Goal: Task Accomplishment & Management: Manage account settings

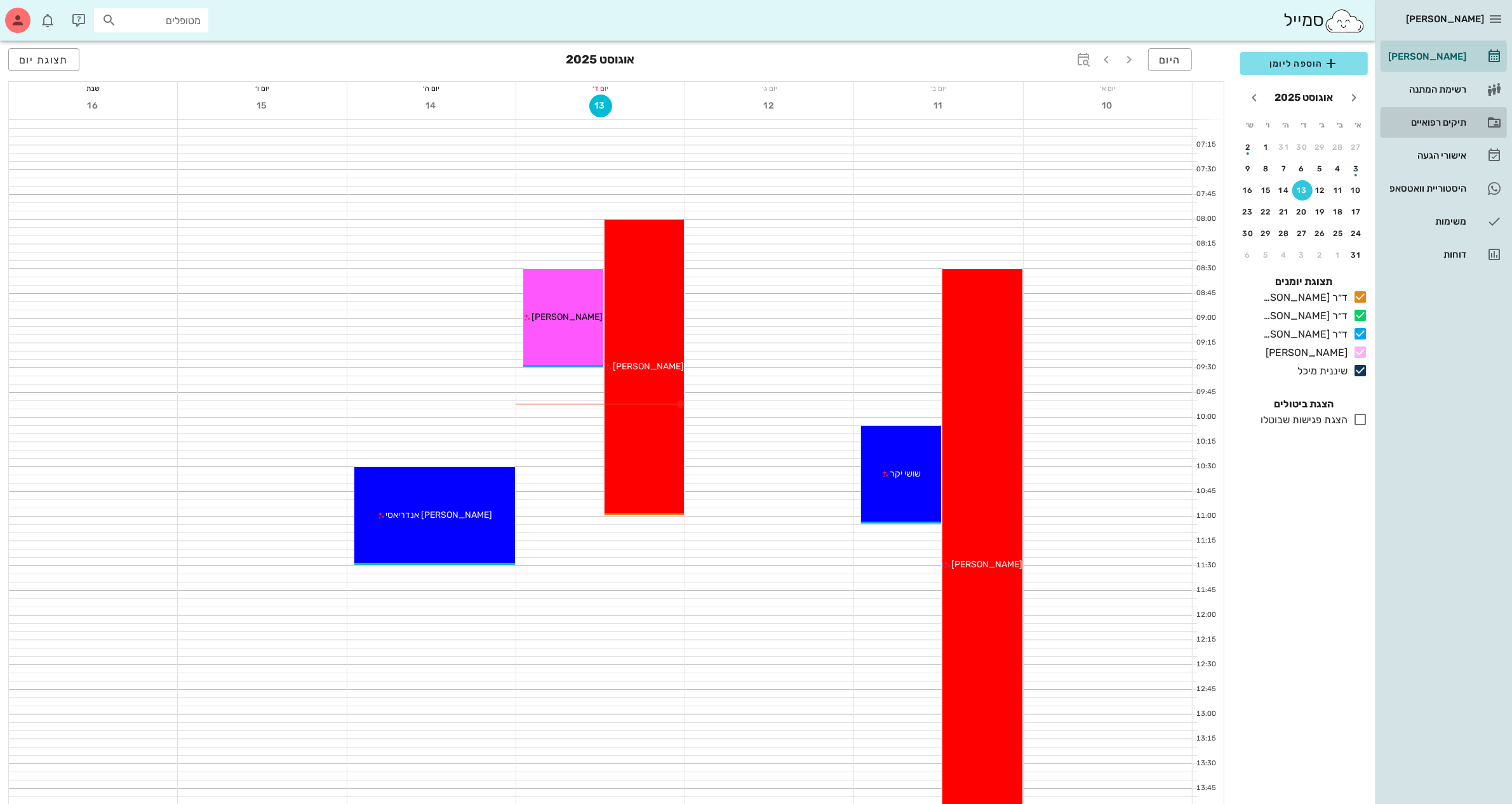
click at [1430, 115] on div "תיקים רפואיים" at bounding box center [1425, 122] width 81 height 20
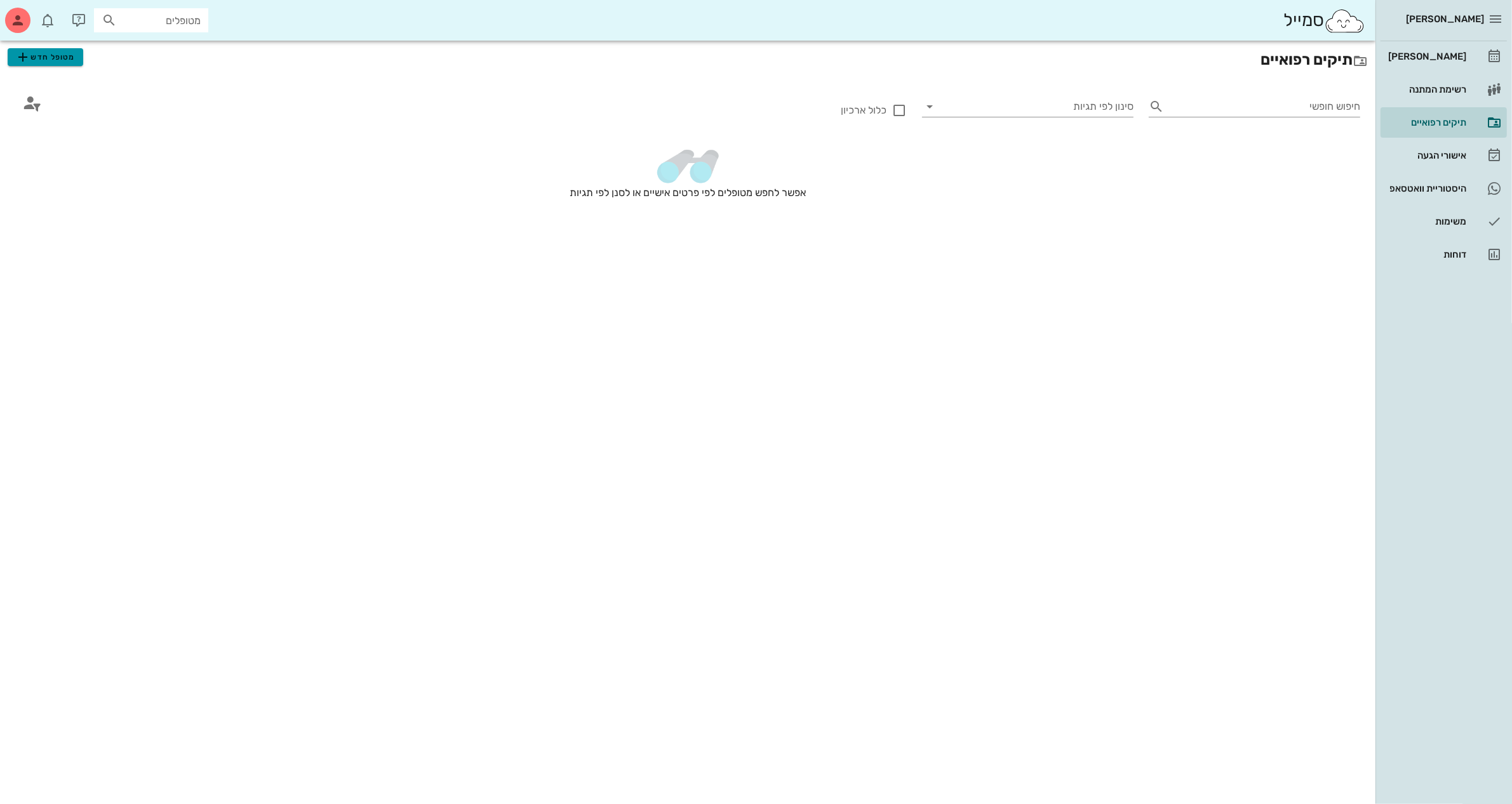
click at [71, 61] on span "מטופל חדש" at bounding box center [45, 57] width 60 height 15
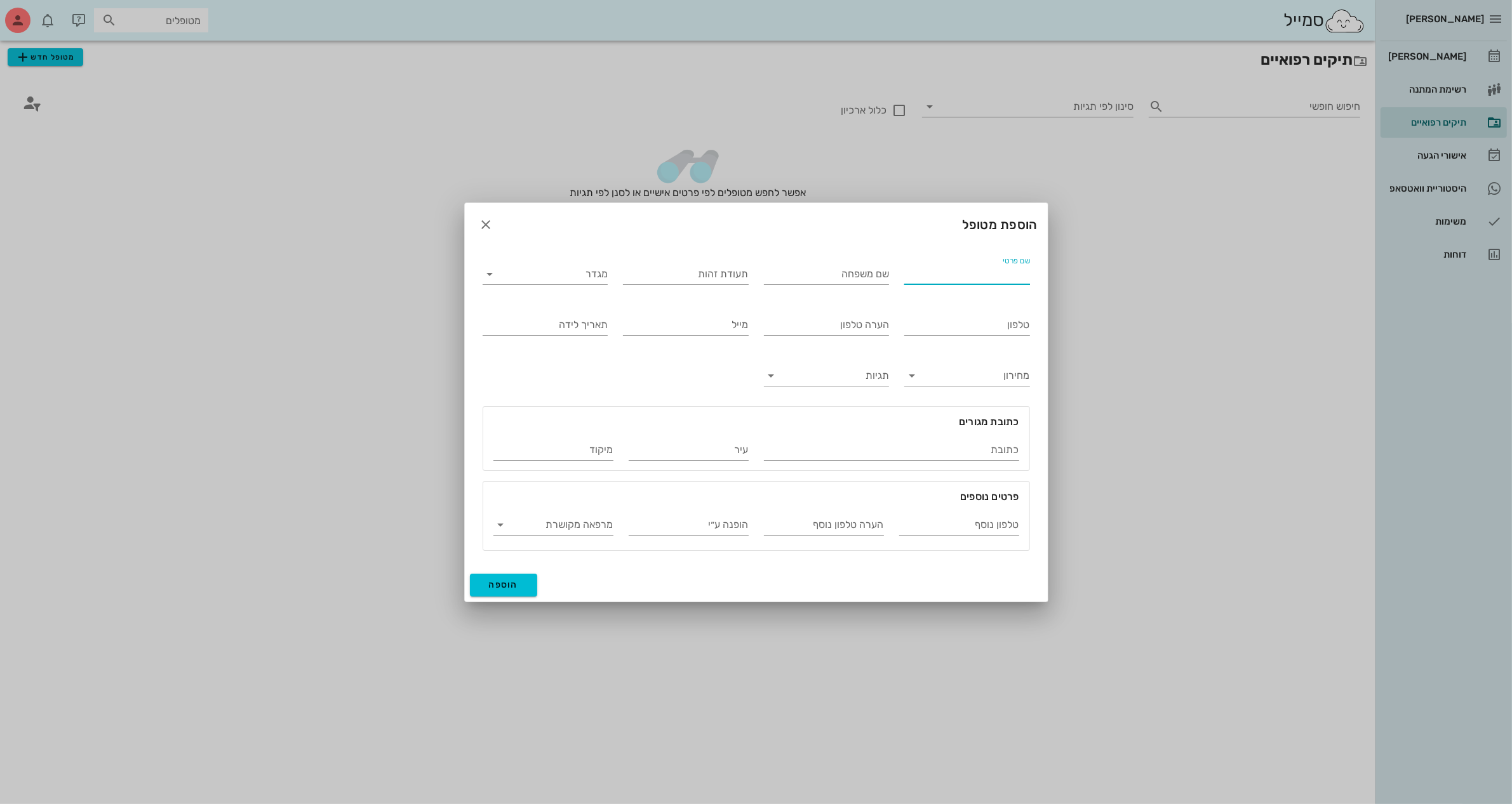
click at [1011, 267] on div "שם פרטי" at bounding box center [966, 274] width 125 height 20
type input "איציק"
type input "לוי"
click at [579, 272] on input "מגדר" at bounding box center [555, 274] width 106 height 20
click at [583, 282] on div "זכר" at bounding box center [545, 283] width 105 height 12
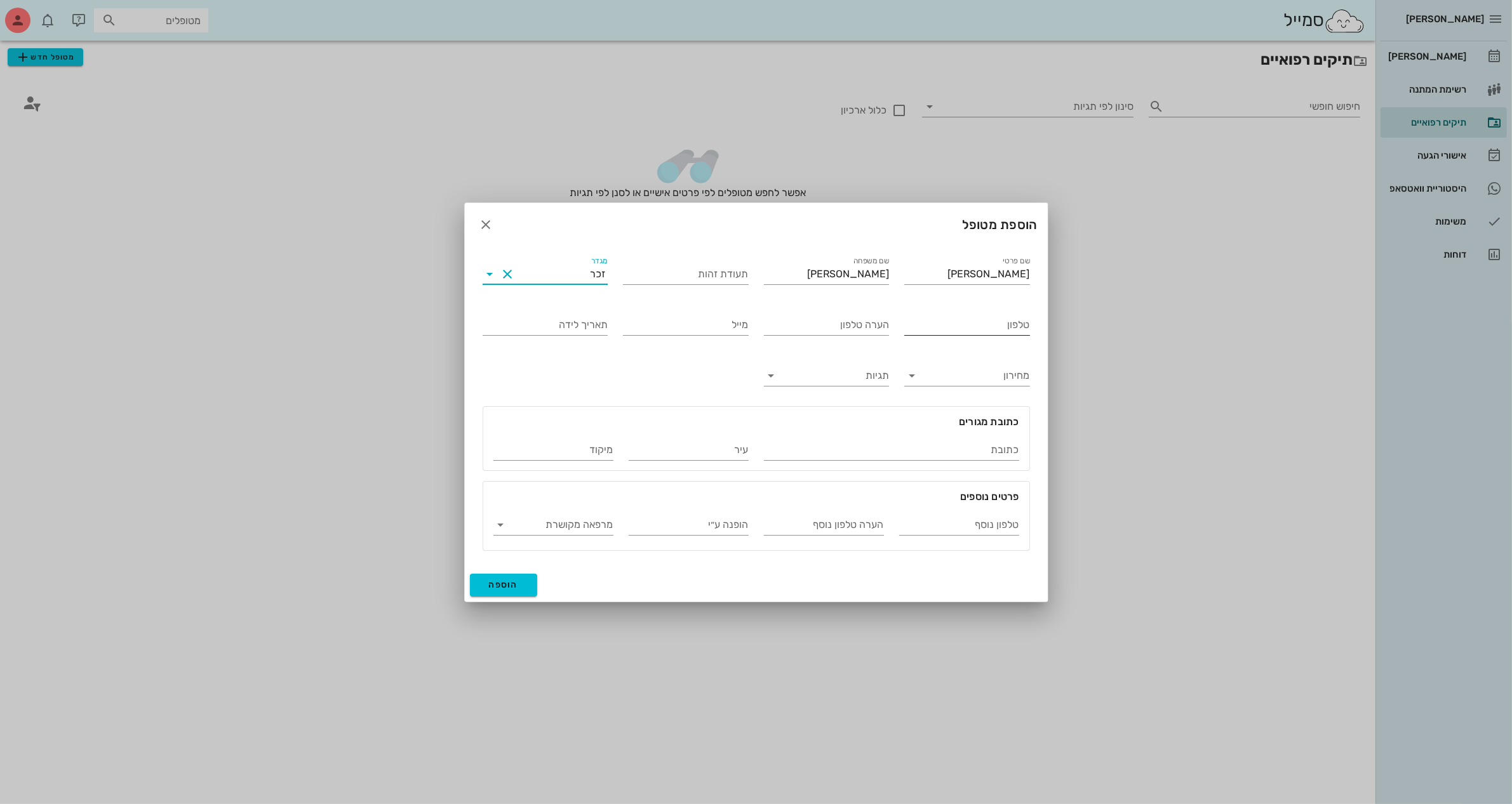
click at [975, 322] on input "טלפון" at bounding box center [966, 325] width 125 height 20
type input "050-6033344"
click at [512, 585] on span "הוספה" at bounding box center [503, 585] width 30 height 11
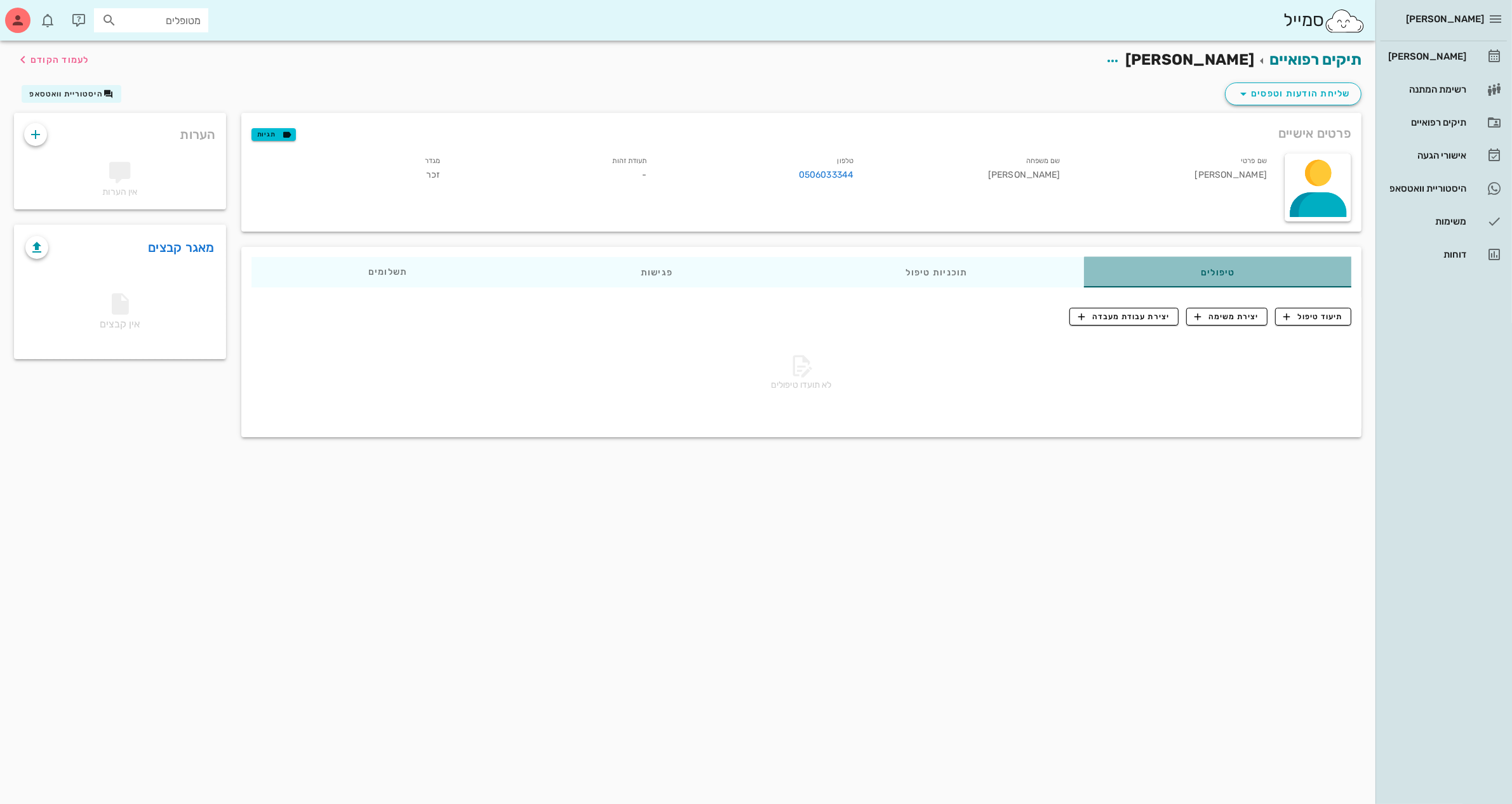
click at [1230, 270] on div "טיפולים" at bounding box center [1218, 272] width 268 height 31
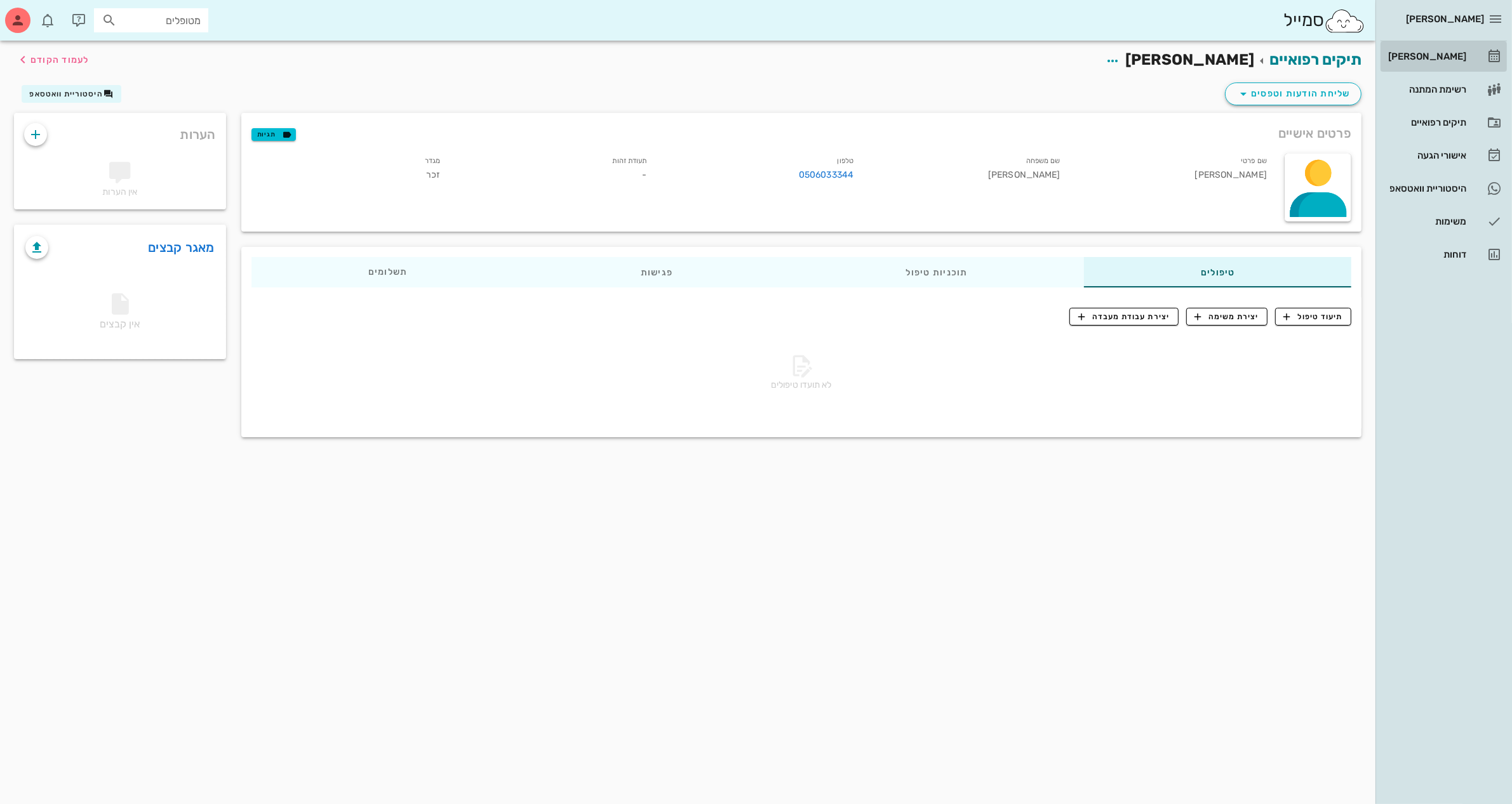
click at [1423, 55] on div "[PERSON_NAME]" at bounding box center [1425, 56] width 81 height 10
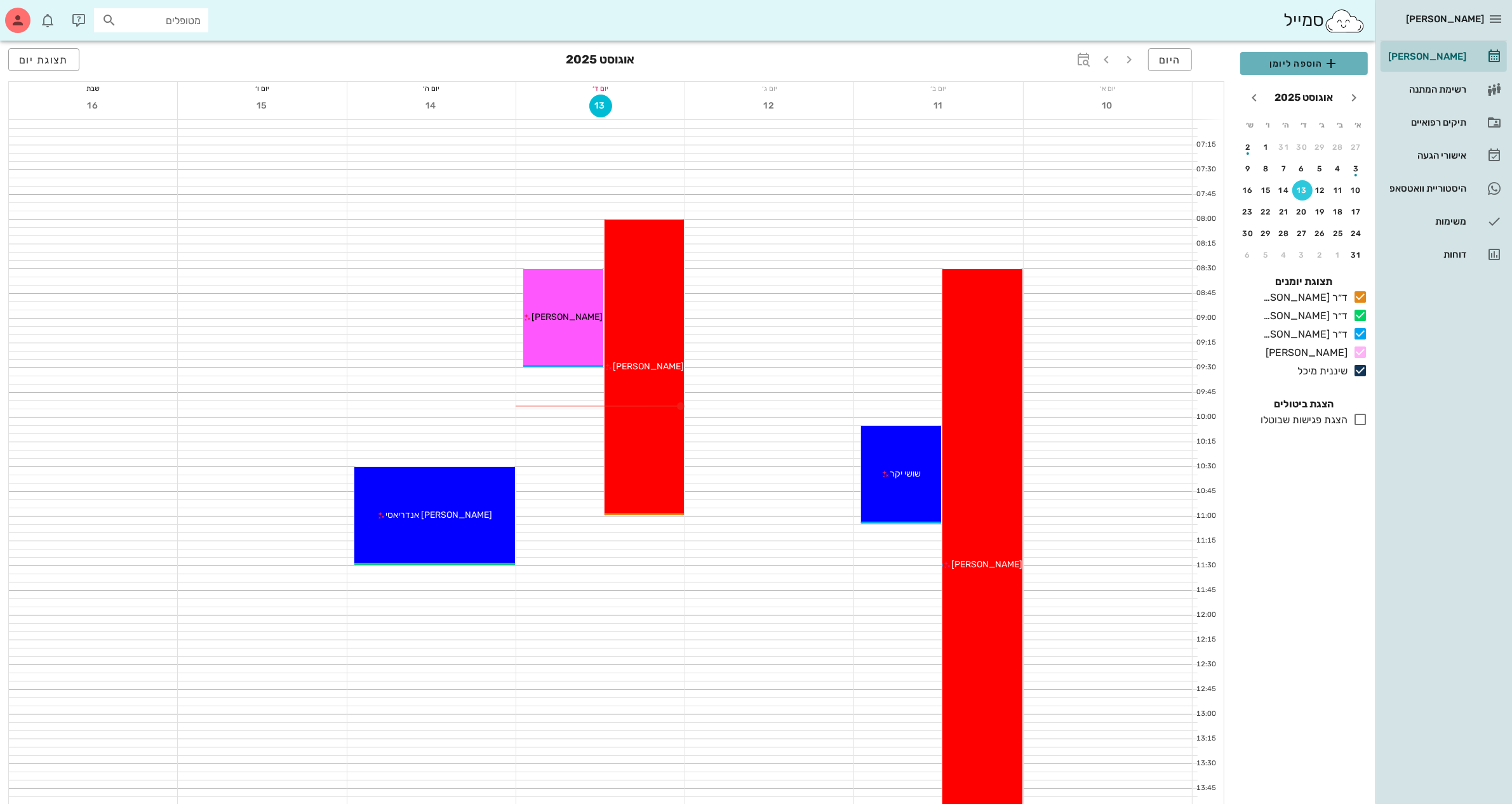
click at [1315, 59] on span "הוספה ליומן" at bounding box center [1303, 63] width 107 height 15
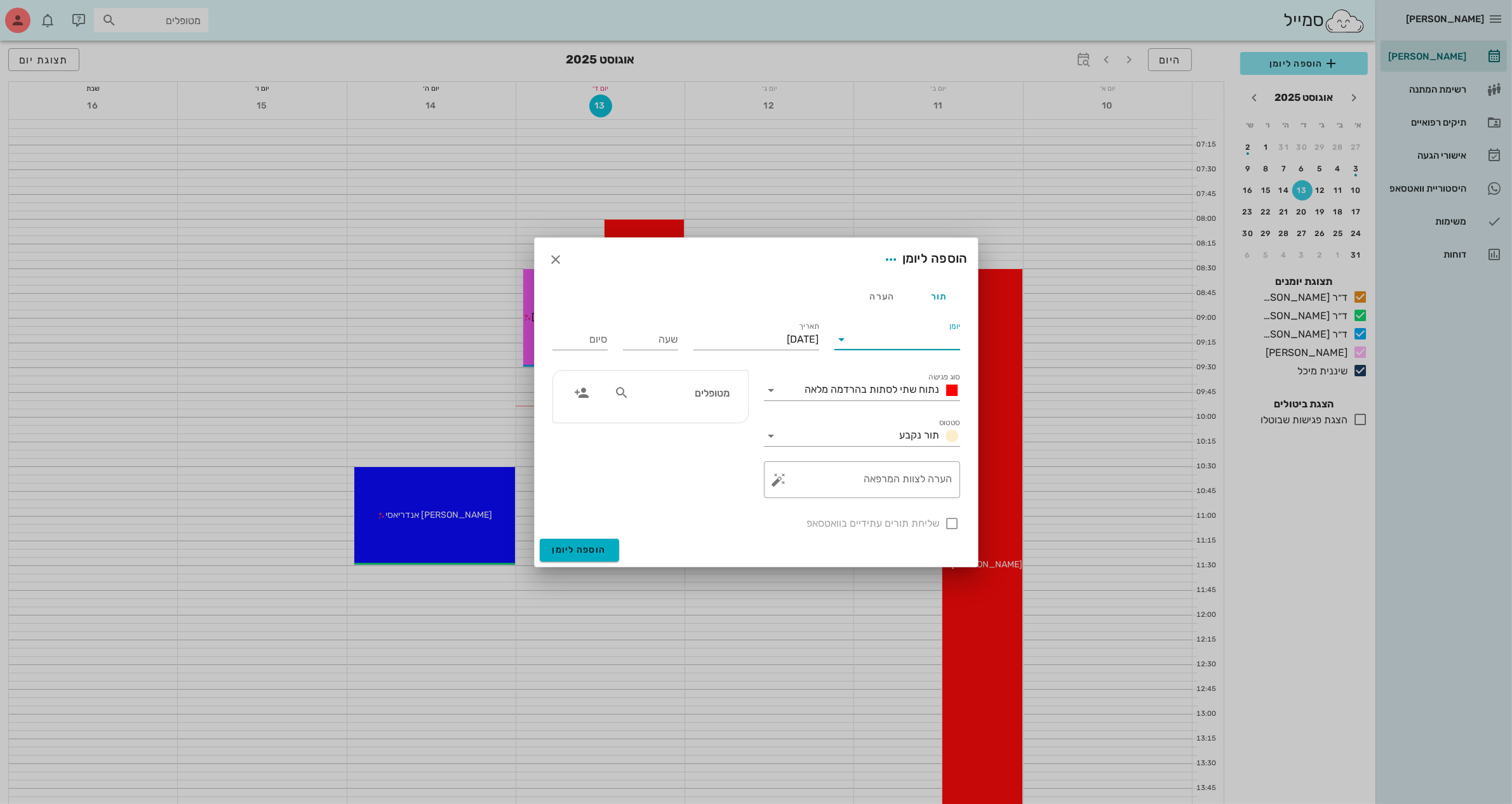
click at [896, 341] on input "יומן" at bounding box center [906, 340] width 108 height 20
click at [884, 406] on div "ד״ר [PERSON_NAME]" at bounding box center [896, 410] width 106 height 12
click at [768, 395] on icon at bounding box center [771, 390] width 15 height 15
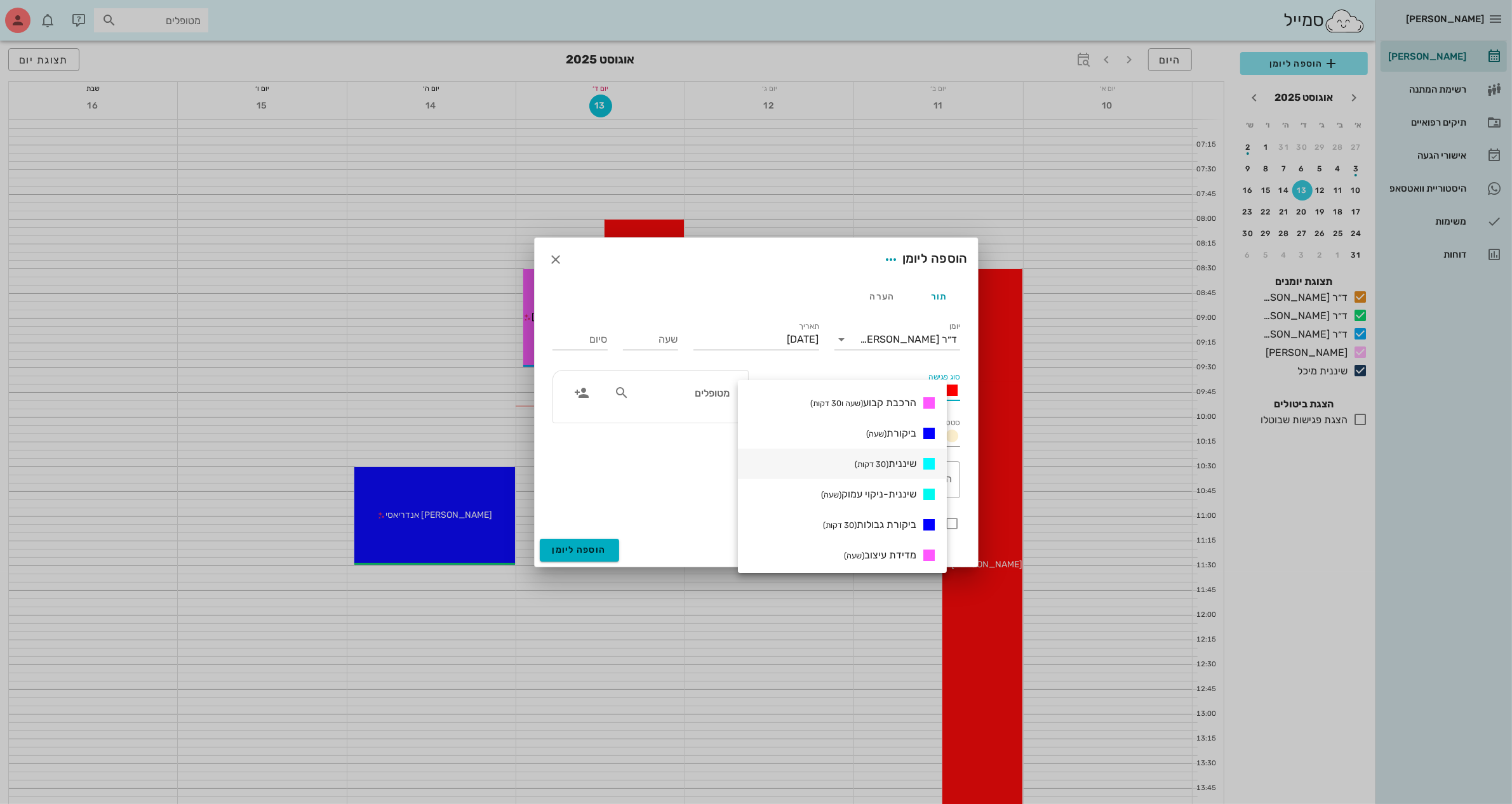
scroll to position [397, 0]
click at [912, 429] on span "ביקורת (שעה)" at bounding box center [891, 429] width 50 height 12
type input "01:00"
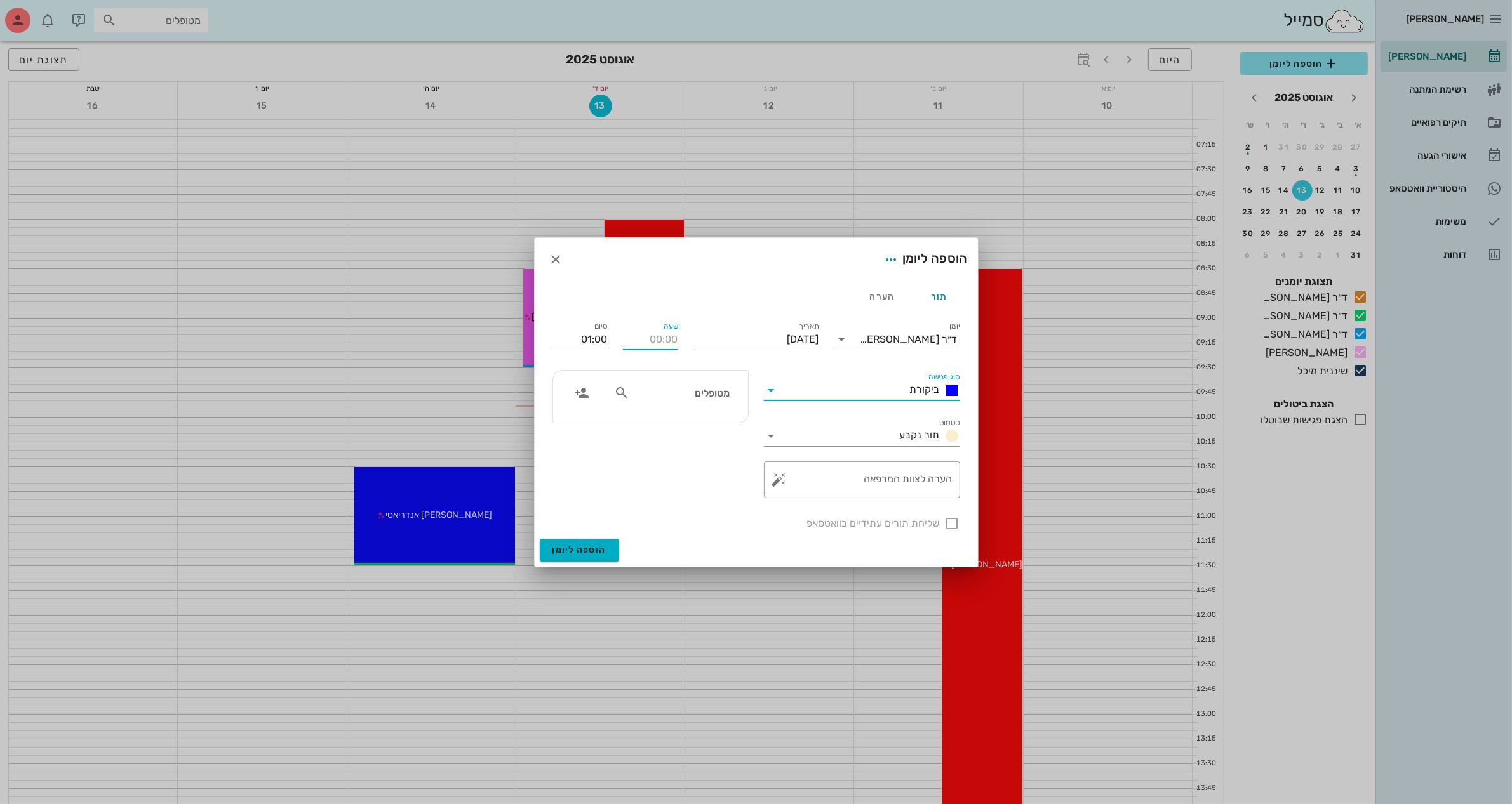
click at [655, 347] on input "שעה" at bounding box center [650, 340] width 55 height 20
type input "13:00"
type input "14:00"
click at [591, 338] on input "14:00" at bounding box center [580, 340] width 55 height 20
click at [585, 417] on div "14:00 (שעה)" at bounding box center [546, 422] width 76 height 10
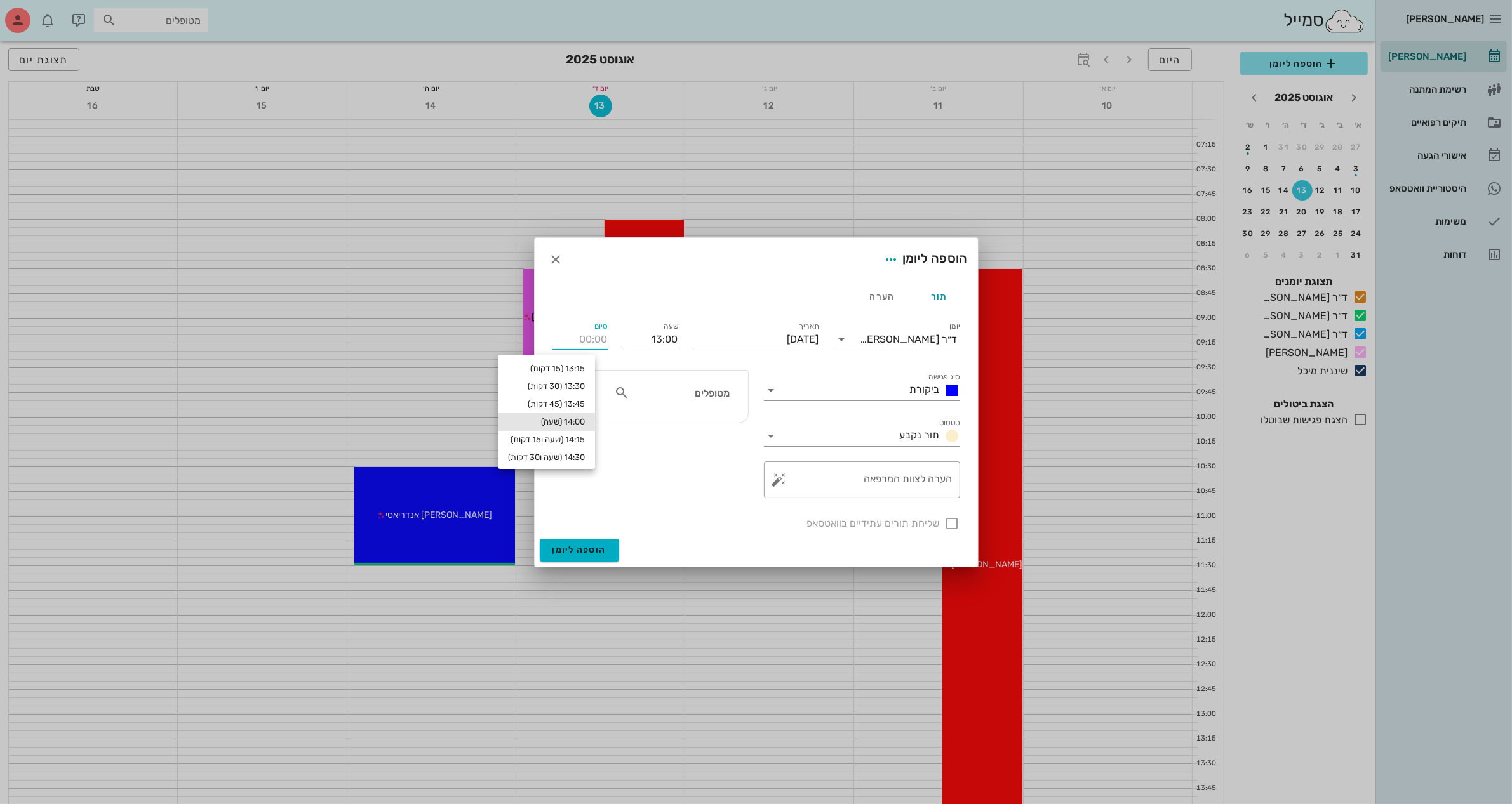
type input "14:00"
click at [668, 397] on input "מטופלים" at bounding box center [680, 393] width 98 height 17
type input "איצי"
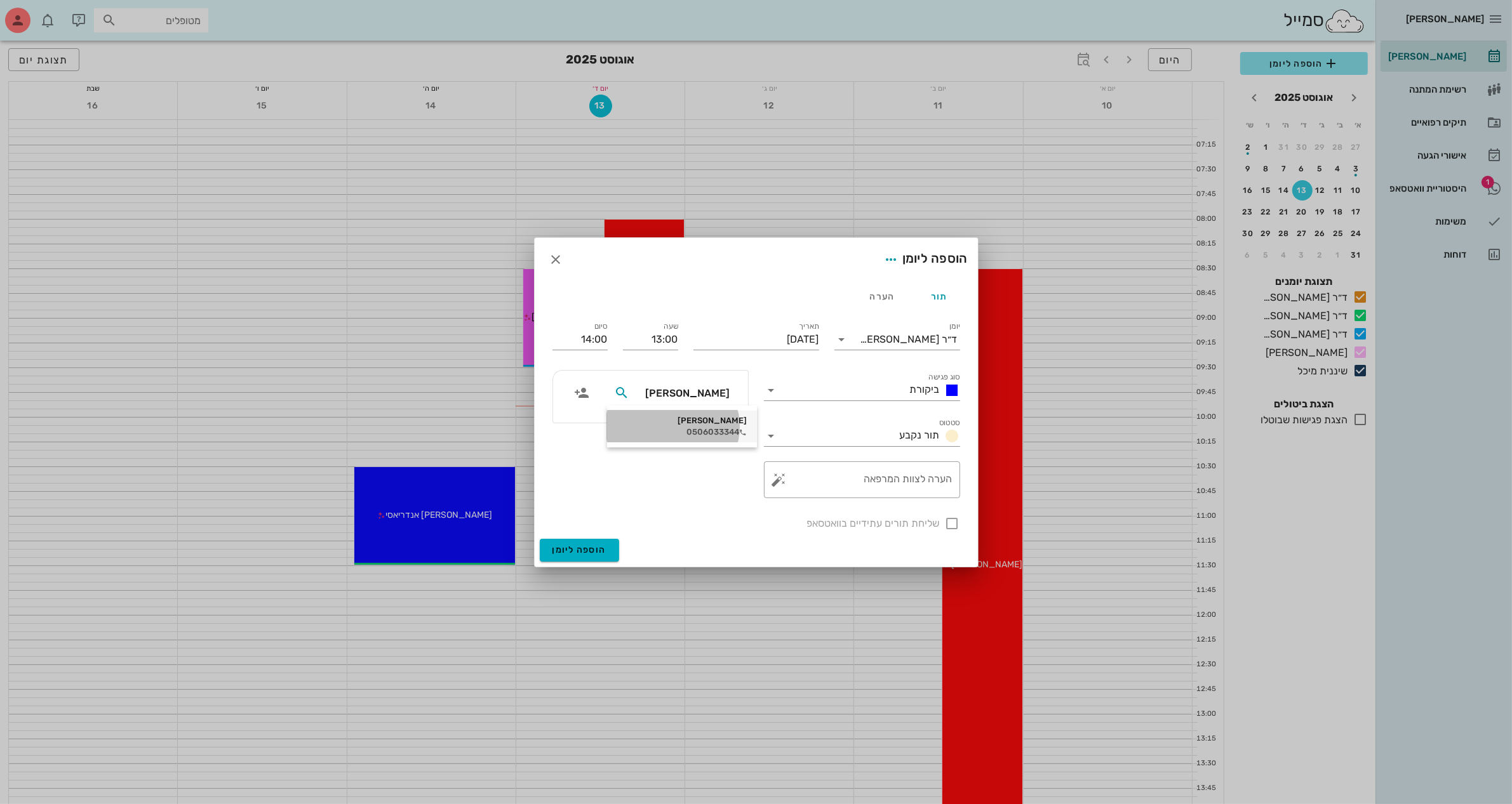
click at [715, 424] on div "[PERSON_NAME]" at bounding box center [682, 421] width 130 height 10
click at [784, 338] on input "[DATE]" at bounding box center [756, 340] width 125 height 20
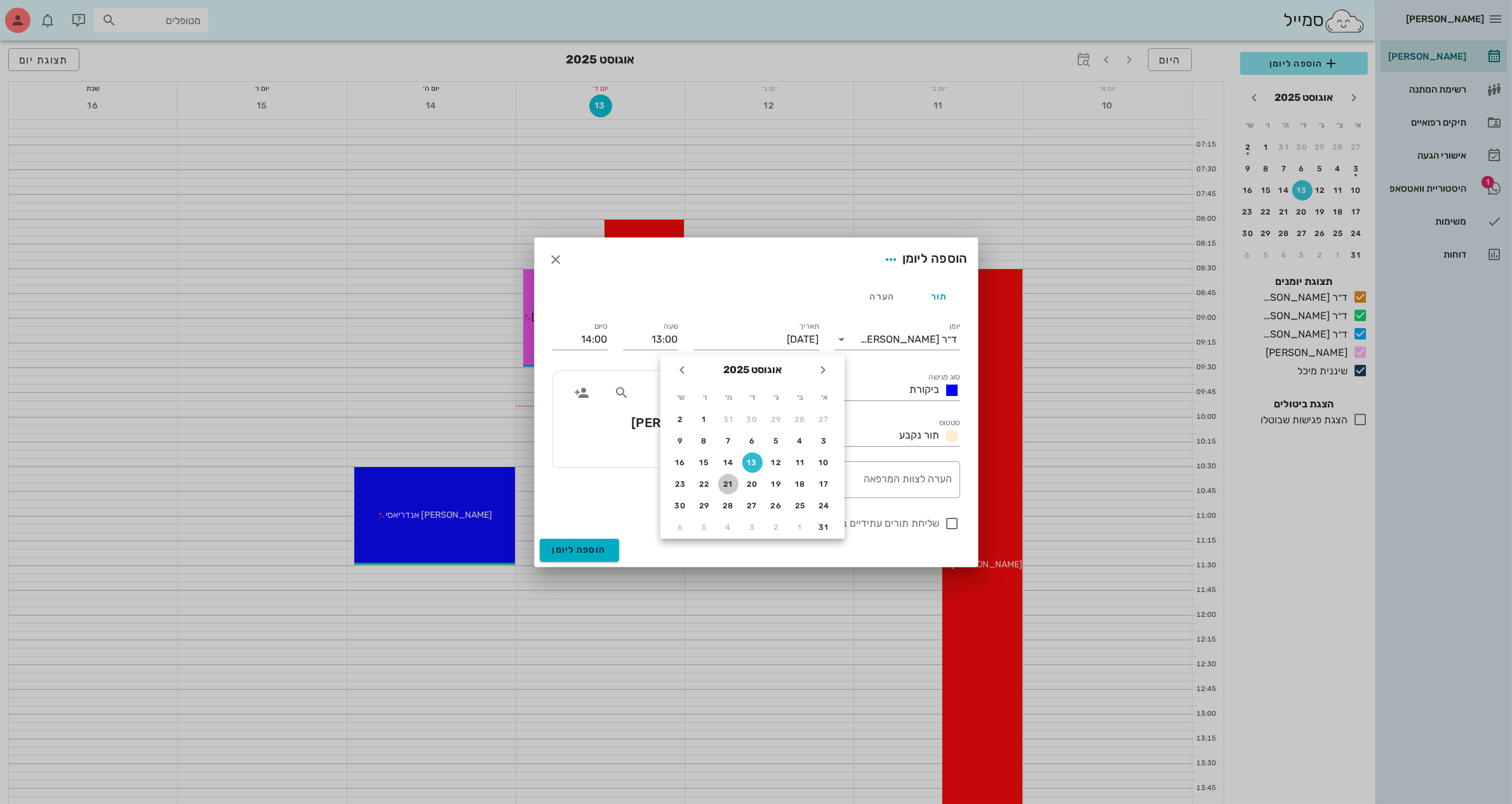
click at [728, 481] on div "21" at bounding box center [728, 484] width 20 height 9
type input "יום חמישי, 21 באוגוסט 2025"
click at [946, 522] on div at bounding box center [952, 523] width 22 height 22
checkbox input "true"
click at [573, 547] on span "הוספה ליומן" at bounding box center [579, 550] width 54 height 11
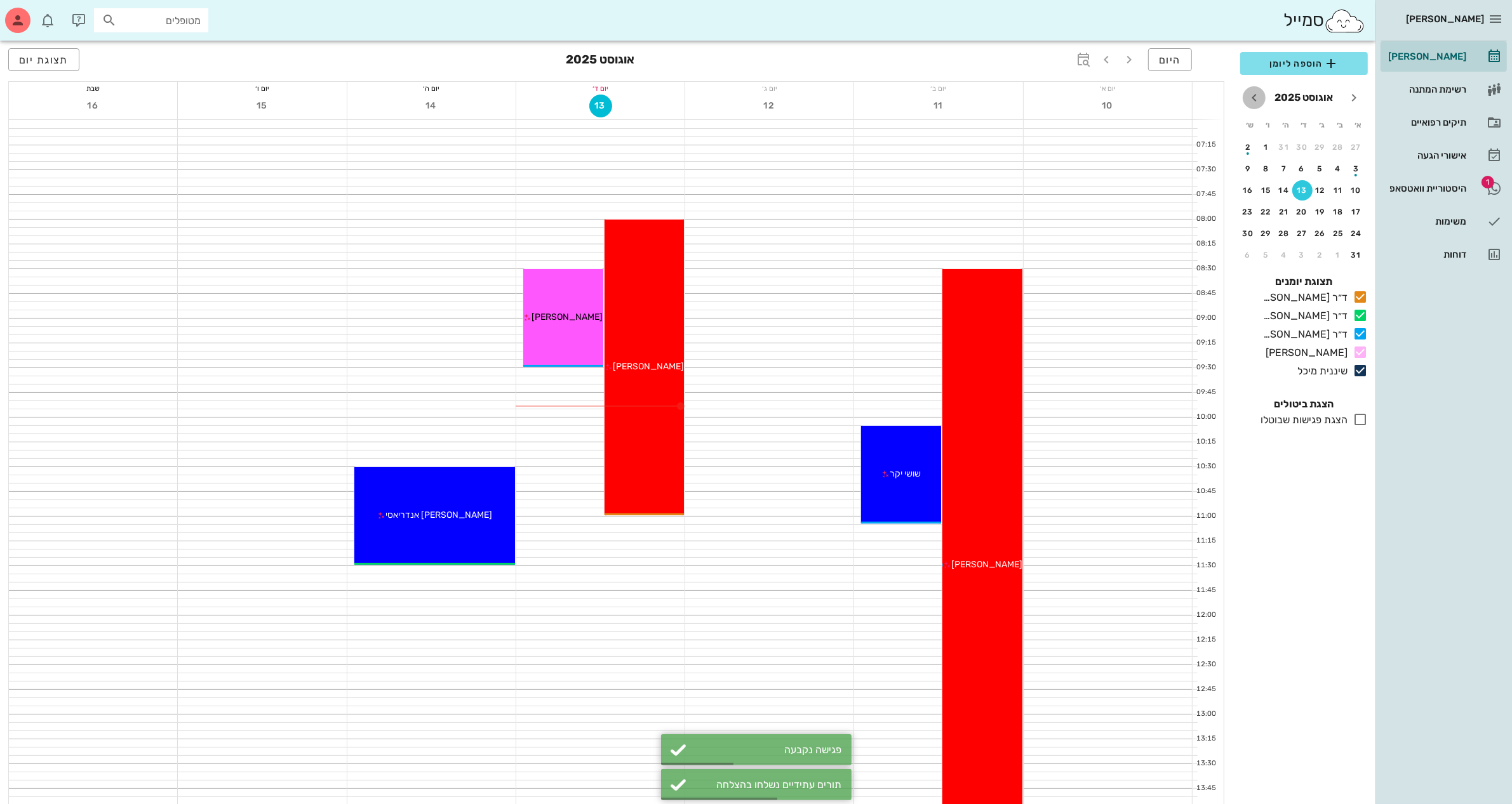
click at [1249, 96] on icon "חודש הבא" at bounding box center [1254, 98] width 15 height 15
click at [1351, 96] on icon "חודש שעבר" at bounding box center [1353, 98] width 15 height 15
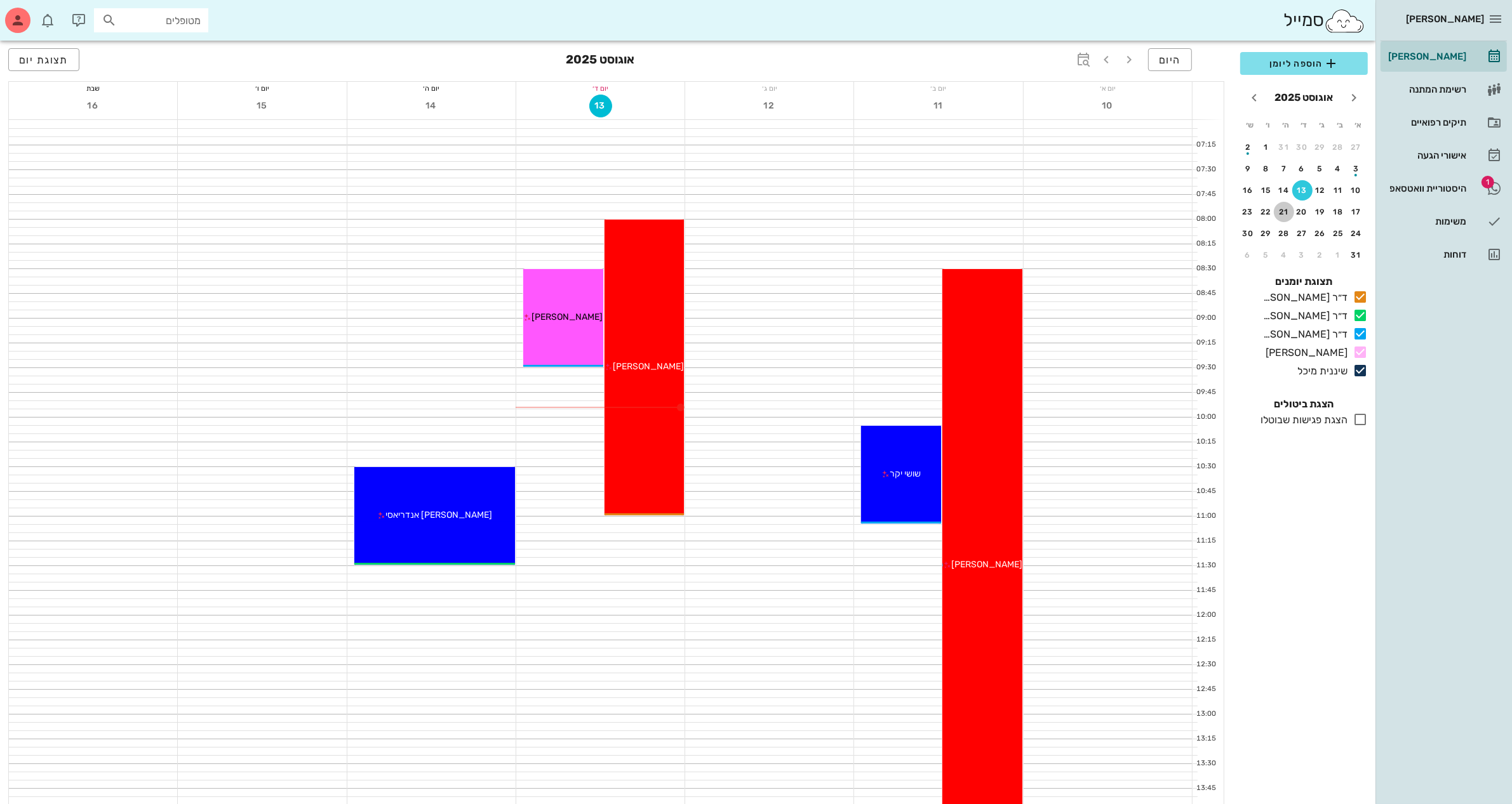
click at [1286, 208] on div "21" at bounding box center [1284, 212] width 20 height 9
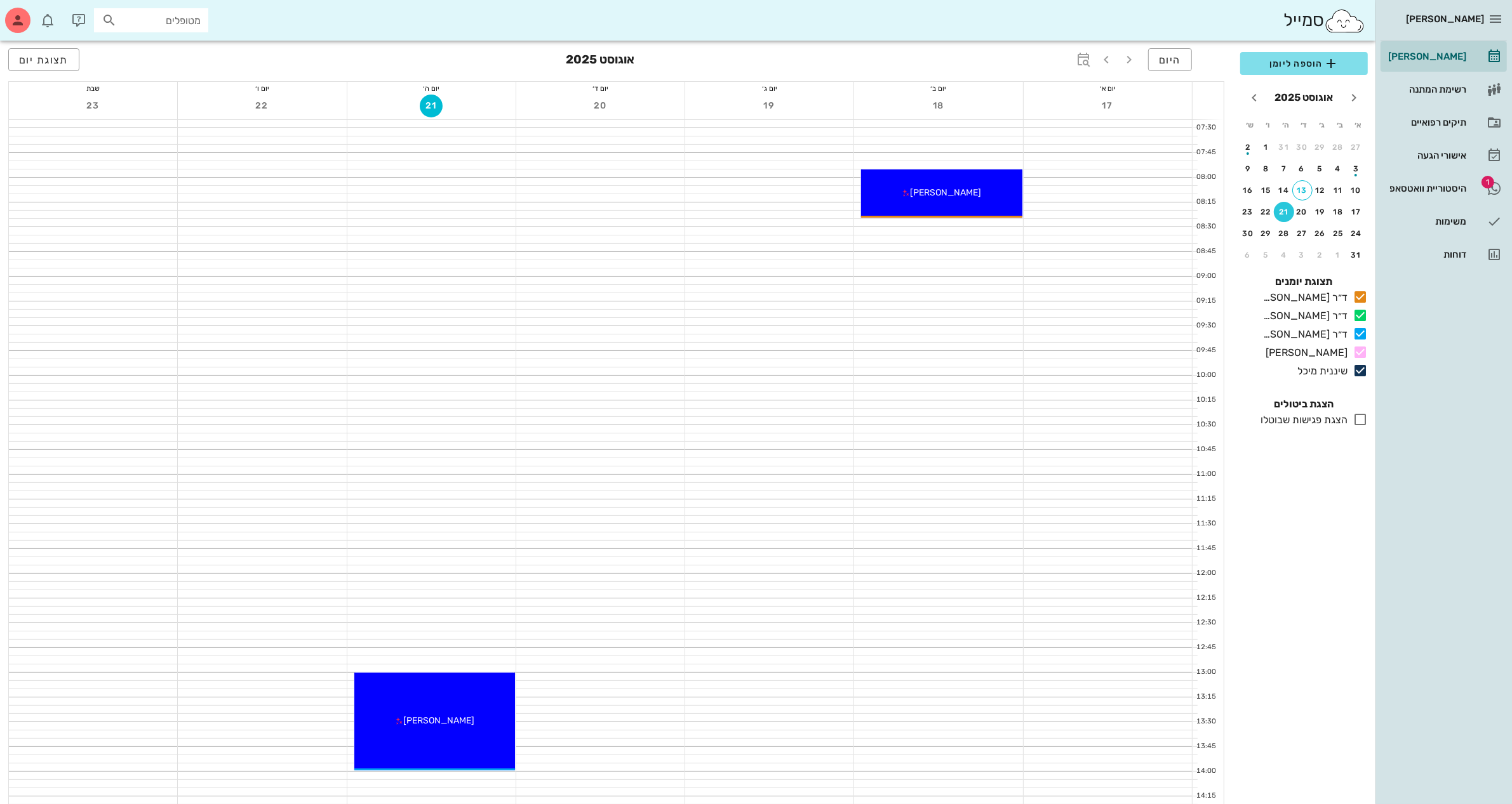
scroll to position [80, 0]
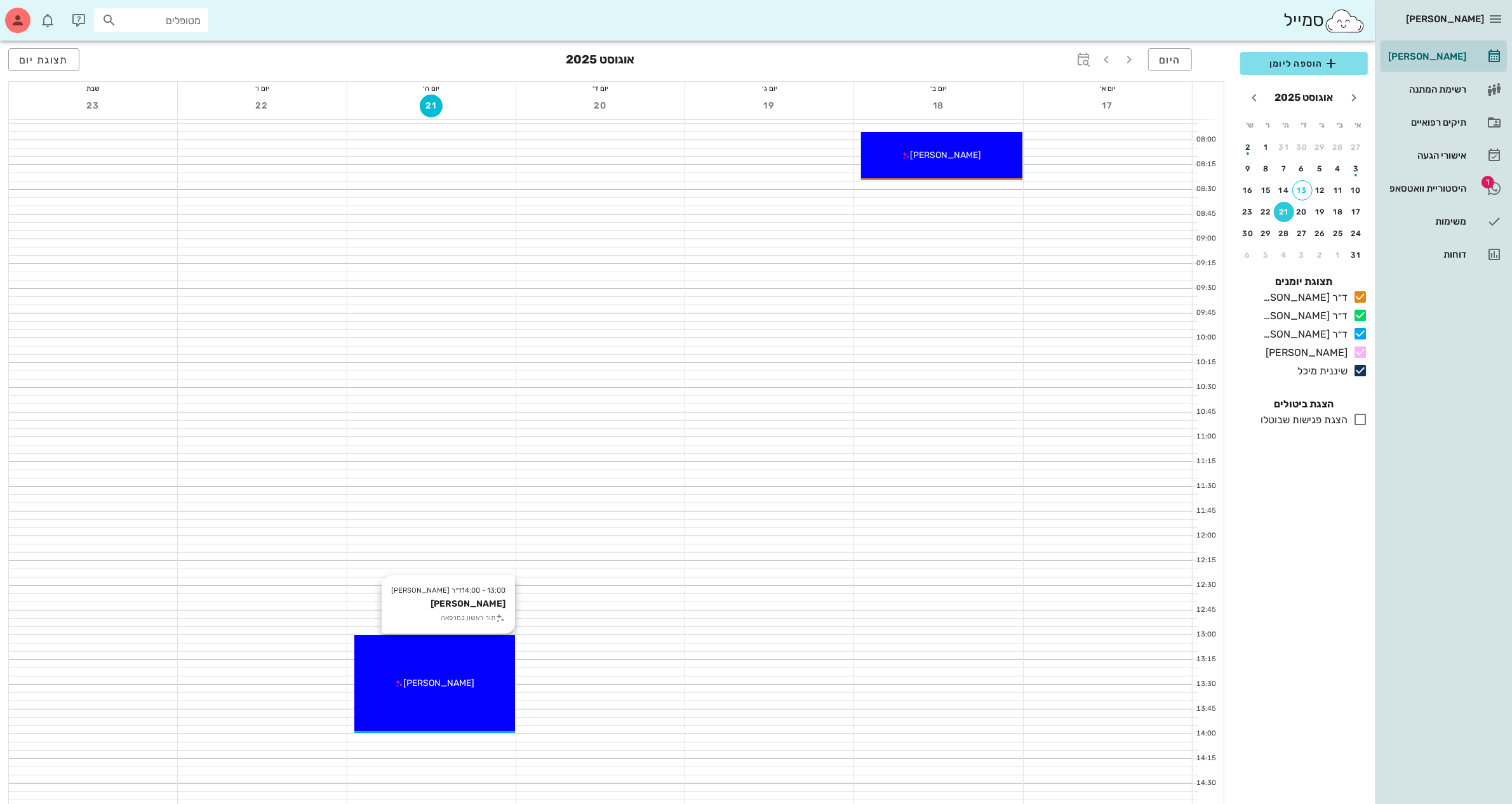
click at [449, 681] on span "[PERSON_NAME]" at bounding box center [439, 683] width 71 height 11
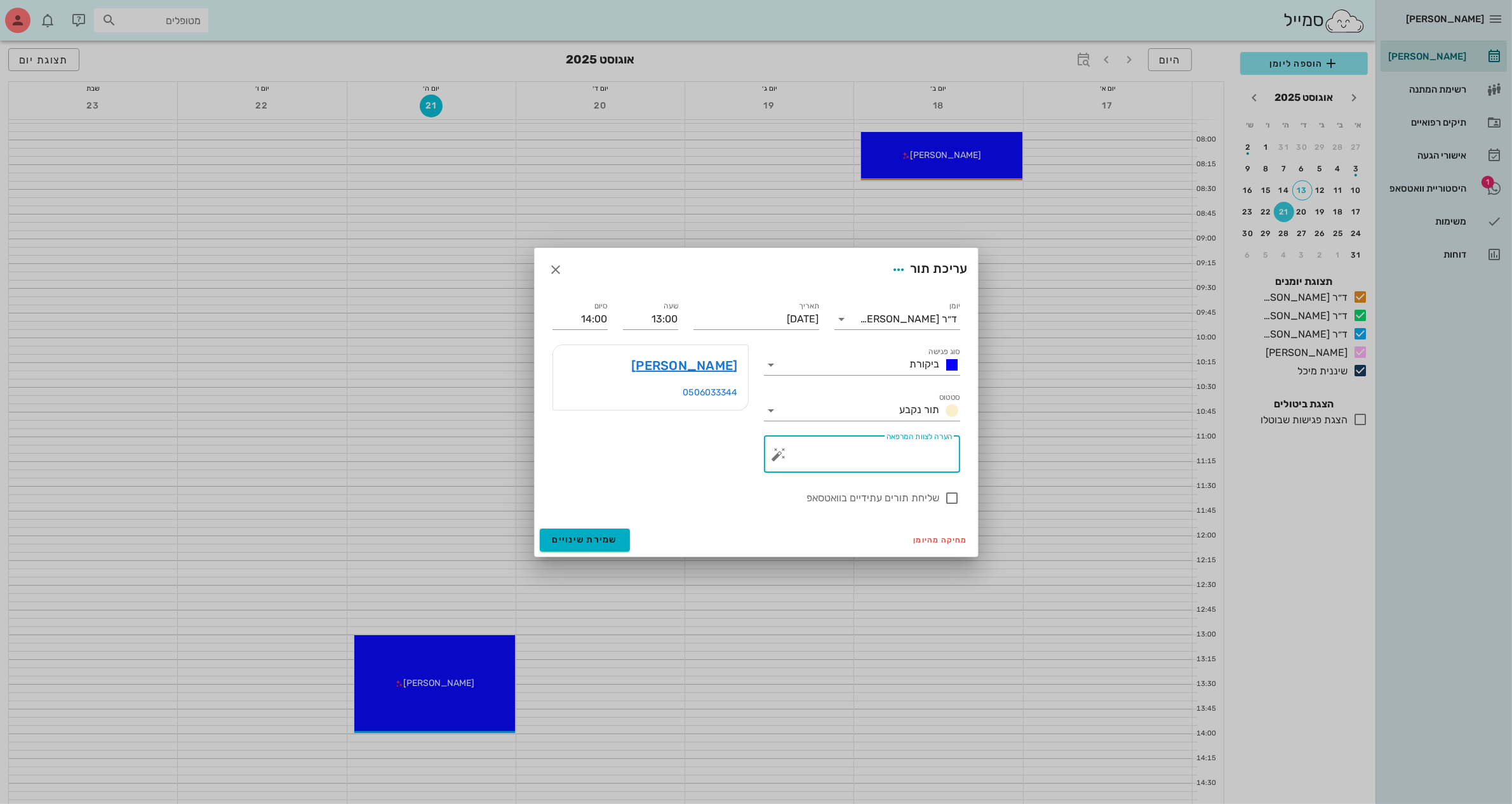
click at [911, 456] on textarea "הערה לצוות המרפאה" at bounding box center [867, 458] width 171 height 31
type textarea "ביקורת"
click at [572, 542] on span "שמירת שינויים" at bounding box center [585, 539] width 66 height 11
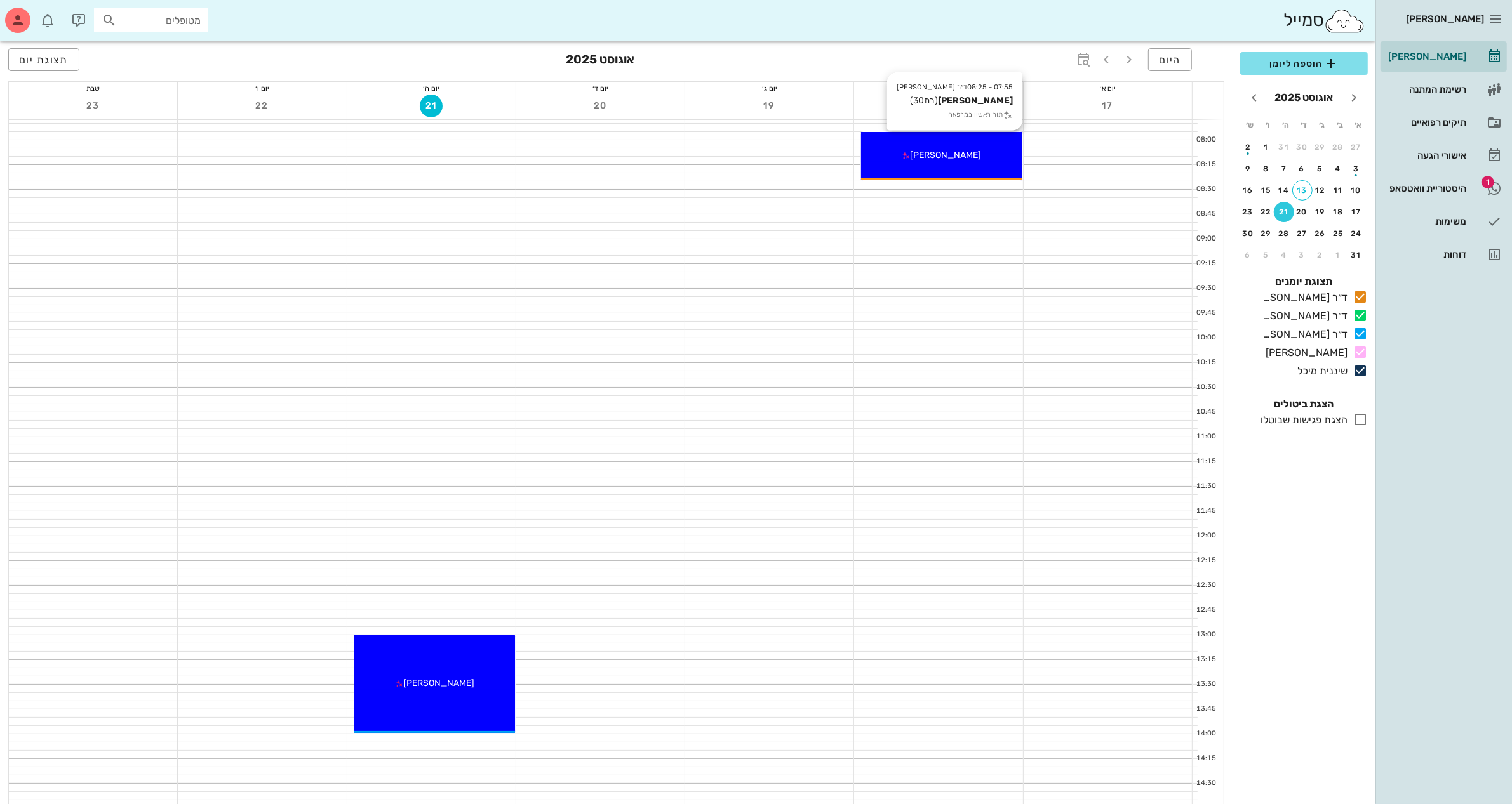
click at [944, 147] on div "07:55 - 08:25 ד״ר ג׳מיל ביאדסה מיכל קראוס (בת 30 ) תור ראשון במרפאה מיכל קראוס" at bounding box center [940, 156] width 160 height 48
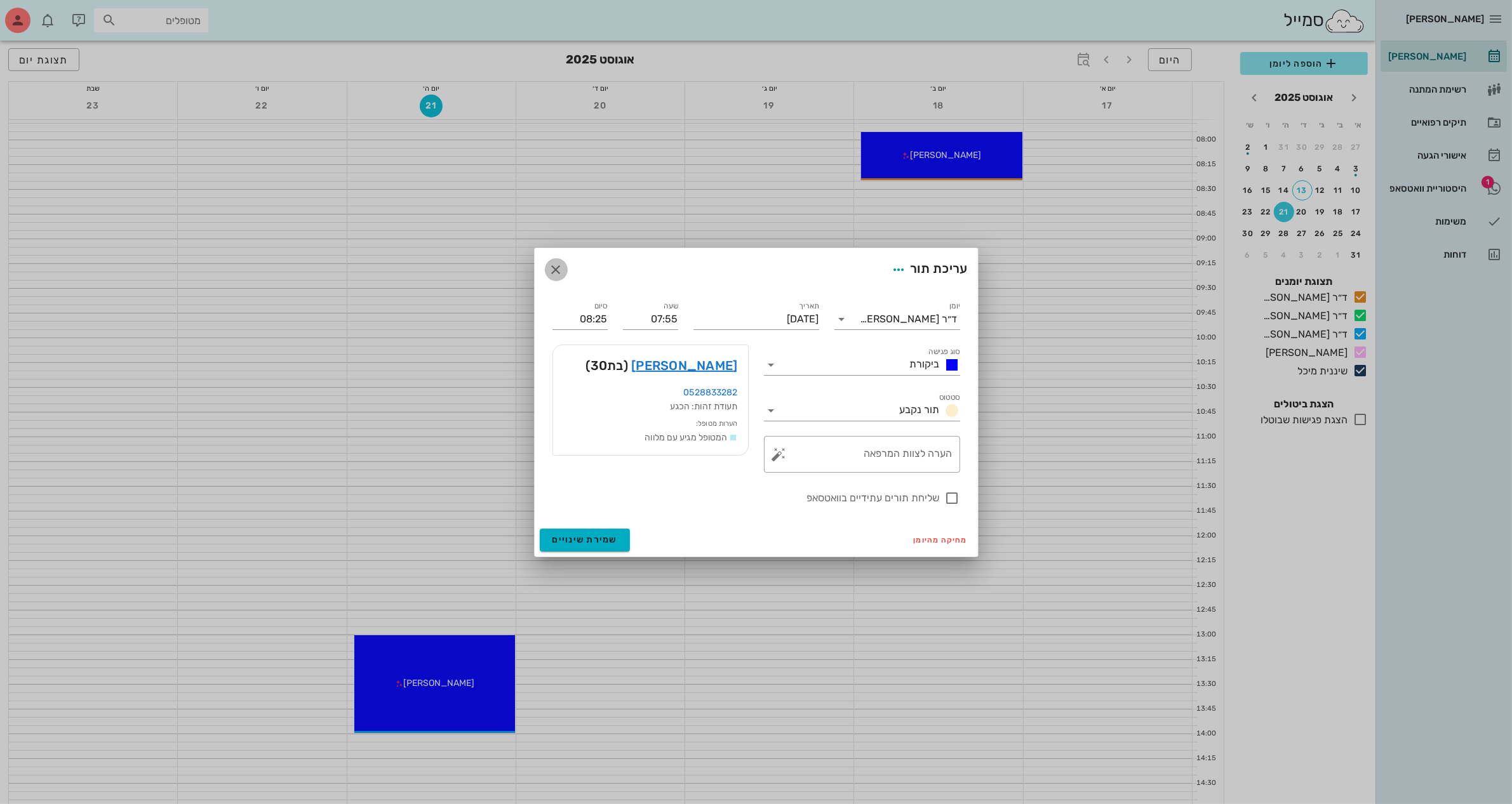
click at [551, 263] on icon "button" at bounding box center [556, 270] width 15 height 15
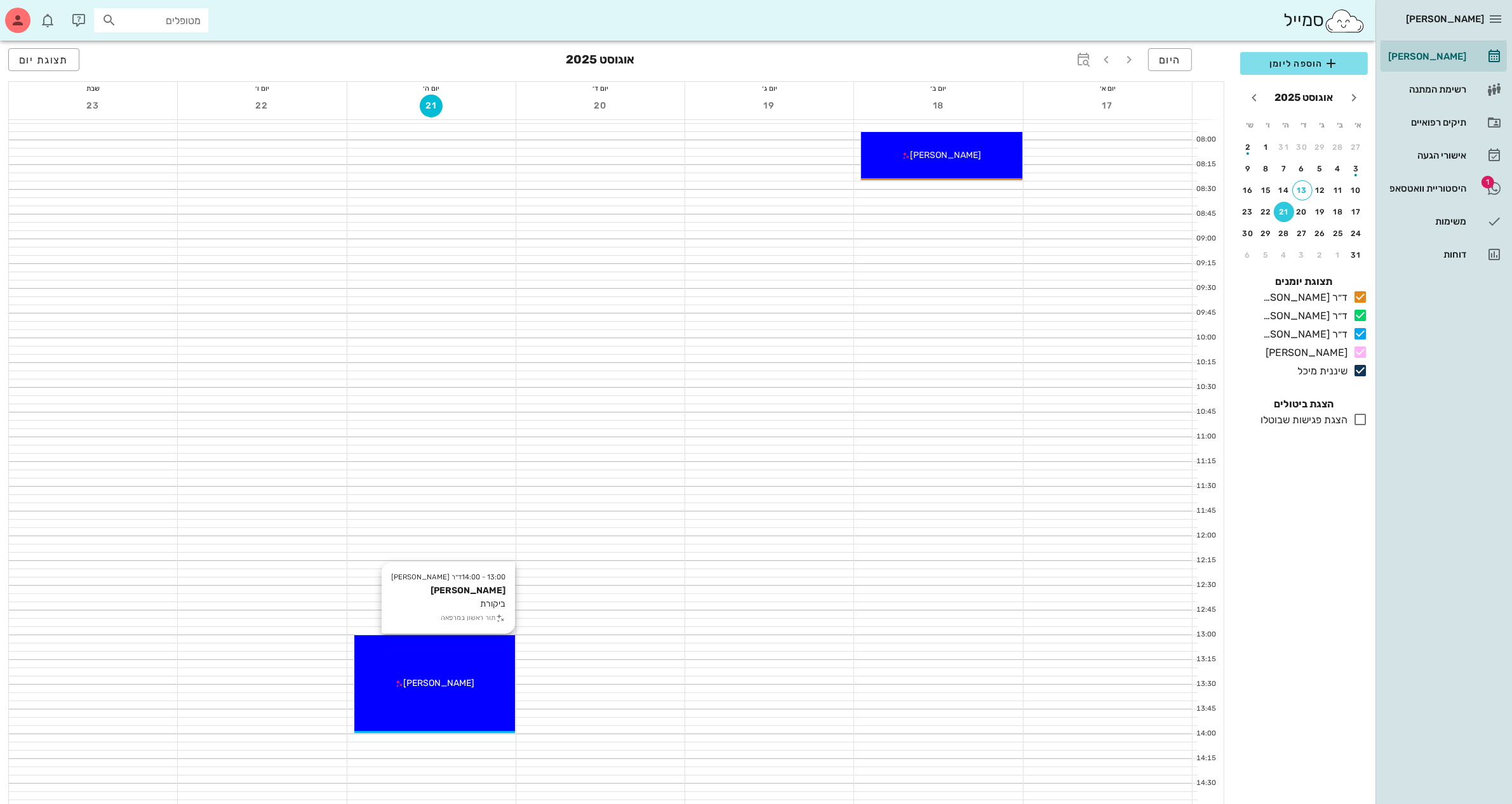
click at [452, 669] on div "13:00 - 14:00 ד״ר עמראן ביאדסה איציק לוי ביקורת תור ראשון במרפאה איציק לוי" at bounding box center [434, 684] width 160 height 98
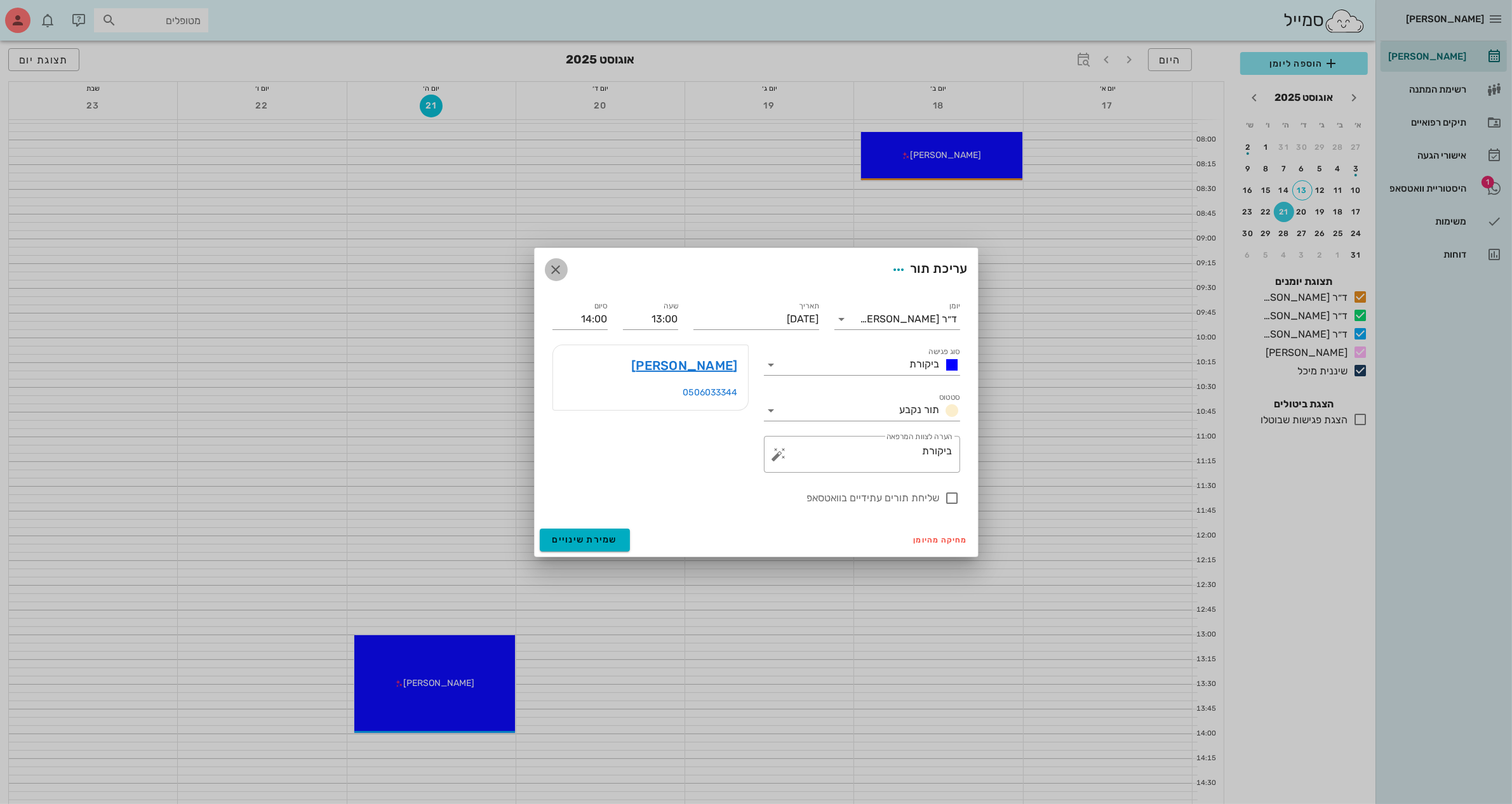
click at [557, 264] on icon "button" at bounding box center [556, 270] width 15 height 15
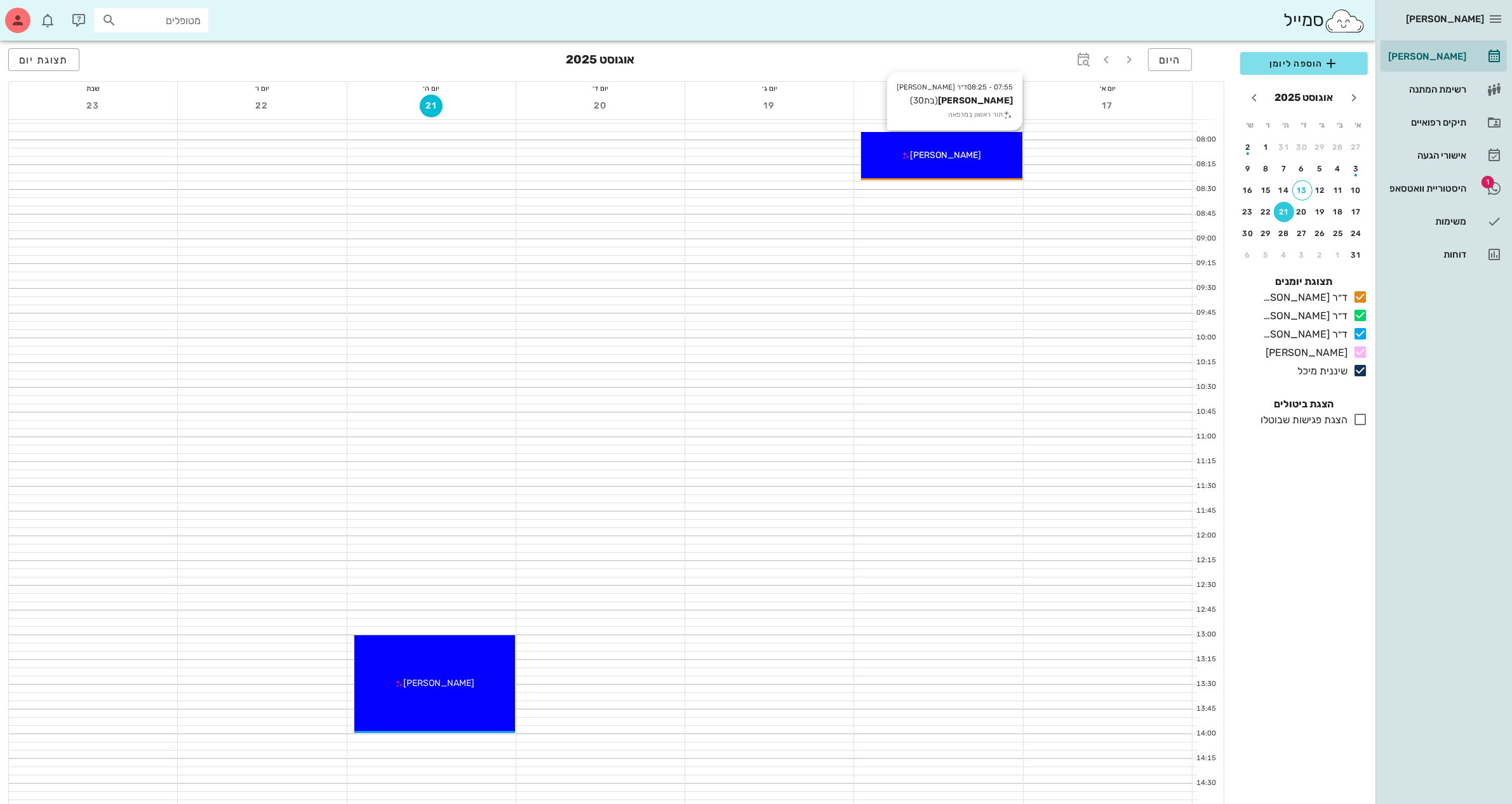
click at [906, 157] on div "[PERSON_NAME]" at bounding box center [940, 155] width 160 height 13
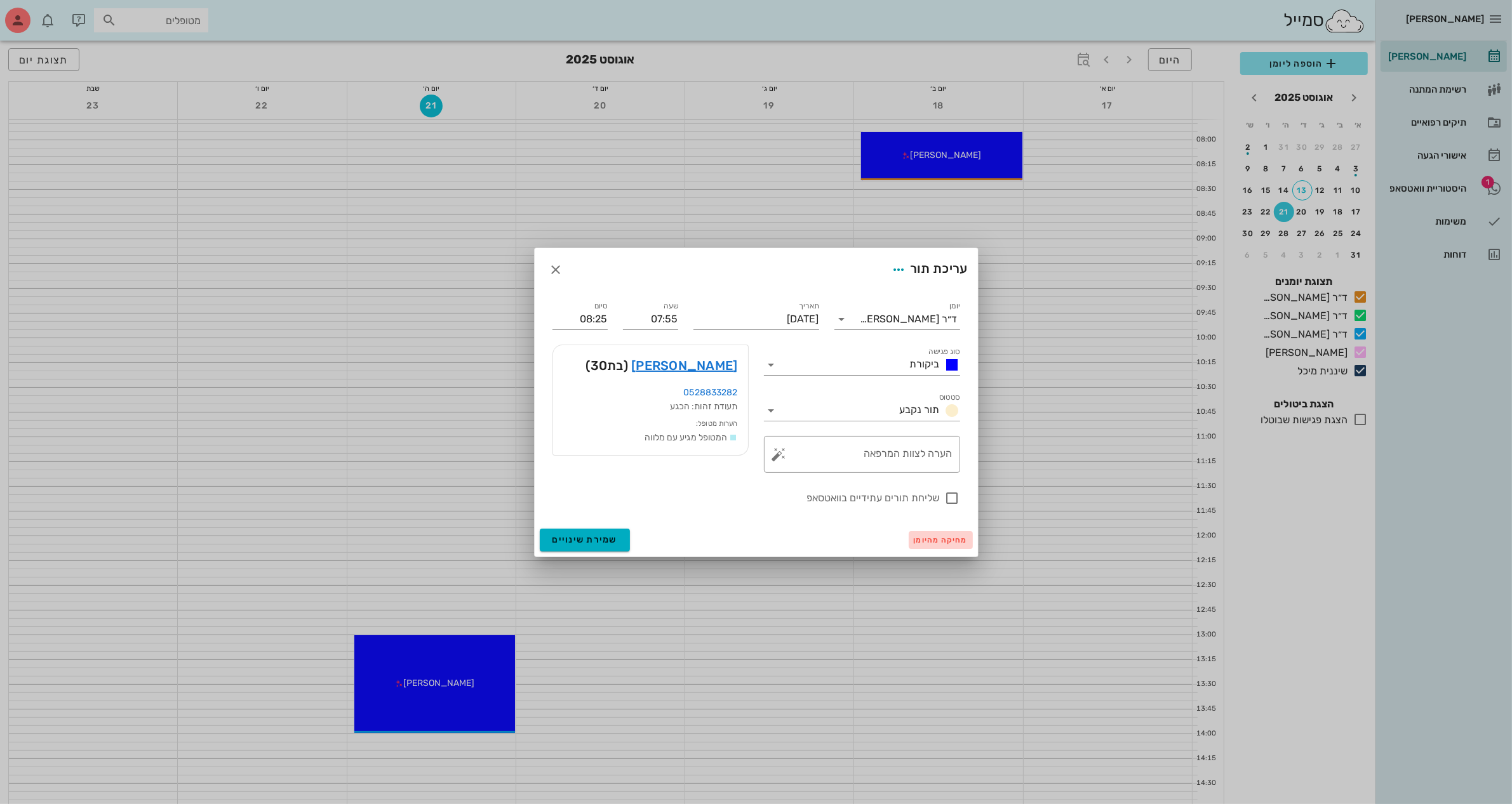
click at [941, 542] on span "מחיקה מהיומן" at bounding box center [940, 540] width 54 height 9
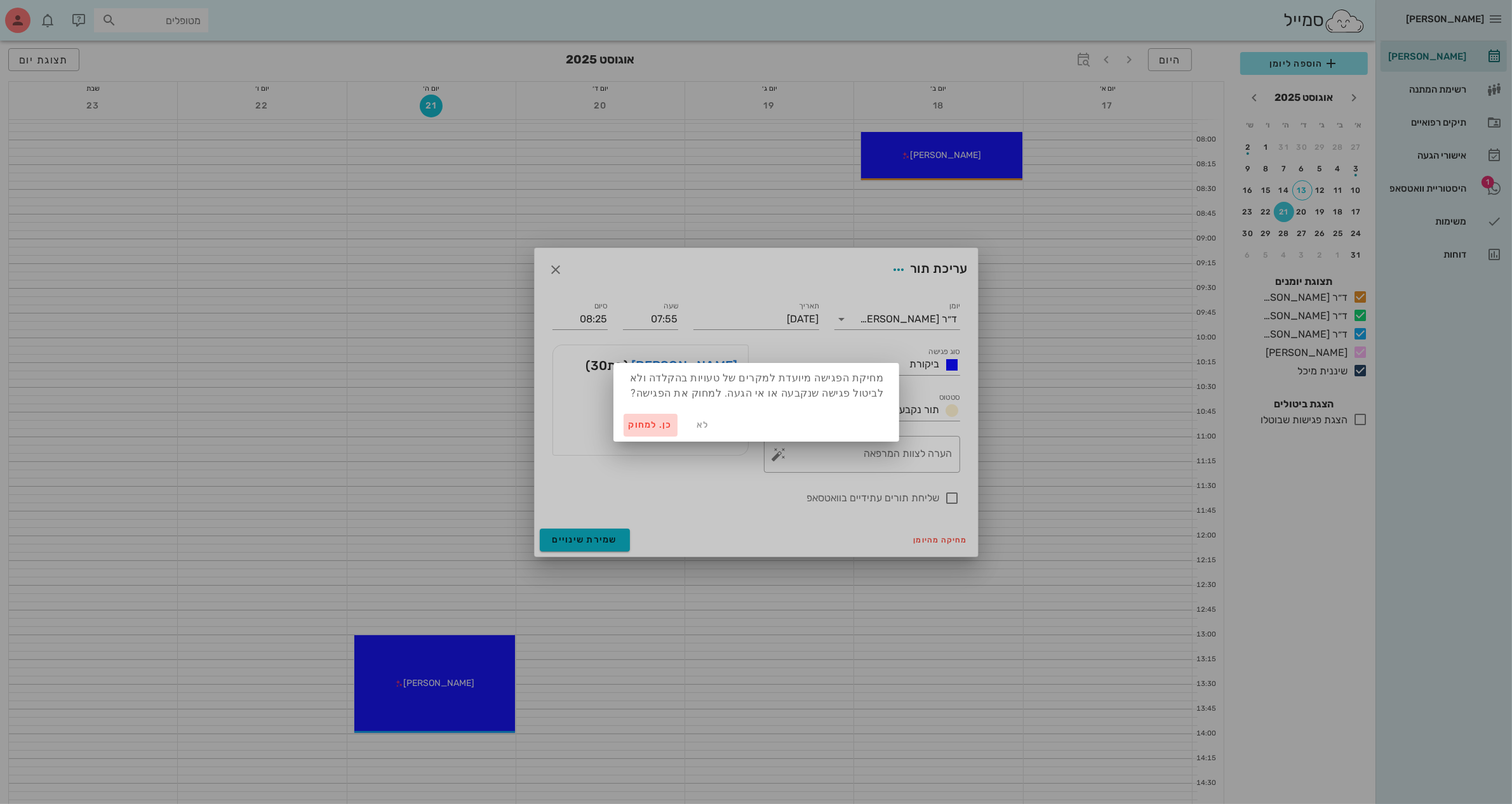
click at [659, 424] on span "כן. למחוק" at bounding box center [650, 424] width 44 height 11
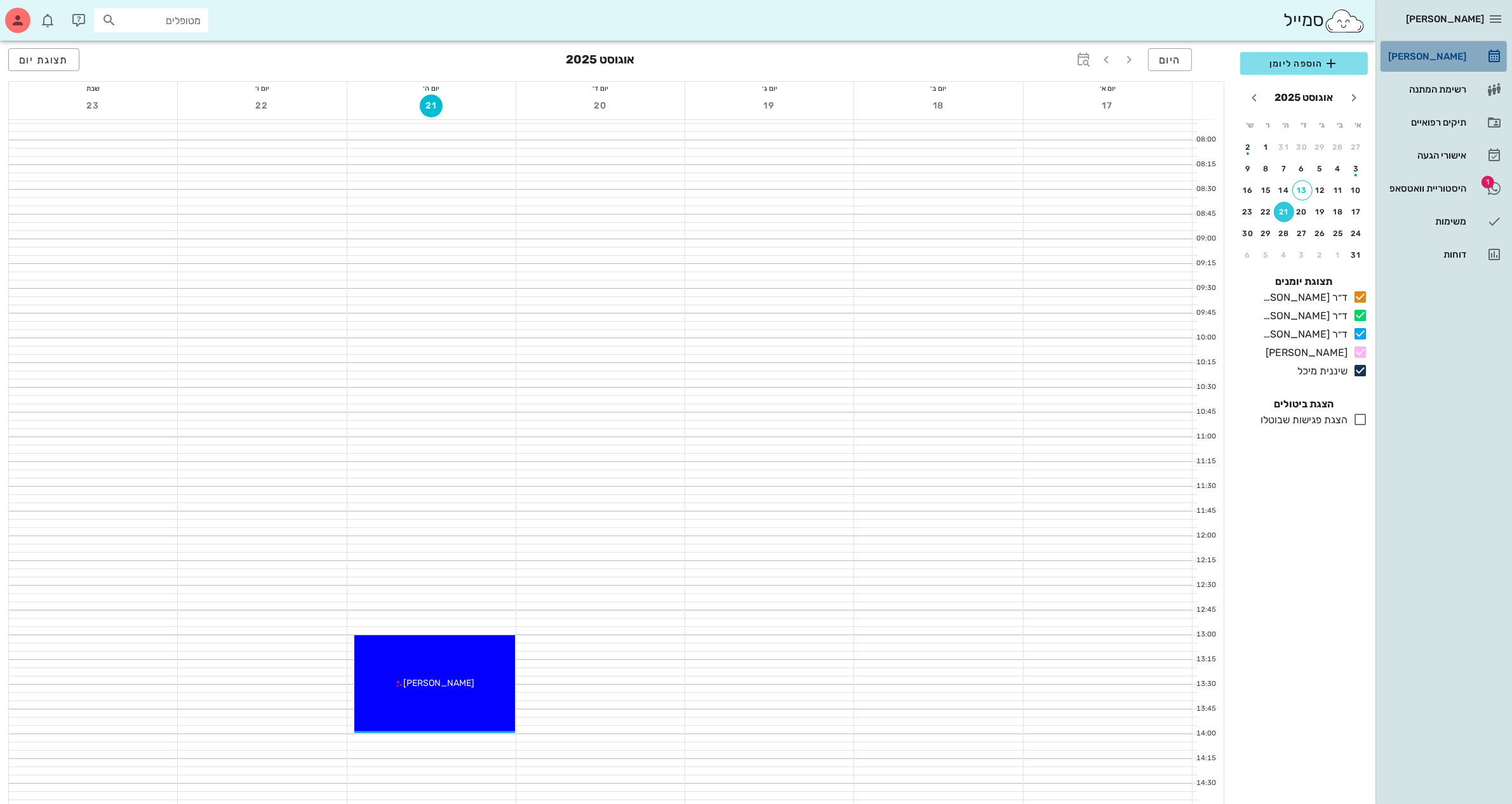
click at [1439, 57] on div "[PERSON_NAME]" at bounding box center [1425, 56] width 81 height 10
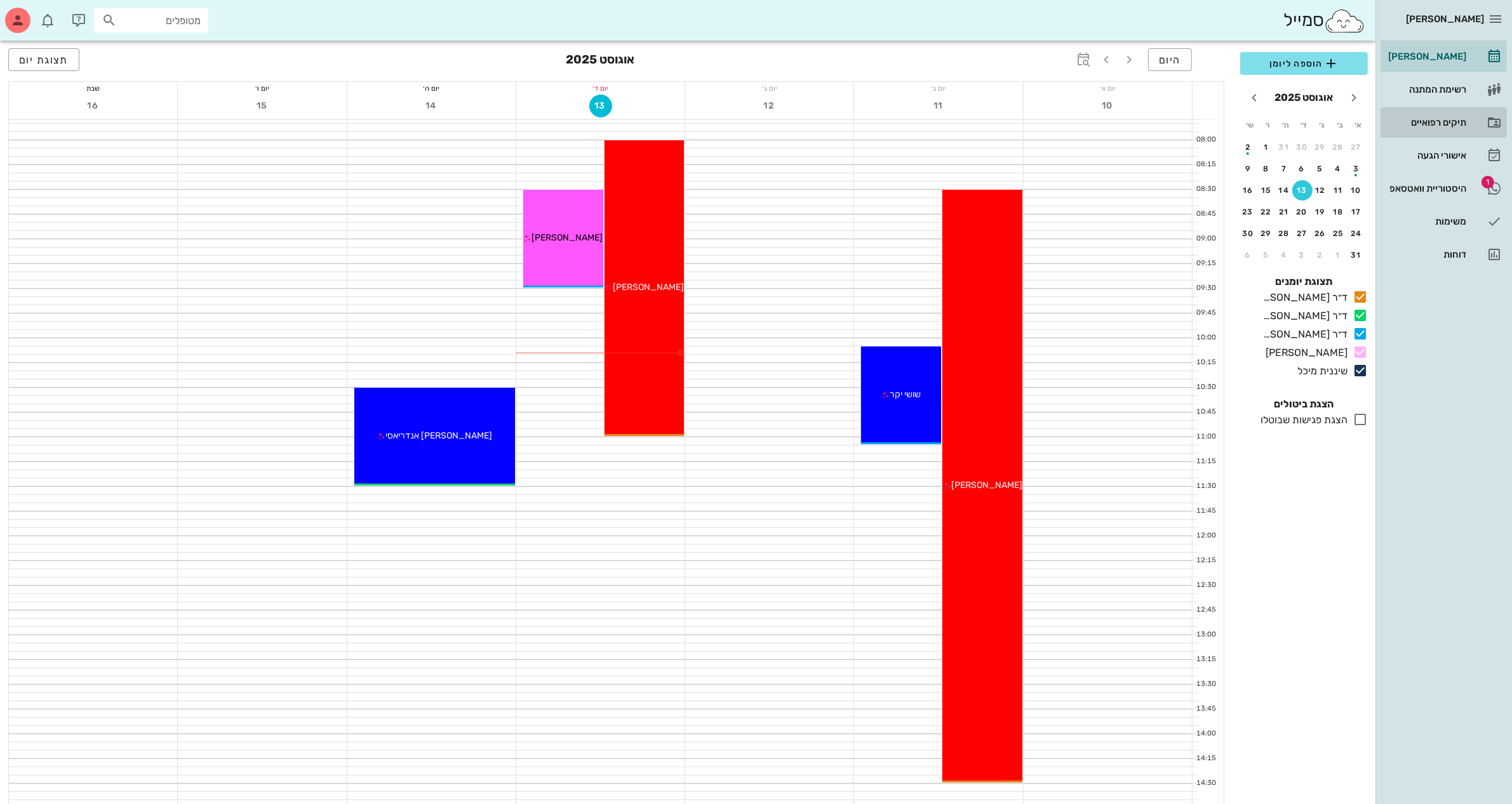
click at [1430, 119] on div "תיקים רפואיים" at bounding box center [1425, 122] width 81 height 10
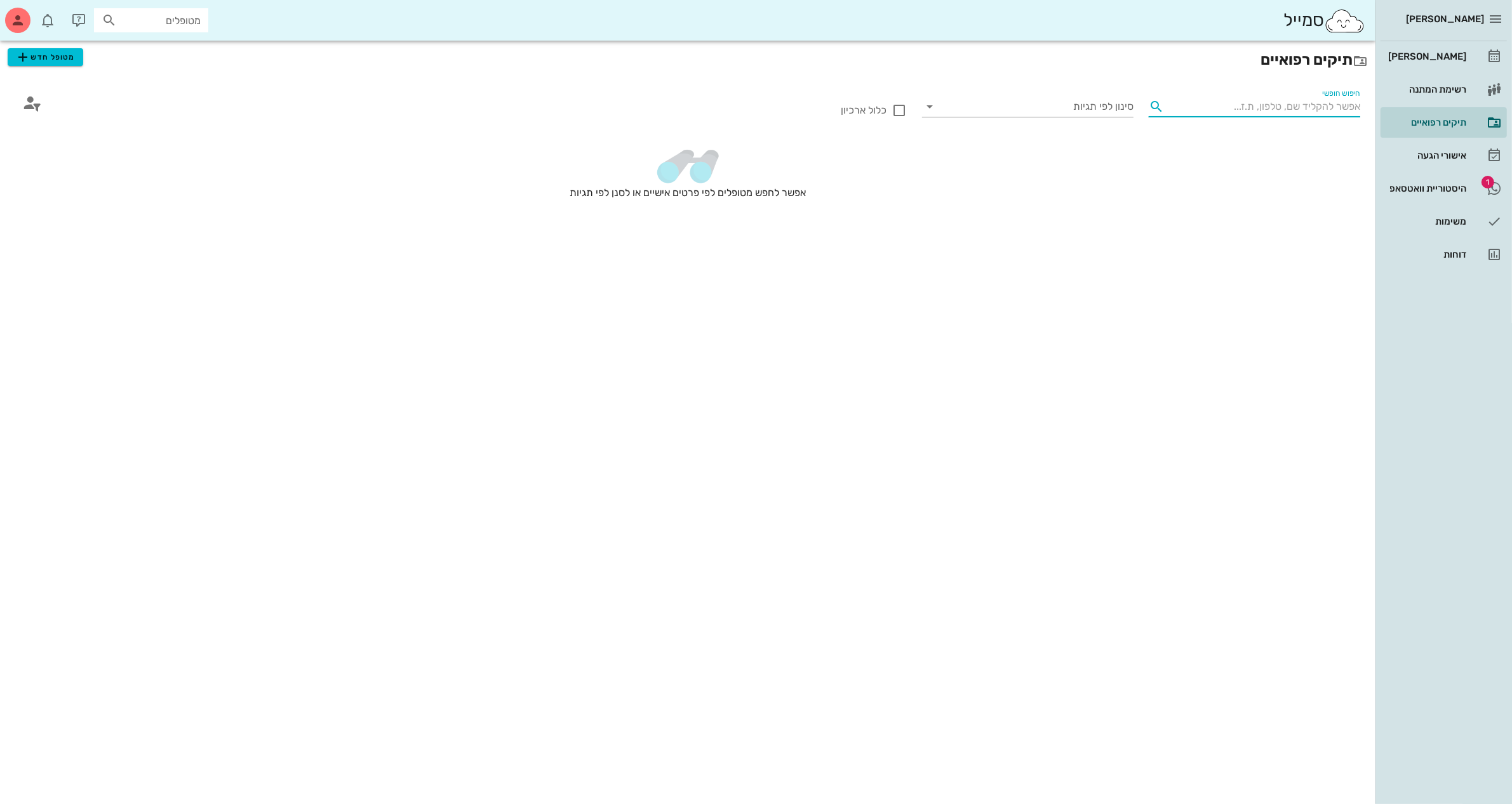
click at [1274, 106] on input "חיפוש חופשי" at bounding box center [1264, 106] width 191 height 20
type input "[PERSON_NAME]"
click at [58, 58] on span "מטופל חדש" at bounding box center [45, 57] width 60 height 15
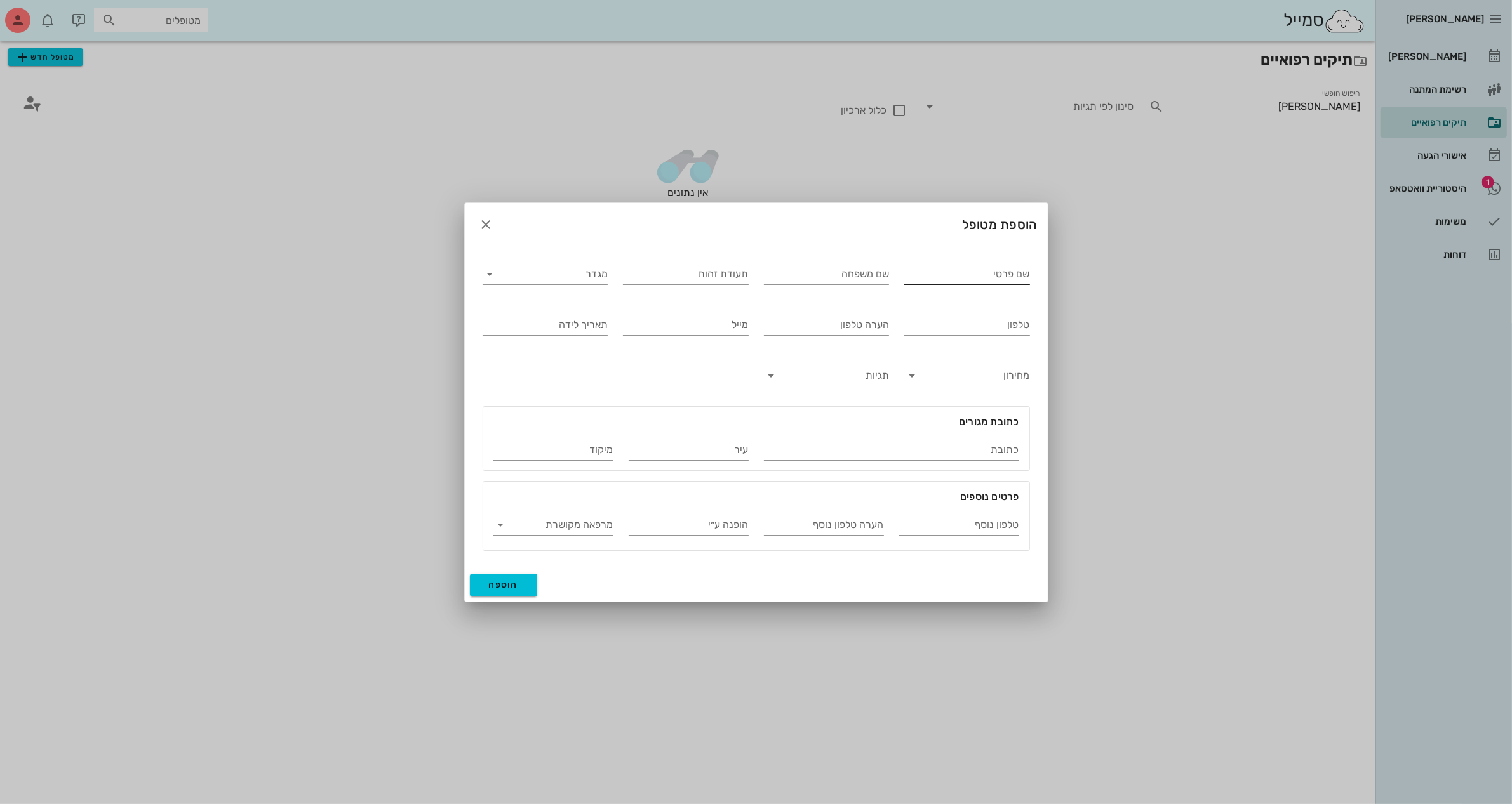
click at [937, 274] on input "שם פרטי" at bounding box center [966, 274] width 125 height 20
type input "[PERSON_NAME]"
type input "קסמטיני"
type input "054320239"
click at [732, 523] on input "הופנה ע״י" at bounding box center [689, 525] width 120 height 20
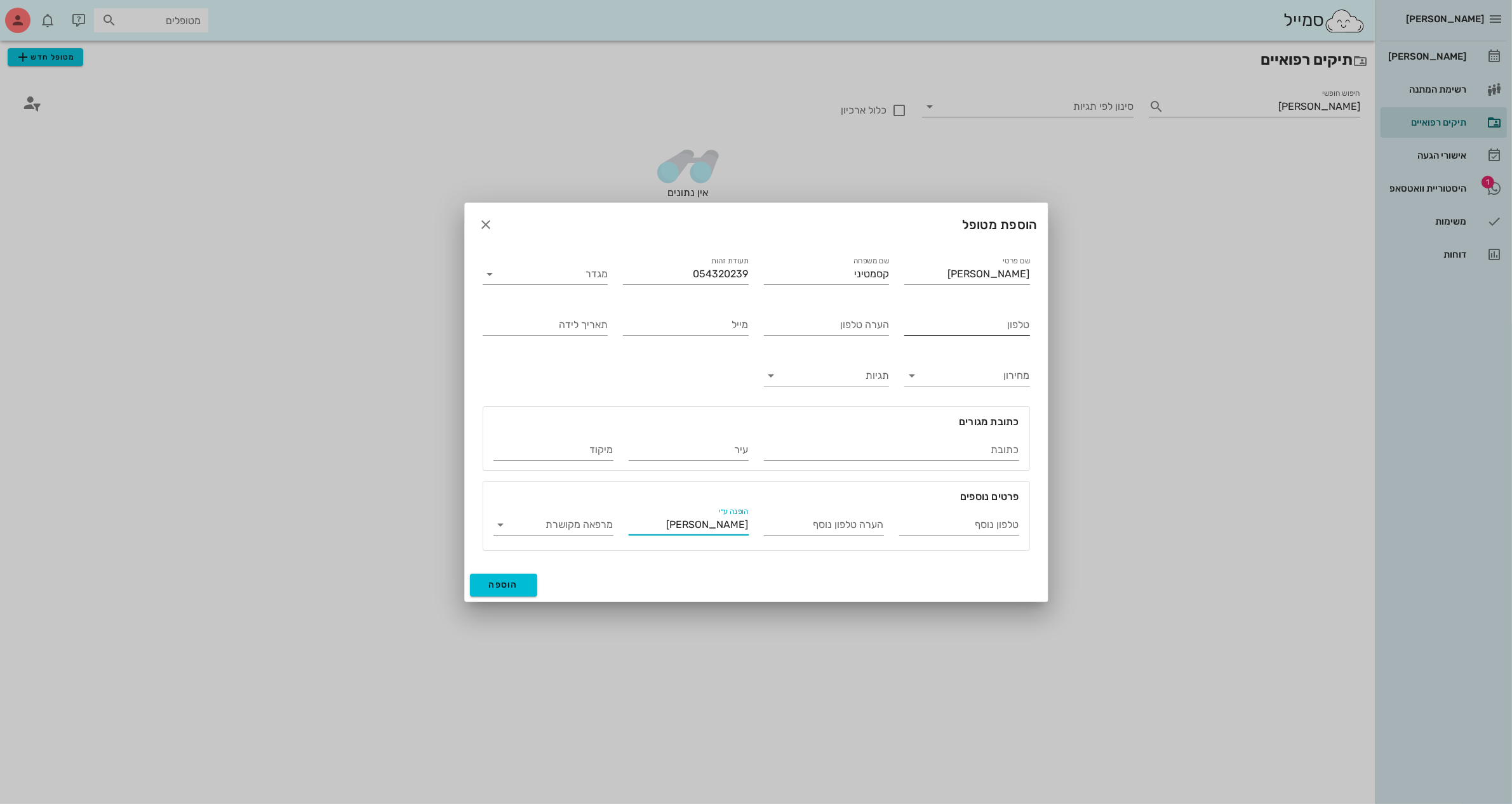
type input "טליה אילוז"
click at [927, 325] on input "טלפון" at bounding box center [966, 325] width 125 height 20
drag, startPoint x: 976, startPoint y: 321, endPoint x: 875, endPoint y: 348, distance: 104.5
click at [876, 347] on div "שם פרטי פרדי שם משפחה קסמטיני תעודת זהות 054320239 מגדר טלפון 050-5358859 הערה …" at bounding box center [756, 403] width 562 height 312
type input "050-5358859"
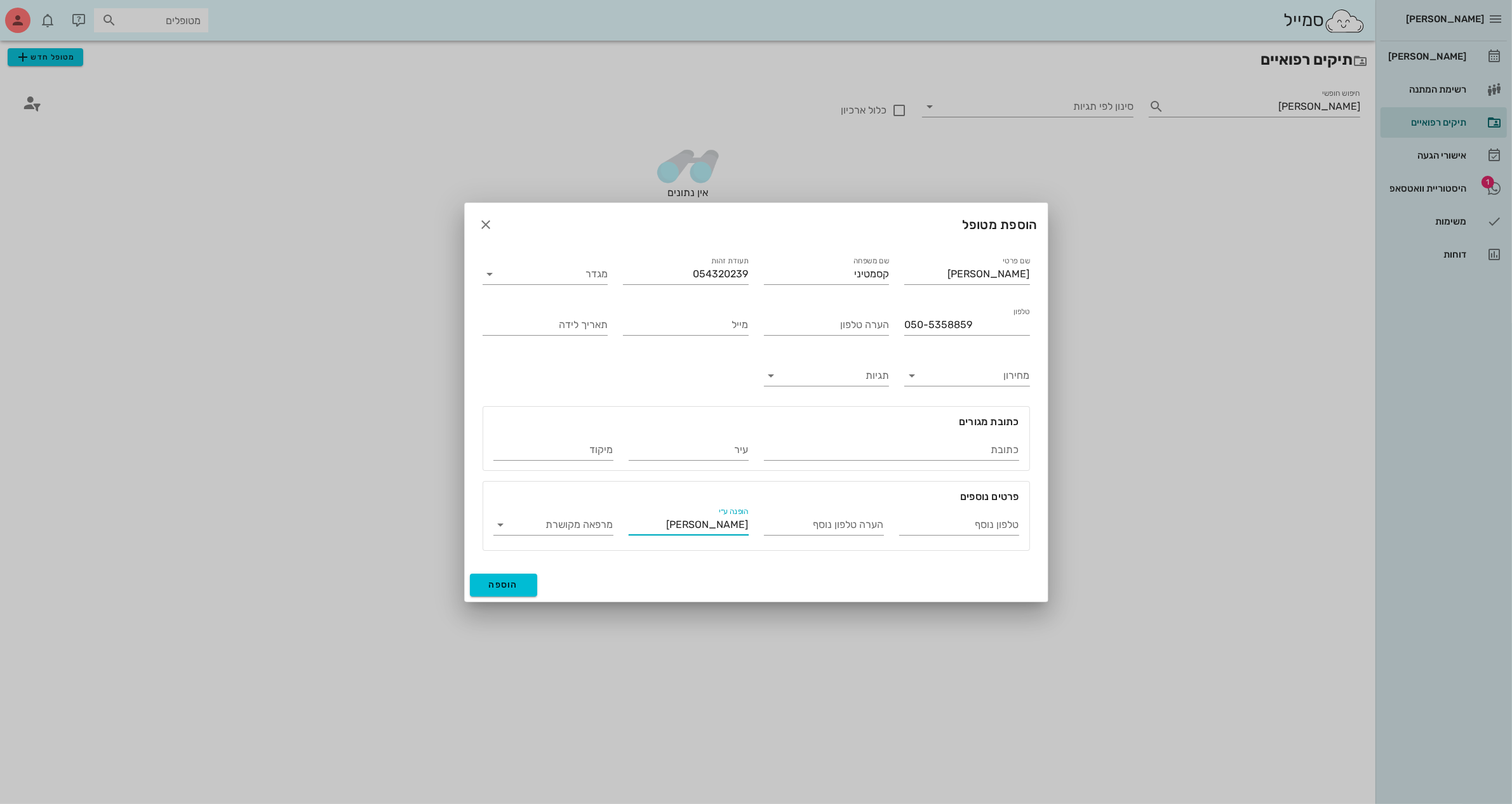
click at [746, 521] on input "טליה אילוז" at bounding box center [689, 525] width 120 height 20
type input "גיסה של [PERSON_NAME]"
click at [502, 586] on span "הוספה" at bounding box center [503, 585] width 30 height 11
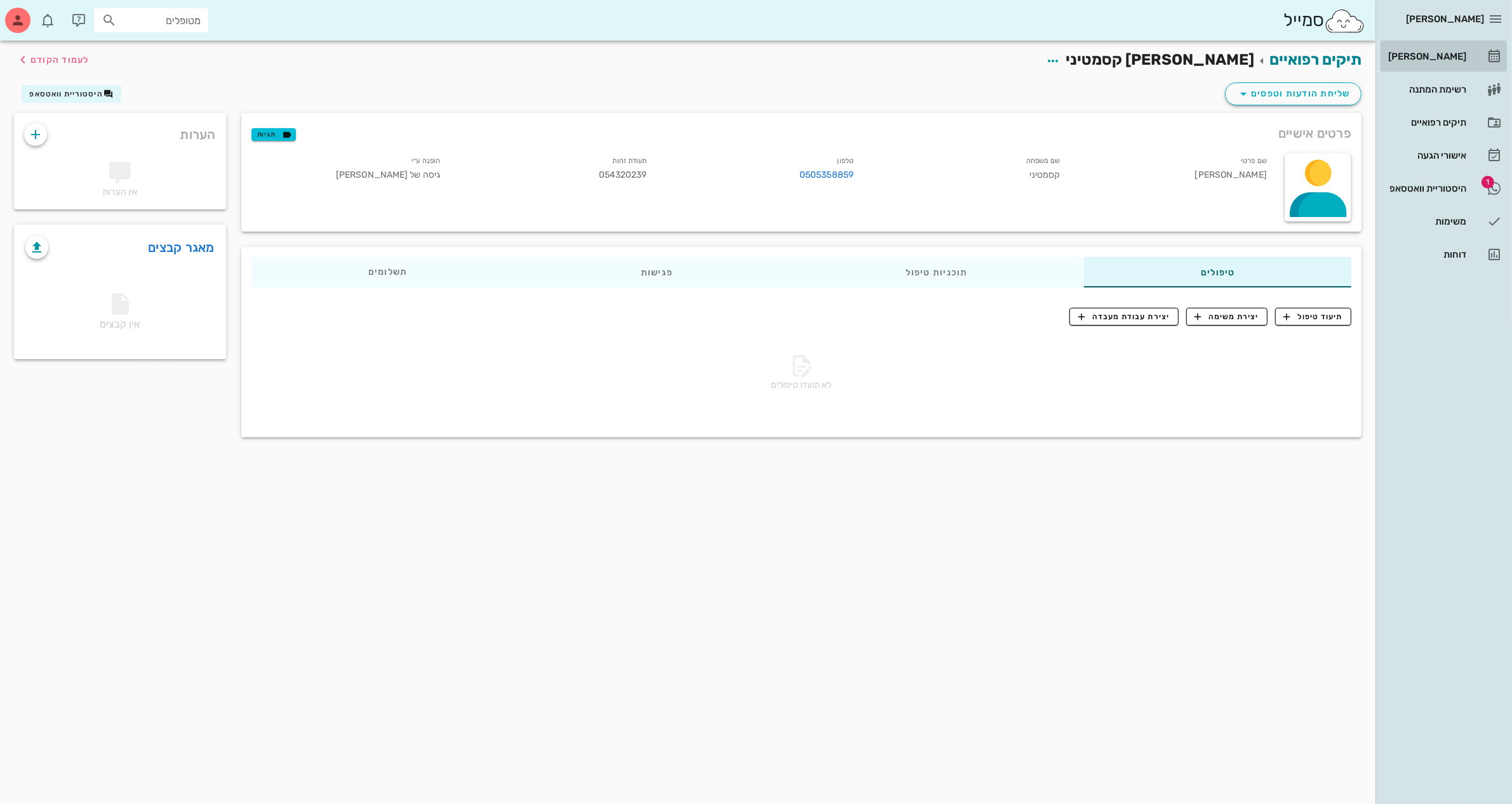
click at [1424, 54] on div "[PERSON_NAME]" at bounding box center [1425, 56] width 81 height 10
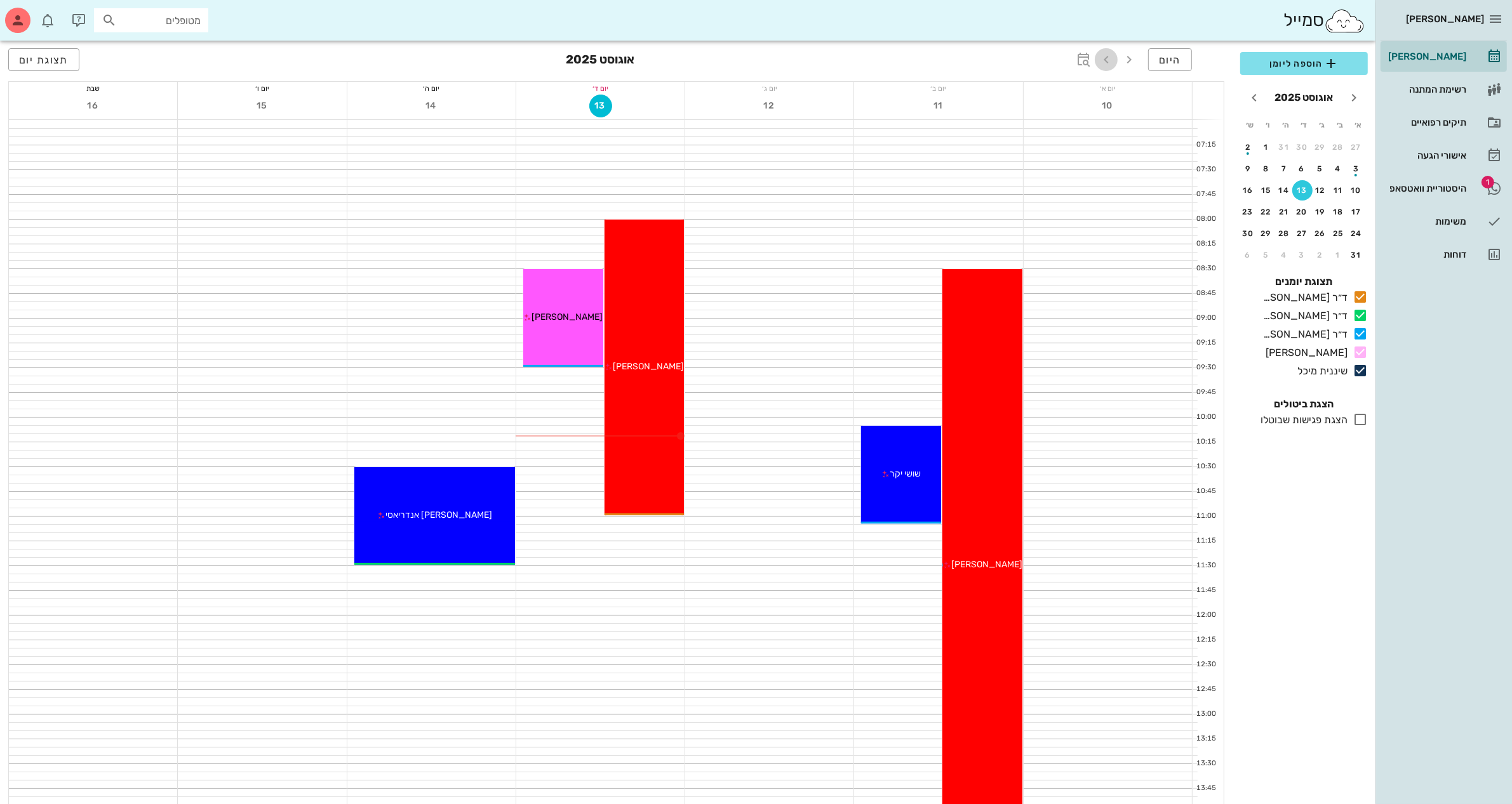
click at [1108, 49] on button "button" at bounding box center [1106, 60] width 23 height 23
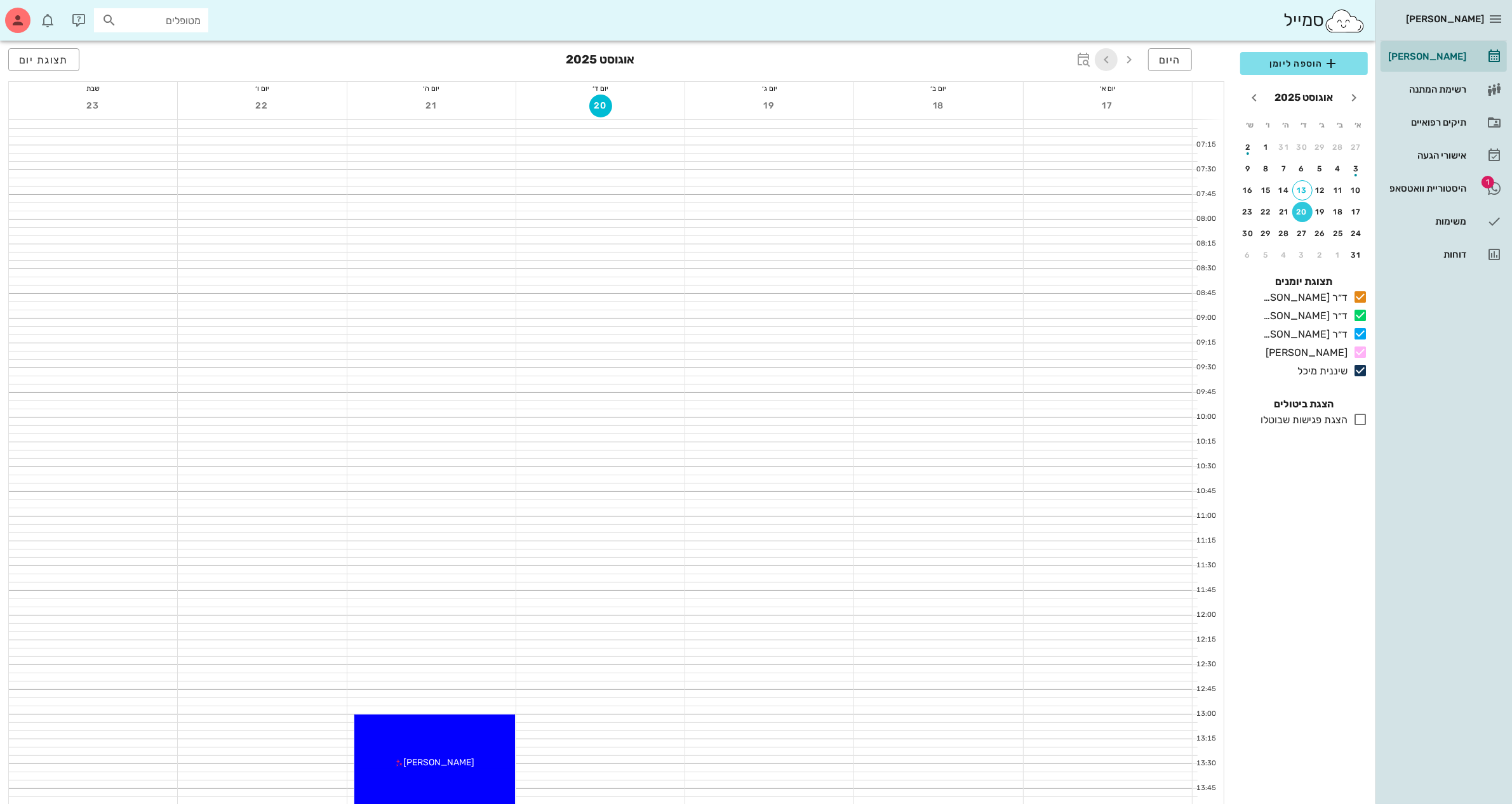
click at [1108, 58] on icon "button" at bounding box center [1106, 60] width 15 height 15
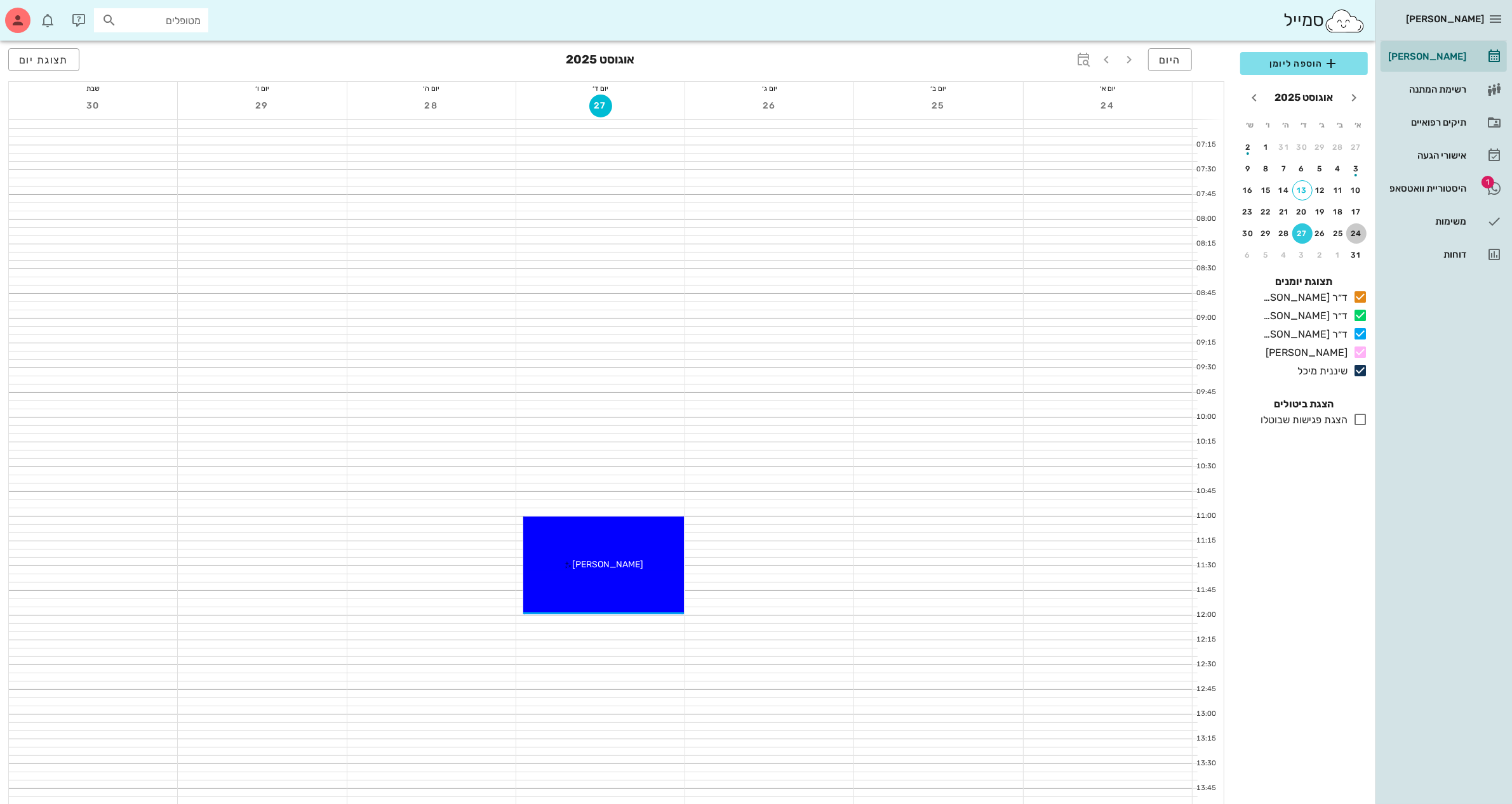
click at [1358, 224] on button "24" at bounding box center [1356, 233] width 20 height 20
click at [1278, 62] on span "הוספה ליומן" at bounding box center [1303, 63] width 107 height 15
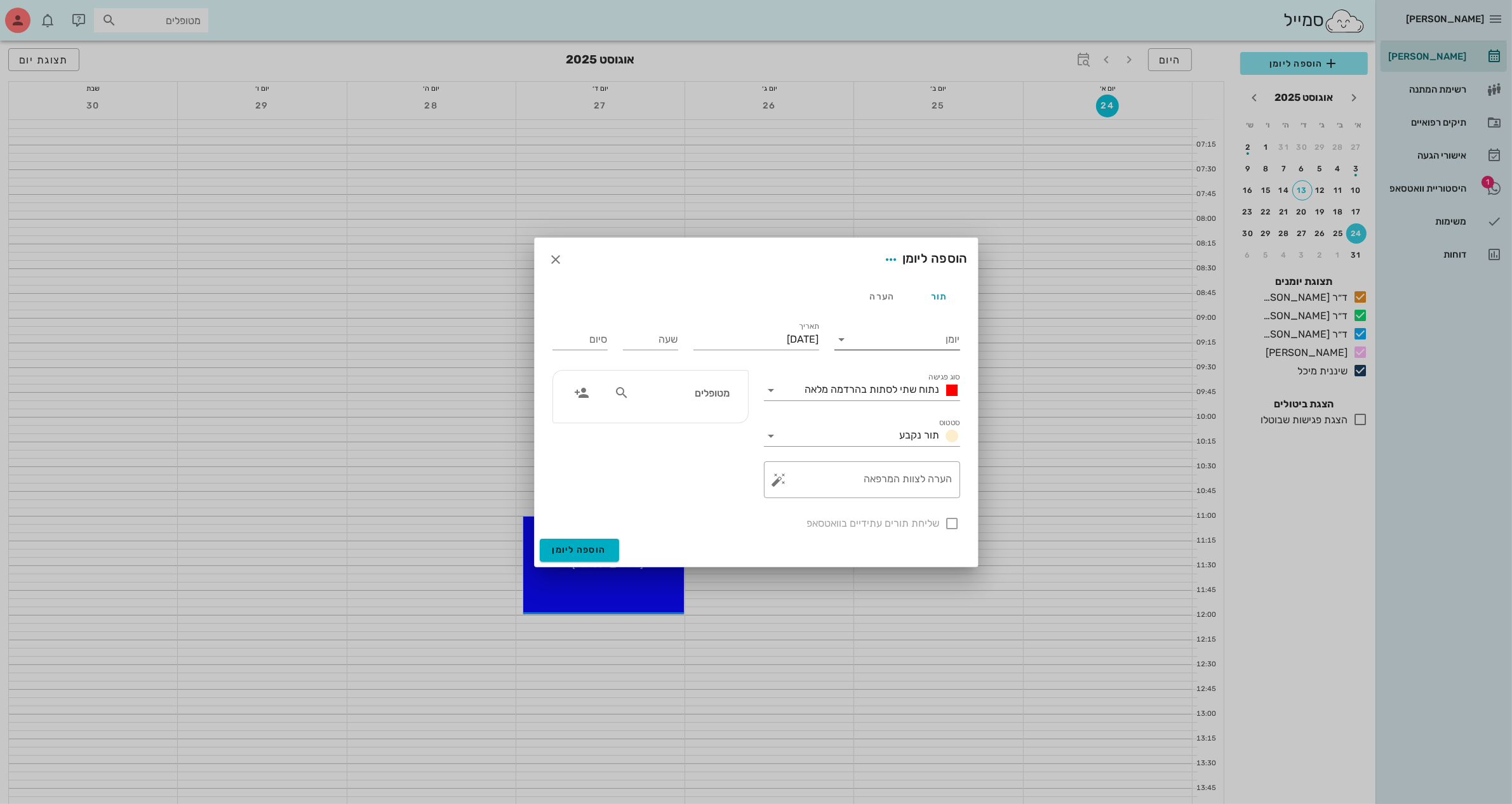
click at [846, 337] on icon at bounding box center [842, 340] width 15 height 15
click at [881, 411] on div "ד״ר [PERSON_NAME]" at bounding box center [896, 410] width 106 height 12
click at [773, 391] on icon at bounding box center [771, 390] width 15 height 15
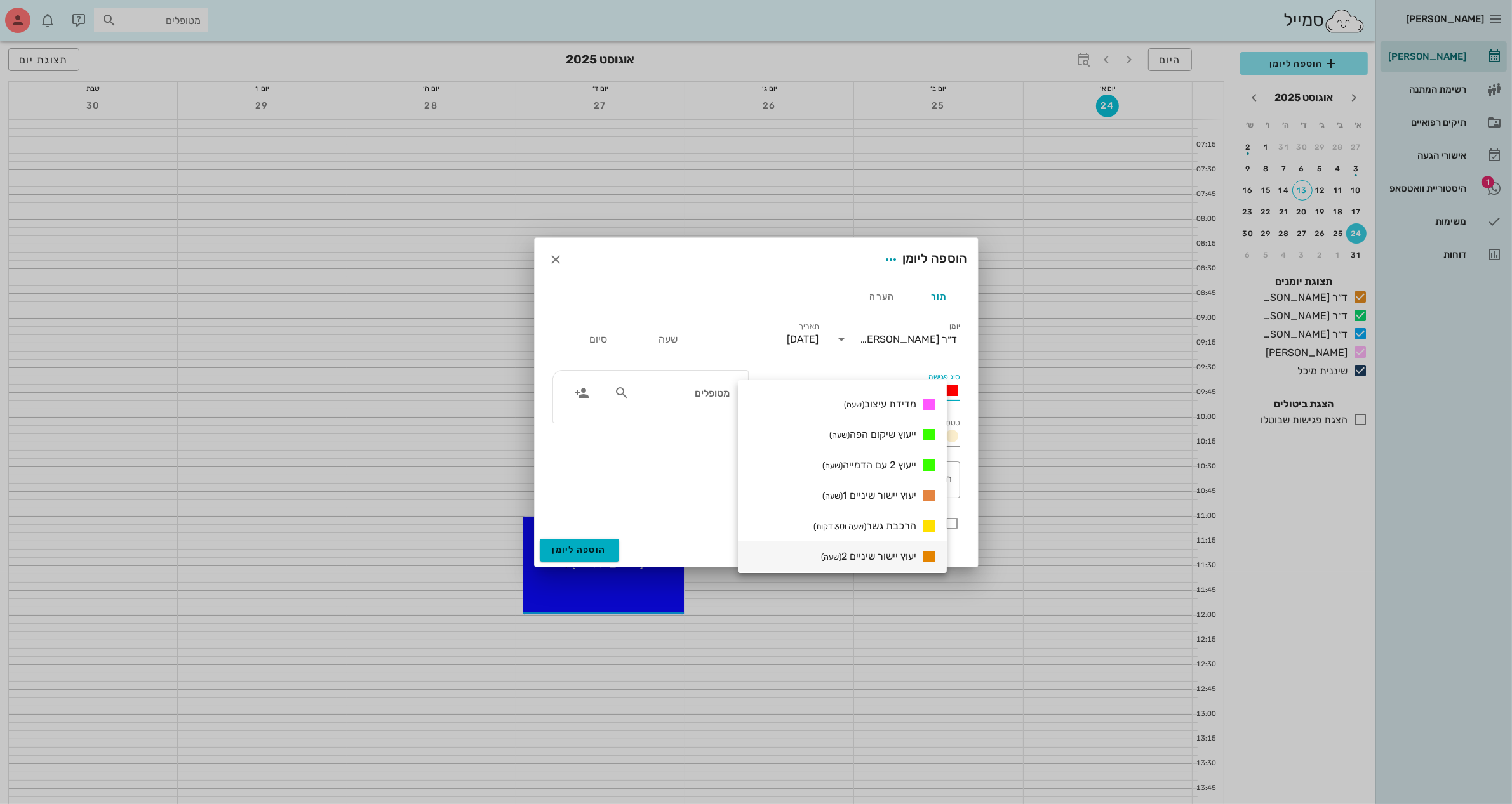
scroll to position [451, 0]
click at [890, 523] on span "ייעוץ שיקום הפה (שעה)" at bounding box center [872, 528] width 87 height 12
type input "01:00"
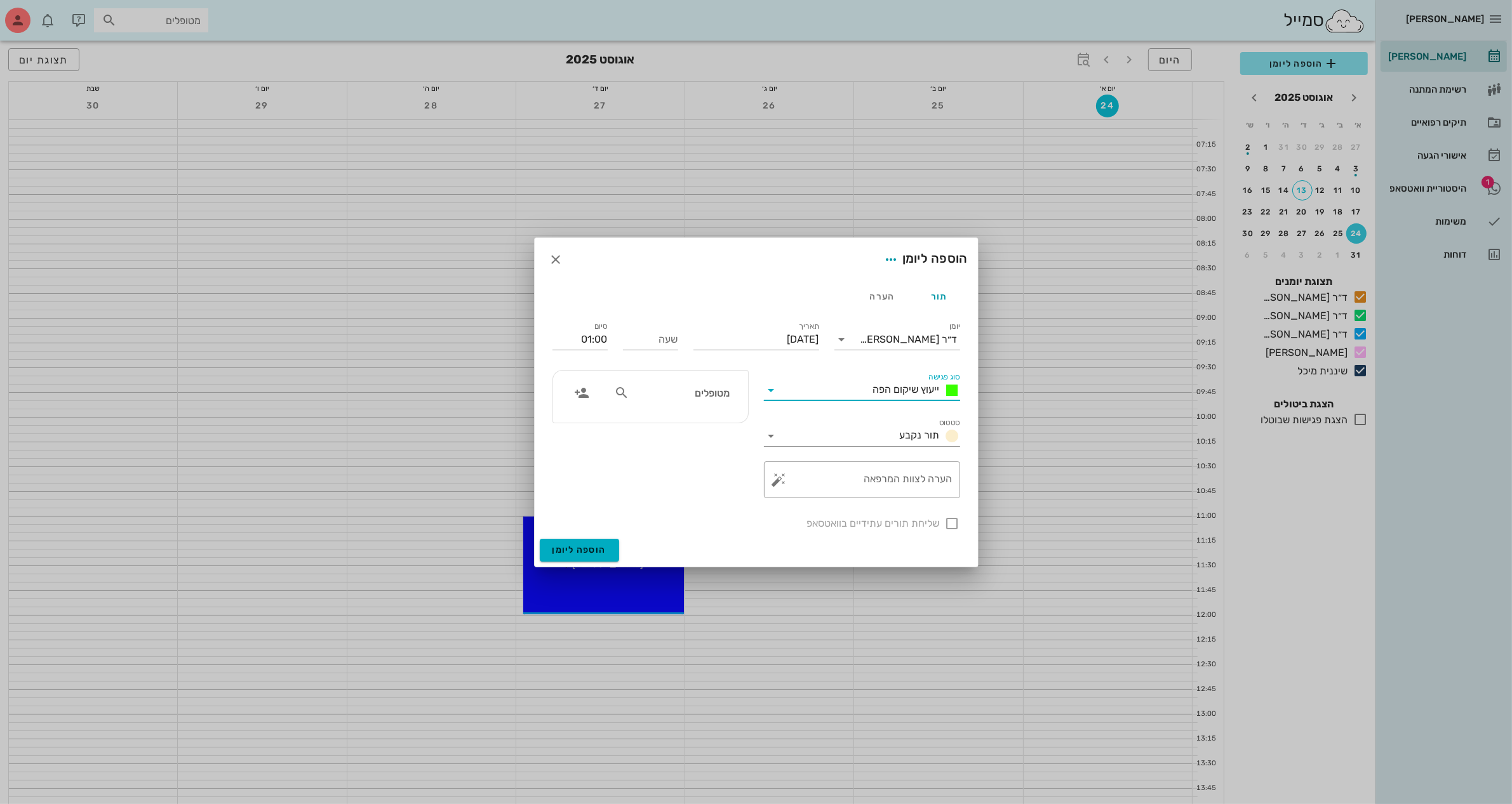
click at [622, 390] on icon at bounding box center [621, 393] width 15 height 15
type input "[PERSON_NAME]"
click at [708, 416] on div "פרדי קסמטיני 054320239" at bounding box center [658, 426] width 140 height 20
click at [953, 527] on div at bounding box center [952, 523] width 22 height 22
checkbox input "true"
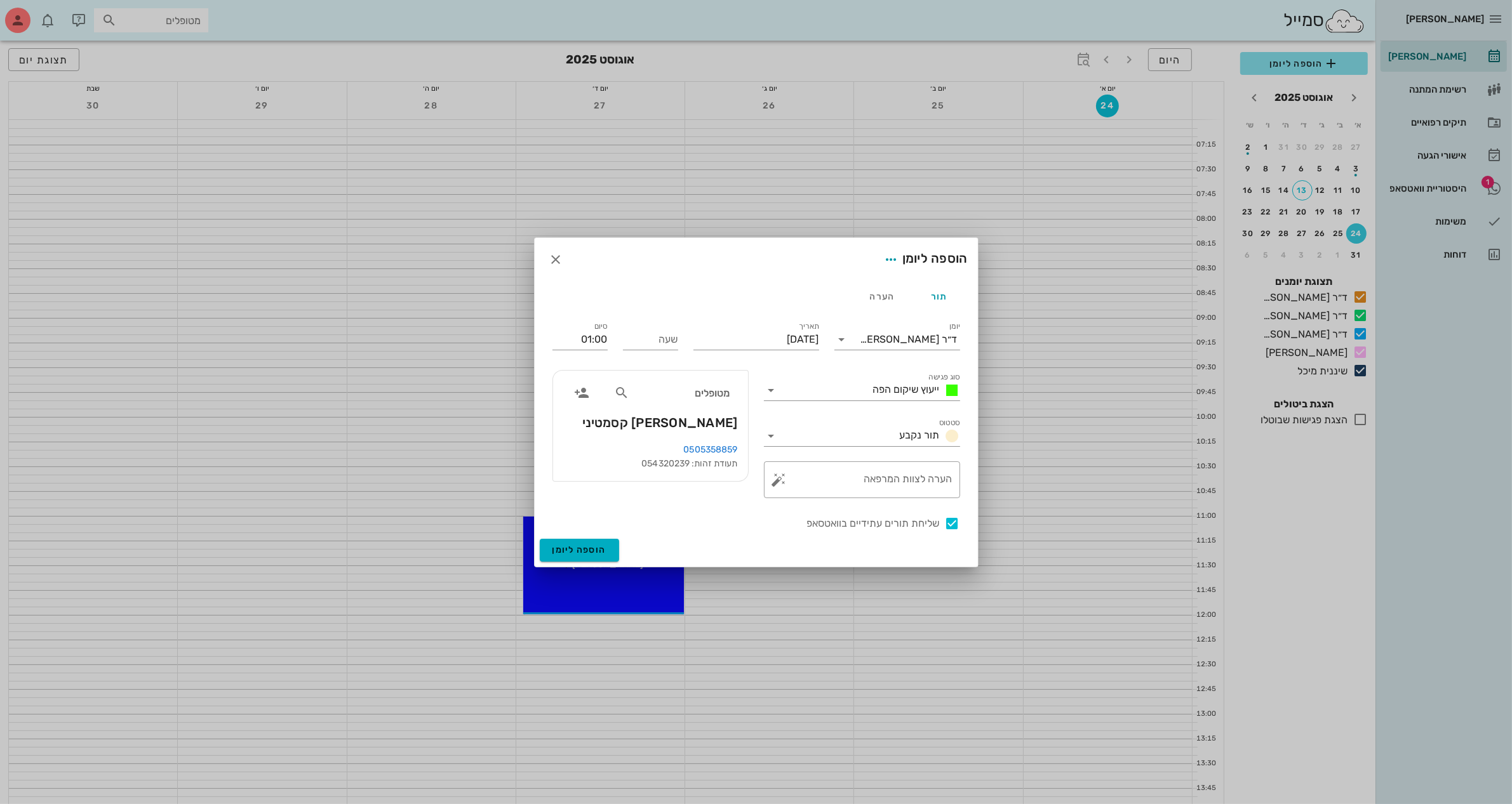
drag, startPoint x: 676, startPoint y: 336, endPoint x: 704, endPoint y: 317, distance: 33.8
click at [677, 336] on div "שעה" at bounding box center [650, 340] width 55 height 20
type input "09:00"
click at [540, 539] on button "הוספה ליומן" at bounding box center [580, 551] width 80 height 23
type input "10:00"
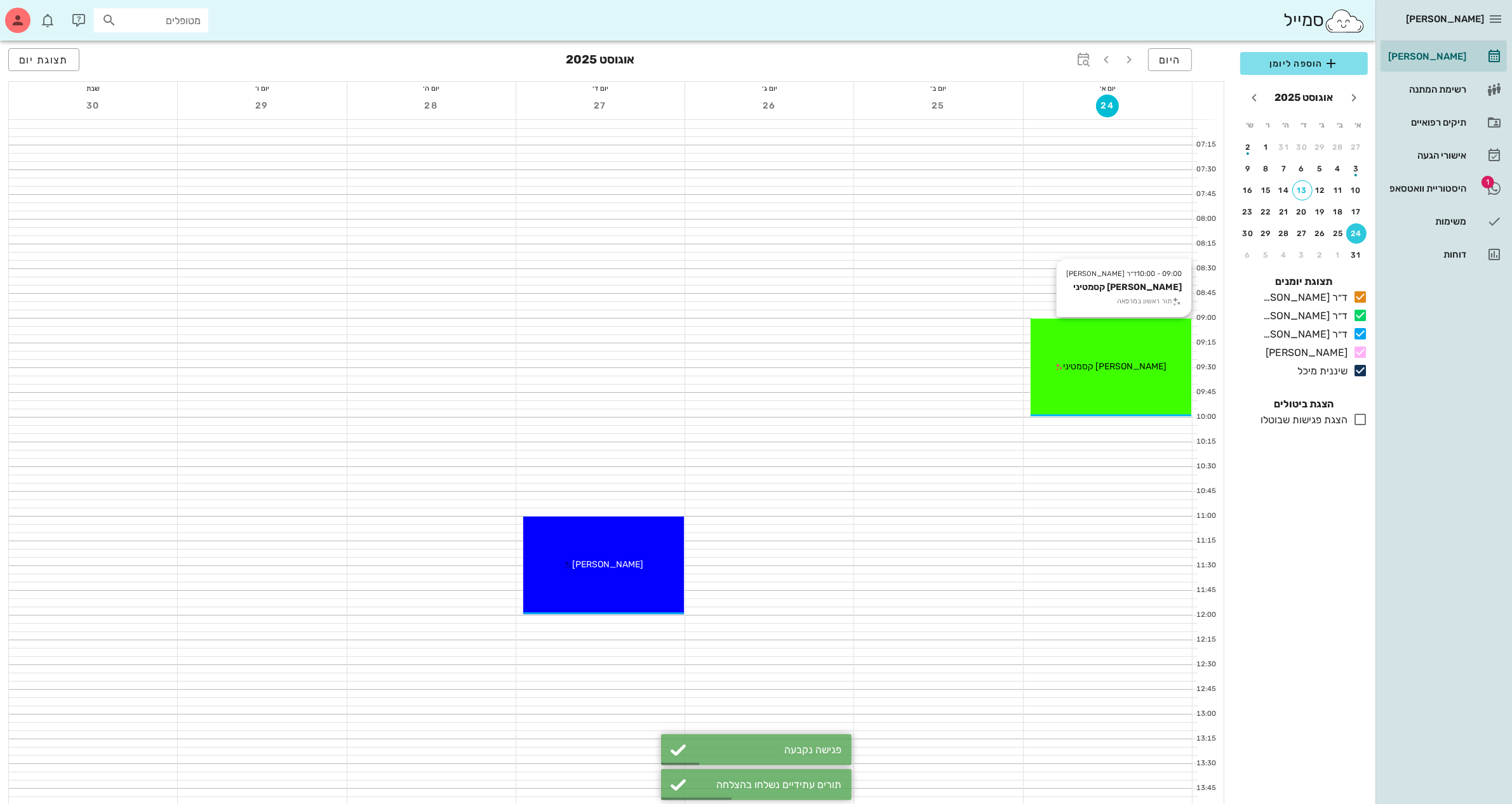
click at [1113, 360] on div "[PERSON_NAME] קסמטיני" at bounding box center [1110, 366] width 160 height 13
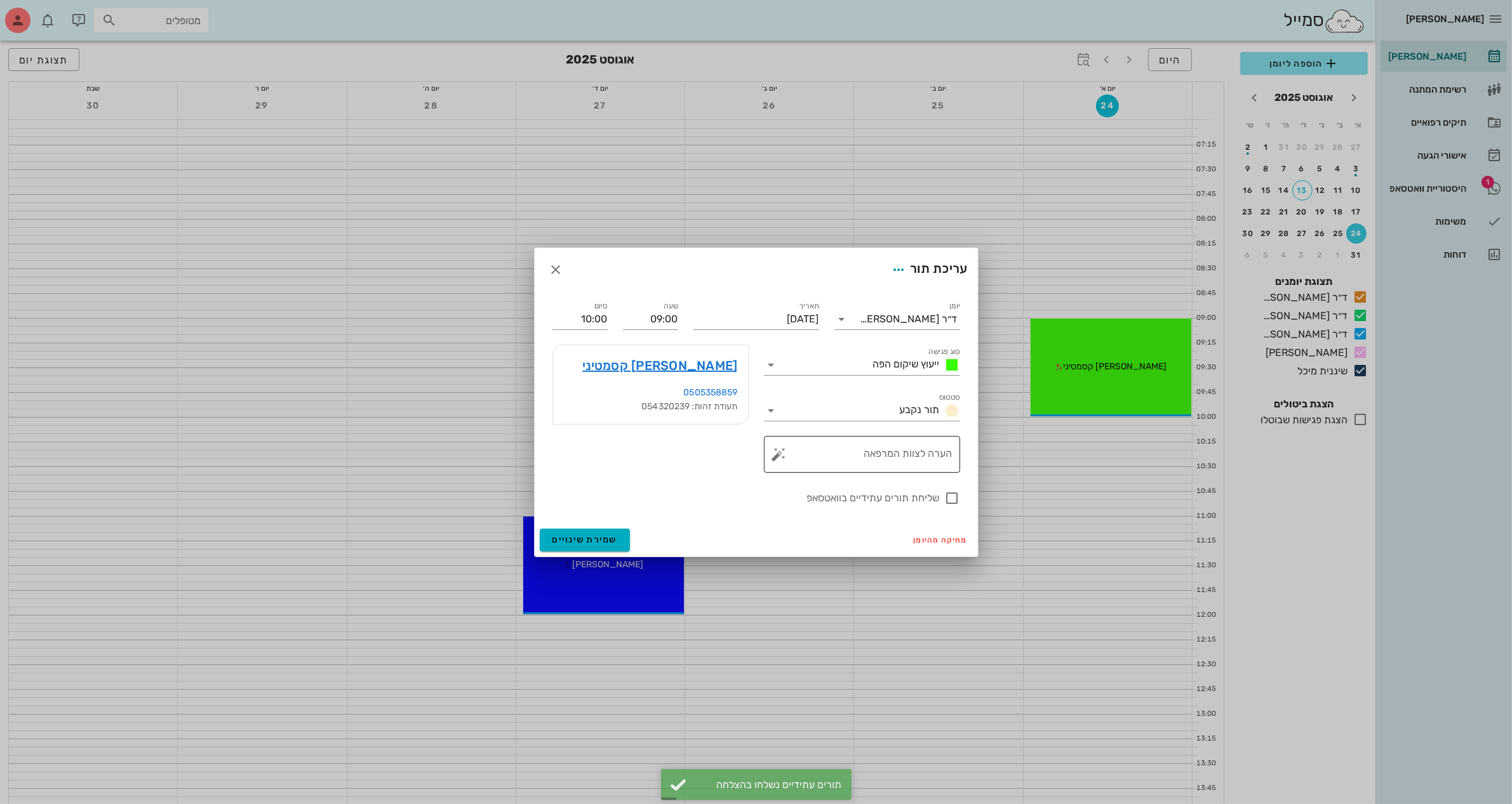
click at [879, 459] on textarea "הערה לצוות המרפאה" at bounding box center [867, 458] width 171 height 31
type textarea "י"
type textarea "[PERSON_NAME] של [PERSON_NAME]"
click at [946, 496] on div at bounding box center [952, 498] width 22 height 22
checkbox input "true"
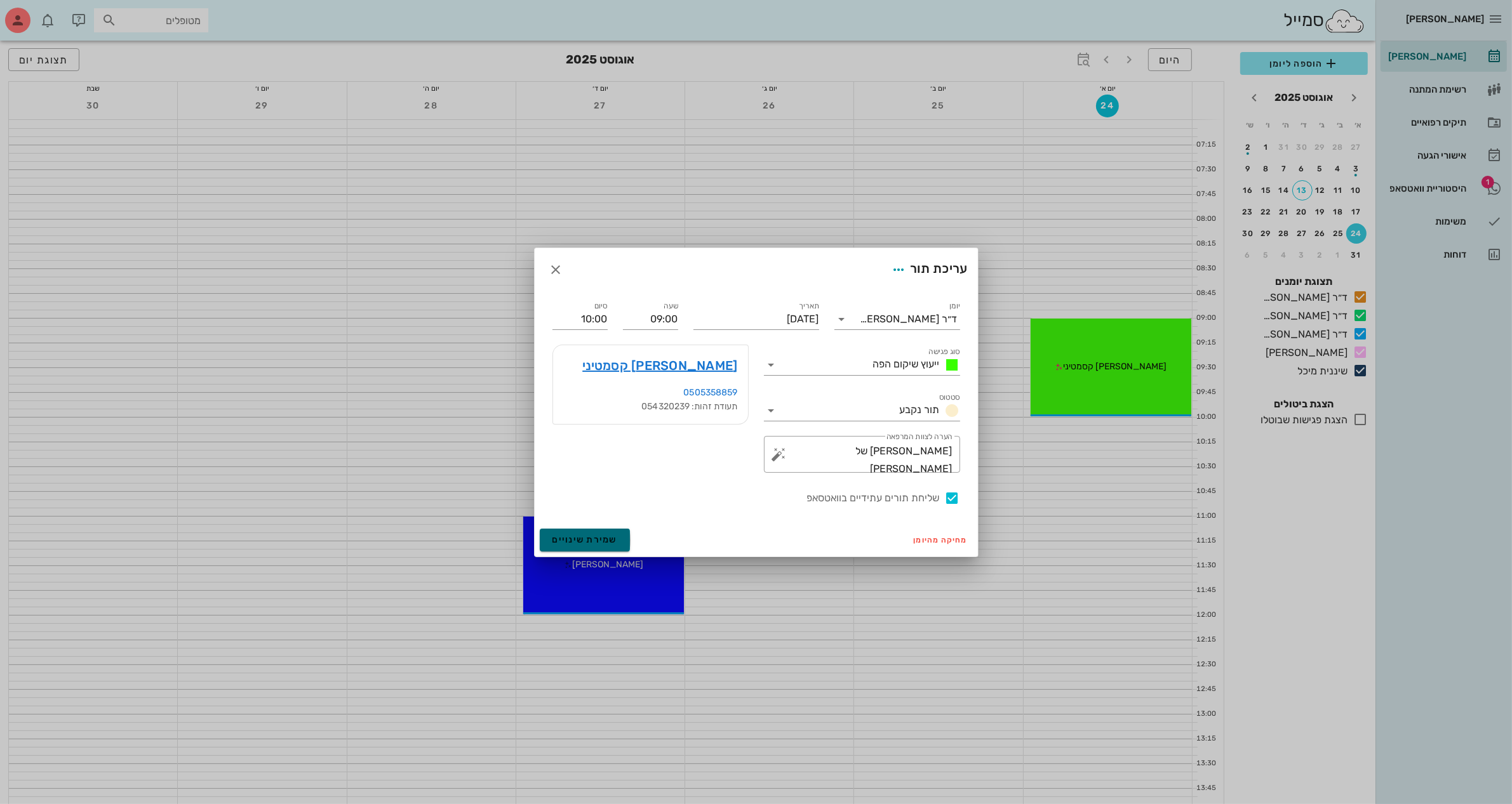
click at [578, 537] on span "שמירת שינויים" at bounding box center [585, 539] width 66 height 11
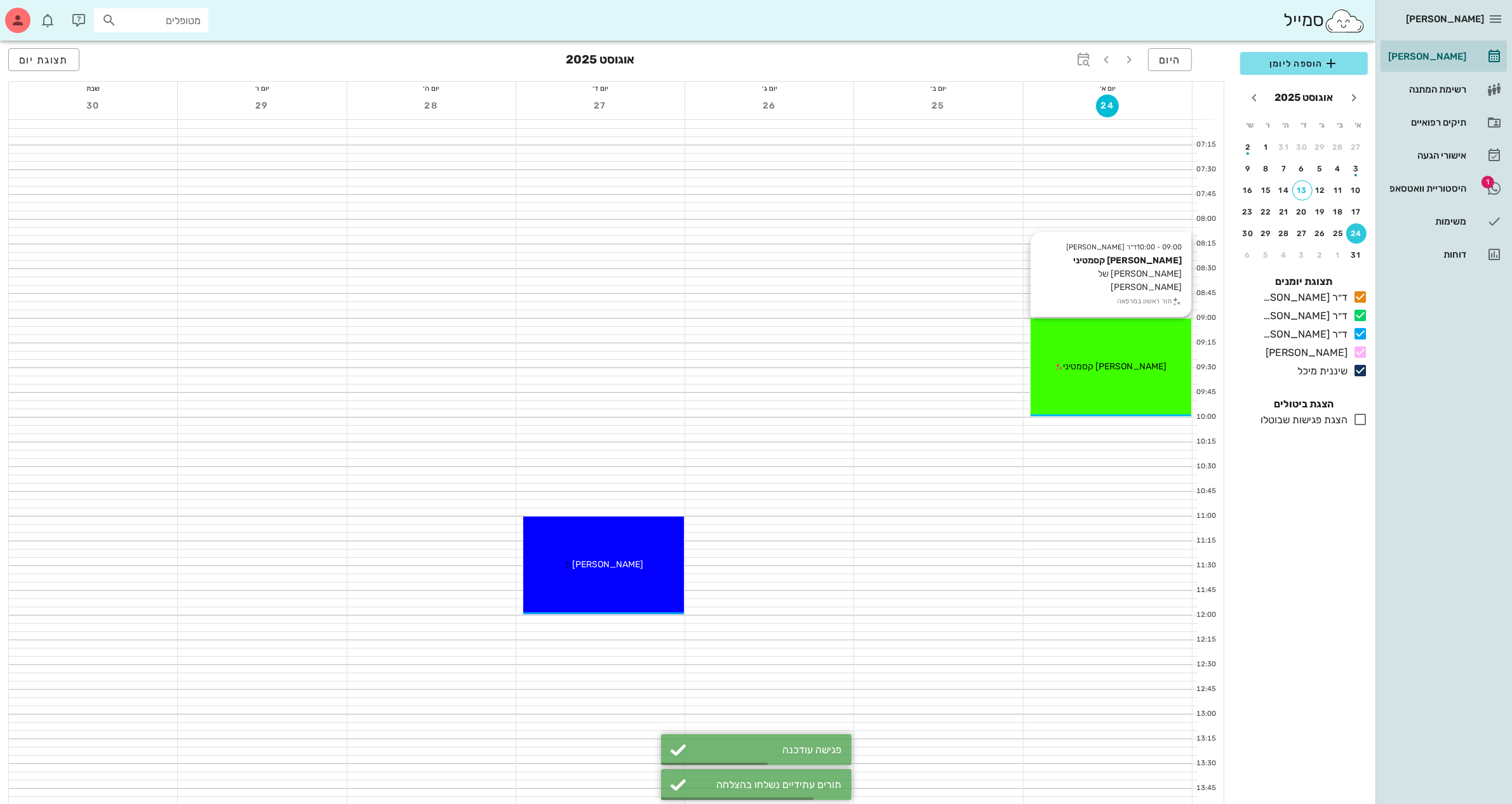
click at [1099, 382] on div "09:00 - 10:00 ד״ר עמראן ביאדסה פרדי קסמטיני יעוץ-גיסה של טליה אילוז תור ראשון ב…" at bounding box center [1110, 368] width 160 height 98
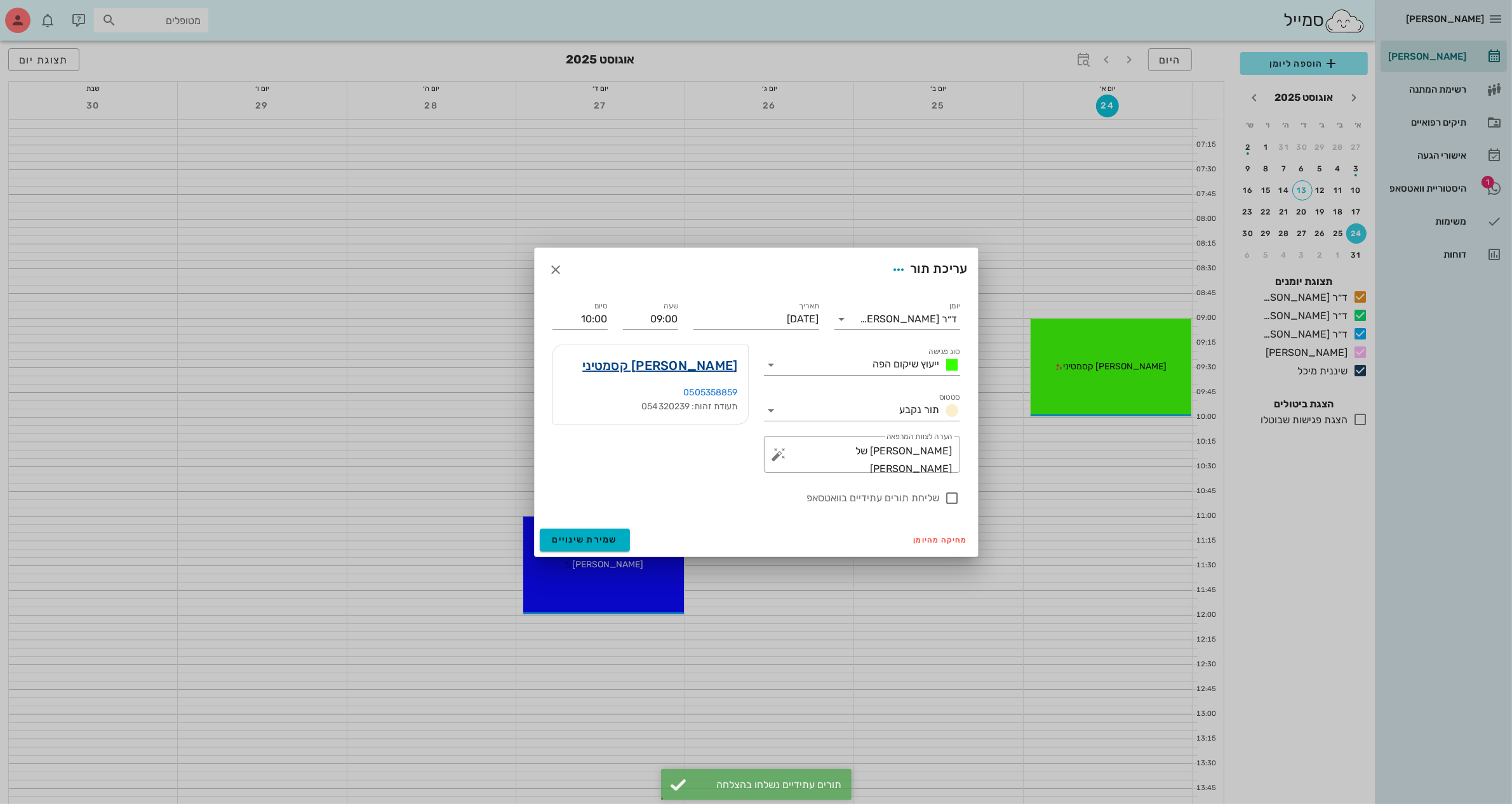
click at [674, 363] on link "פרדי קסמטיני" at bounding box center [660, 365] width 155 height 20
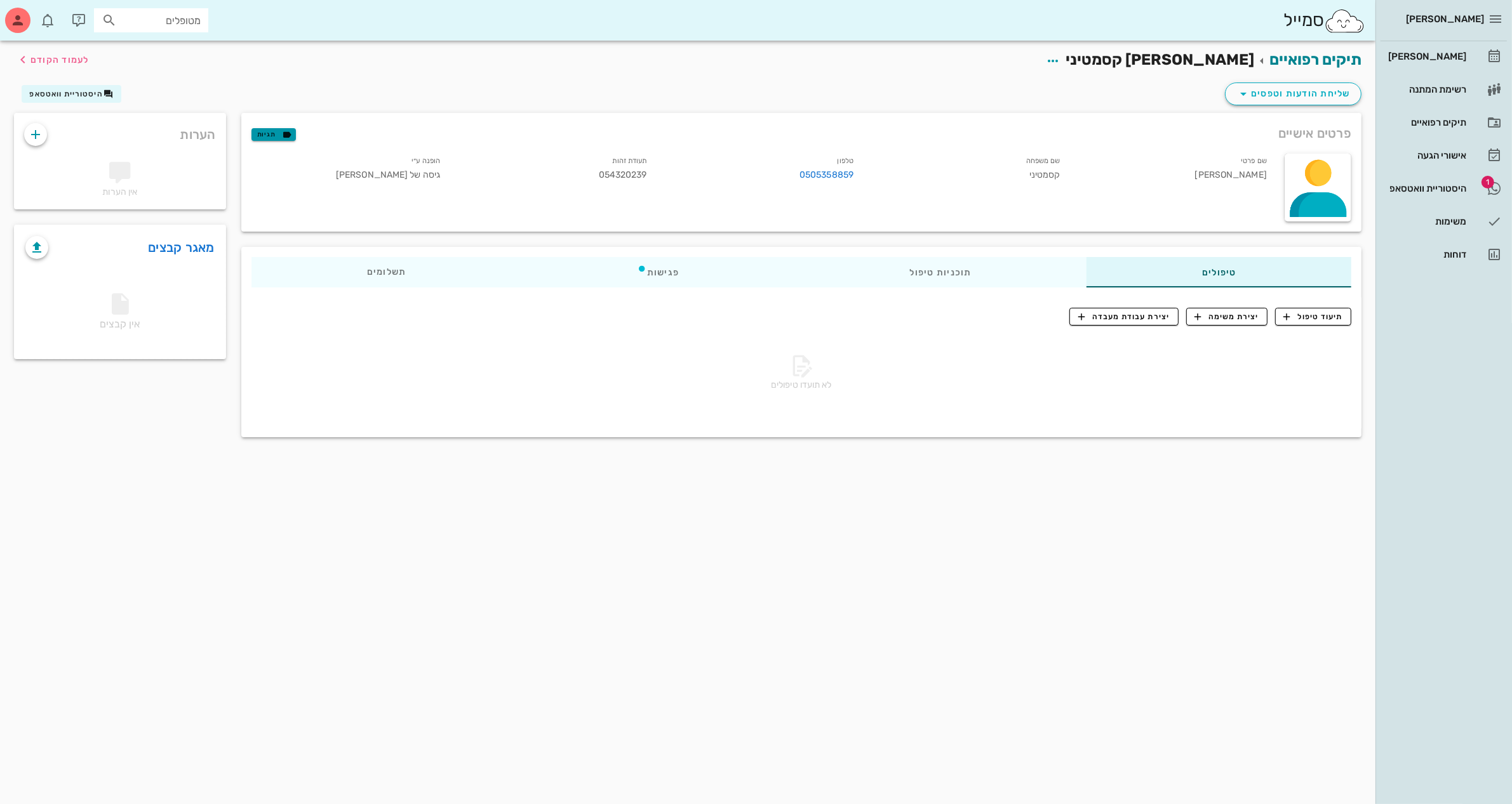
click at [268, 133] on span "תגיות" at bounding box center [274, 135] width 33 height 12
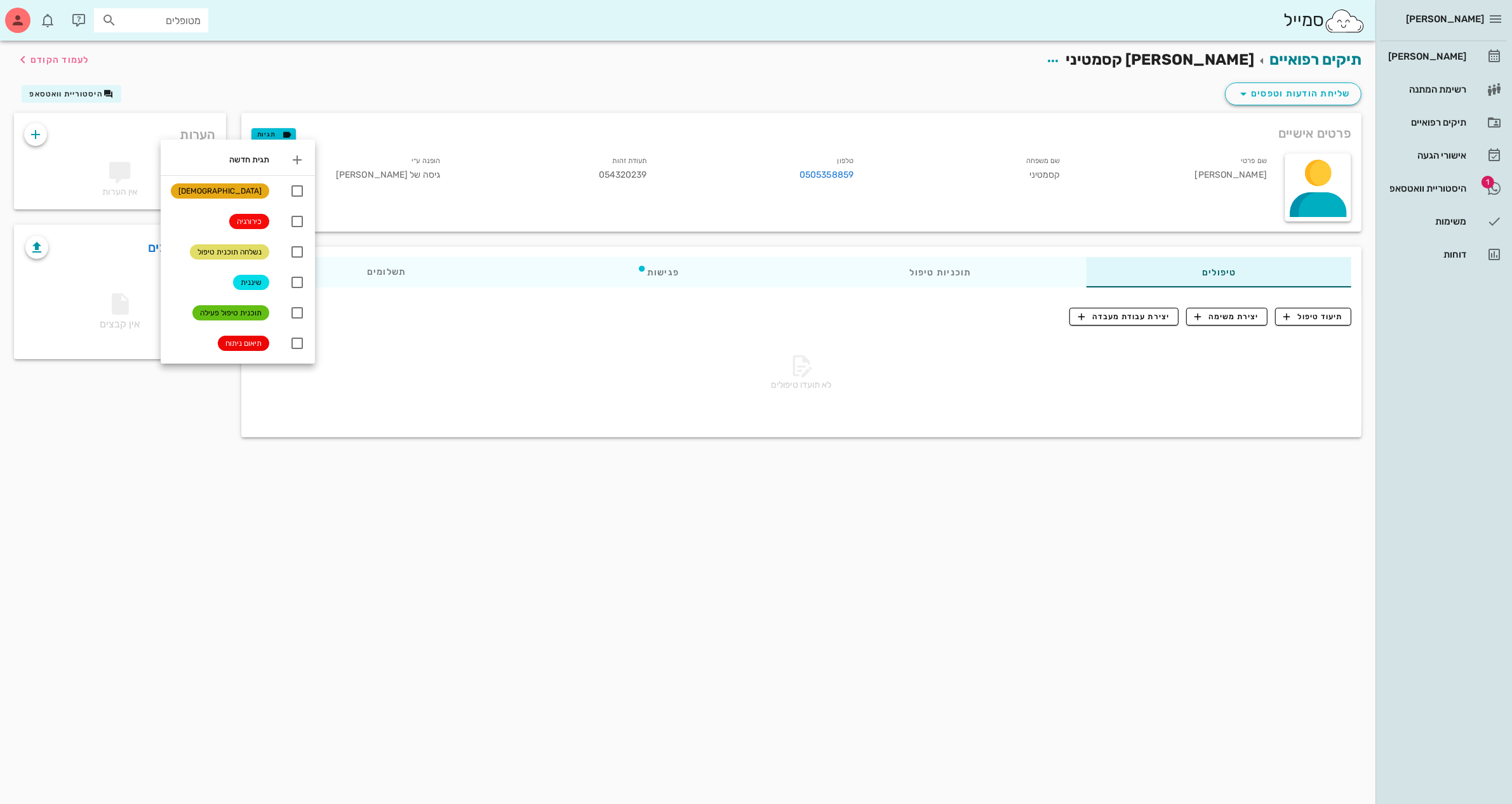
click at [449, 137] on div "פרטים אישיים תגיות" at bounding box center [801, 133] width 1120 height 41
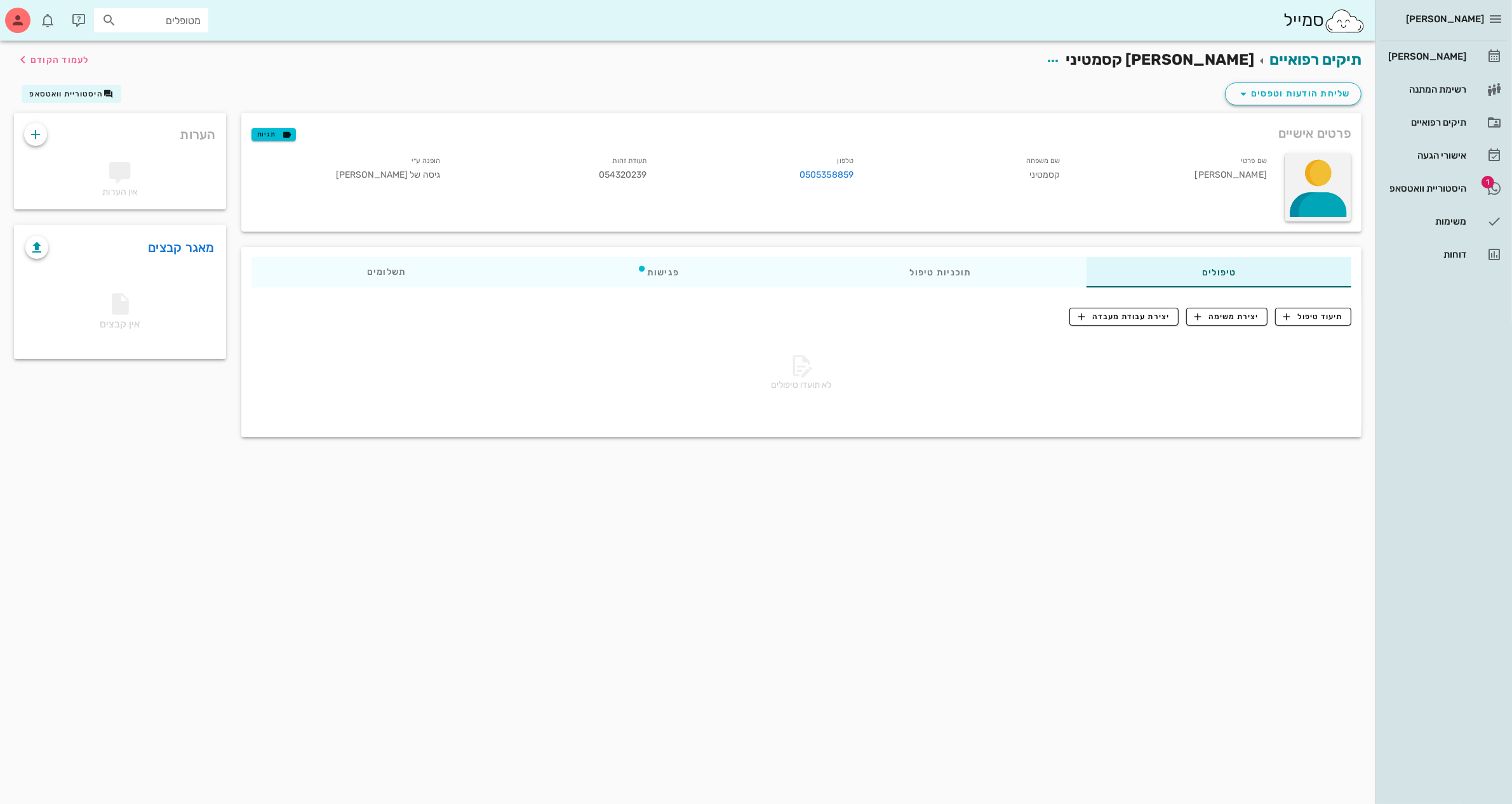
click at [1308, 181] on div at bounding box center [1318, 188] width 66 height 68
click at [1169, 193] on div "שם פרטי פרדי שם משפחה קסמטיני טלפון 0505358859 תעודת זהות 054320239 הופנה ע״י ג…" at bounding box center [759, 170] width 1033 height 49
click at [1254, 174] on div "שם פרטי פרדי" at bounding box center [1173, 170] width 206 height 39
click at [822, 174] on link "0505358859" at bounding box center [826, 175] width 54 height 14
click at [1442, 118] on div "תיקים רפואיים" at bounding box center [1425, 122] width 81 height 10
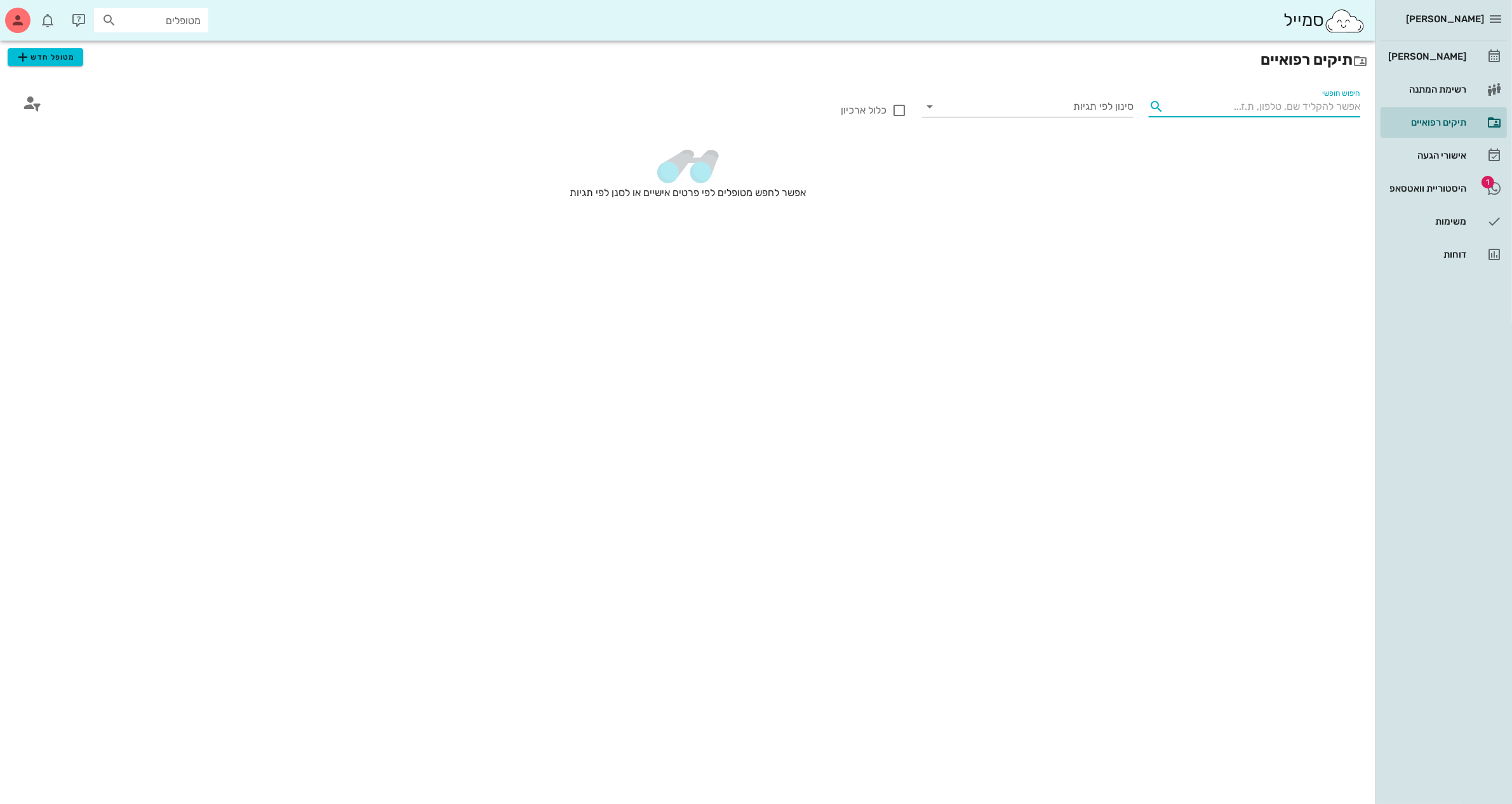
click at [1241, 105] on input "חיפוש חופשי" at bounding box center [1264, 106] width 191 height 20
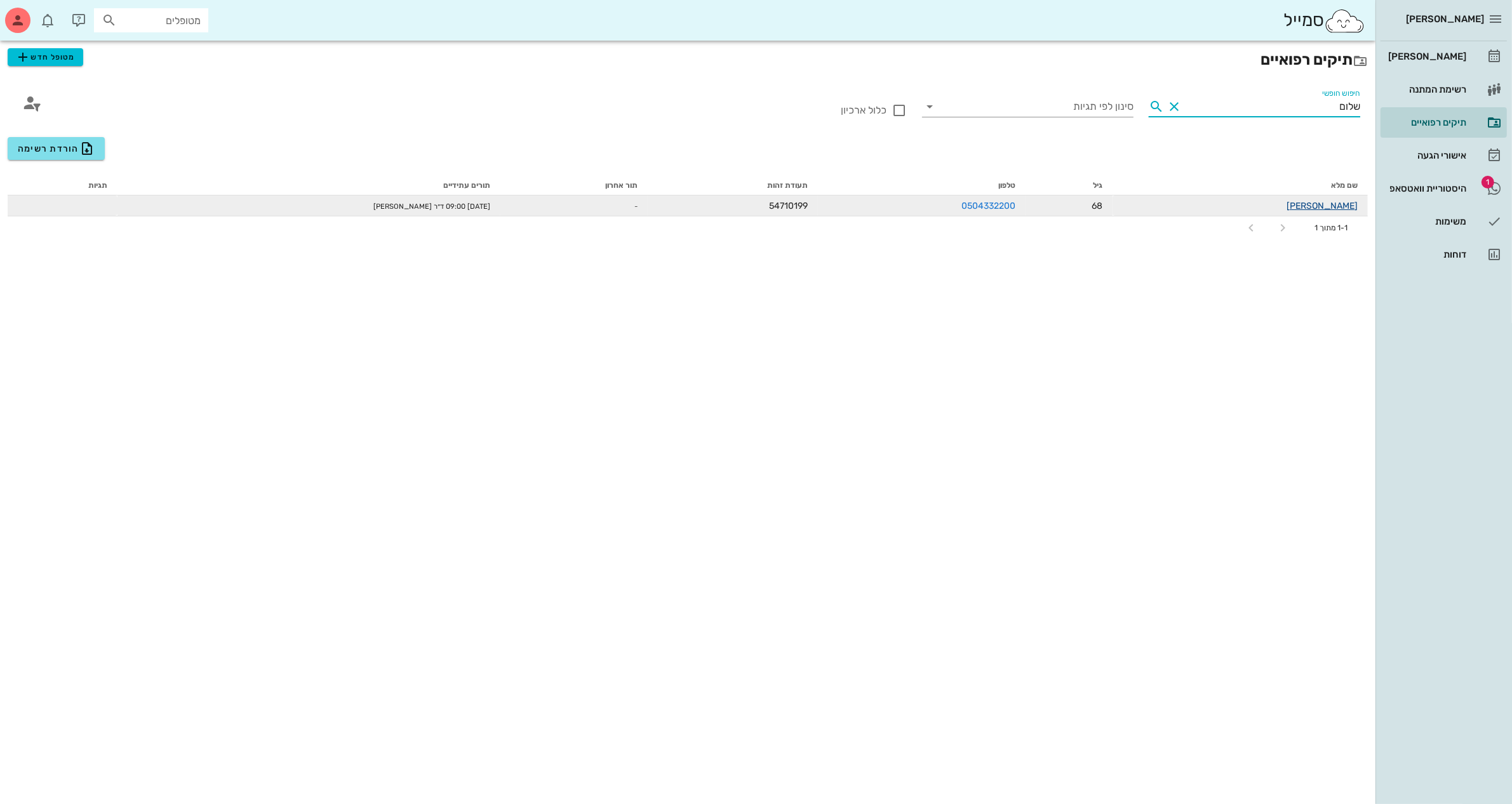
type input "שלום"
click at [1339, 200] on link "[PERSON_NAME]" at bounding box center [1322, 205] width 71 height 11
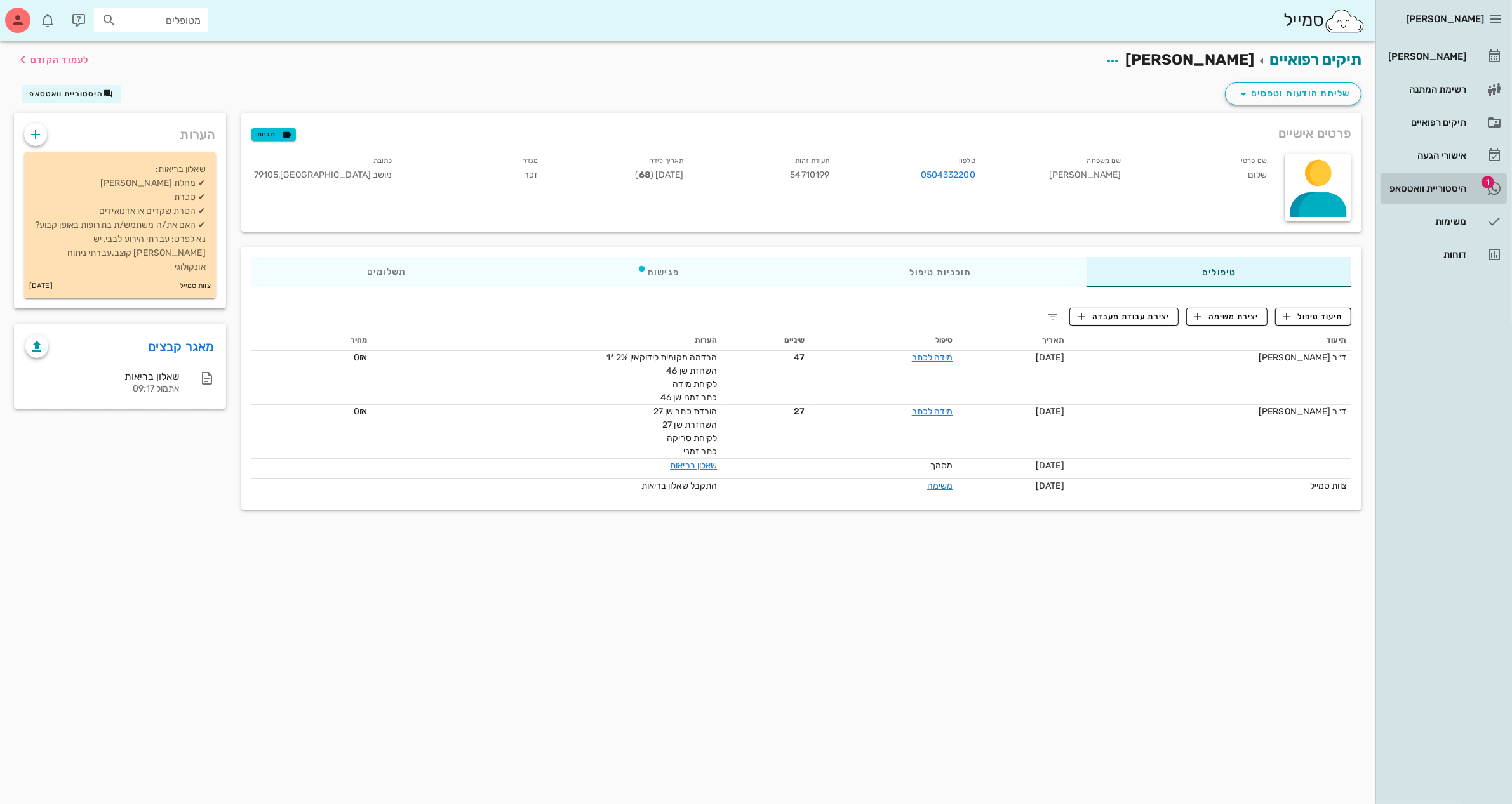
click at [1413, 184] on div "היסטוריית וואטסאפ" at bounding box center [1425, 189] width 81 height 10
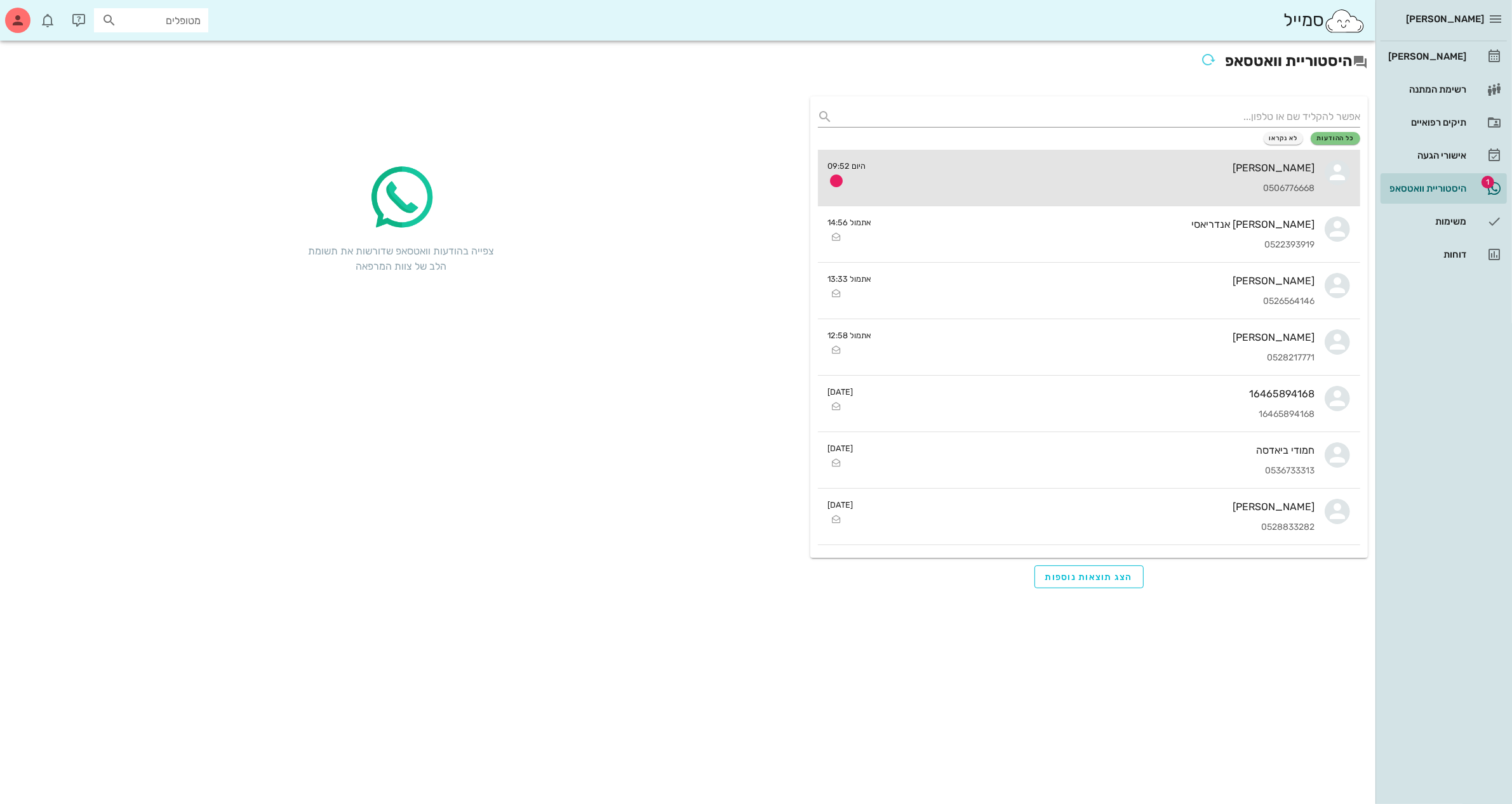
click at [1156, 169] on div "[PERSON_NAME]" at bounding box center [1096, 168] width 439 height 12
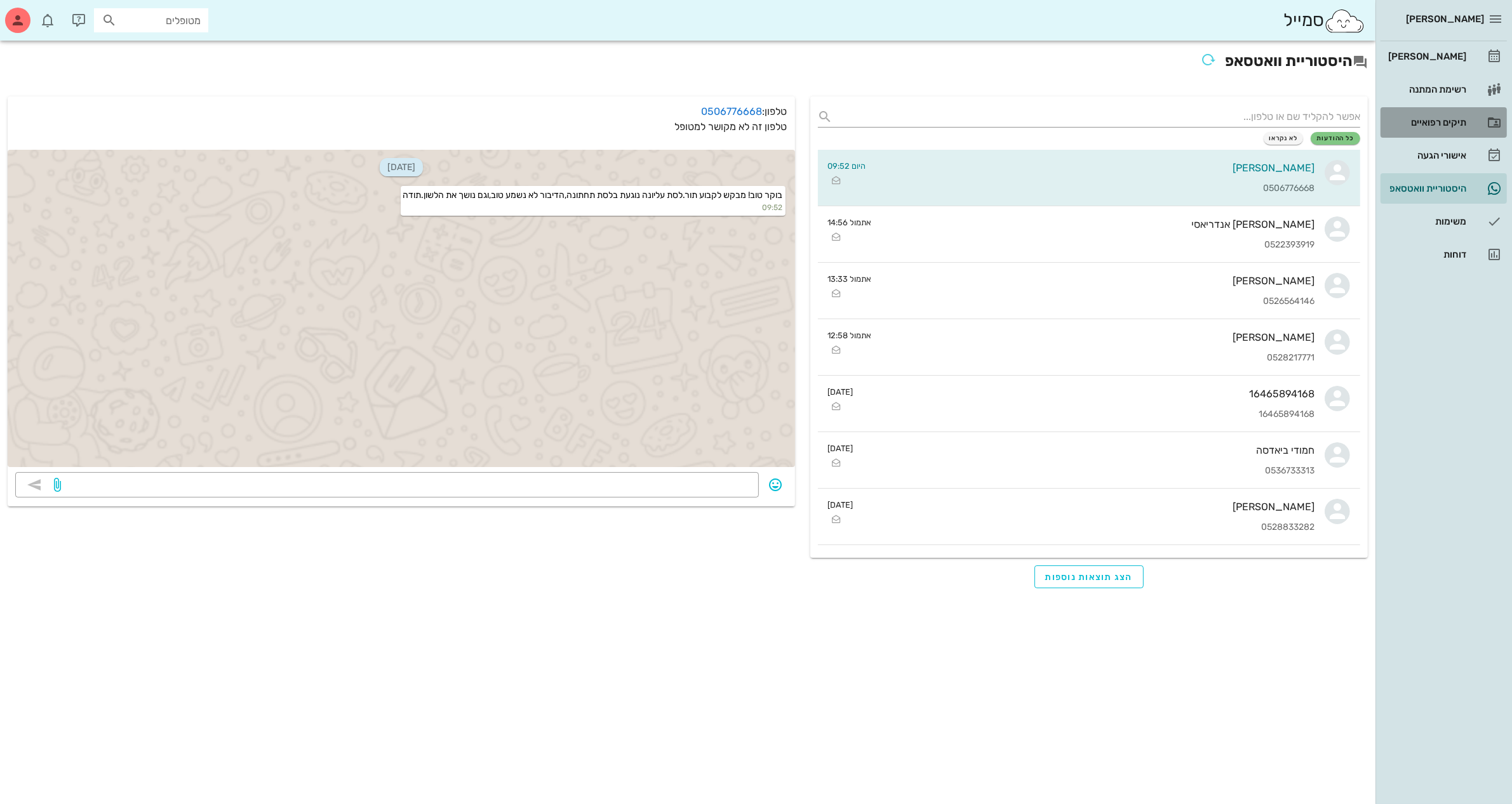
click at [1431, 117] on div "תיקים רפואיים" at bounding box center [1425, 122] width 81 height 10
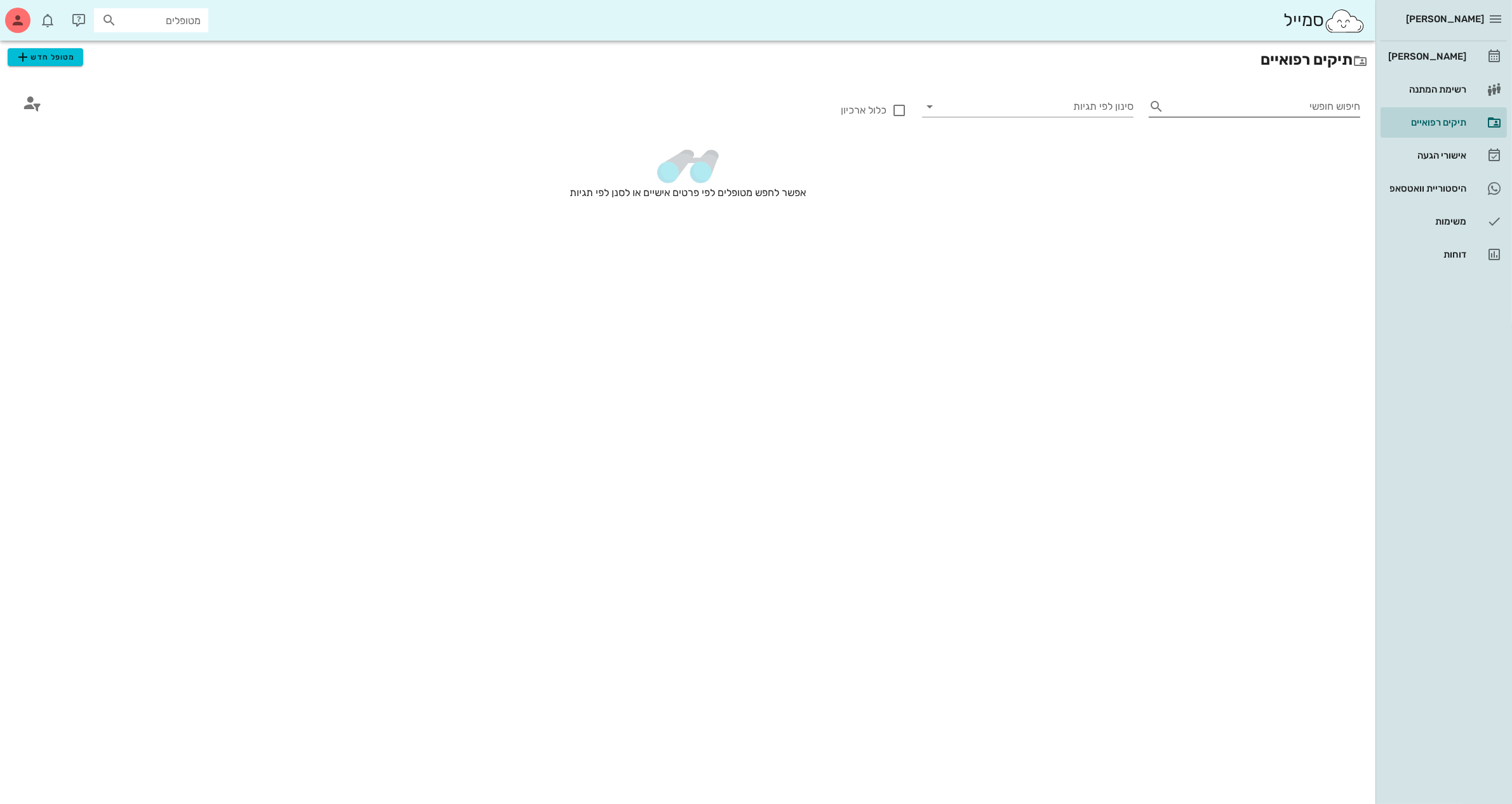
click at [1310, 103] on input "חיפוש חופשי" at bounding box center [1264, 106] width 191 height 20
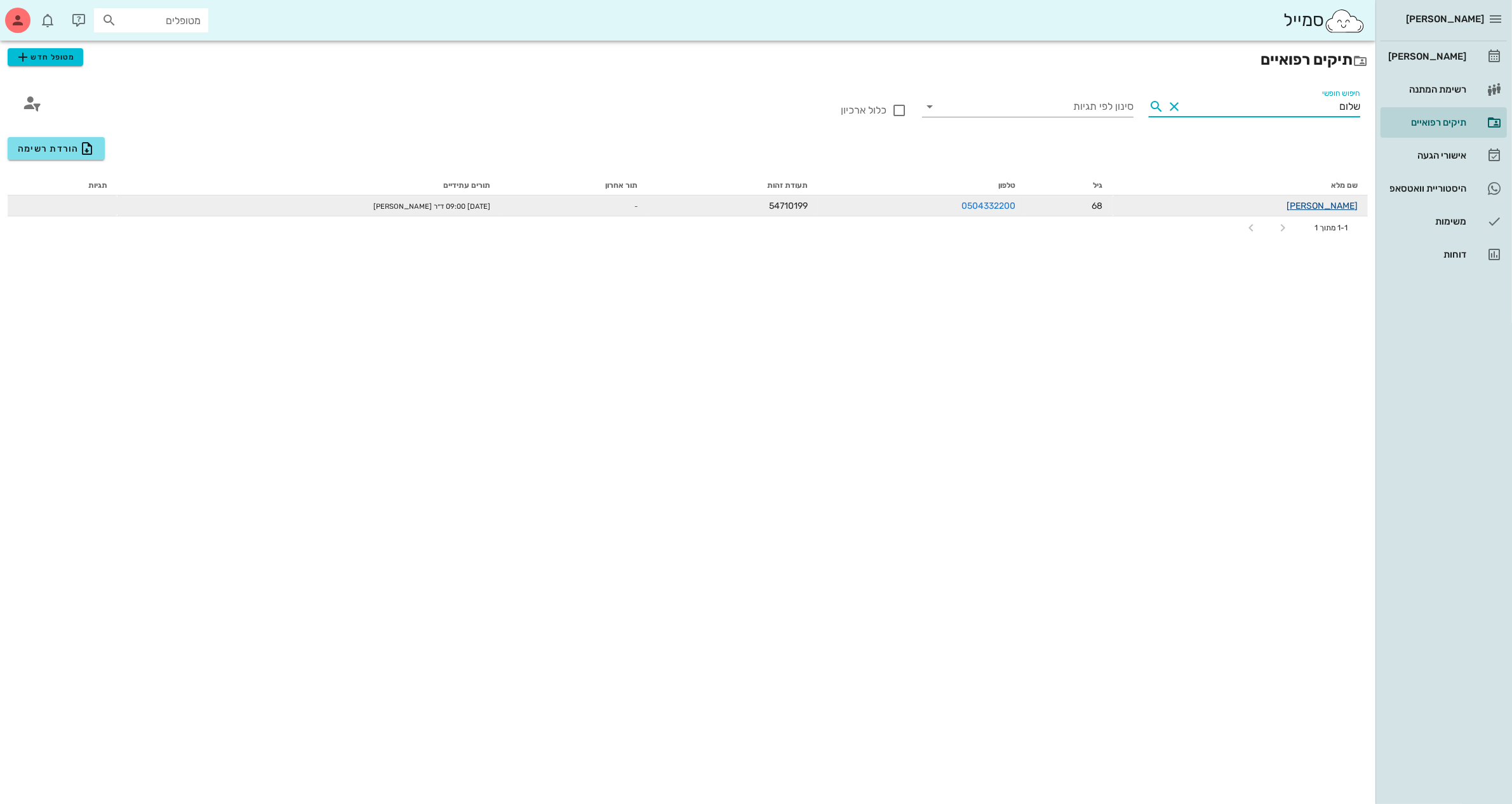
type input "שלום"
click at [1337, 200] on link "[PERSON_NAME]" at bounding box center [1322, 205] width 71 height 11
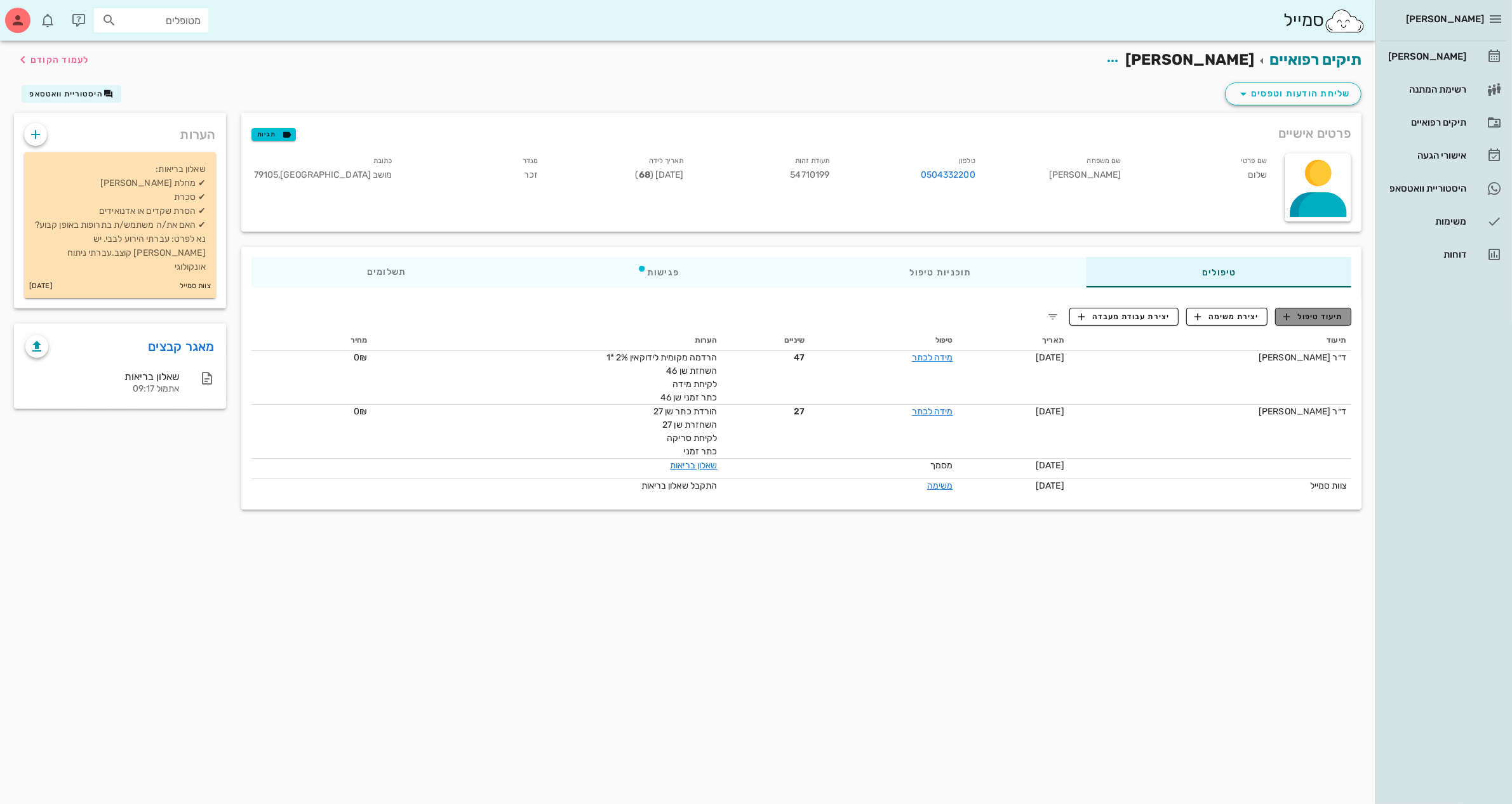
click at [1315, 319] on span "תיעוד טיפול" at bounding box center [1313, 316] width 59 height 12
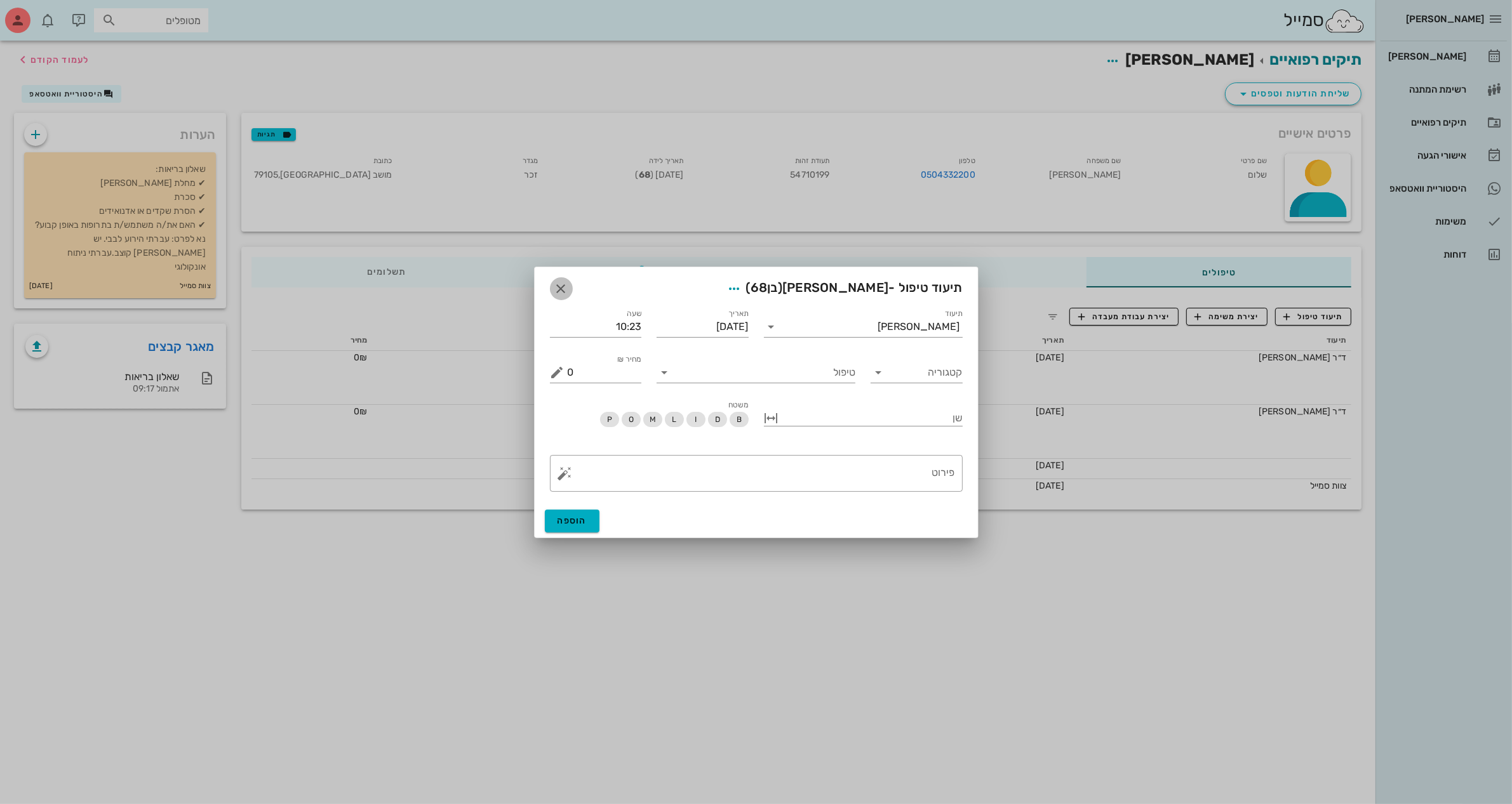
click at [564, 287] on icon "button" at bounding box center [561, 289] width 15 height 15
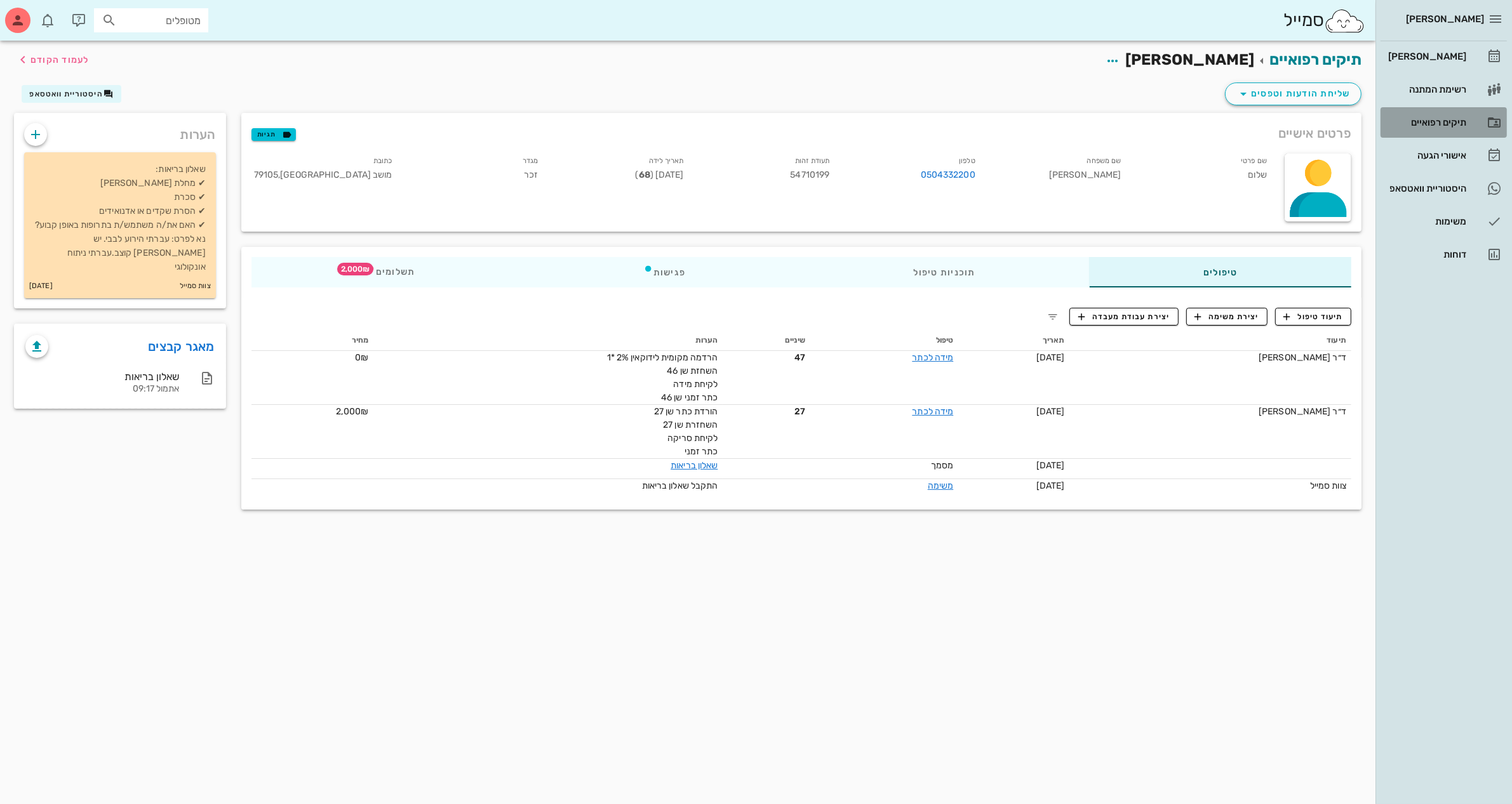
click at [1440, 121] on div "תיקים רפואיים" at bounding box center [1425, 122] width 81 height 10
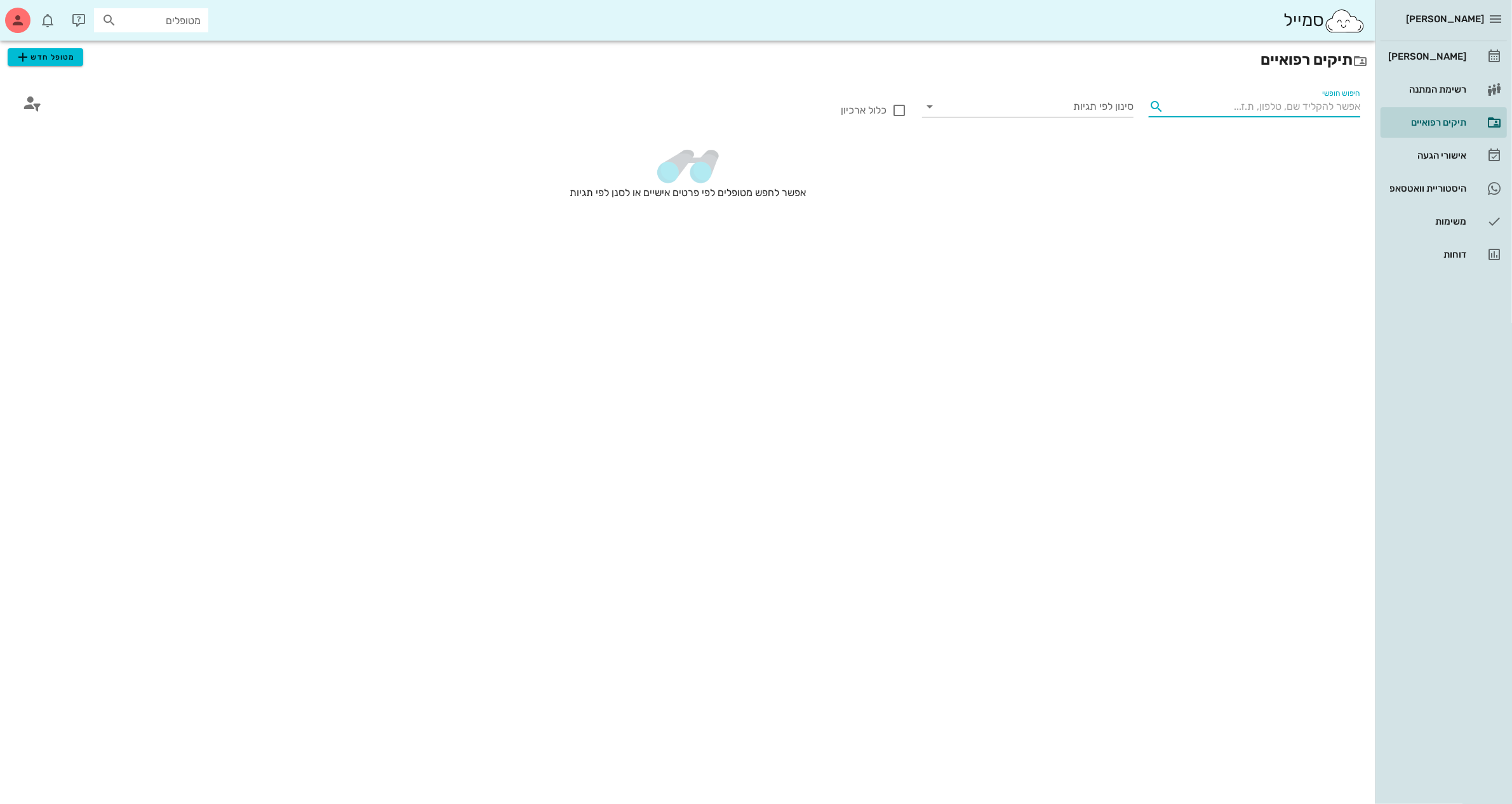
click at [1291, 106] on input "חיפוש חופשי" at bounding box center [1264, 106] width 191 height 20
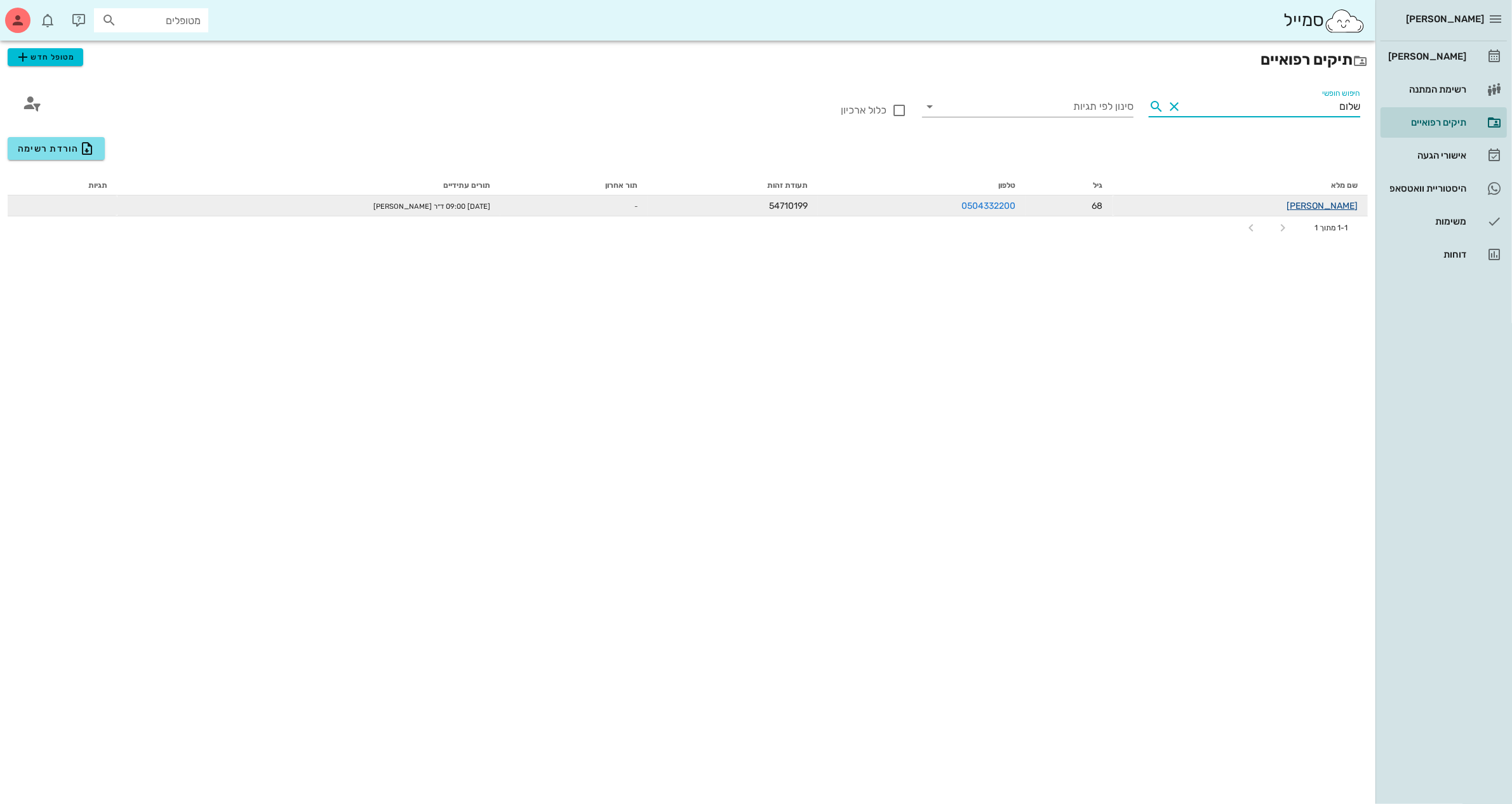
type input "שלום"
click at [1337, 203] on link "[PERSON_NAME]" at bounding box center [1322, 205] width 71 height 11
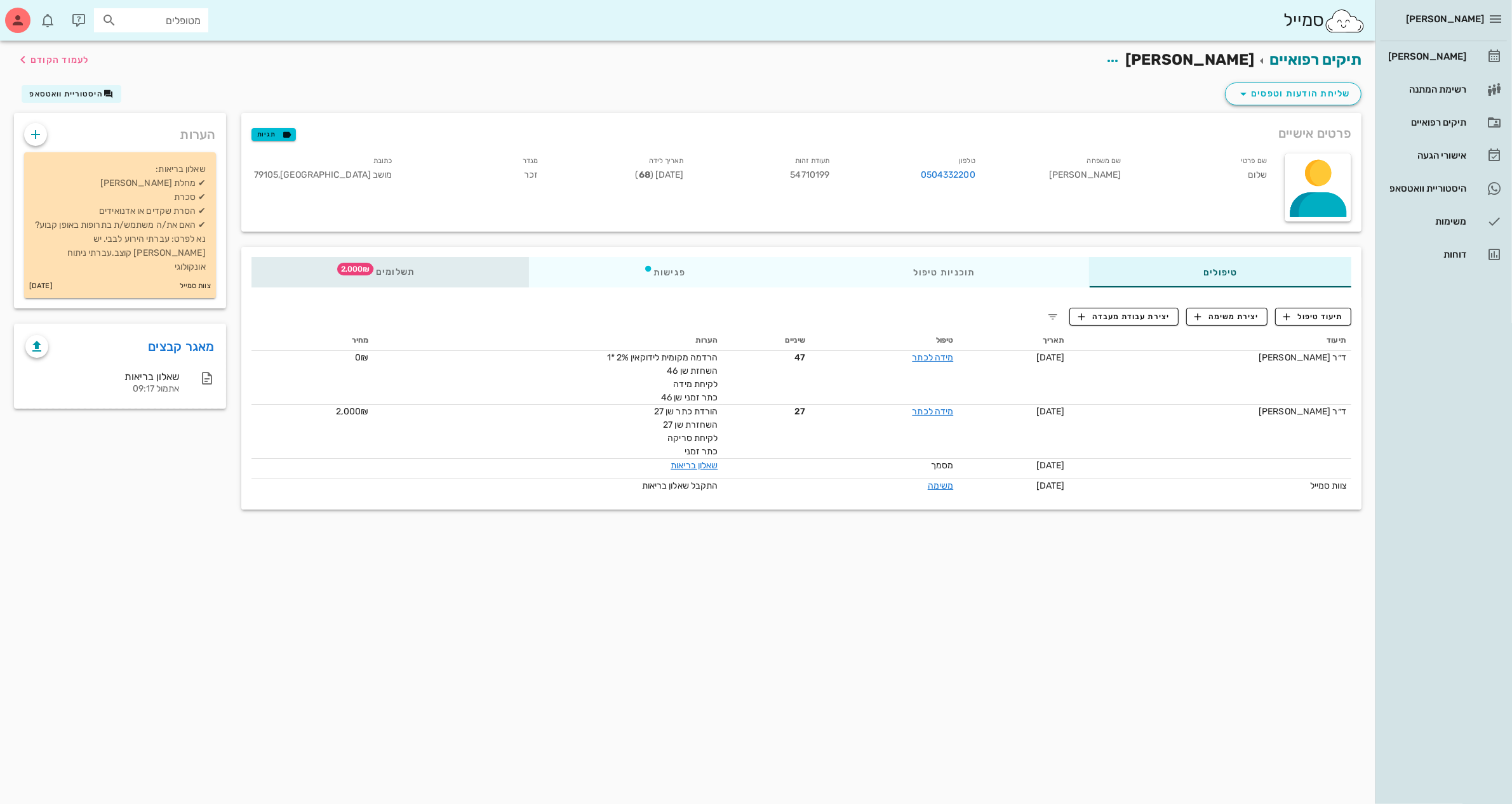
click at [391, 272] on span "תשלומים 2,000₪" at bounding box center [390, 272] width 50 height 9
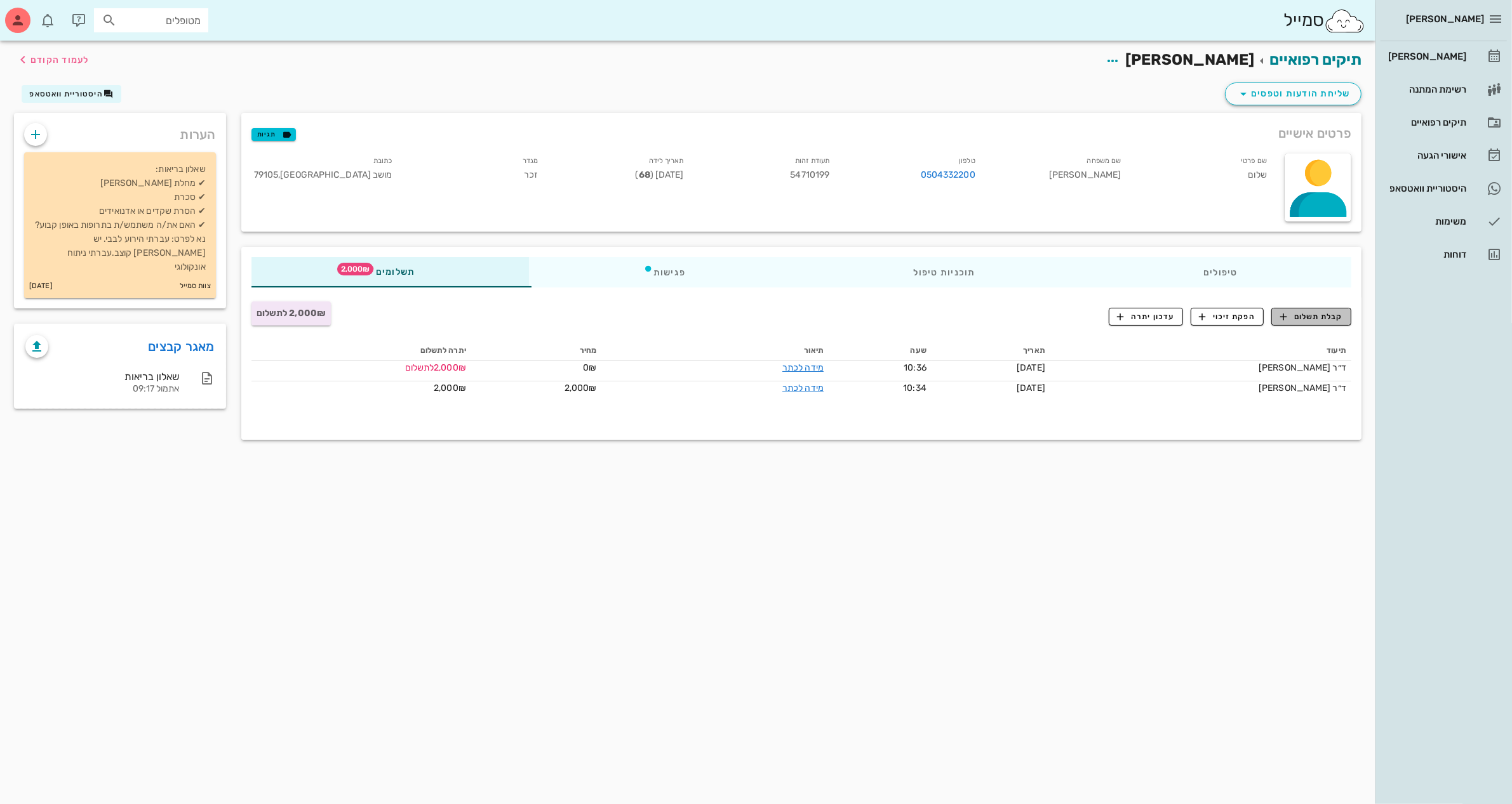
click at [1303, 315] on span "קבלת תשלום" at bounding box center [1312, 316] width 63 height 12
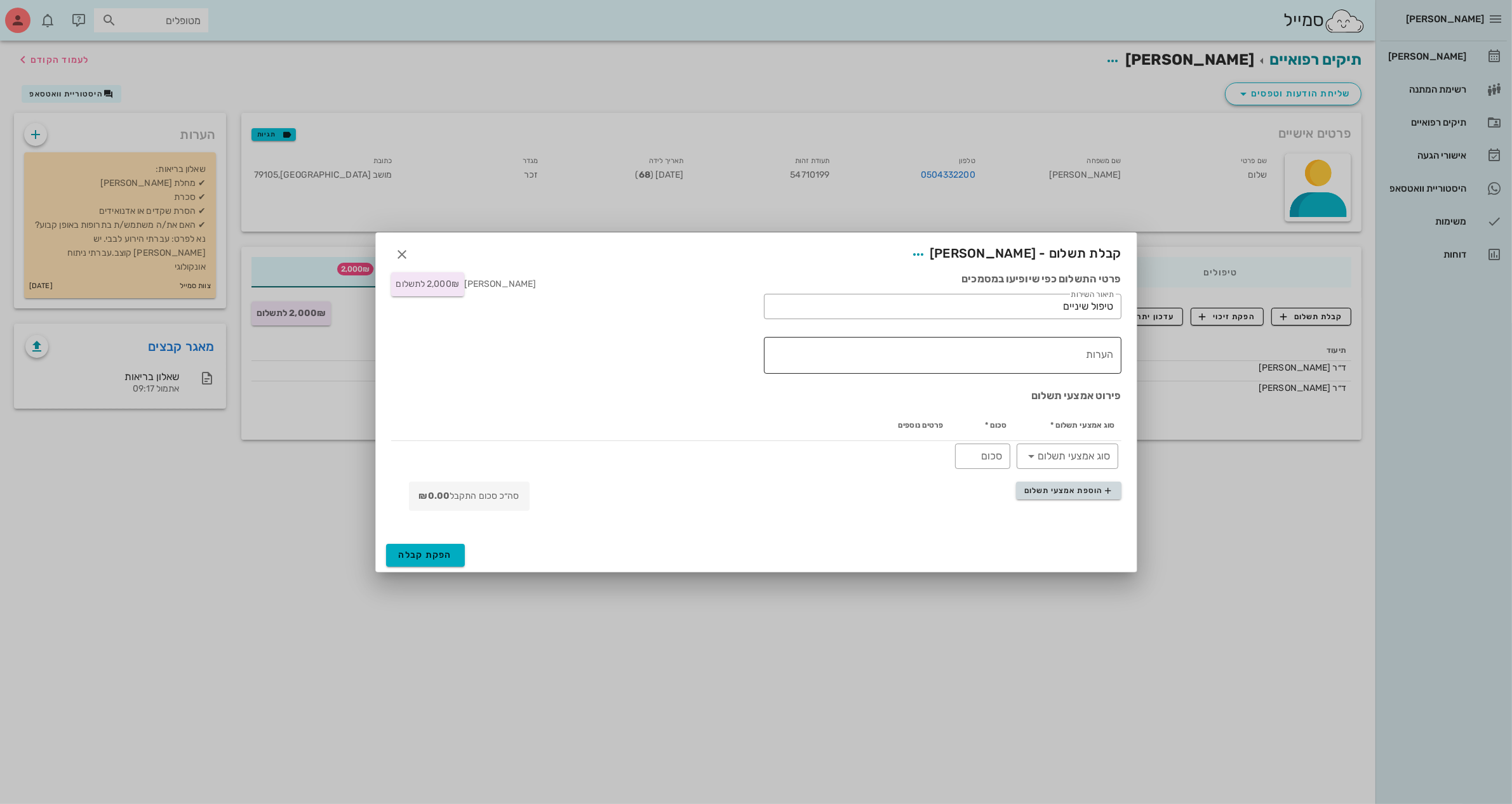
click at [1068, 356] on textarea "הערות" at bounding box center [940, 358] width 347 height 31
type textarea "ט"
click at [734, 99] on div at bounding box center [756, 402] width 1512 height 804
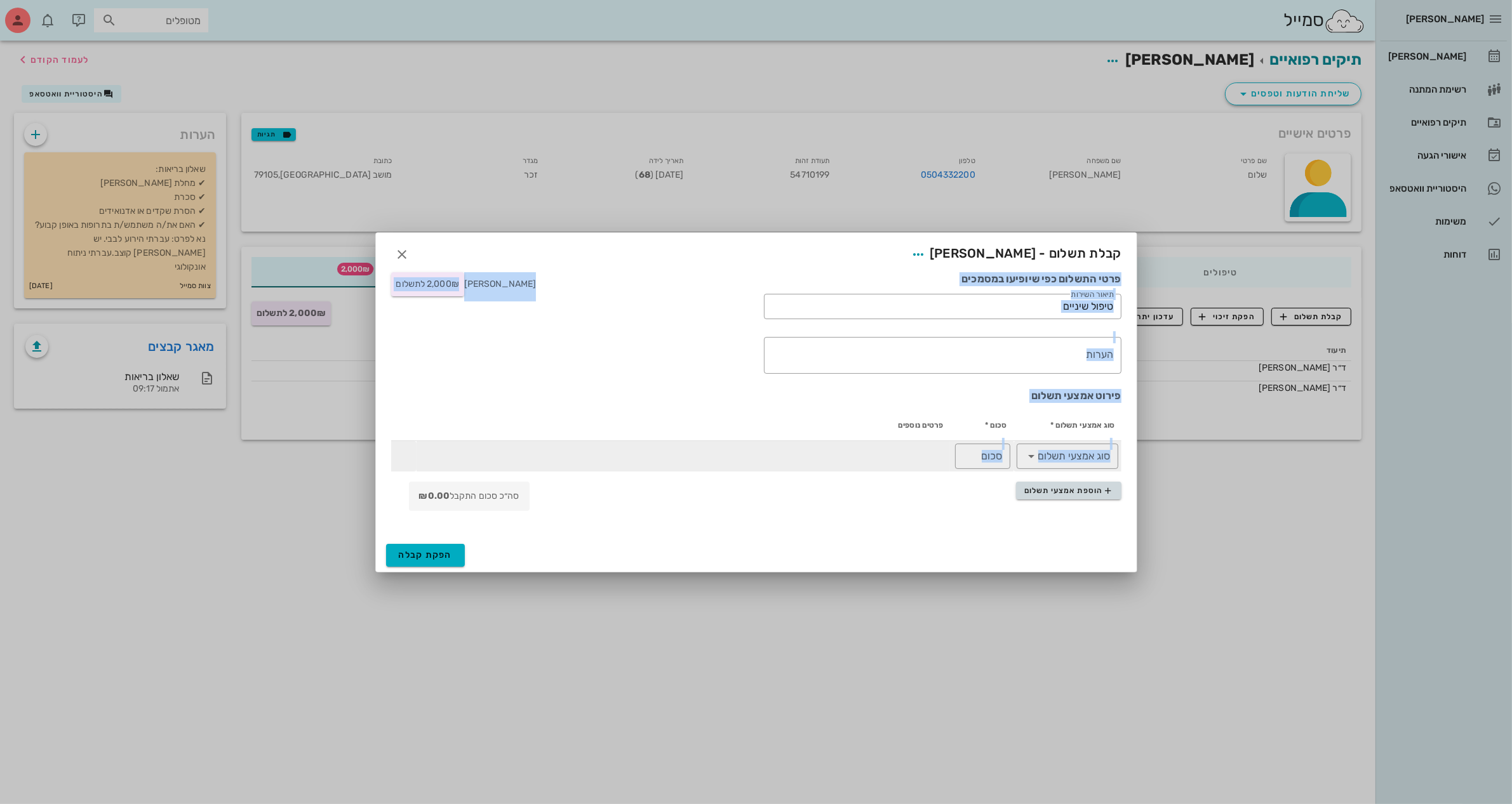
drag, startPoint x: 680, startPoint y: 261, endPoint x: 640, endPoint y: 455, distance: 198.1
click at [640, 455] on div "קבלת תשלום - [PERSON_NAME] פרטי התשלום כפי שיופיעו במסמכים ​ תיאור השירות טיפול…" at bounding box center [756, 403] width 762 height 341
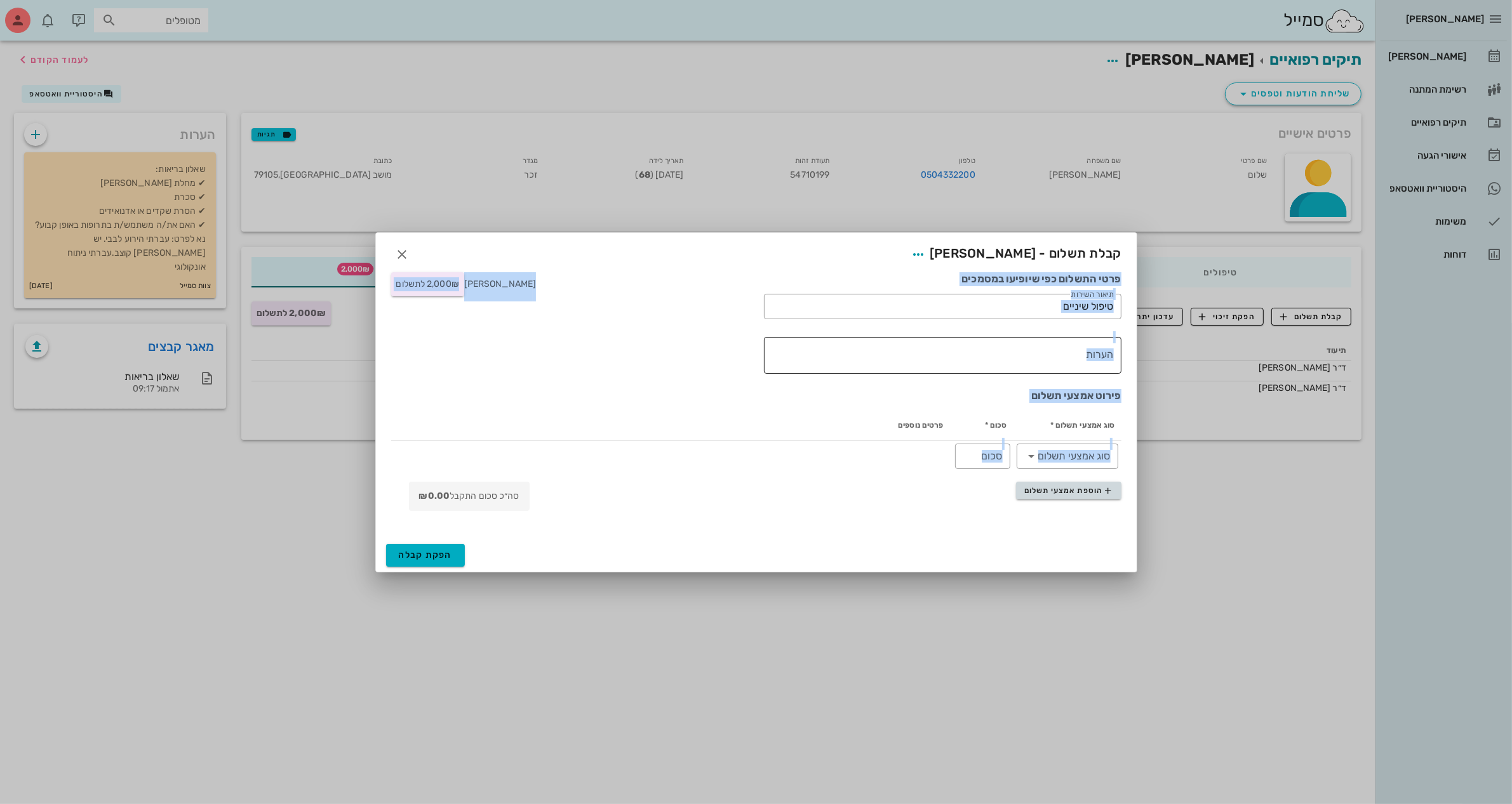
click at [1046, 364] on textarea "הערות" at bounding box center [940, 358] width 347 height 31
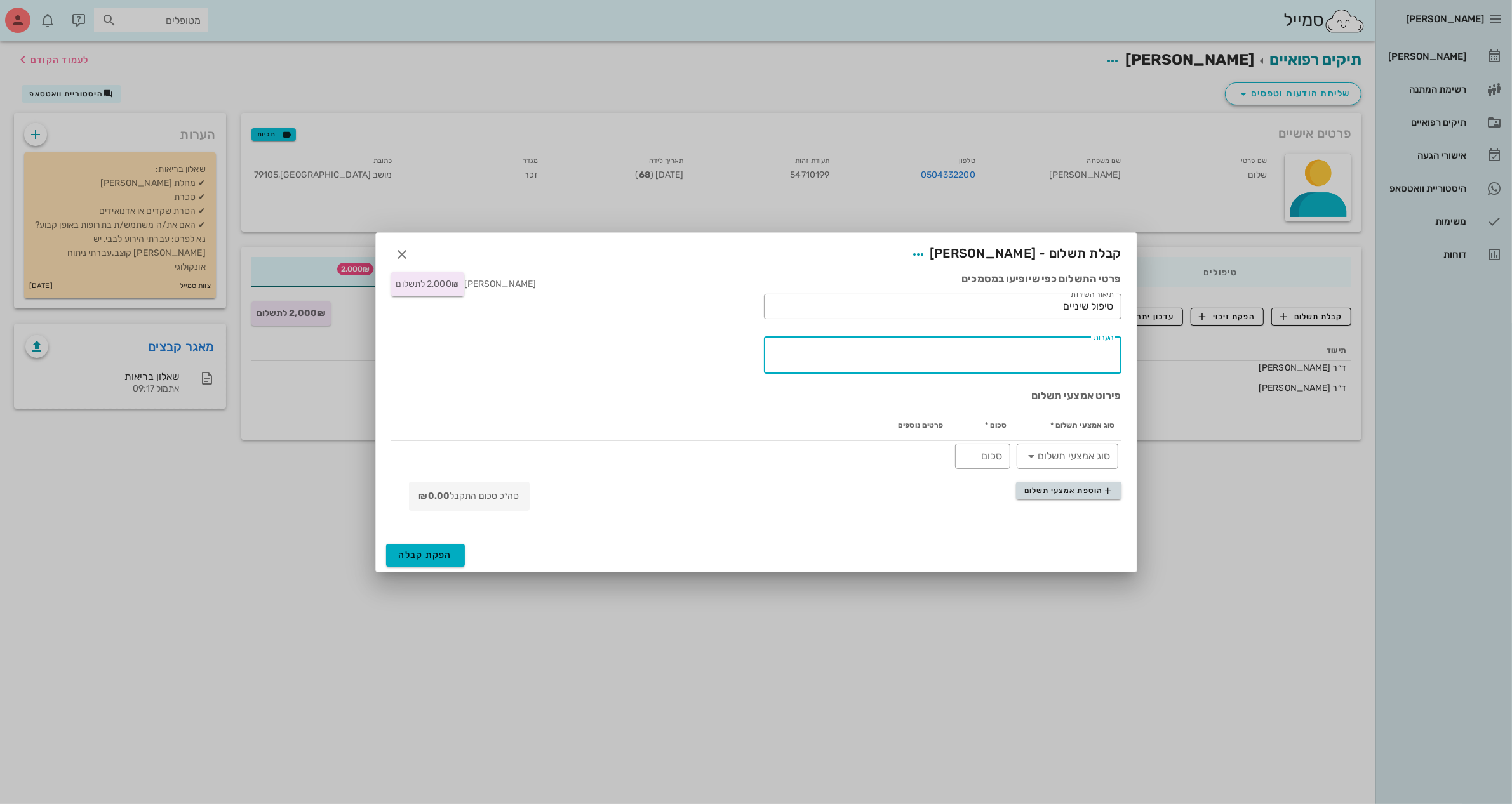
click at [1045, 359] on textarea "הערות" at bounding box center [940, 358] width 347 height 31
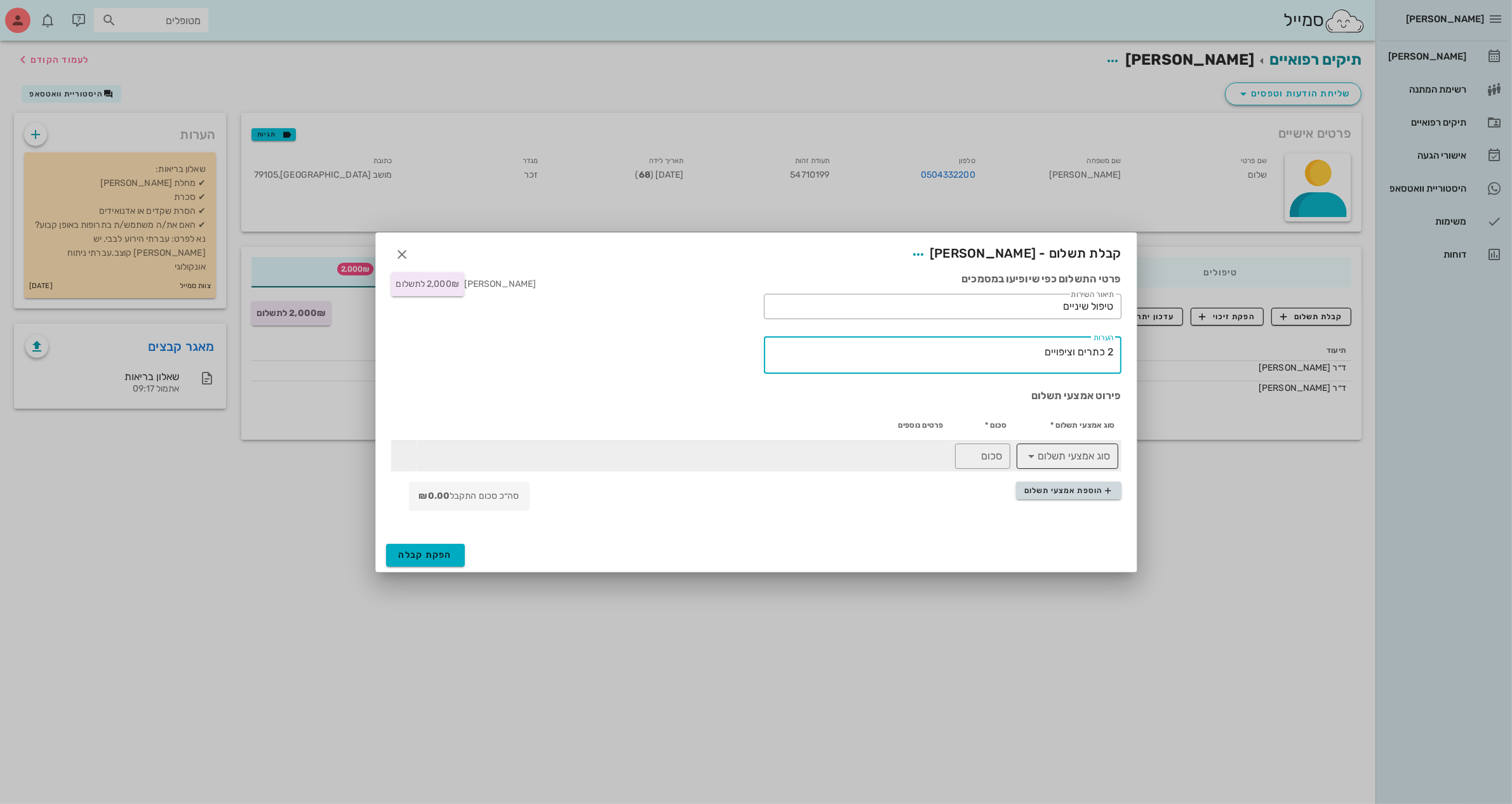
type textarea "2 כתרים וציפויים"
click at [1022, 456] on div "​ סוג אמצעי תשלום" at bounding box center [1067, 456] width 101 height 26
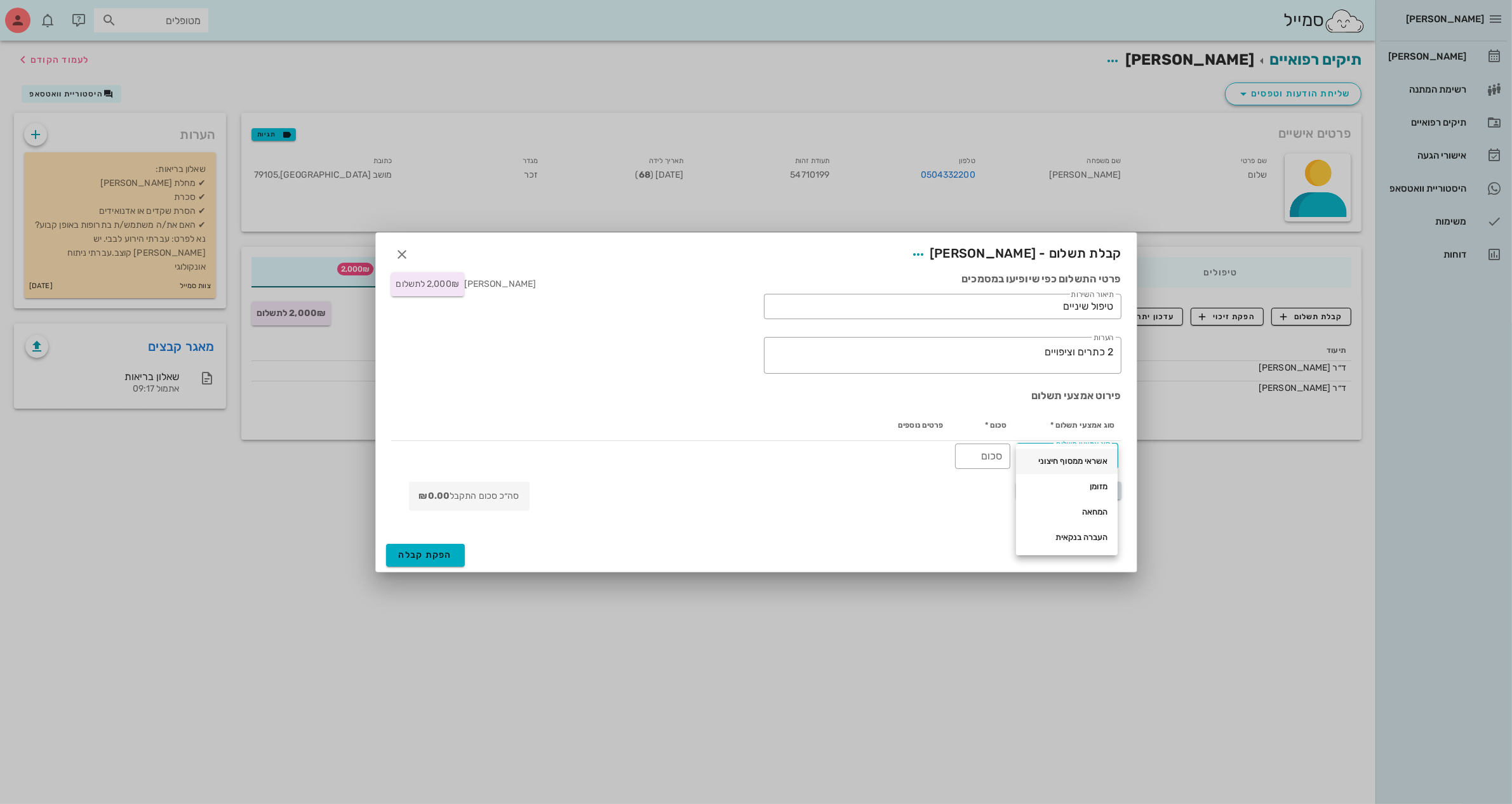
click at [1077, 464] on div "אשראי ממסוף חיצוני" at bounding box center [1067, 461] width 81 height 10
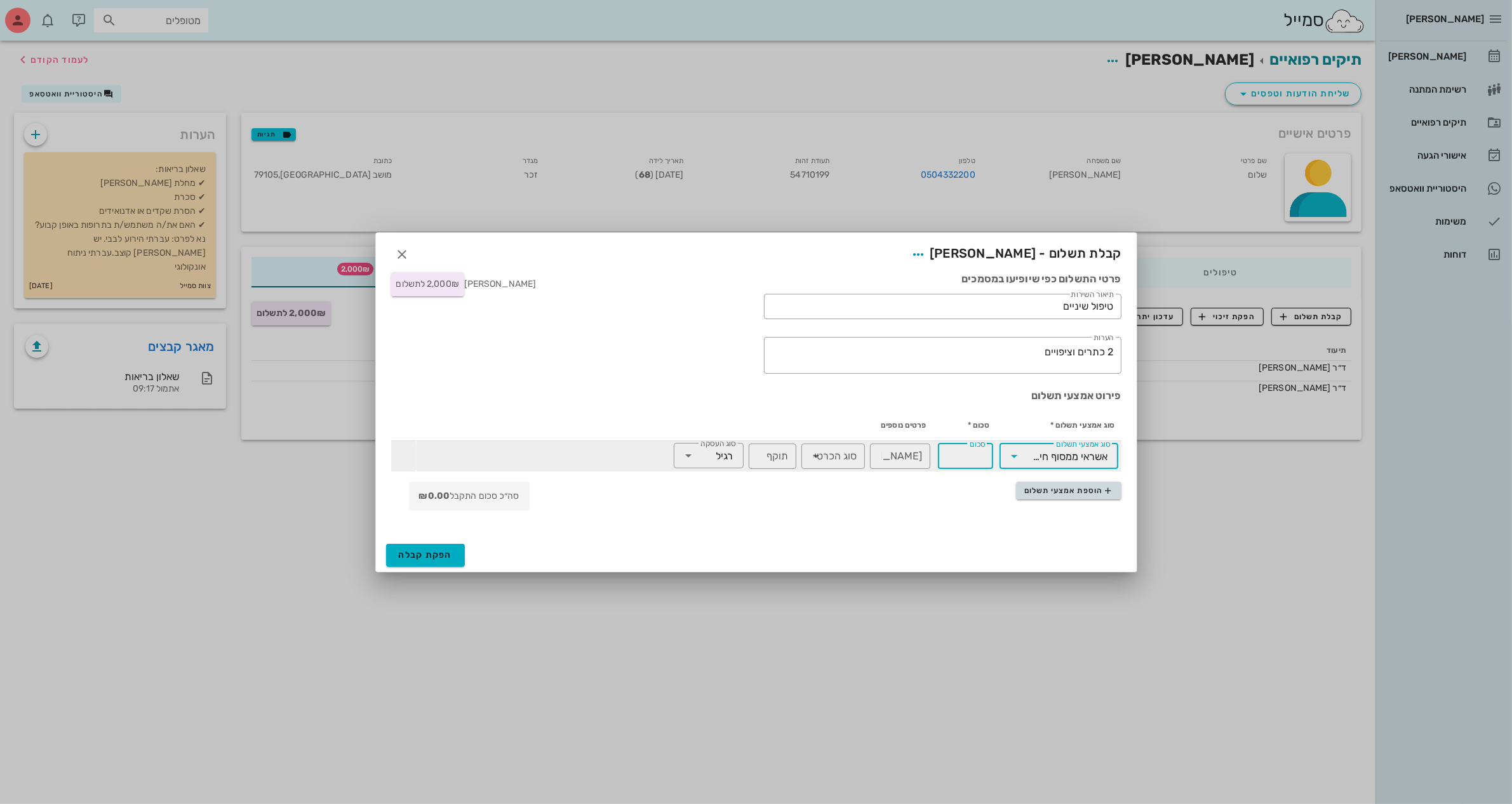
click at [964, 457] on input "סכום" at bounding box center [965, 456] width 40 height 20
type input "2000"
click at [901, 448] on div "[PERSON_NAME]׳ כרטיס" at bounding box center [900, 456] width 45 height 26
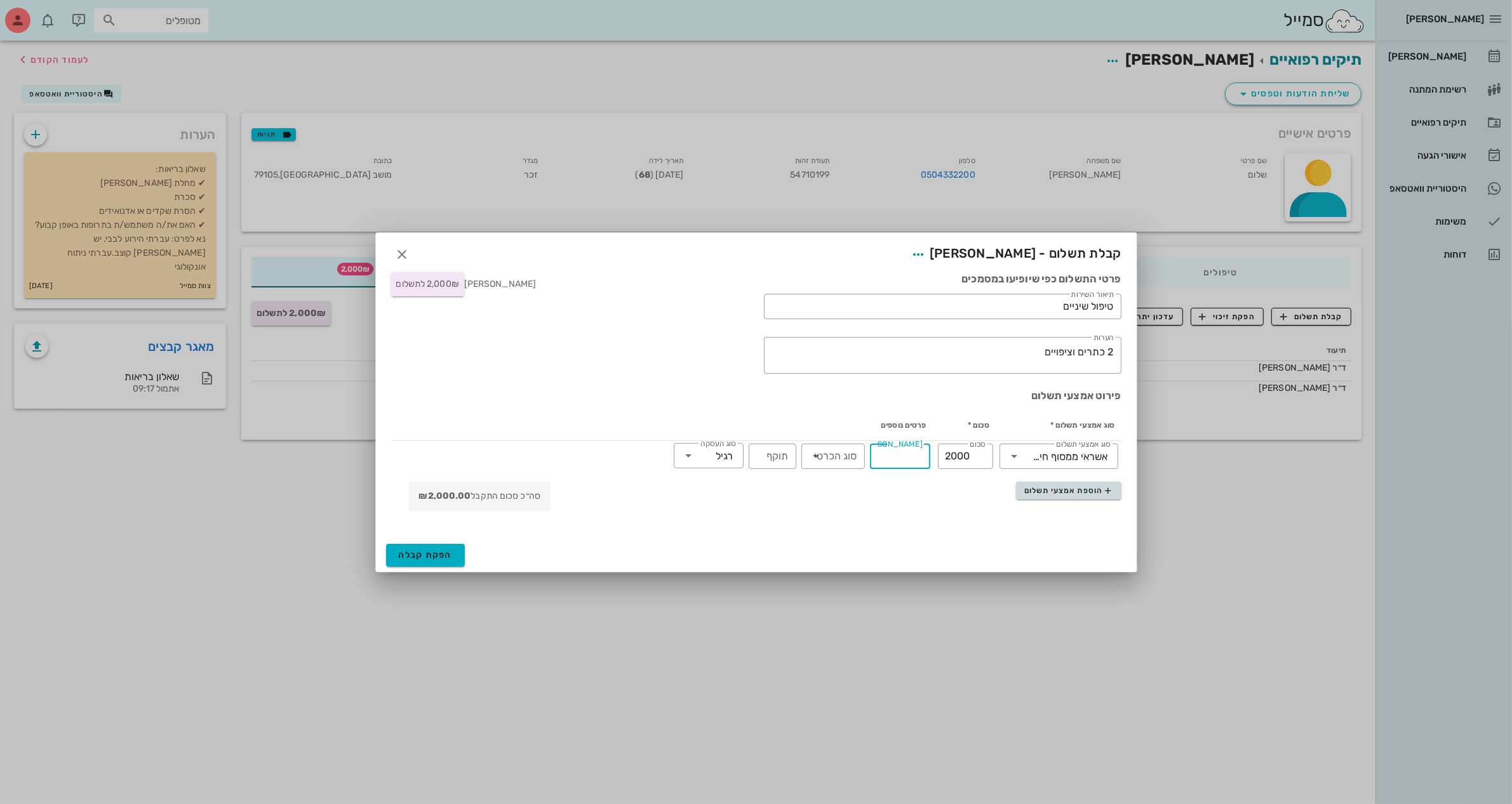
click at [896, 252] on div "קבלת תשלום - [PERSON_NAME]" at bounding box center [756, 252] width 761 height 39
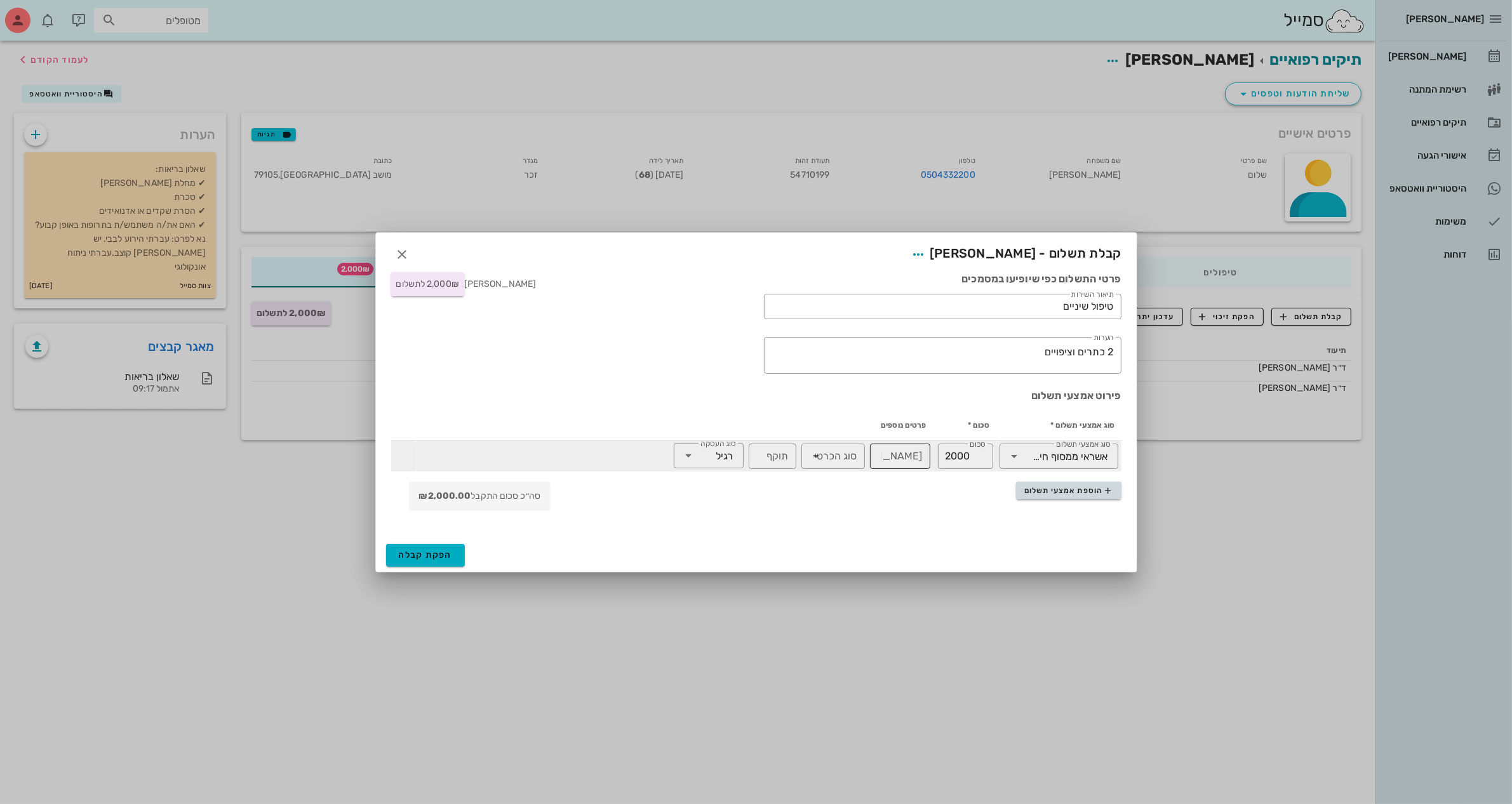
click at [903, 454] on div "[PERSON_NAME]׳ כרטיס" at bounding box center [900, 456] width 45 height 26
click at [903, 454] on input "[PERSON_NAME]׳ כרטיס" at bounding box center [900, 456] width 45 height 20
click at [892, 458] on input "[PERSON_NAME]׳ כרטיס" at bounding box center [900, 456] width 45 height 20
type input "5"
type input "1576"
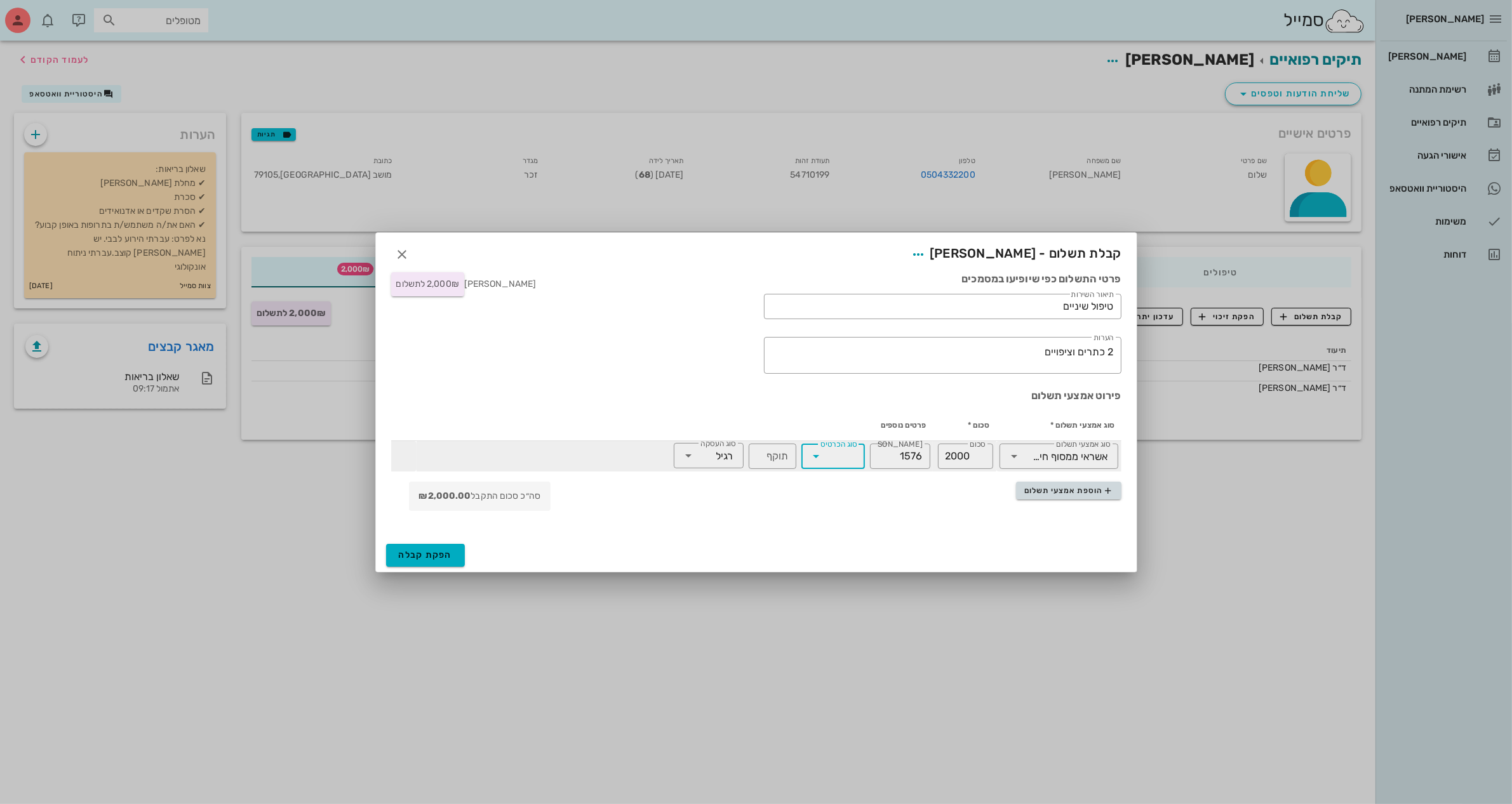
click at [829, 452] on input "סוג הכרטיס" at bounding box center [842, 456] width 31 height 20
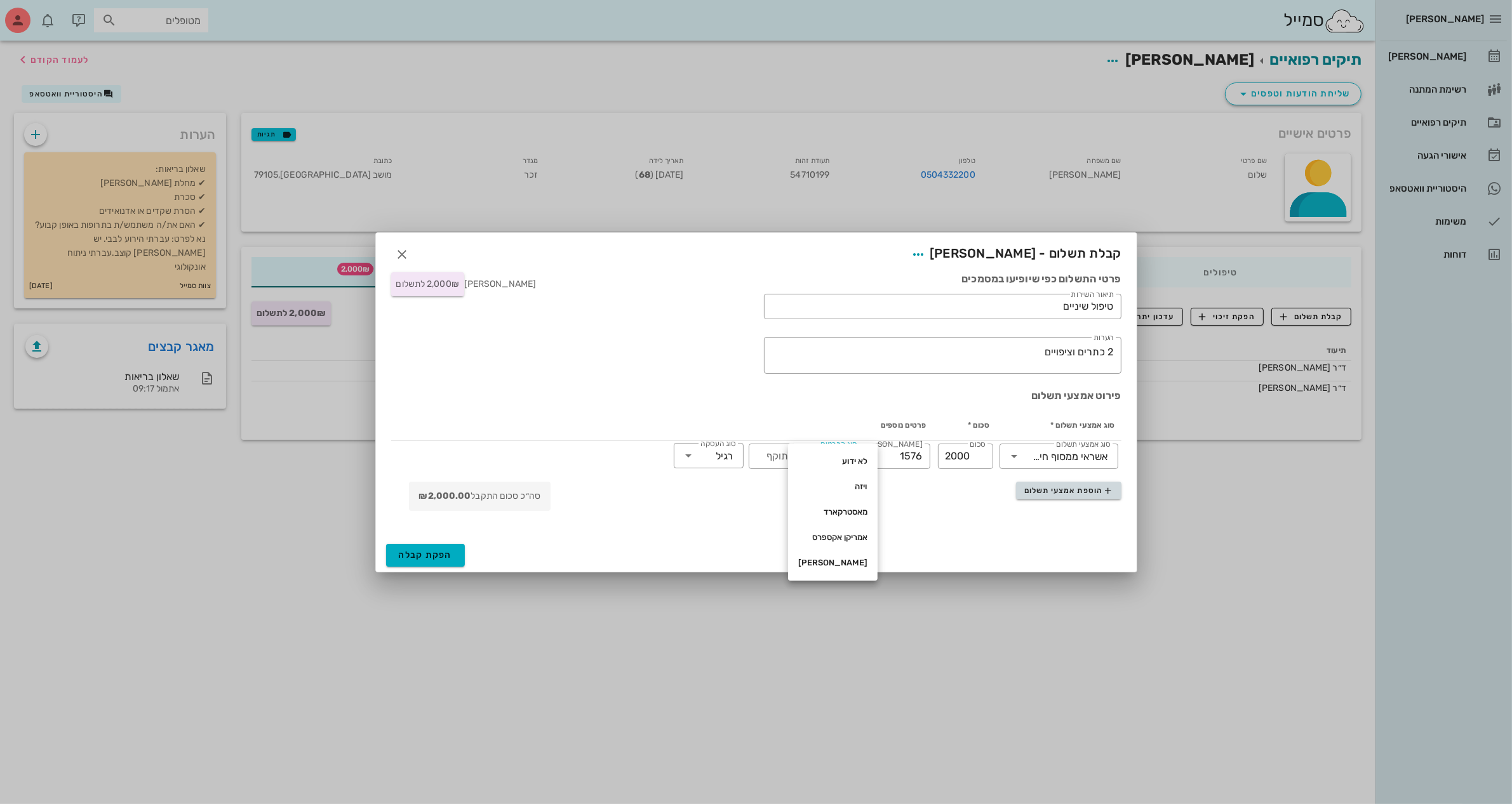
click at [737, 528] on div at bounding box center [911, 526] width 434 height 15
click at [432, 553] on span "הפקת קבלה" at bounding box center [425, 555] width 54 height 11
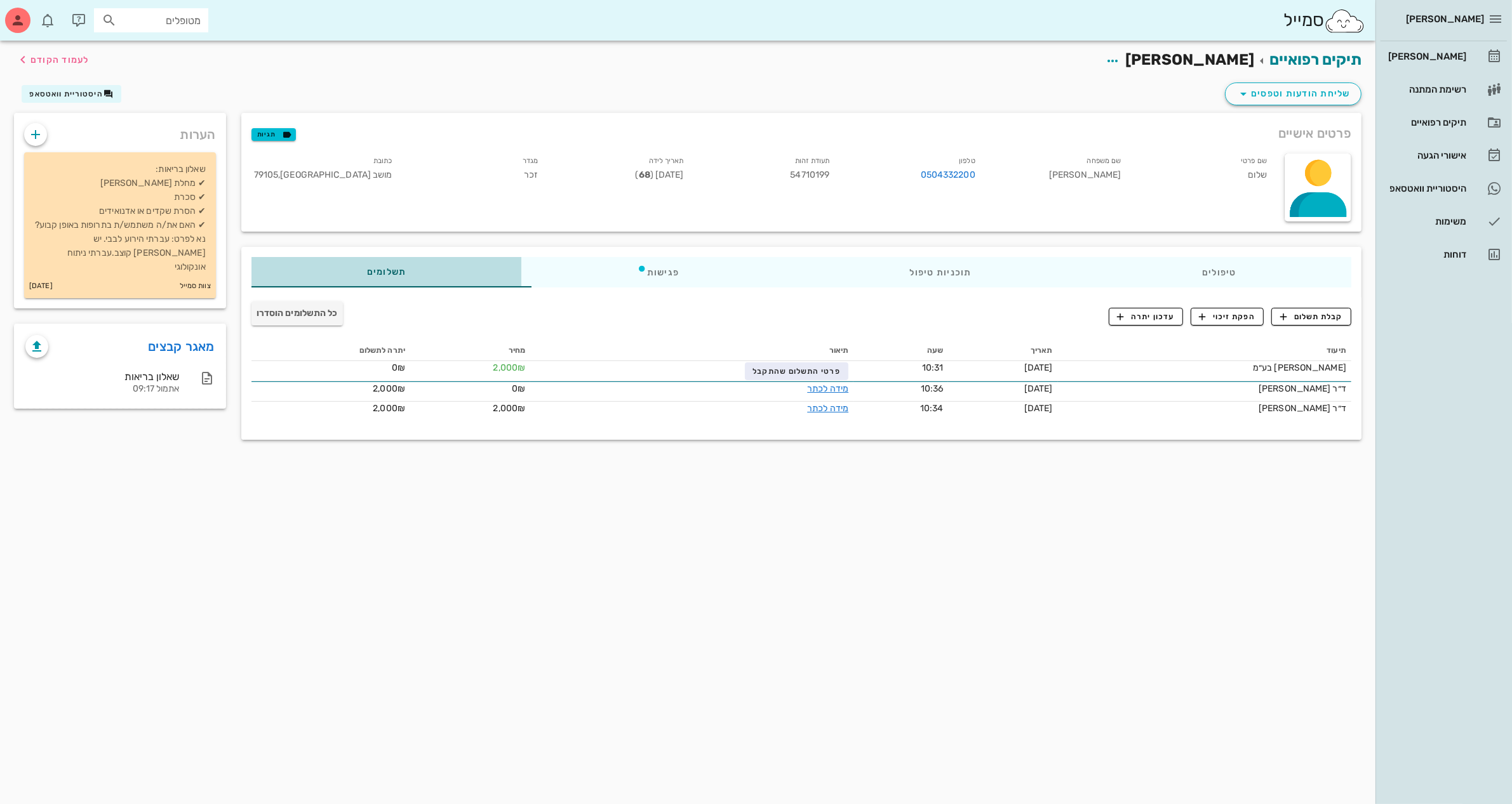
click at [404, 263] on div "תשלומים 0₪" at bounding box center [386, 272] width 270 height 31
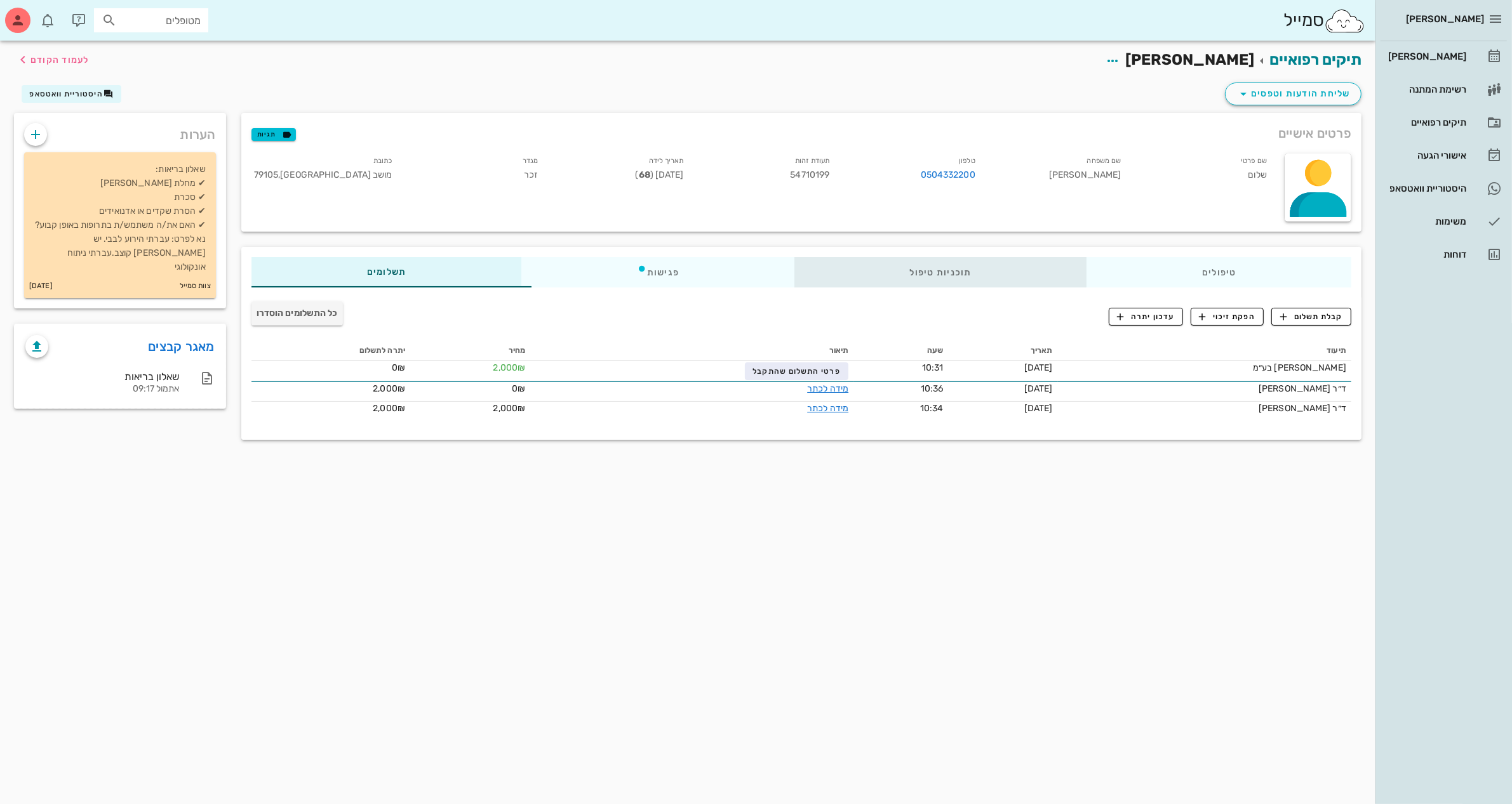
click at [955, 276] on div "תוכניות טיפול" at bounding box center [940, 272] width 292 height 31
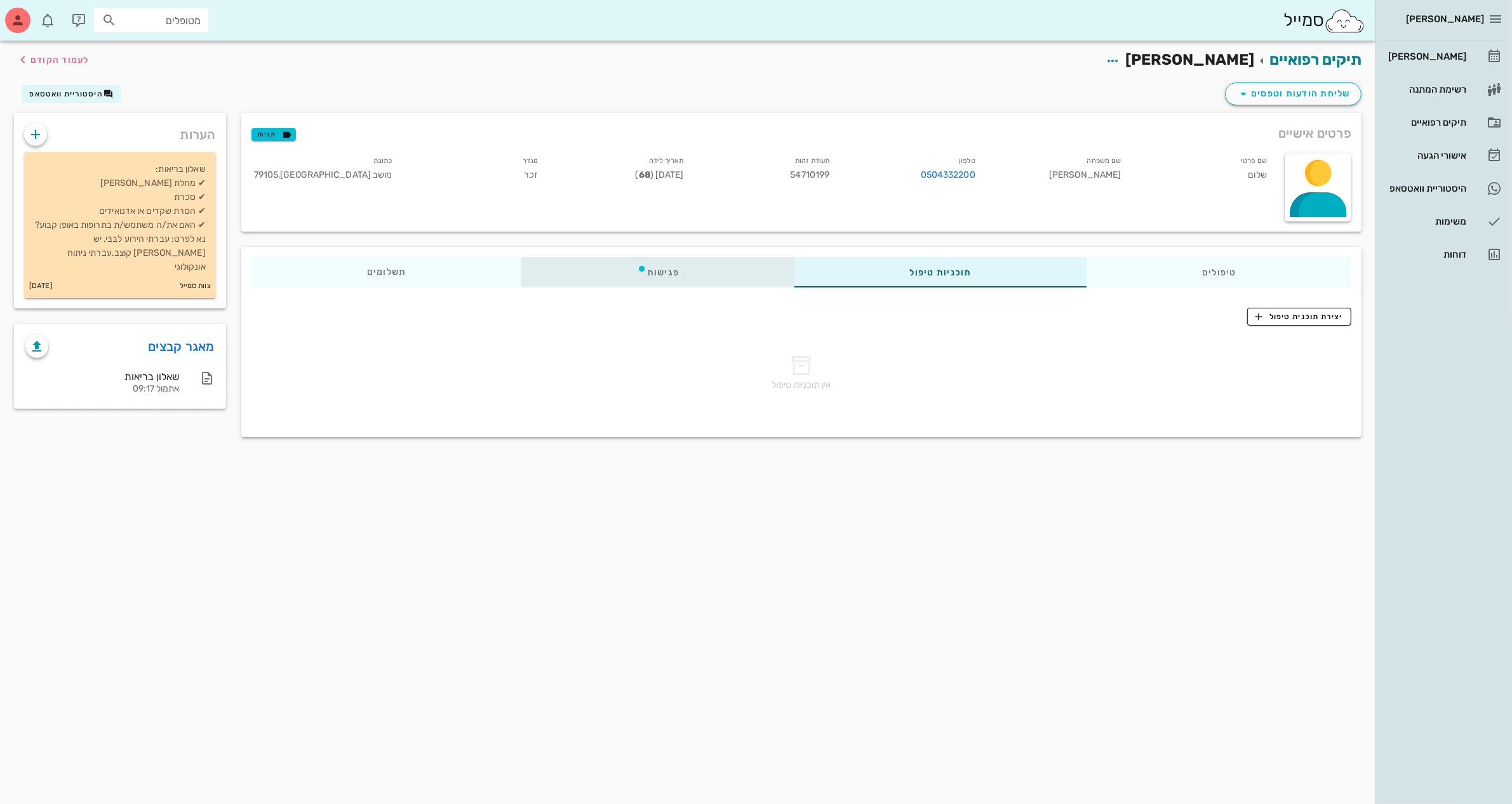
click at [668, 273] on div "פגישות" at bounding box center [657, 272] width 273 height 31
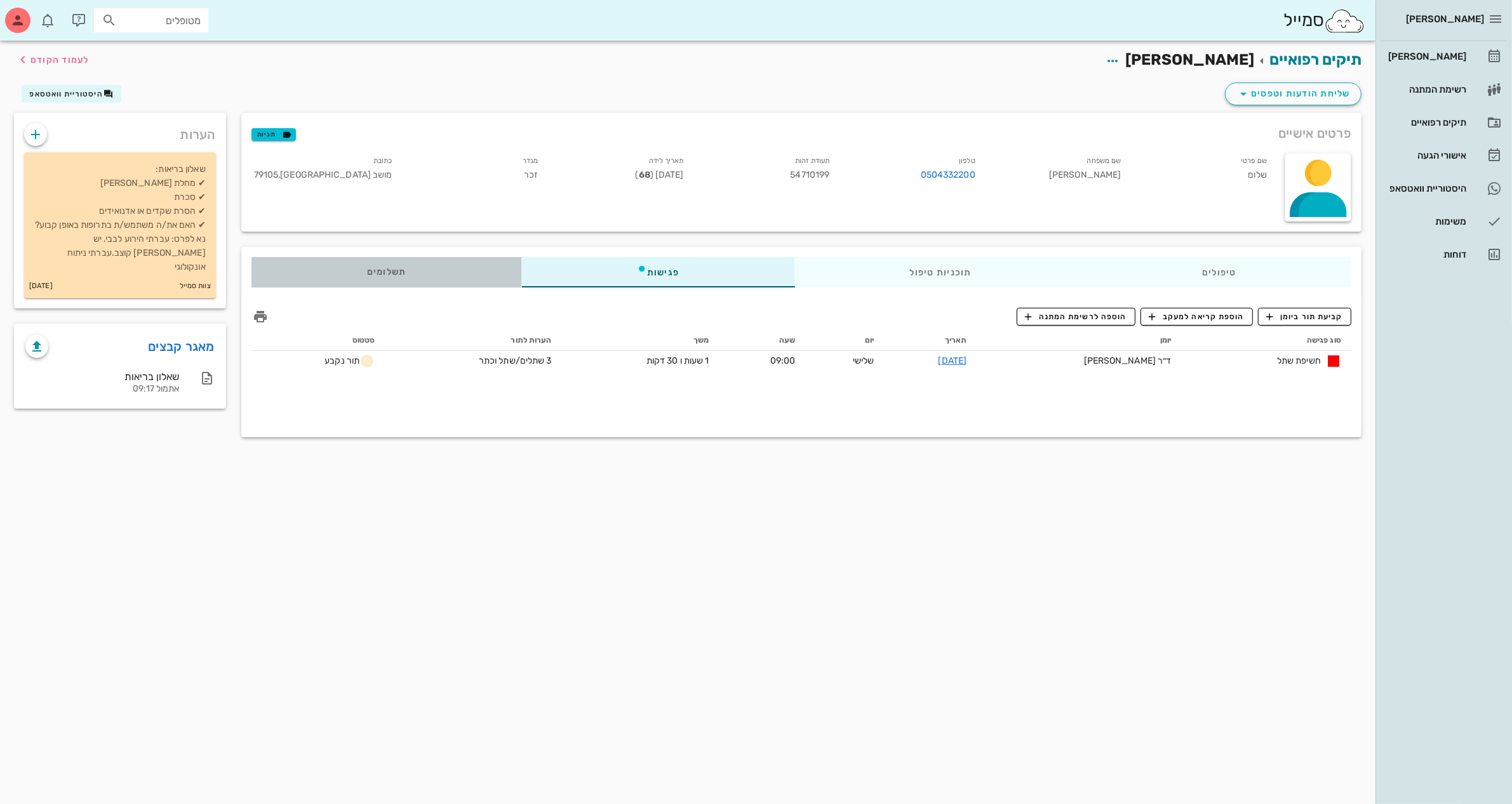
click at [378, 273] on span "תשלומים 0₪" at bounding box center [385, 272] width 39 height 9
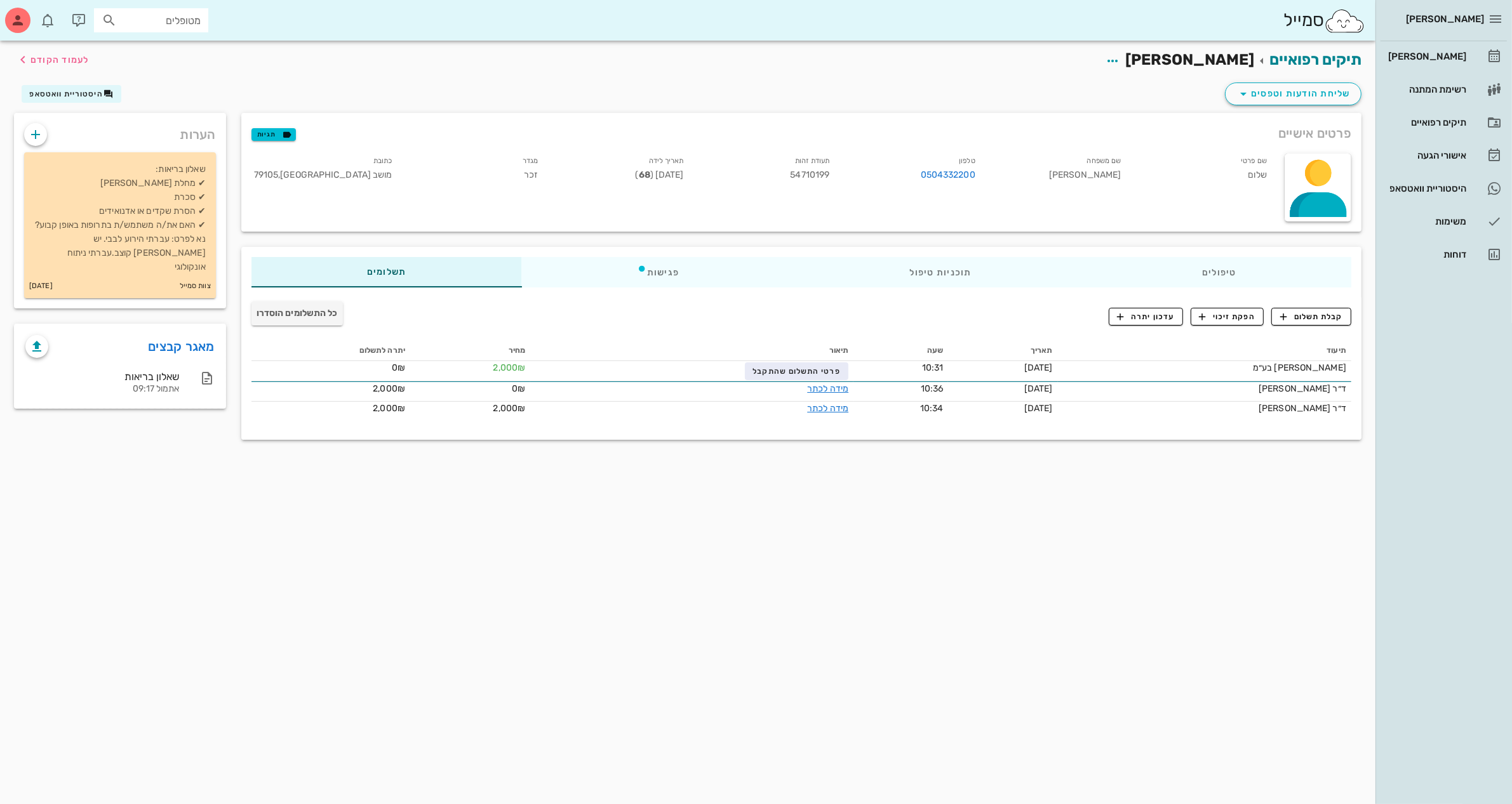
click at [580, 85] on div "שליחת הודעות וטפסים היסטוריית וואטסאפ" at bounding box center [688, 96] width 1362 height 33
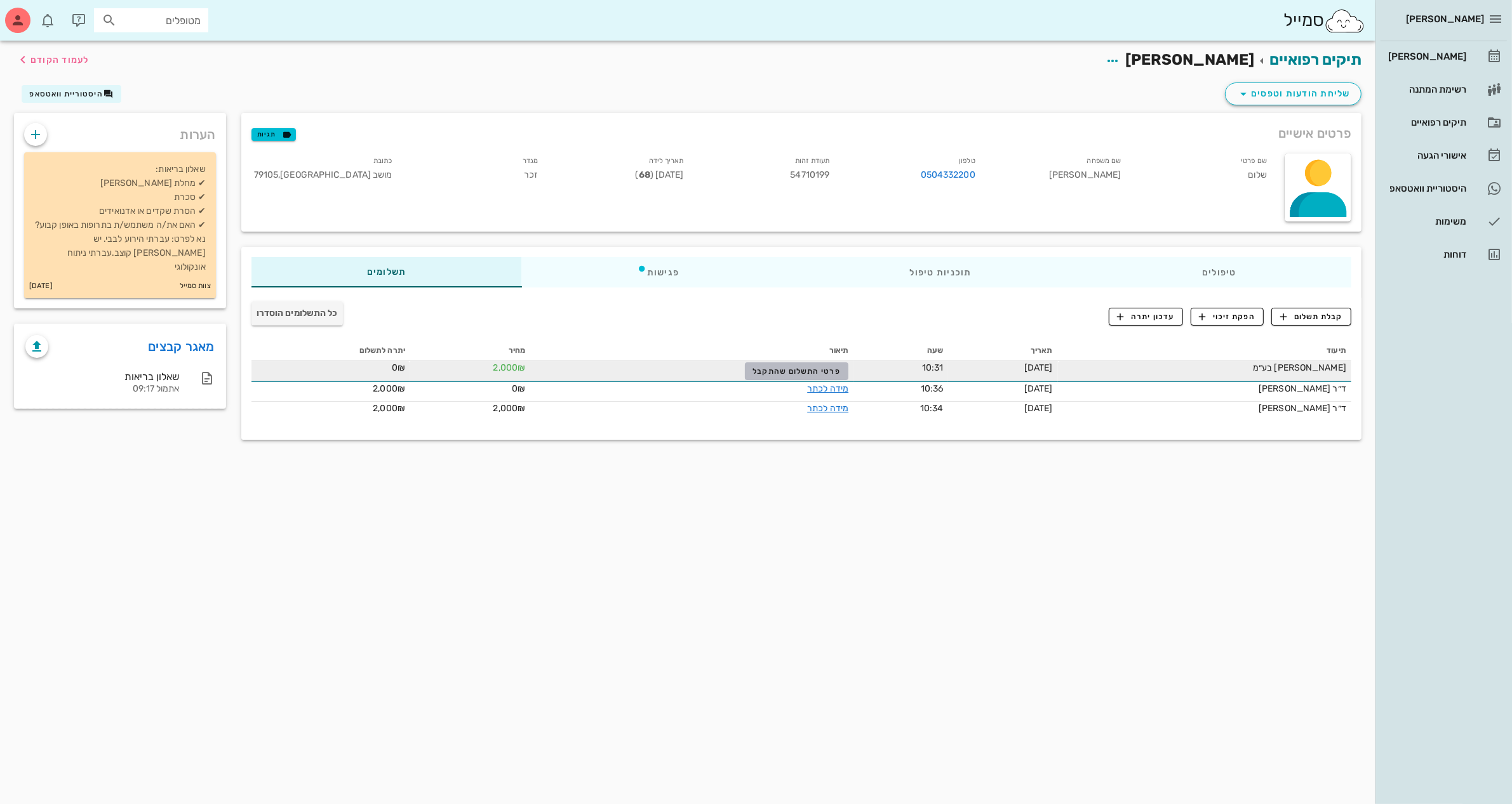
click at [753, 372] on span "פרטי התשלום שהתקבל" at bounding box center [796, 371] width 87 height 9
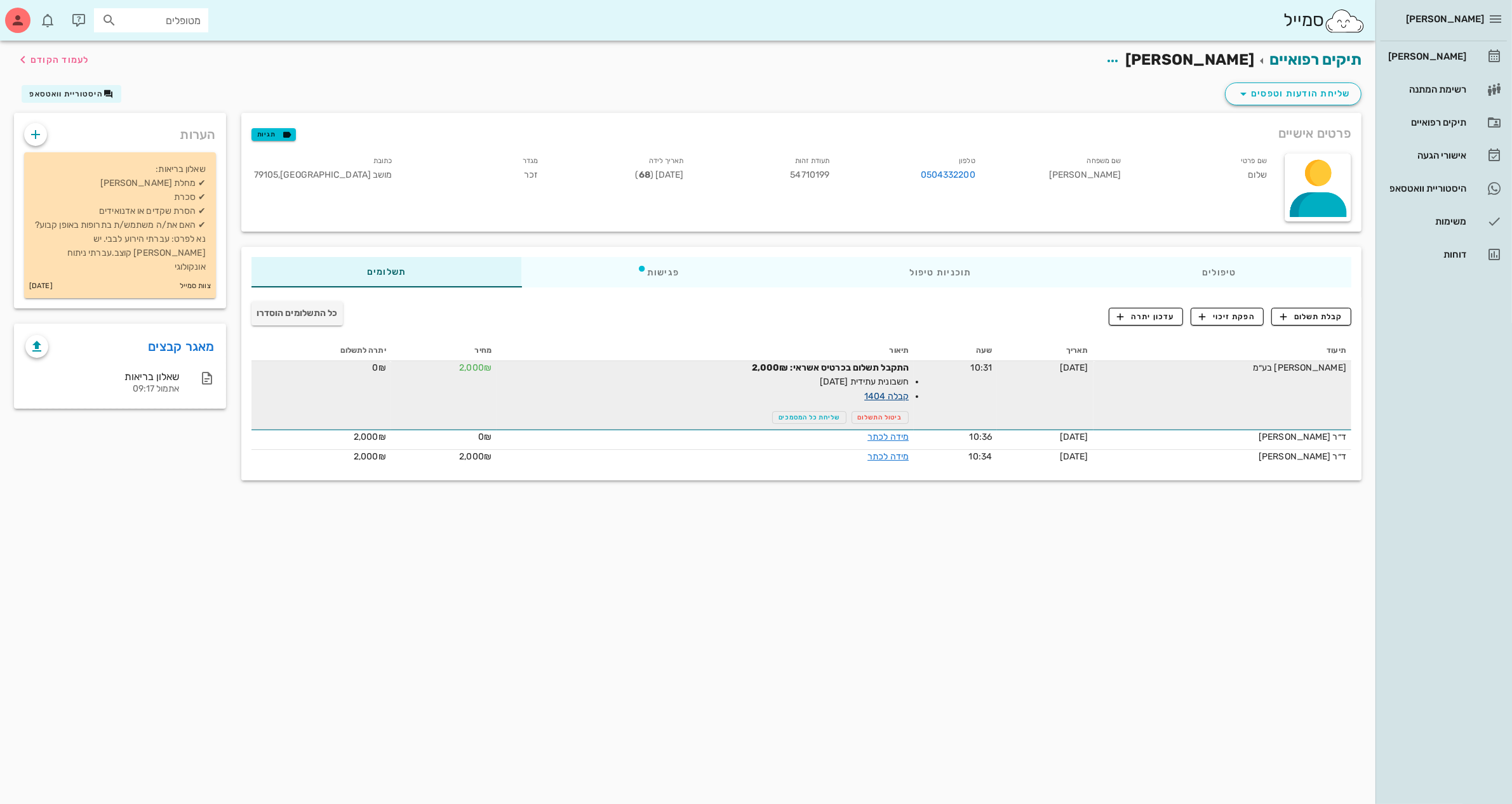
click at [864, 394] on link "קבלה 1404" at bounding box center [886, 396] width 44 height 11
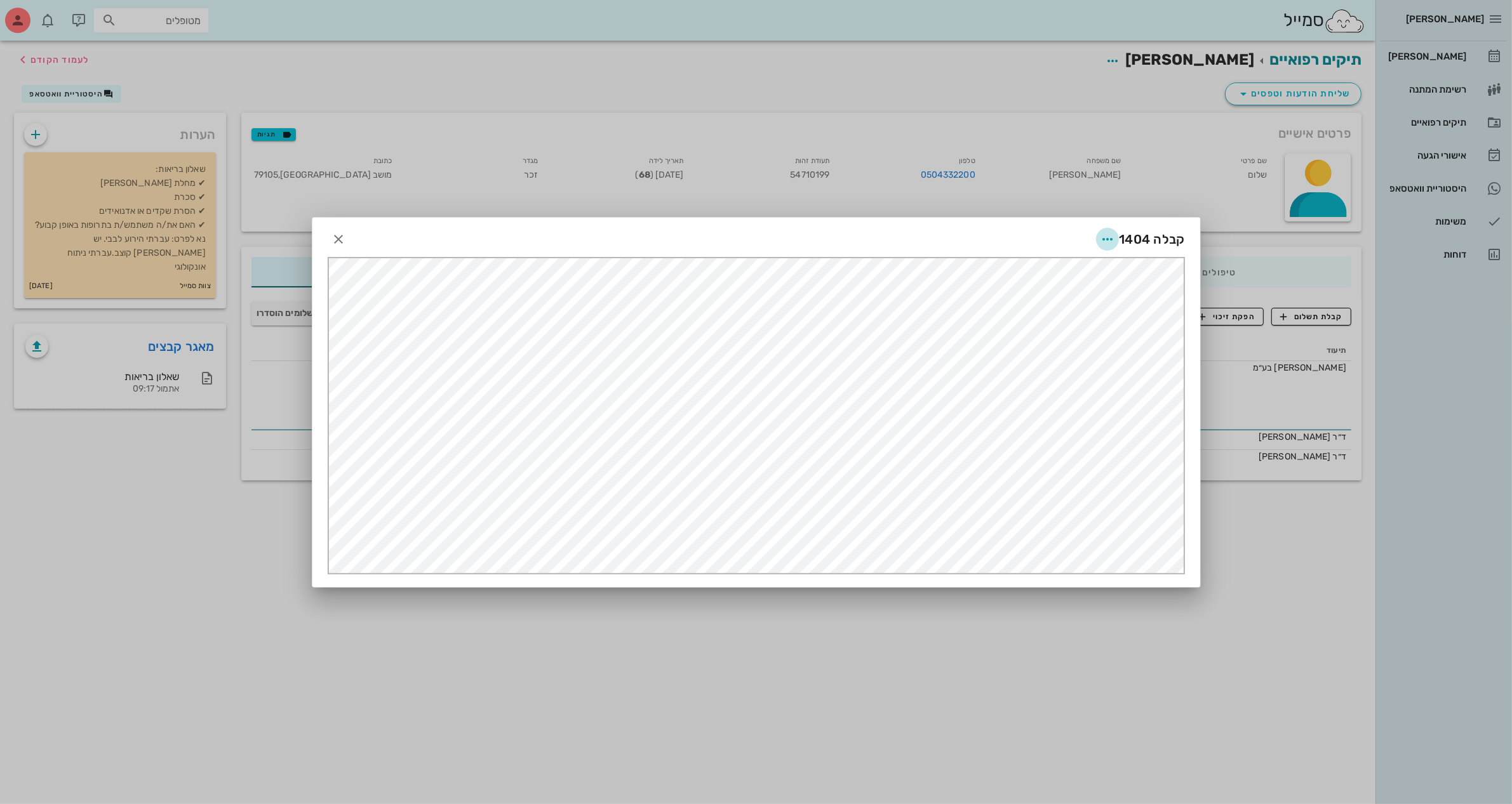
click at [1106, 238] on icon "button" at bounding box center [1107, 239] width 15 height 15
click at [1065, 332] on div "שליחה בוואטסאפ" at bounding box center [1073, 331] width 71 height 12
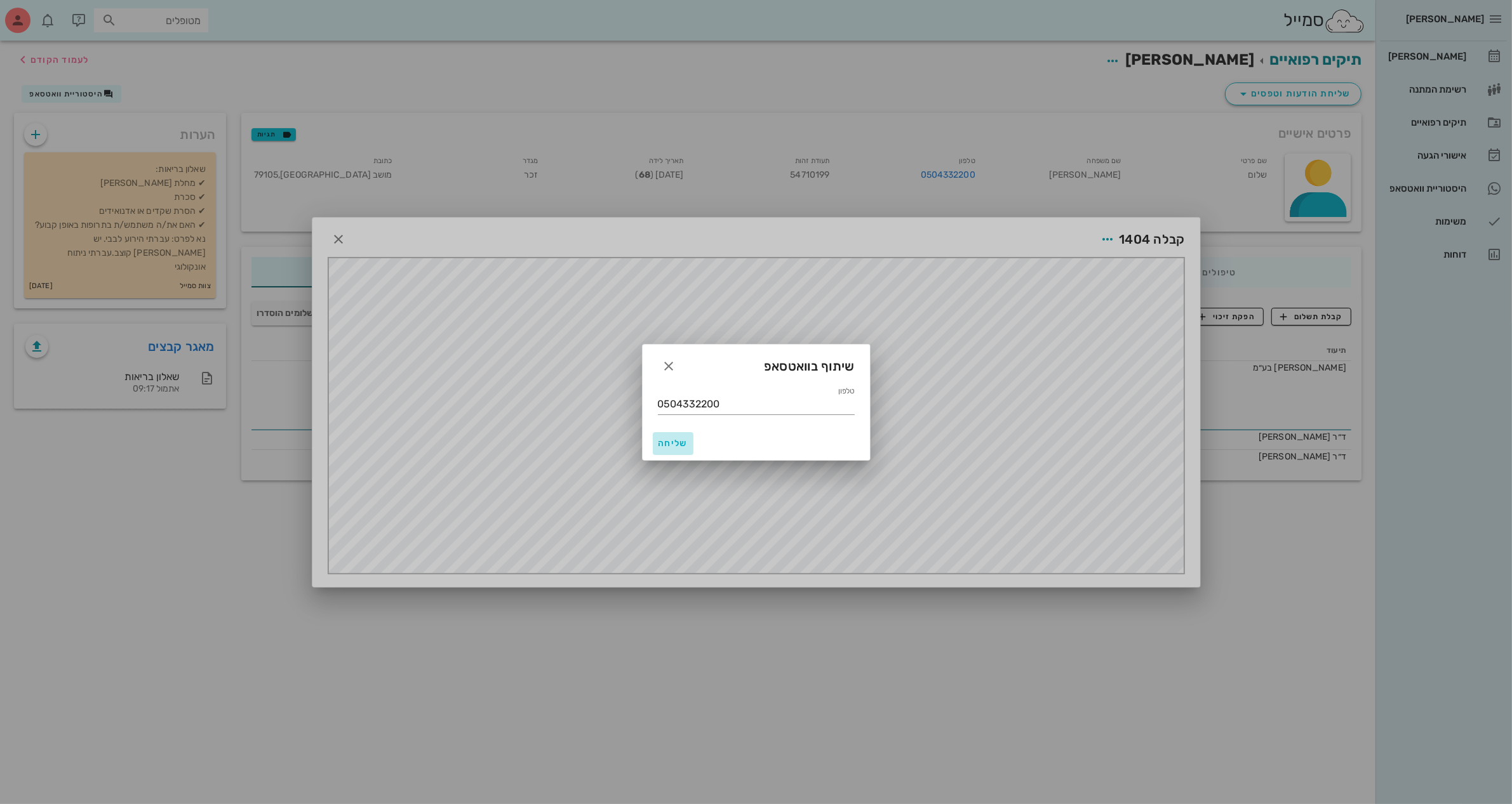
click at [672, 443] on span "שליחה" at bounding box center [673, 443] width 31 height 11
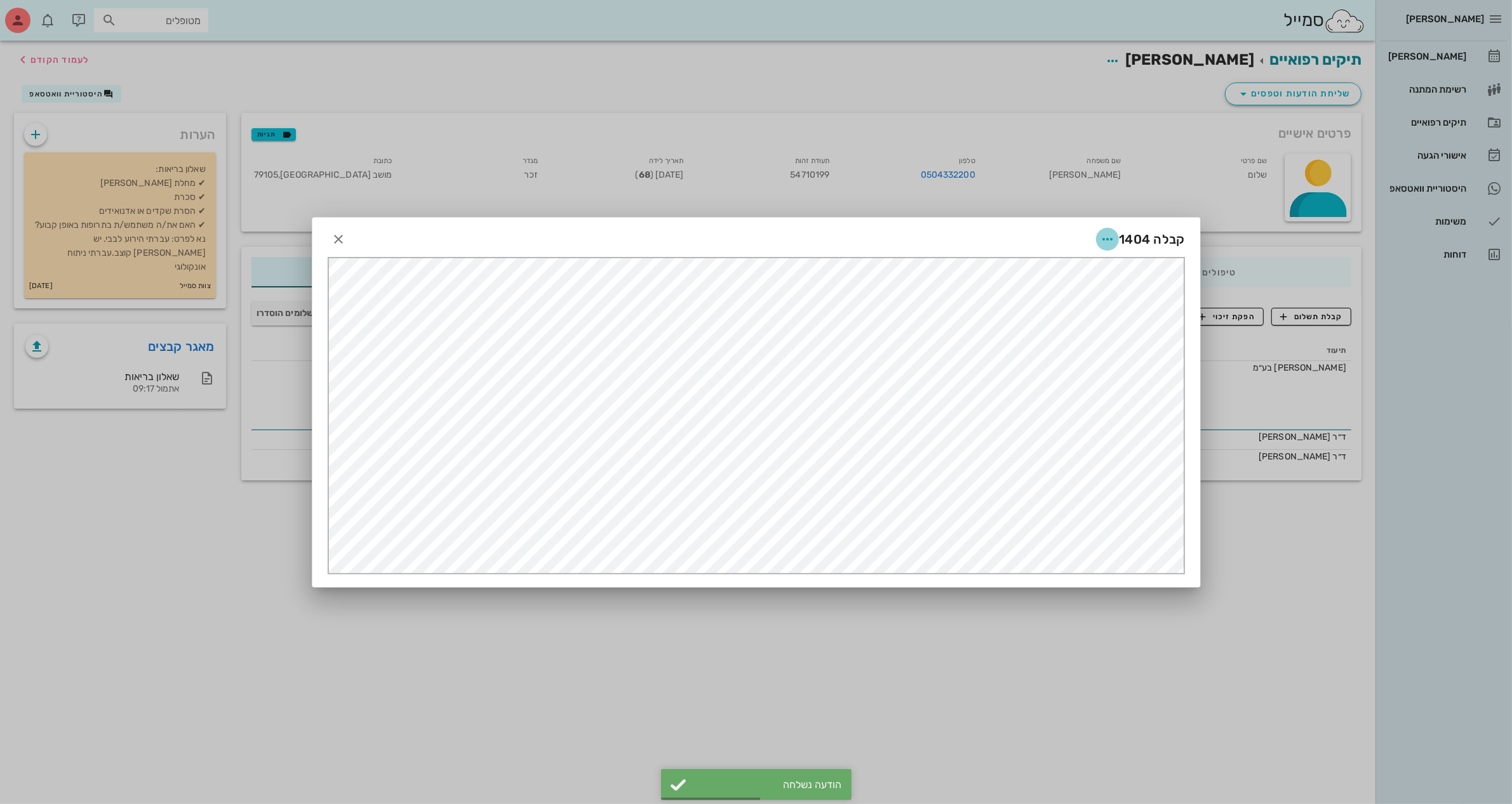
click at [1102, 239] on icon "button" at bounding box center [1107, 239] width 15 height 15
click at [1074, 331] on div "שליחה בוואטסאפ" at bounding box center [1073, 331] width 71 height 12
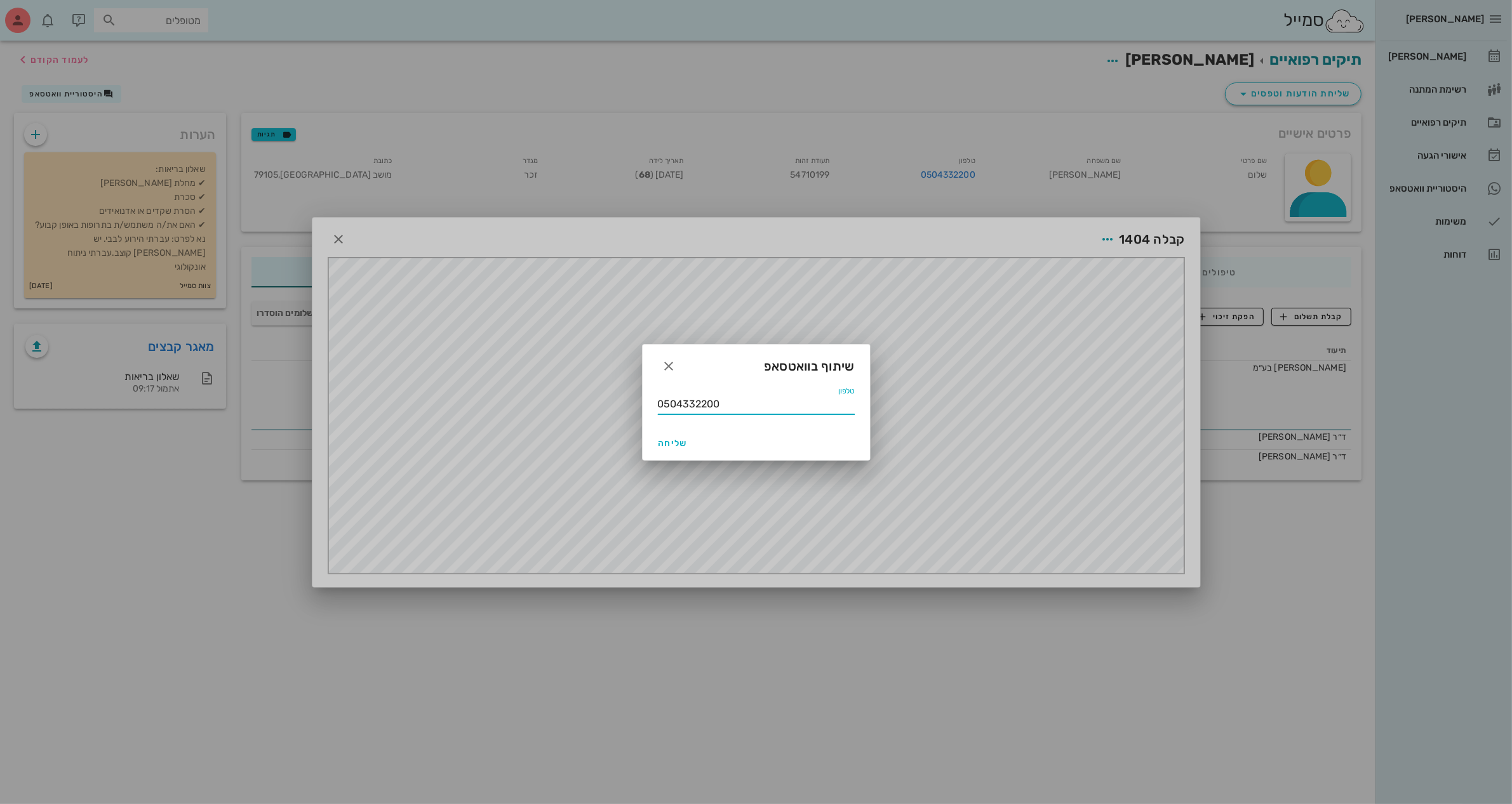
drag, startPoint x: 729, startPoint y: 405, endPoint x: 430, endPoint y: 461, distance: 304.2
click at [436, 458] on div "[PERSON_NAME] יומן מרפאה רשימת המתנה תיקים רפואיים אישורי הגעה היסטוריית וואטסא…" at bounding box center [756, 402] width 1512 height 804
type input "5"
type input "053-6733313"
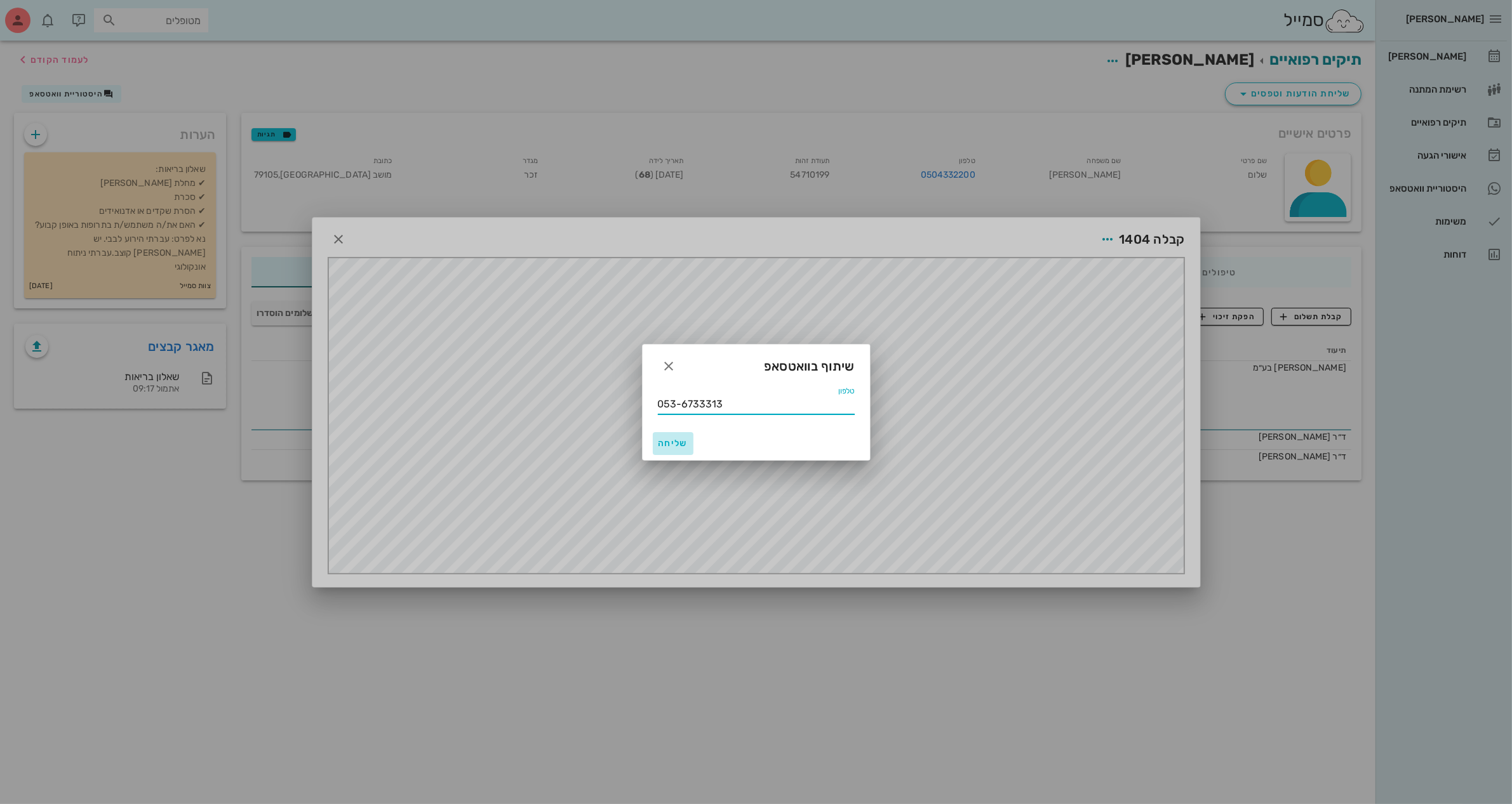
click at [665, 439] on span "שליחה" at bounding box center [673, 443] width 31 height 11
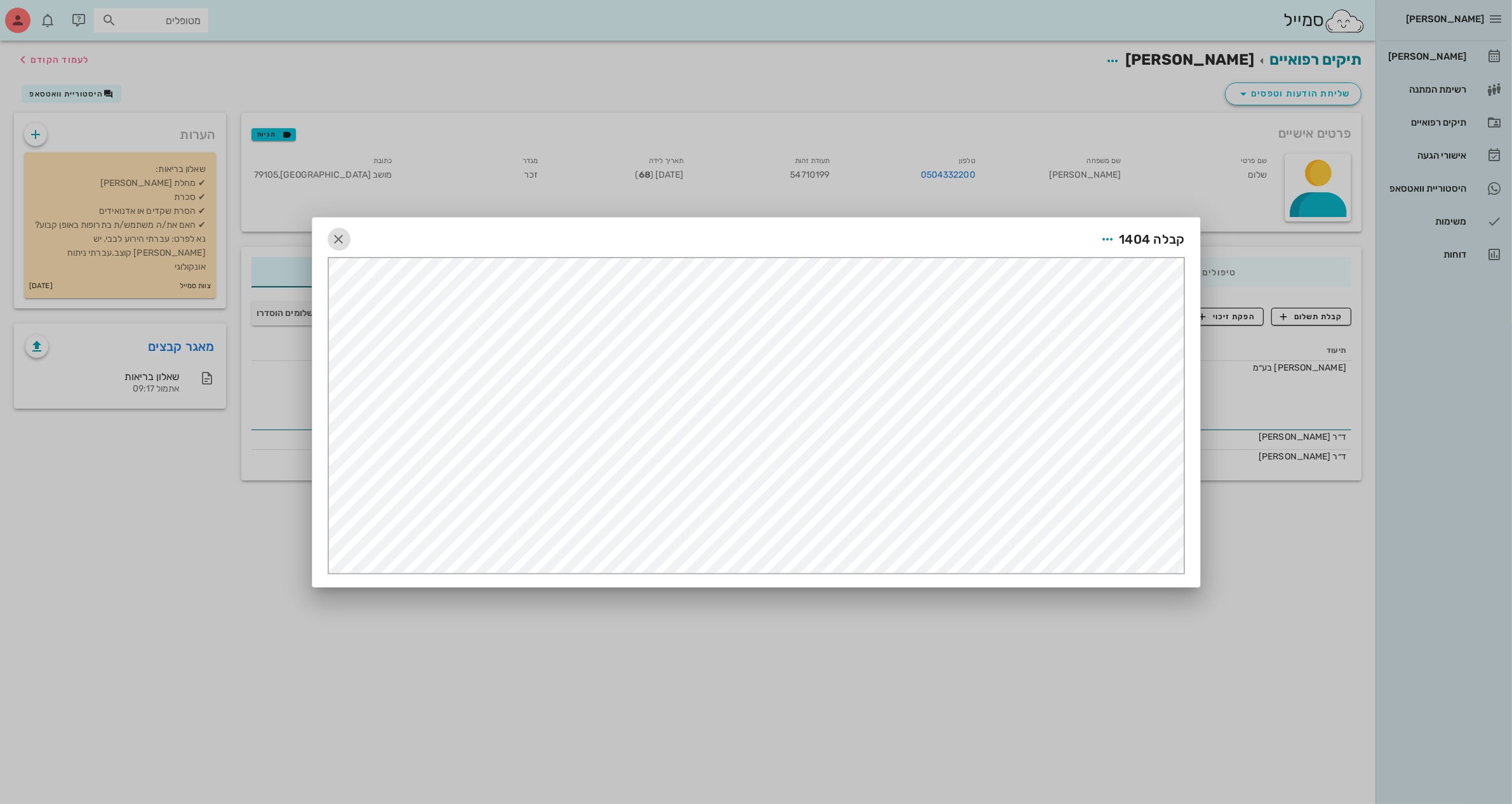
click at [337, 236] on icon "button" at bounding box center [339, 239] width 15 height 15
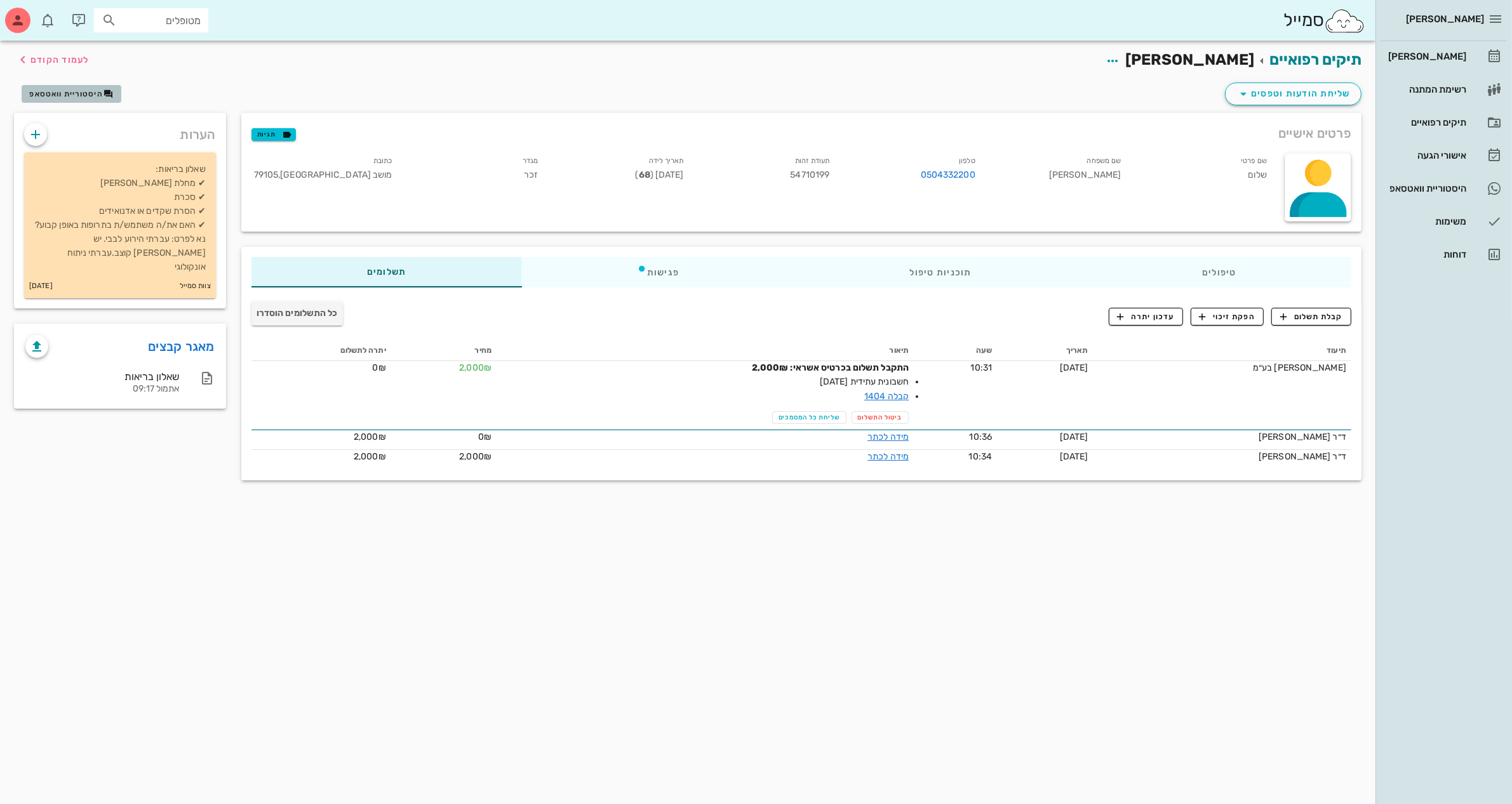
click at [67, 90] on span "היסטוריית וואטסאפ" at bounding box center [66, 94] width 74 height 9
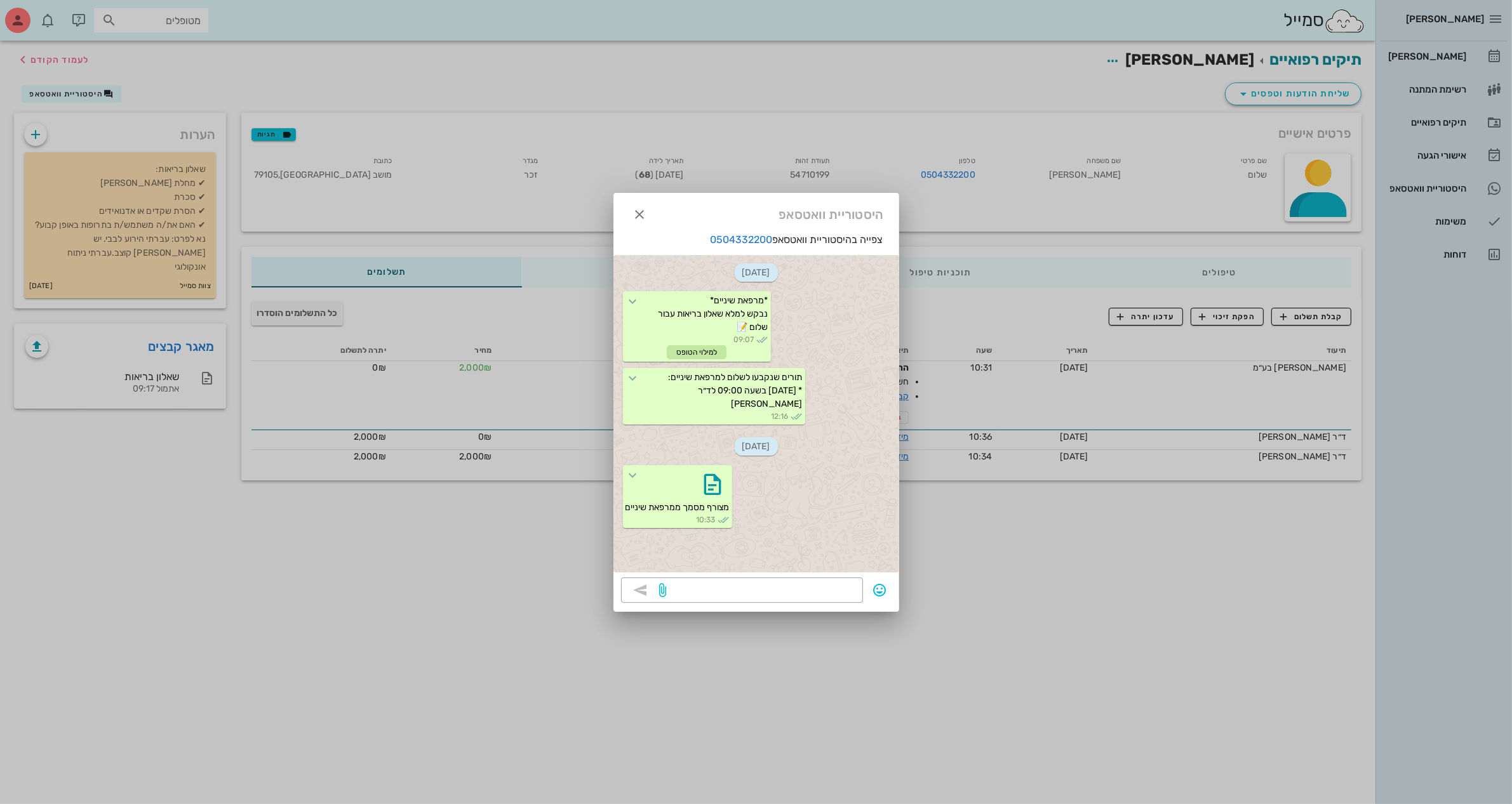
click at [898, 74] on div at bounding box center [756, 402] width 1512 height 804
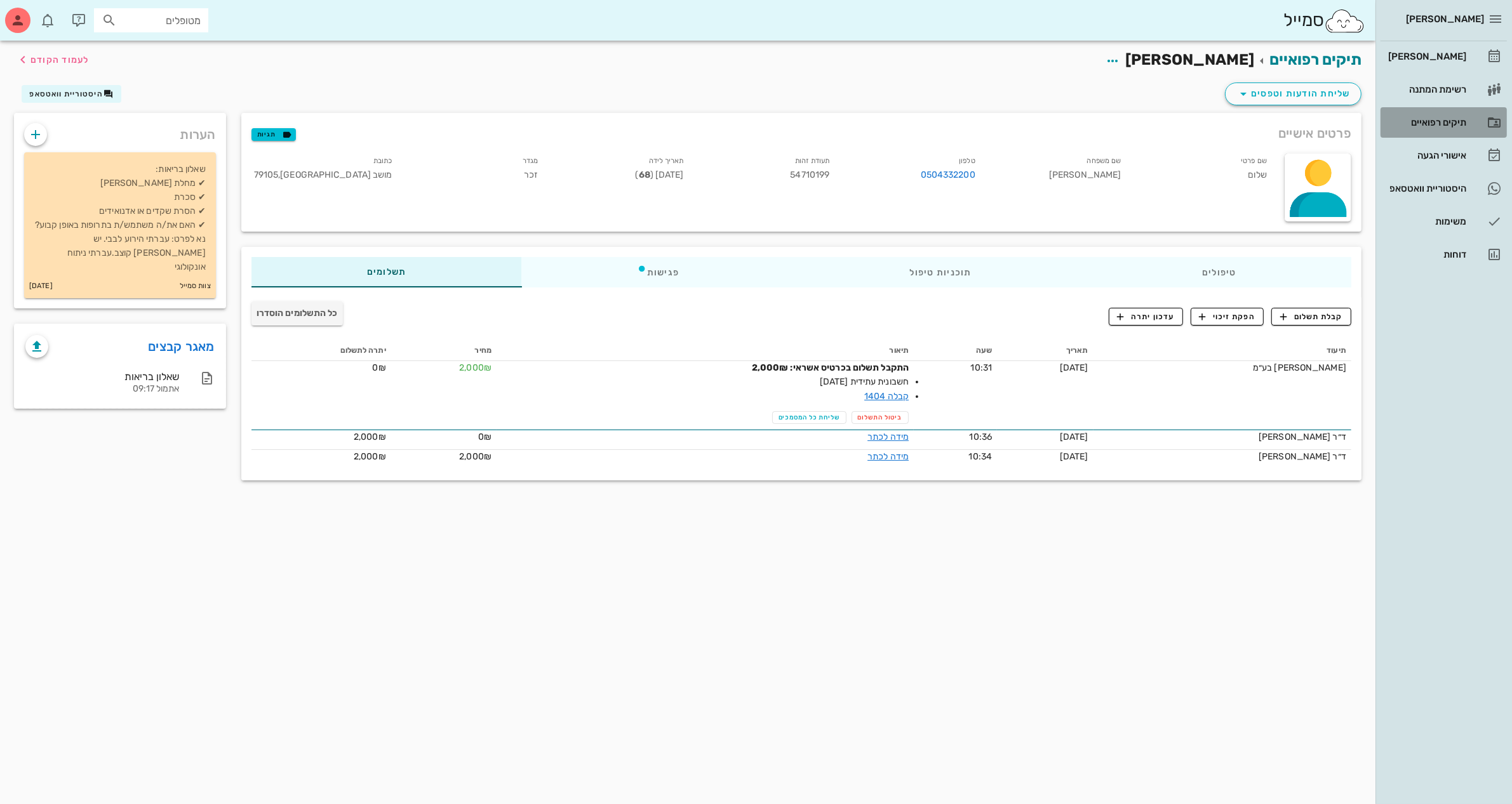
click at [1436, 117] on div "תיקים רפואיים" at bounding box center [1425, 122] width 81 height 10
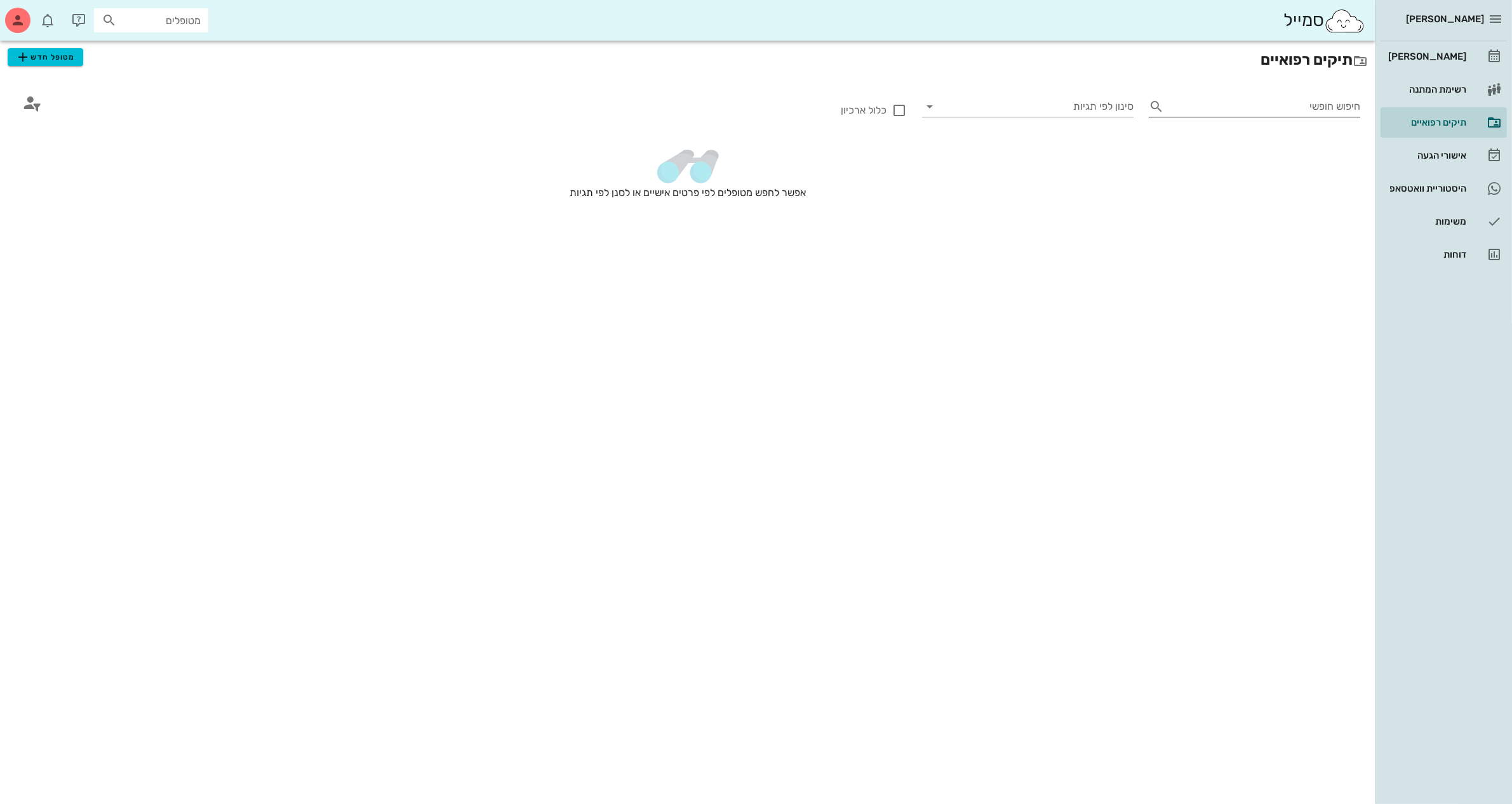
click at [1333, 105] on input "חיפוש חופשי" at bounding box center [1264, 106] width 191 height 20
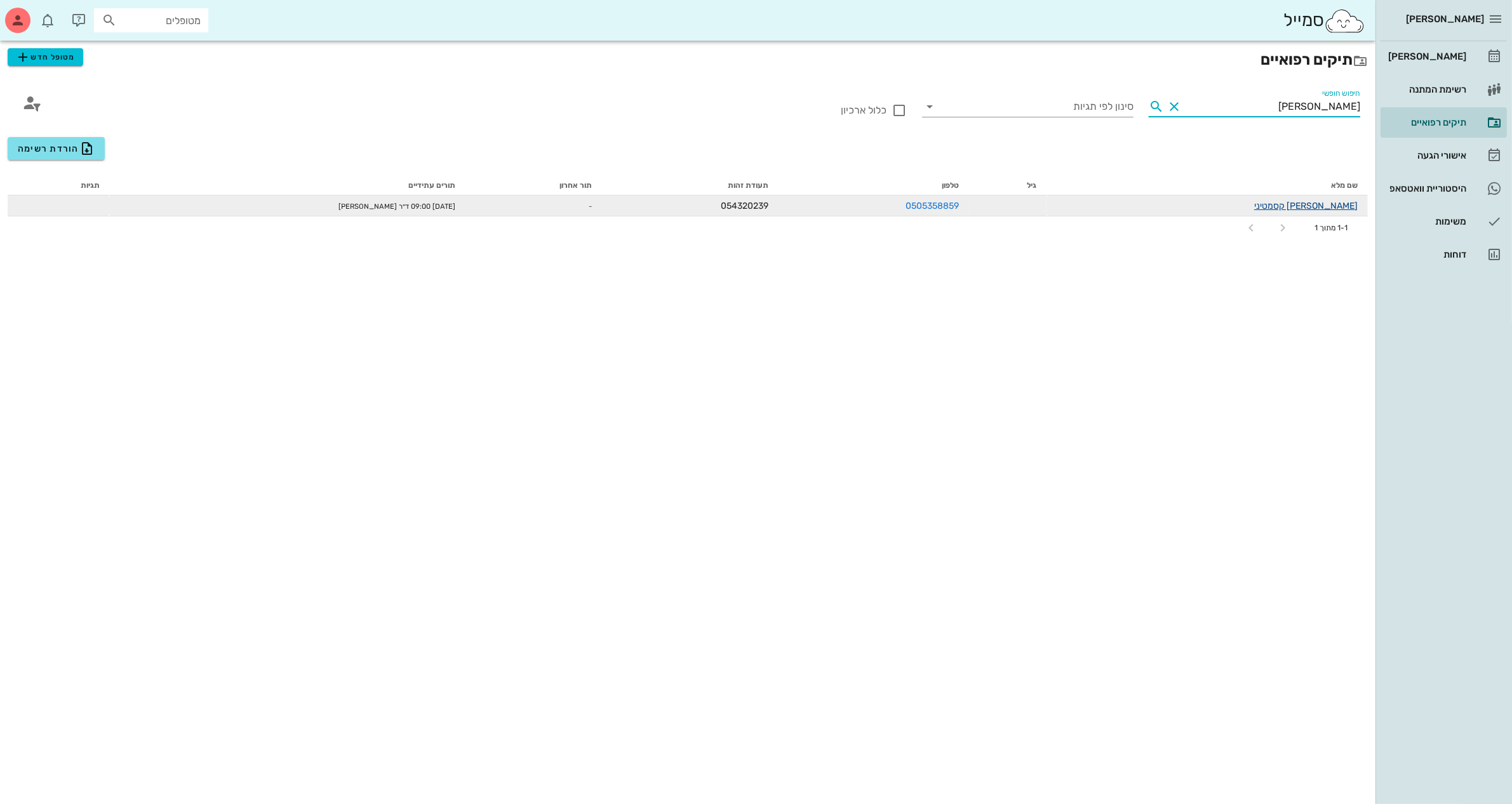
type input "[PERSON_NAME]"
click at [1323, 207] on link "[PERSON_NAME] קסמטיני" at bounding box center [1305, 205] width 104 height 11
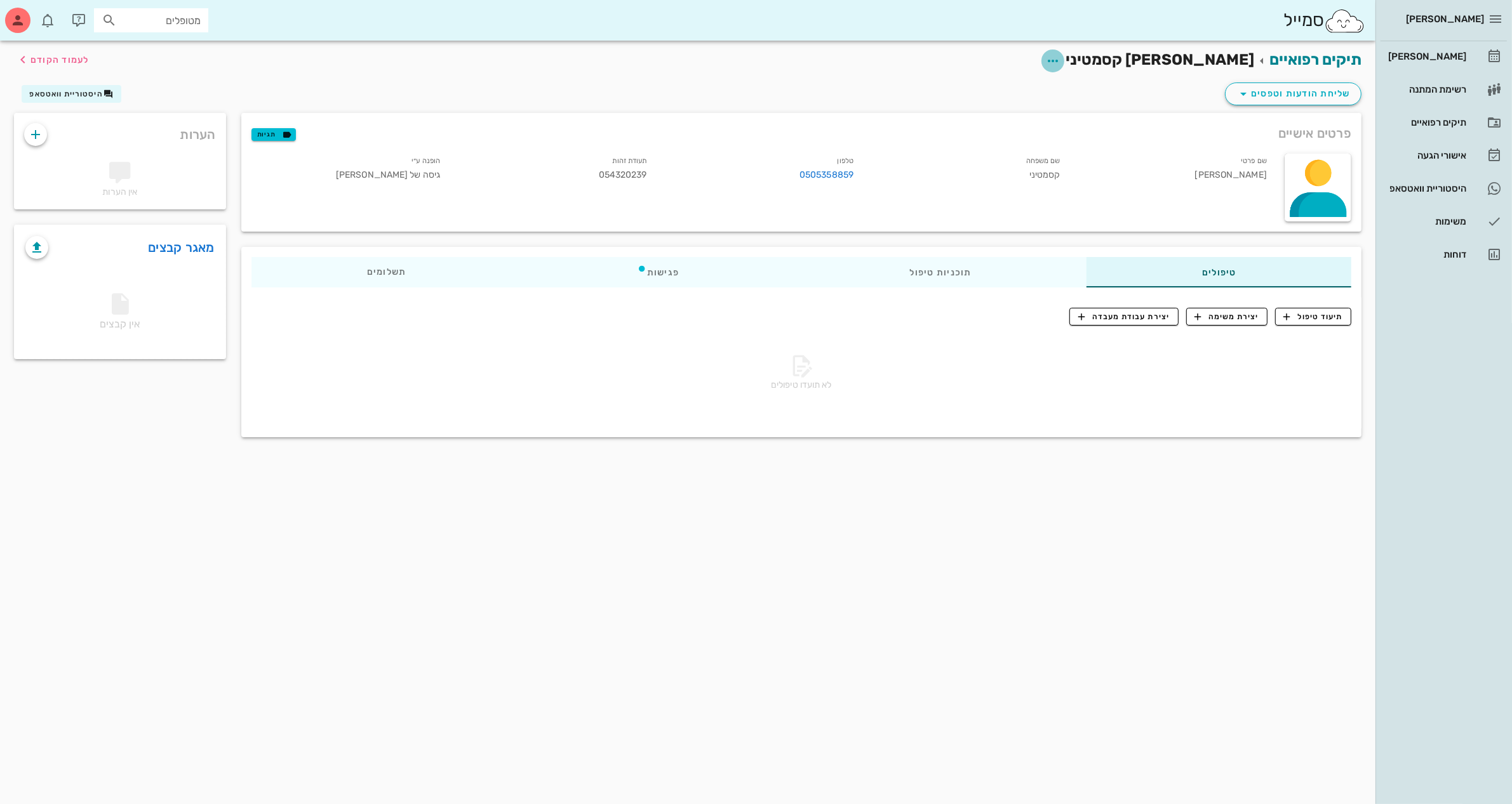
click at [1060, 58] on icon "button" at bounding box center [1053, 61] width 15 height 15
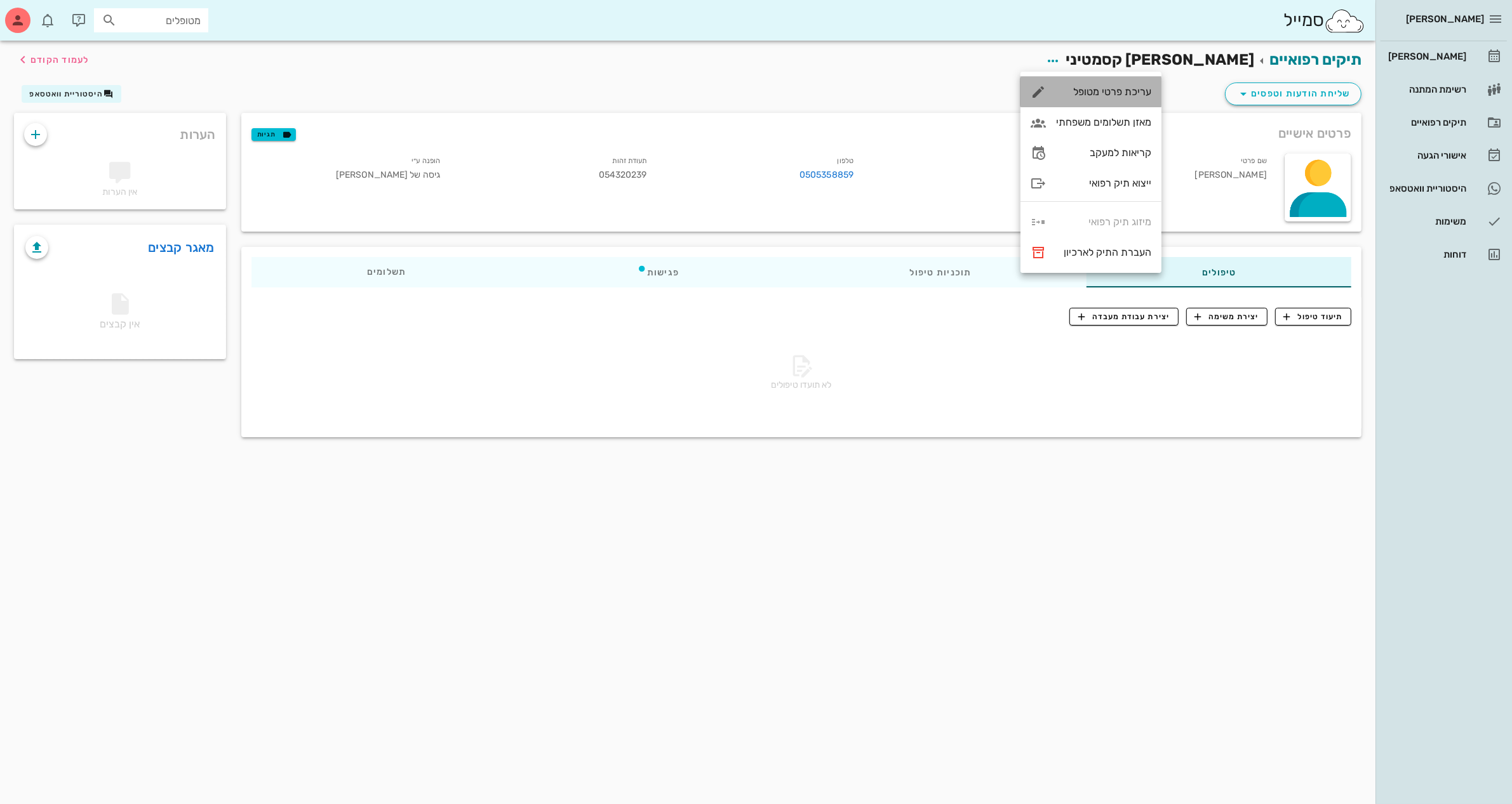
click at [1127, 89] on div "עריכת פרטי מטופל" at bounding box center [1103, 91] width 96 height 12
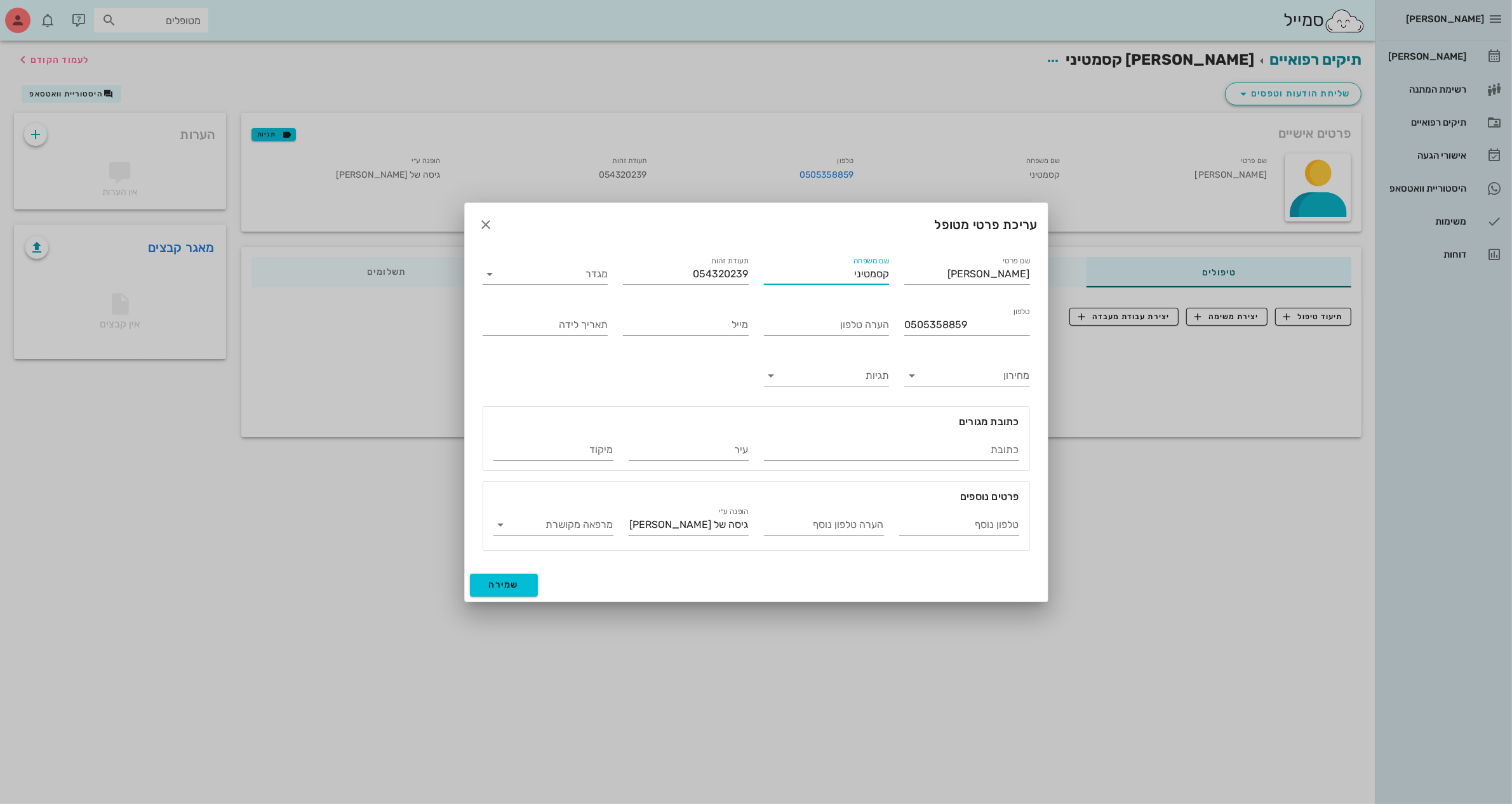
drag, startPoint x: 867, startPoint y: 273, endPoint x: 875, endPoint y: 271, distance: 8.2
click at [875, 271] on input "קסמטיני" at bounding box center [826, 274] width 125 height 20
type input "[PERSON_NAME]"
click at [514, 585] on span "שמירה" at bounding box center [503, 585] width 31 height 11
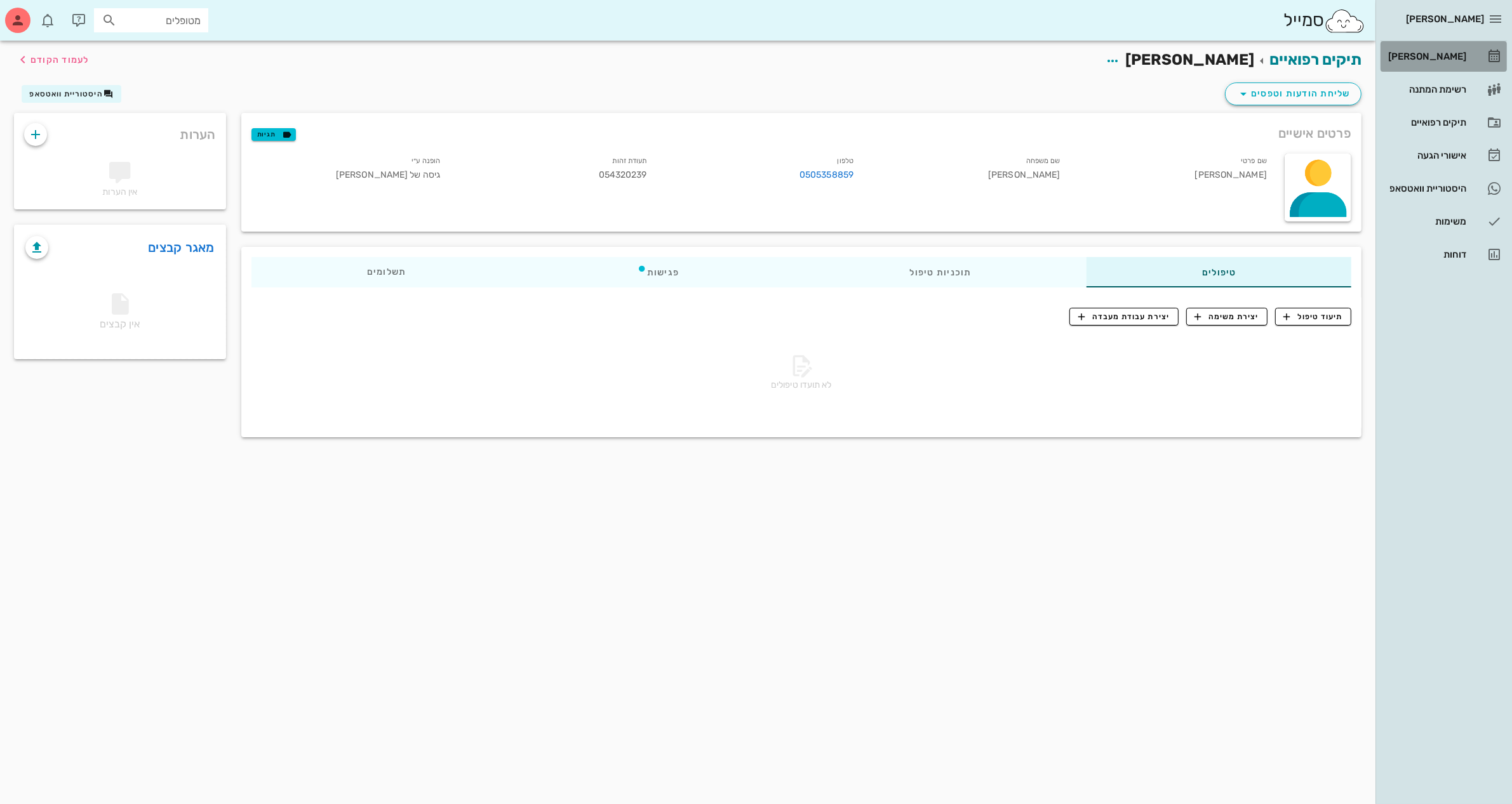
click at [1434, 51] on div "[PERSON_NAME]" at bounding box center [1425, 56] width 81 height 10
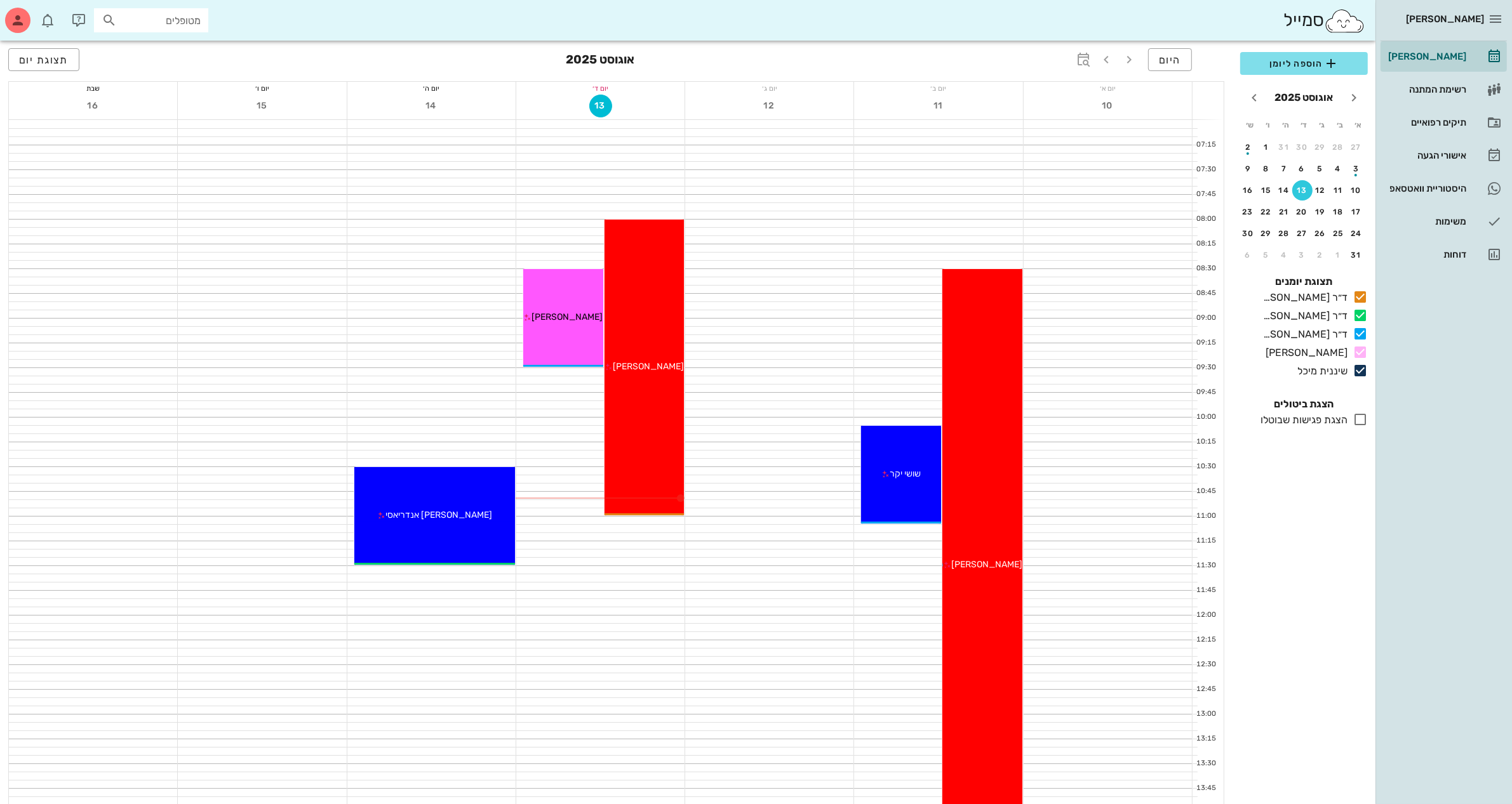
scroll to position [80, 0]
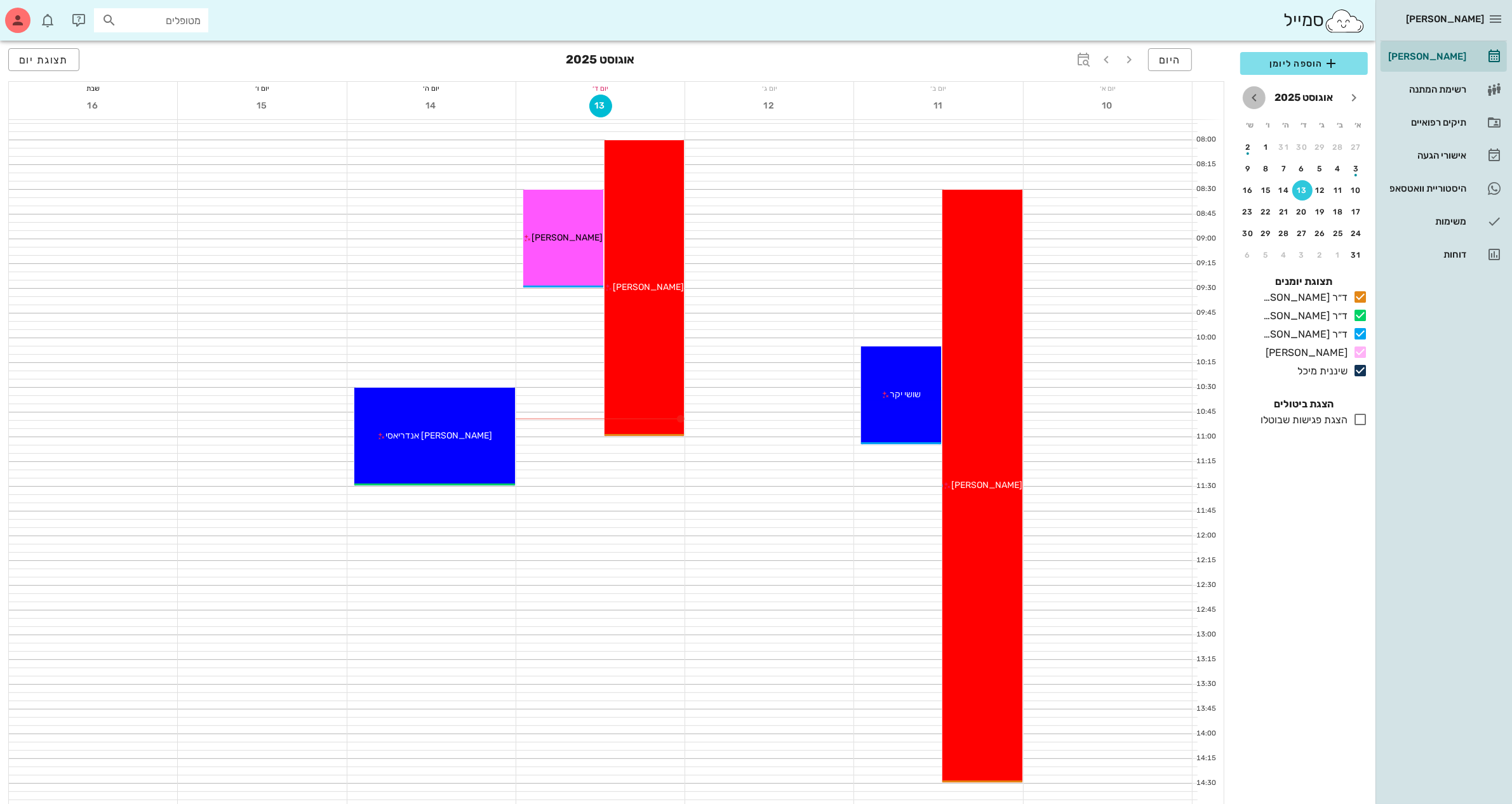
click at [1254, 100] on icon "חודש הבא" at bounding box center [1254, 98] width 15 height 15
click at [1338, 186] on div "15" at bounding box center [1338, 190] width 20 height 9
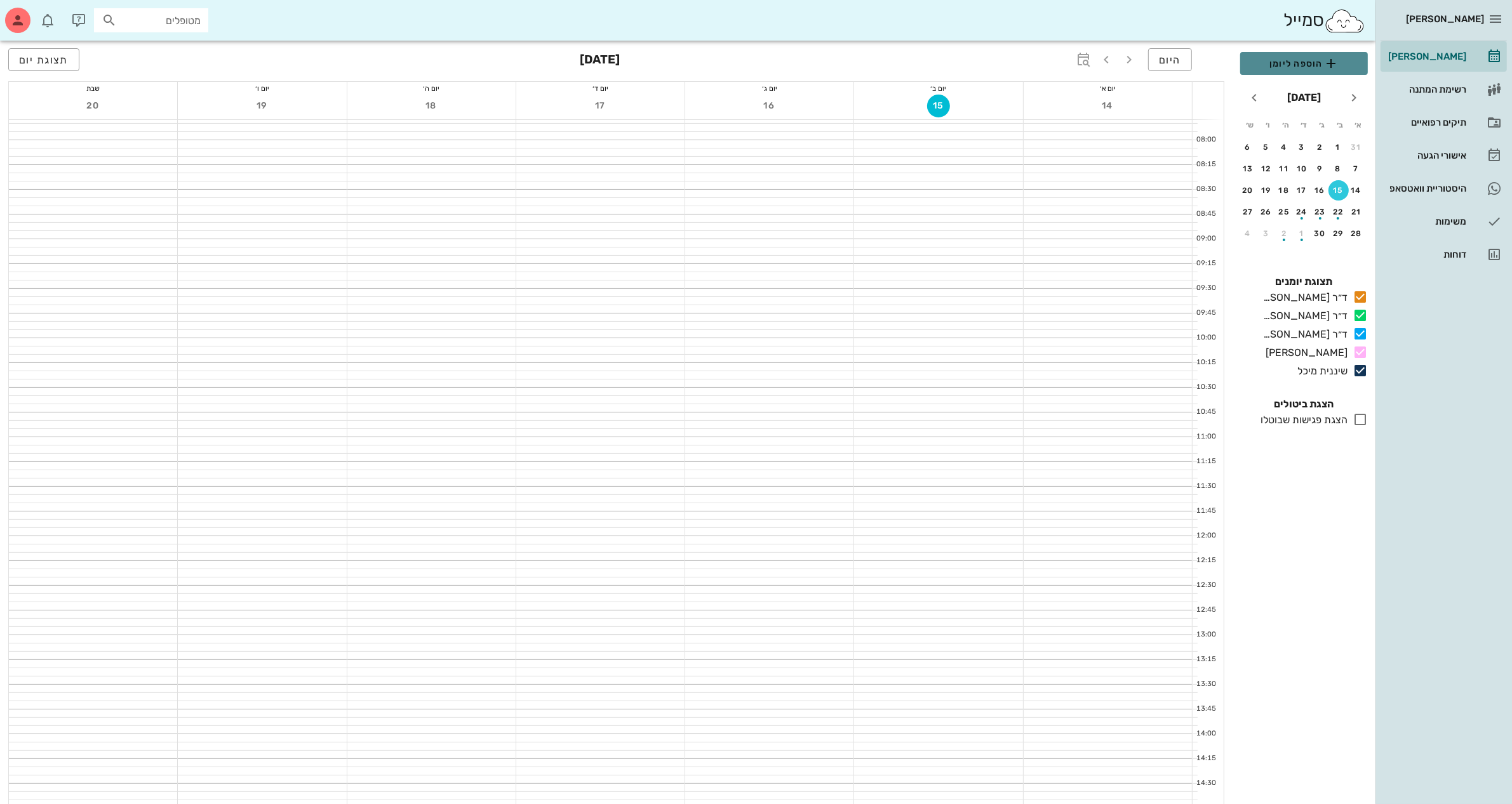
click at [1303, 61] on span "הוספה ליומן" at bounding box center [1303, 63] width 107 height 15
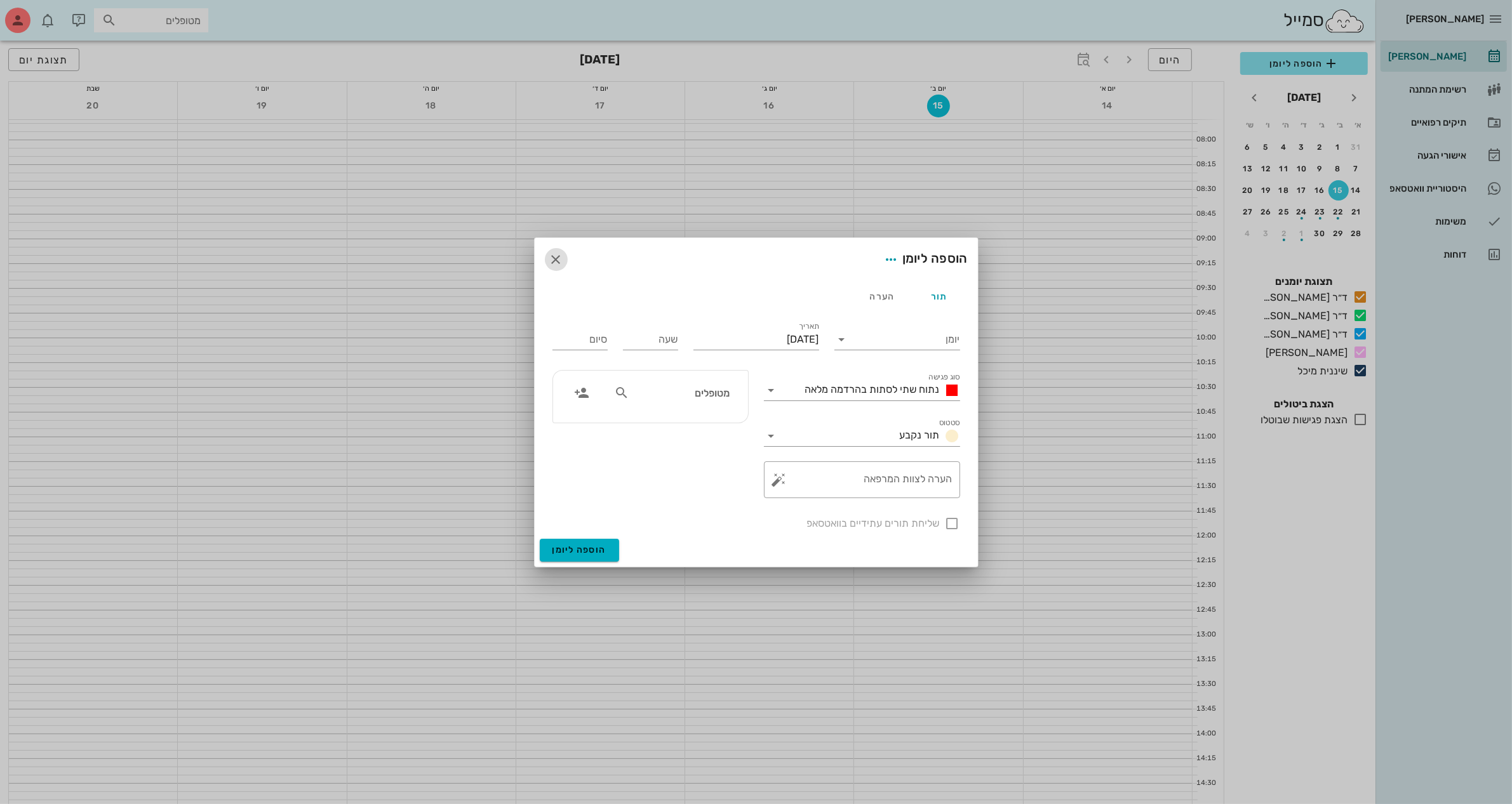
drag, startPoint x: 556, startPoint y: 260, endPoint x: 659, endPoint y: 208, distance: 115.4
click at [556, 259] on icon "button" at bounding box center [556, 259] width 15 height 15
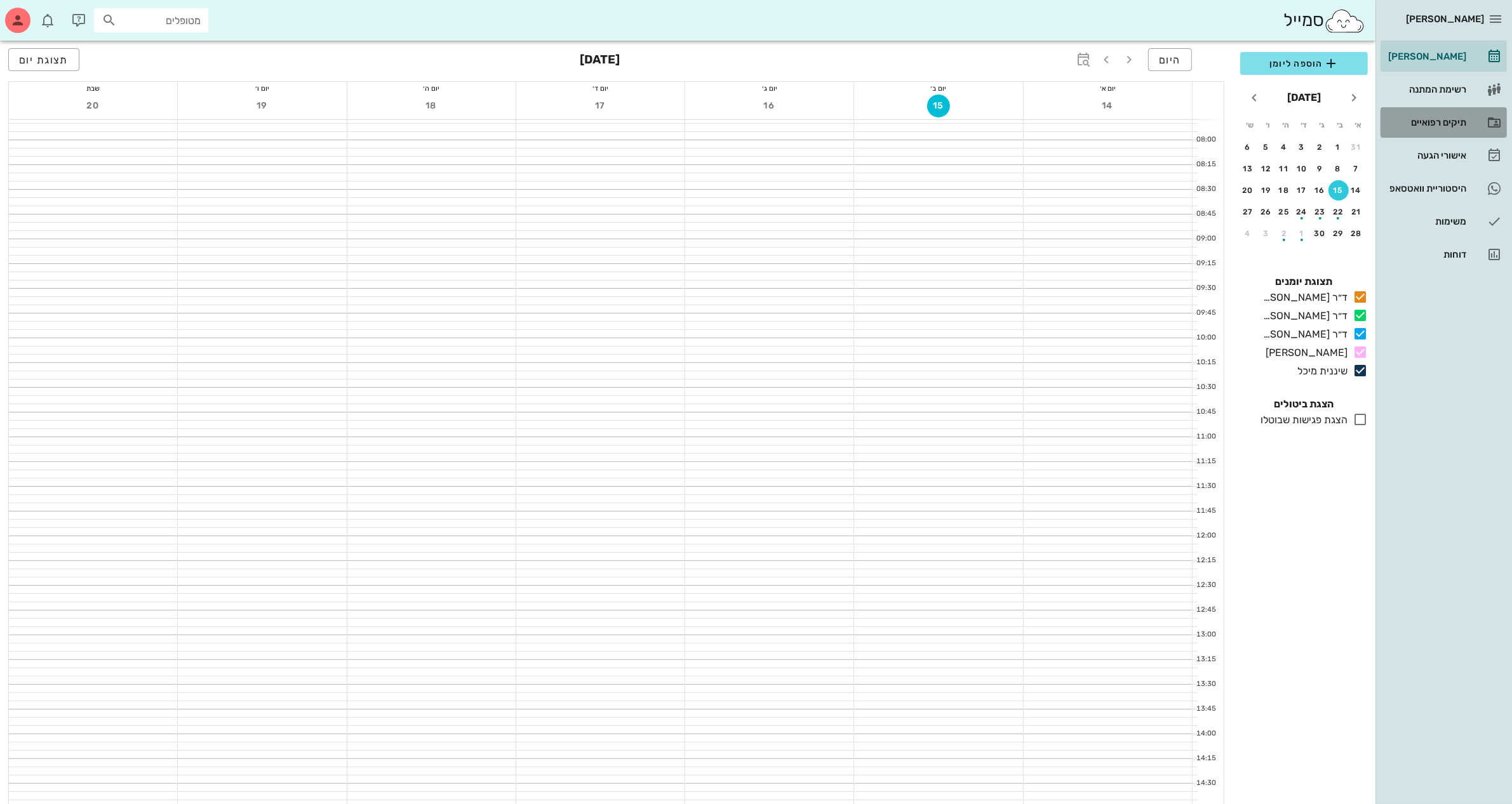
click at [1433, 125] on div "תיקים רפואיים" at bounding box center [1425, 122] width 81 height 10
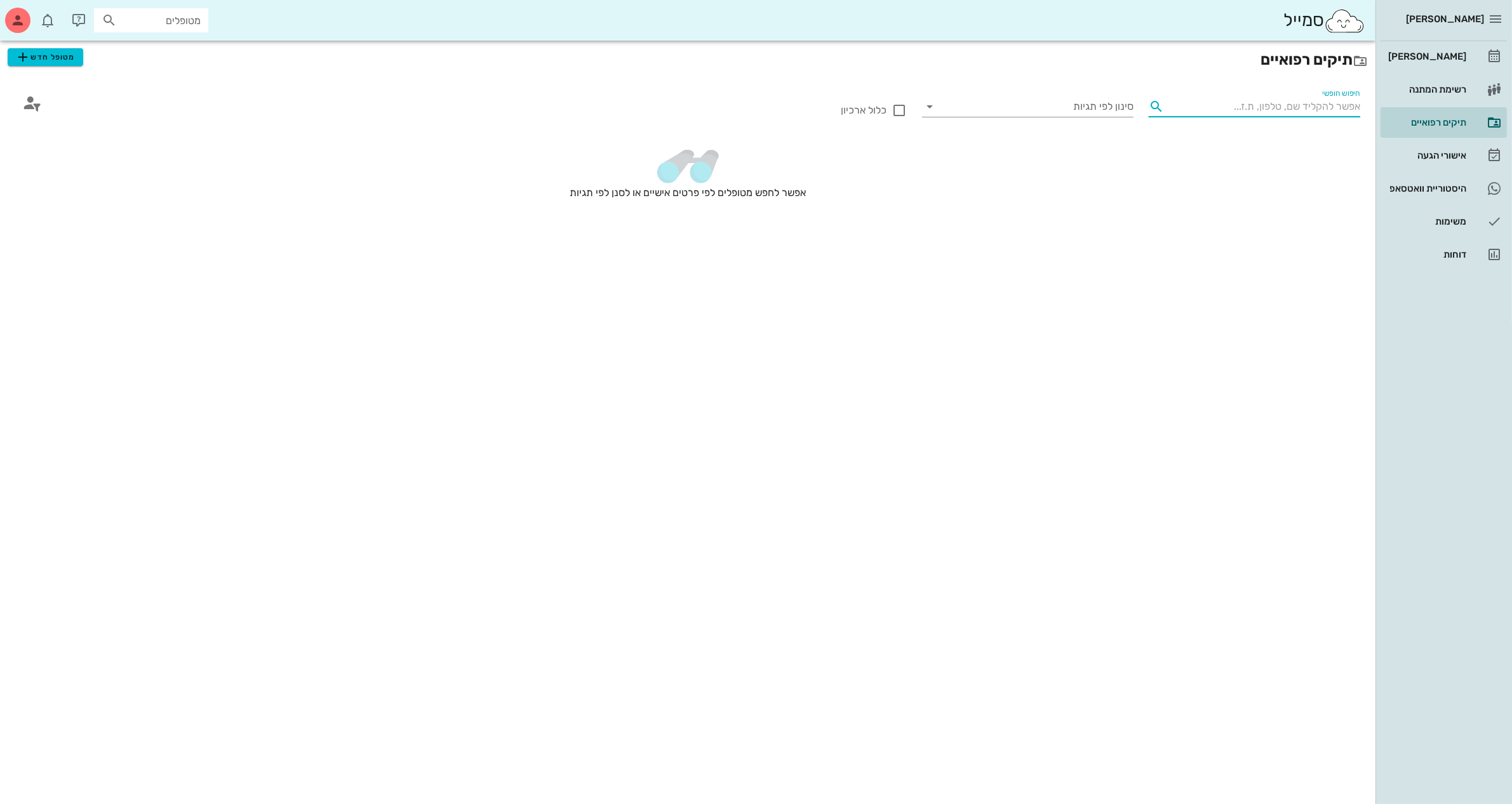
click at [1269, 106] on input "חיפוש חופשי" at bounding box center [1264, 106] width 191 height 20
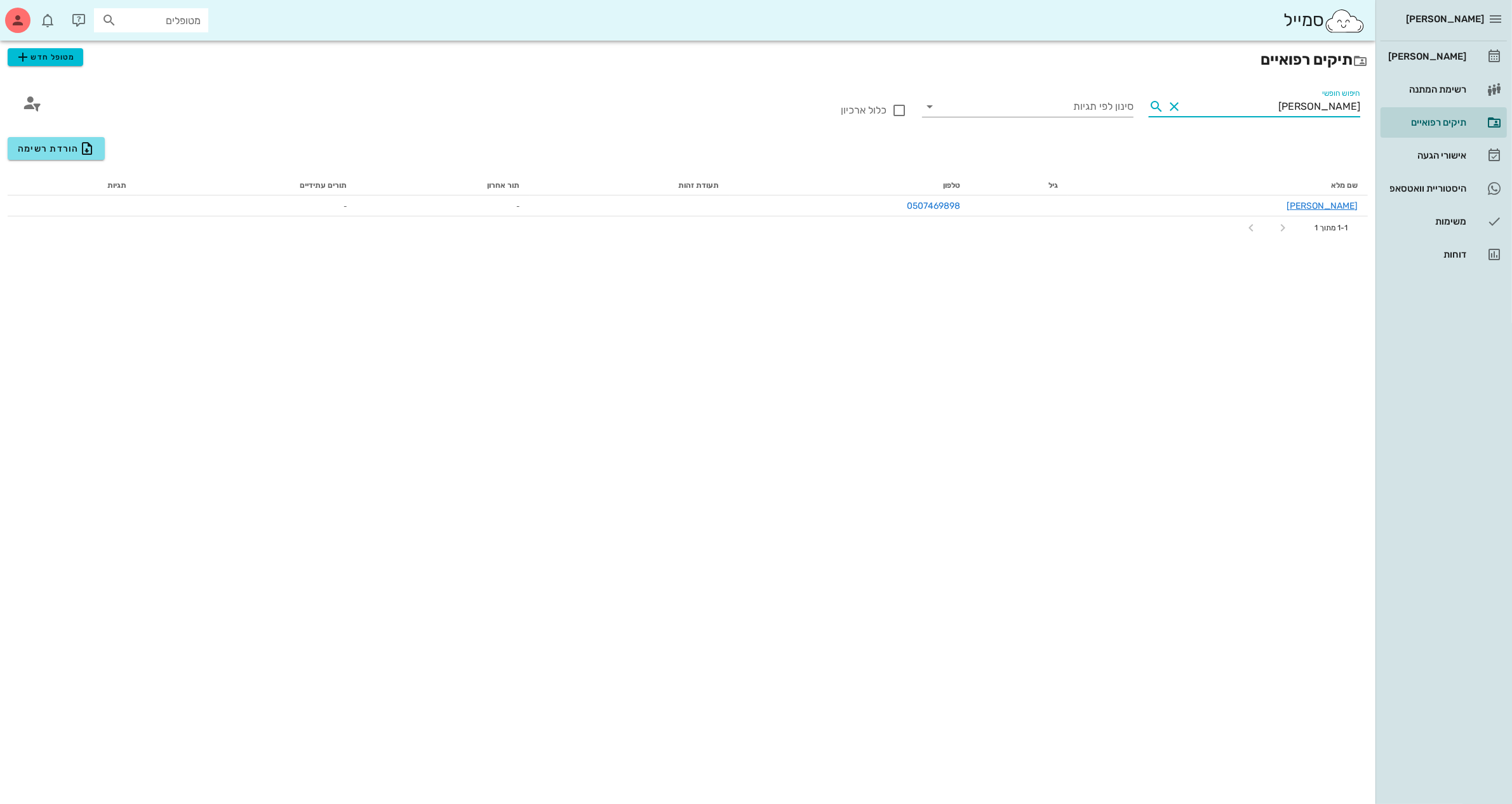
type input "[PERSON_NAME]"
click at [1093, 100] on input "סינון לפי תגיות" at bounding box center [1038, 106] width 191 height 20
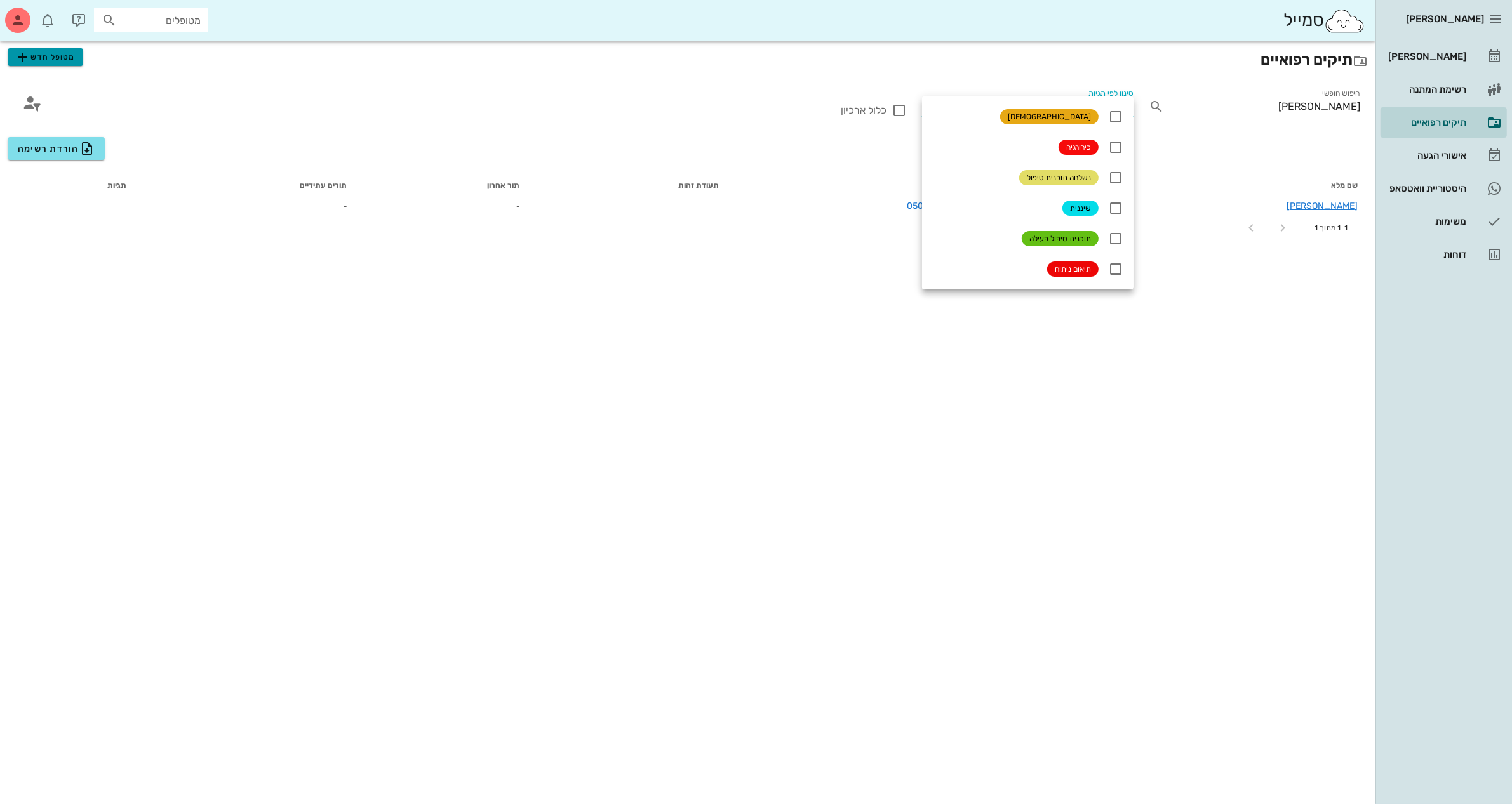
click at [74, 58] on span "מטופל חדש" at bounding box center [45, 57] width 60 height 15
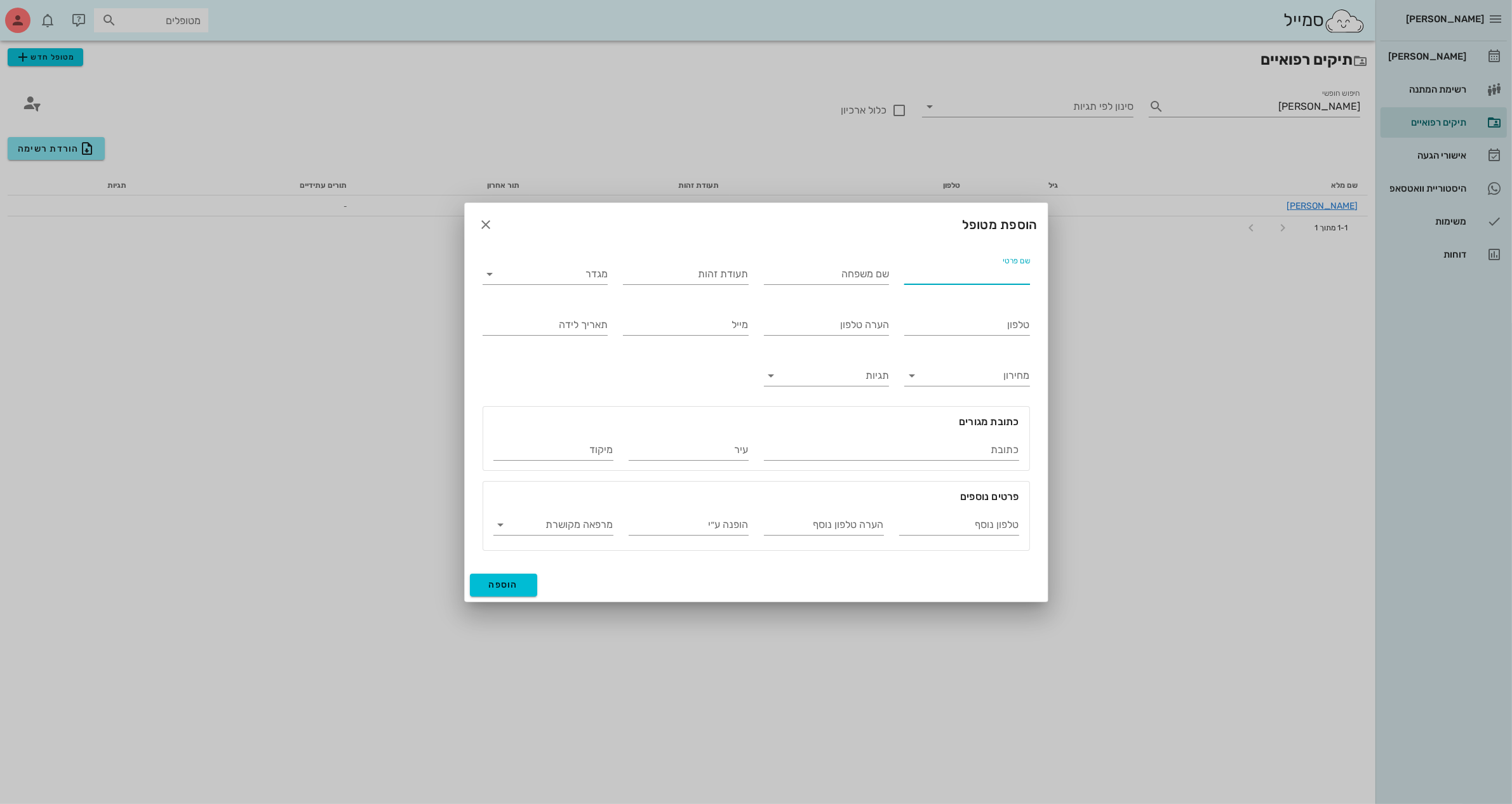
click at [955, 277] on input "שם פרטי" at bounding box center [966, 274] width 125 height 20
type input "[PERSON_NAME]"
click at [582, 280] on input "מגדר" at bounding box center [555, 274] width 106 height 20
click at [587, 284] on div "זכר" at bounding box center [545, 283] width 105 height 12
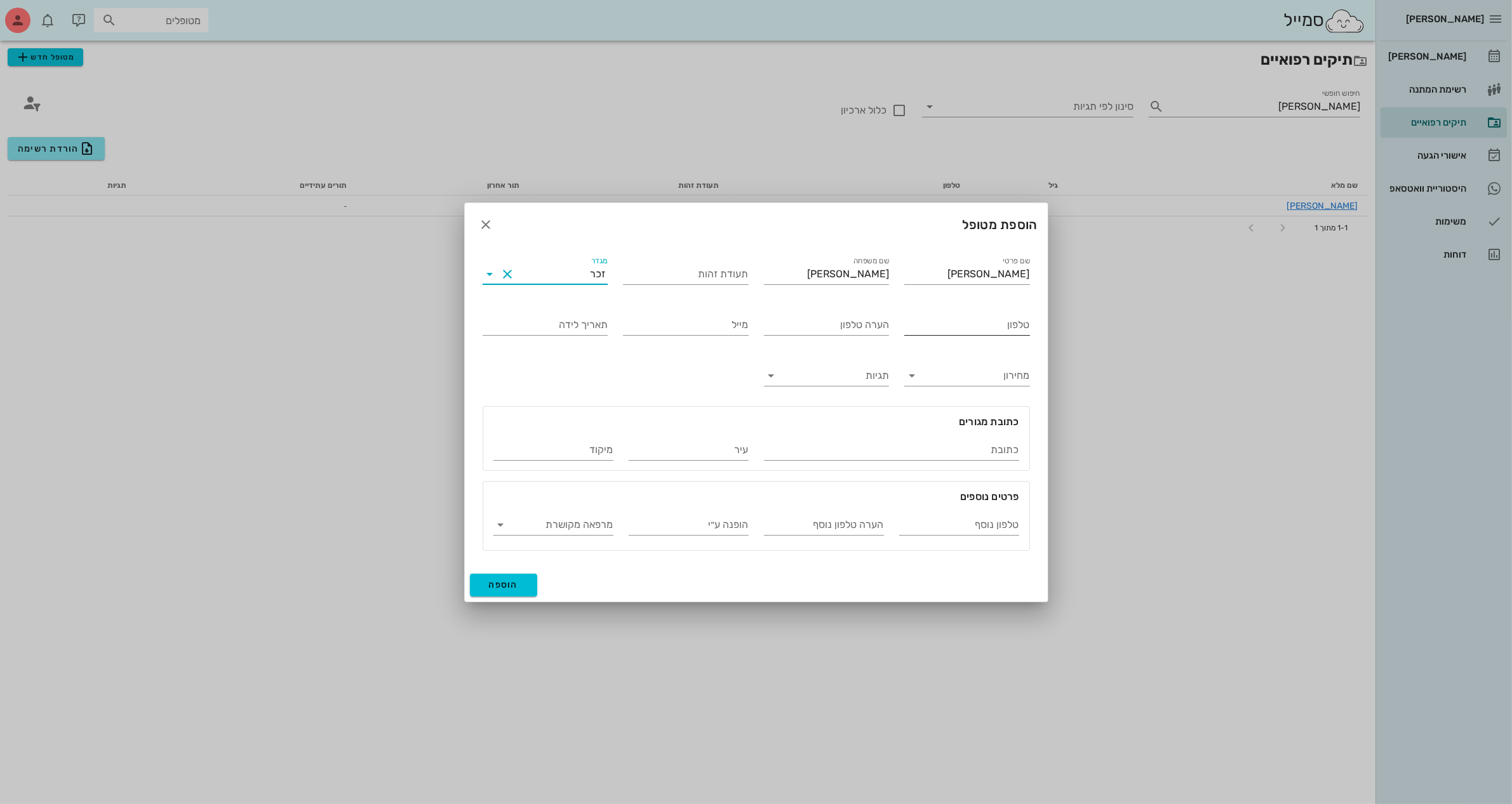
click at [975, 324] on input "טלפון" at bounding box center [966, 325] width 125 height 20
type input "052-8744211"
click at [503, 585] on span "הוספה" at bounding box center [503, 585] width 30 height 11
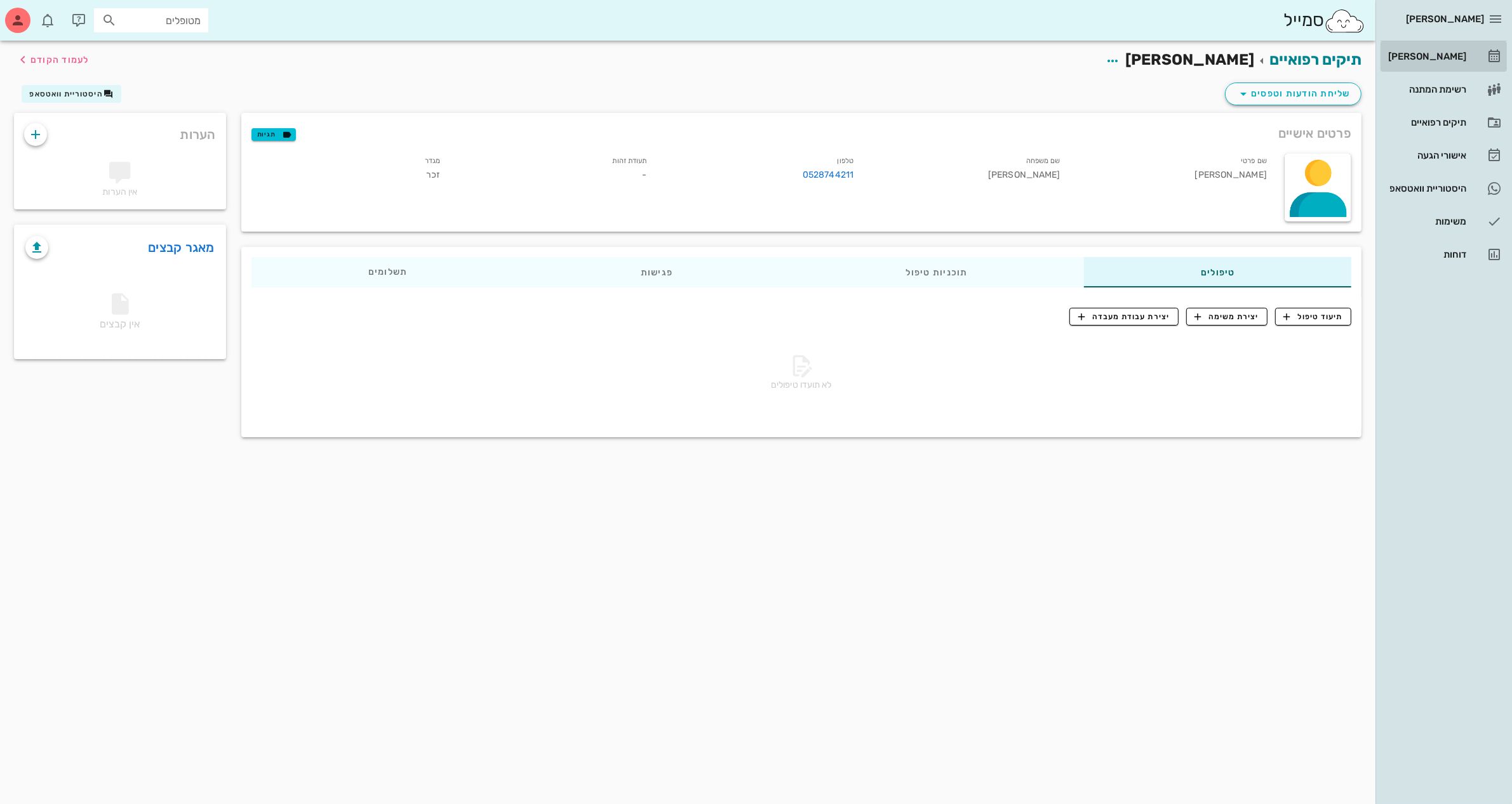
click at [1439, 57] on div "[PERSON_NAME]" at bounding box center [1425, 56] width 81 height 10
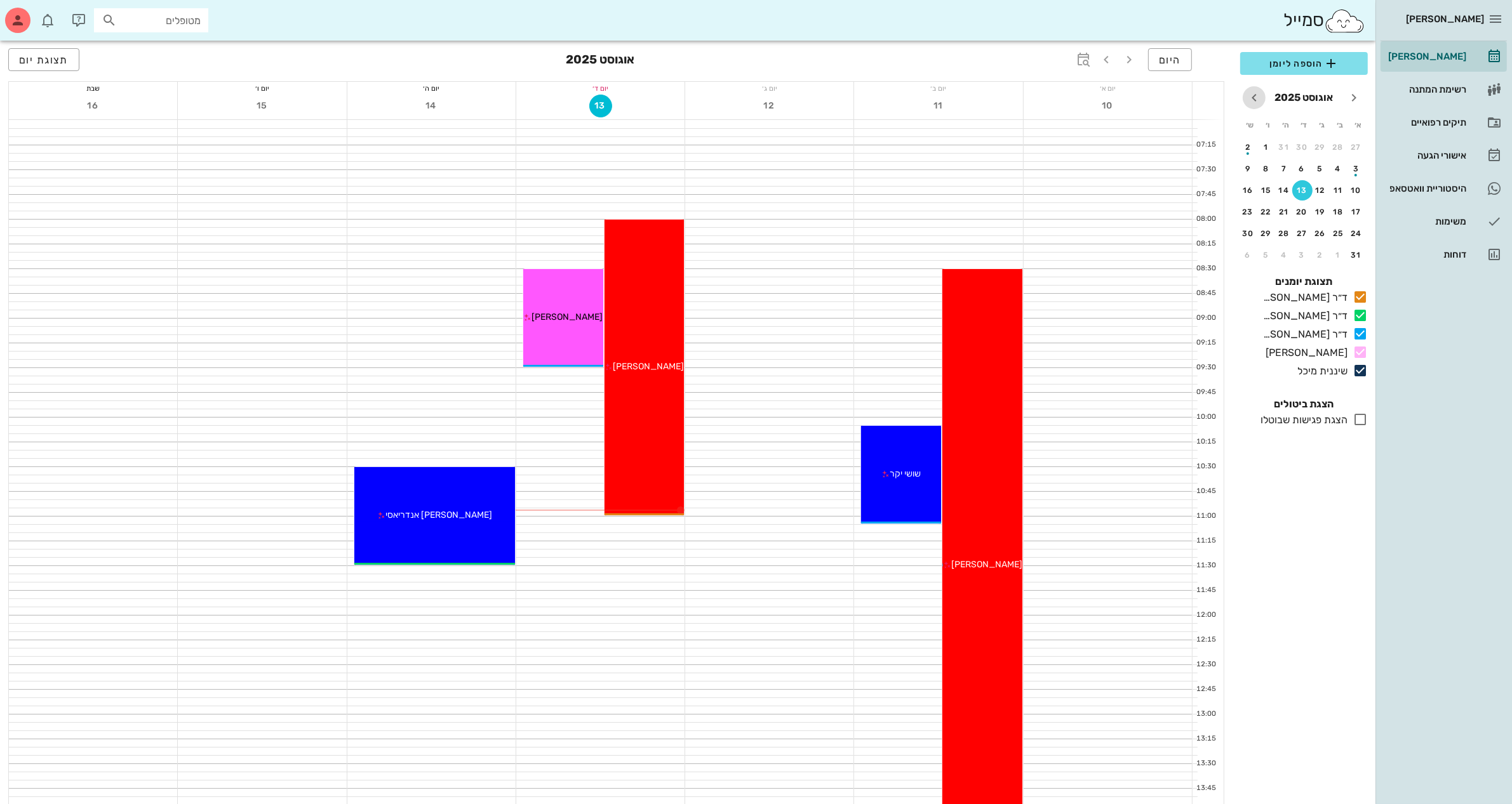
click at [1250, 97] on icon "חודש הבא" at bounding box center [1254, 98] width 15 height 15
click at [1335, 186] on div "15" at bounding box center [1338, 190] width 20 height 9
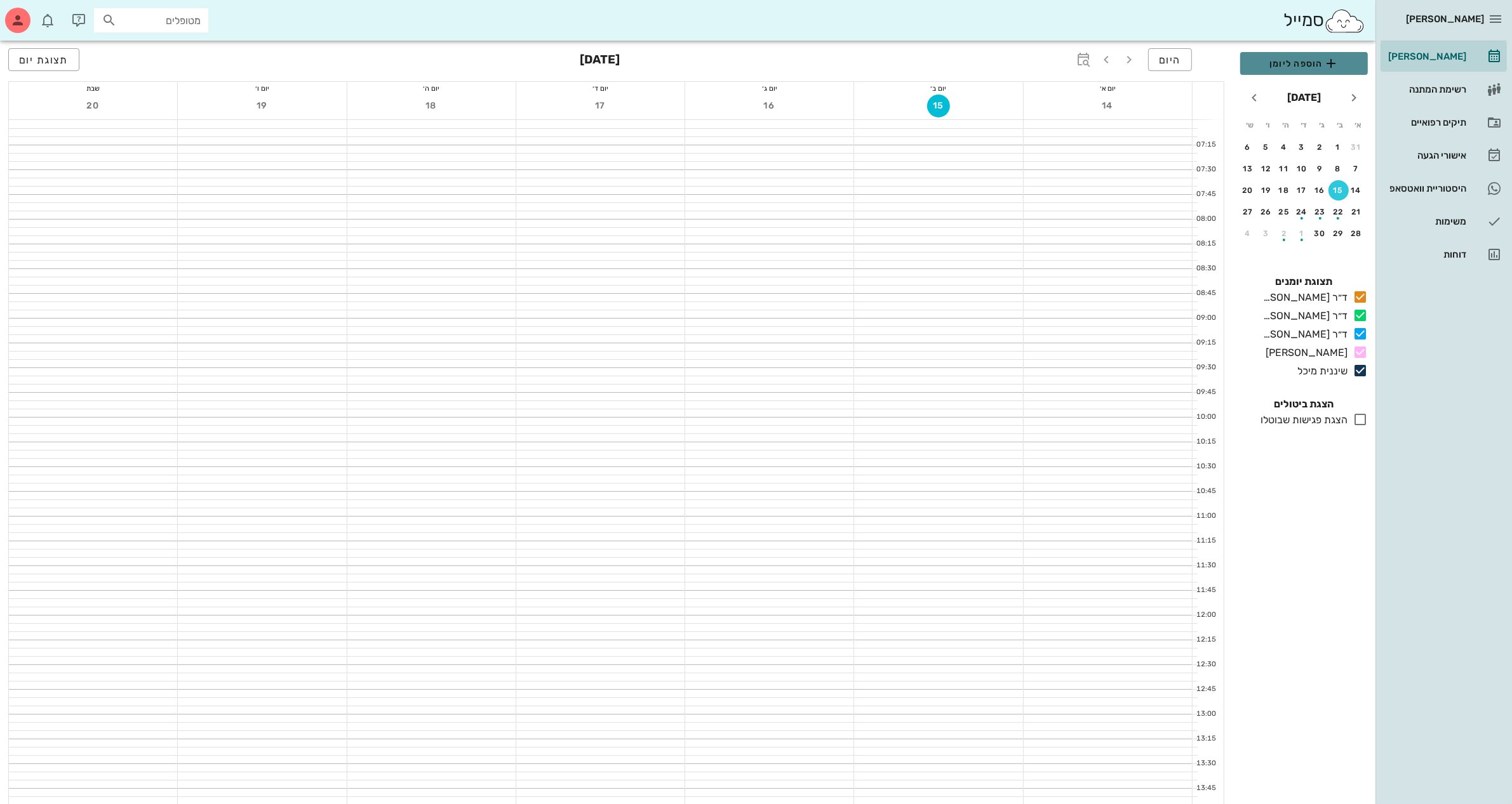
click at [1283, 66] on span "הוספה ליומן" at bounding box center [1303, 63] width 107 height 15
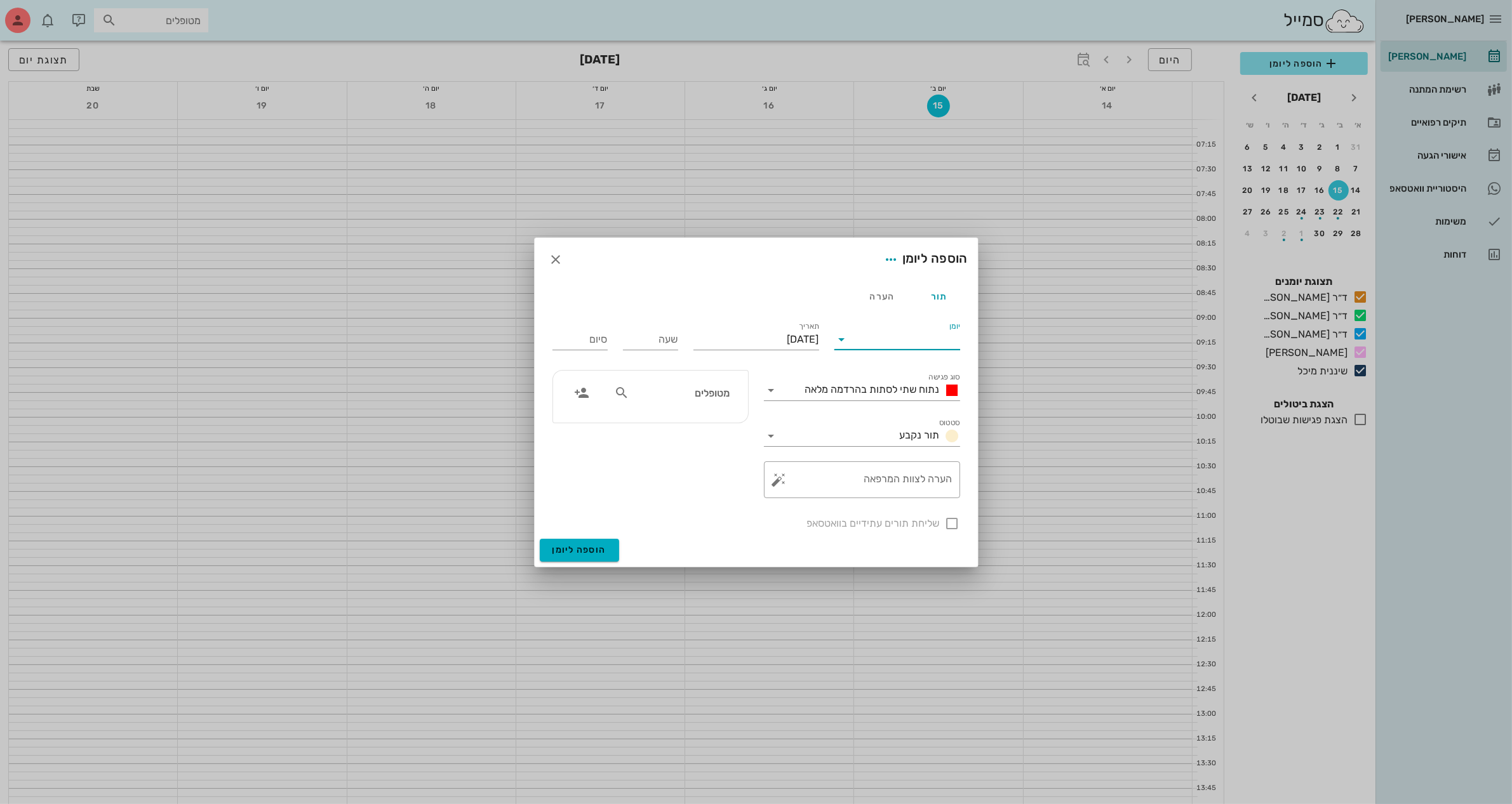
click at [927, 337] on input "יומן" at bounding box center [906, 340] width 108 height 20
click at [909, 410] on div "ד״ר [PERSON_NAME]" at bounding box center [896, 410] width 106 height 12
click at [643, 338] on input "שעה" at bounding box center [650, 340] width 55 height 20
type input "12:00"
click at [540, 539] on button "הוספה ליומן" at bounding box center [580, 551] width 80 height 23
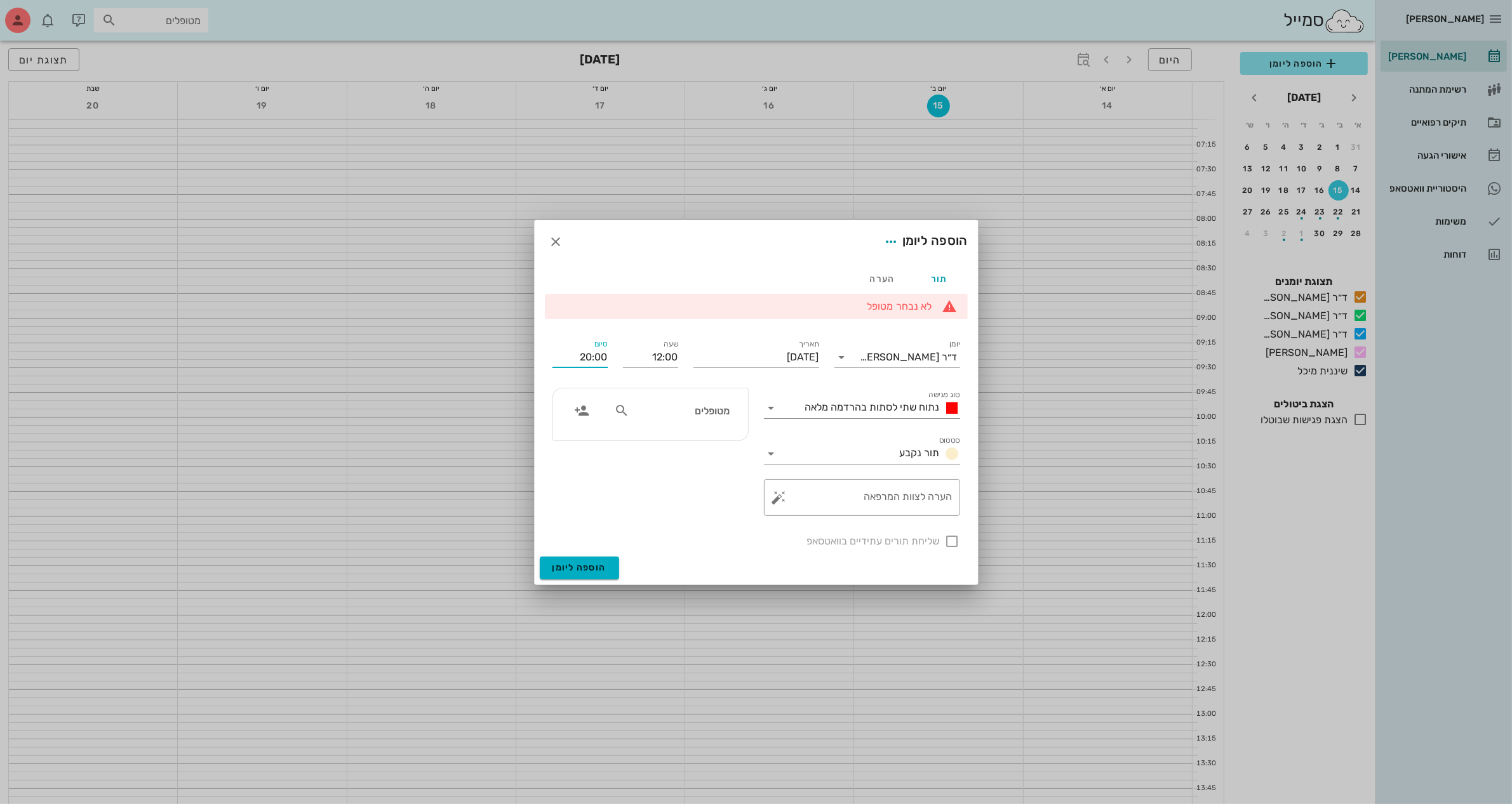
click at [572, 351] on input "20:00" at bounding box center [580, 357] width 55 height 20
click at [586, 356] on input "20:00" at bounding box center [580, 357] width 55 height 20
click at [587, 351] on input "20:00" at bounding box center [580, 357] width 55 height 20
click at [586, 434] on div "13:00 (שעה)" at bounding box center [546, 439] width 97 height 17
type input "13:00"
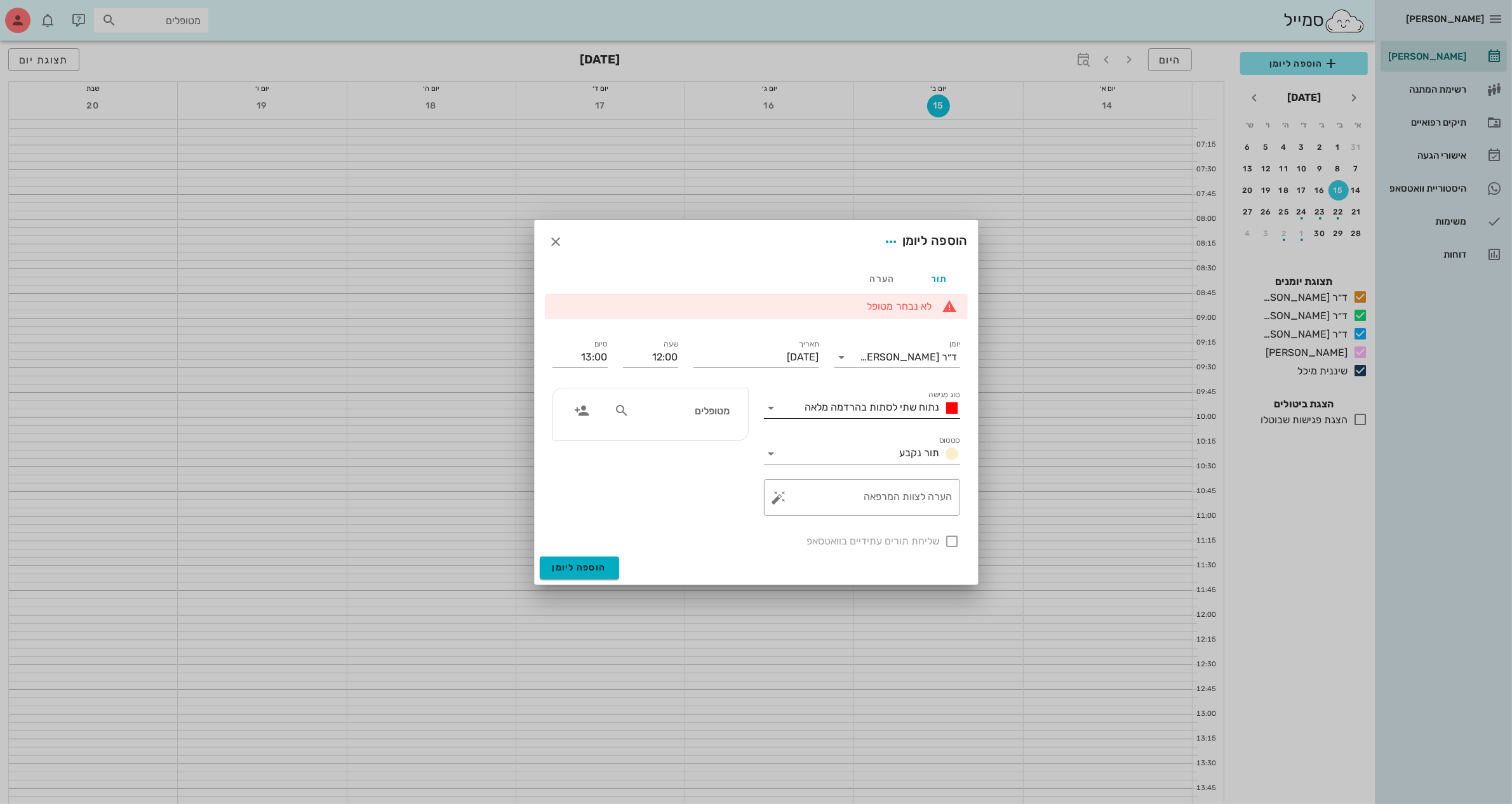
click at [772, 413] on icon at bounding box center [771, 408] width 15 height 15
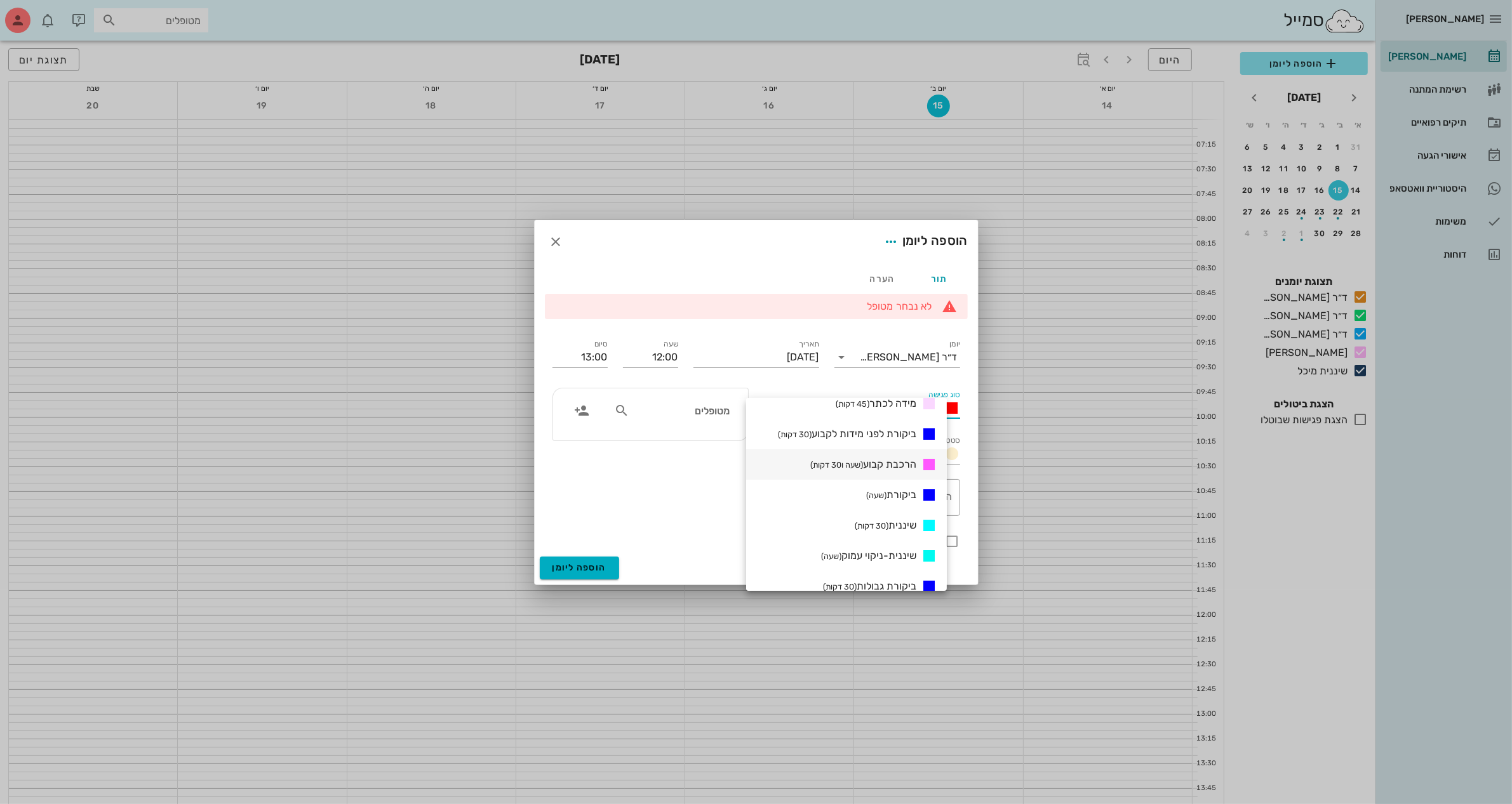
scroll to position [397, 0]
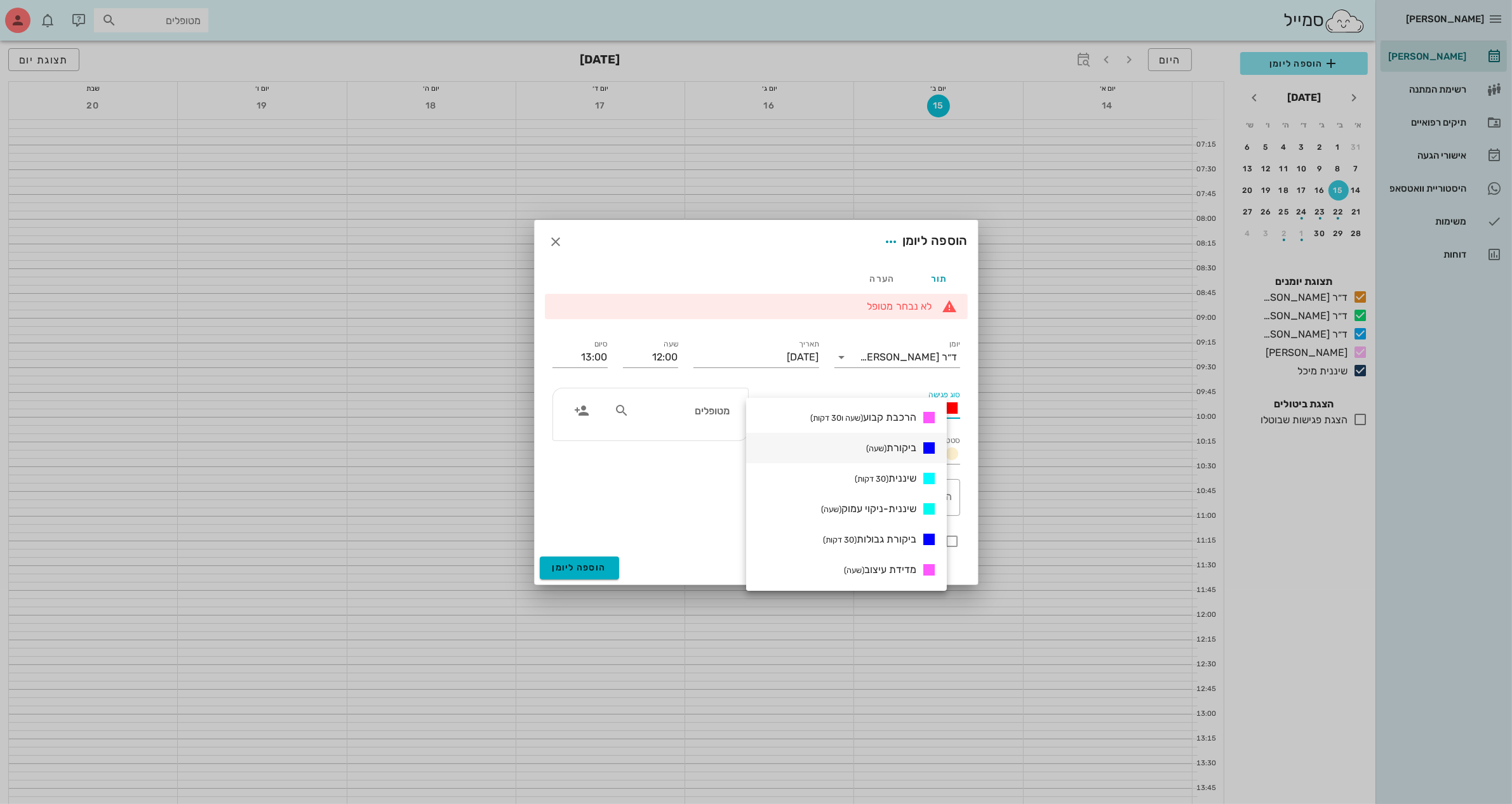
click at [903, 442] on span "ביקורת (שעה)" at bounding box center [891, 448] width 50 height 12
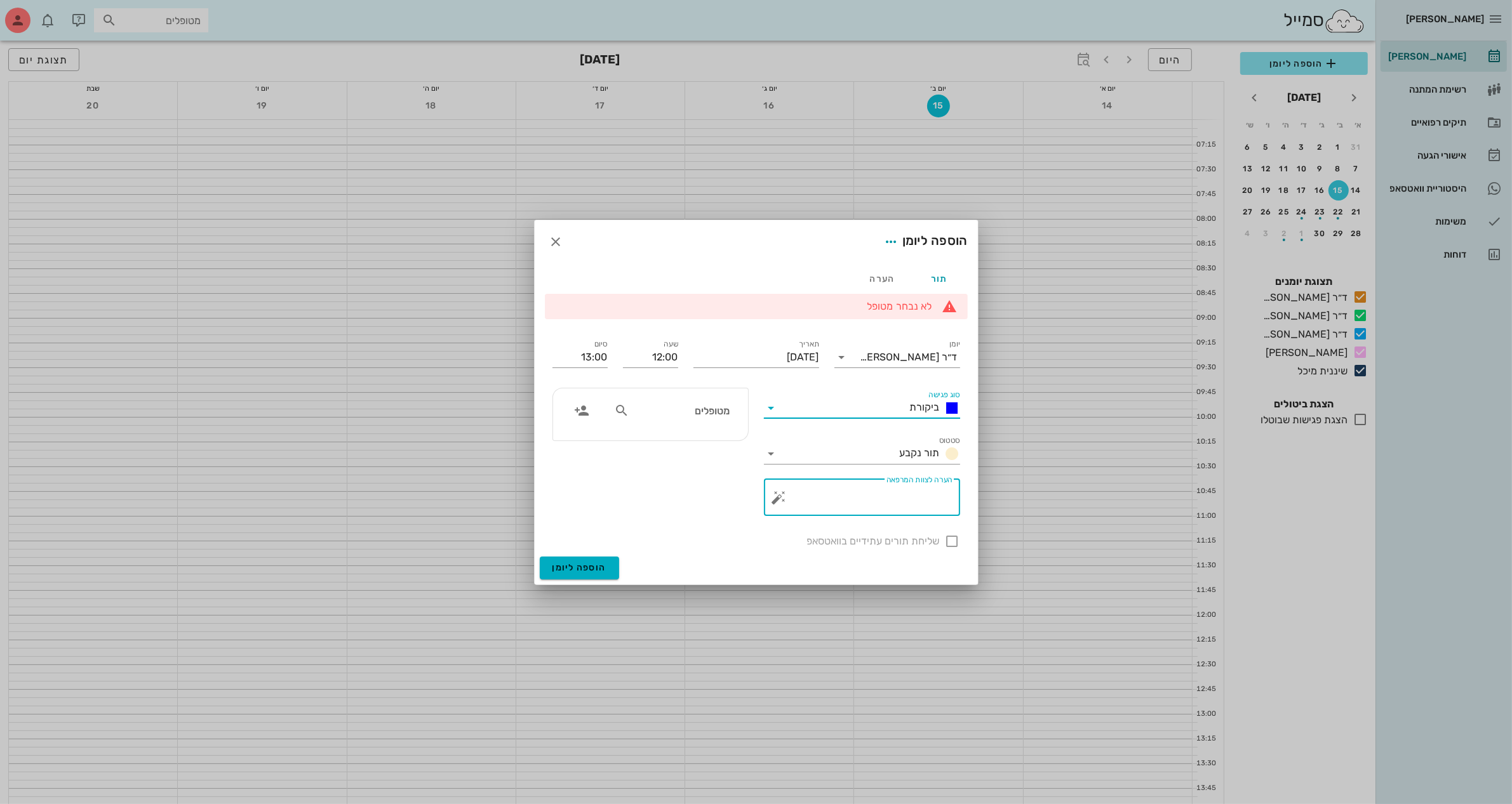
click at [902, 498] on textarea "הערה לצוות המרפאה" at bounding box center [867, 501] width 171 height 31
type textarea "אי נוחות"
click at [635, 406] on input "text" at bounding box center [680, 411] width 98 height 17
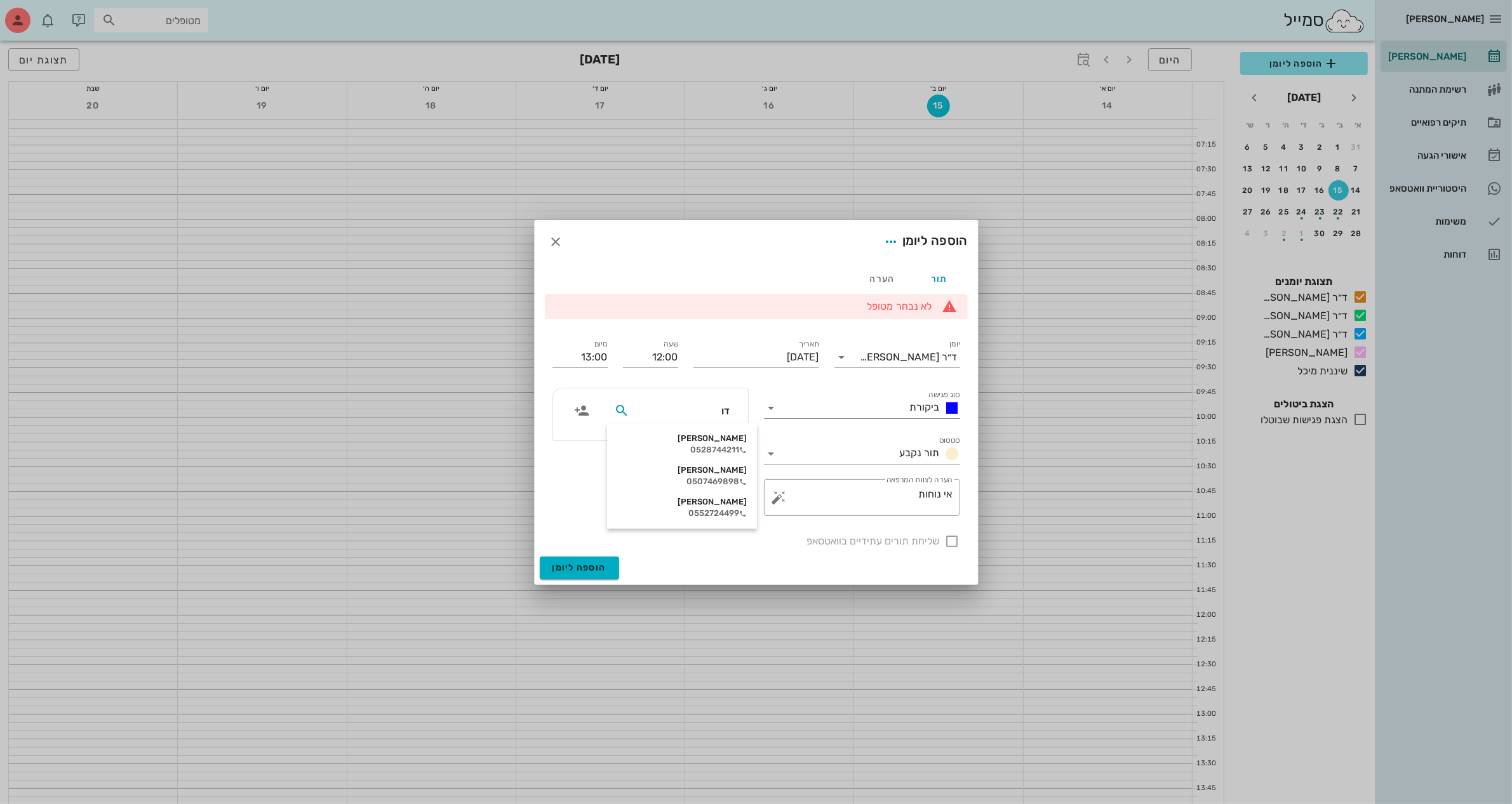
type input "[PERSON_NAME]"
click at [700, 452] on div "0528744211" at bounding box center [682, 450] width 130 height 10
click at [957, 543] on div at bounding box center [952, 542] width 22 height 22
checkbox input "true"
click at [605, 564] on span "הוספה ליומן" at bounding box center [579, 567] width 54 height 11
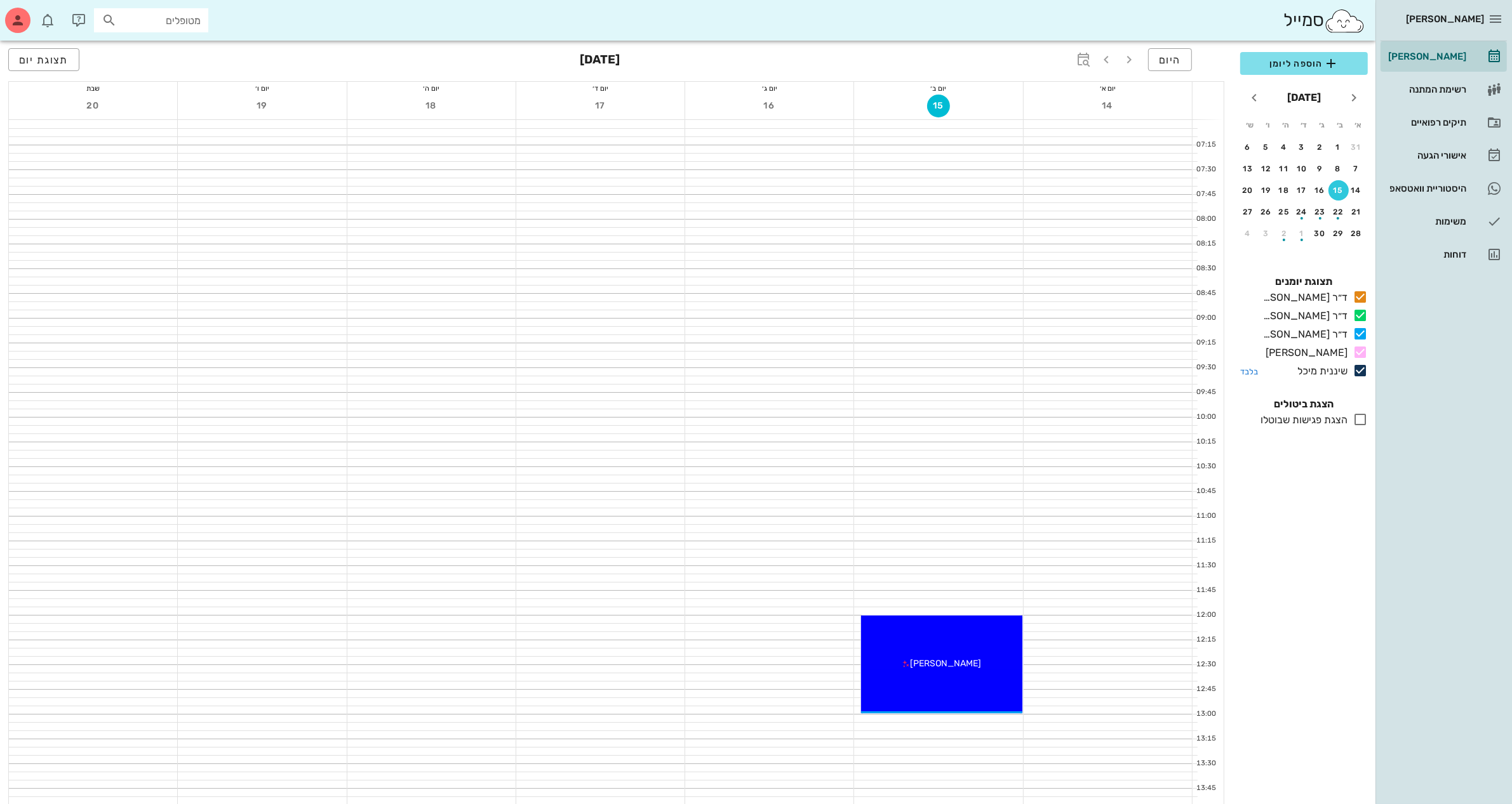
click at [1362, 373] on icon at bounding box center [1360, 370] width 15 height 15
click at [1431, 124] on div "תיקים רפואיים" at bounding box center [1425, 122] width 81 height 10
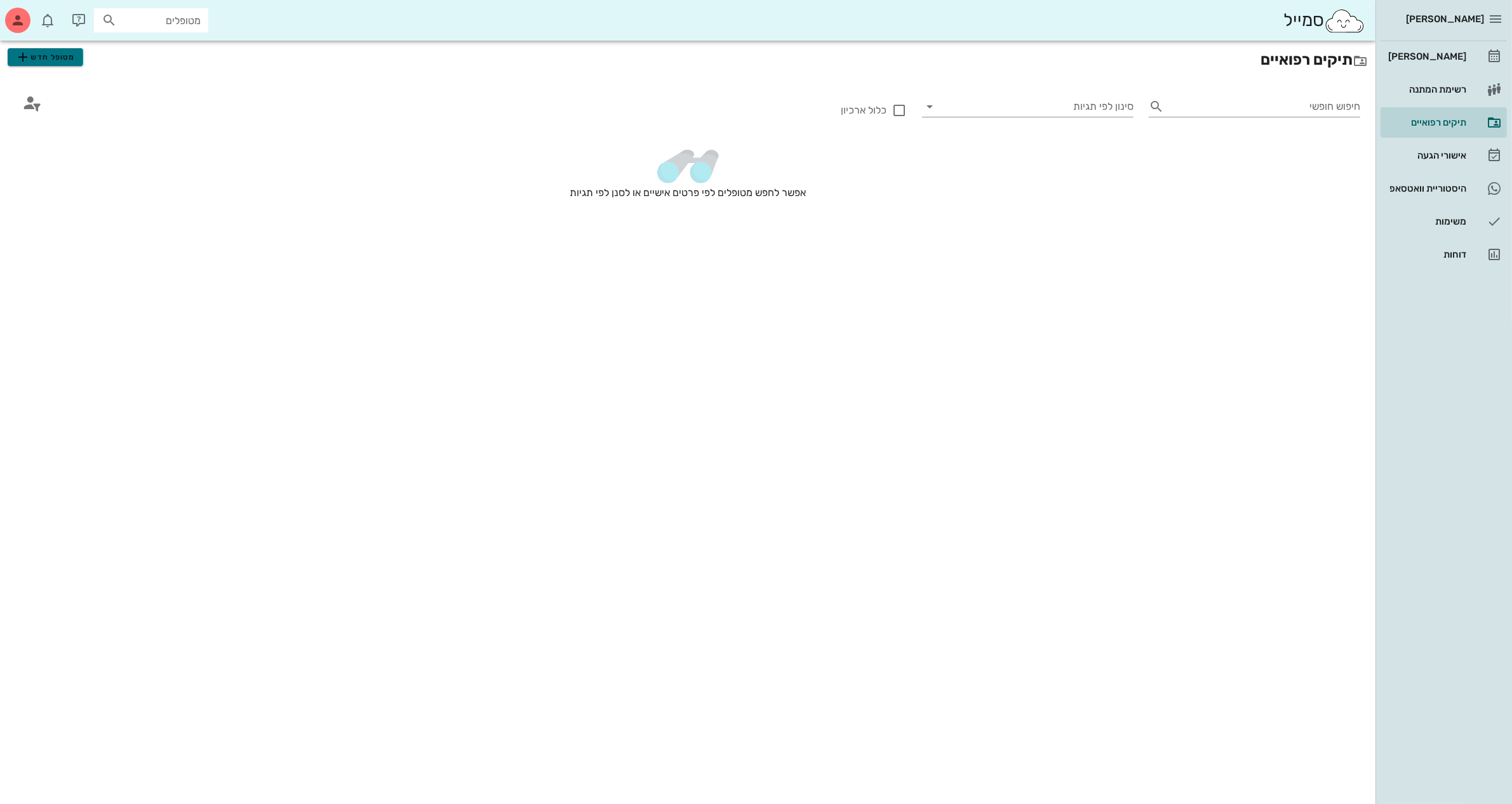
click at [63, 58] on span "מטופל חדש" at bounding box center [45, 57] width 60 height 15
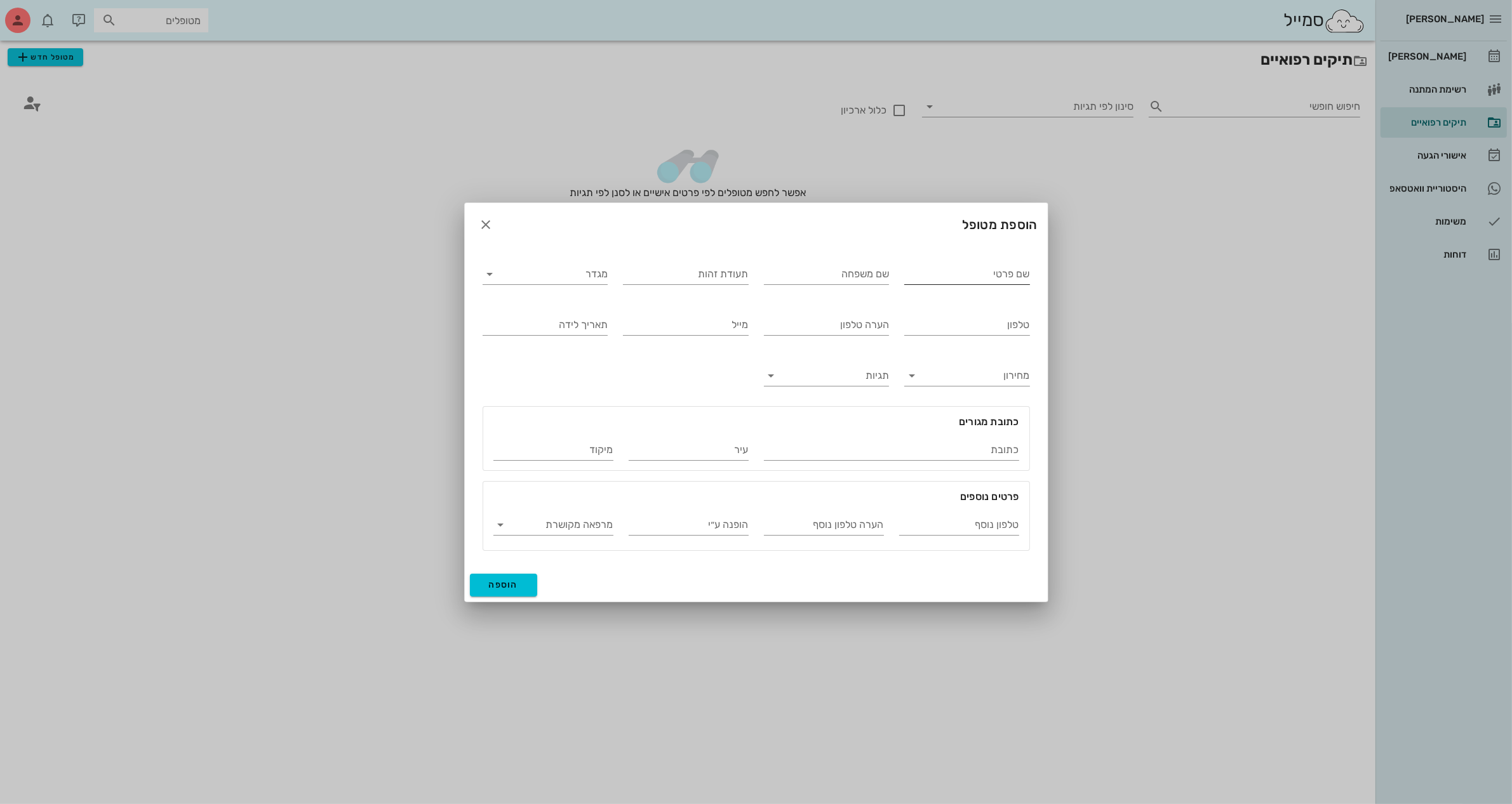
click at [928, 272] on input "שם פרטי" at bounding box center [966, 274] width 125 height 20
type input "[PERSON_NAME]"
click at [704, 270] on input "תעודת זהות" at bounding box center [685, 274] width 125 height 20
click at [914, 526] on input "טלפון נוסף" at bounding box center [959, 525] width 120 height 20
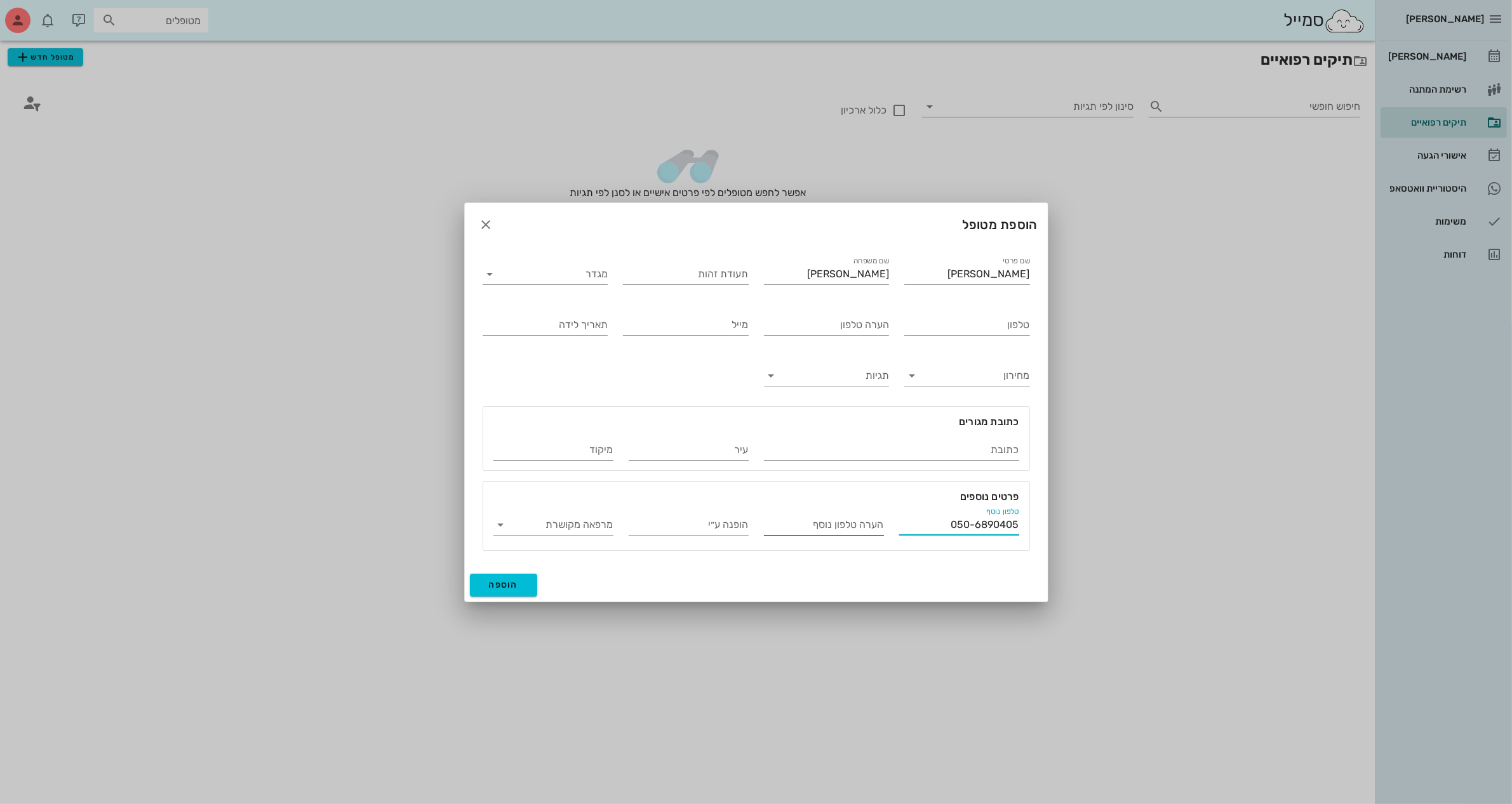
type input "050-6890405"
click at [857, 524] on input "הערה טלפון נוסף" at bounding box center [823, 525] width 120 height 20
type input "ב"
type input "[PERSON_NAME]"
click at [911, 327] on input "טלפון" at bounding box center [966, 325] width 125 height 20
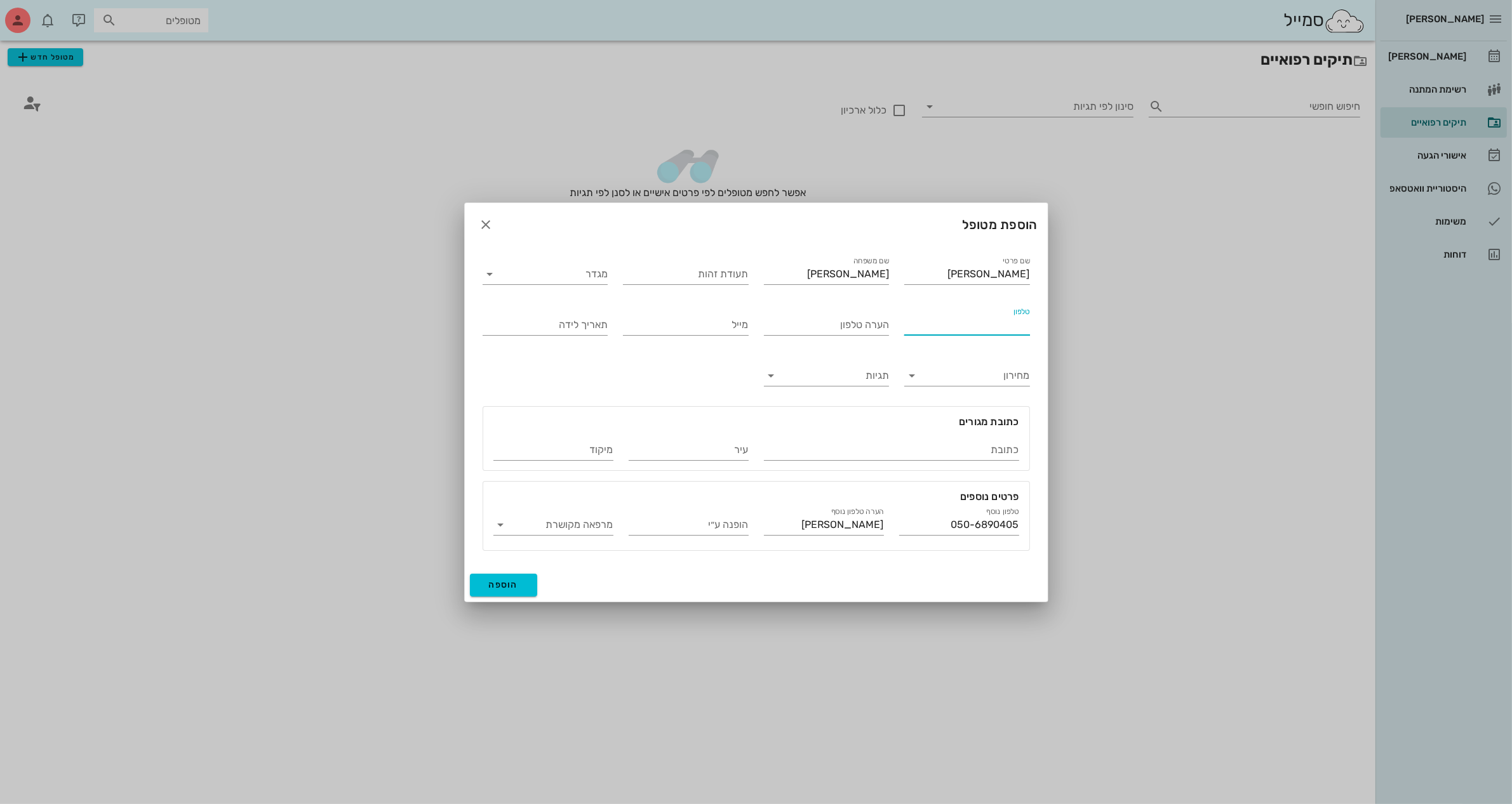
click at [911, 327] on input "טלפון" at bounding box center [966, 325] width 125 height 20
type input "050-9250488"
click at [572, 277] on input "מגדר" at bounding box center [555, 274] width 106 height 20
click at [592, 310] on div "נקבה" at bounding box center [545, 314] width 105 height 12
click at [665, 273] on input "תעודת זהות" at bounding box center [685, 274] width 125 height 20
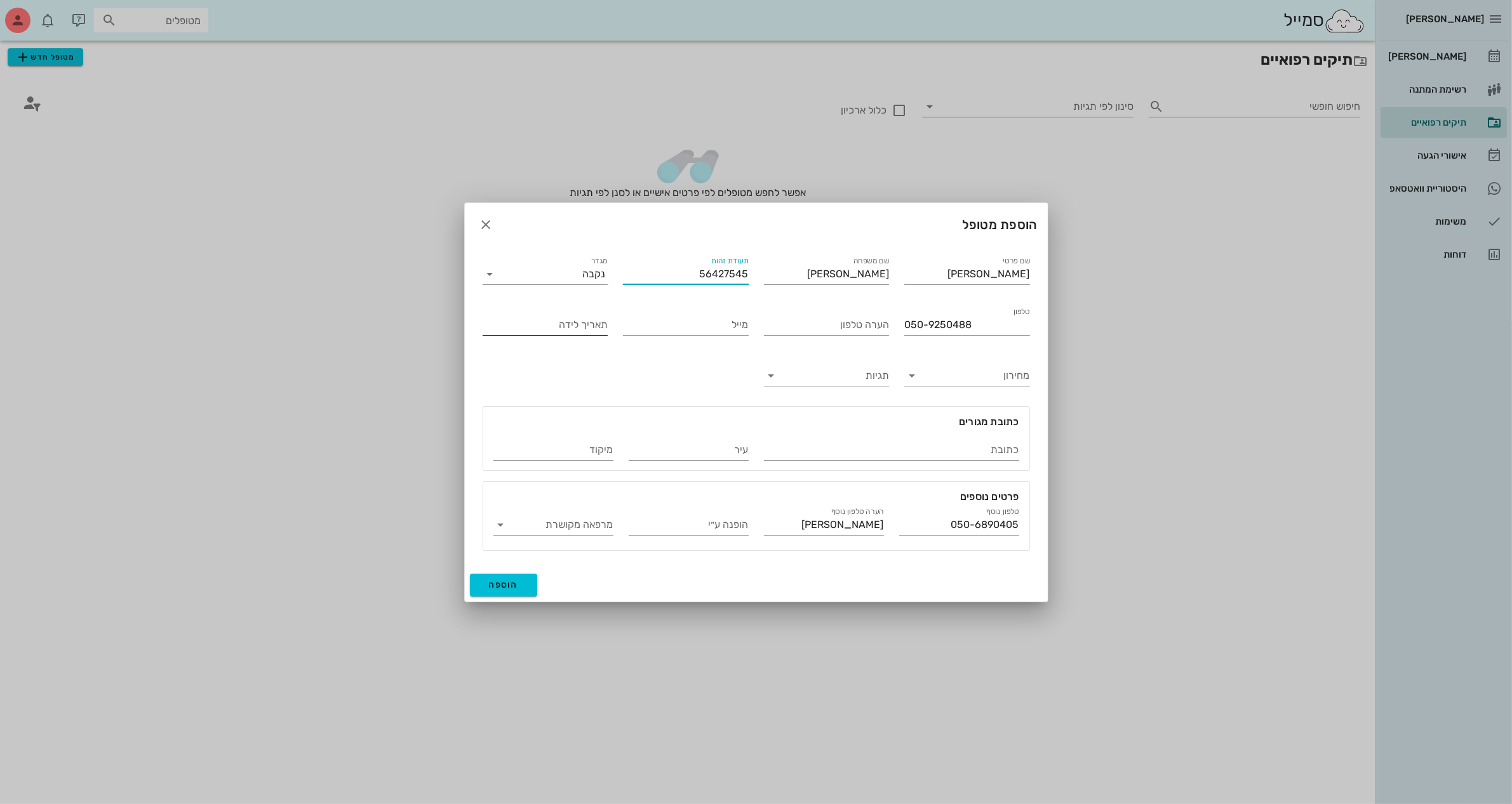
type input "56427545"
click at [575, 321] on div "תאריך לידה" at bounding box center [545, 325] width 125 height 20
type input "[DATE]"
click at [922, 444] on input "כתובת" at bounding box center [891, 450] width 255 height 20
type input "[PERSON_NAME] 34"
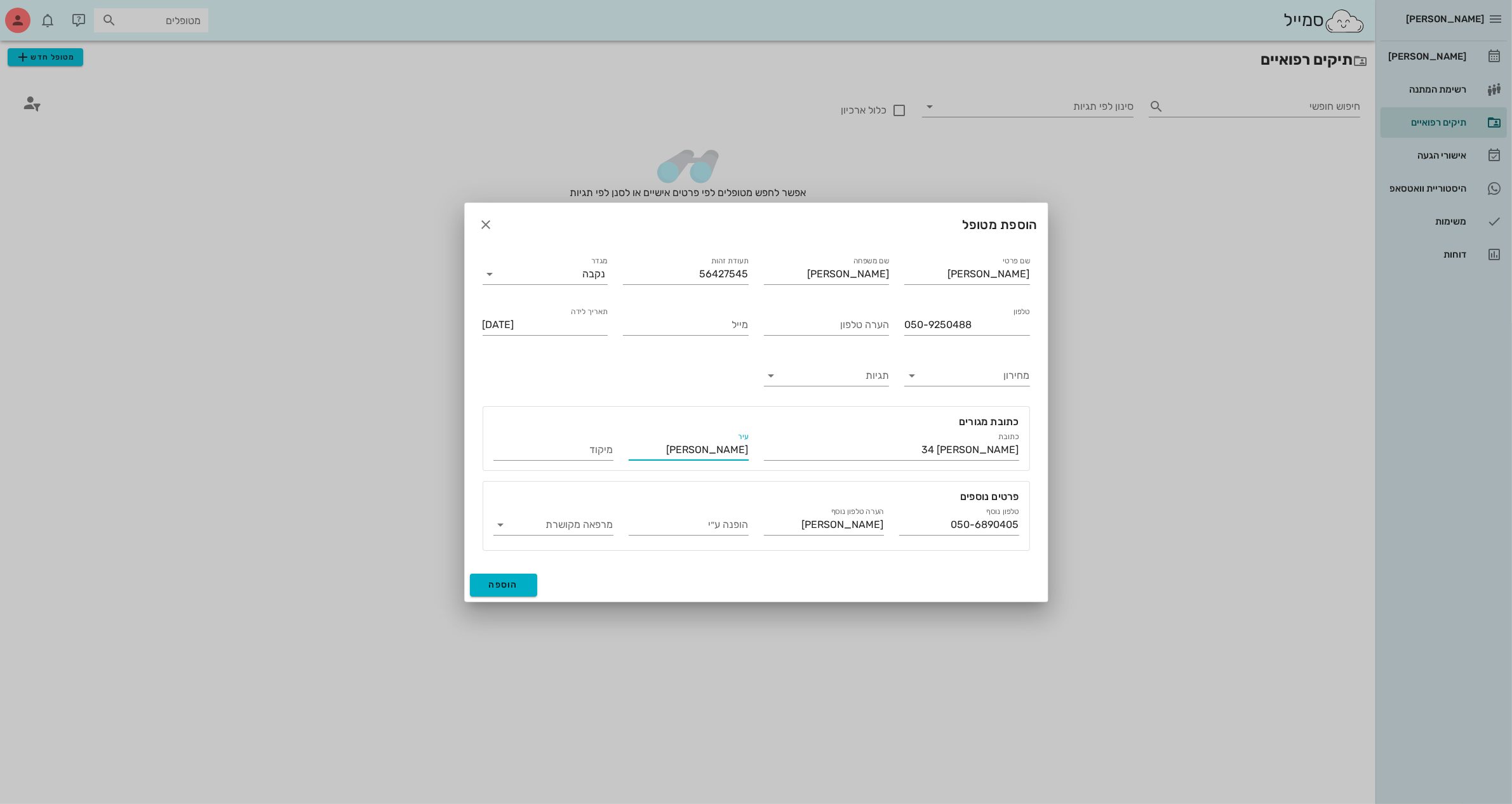
type input "[PERSON_NAME]"
click at [508, 577] on button "הוספה" at bounding box center [504, 586] width 68 height 23
type input "[DATE]"
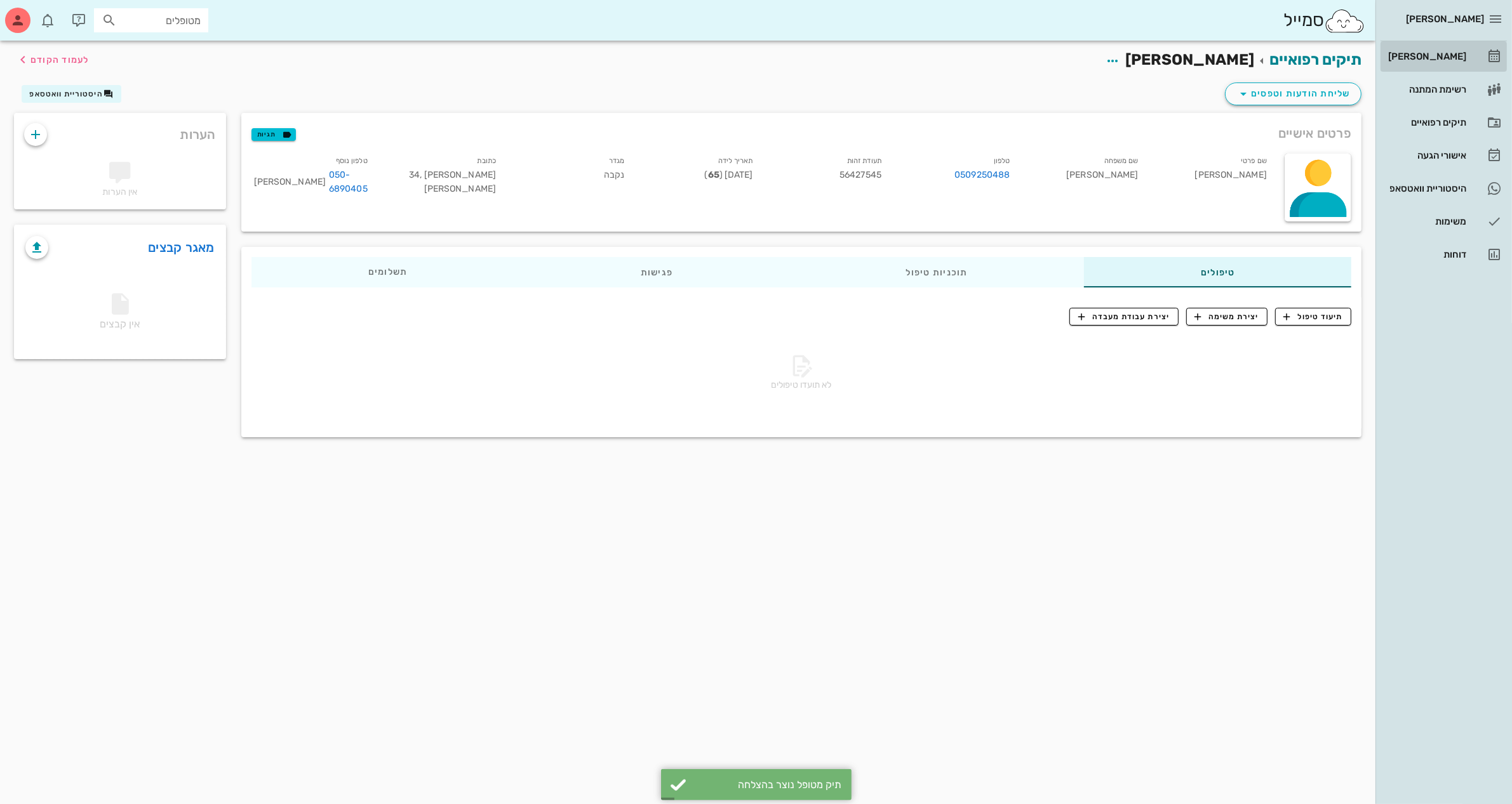
drag, startPoint x: 1431, startPoint y: 54, endPoint x: 1392, endPoint y: 48, distance: 39.5
click at [1432, 54] on div "[PERSON_NAME]" at bounding box center [1425, 56] width 81 height 10
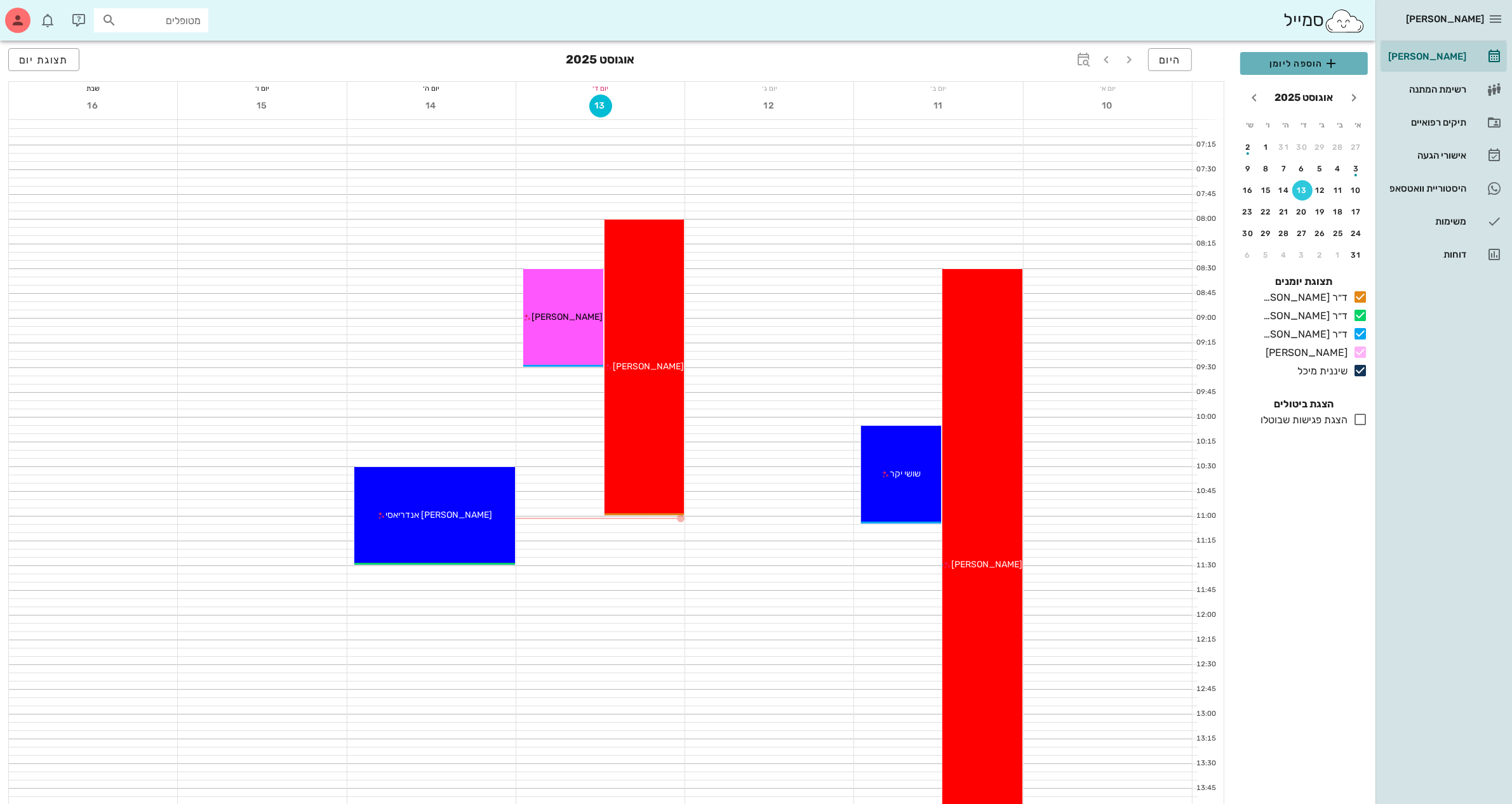
click at [1296, 61] on span "הוספה ליומן" at bounding box center [1303, 63] width 107 height 15
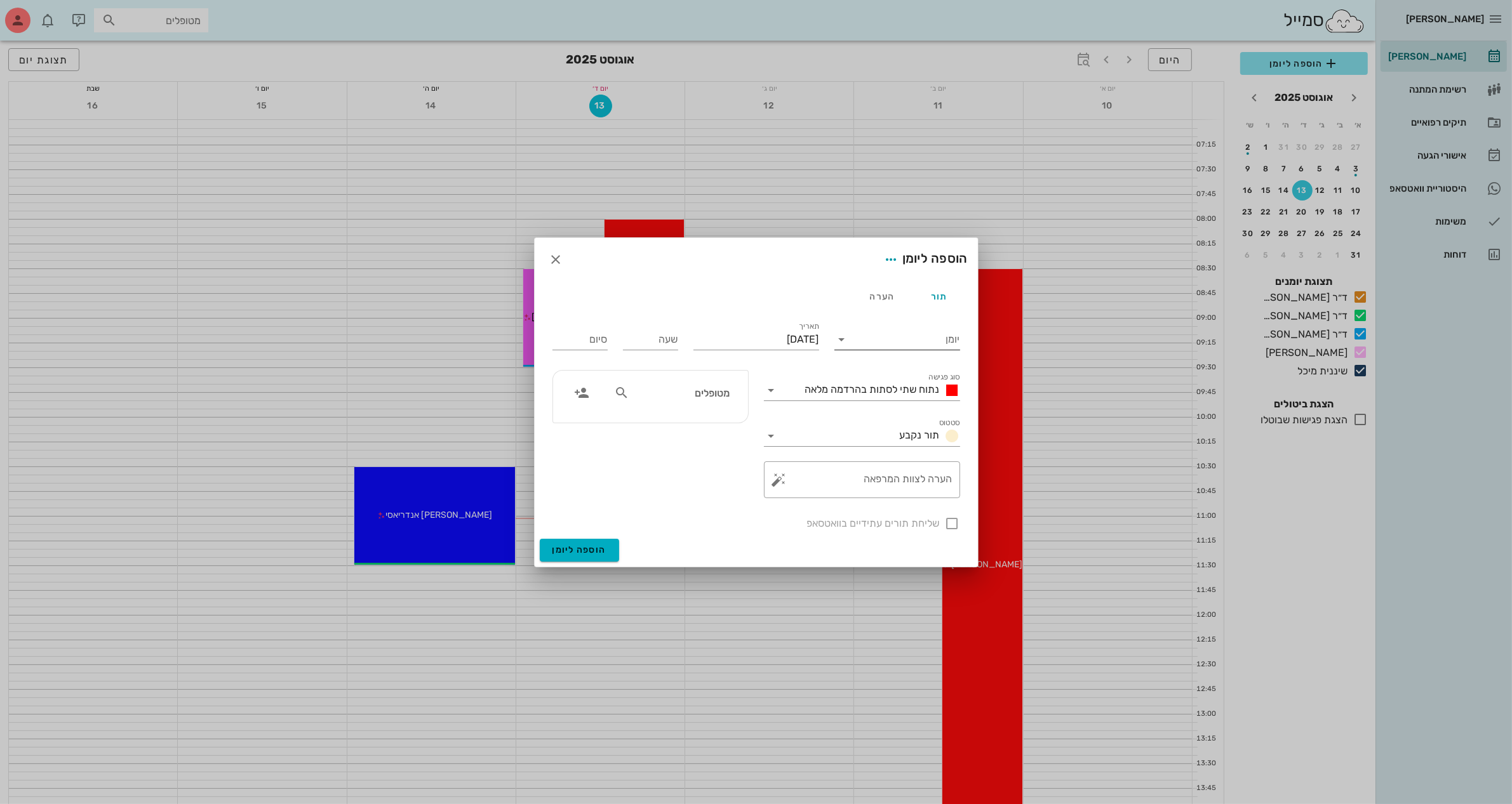
click at [848, 341] on icon at bounding box center [842, 340] width 15 height 15
click at [896, 360] on div "ד״ר [PERSON_NAME]" at bounding box center [896, 349] width 106 height 27
click at [655, 343] on input "שעה" at bounding box center [650, 340] width 55 height 20
click at [655, 343] on input "10" at bounding box center [650, 340] width 55 height 20
type input "10:00"
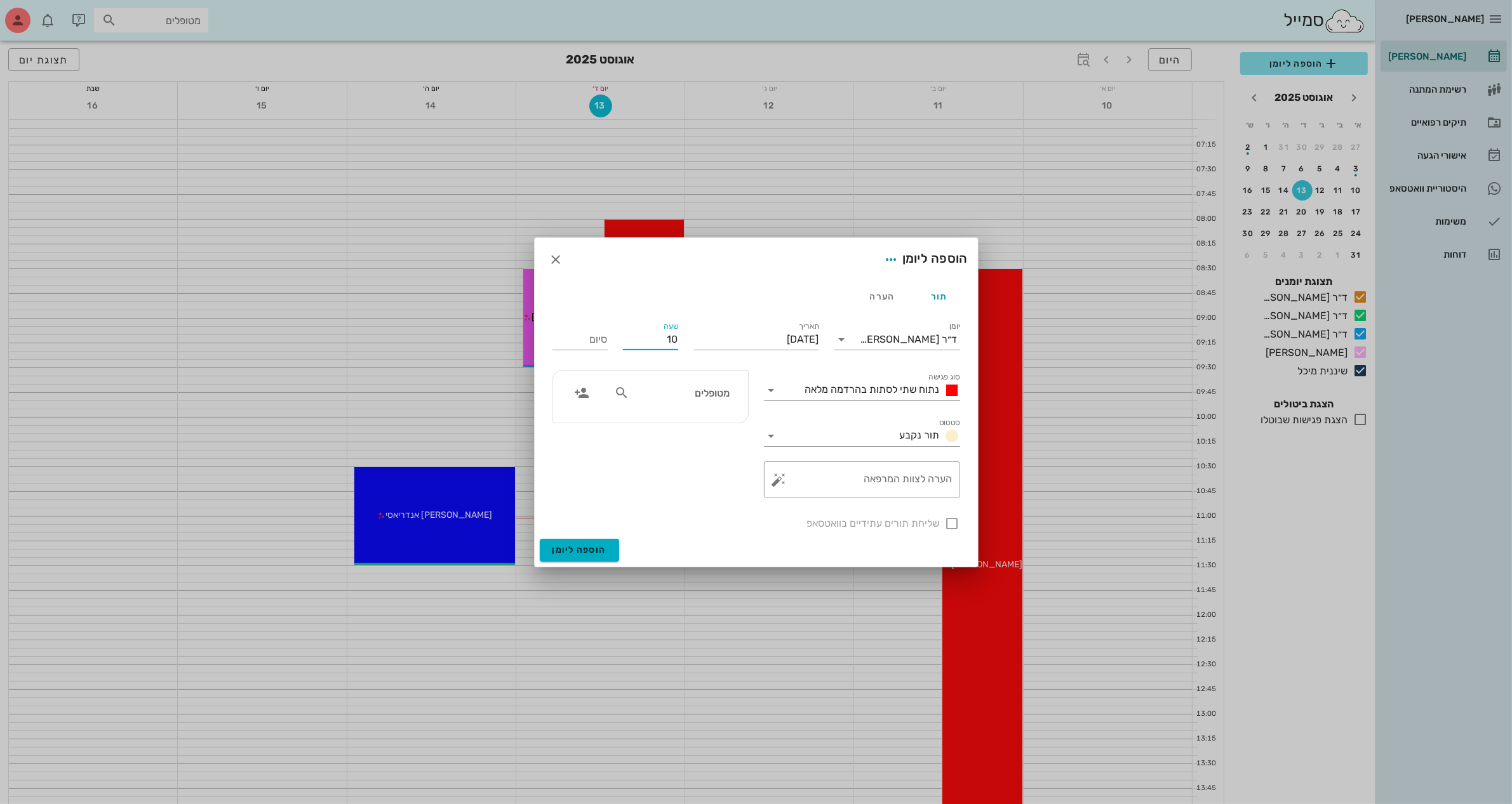
click at [540, 539] on button "הוספה ליומן" at bounding box center [580, 551] width 80 height 23
type input "18:00"
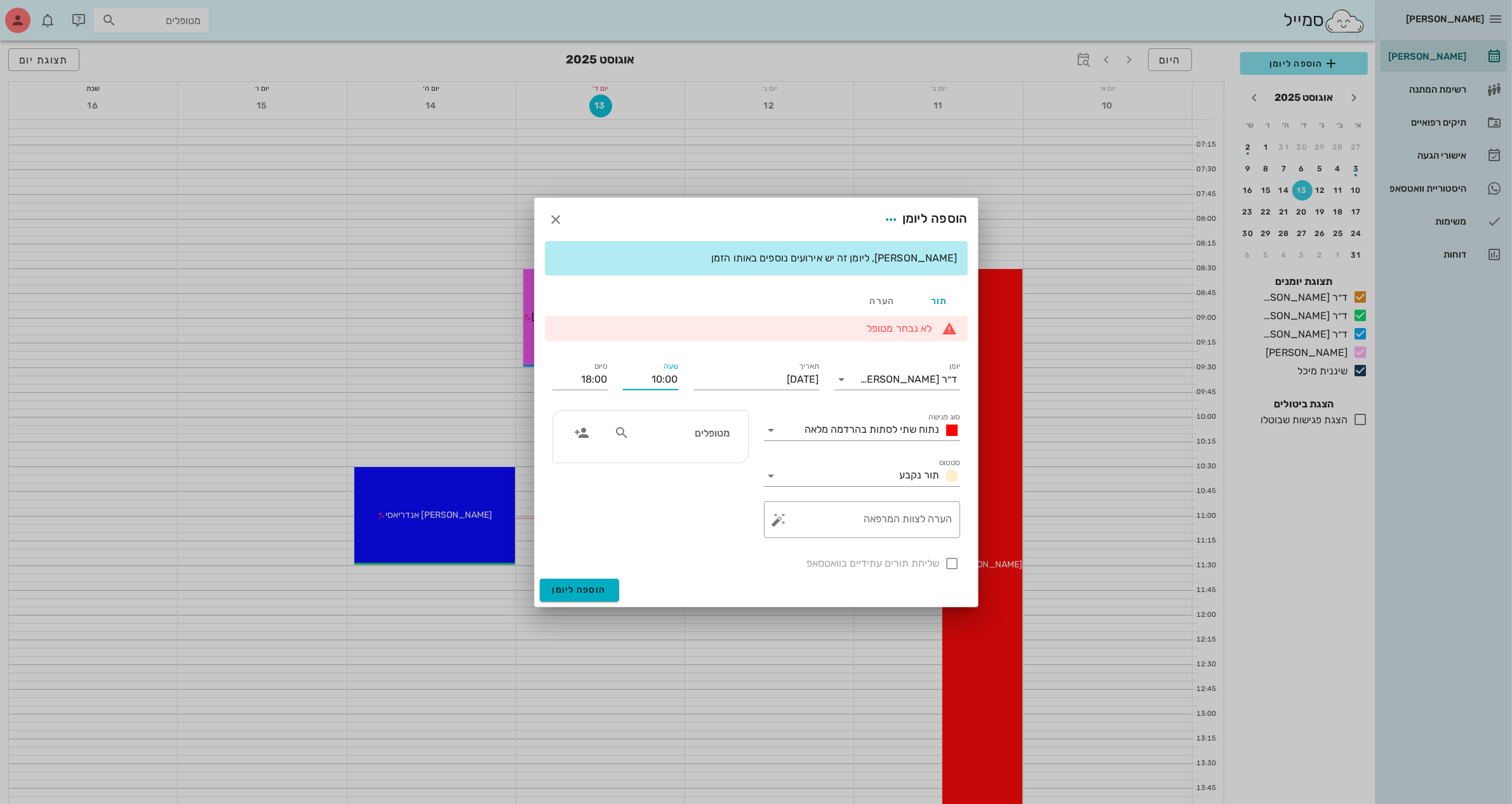
click at [669, 375] on input "10:00" at bounding box center [650, 380] width 55 height 20
click at [649, 476] on div "10:30" at bounding box center [650, 480] width 35 height 10
type input "10:30"
click at [586, 378] on input "18:30" at bounding box center [580, 380] width 55 height 20
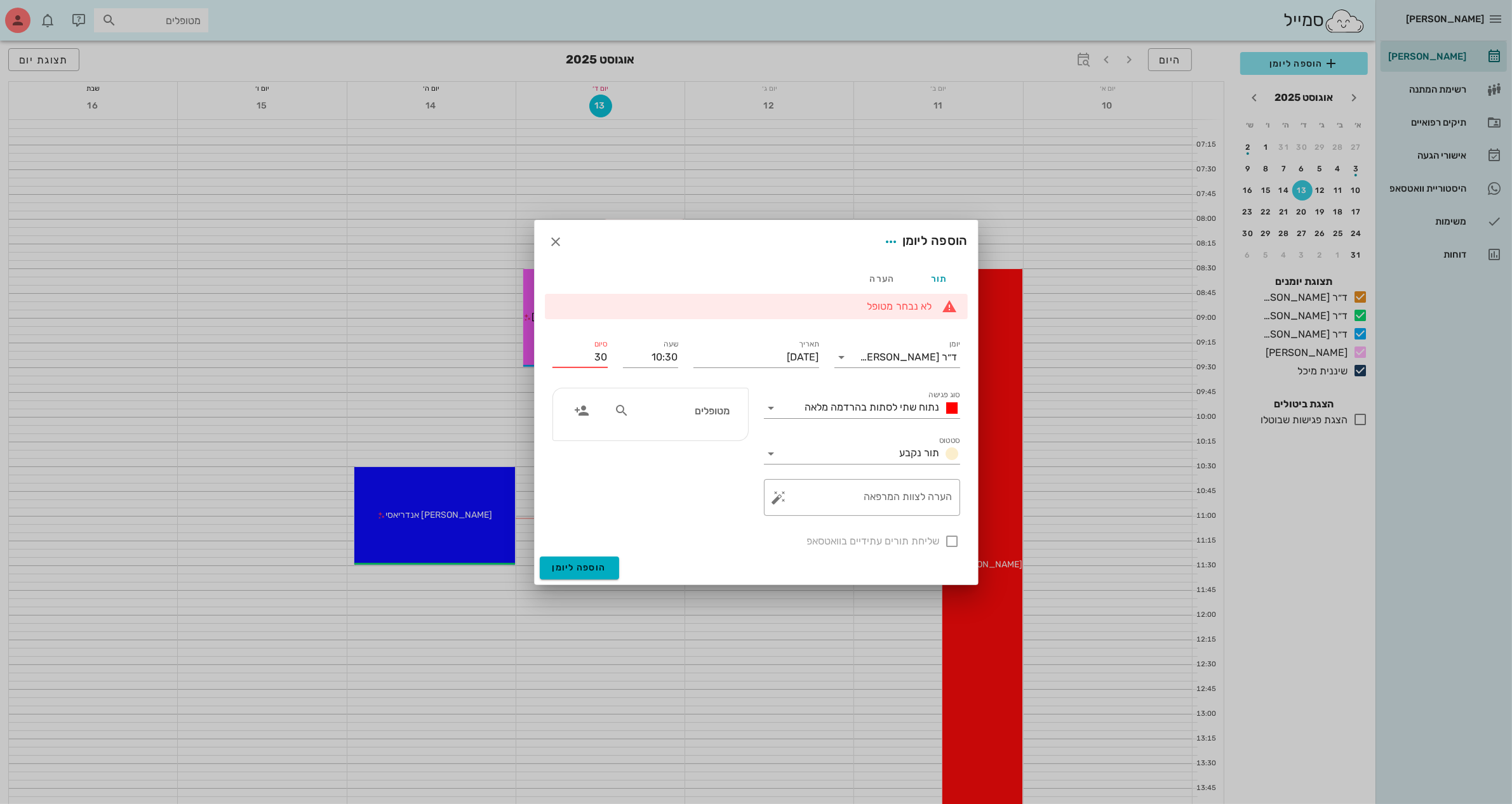
type input "0"
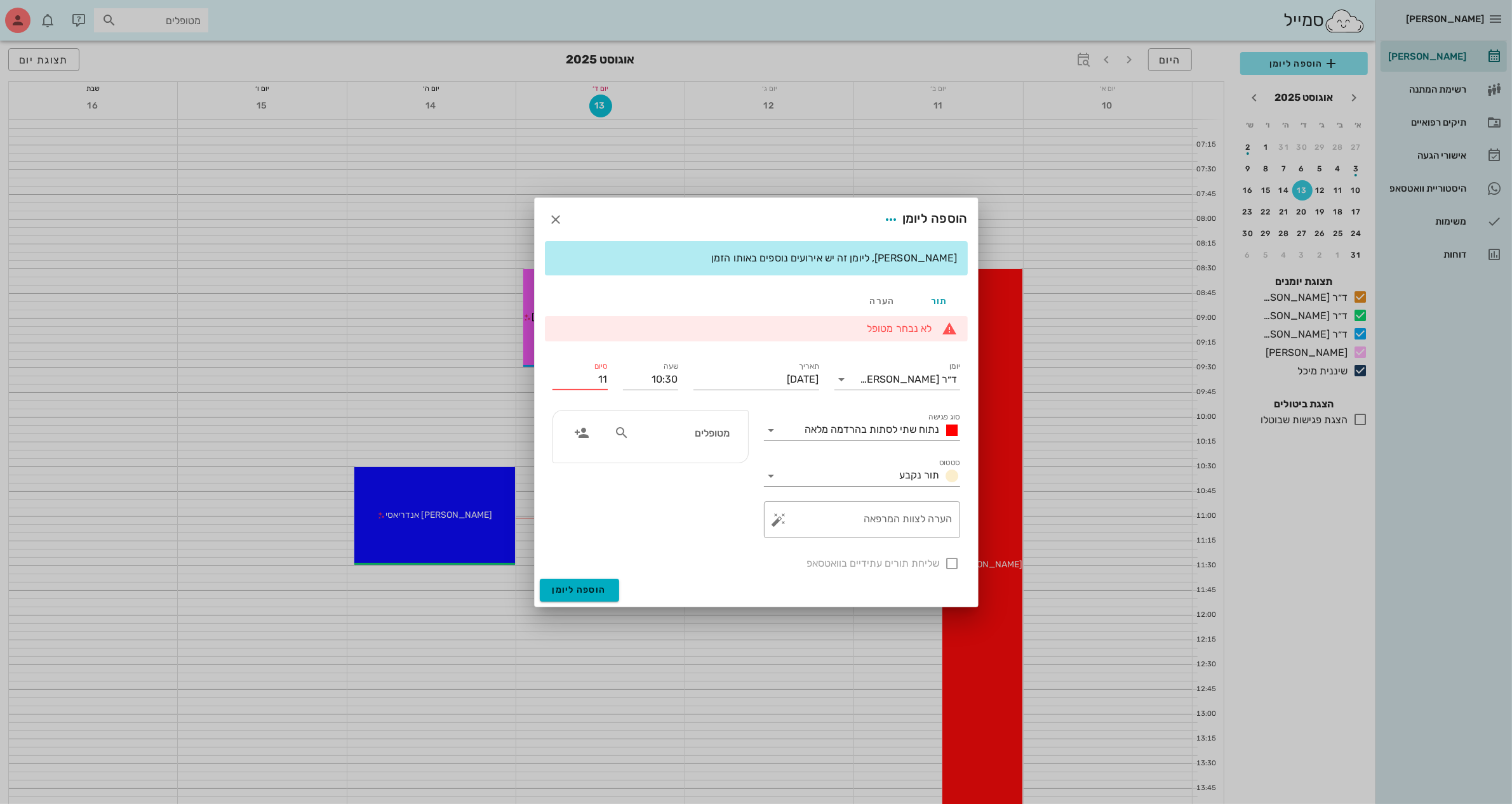
type input "11:00"
click at [540, 579] on button "הוספה ליומן" at bounding box center [580, 591] width 80 height 23
click at [635, 442] on div "מטופלים" at bounding box center [671, 433] width 130 height 24
type input "ציפ"
click at [699, 463] on div "[PERSON_NAME] 56427545" at bounding box center [664, 461] width 140 height 10
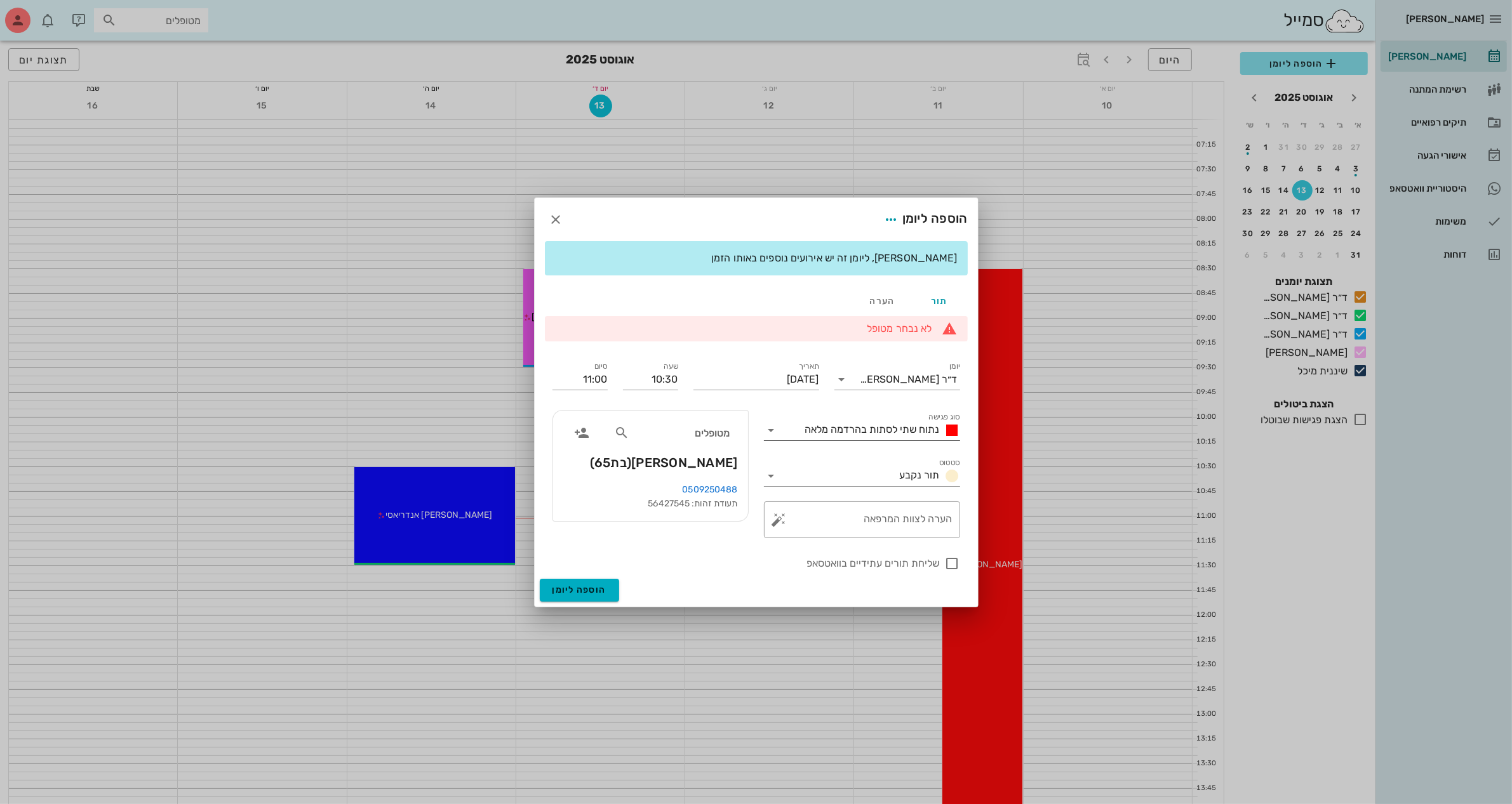
click at [891, 426] on span "נתוח שתי לסתות בהרדמה מלאה" at bounding box center [872, 429] width 135 height 12
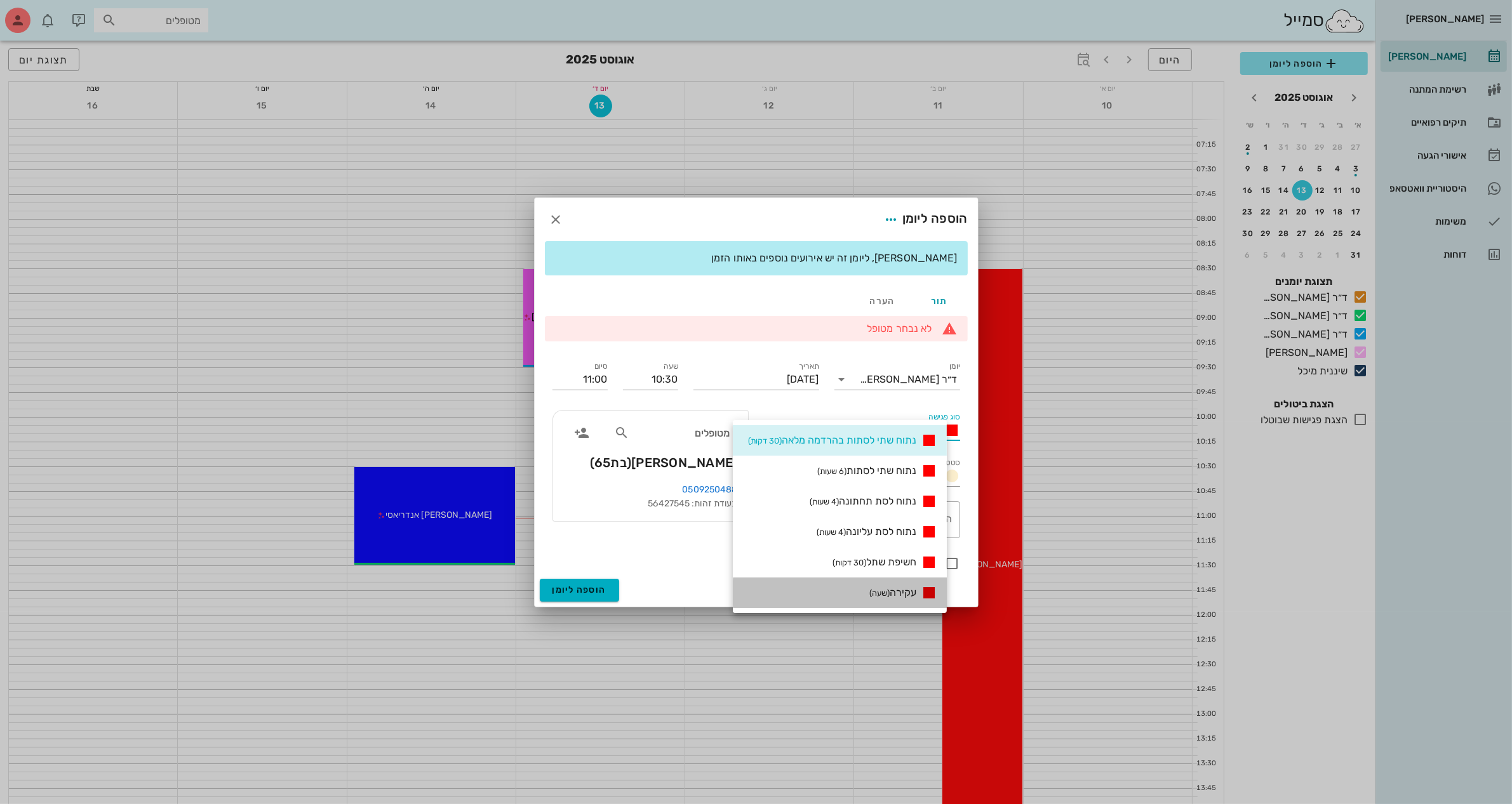
click at [887, 594] on small "(שעה)" at bounding box center [879, 592] width 20 height 9
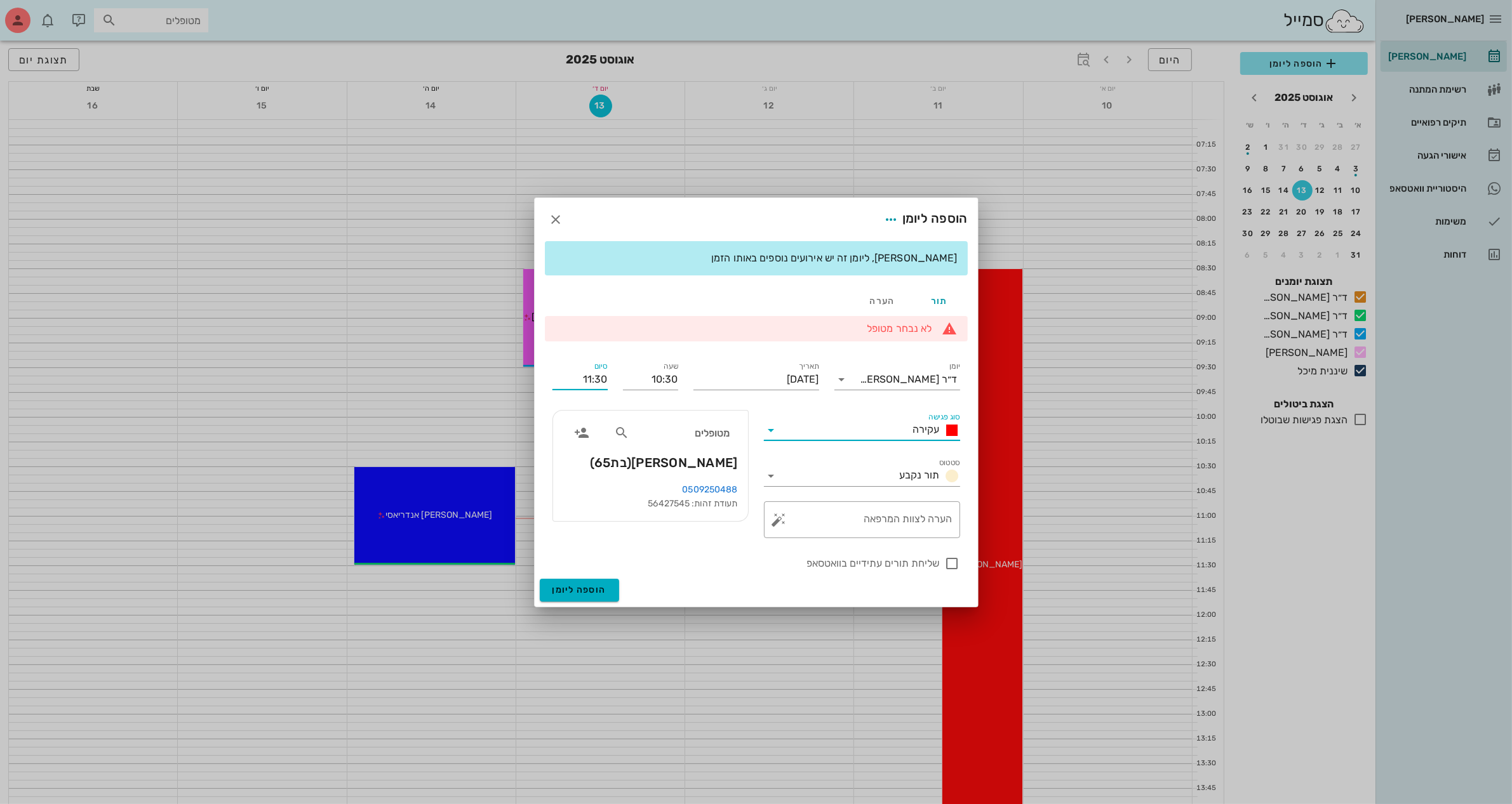
click at [600, 376] on input "11:30" at bounding box center [580, 380] width 55 height 20
type input "11:00"
click at [856, 521] on textarea "הערה לצוות המרפאה" at bounding box center [867, 522] width 171 height 31
click at [585, 591] on span "הוספה ליומן" at bounding box center [579, 590] width 54 height 11
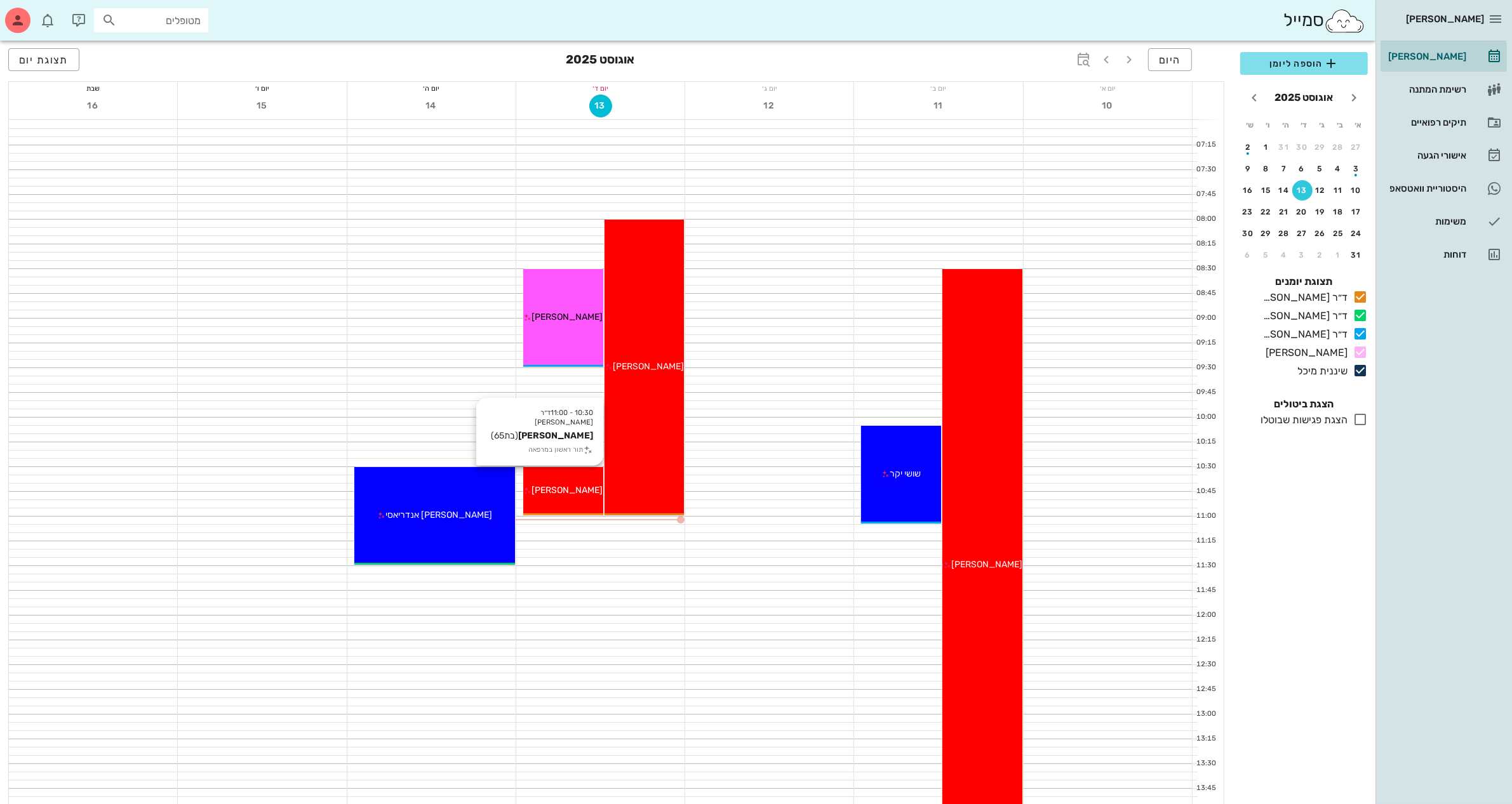
click at [572, 483] on div "[PERSON_NAME]" at bounding box center [563, 490] width 80 height 13
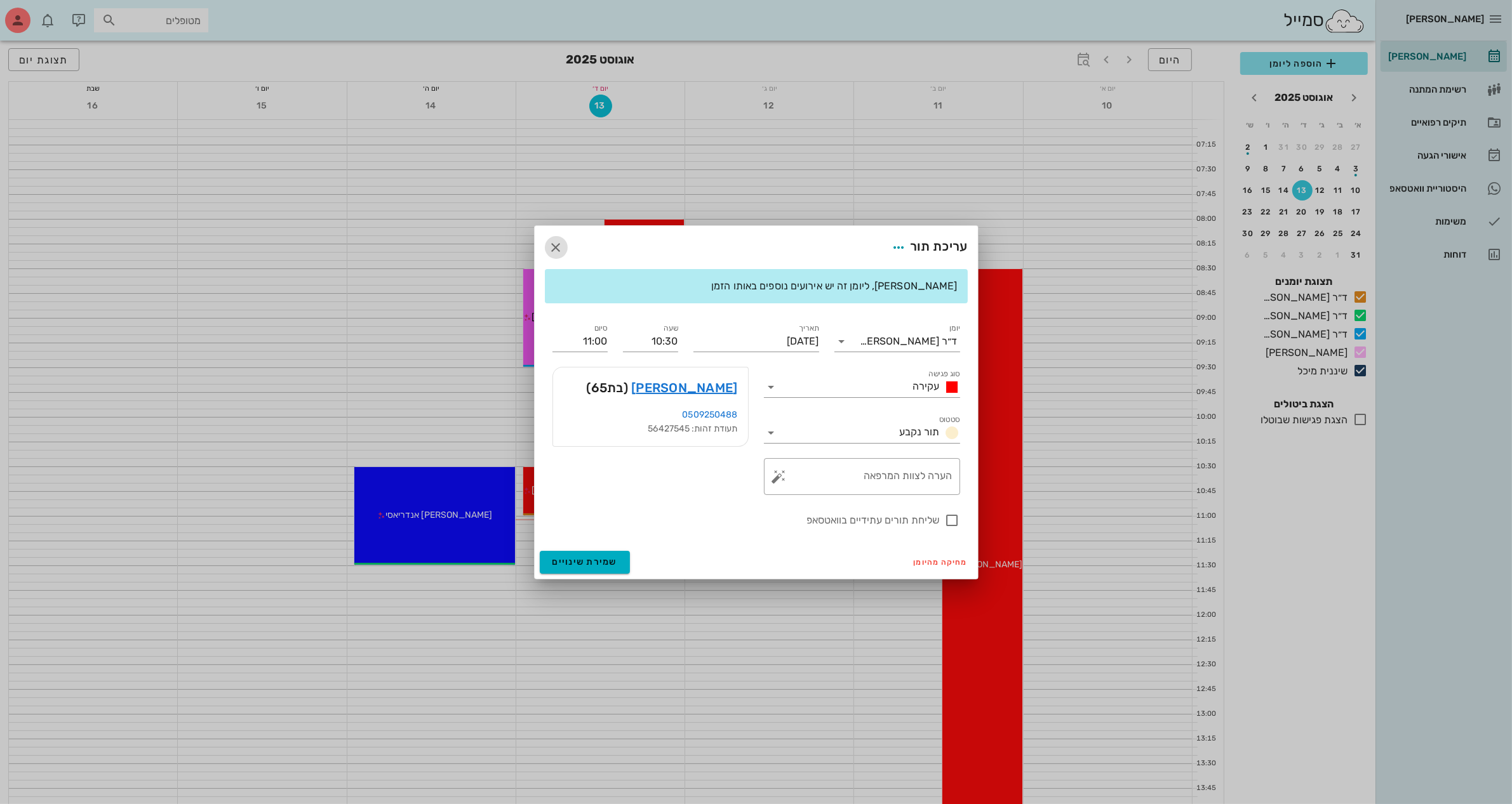
click at [548, 249] on icon "button" at bounding box center [556, 248] width 15 height 15
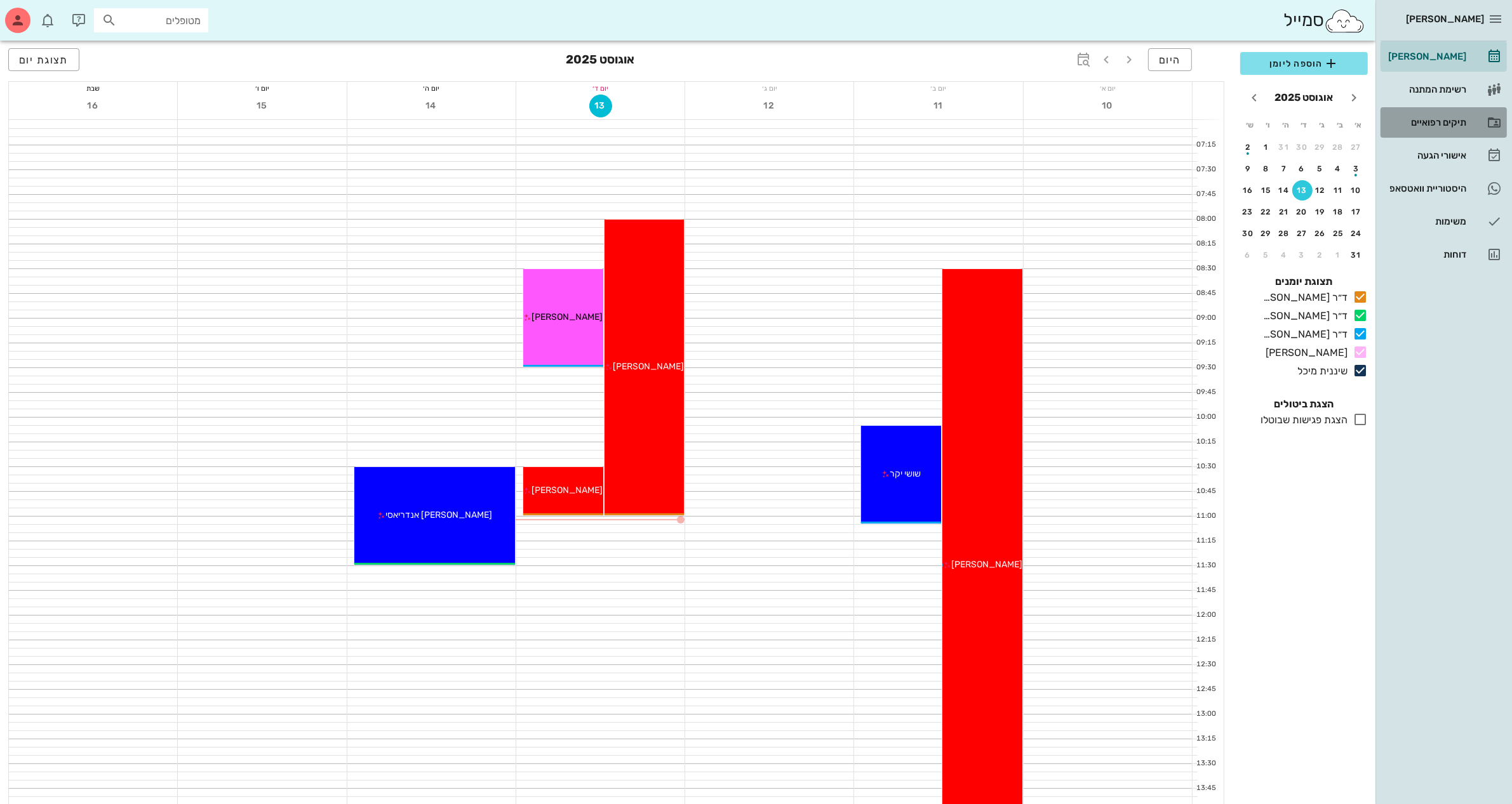
click at [1433, 118] on div "תיקים רפואיים" at bounding box center [1425, 122] width 81 height 10
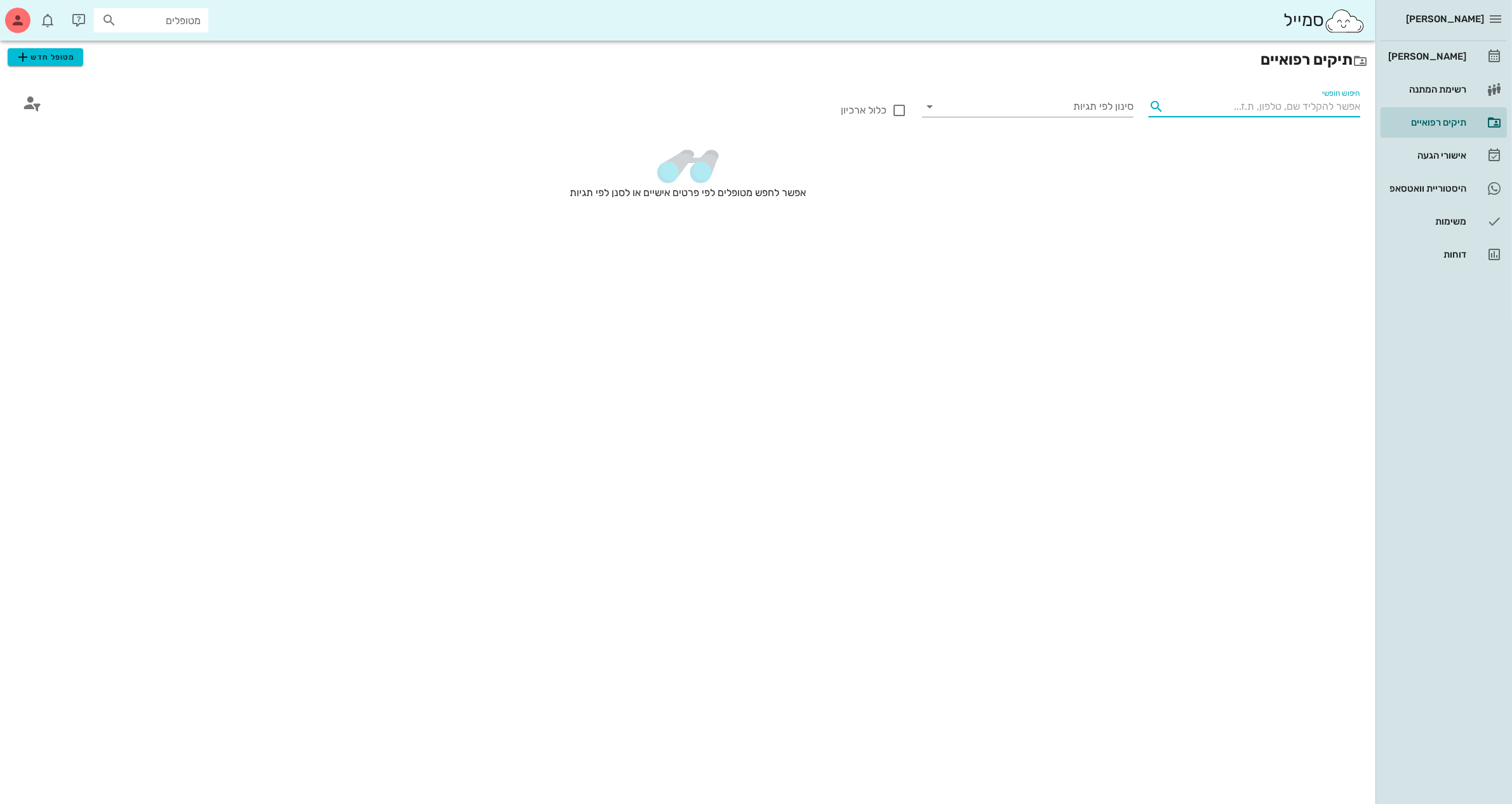
click at [1259, 110] on input "חיפוש חופשי" at bounding box center [1264, 106] width 191 height 20
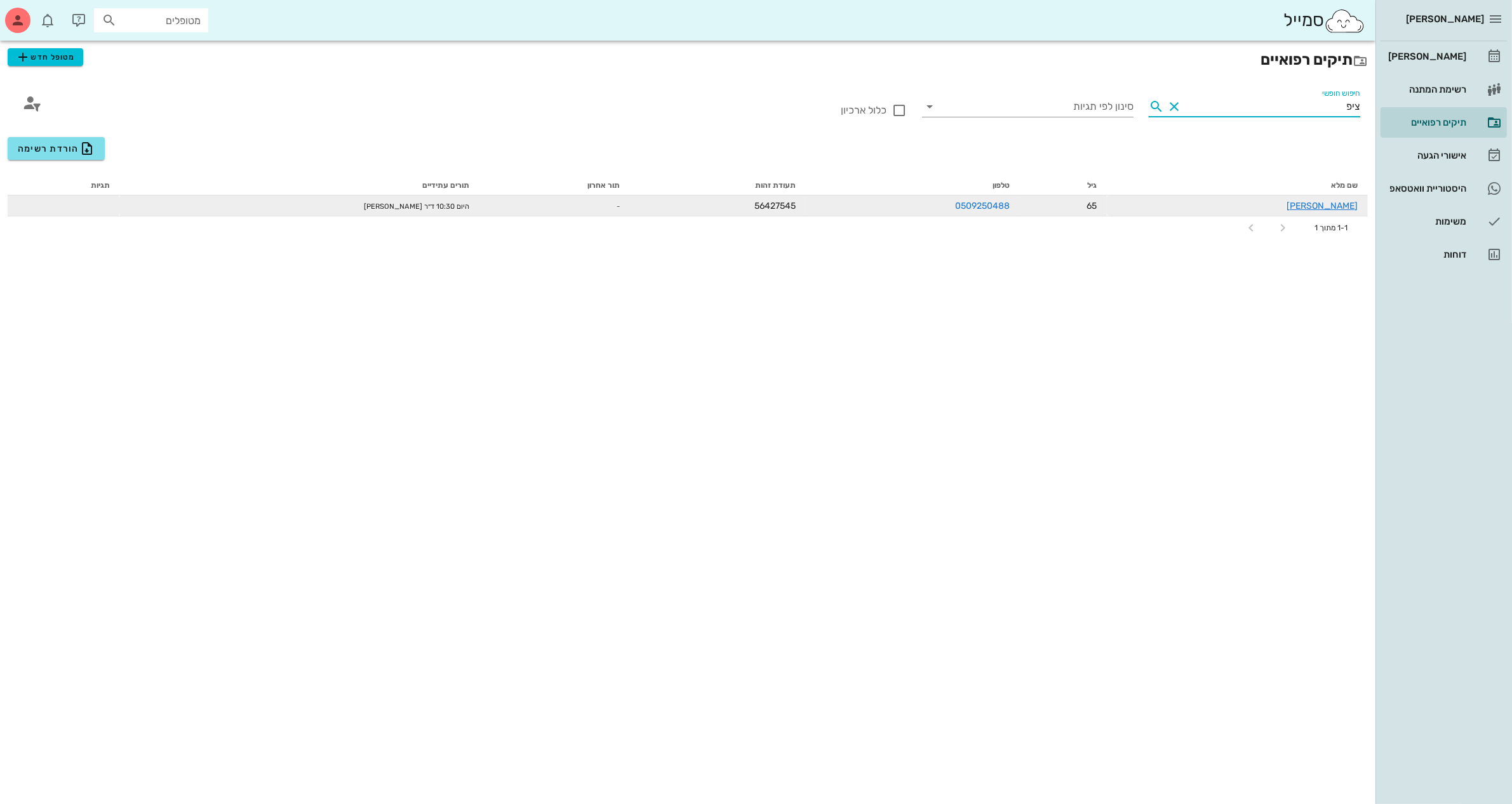
type input "ציפ"
click at [1345, 211] on div "[PERSON_NAME]" at bounding box center [1237, 206] width 241 height 13
click at [1342, 205] on link "[PERSON_NAME]" at bounding box center [1322, 205] width 71 height 11
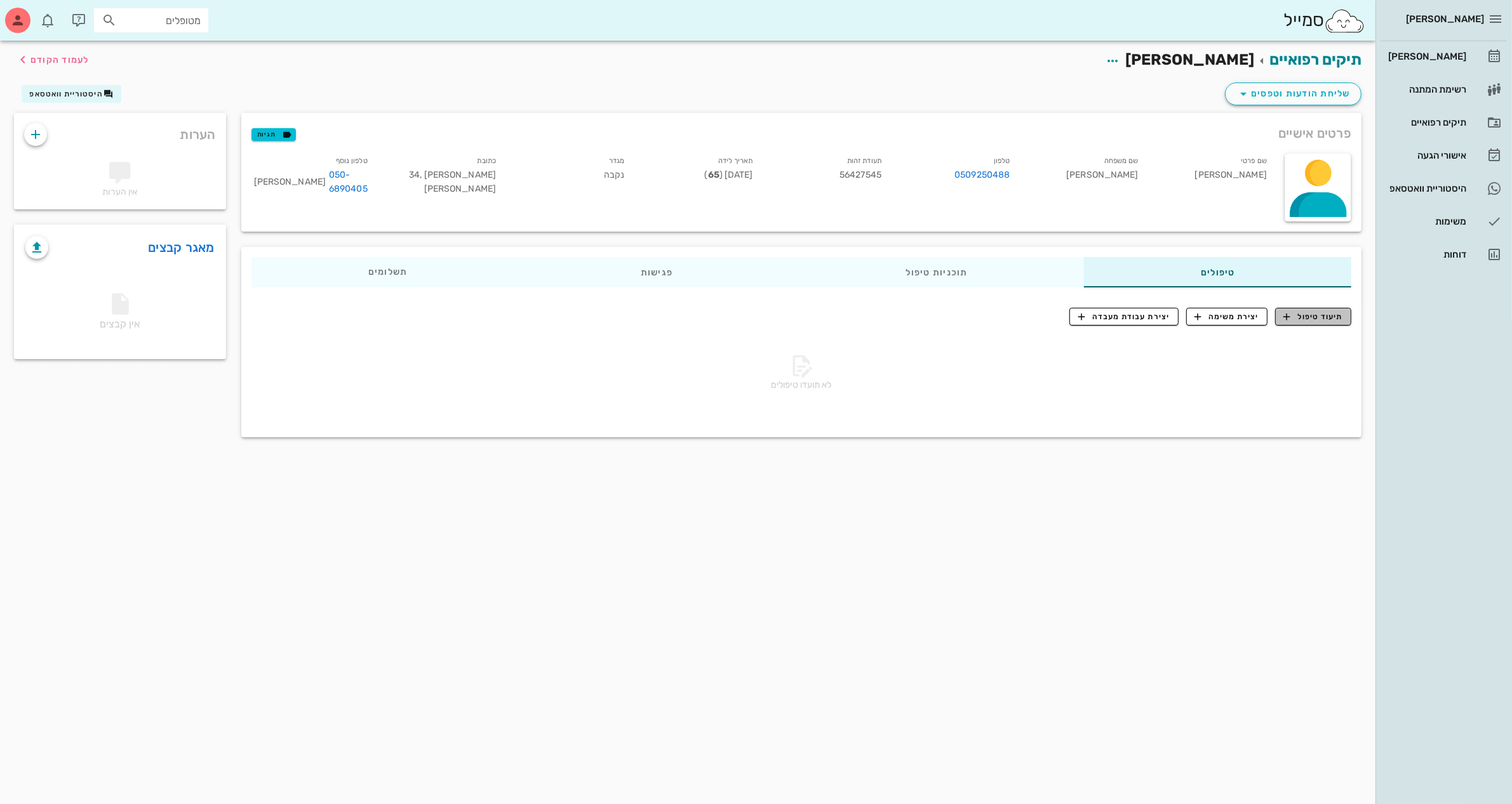
click at [1334, 317] on span "תיעוד טיפול" at bounding box center [1313, 316] width 59 height 12
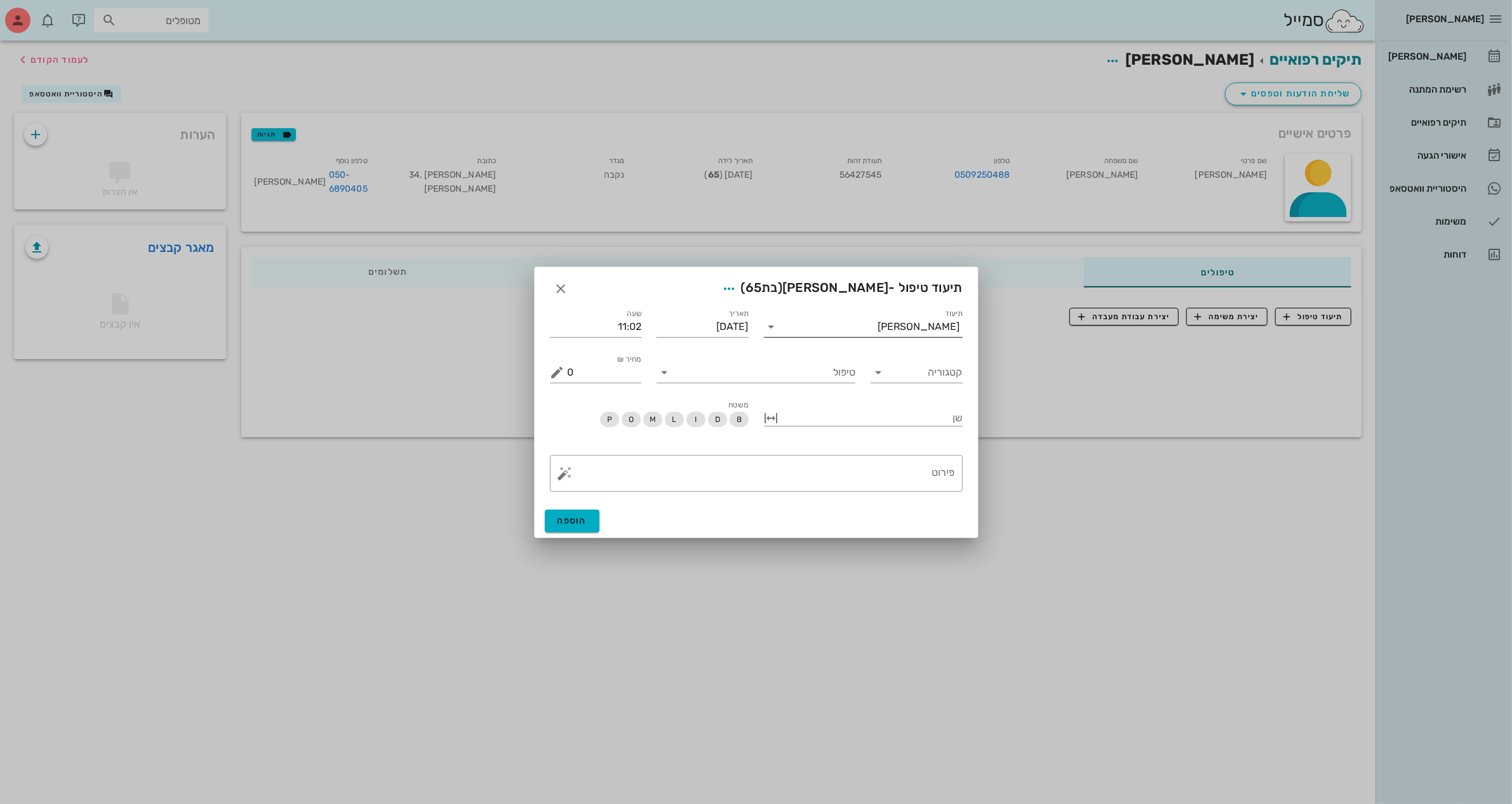
click at [793, 321] on input "תיעוד" at bounding box center [830, 326] width 96 height 20
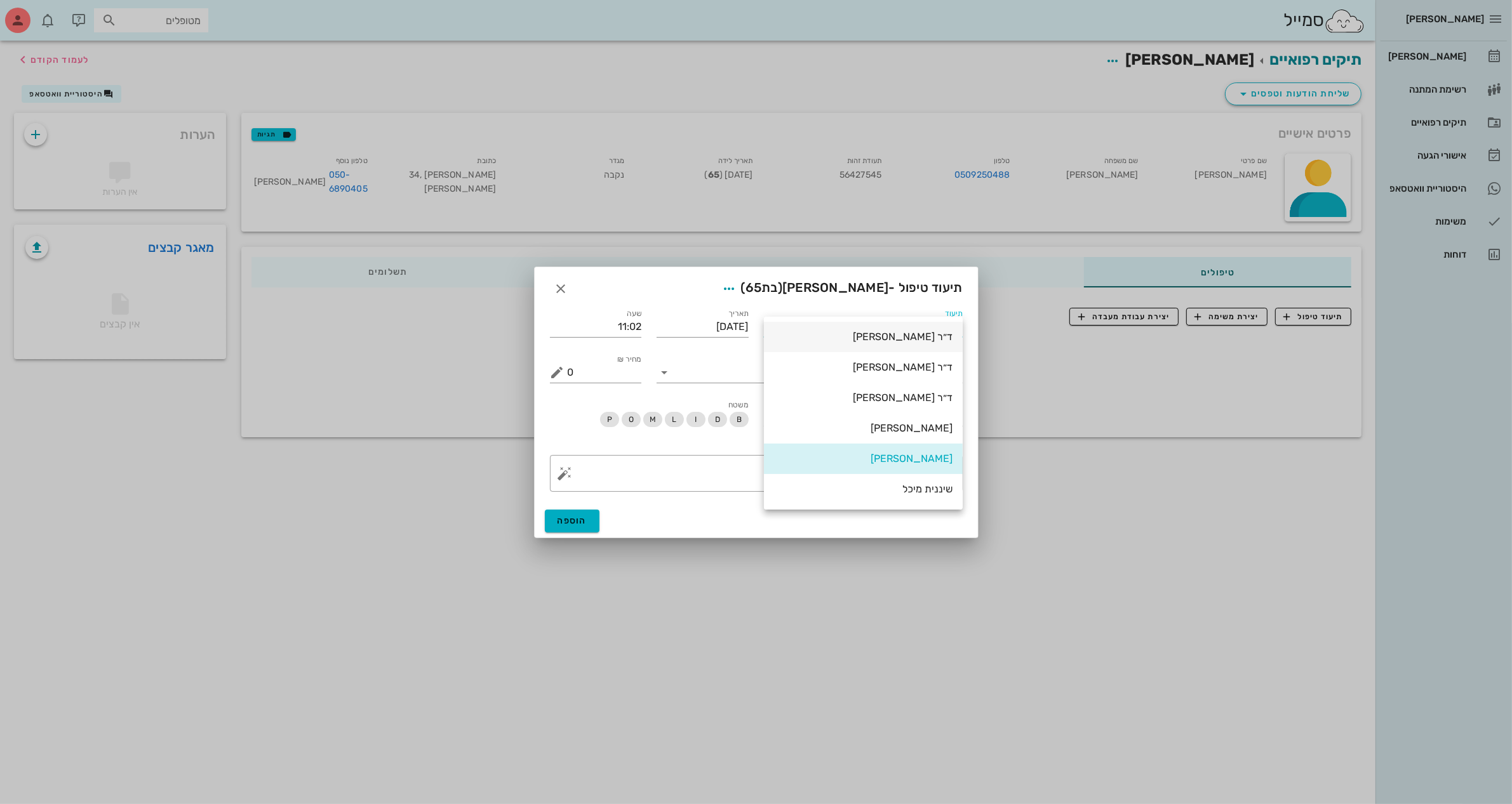
click at [943, 340] on div "ד״ר [PERSON_NAME]" at bounding box center [863, 336] width 179 height 12
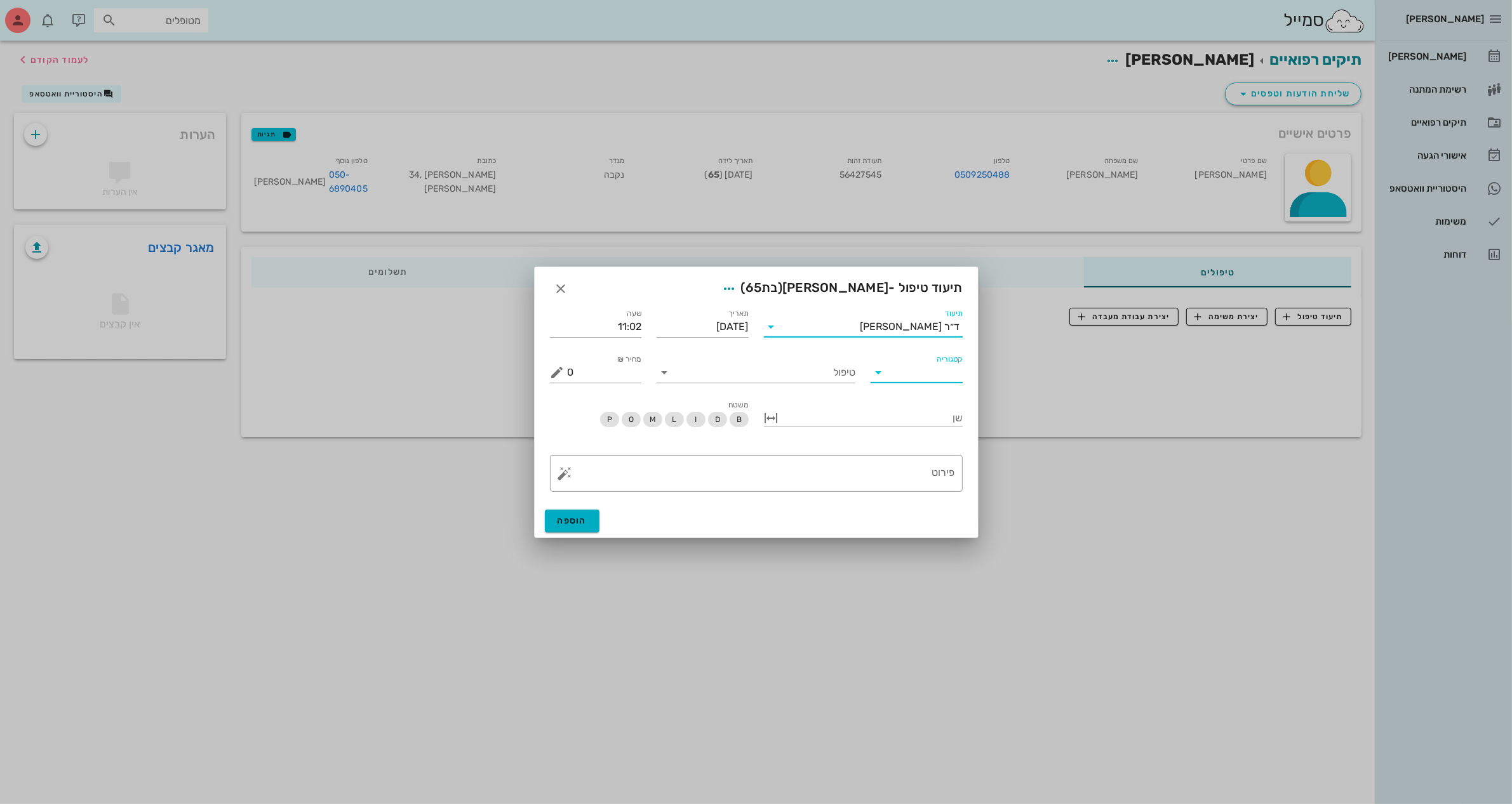
click at [916, 378] on input "קטגוריה" at bounding box center [926, 372] width 71 height 20
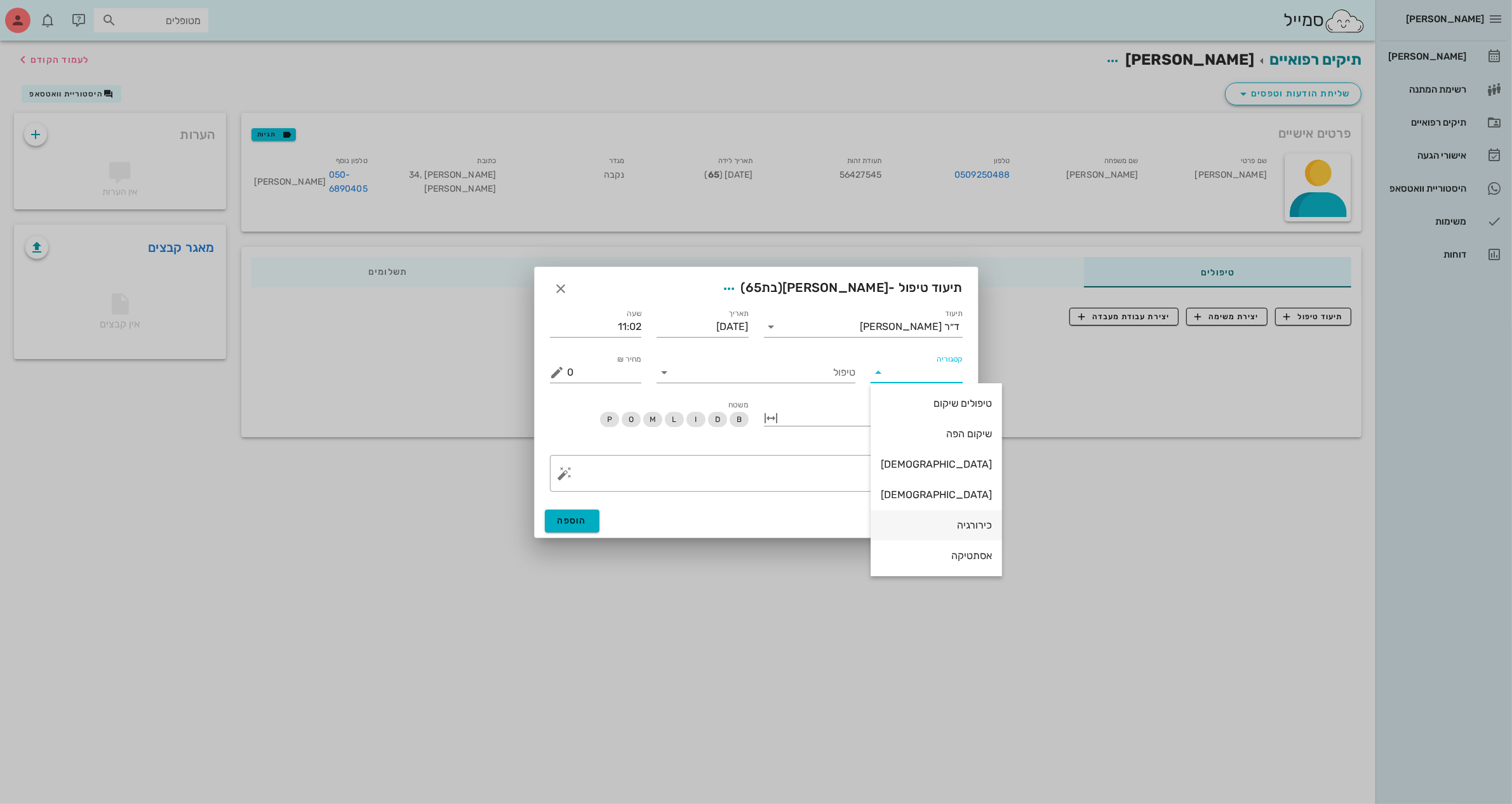
click at [927, 521] on div "כירורגיה" at bounding box center [936, 525] width 111 height 12
type input "כירורגיה"
click at [816, 373] on input "טיפול" at bounding box center [765, 372] width 181 height 20
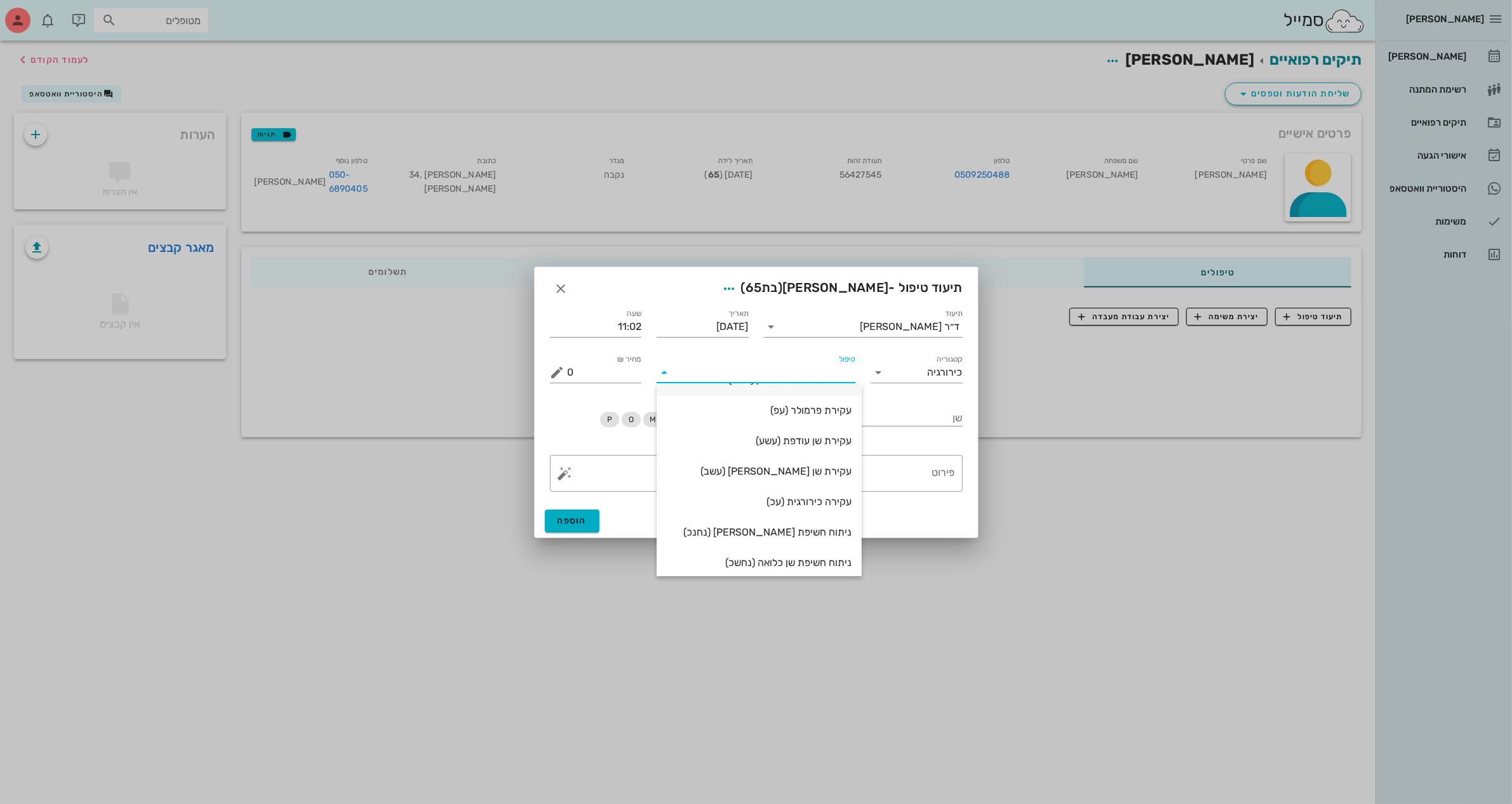
scroll to position [80, 0]
click at [804, 477] on div "עקירה כירורגית (עכ)" at bounding box center [758, 476] width 184 height 12
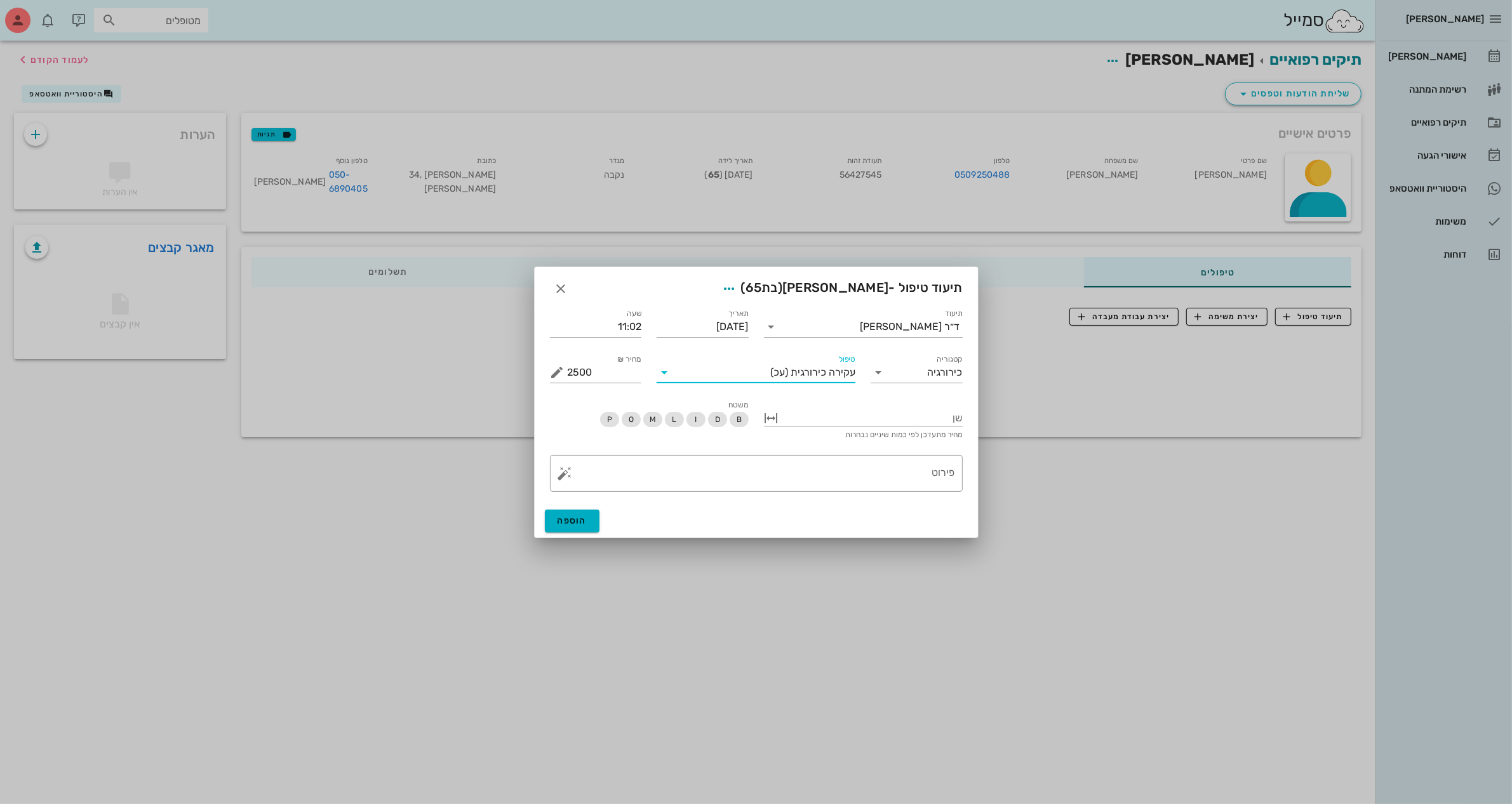
click at [713, 375] on input "טיפול" at bounding box center [722, 372] width 96 height 20
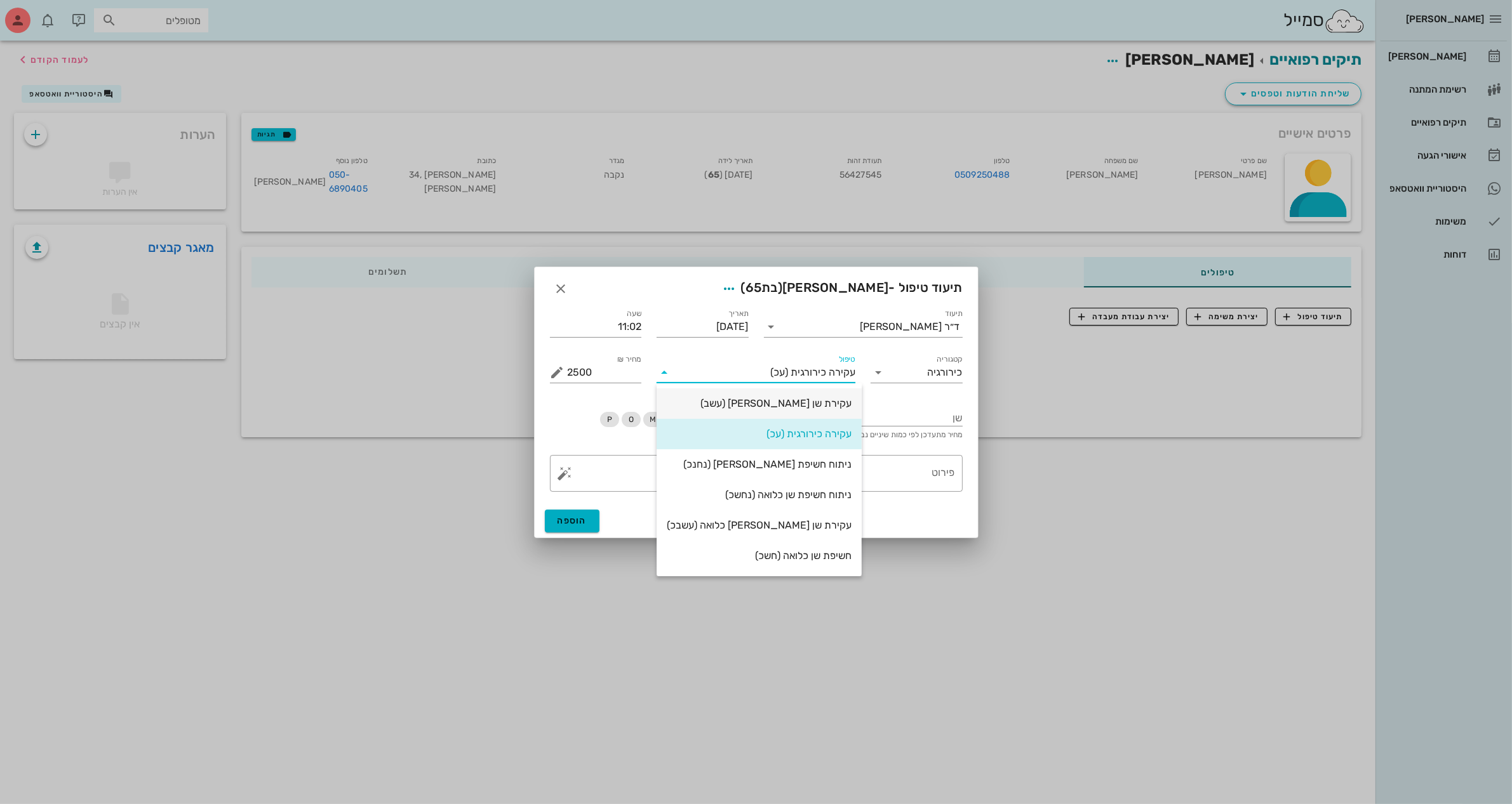
scroll to position [42, 0]
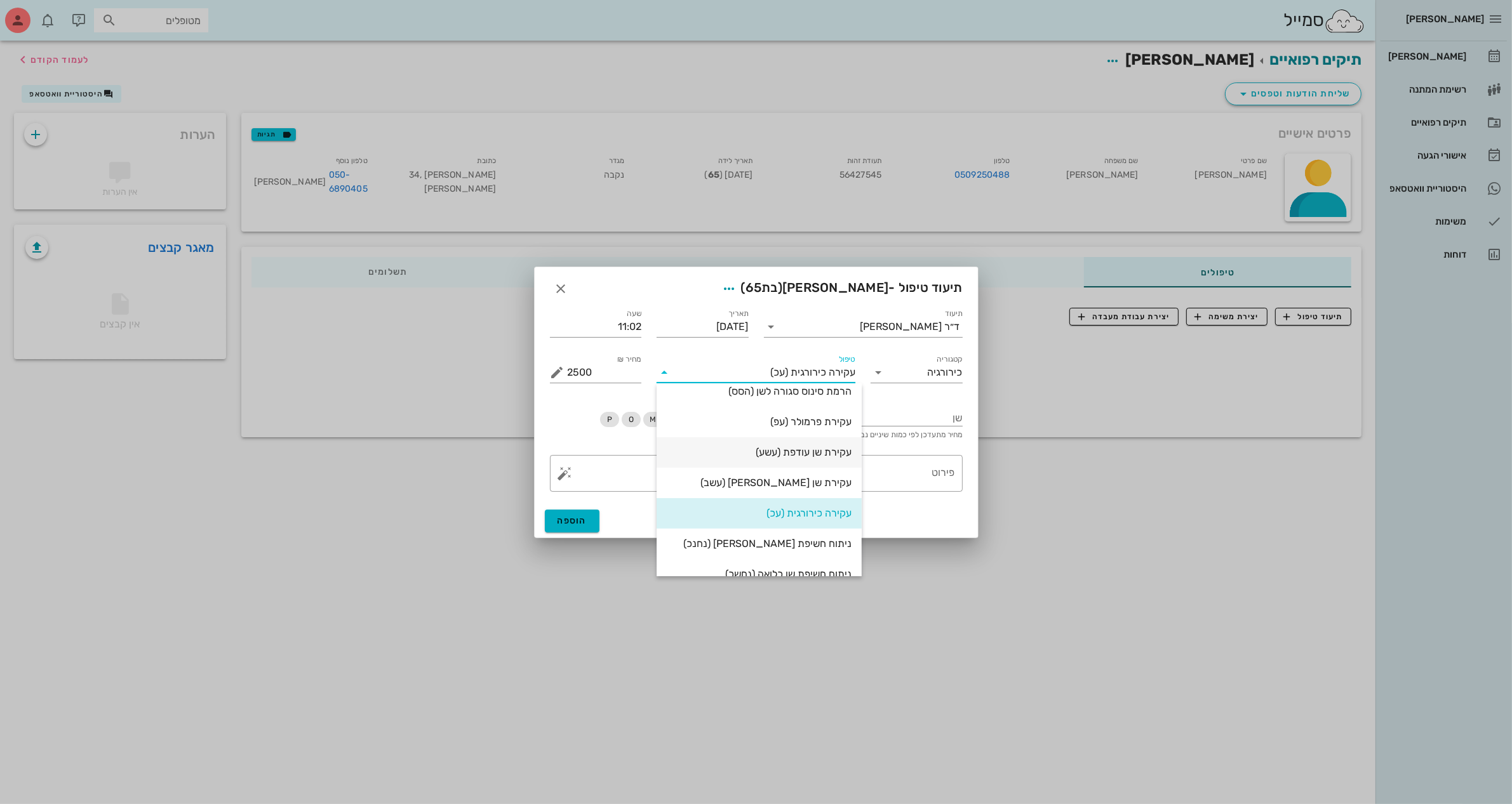
click at [811, 452] on div "עקירת שן עודפת (עשע)" at bounding box center [758, 452] width 184 height 12
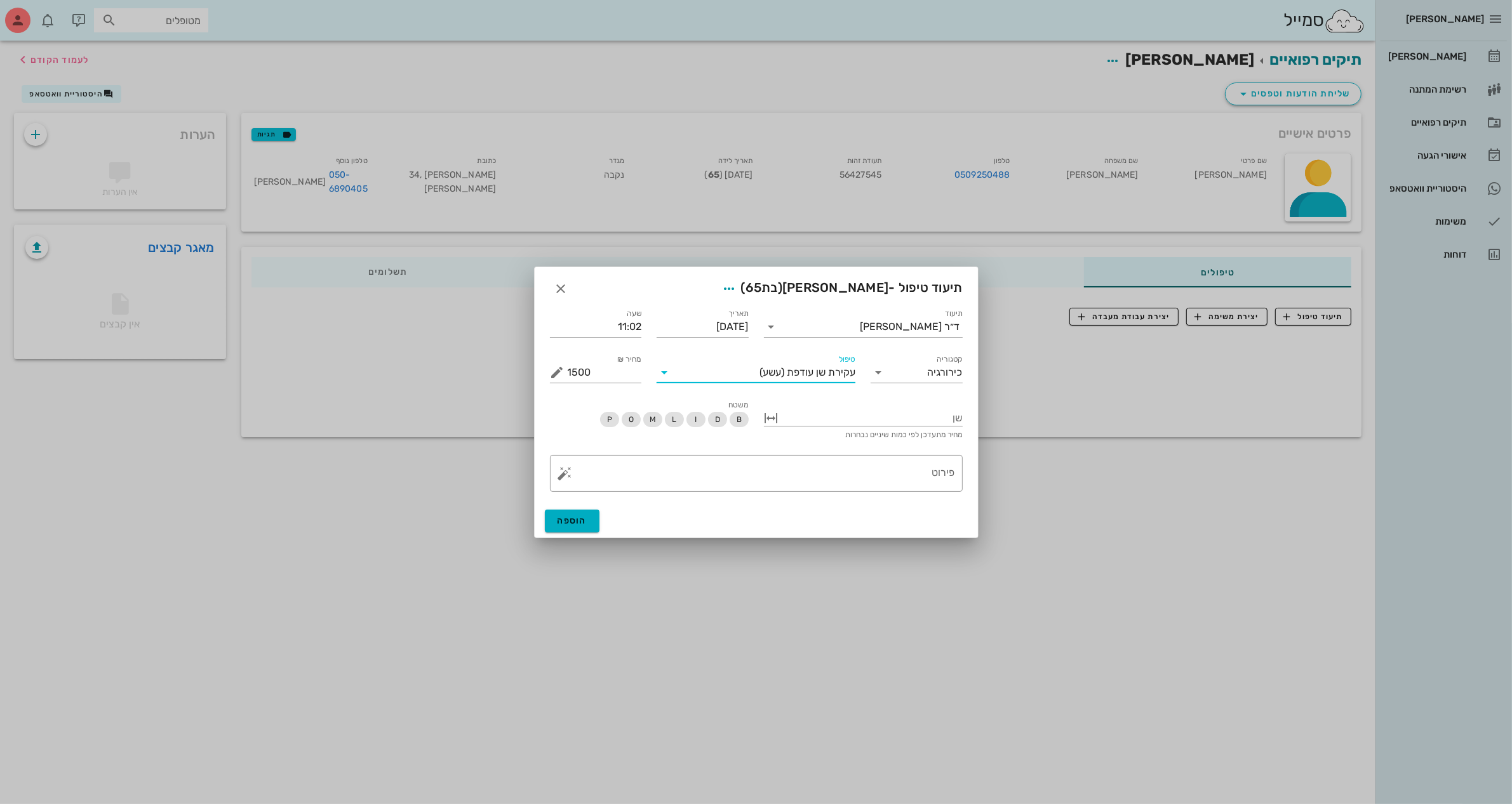
click at [728, 372] on input "טיפול" at bounding box center [717, 372] width 85 height 20
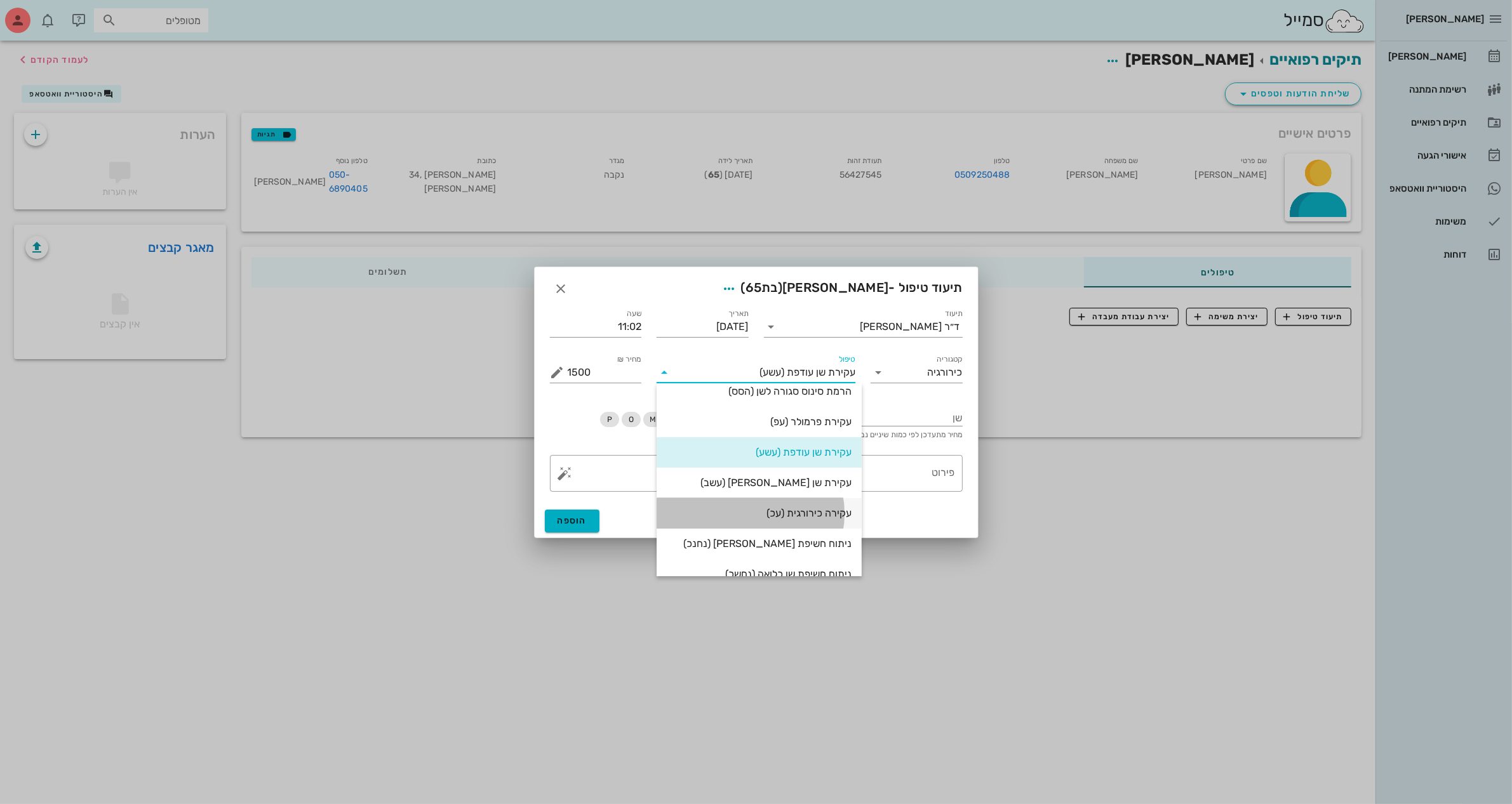
click at [808, 512] on div "עקירה כירורגית (עכ)" at bounding box center [758, 513] width 184 height 12
type input "2500"
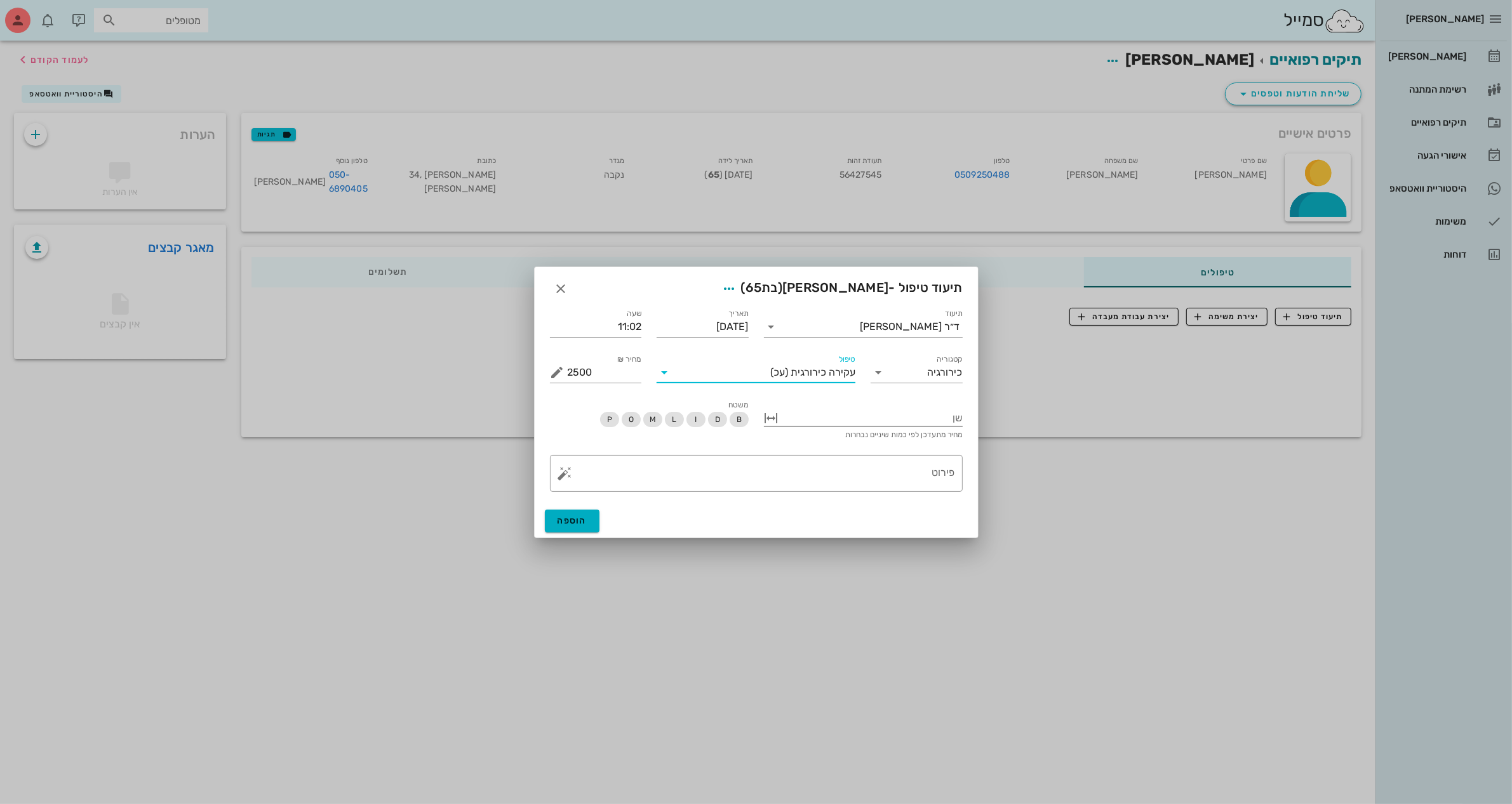
click at [914, 414] on div at bounding box center [872, 417] width 181 height 17
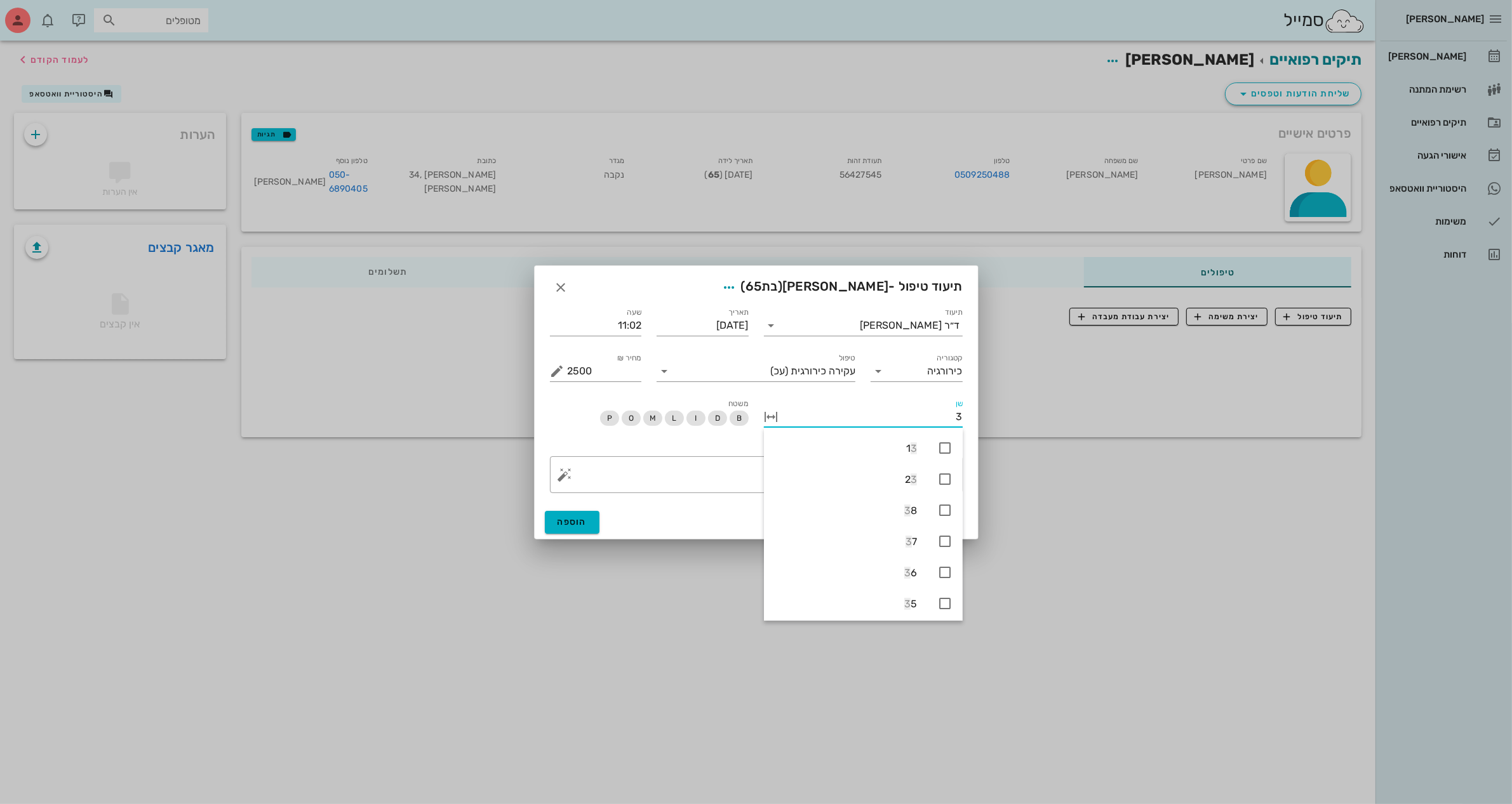
type input "37"
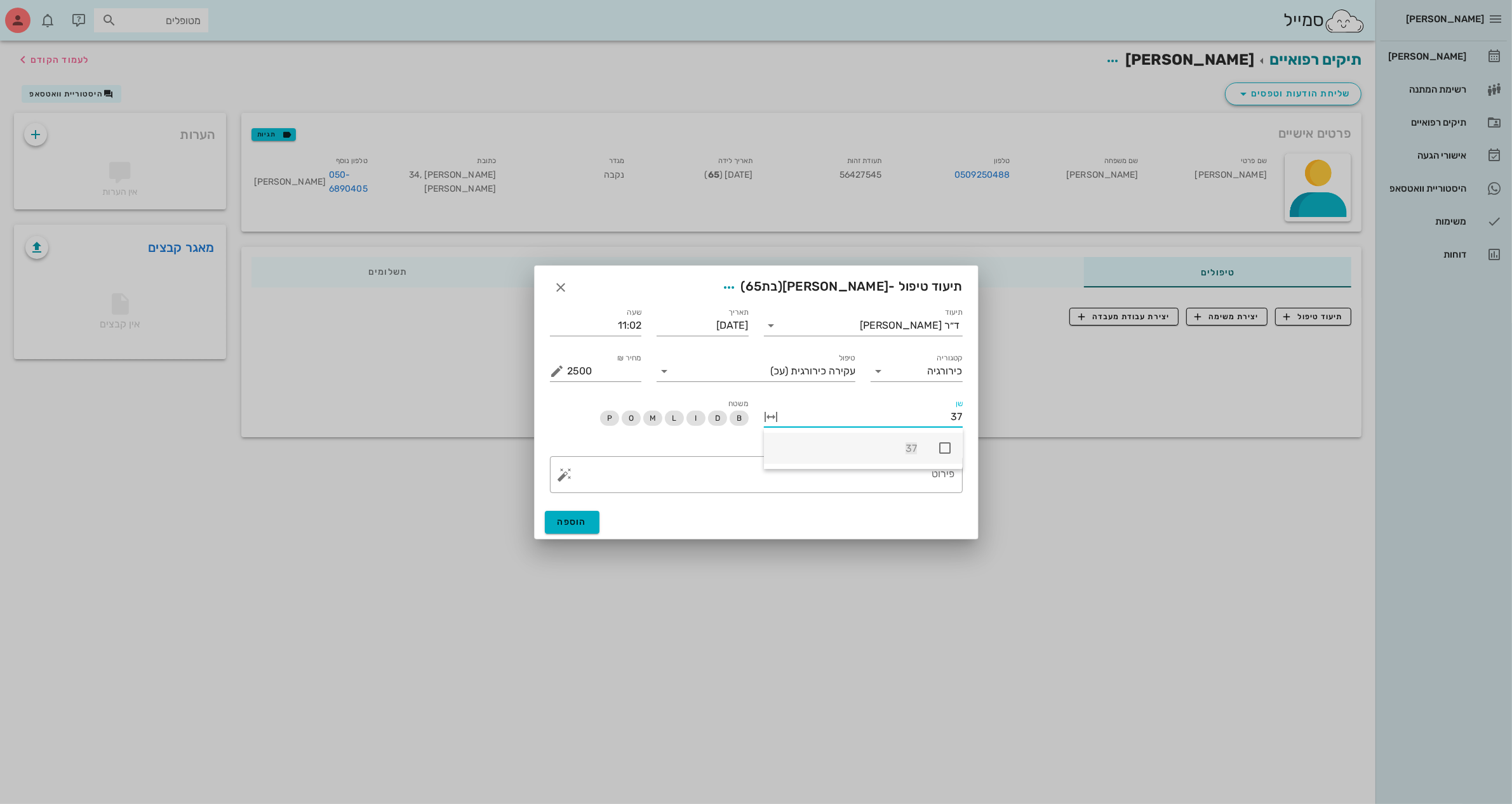
click at [943, 451] on icon at bounding box center [945, 448] width 15 height 15
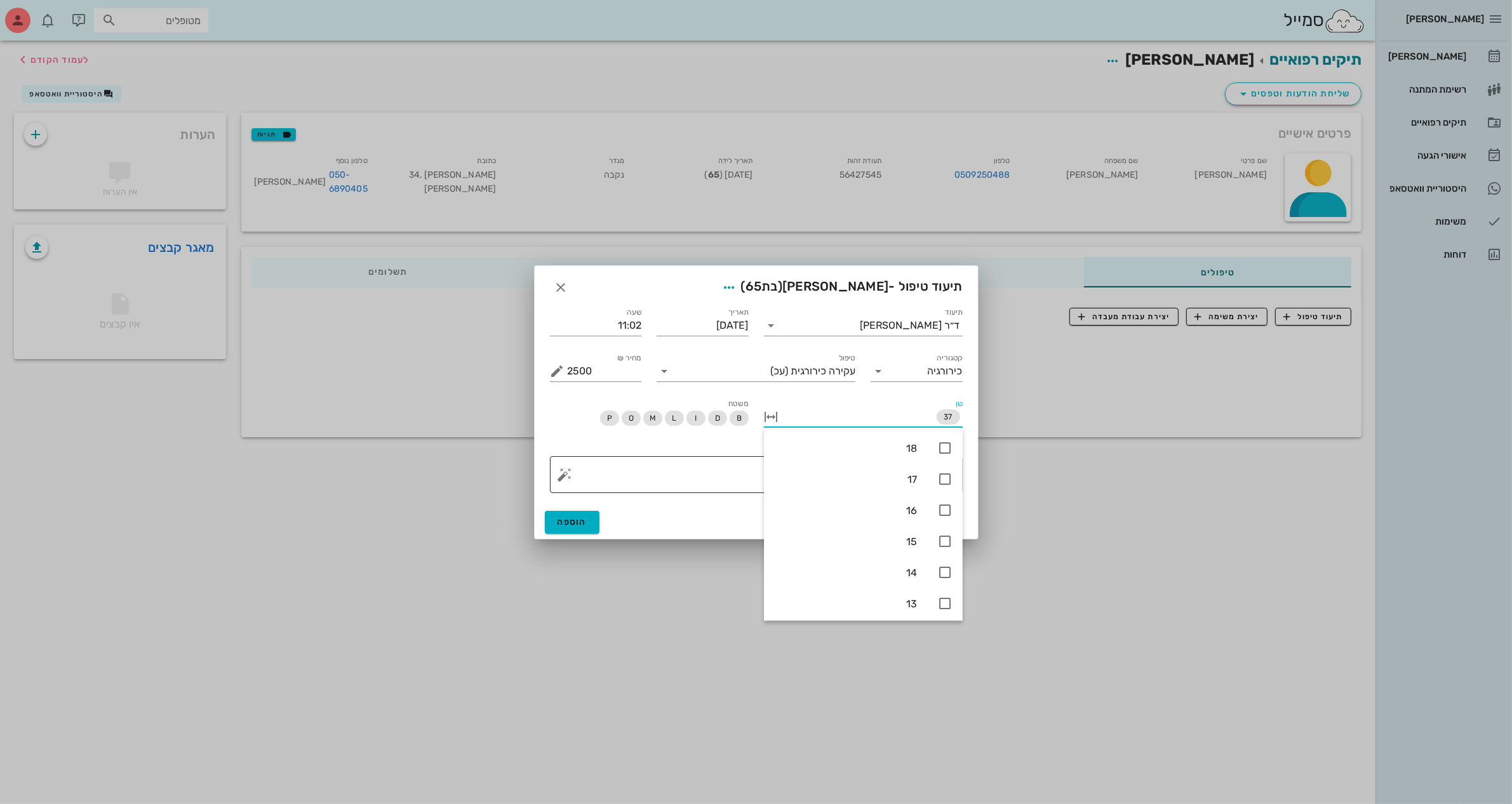
click at [707, 481] on textarea "פירוט" at bounding box center [761, 478] width 387 height 31
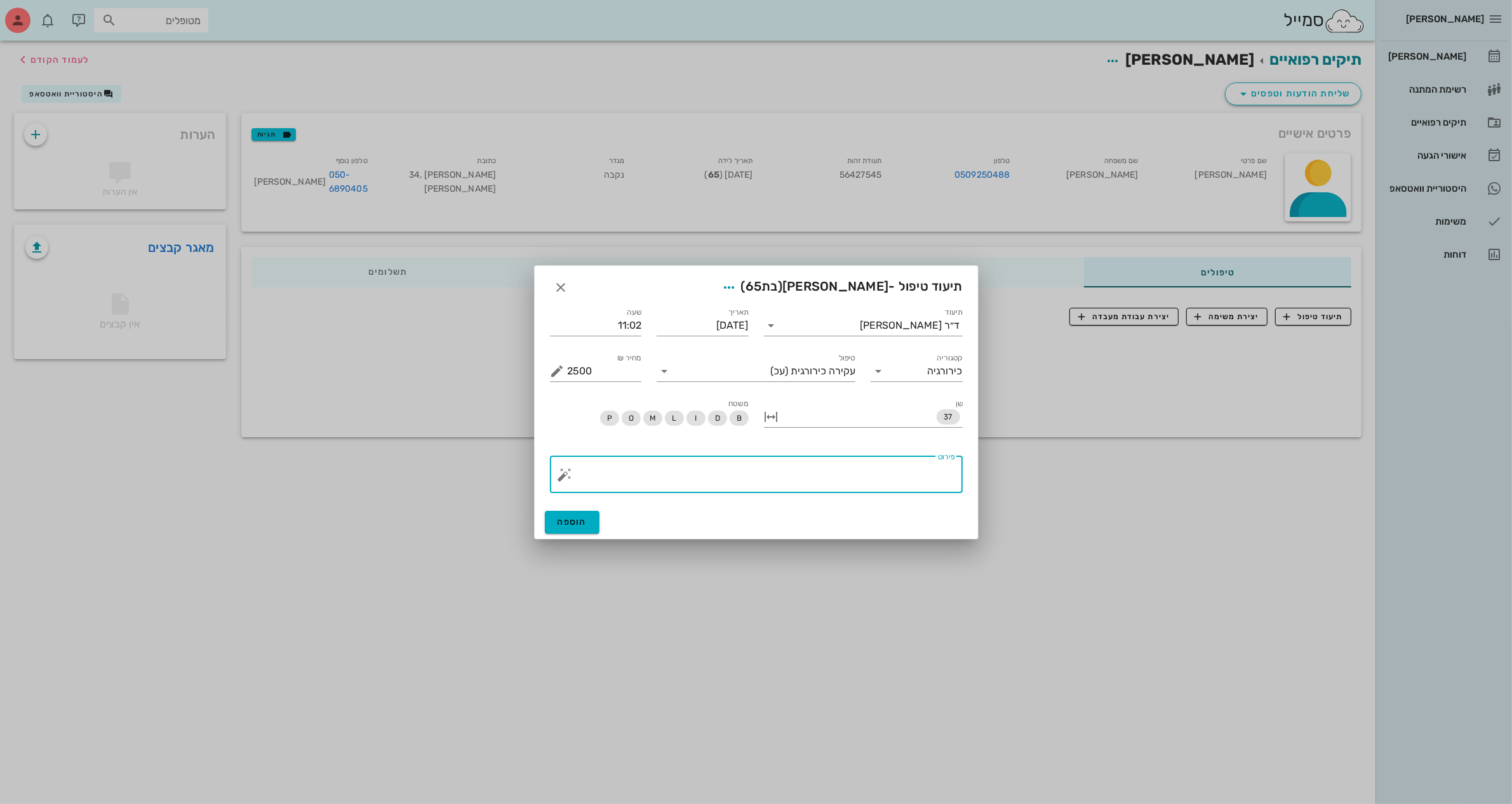
click at [562, 478] on button "button" at bounding box center [565, 474] width 15 height 15
click at [601, 417] on div "כירורגיה" at bounding box center [587, 424] width 60 height 26
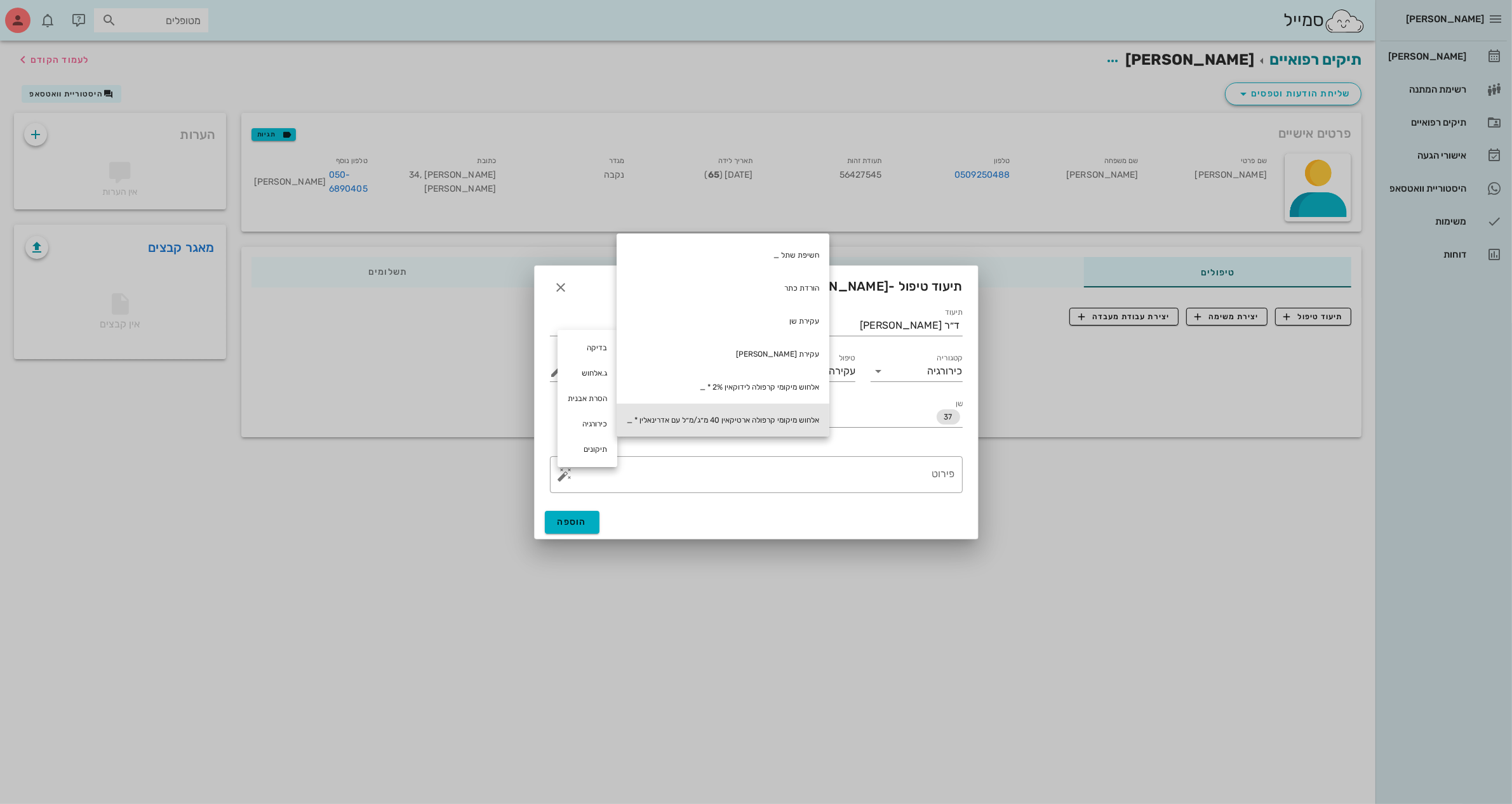
click at [768, 416] on div "אלחוש מיקומי קרפולה ארטיקאין 40 מ״ג/מ״ל עם אדרינאלין * _" at bounding box center [723, 420] width 213 height 33
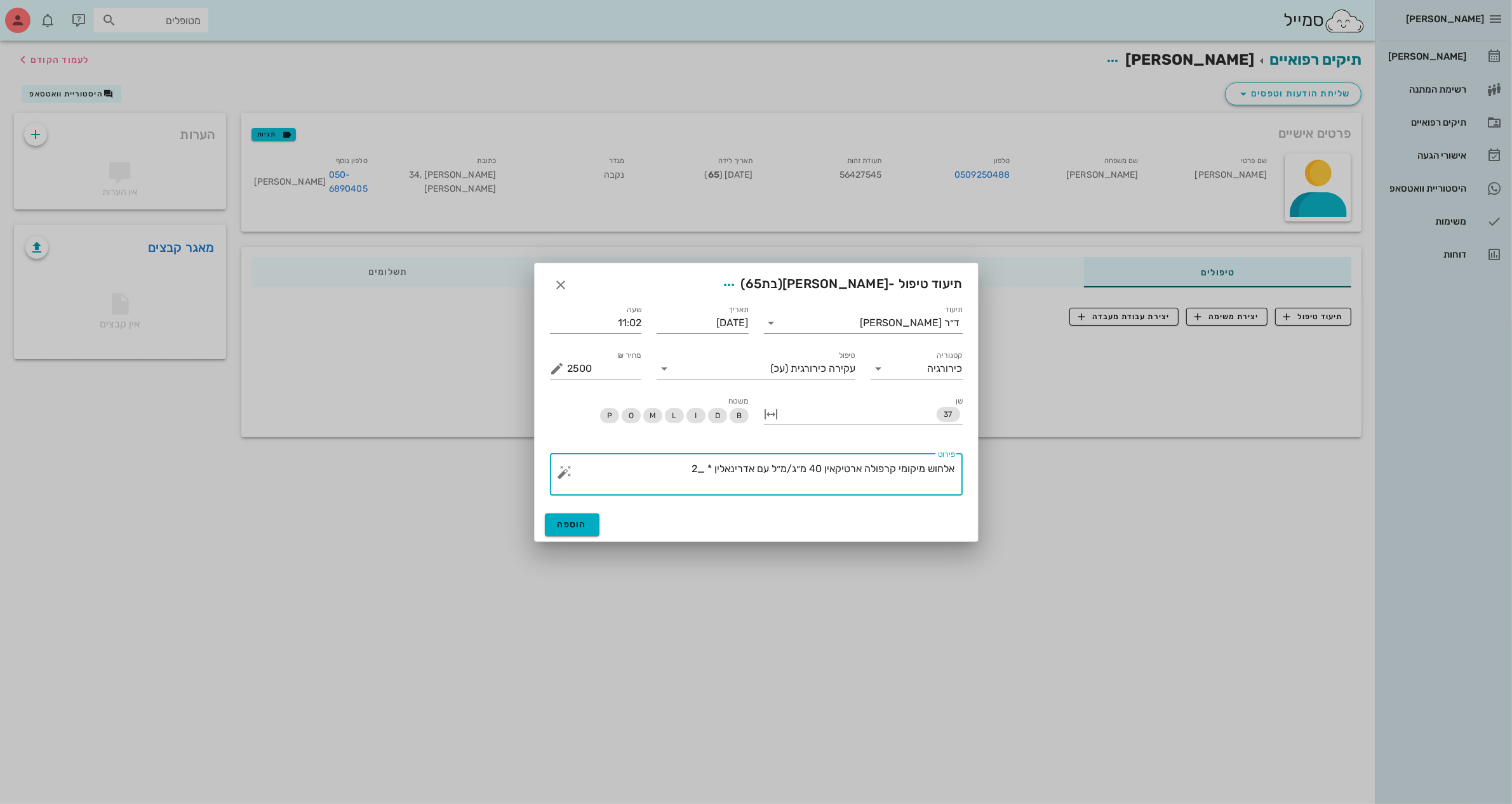
click at [562, 471] on button "button" at bounding box center [565, 472] width 15 height 15
click at [607, 413] on div "כירורגיה" at bounding box center [587, 421] width 60 height 26
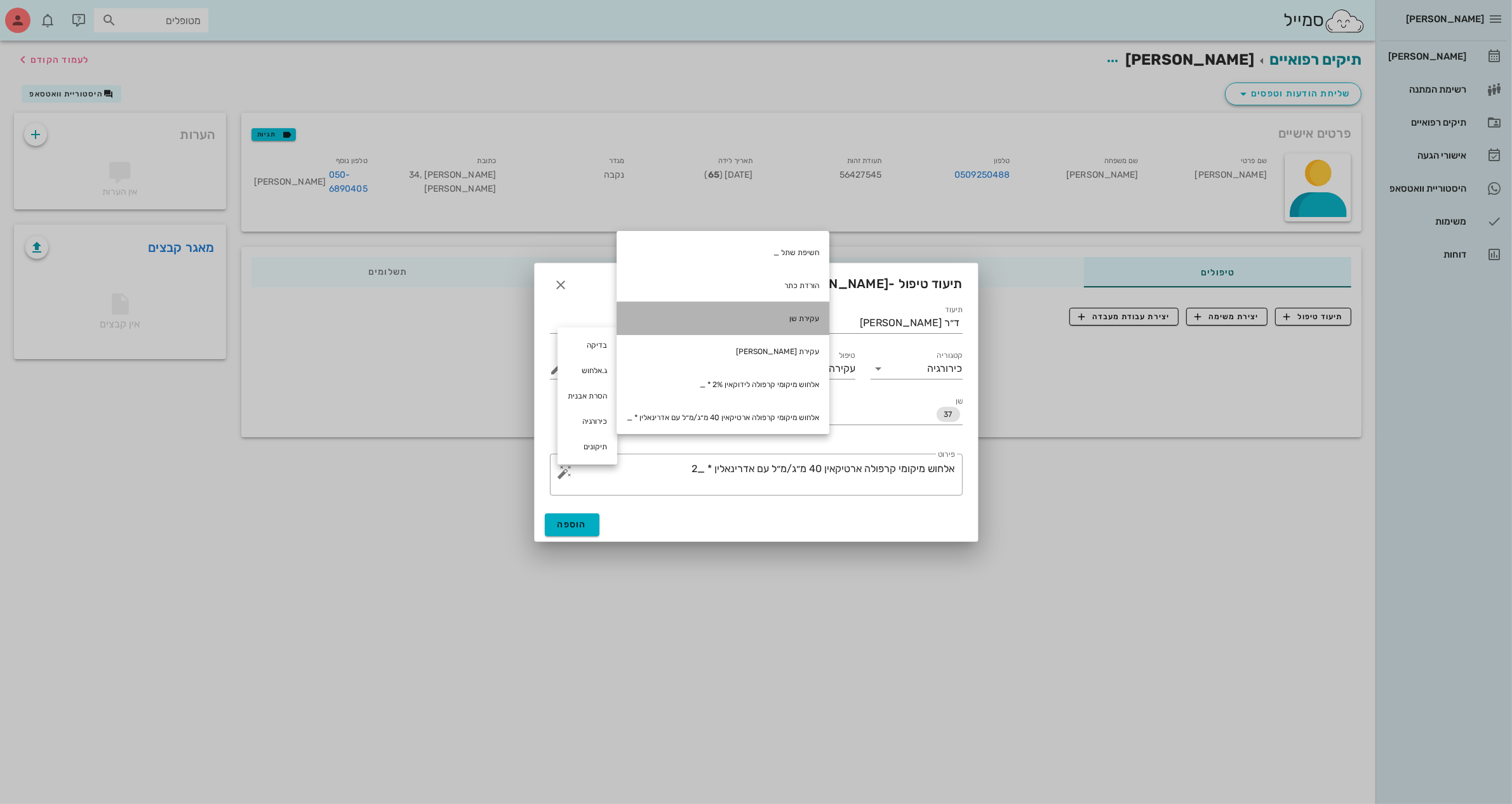
click at [824, 310] on div "עקירת שן" at bounding box center [723, 319] width 213 height 33
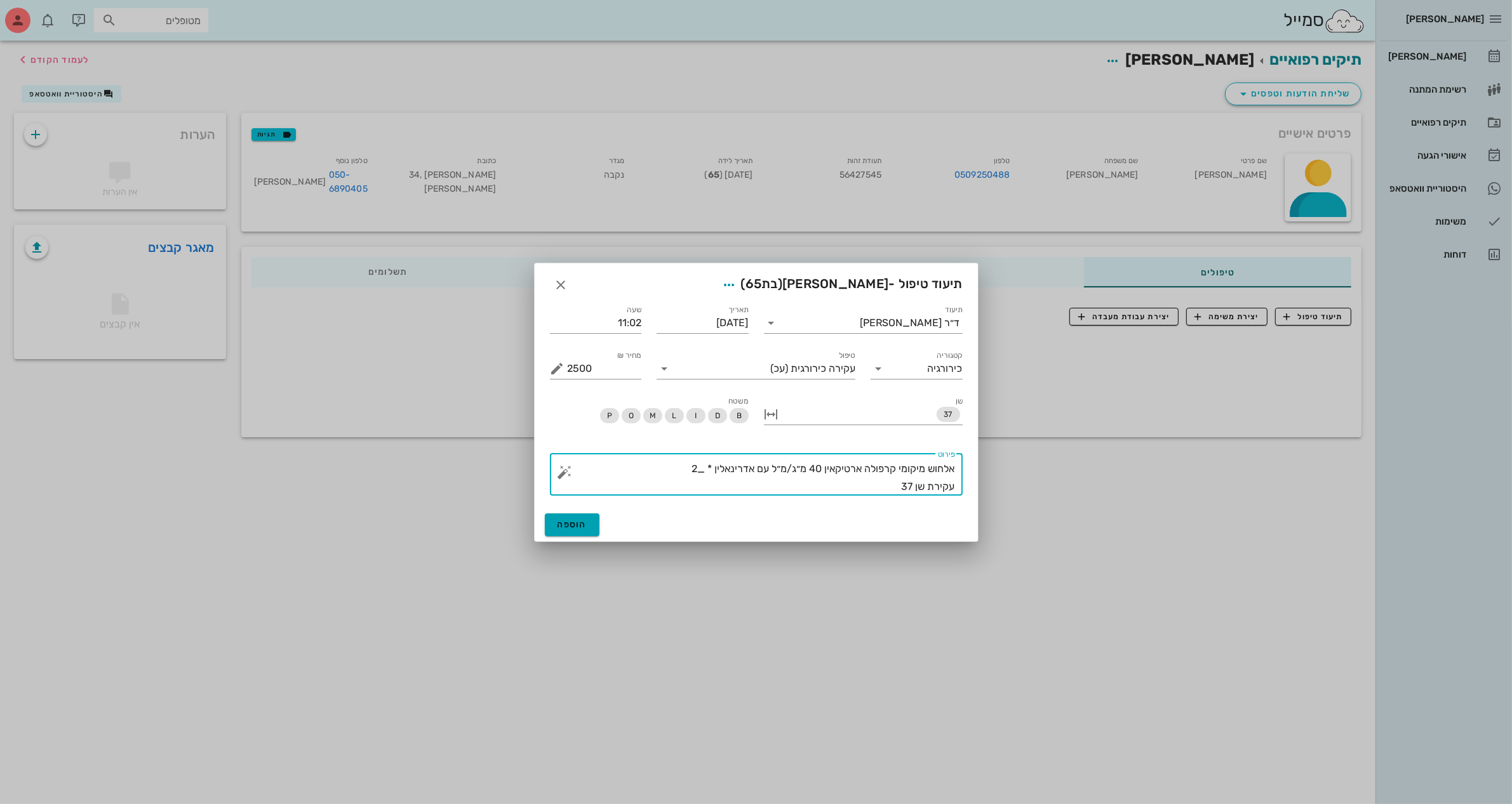
type textarea "אלחוש מיקומי קרפולה ארטיקאין 40 מ״ג/מ״ל עם אדרינאלין * _2 עקירת שן 37"
click at [579, 521] on span "הוספה" at bounding box center [572, 524] width 30 height 11
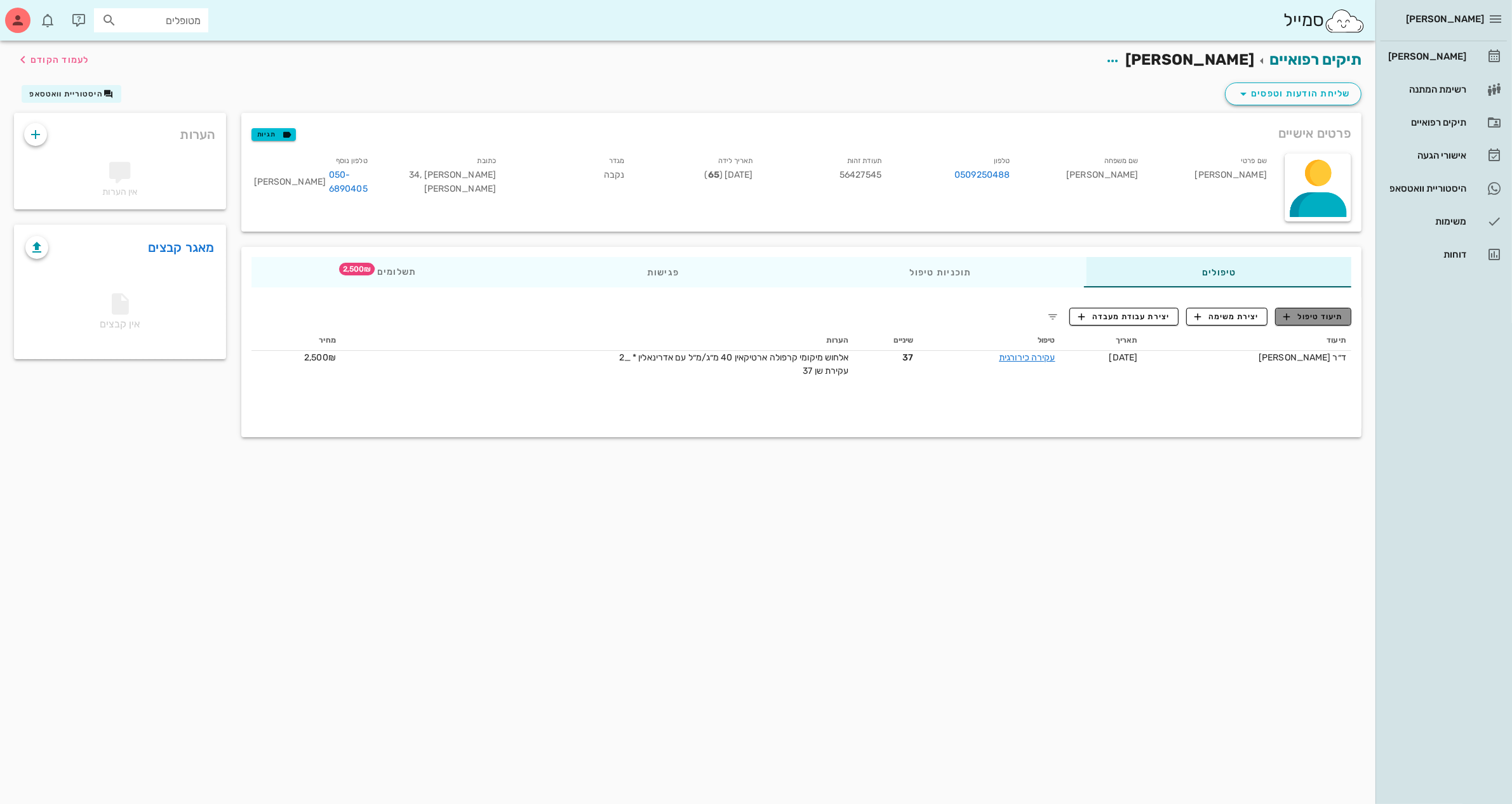
click at [1302, 315] on span "תיעוד טיפול" at bounding box center [1313, 316] width 59 height 12
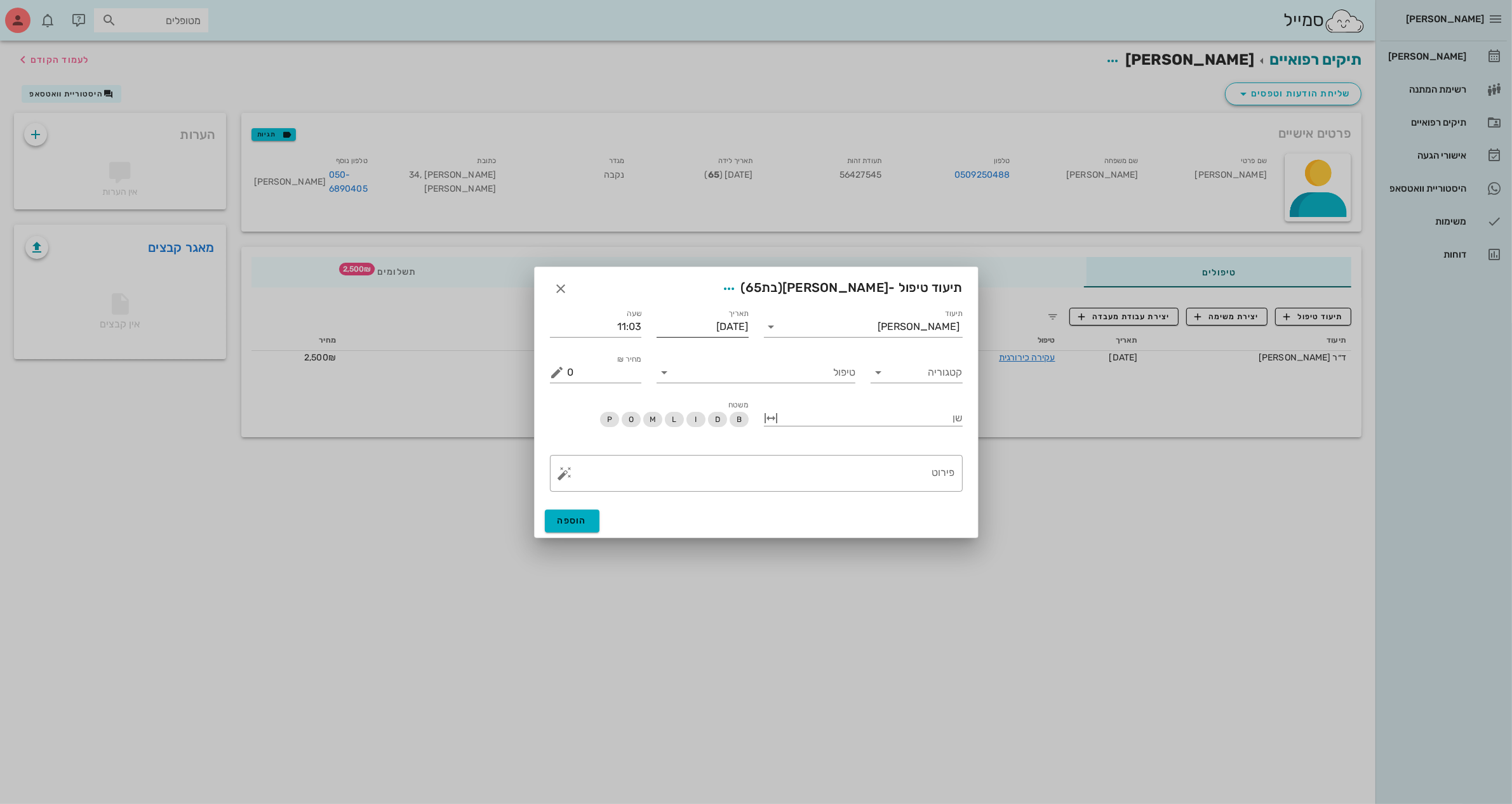
click at [724, 316] on input "[DATE]" at bounding box center [702, 326] width 92 height 20
click at [755, 355] on icon "חודש שעבר" at bounding box center [752, 352] width 15 height 15
click at [704, 440] on div "15" at bounding box center [705, 444] width 20 height 9
type input "[DATE]"
click at [878, 319] on input "תיעוד" at bounding box center [830, 326] width 96 height 20
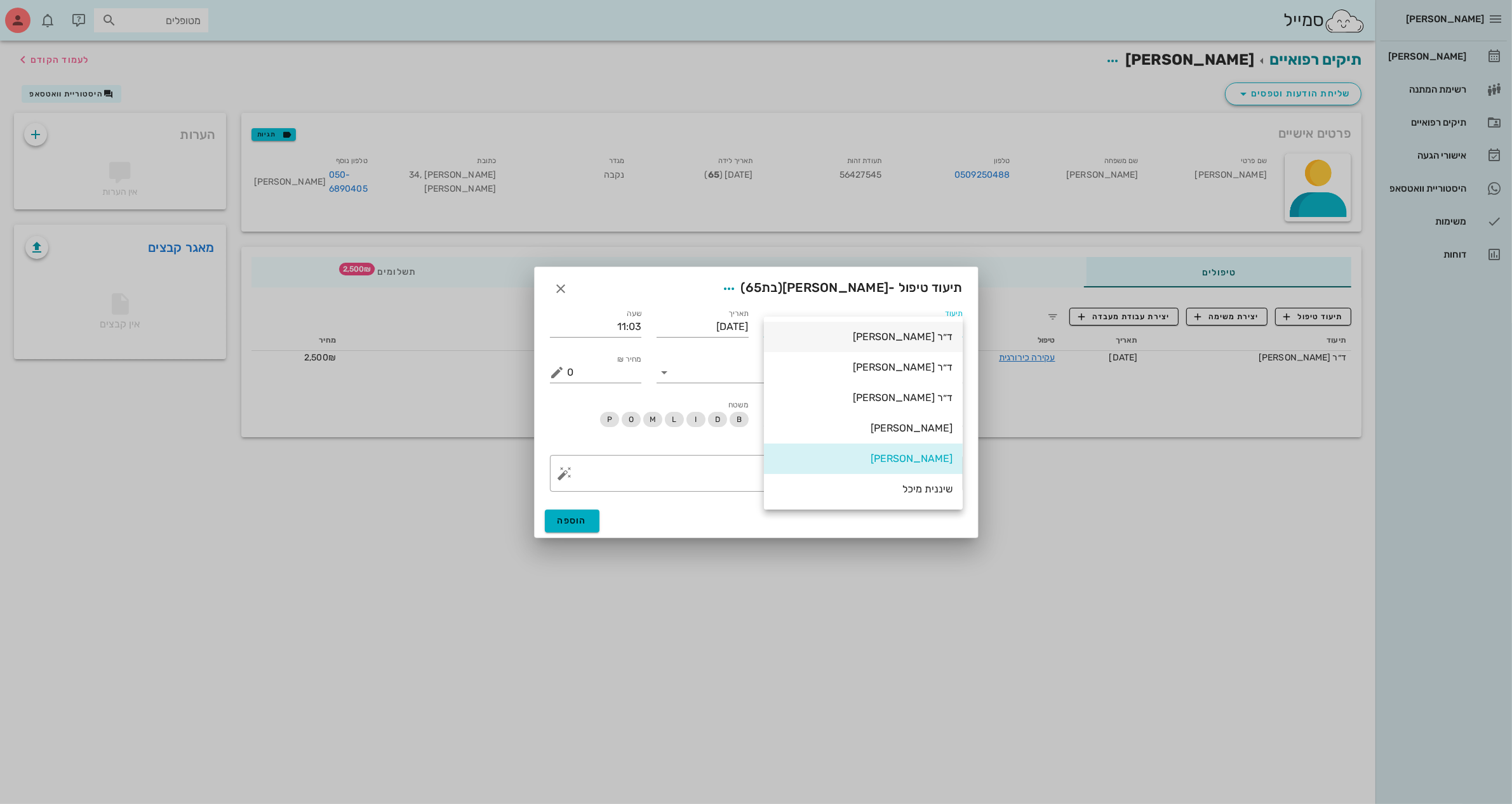
click at [914, 345] on div "ד״ר [PERSON_NAME]" at bounding box center [863, 336] width 179 height 27
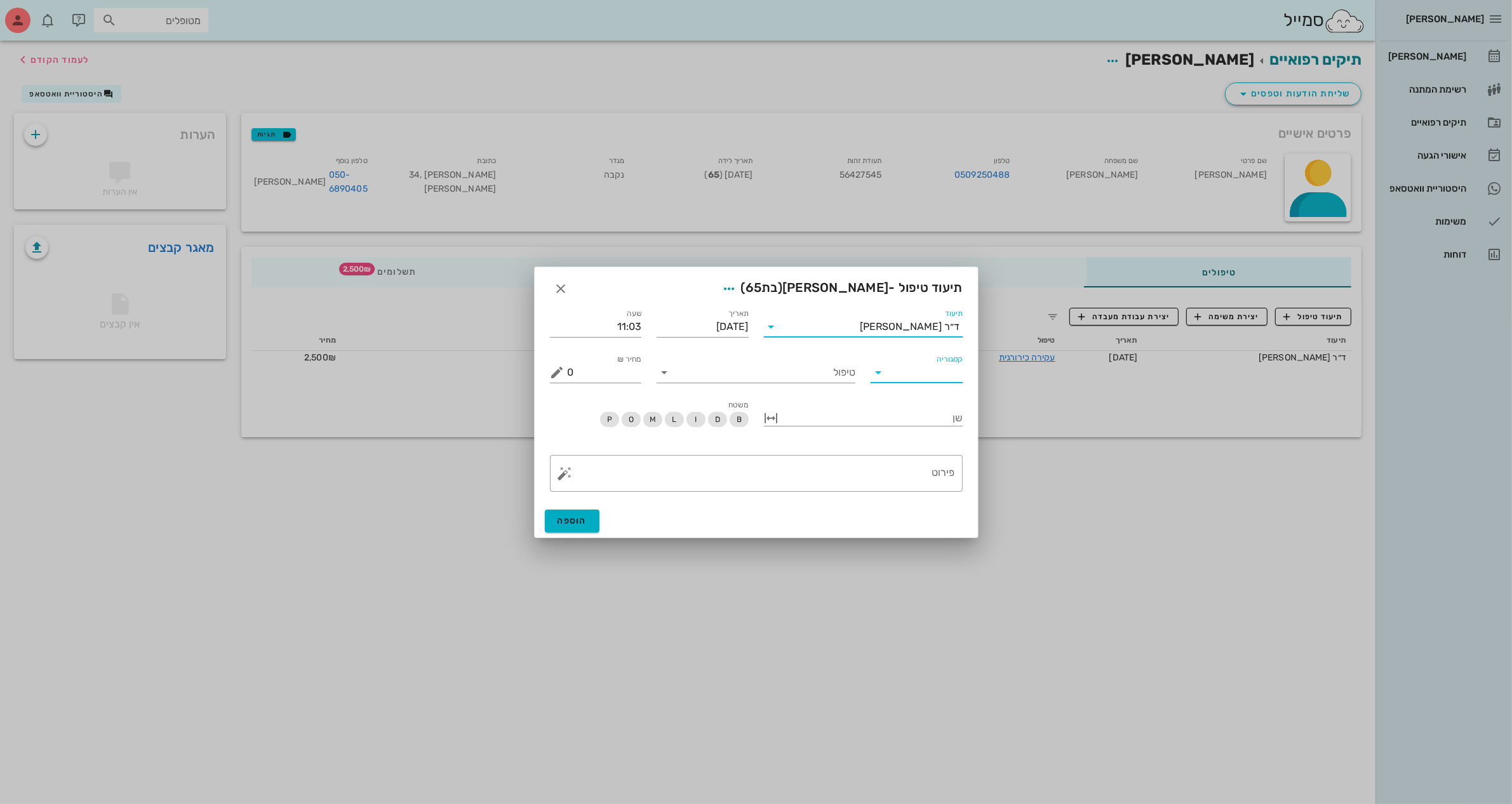
click at [925, 373] on input "קטגוריה" at bounding box center [926, 372] width 71 height 20
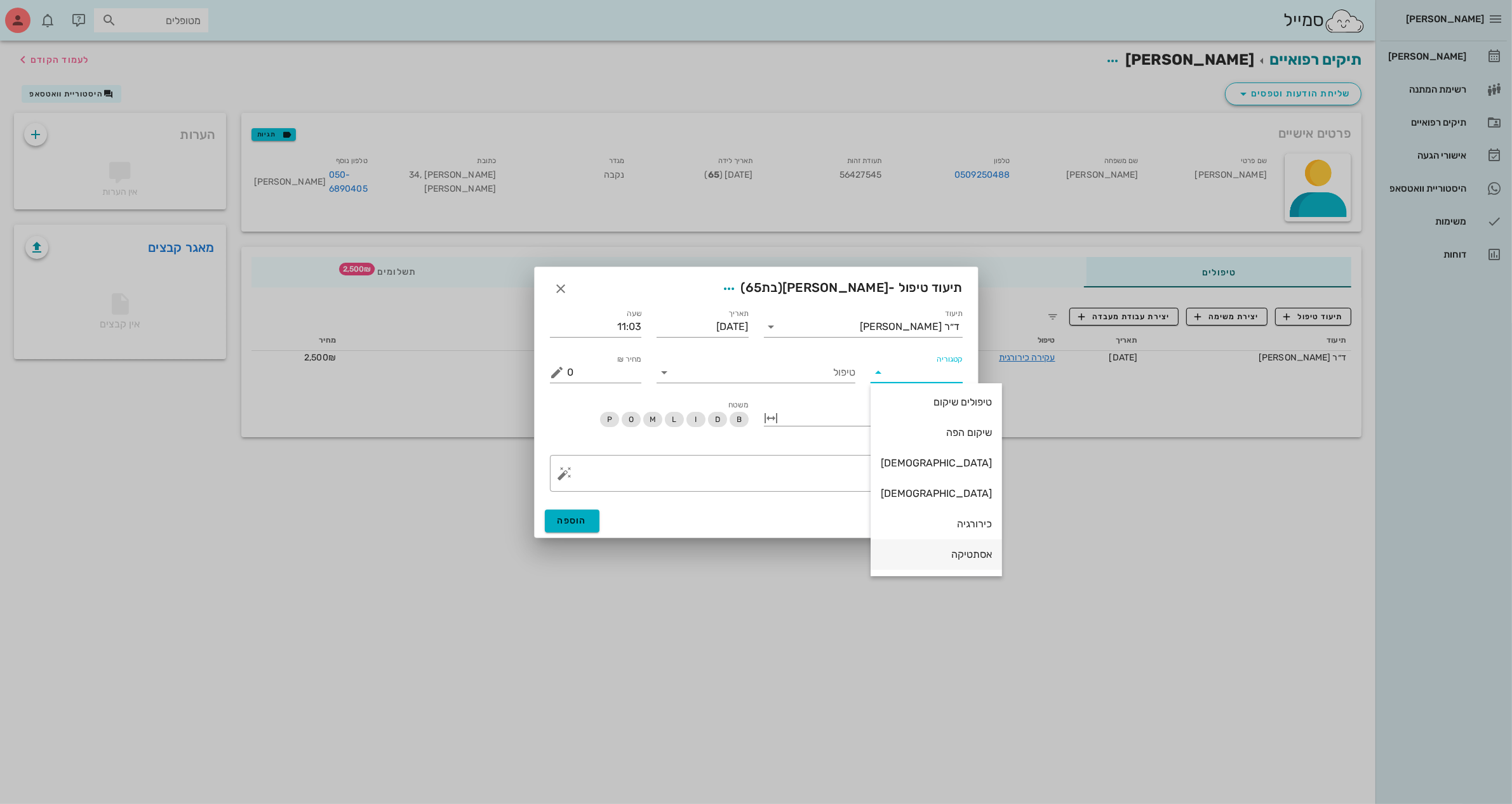
scroll to position [0, 0]
click at [931, 435] on div "שיקום הפה" at bounding box center [936, 434] width 111 height 12
type input "שיקום הפה"
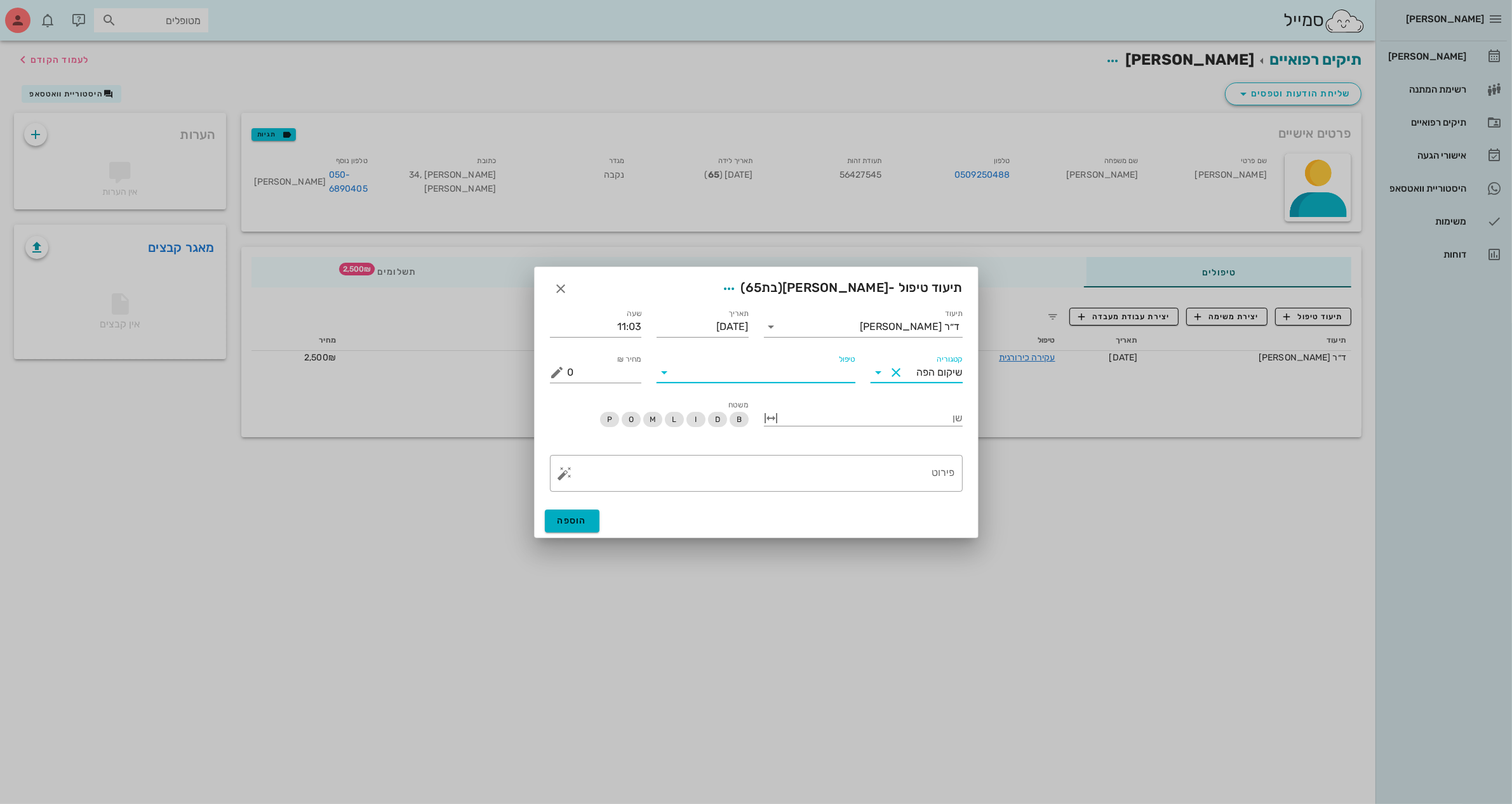
click at [773, 370] on input "טיפול" at bounding box center [765, 372] width 181 height 20
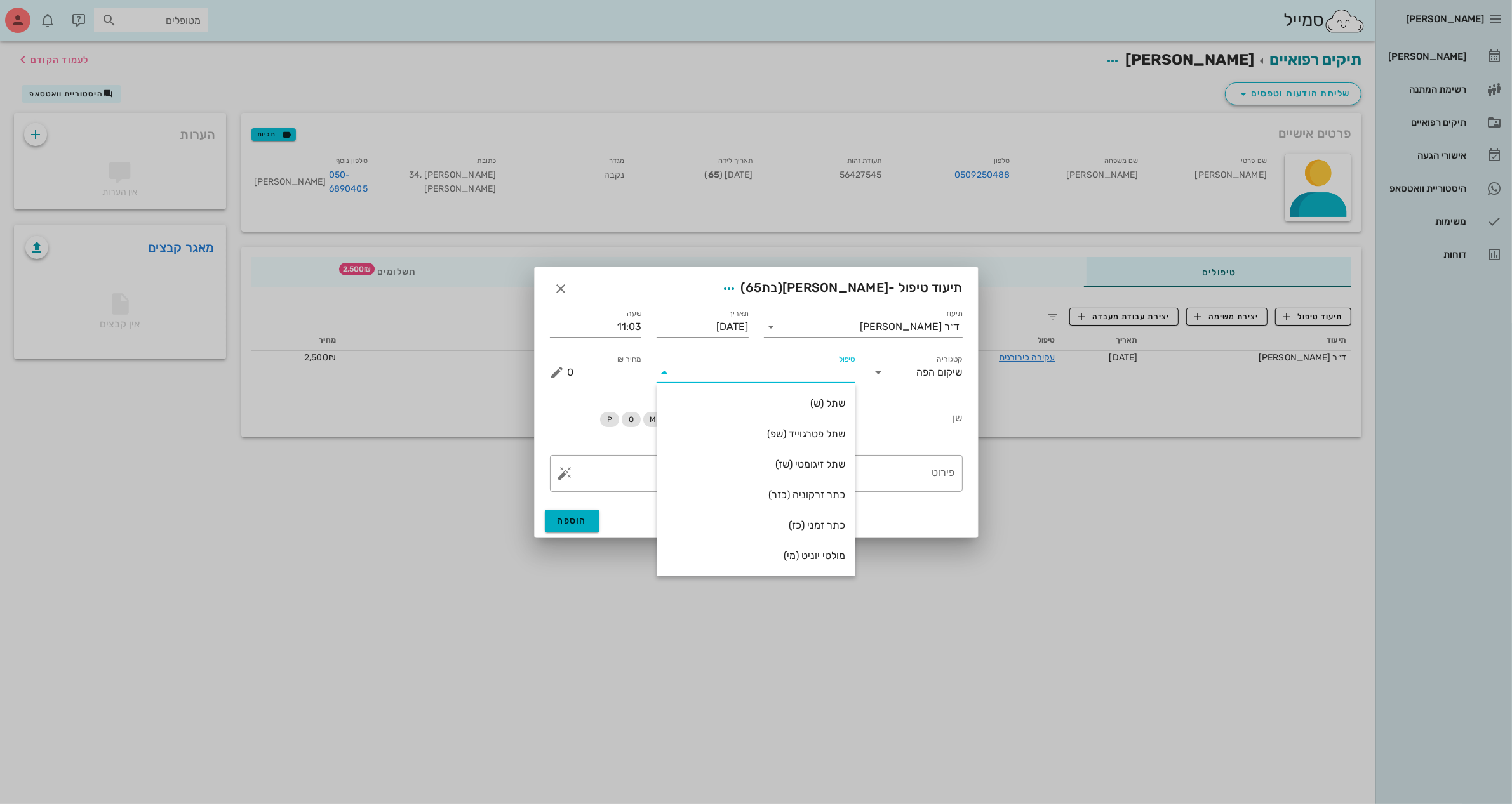
click at [665, 370] on icon at bounding box center [664, 372] width 15 height 15
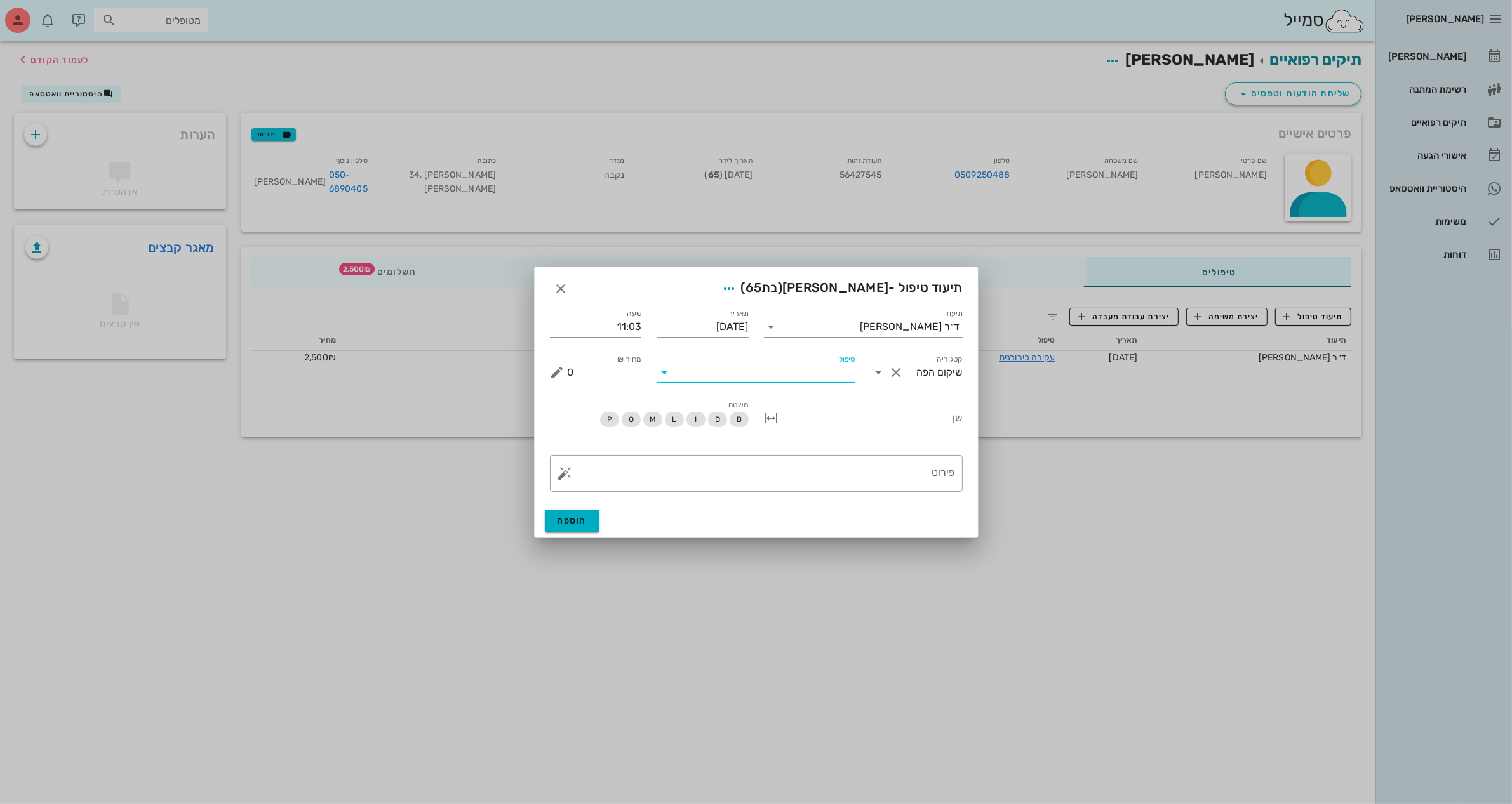
click at [894, 371] on button "Clear קטגוריה" at bounding box center [896, 372] width 15 height 15
click at [899, 373] on input "קטגוריה" at bounding box center [926, 372] width 71 height 20
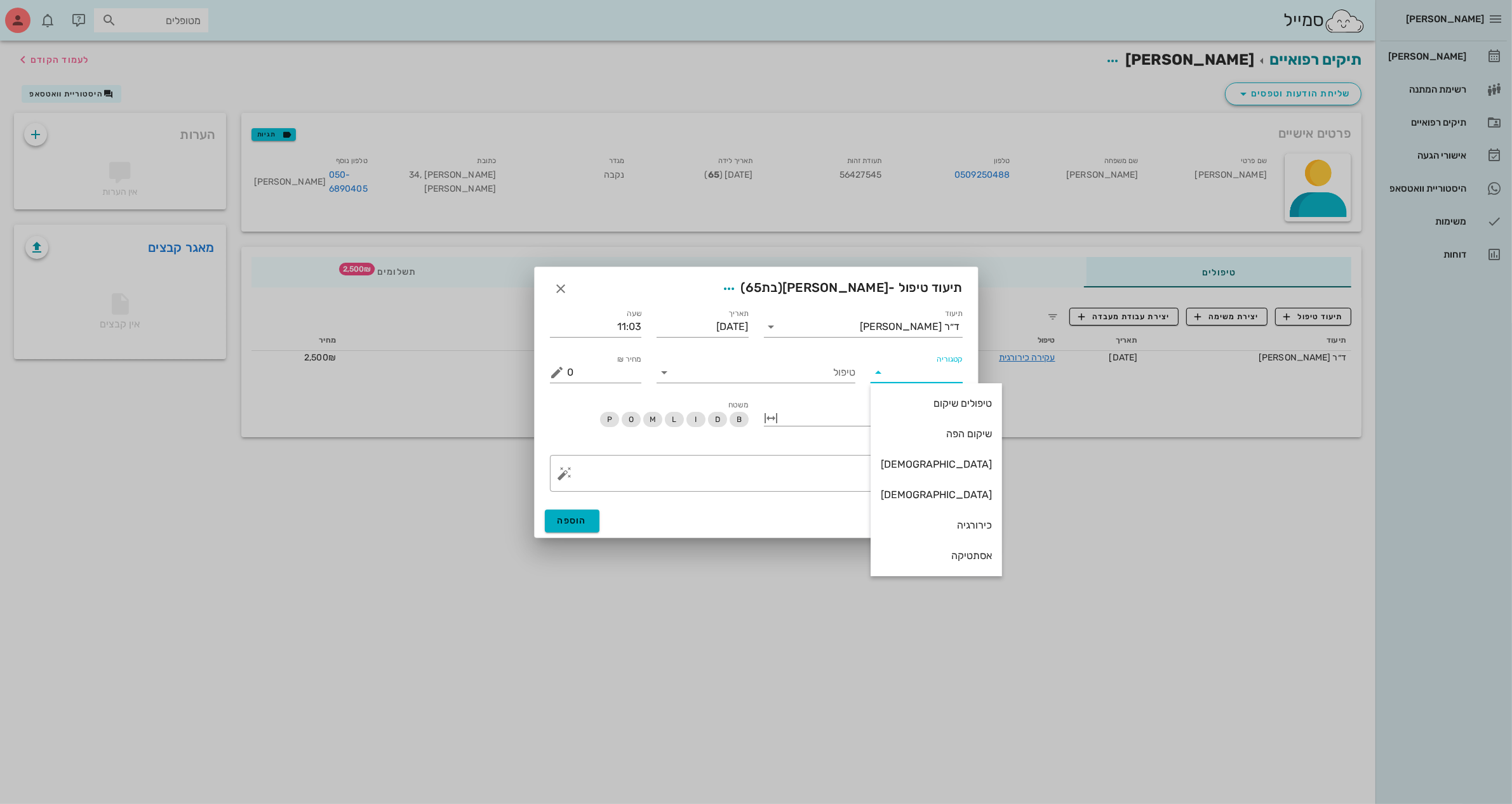
click at [906, 373] on input "קטגוריה" at bounding box center [926, 372] width 71 height 20
click at [911, 521] on div "כירורגיה" at bounding box center [936, 525] width 111 height 12
type input "כירורגיה"
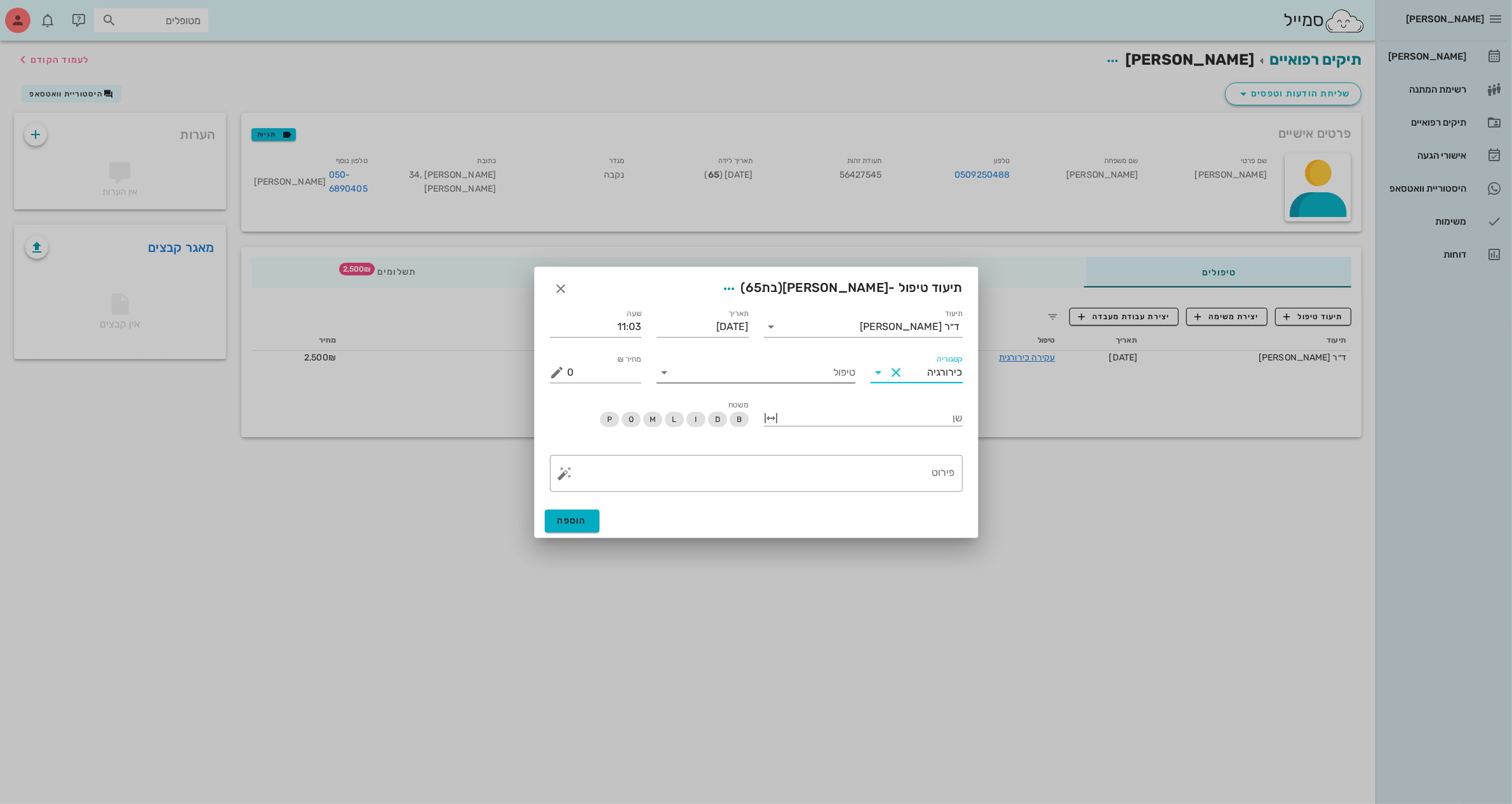
click at [803, 359] on div "טיפול" at bounding box center [755, 369] width 199 height 28
click at [808, 370] on input "טיפול" at bounding box center [765, 372] width 181 height 20
type input "טיפול [PERSON_NAME]"
click at [947, 390] on div "שן" at bounding box center [863, 419] width 214 height 57
click at [562, 289] on icon "button" at bounding box center [561, 289] width 15 height 15
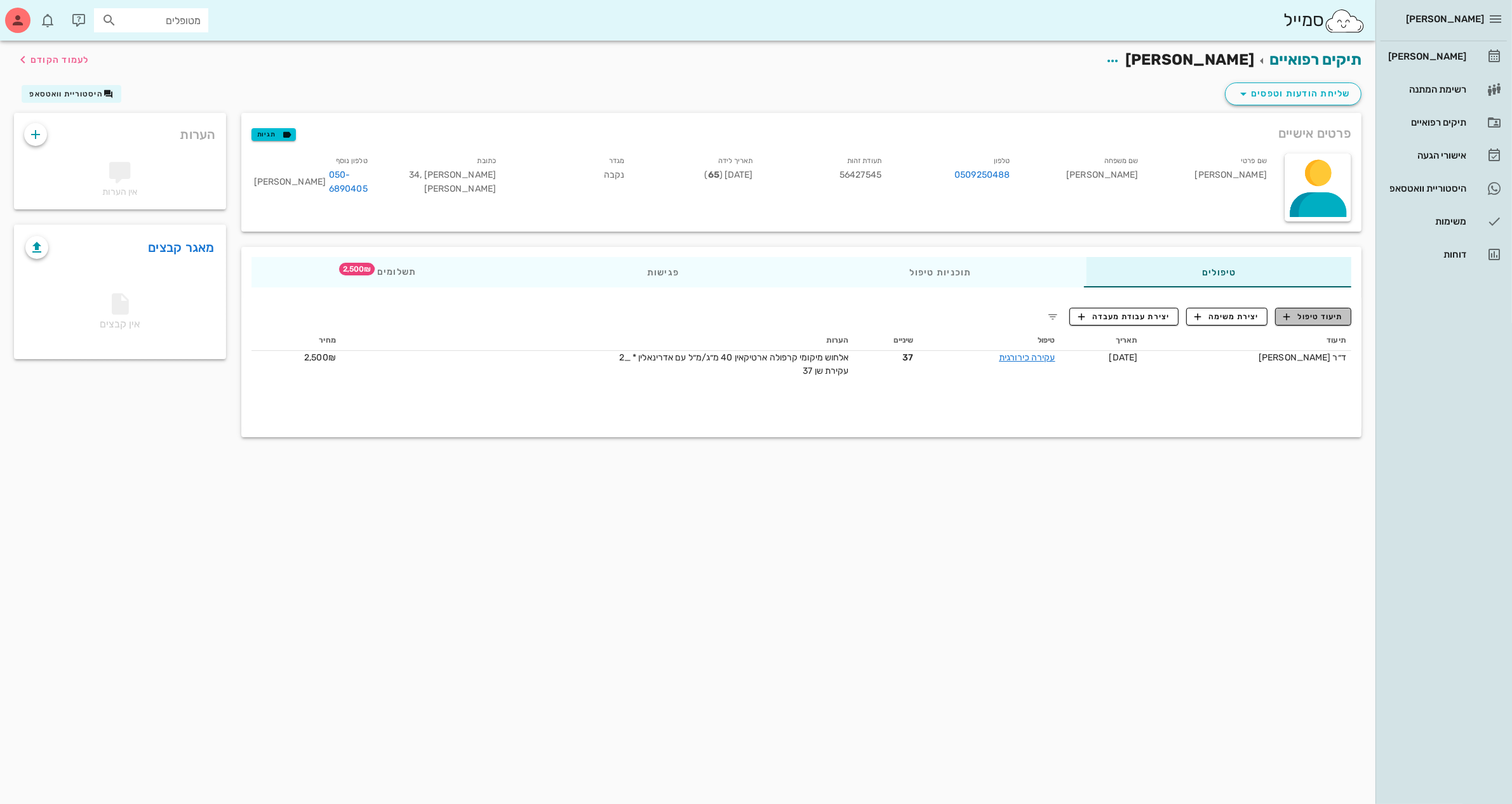
click at [1295, 318] on span "תיעוד טיפול" at bounding box center [1313, 316] width 59 height 12
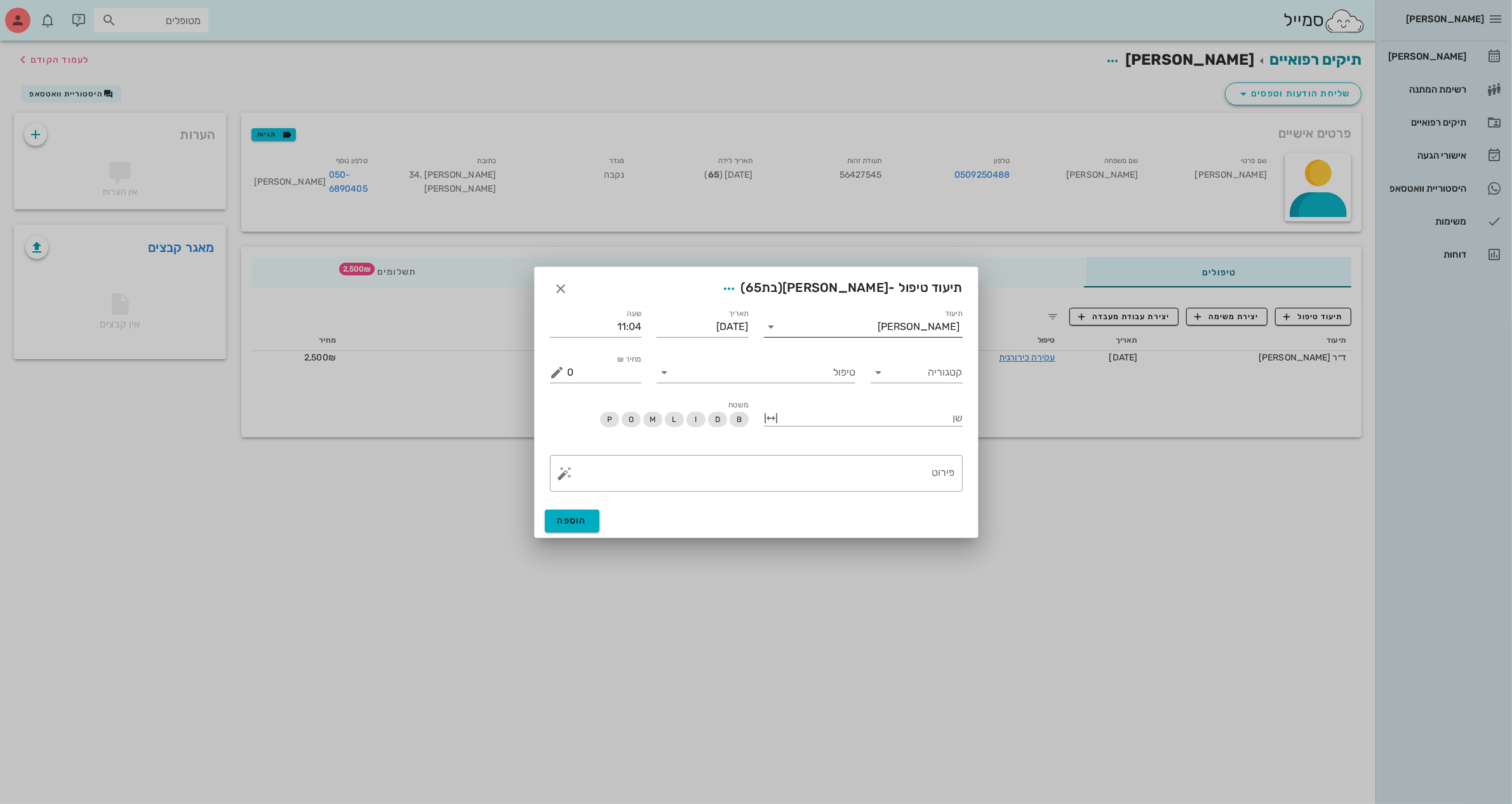
click at [878, 327] on input "תיעוד" at bounding box center [830, 326] width 96 height 20
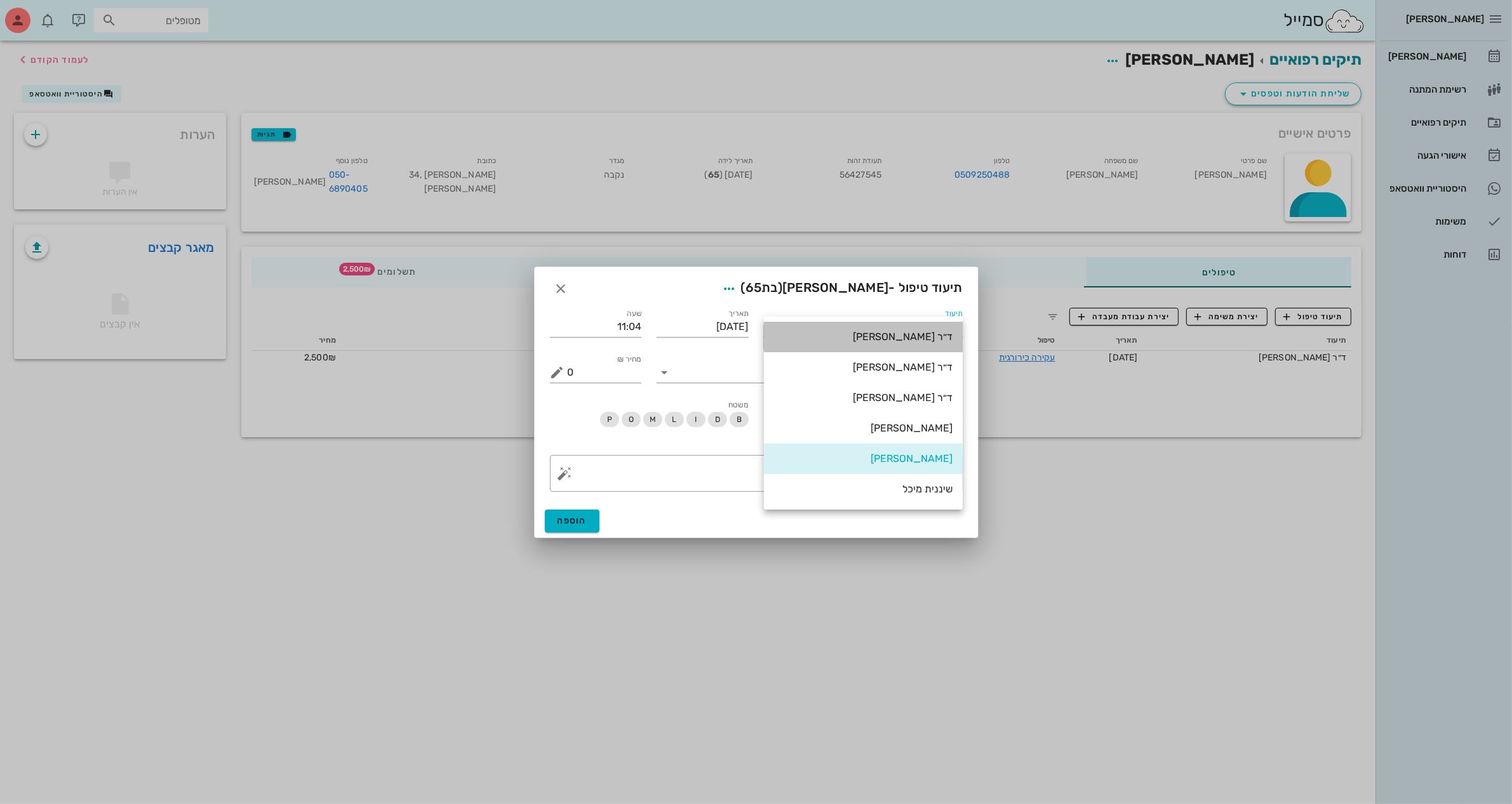
click at [935, 331] on div "ד״ר [PERSON_NAME]" at bounding box center [863, 336] width 179 height 12
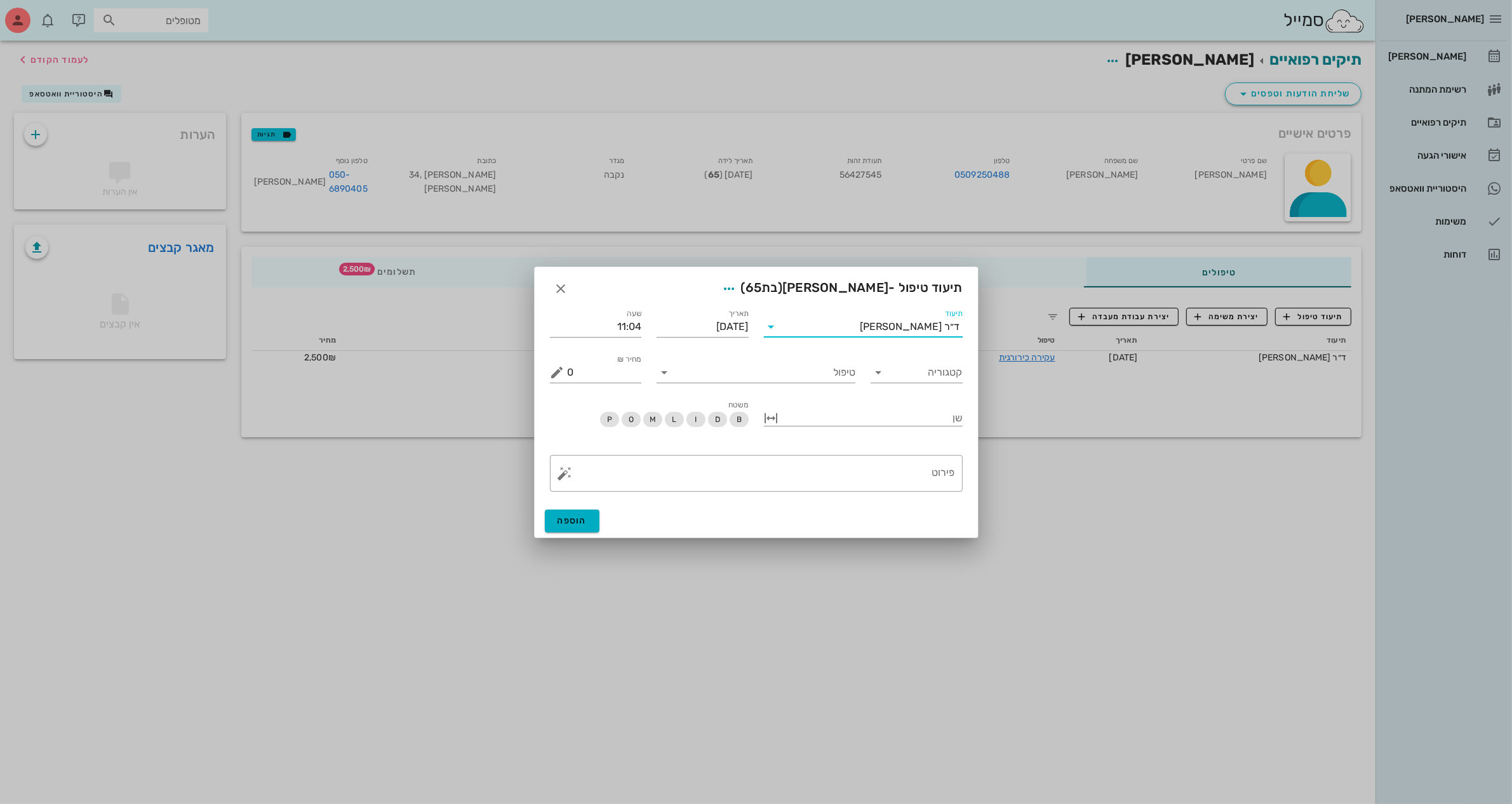
click at [913, 386] on div "קטגוריה" at bounding box center [916, 367] width 107 height 46
click at [919, 362] on input "קטגוריה" at bounding box center [926, 372] width 71 height 20
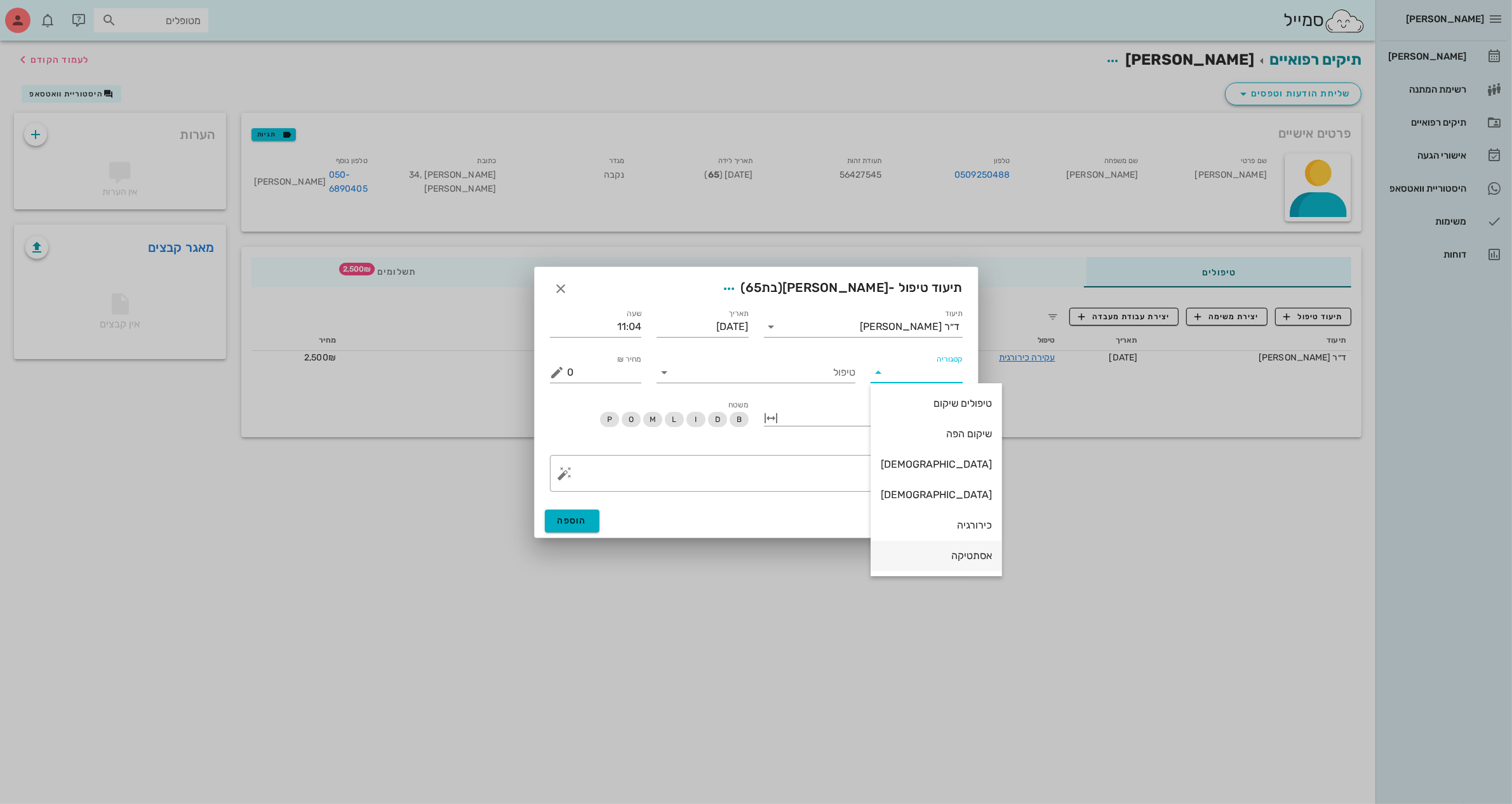
click at [931, 556] on div "אסתטיקה" at bounding box center [936, 556] width 111 height 12
type input "אסתטיקה"
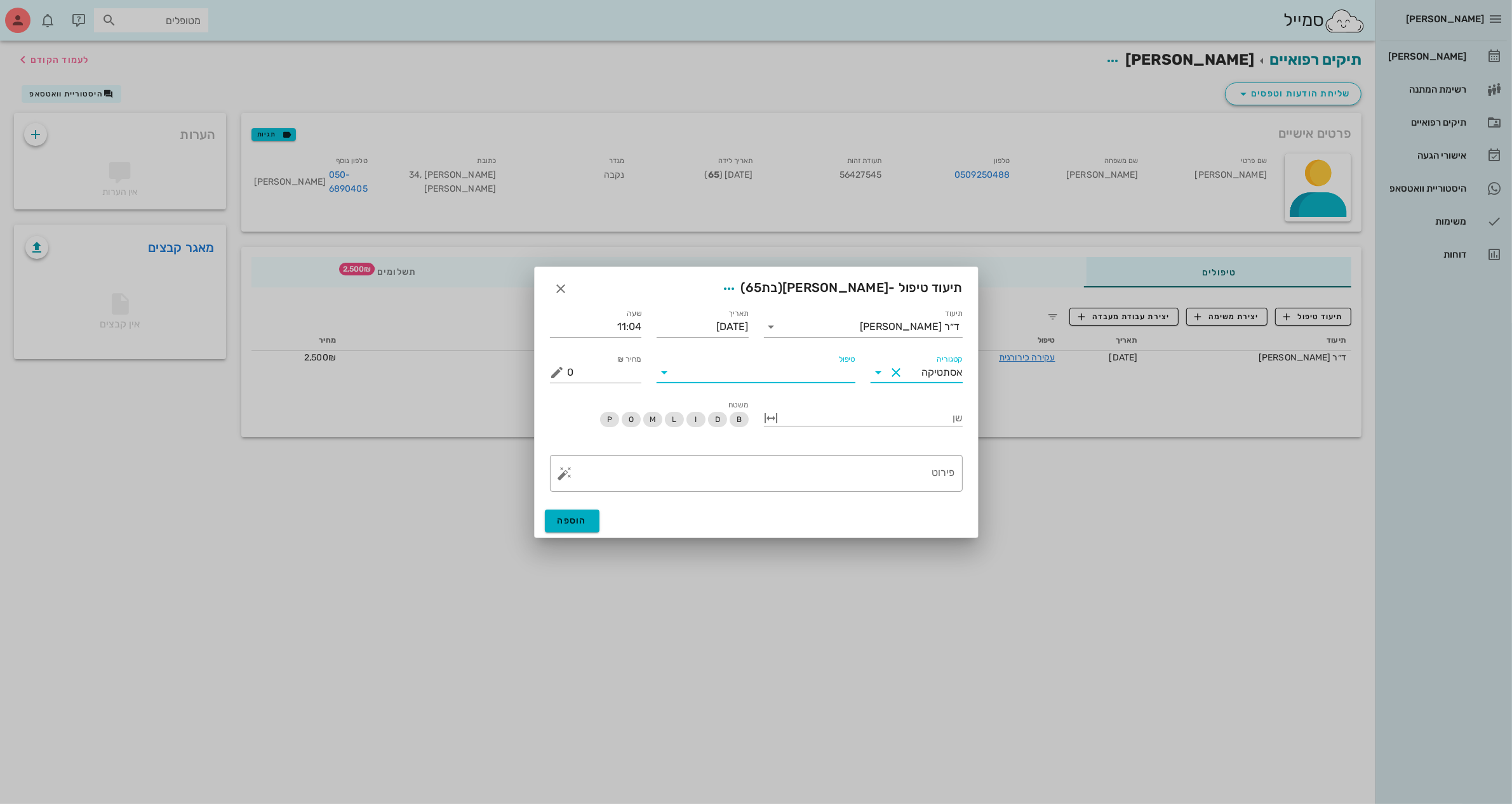
click at [817, 371] on input "טיפול" at bounding box center [765, 372] width 181 height 20
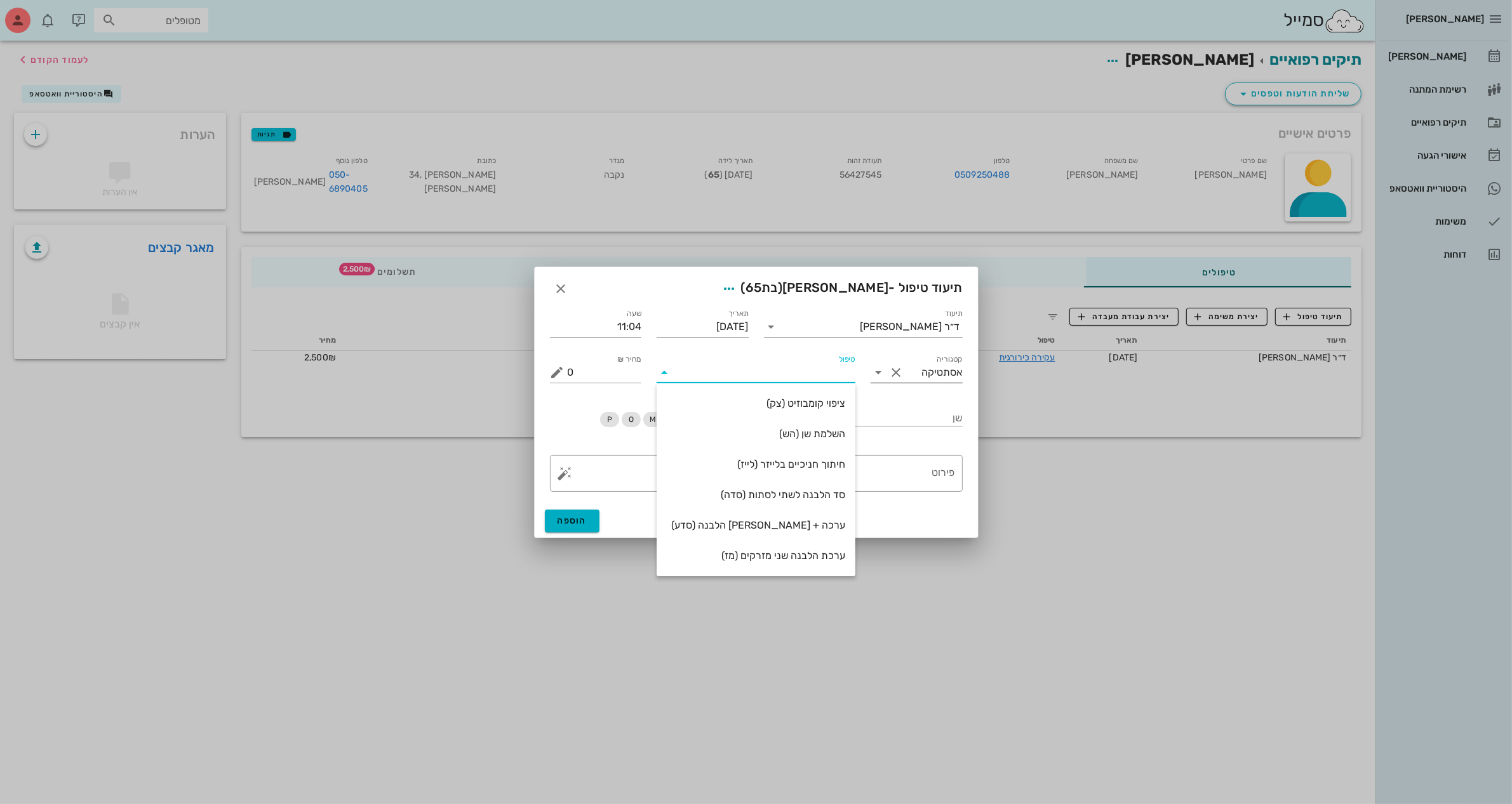
click at [890, 370] on button "Clear קטגוריה" at bounding box center [896, 372] width 15 height 15
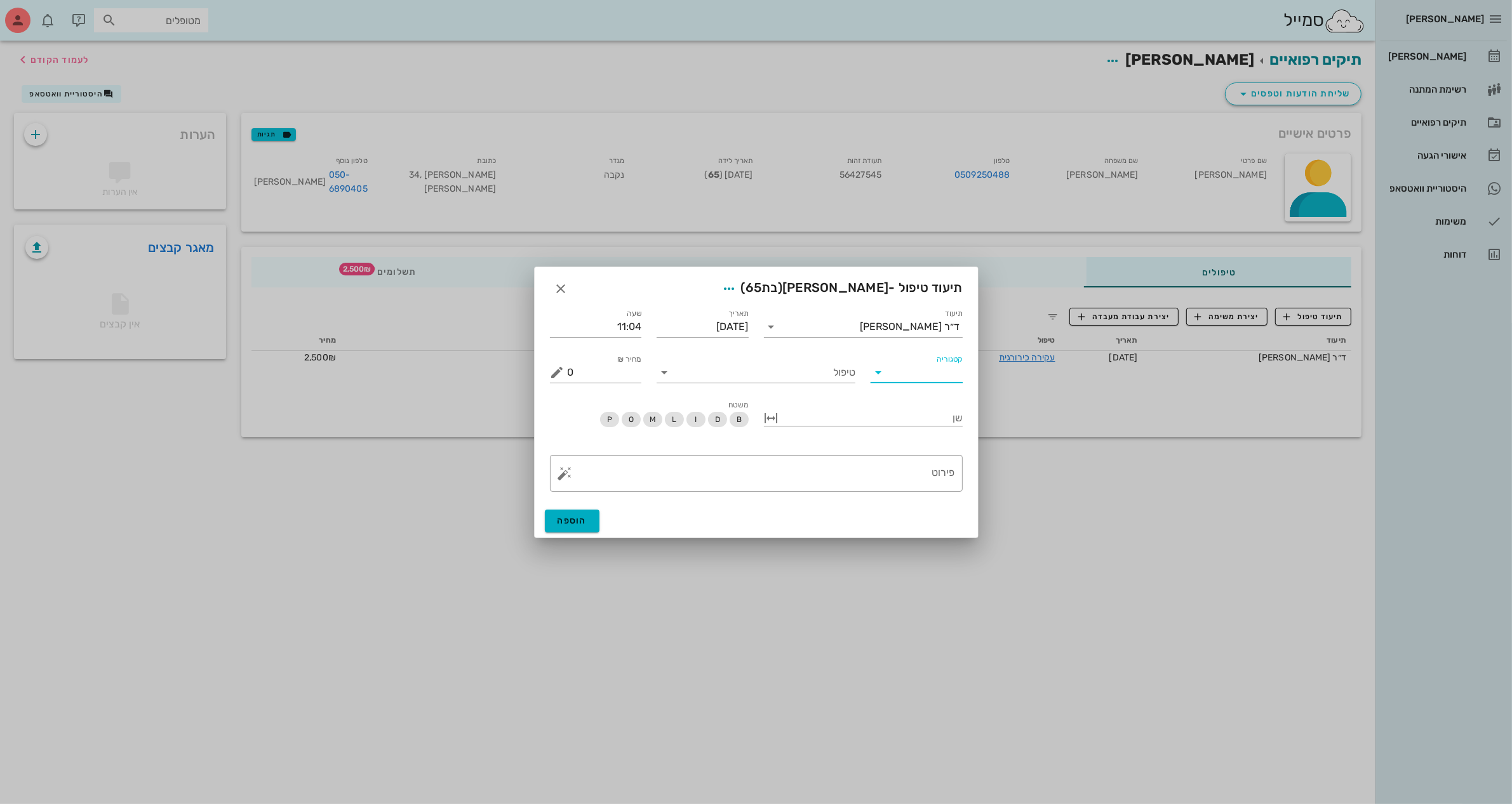
click at [876, 370] on icon at bounding box center [878, 372] width 15 height 15
drag, startPoint x: 933, startPoint y: 434, endPoint x: 892, endPoint y: 416, distance: 44.8
click at [932, 434] on div "שיקום הפה" at bounding box center [936, 434] width 111 height 12
type input "שיקום הפה"
click at [664, 373] on icon at bounding box center [664, 372] width 15 height 15
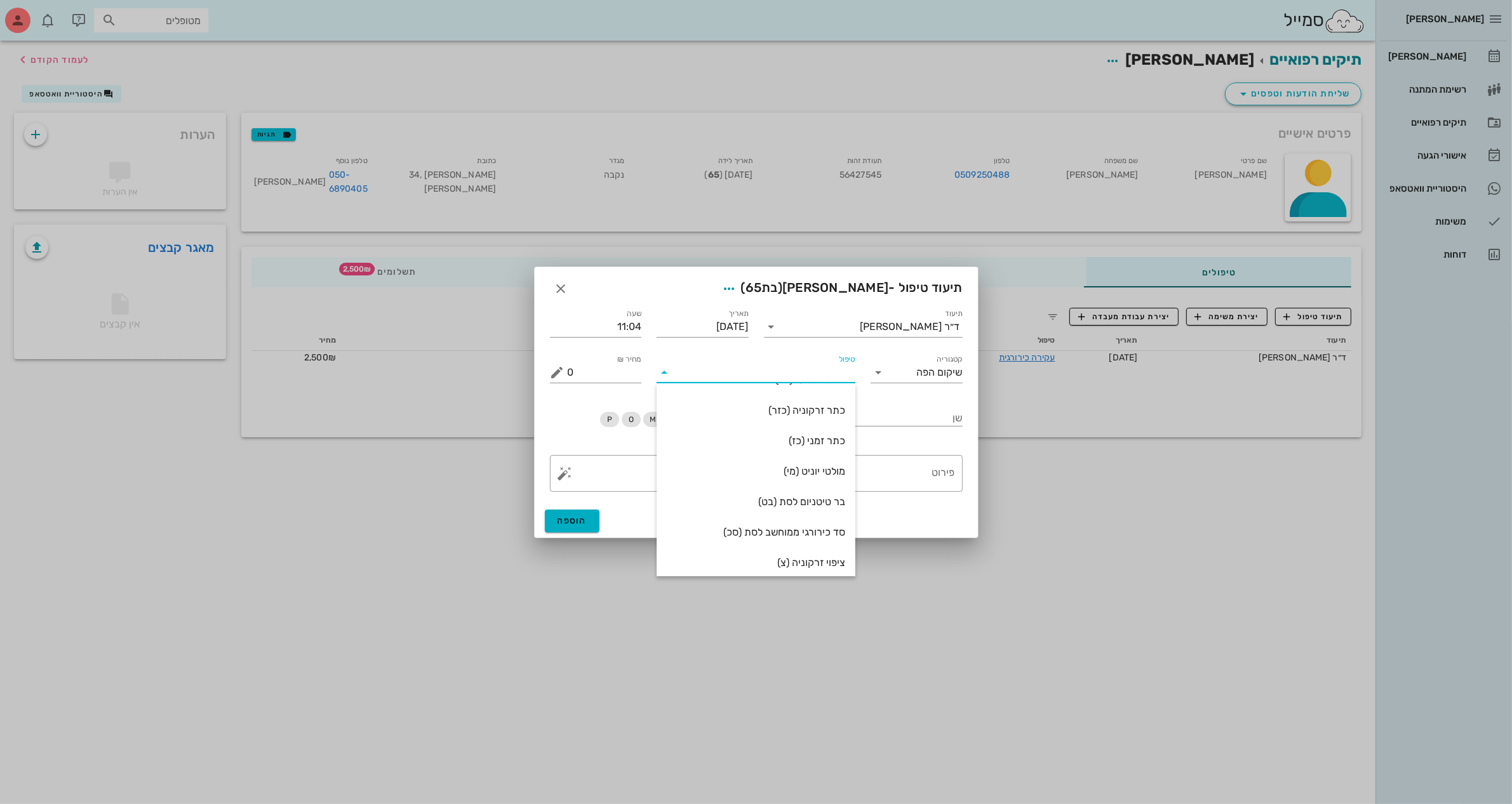
scroll to position [5, 0]
click at [837, 489] on div "כתר זרקוניה (כזר)" at bounding box center [755, 489] width 179 height 12
type input "3186"
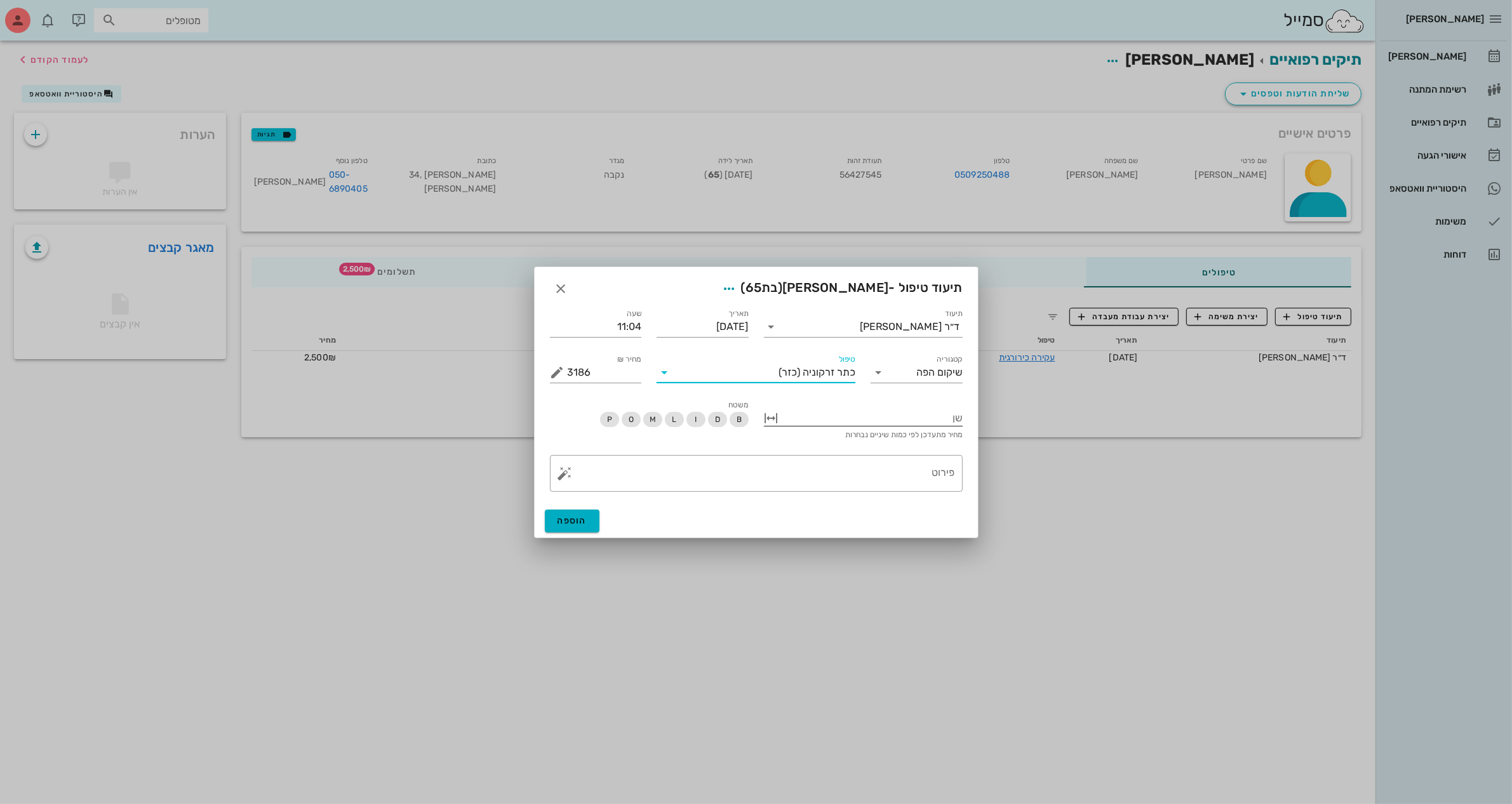
click at [814, 416] on div at bounding box center [872, 417] width 181 height 17
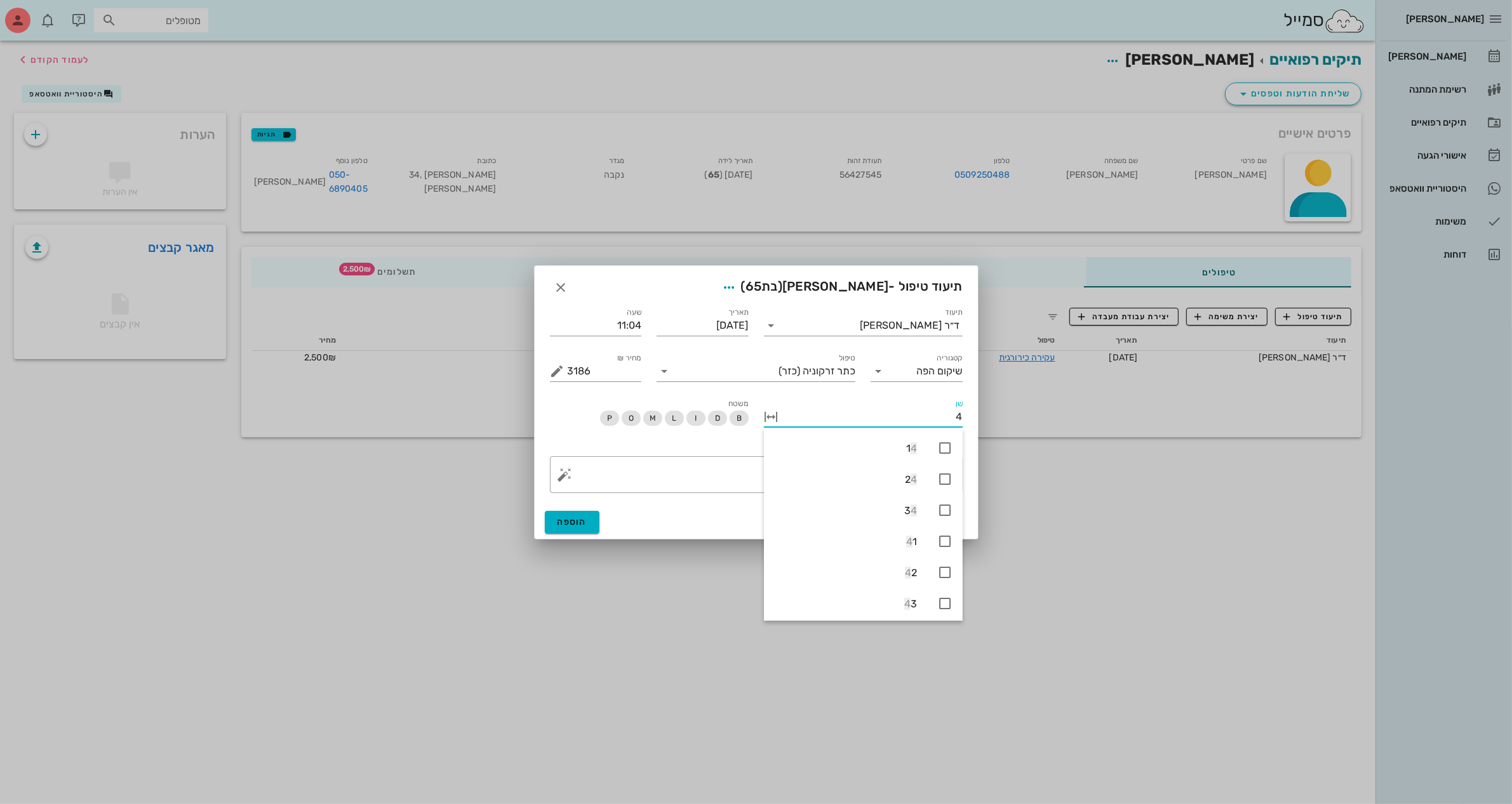
type input "45"
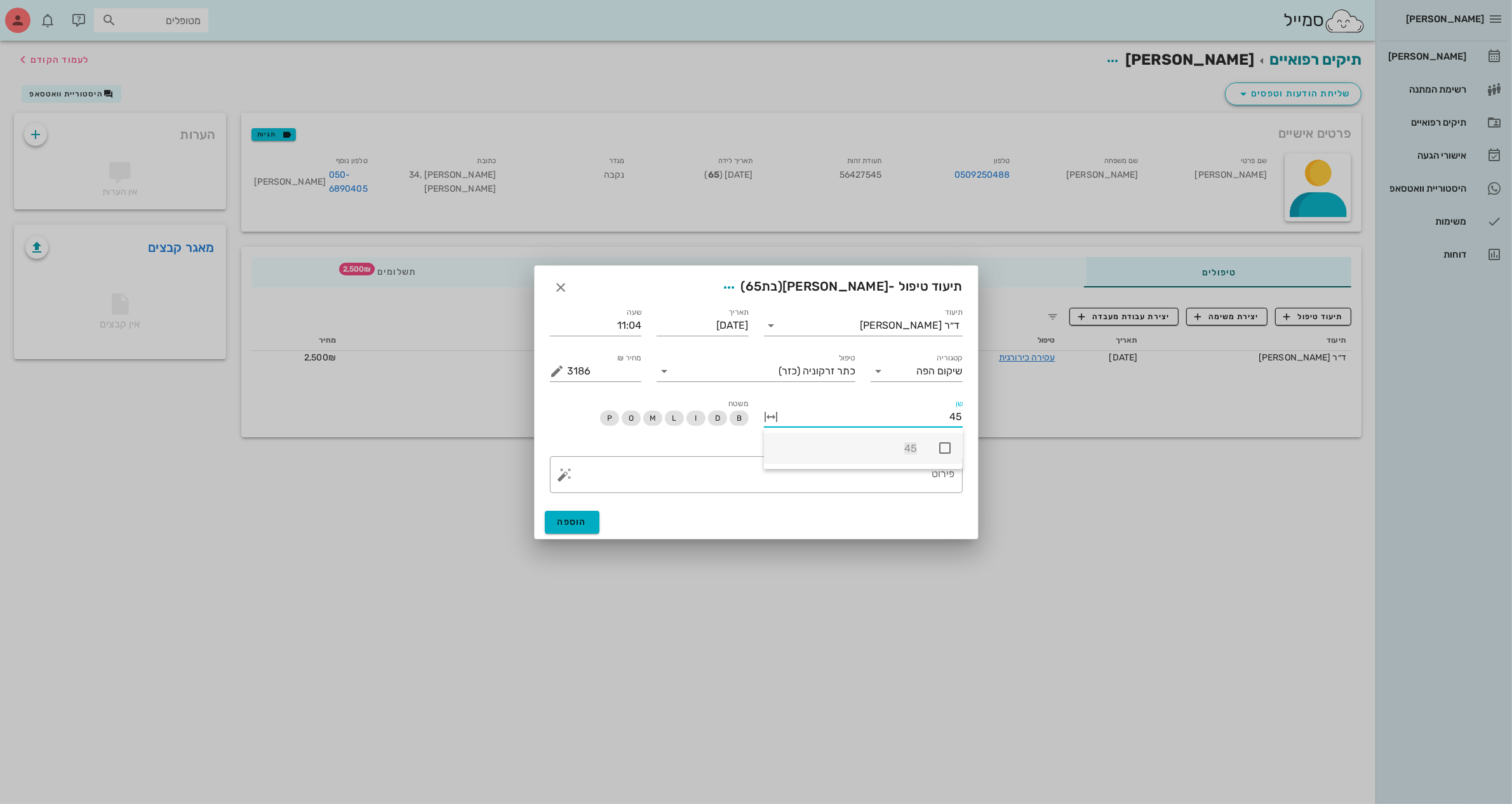
click at [947, 449] on icon at bounding box center [945, 448] width 15 height 15
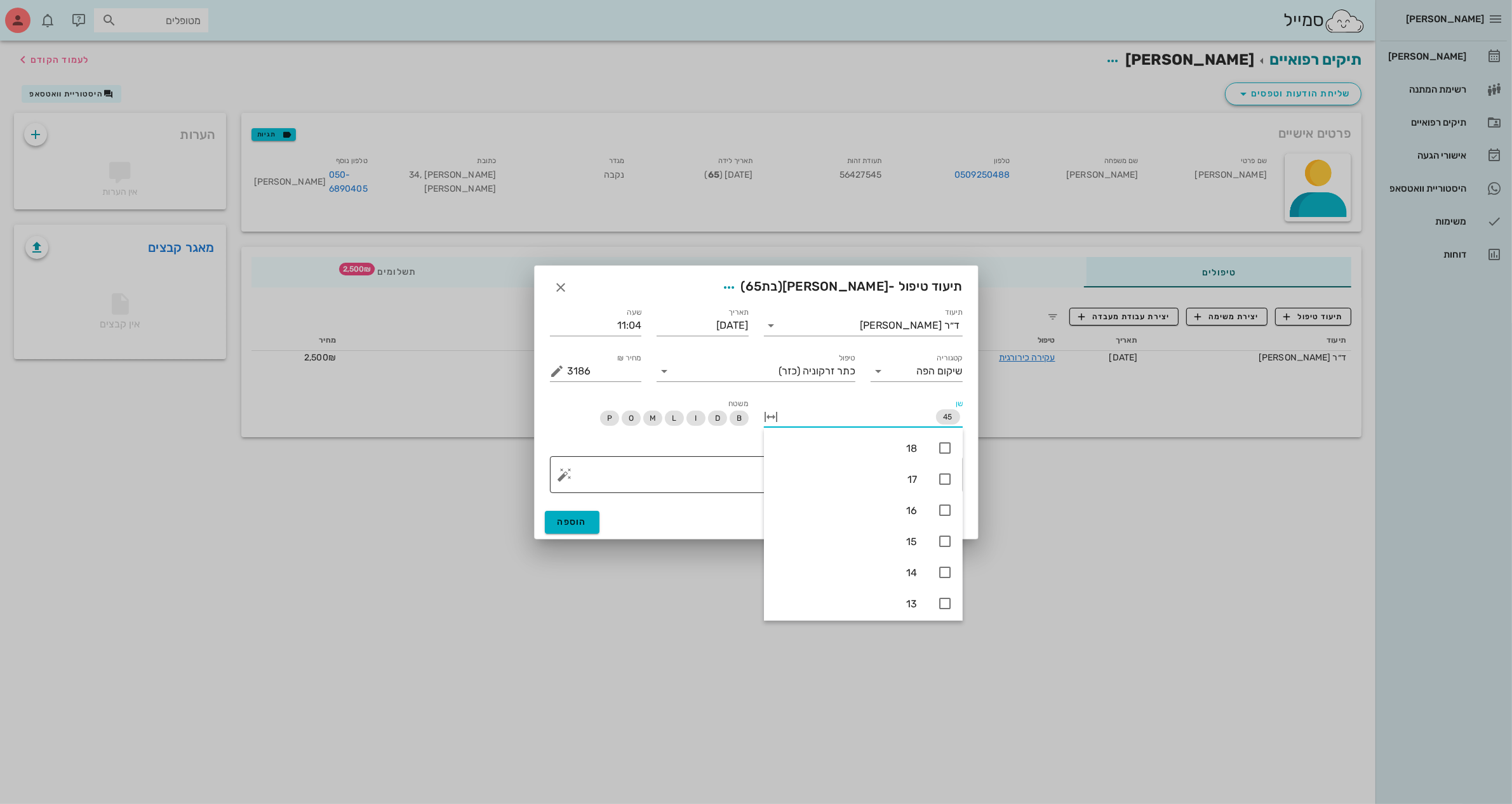
click at [666, 470] on textarea "פירוט" at bounding box center [761, 478] width 387 height 31
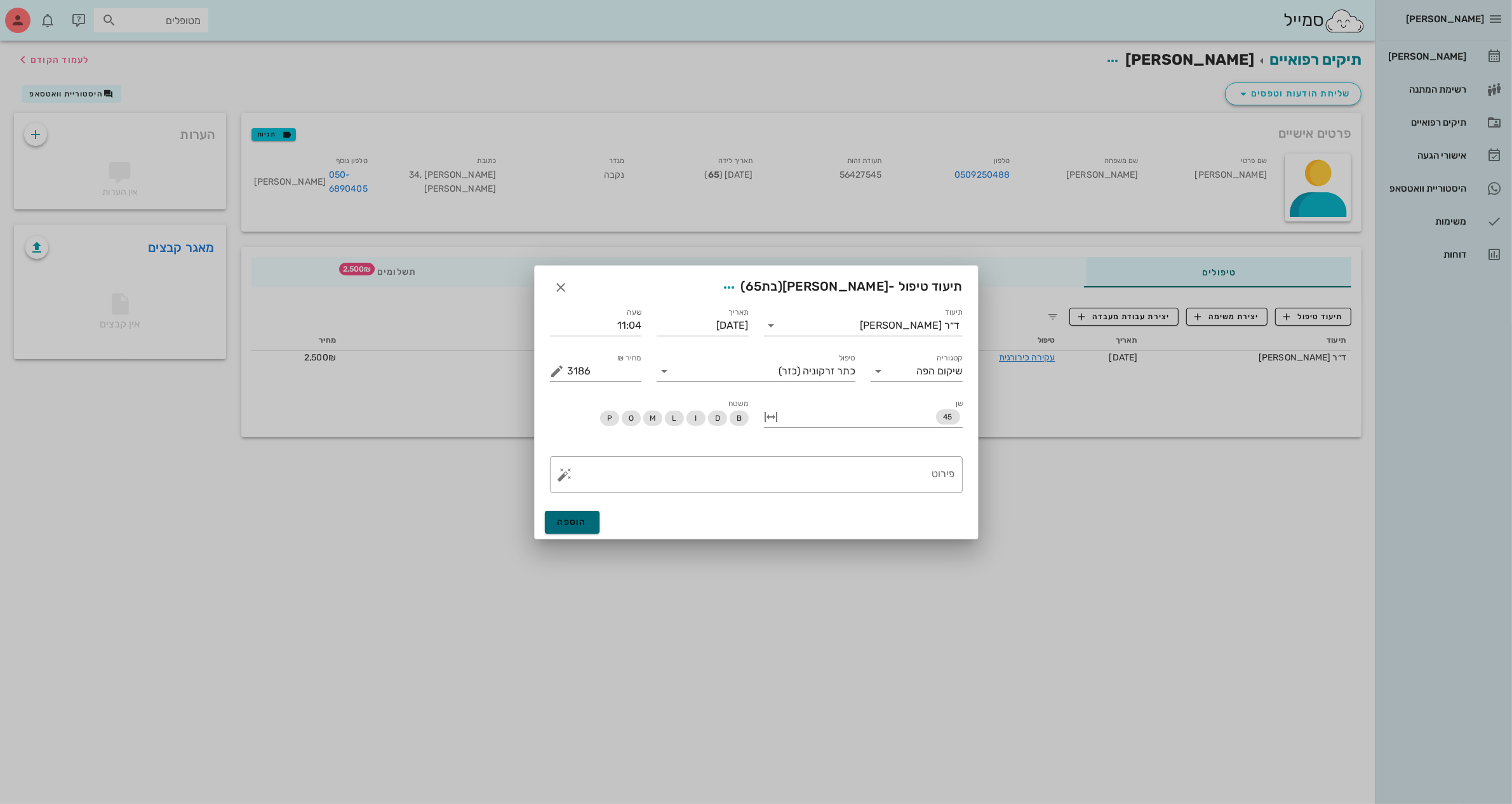
click at [586, 532] on button "הוספה" at bounding box center [572, 522] width 55 height 23
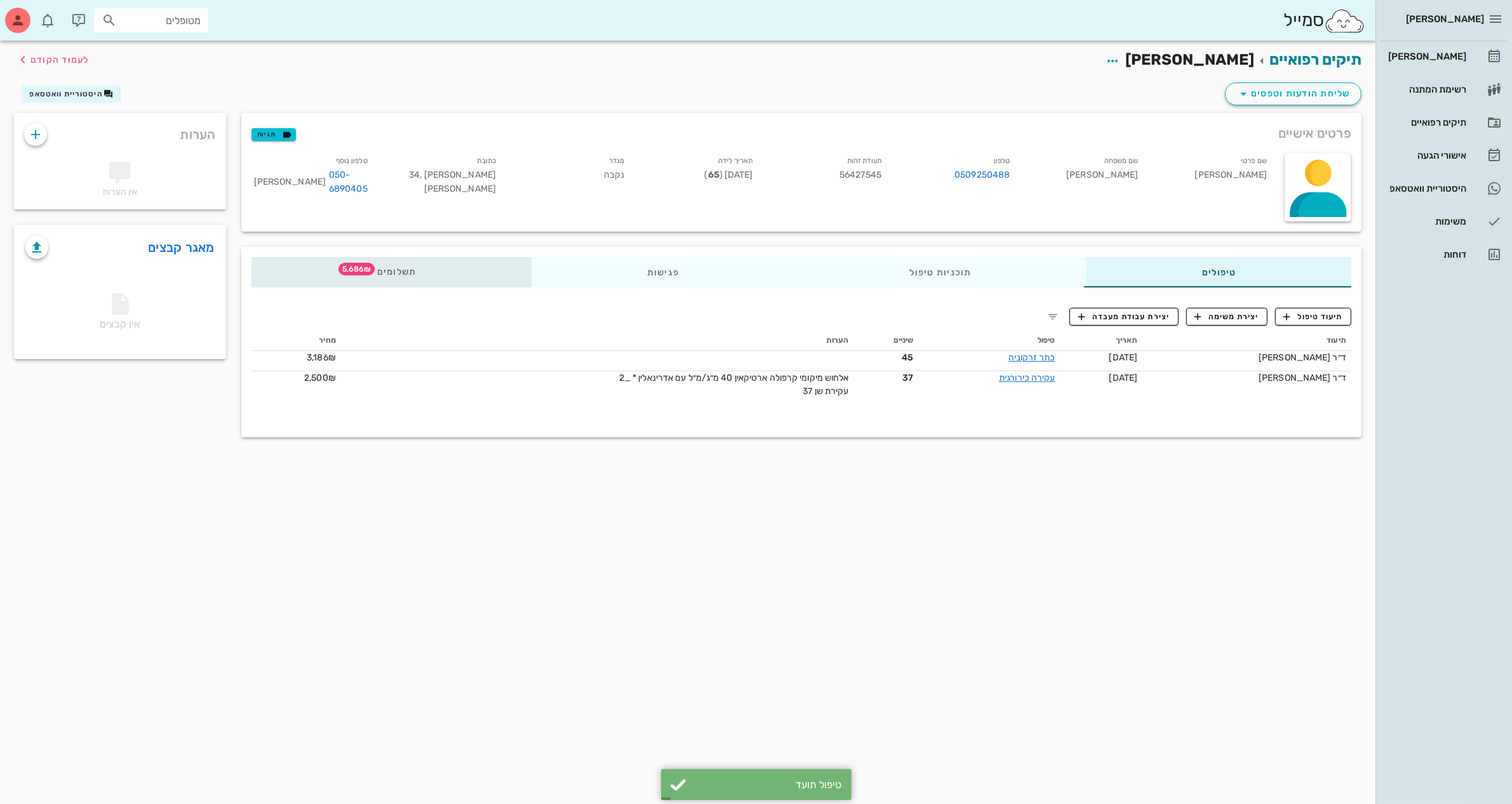
click at [389, 273] on span "תשלומים 5,686₪" at bounding box center [391, 272] width 50 height 9
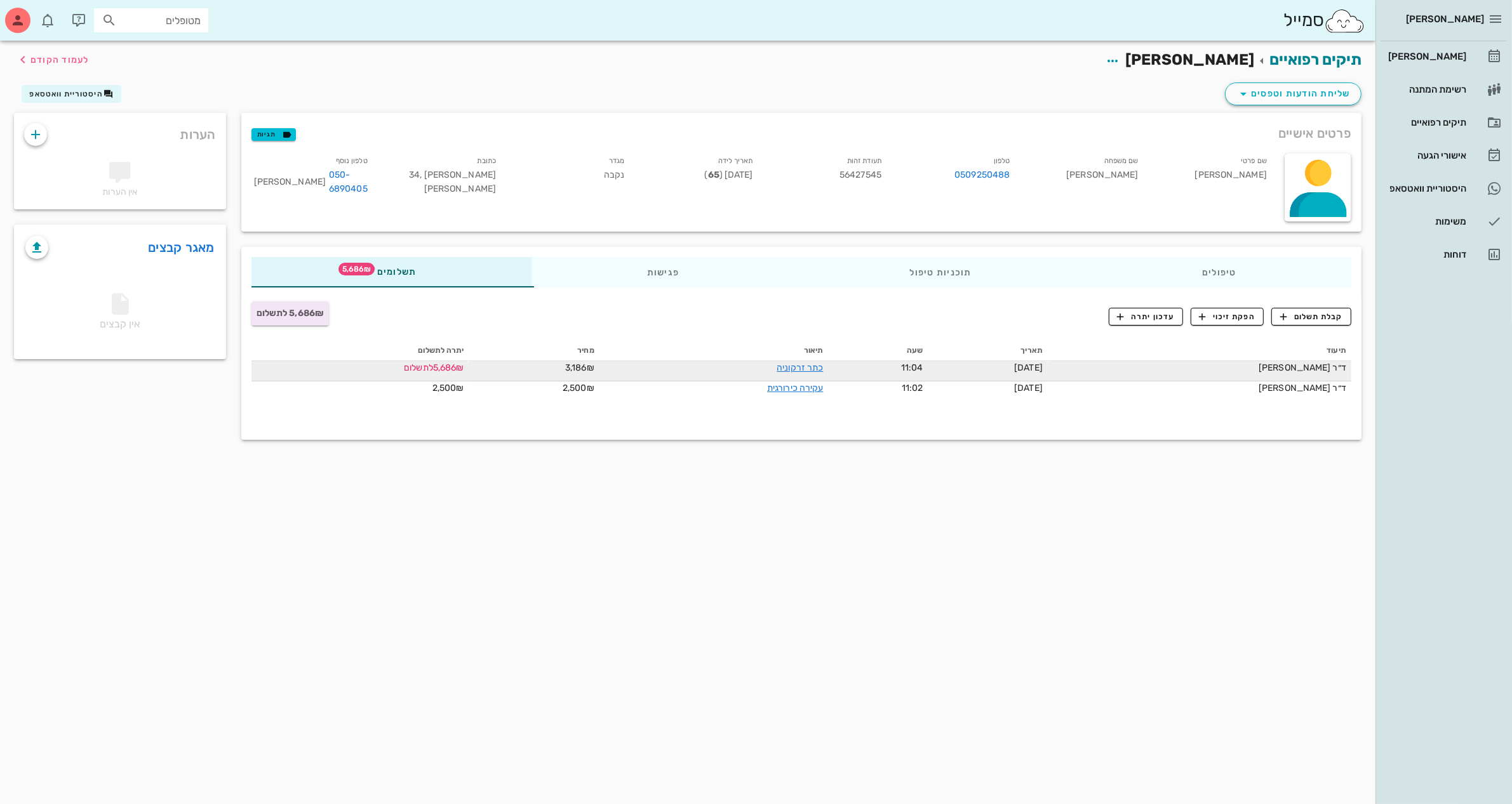
click at [1043, 363] on span "[DATE]" at bounding box center [1028, 367] width 28 height 11
click at [867, 365] on td "11:04" at bounding box center [878, 371] width 100 height 20
click at [803, 365] on link "כתר זרקוניה" at bounding box center [800, 367] width 47 height 11
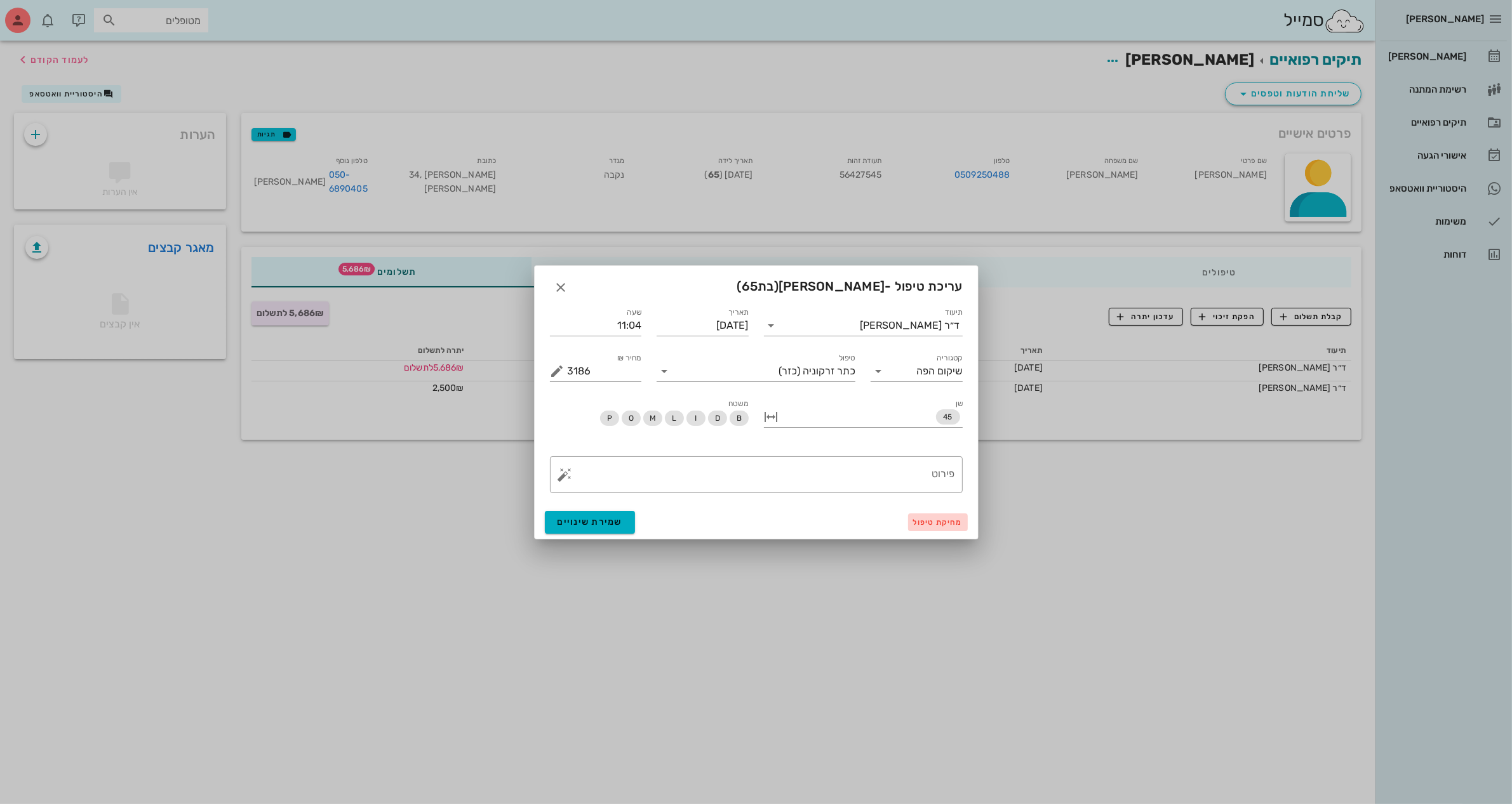
click at [946, 521] on span "מחיקת טיפול" at bounding box center [938, 522] width 50 height 9
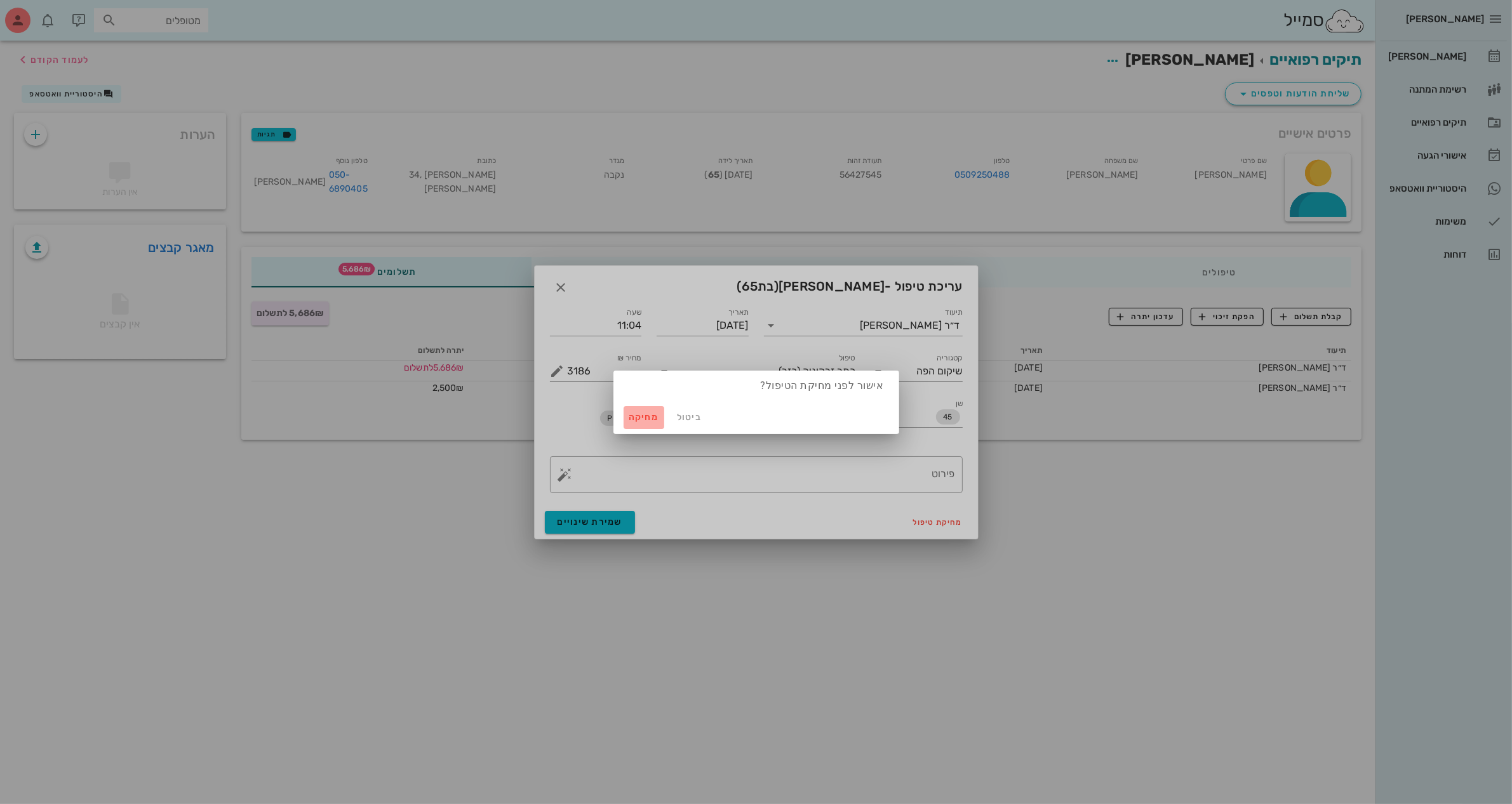
click at [645, 420] on span "מחיקה" at bounding box center [644, 417] width 31 height 11
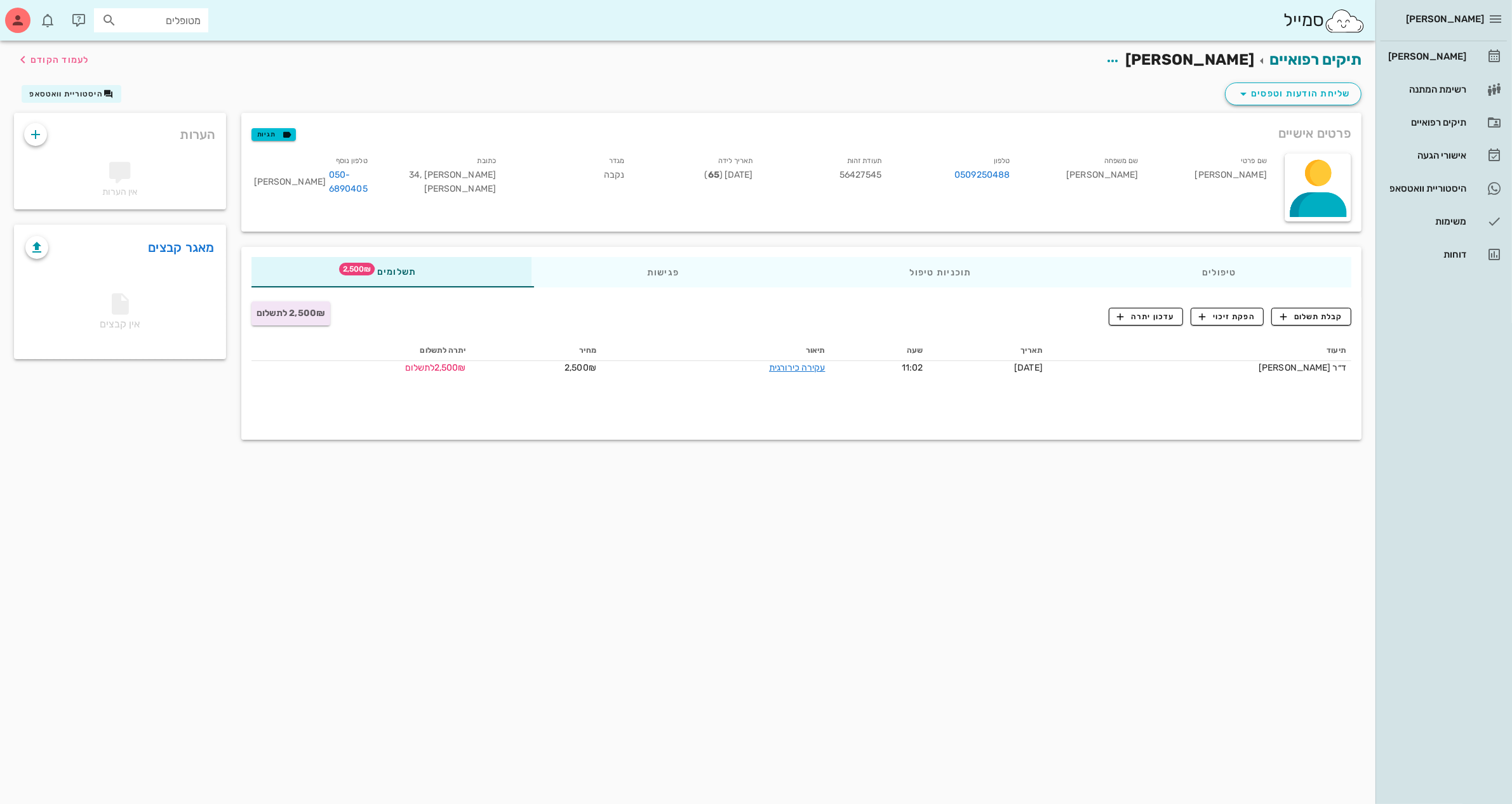
click at [803, 407] on div "תיעוד תאריך שעה תיאור מחיר יתרה לתשלום ד״ר [PERSON_NAME] [DATE] 11:02 עקירה כיר…" at bounding box center [802, 385] width 1100 height 89
click at [64, 86] on button "היסטוריית וואטסאפ" at bounding box center [71, 93] width 100 height 17
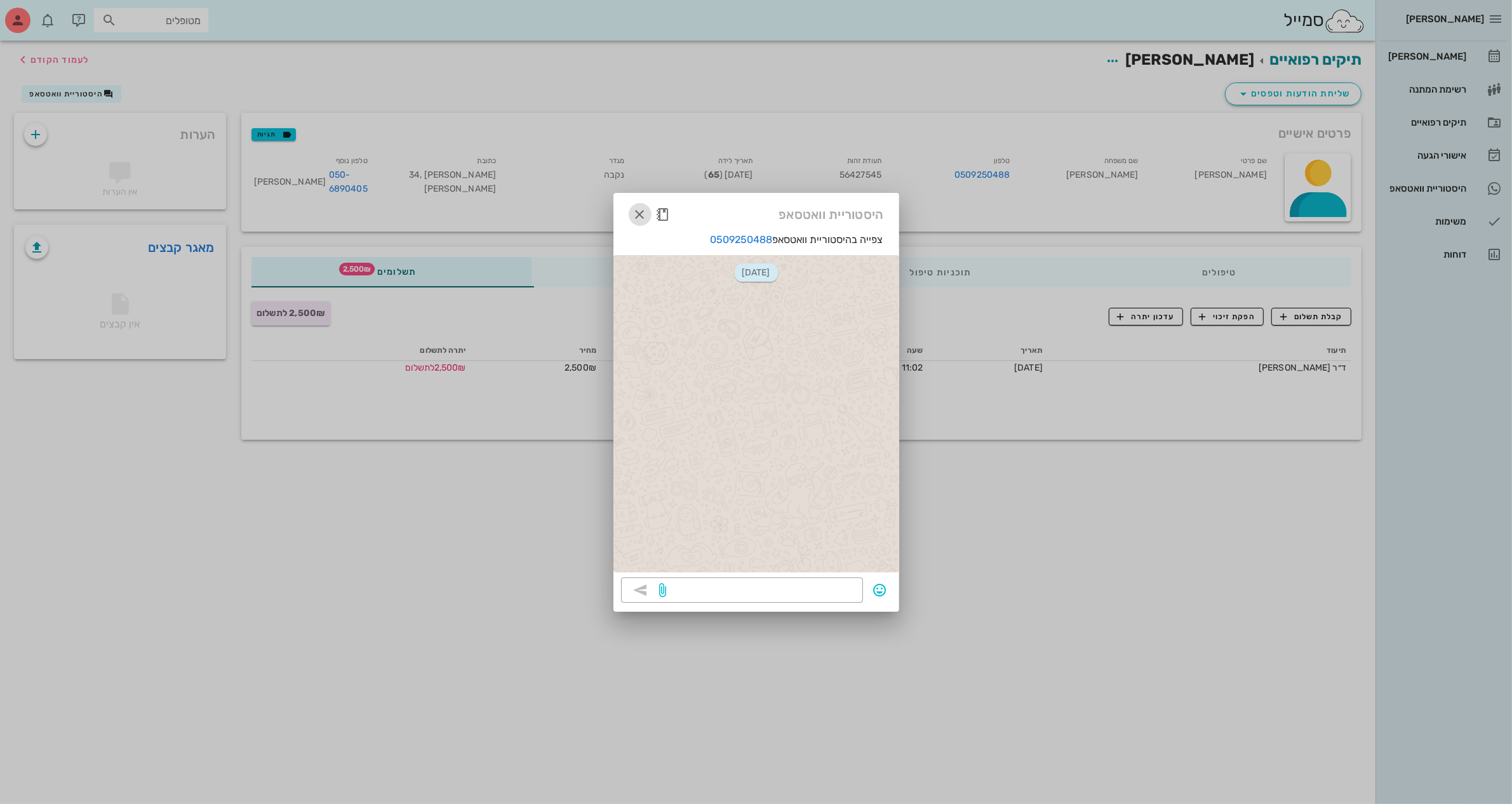
click at [636, 211] on icon "button" at bounding box center [640, 214] width 15 height 15
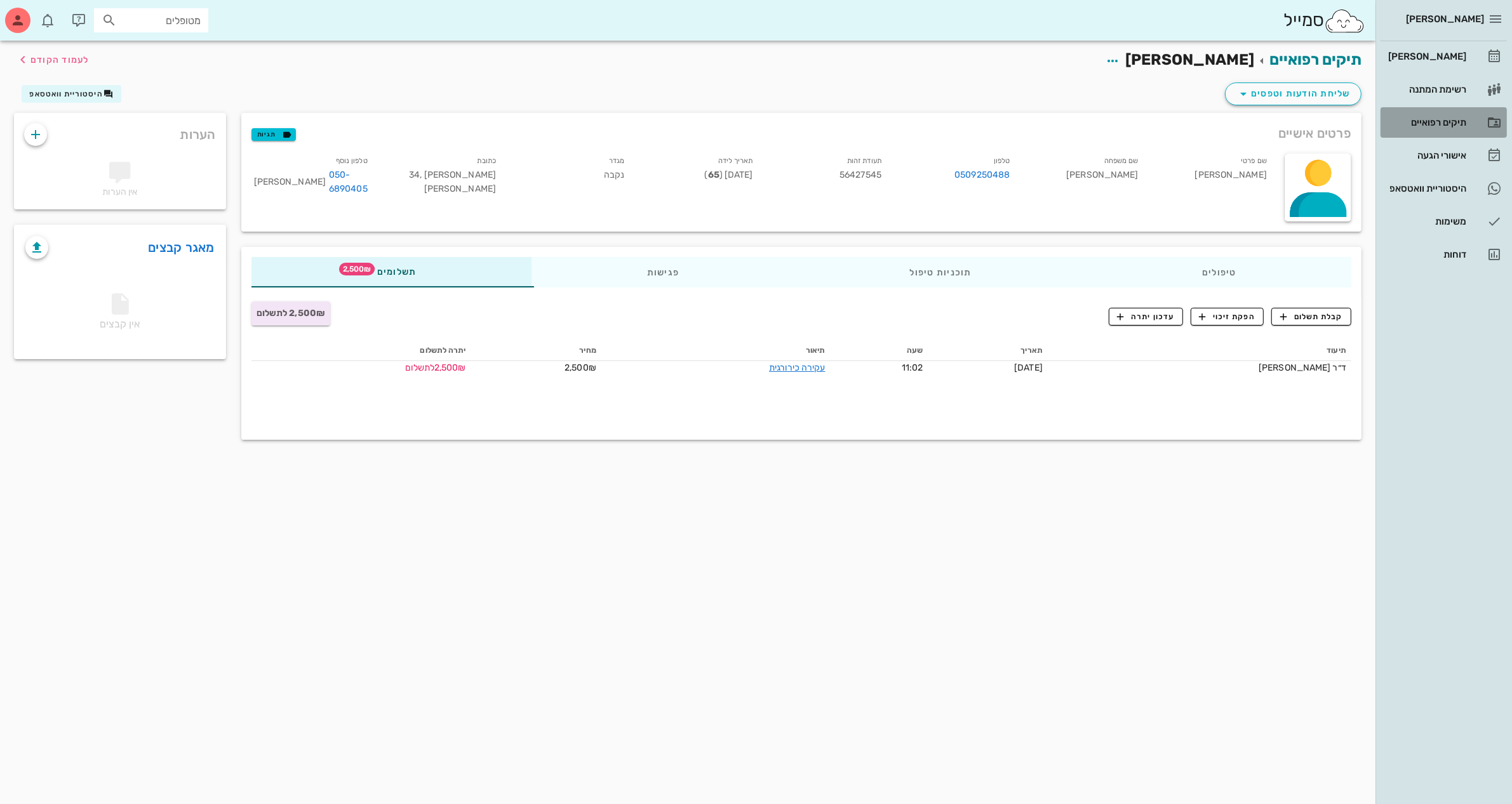
click at [1428, 125] on div "תיקים רפואיים" at bounding box center [1425, 122] width 81 height 10
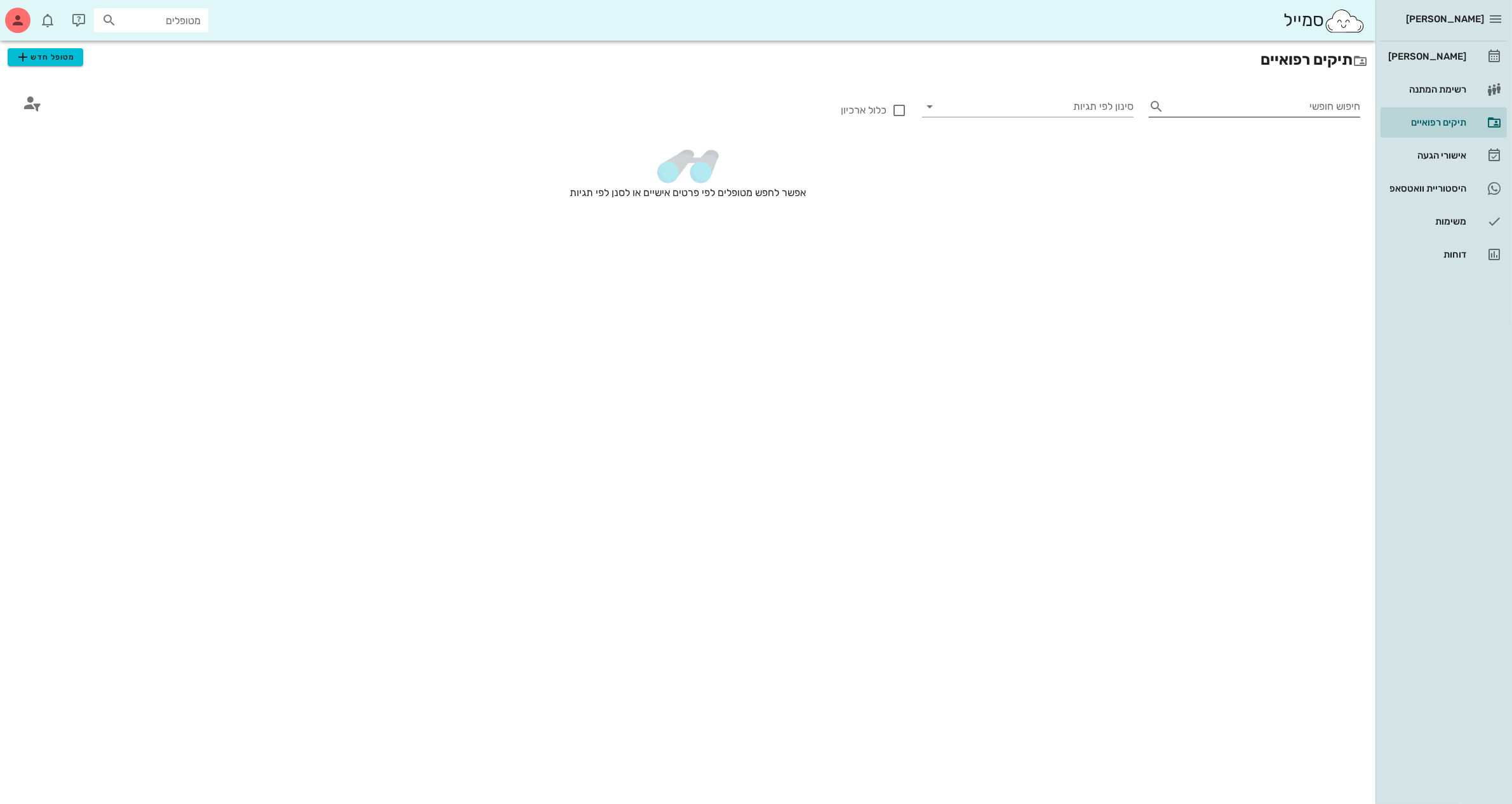
click at [1197, 111] on input "חיפוש חופשי" at bounding box center [1264, 106] width 191 height 20
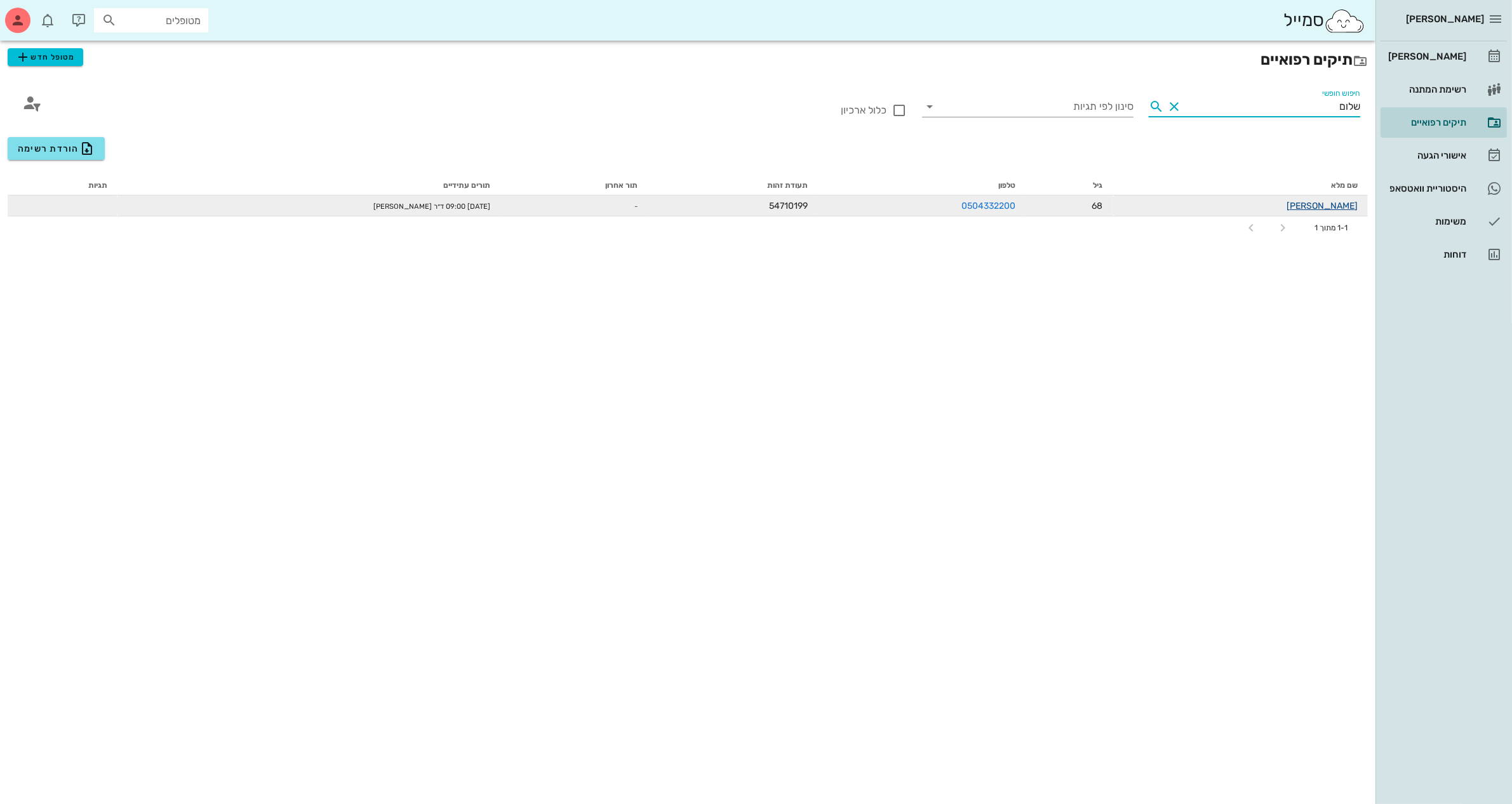
type input "שלום"
click at [1327, 206] on link "[PERSON_NAME]" at bounding box center [1322, 205] width 71 height 11
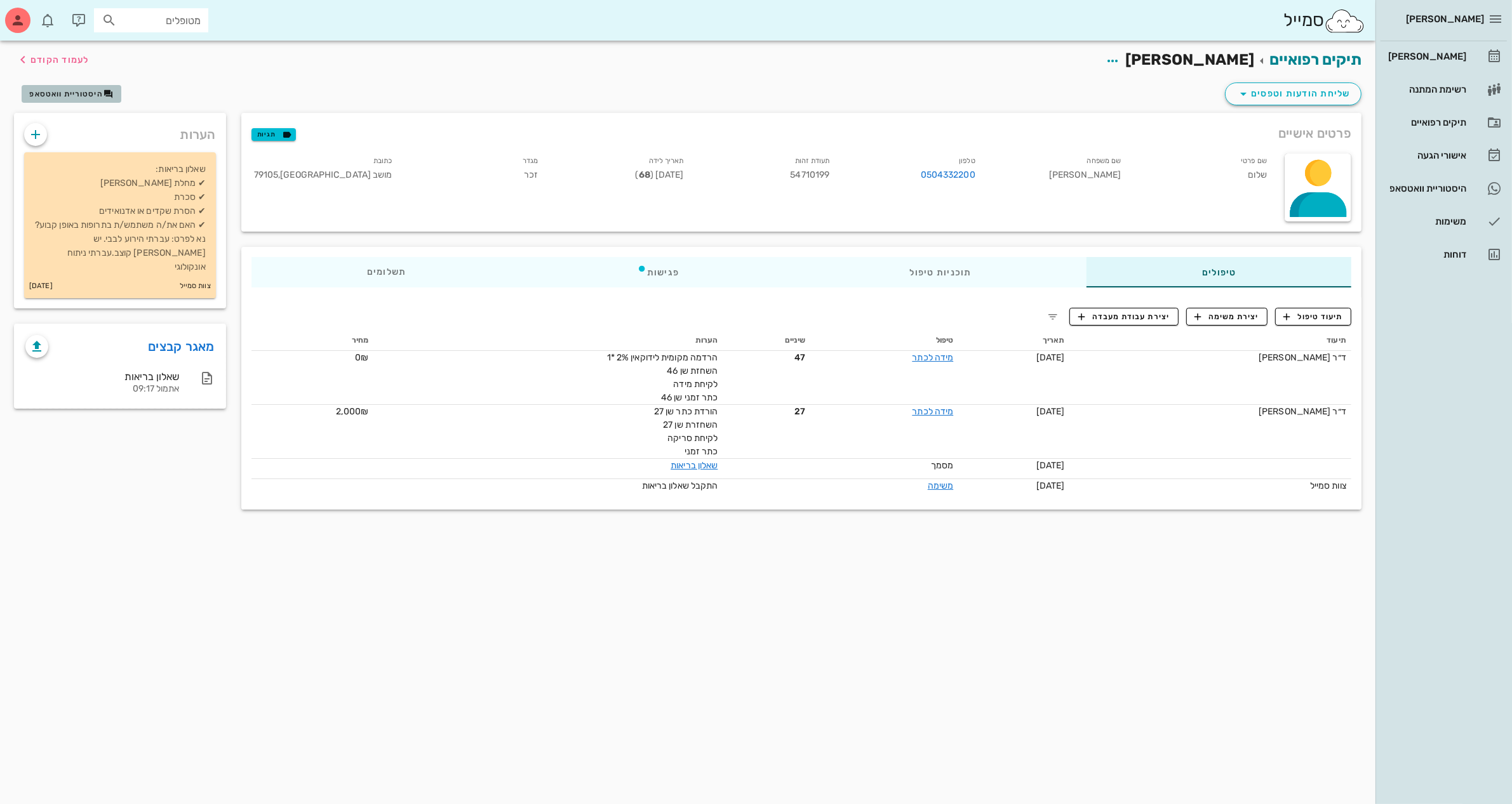
click at [66, 91] on span "היסטוריית וואטסאפ" at bounding box center [66, 94] width 74 height 9
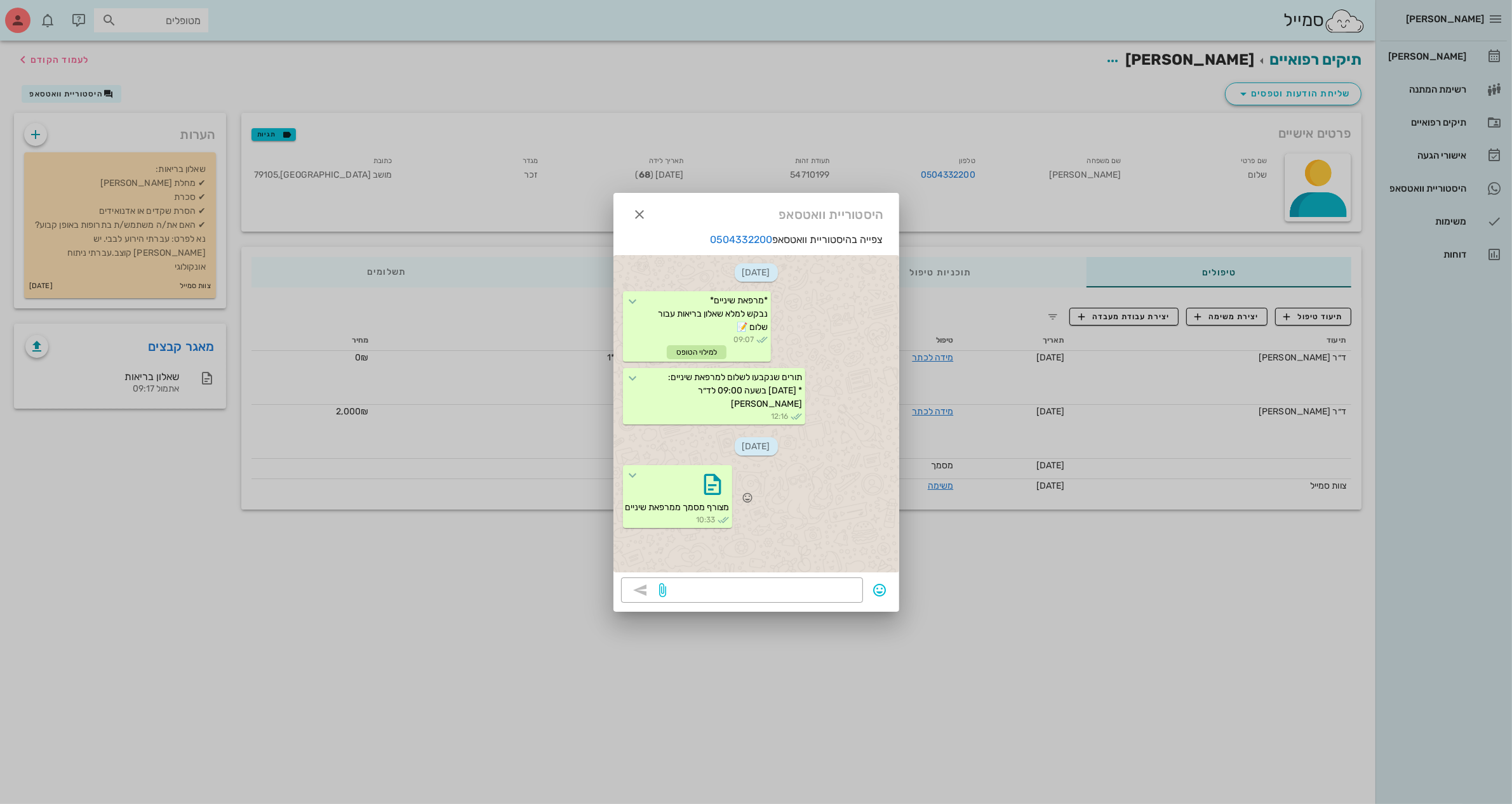
click at [690, 497] on div at bounding box center [677, 484] width 104 height 33
click at [709, 484] on icon "button" at bounding box center [713, 484] width 20 height 20
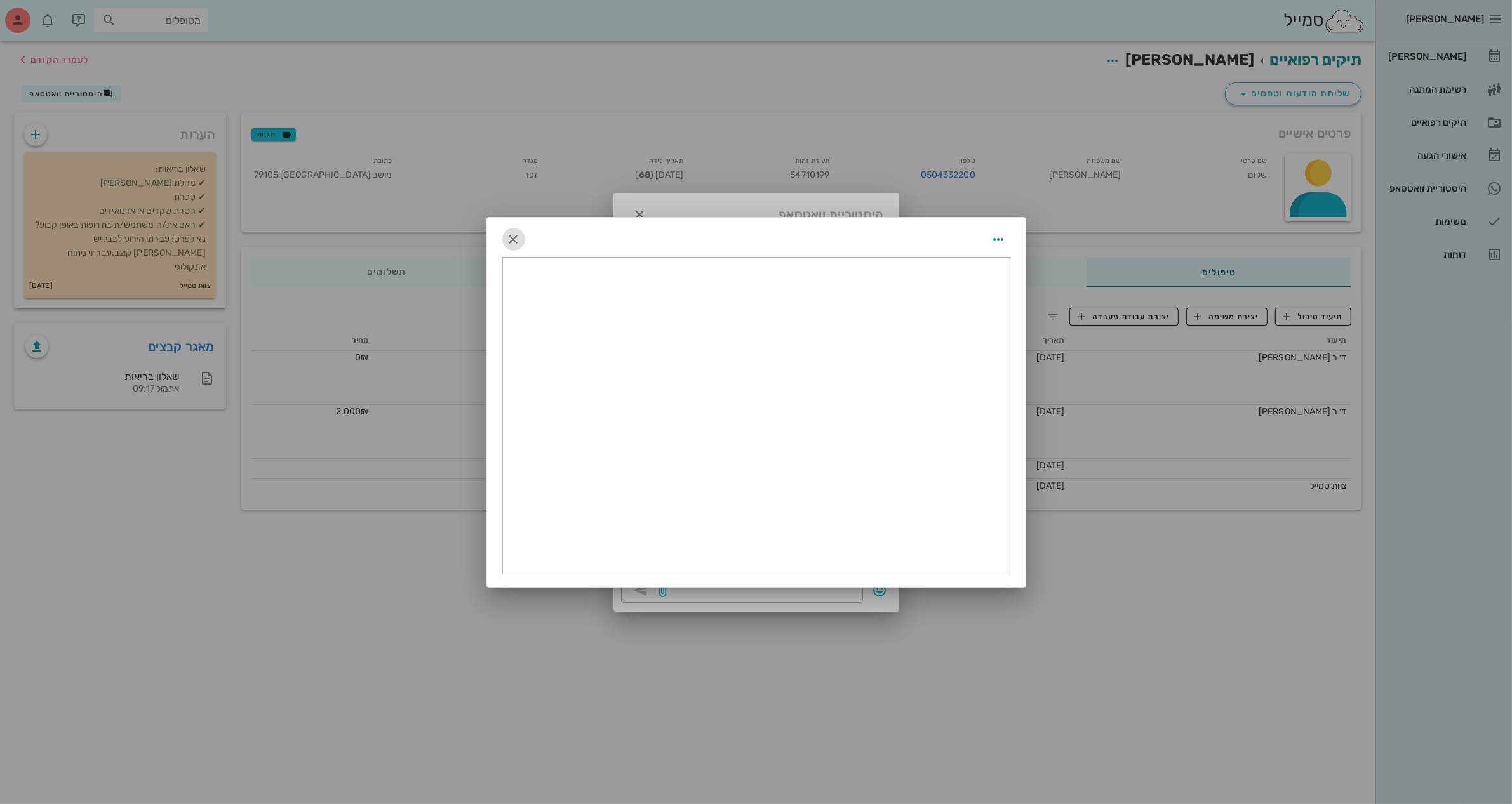
click at [518, 236] on icon "button" at bounding box center [513, 239] width 15 height 15
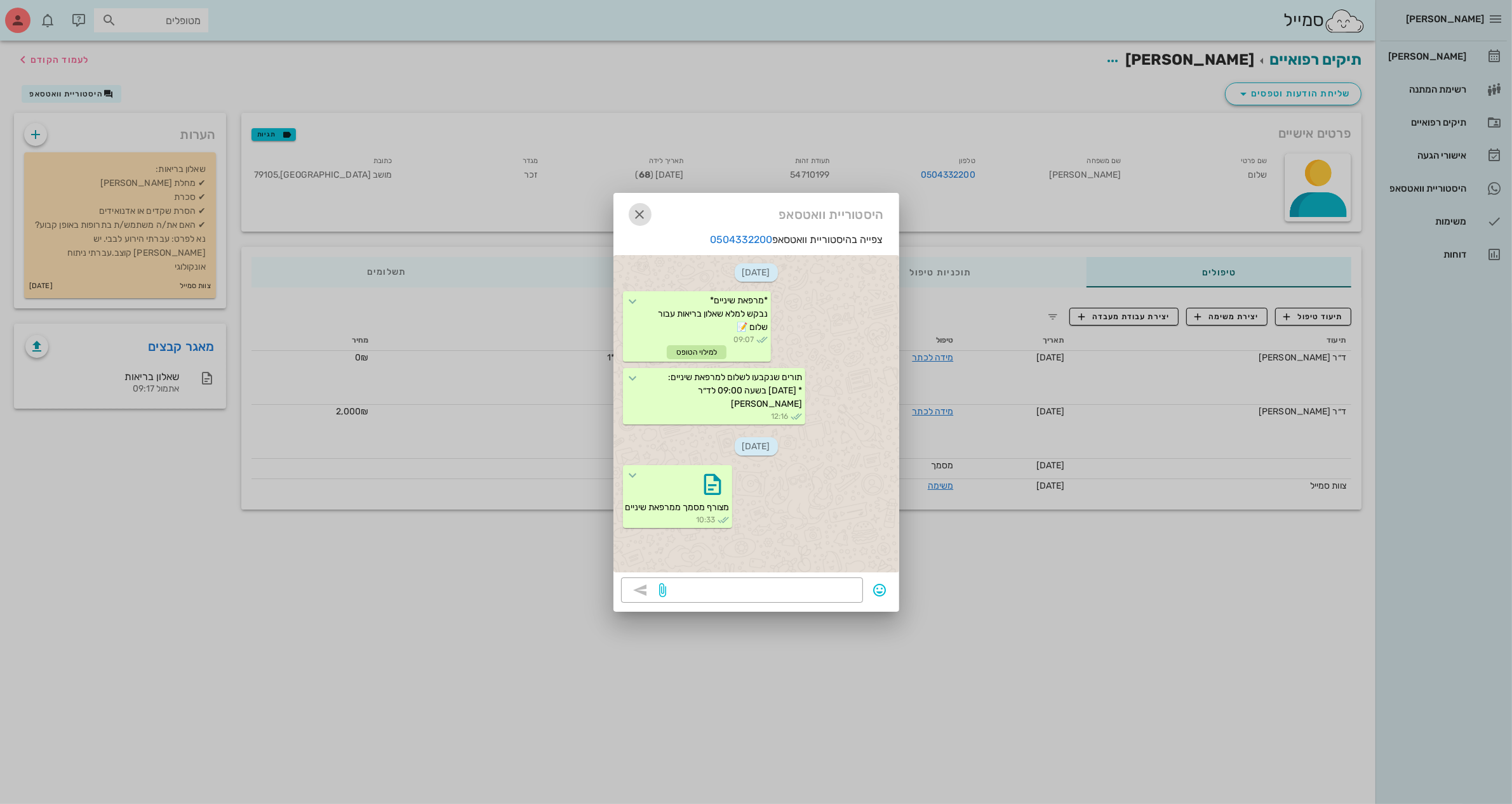
click at [640, 214] on icon "button" at bounding box center [640, 214] width 15 height 15
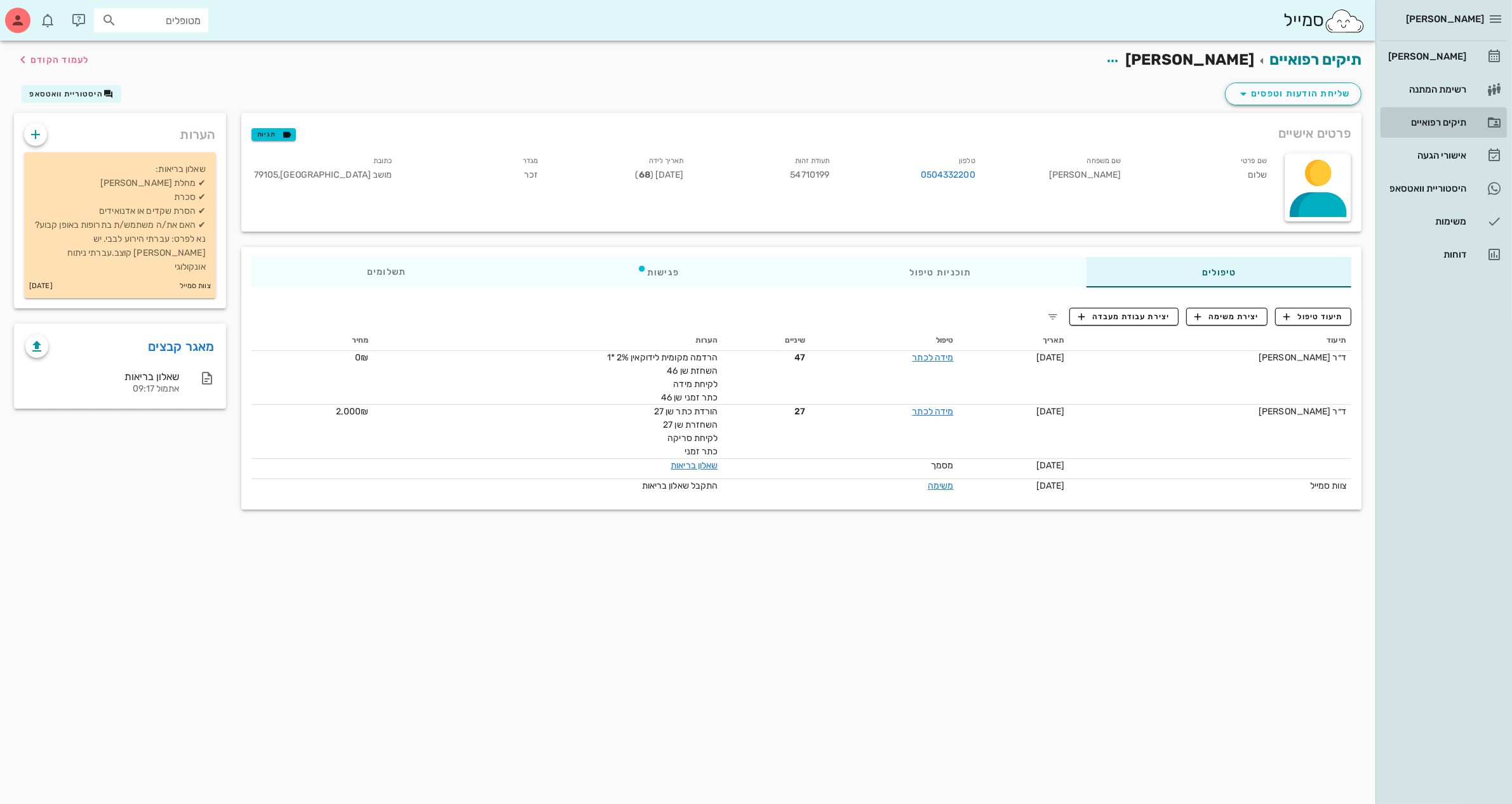
click at [1442, 115] on div "תיקים רפואיים" at bounding box center [1425, 122] width 81 height 20
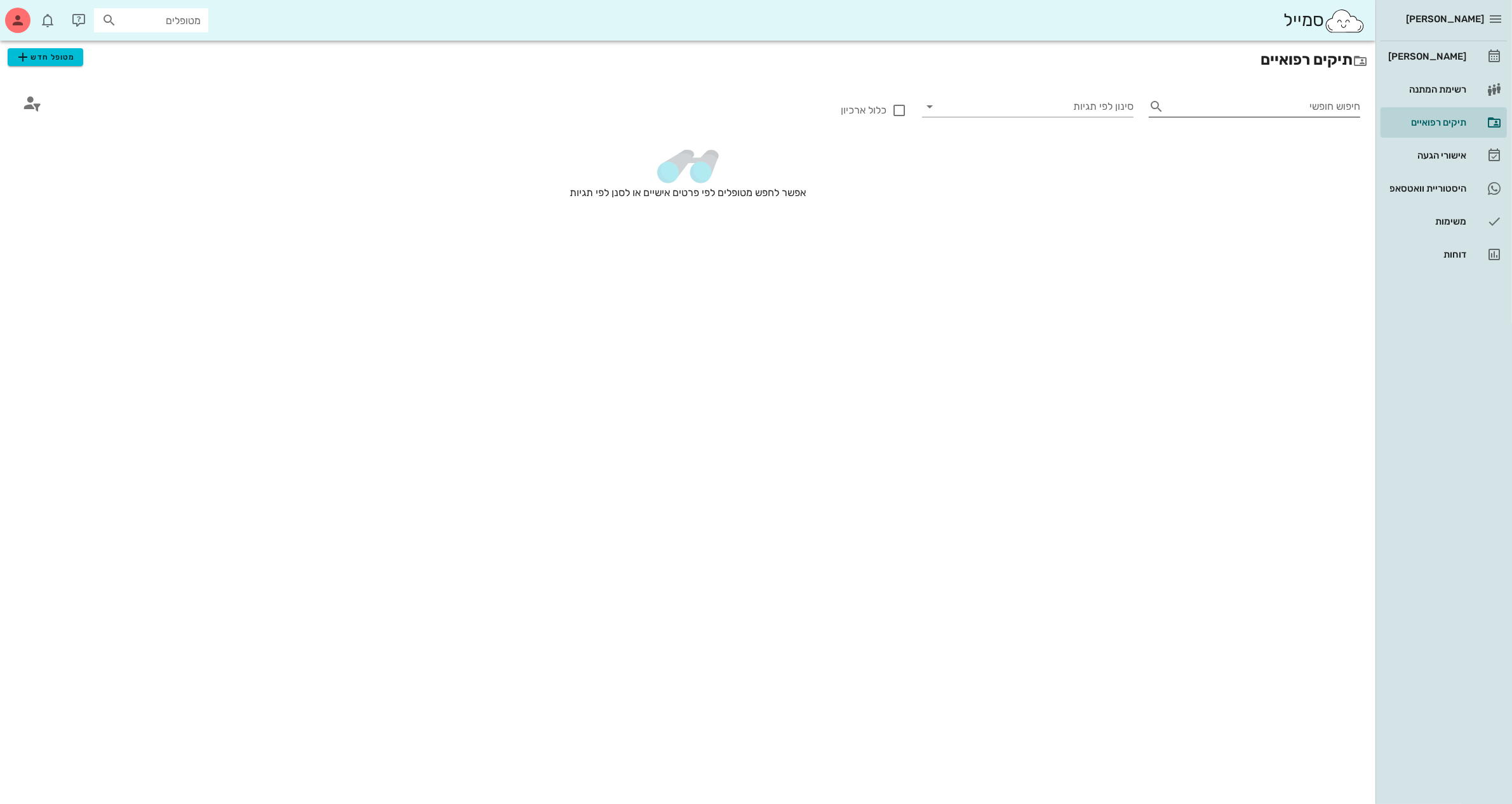
click at [1299, 108] on input "חיפוש חופשי" at bounding box center [1264, 106] width 191 height 20
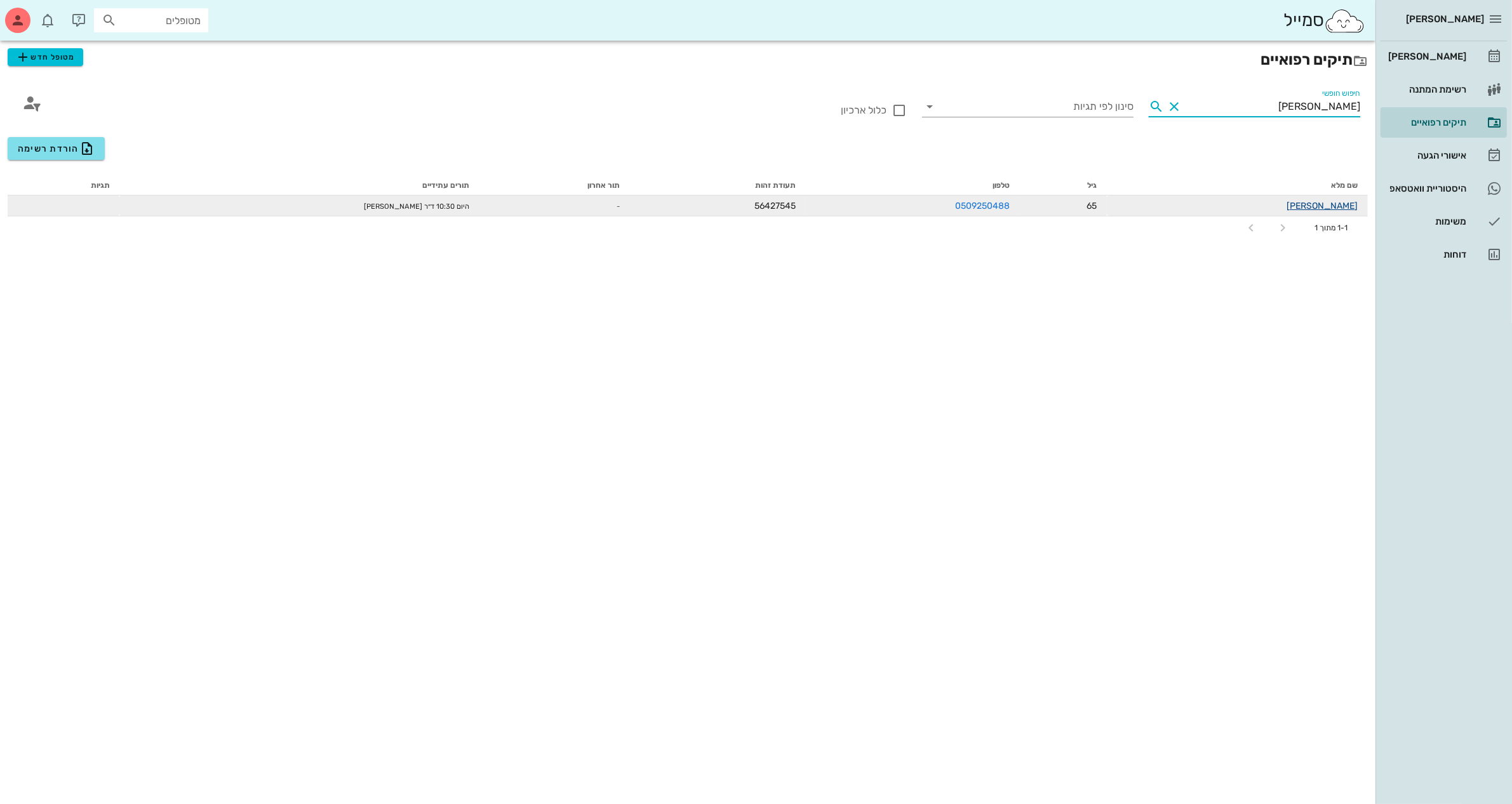
type input "[PERSON_NAME]"
click at [1338, 206] on link "[PERSON_NAME]" at bounding box center [1322, 205] width 71 height 11
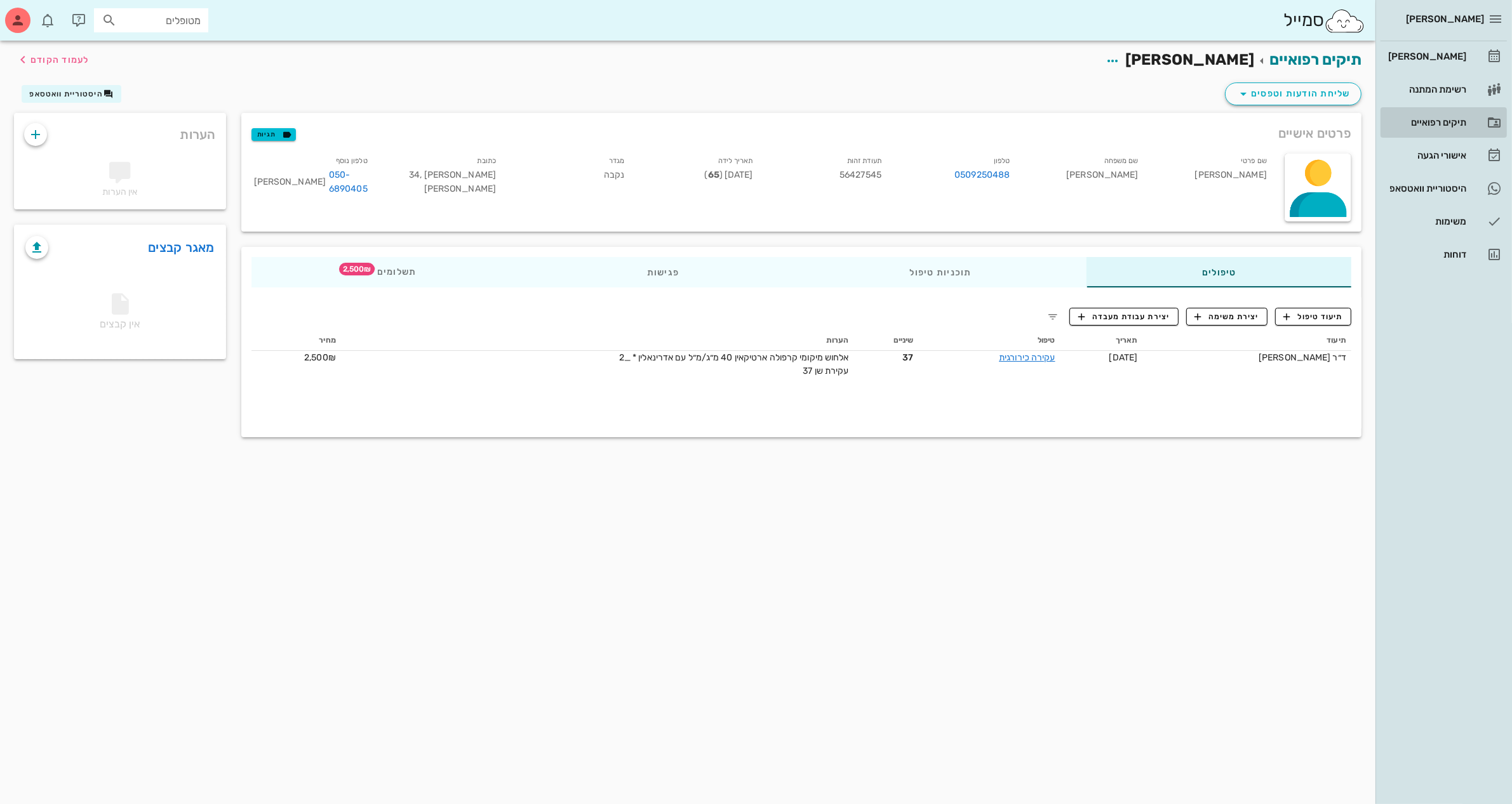
click at [1430, 120] on div "תיקים רפואיים" at bounding box center [1425, 122] width 81 height 10
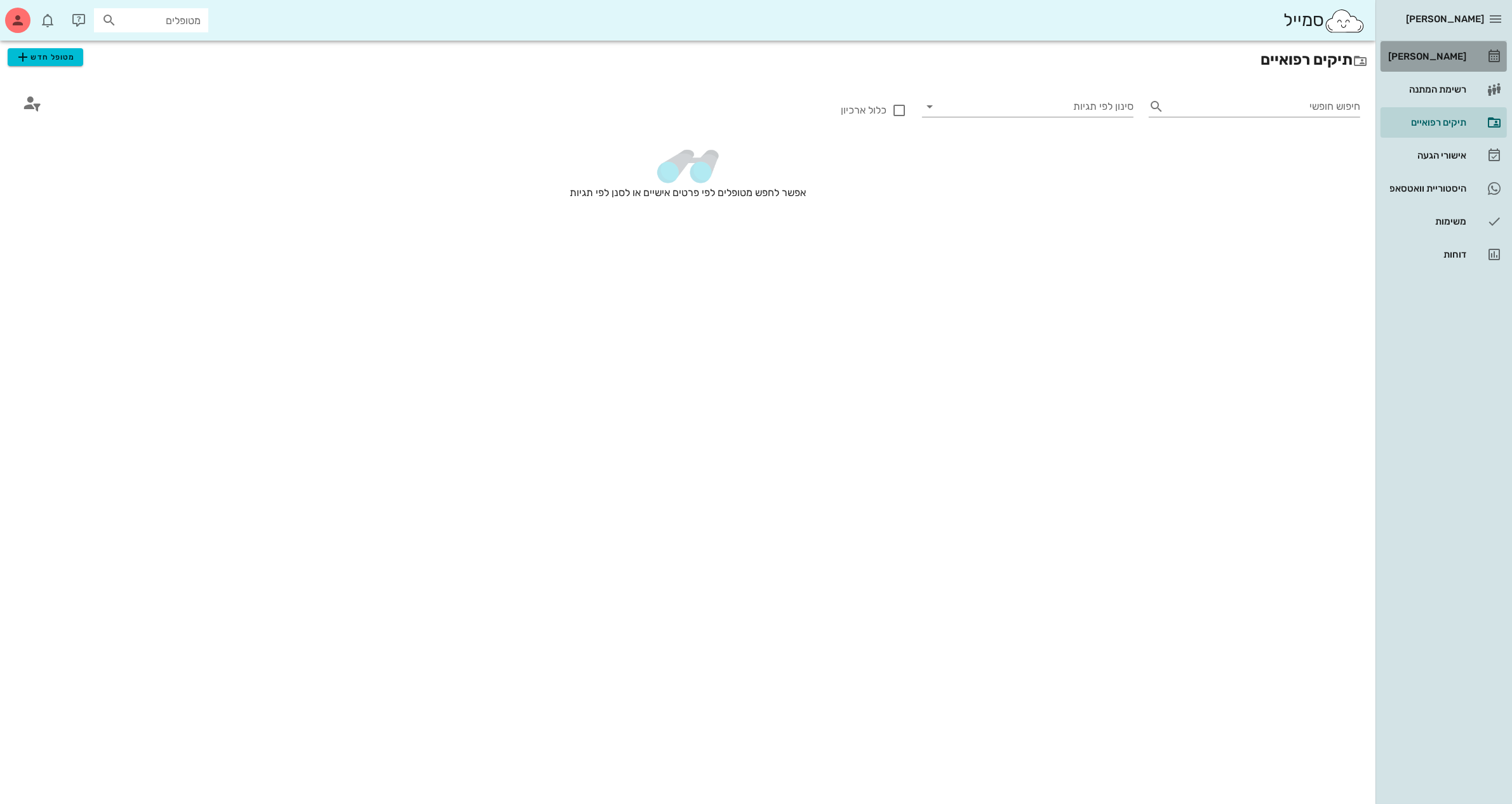
click at [1428, 48] on div "[PERSON_NAME]" at bounding box center [1425, 56] width 81 height 20
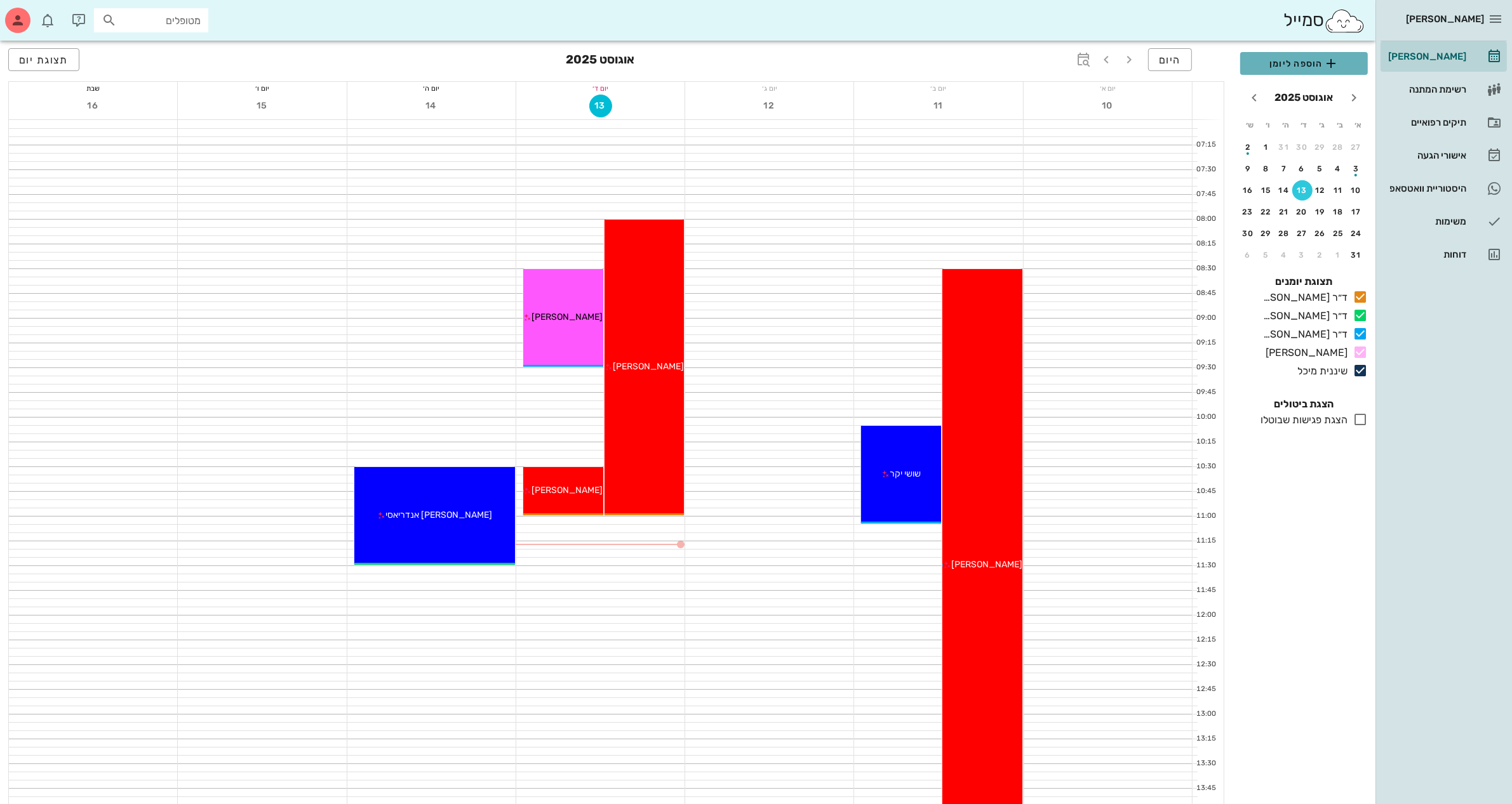
click at [1315, 61] on span "הוספה ליומן" at bounding box center [1303, 63] width 107 height 15
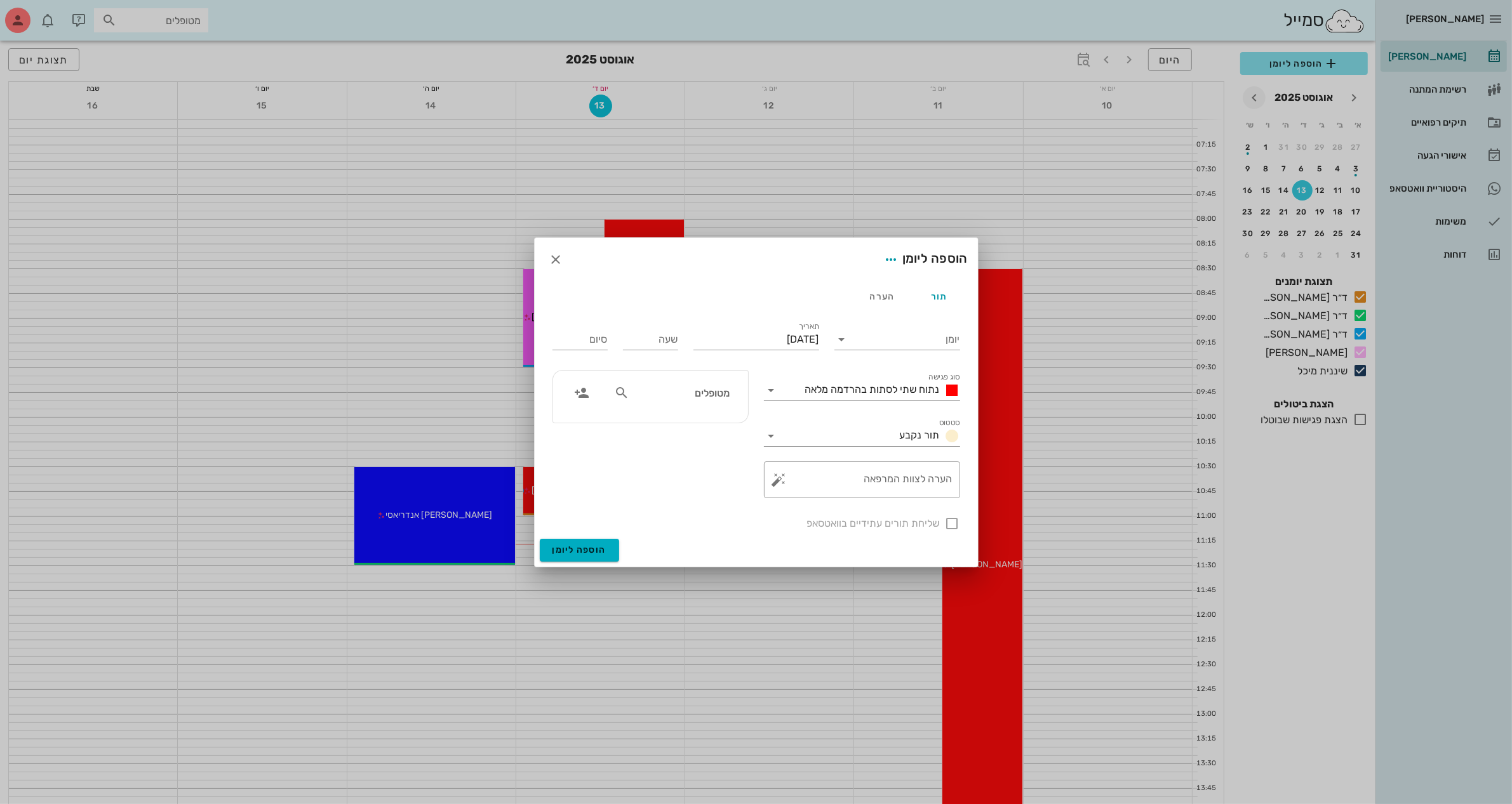
click at [1261, 91] on div at bounding box center [756, 402] width 1512 height 804
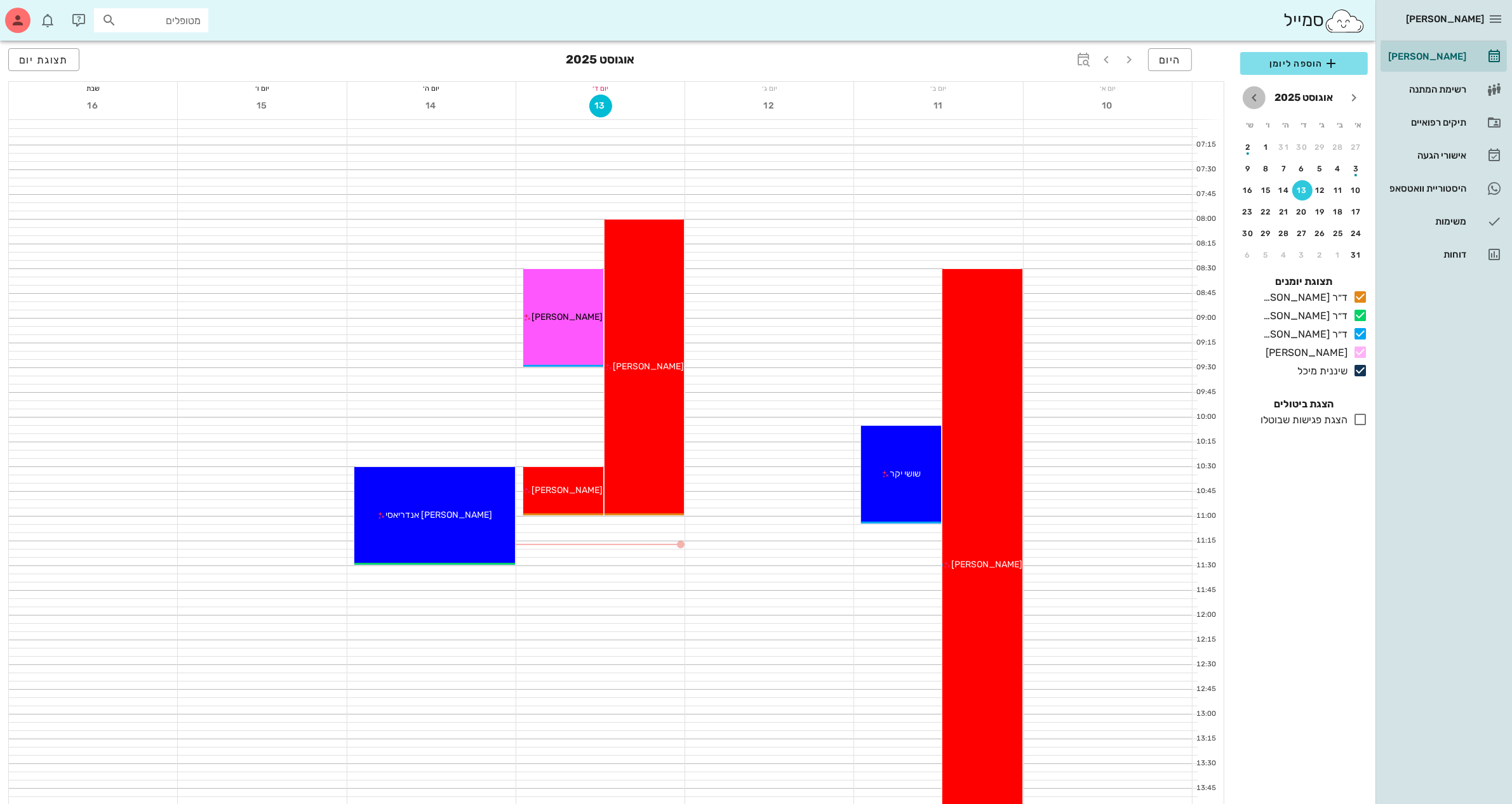
click at [1251, 99] on icon "חודש הבא" at bounding box center [1254, 98] width 15 height 15
click at [1299, 189] on div "15" at bounding box center [1302, 190] width 20 height 9
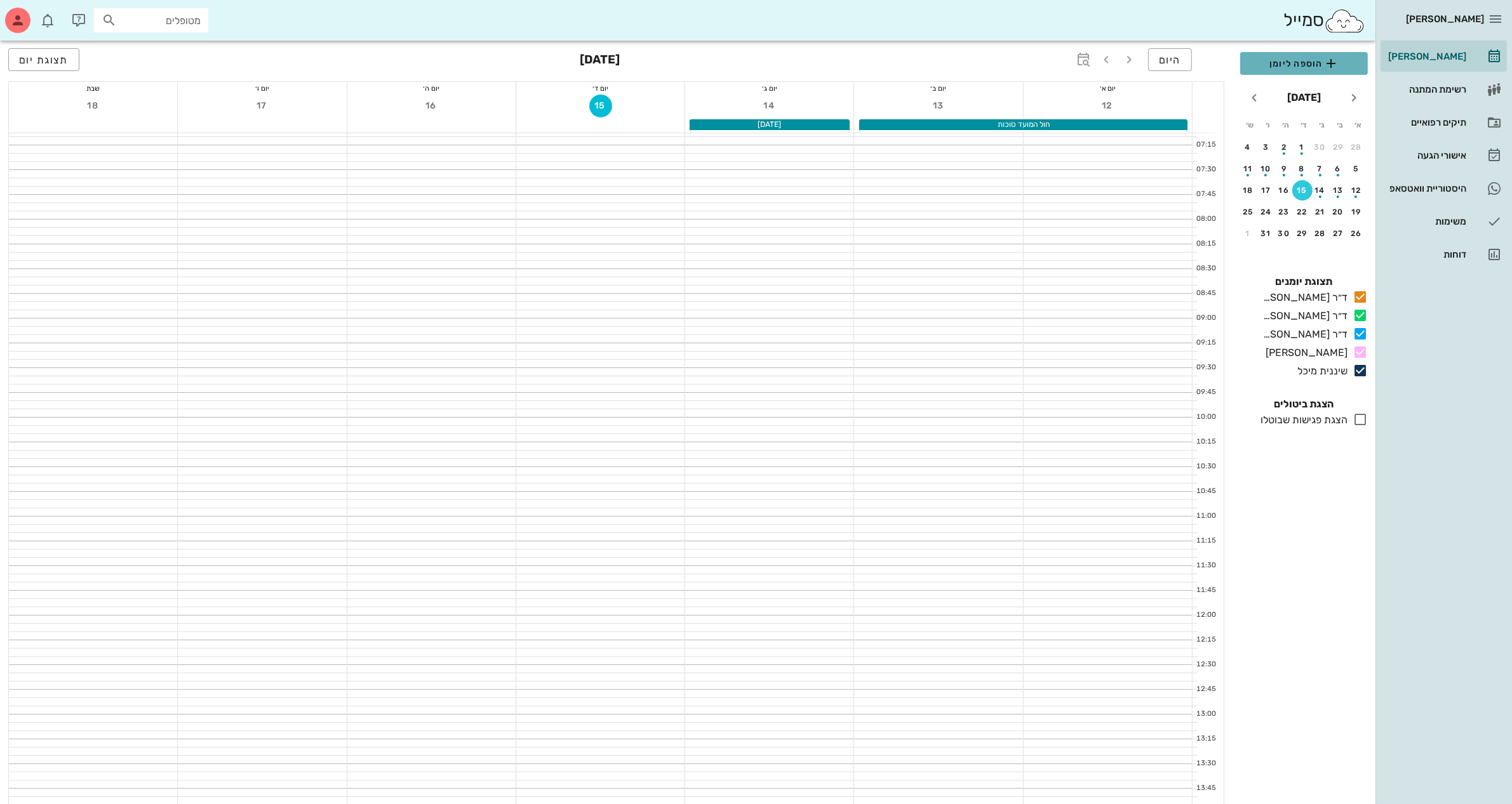
click at [1300, 58] on span "הוספה ליומן" at bounding box center [1303, 63] width 107 height 15
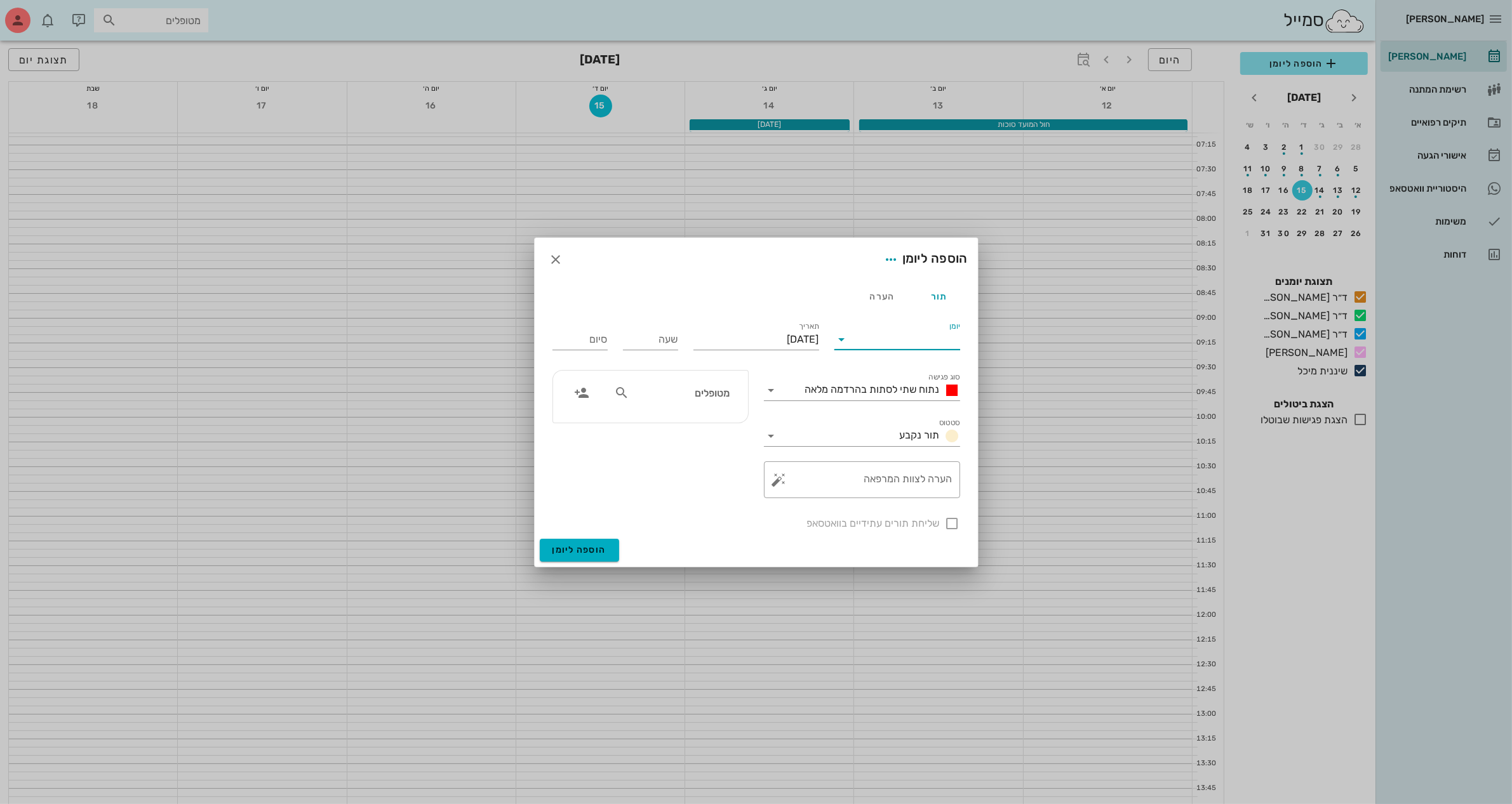
click at [854, 343] on input "יומן" at bounding box center [906, 340] width 108 height 20
click at [896, 350] on div "ד״ר [PERSON_NAME]" at bounding box center [896, 349] width 106 height 12
click at [646, 338] on input "שעה" at bounding box center [650, 340] width 55 height 20
type input "11:00"
click at [540, 539] on button "הוספה ליומן" at bounding box center [580, 551] width 80 height 23
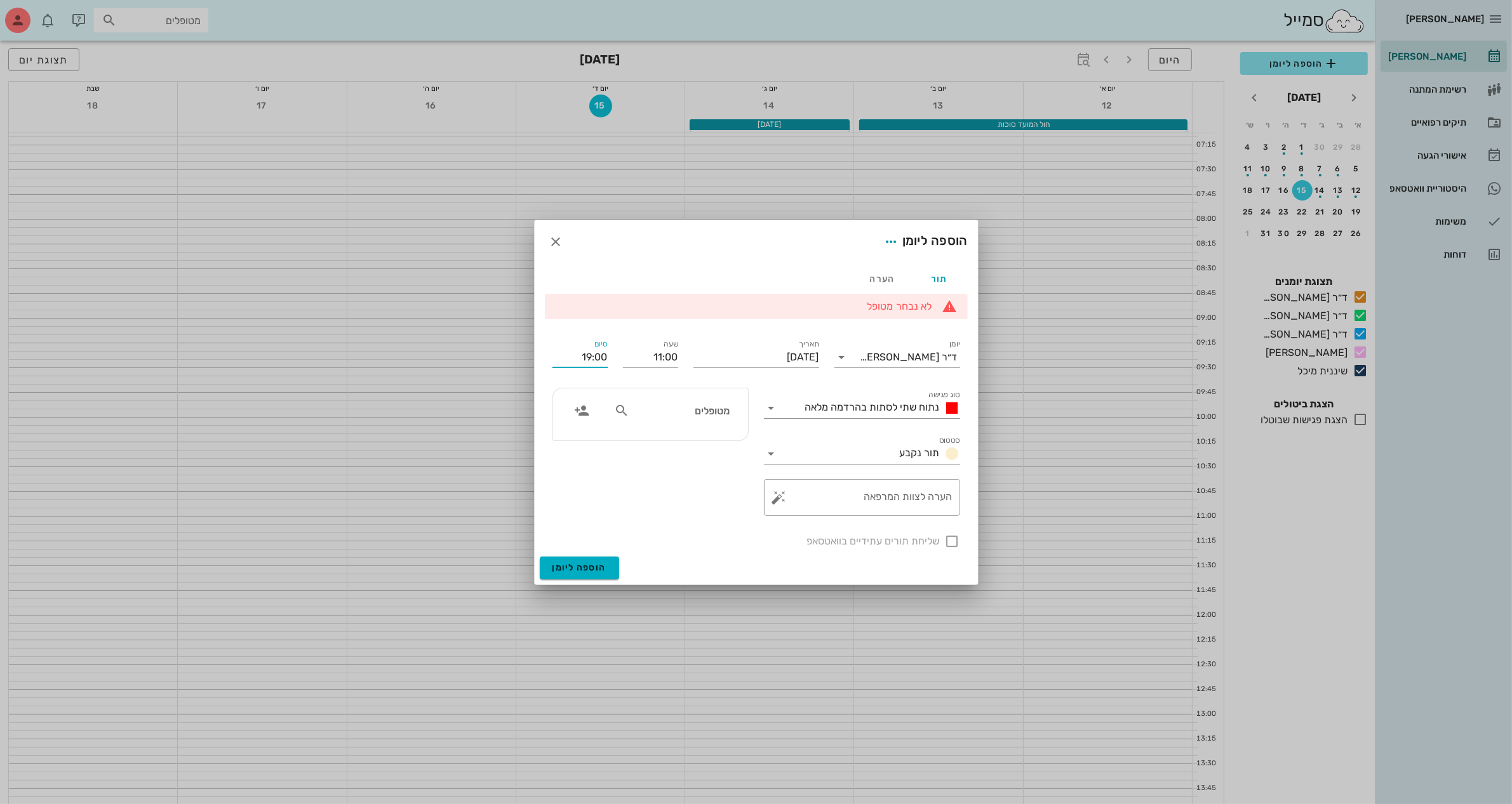
click at [586, 354] on input "19:00" at bounding box center [580, 357] width 55 height 20
click at [597, 353] on input "12:00" at bounding box center [580, 357] width 55 height 20
type input "12:30"
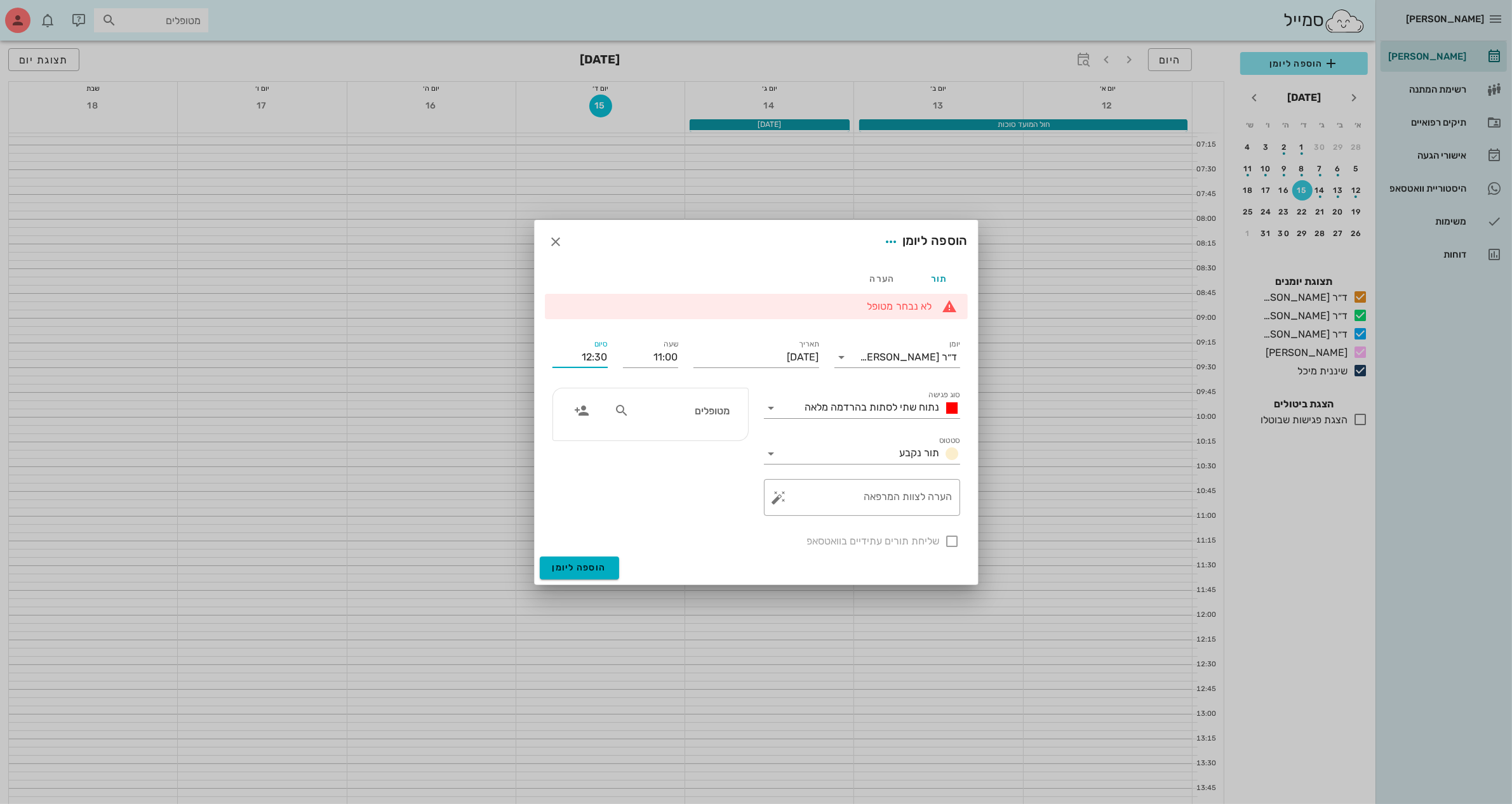
click at [626, 416] on icon at bounding box center [621, 410] width 15 height 15
type input "צי"
click at [712, 439] on div "[PERSON_NAME] 56427545" at bounding box center [664, 439] width 140 height 10
click at [766, 405] on icon at bounding box center [771, 408] width 15 height 15
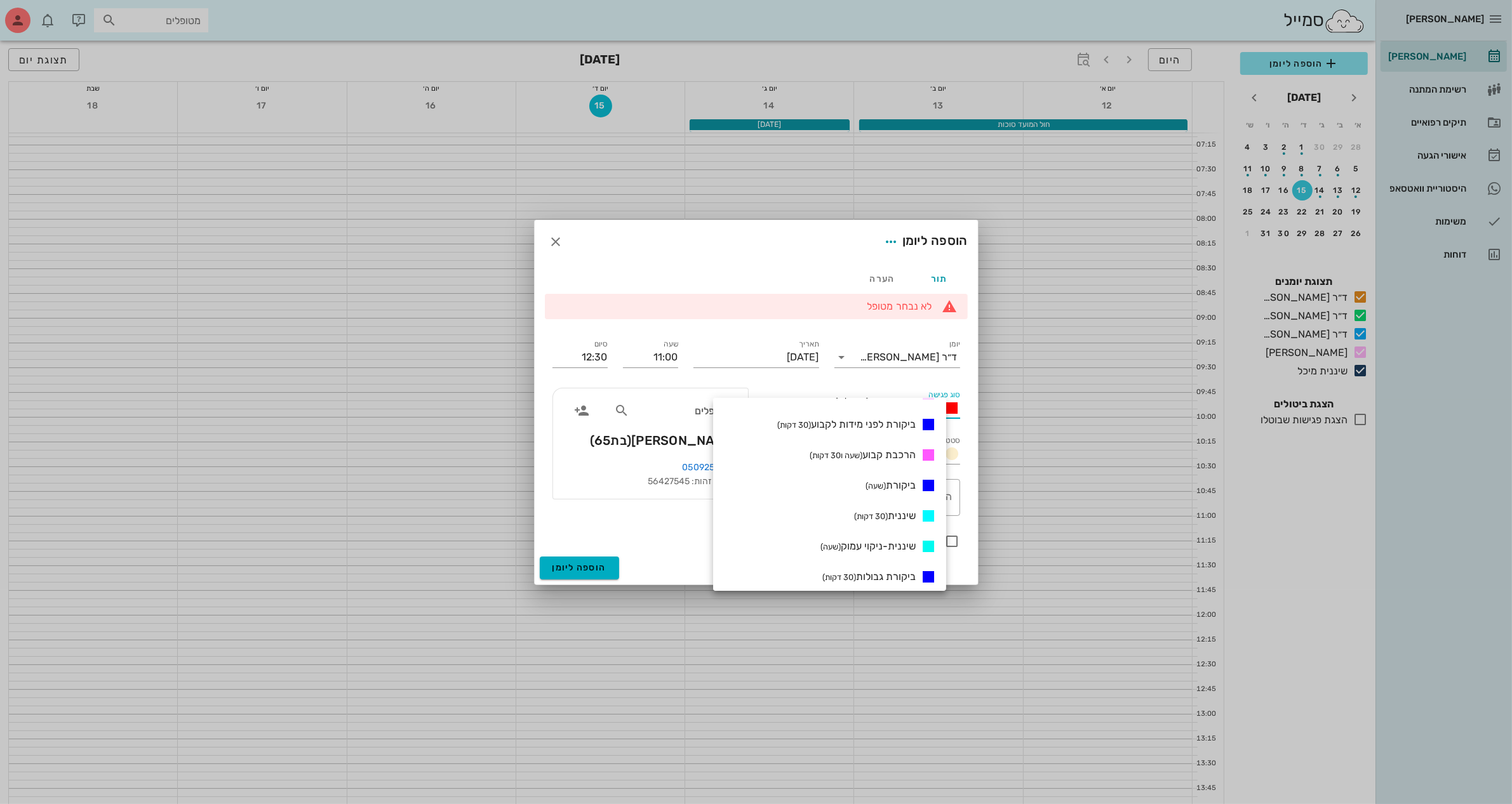
scroll to position [397, 0]
click at [911, 446] on span "ביקורת (שעה)" at bounding box center [891, 448] width 50 height 12
type input "12:00"
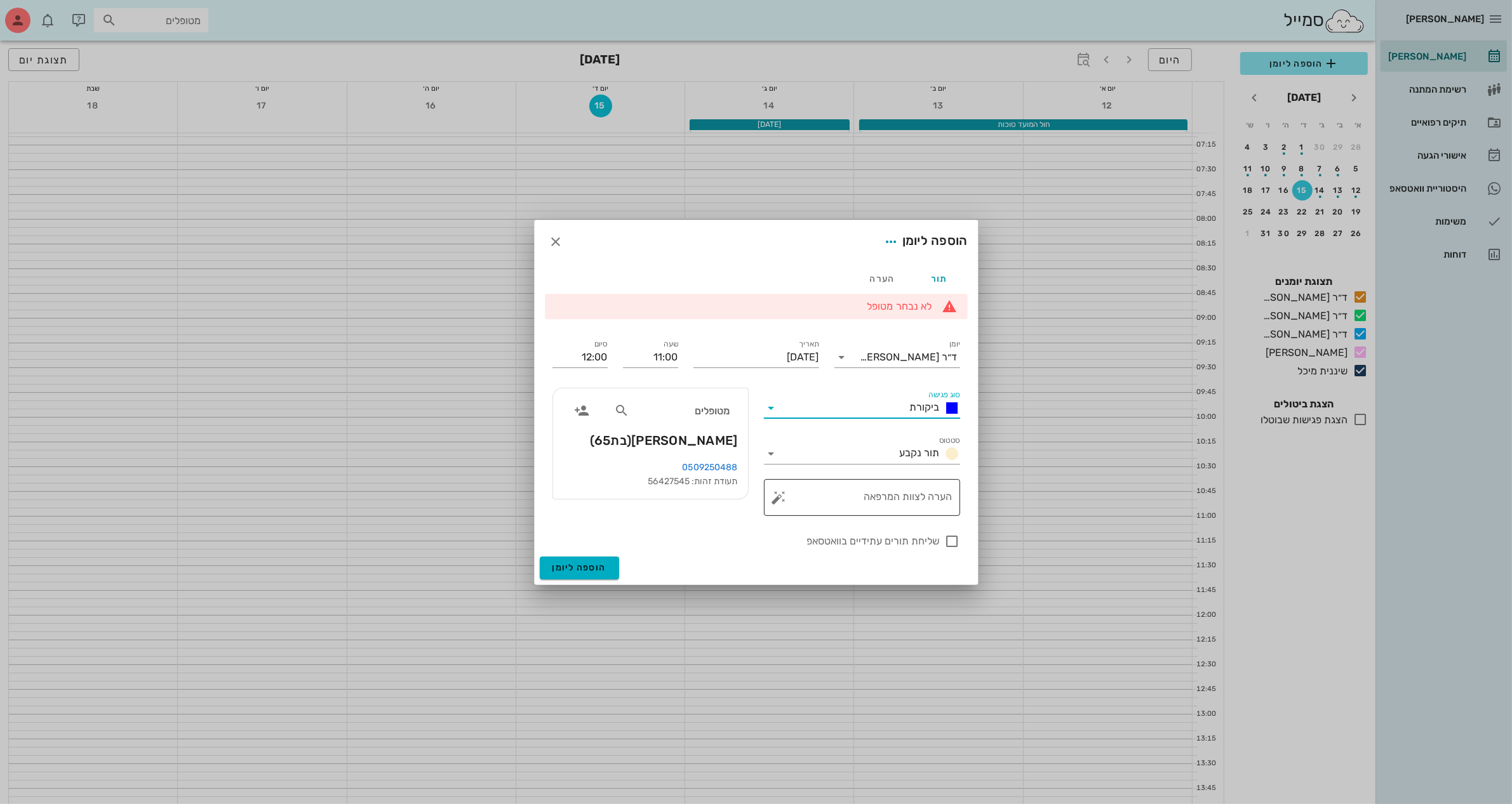
click at [925, 497] on textarea "הערה לצוות המרפאה" at bounding box center [867, 501] width 171 height 31
type textarea "מבנה וכתר"
click at [938, 408] on span "ביקורת" at bounding box center [925, 407] width 30 height 12
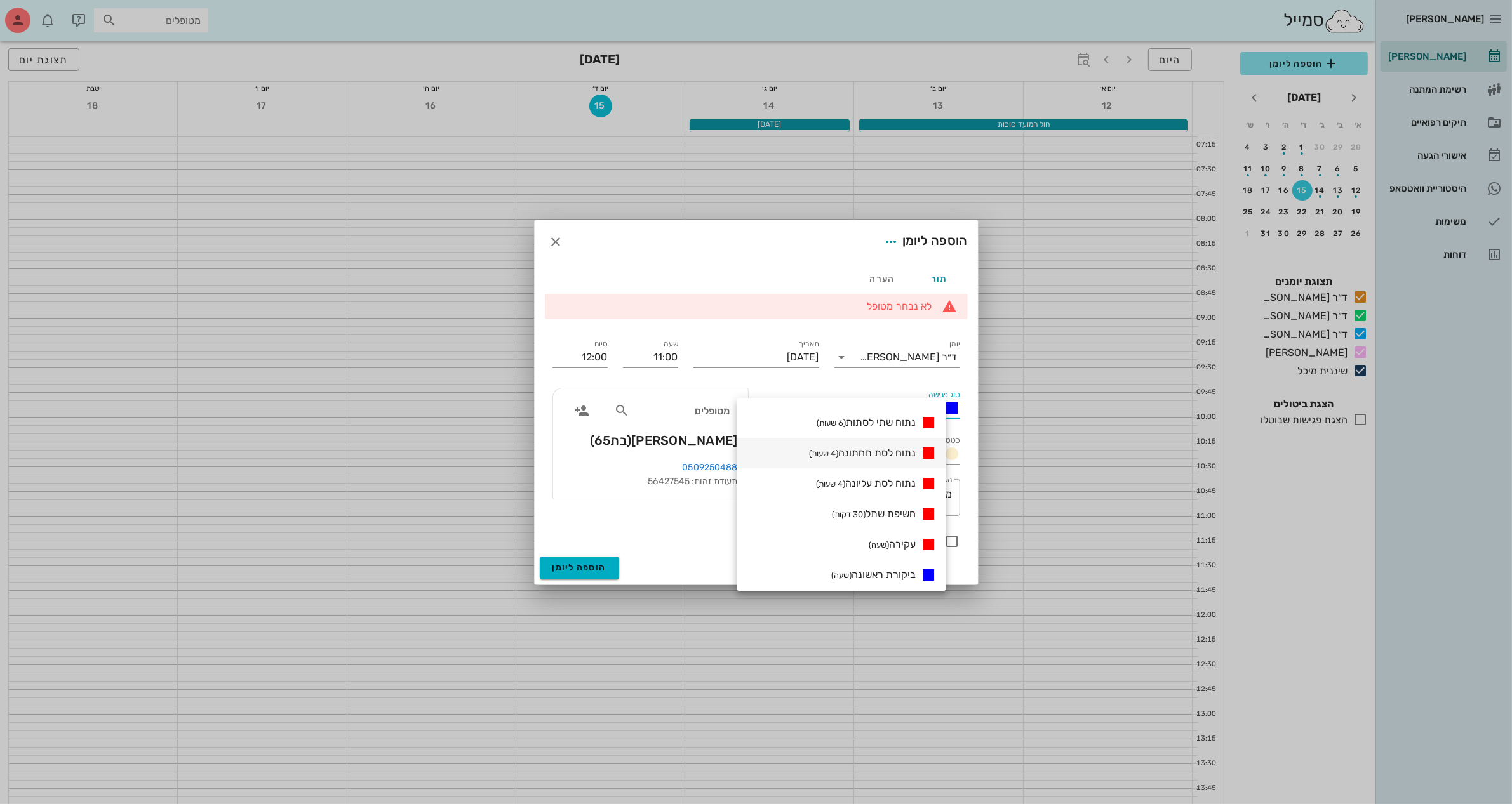
scroll to position [0, 0]
click at [360, 281] on div at bounding box center [756, 402] width 1512 height 804
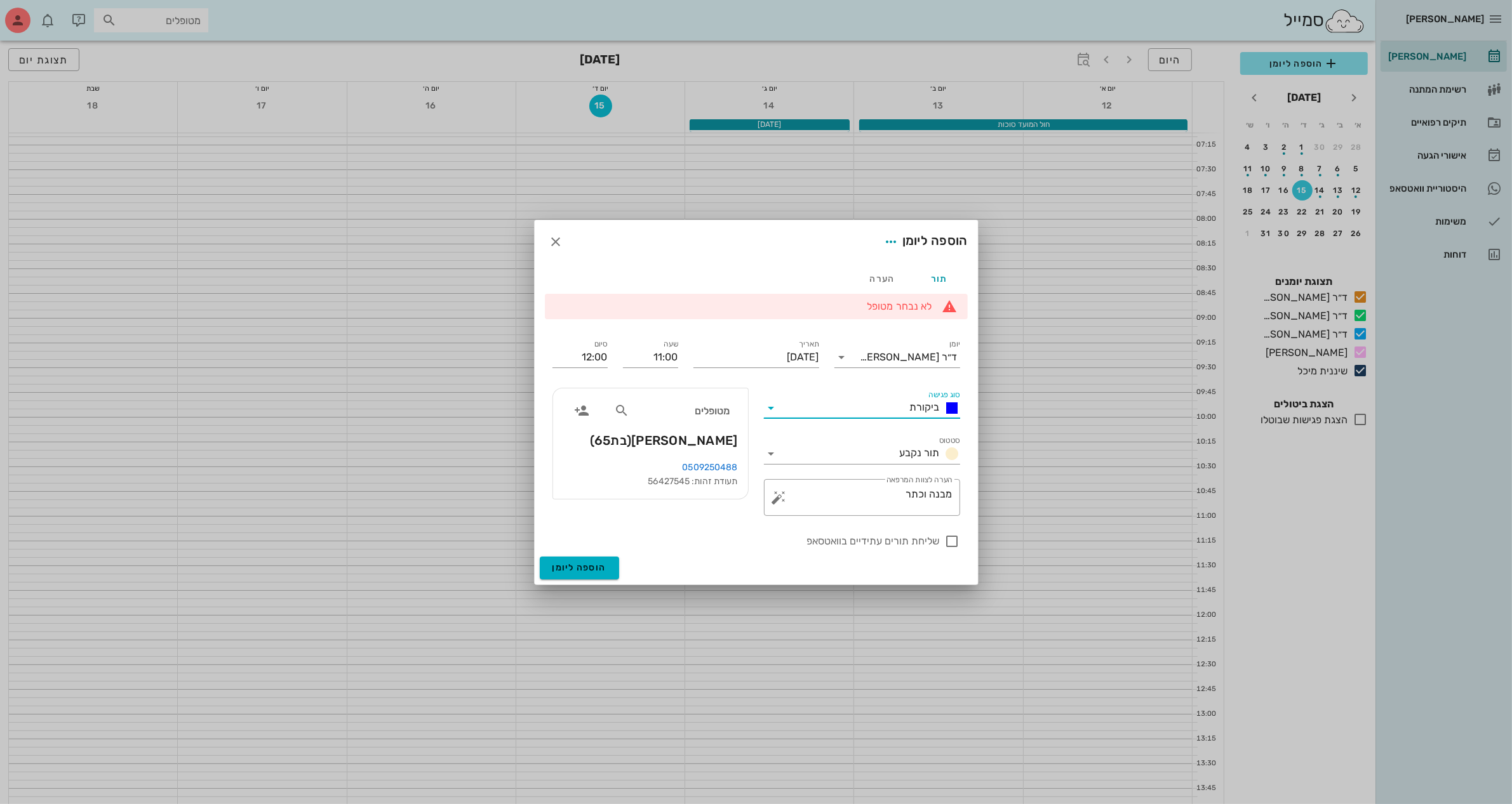
click at [887, 408] on input "סוג פגישה" at bounding box center [843, 408] width 123 height 20
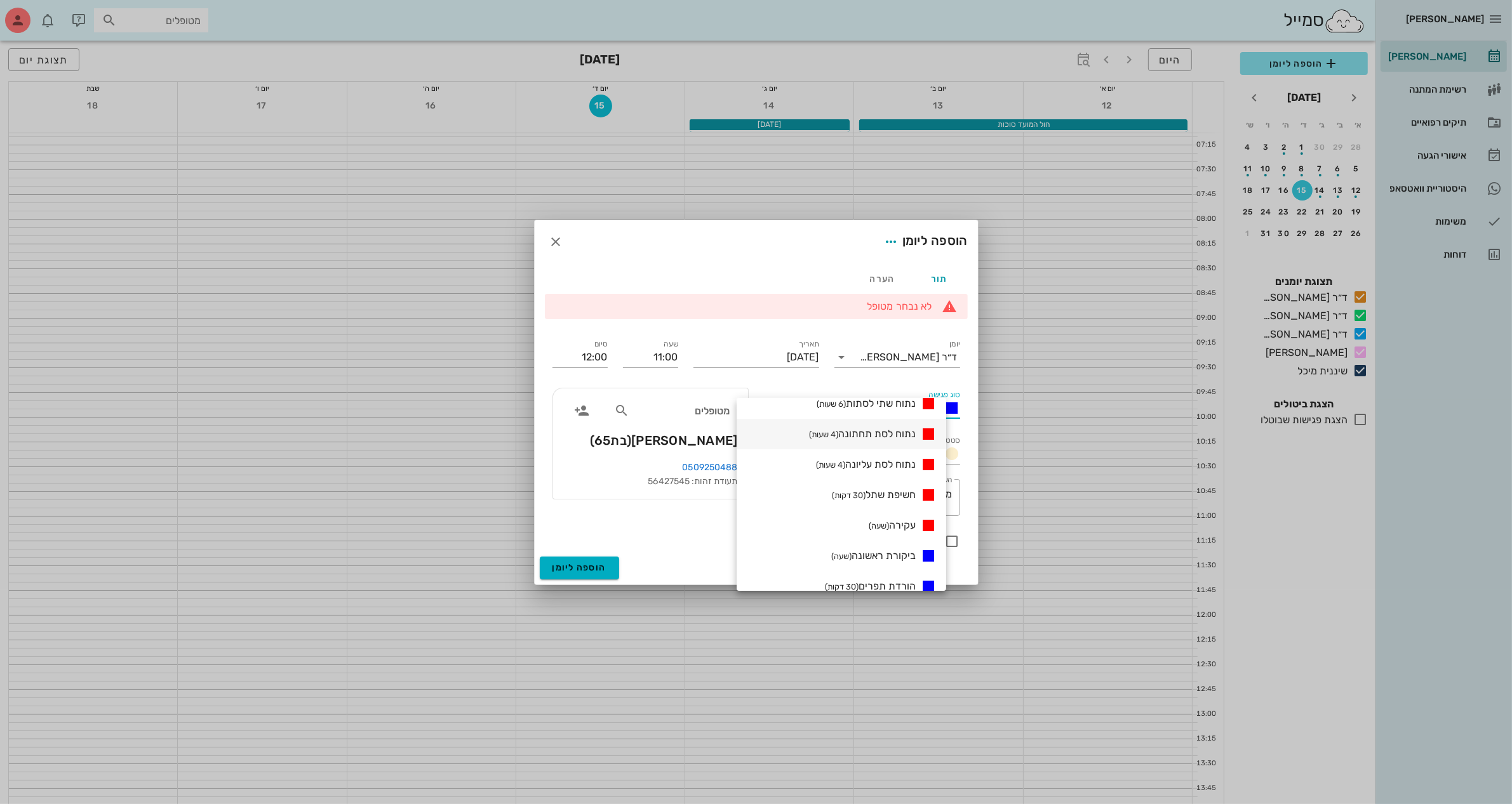
scroll to position [80, 0]
click at [914, 452] on div "חשיפת שתל (30 דקות)" at bounding box center [841, 460] width 209 height 31
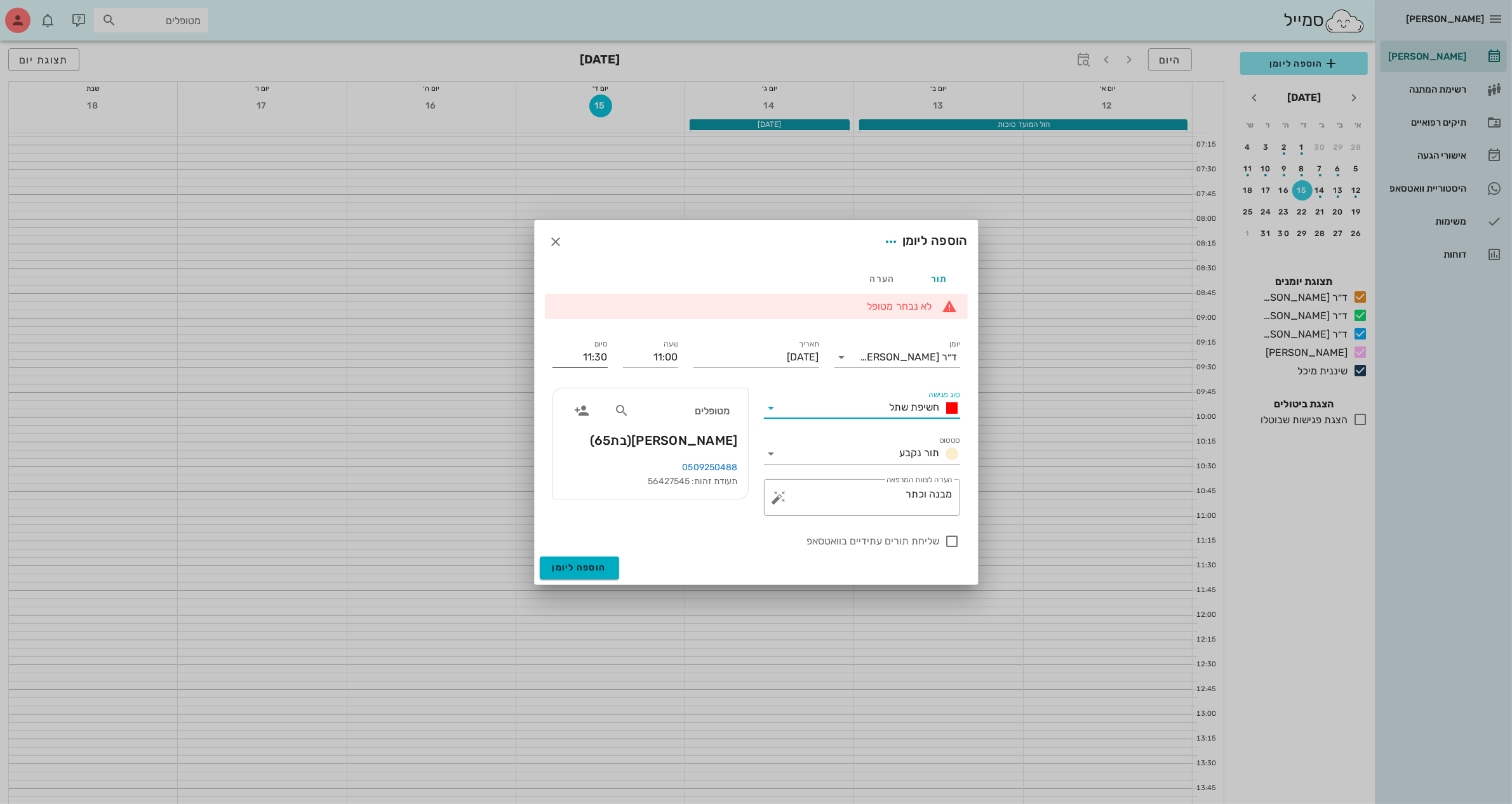
click at [598, 356] on input "11:30" at bounding box center [580, 357] width 55 height 20
click at [582, 441] on div "12:00 (שעה)" at bounding box center [546, 439] width 76 height 10
type input "12:00"
click at [582, 566] on span "הוספה ליומן" at bounding box center [579, 567] width 54 height 11
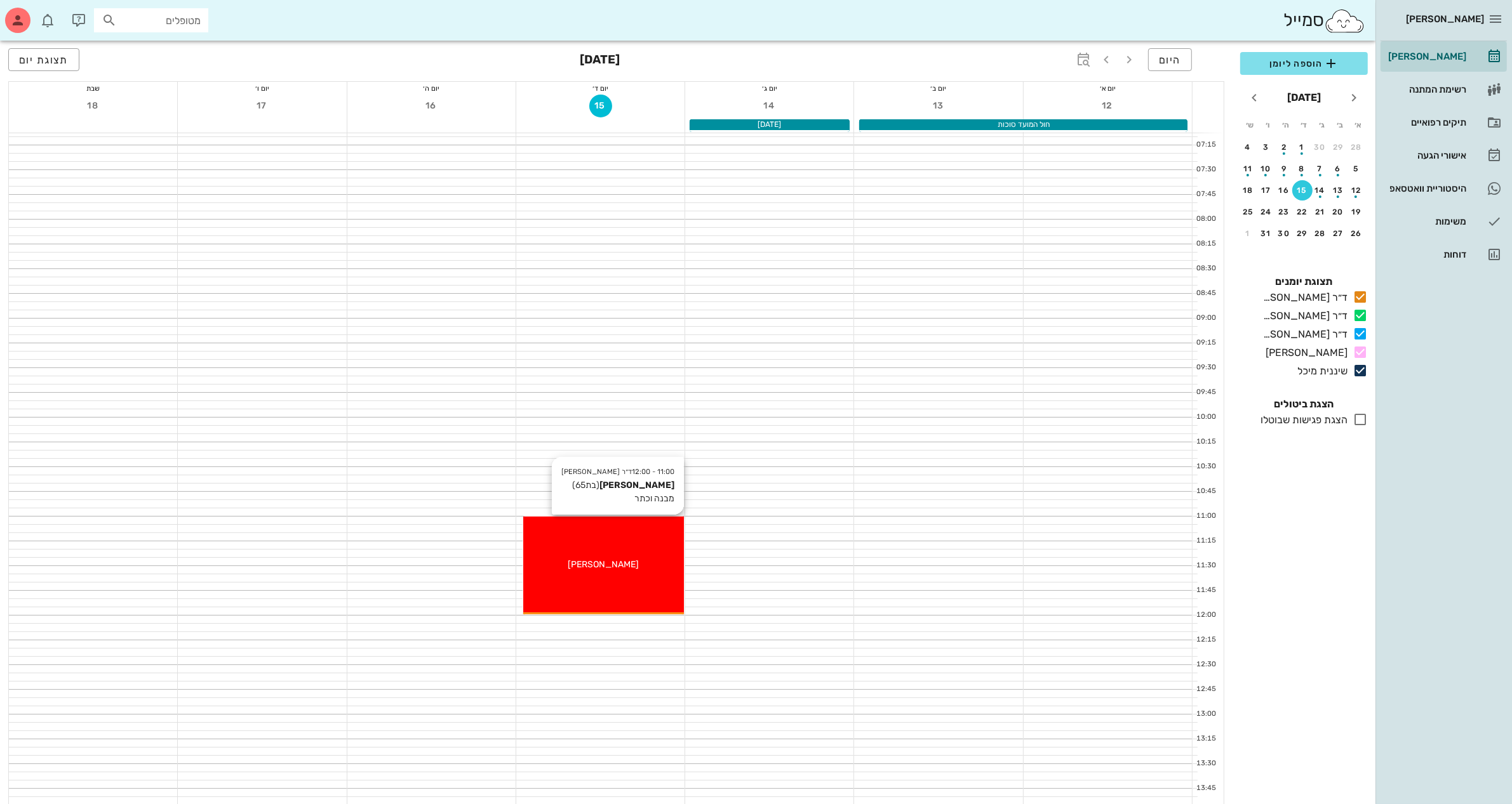
click at [585, 560] on div "[PERSON_NAME]" at bounding box center [603, 565] width 160 height 13
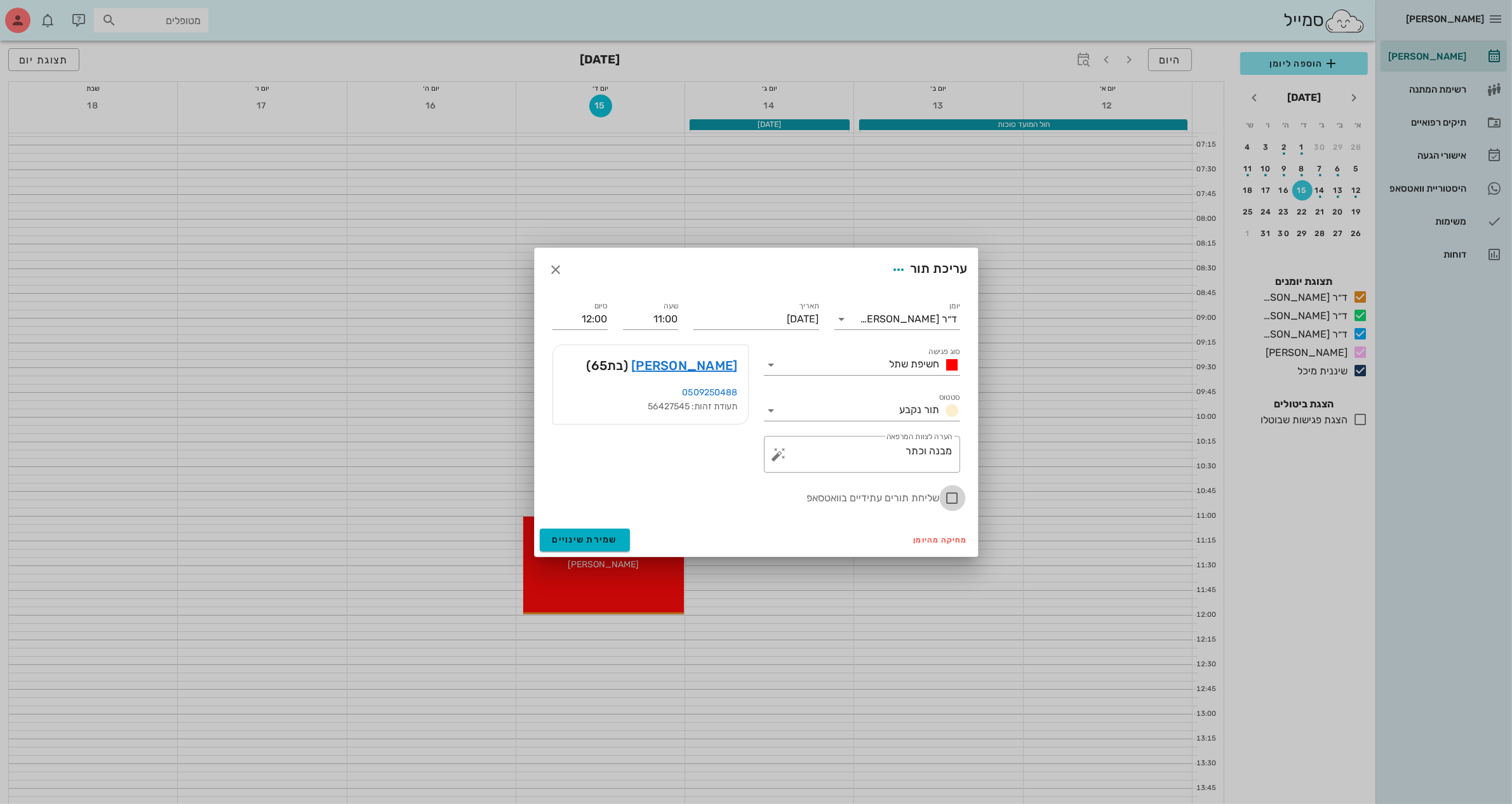
click at [952, 492] on div at bounding box center [952, 498] width 22 height 22
checkbox input "true"
click at [586, 533] on button "שמירת שינויים" at bounding box center [585, 541] width 91 height 23
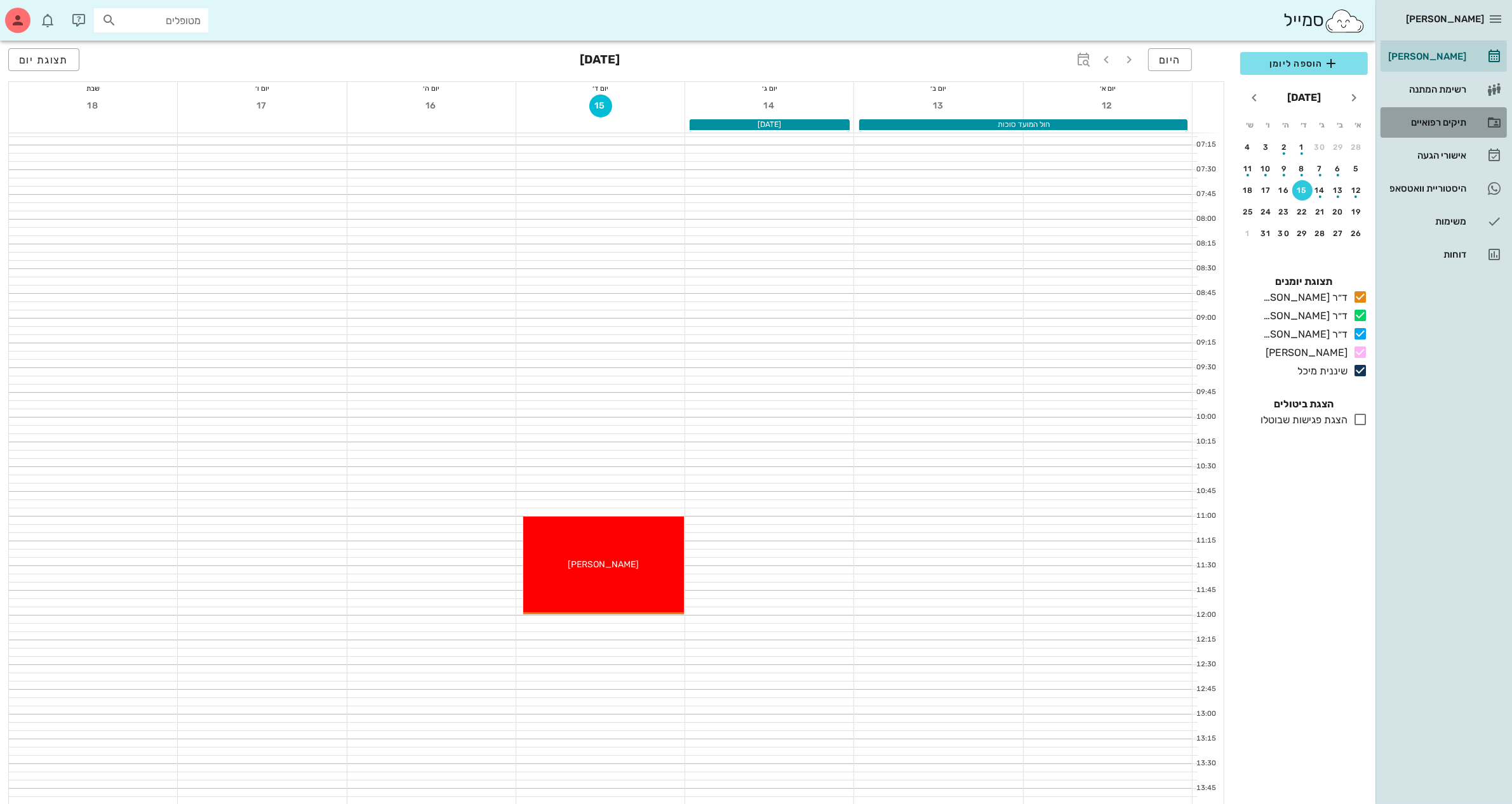
click at [1416, 118] on div "תיקים רפואיים" at bounding box center [1425, 122] width 81 height 10
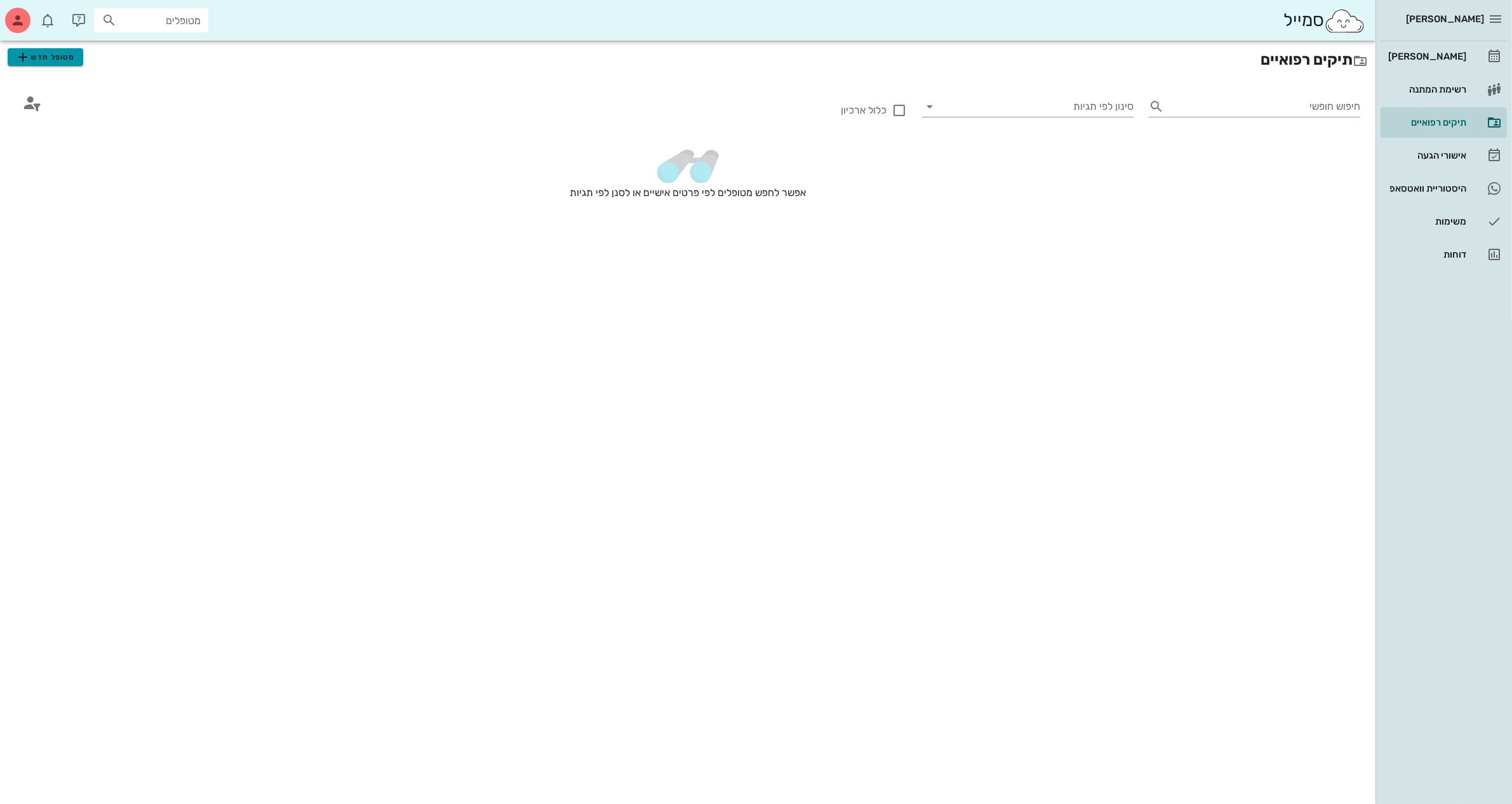
click at [35, 61] on span "מטופל חדש" at bounding box center [45, 57] width 60 height 15
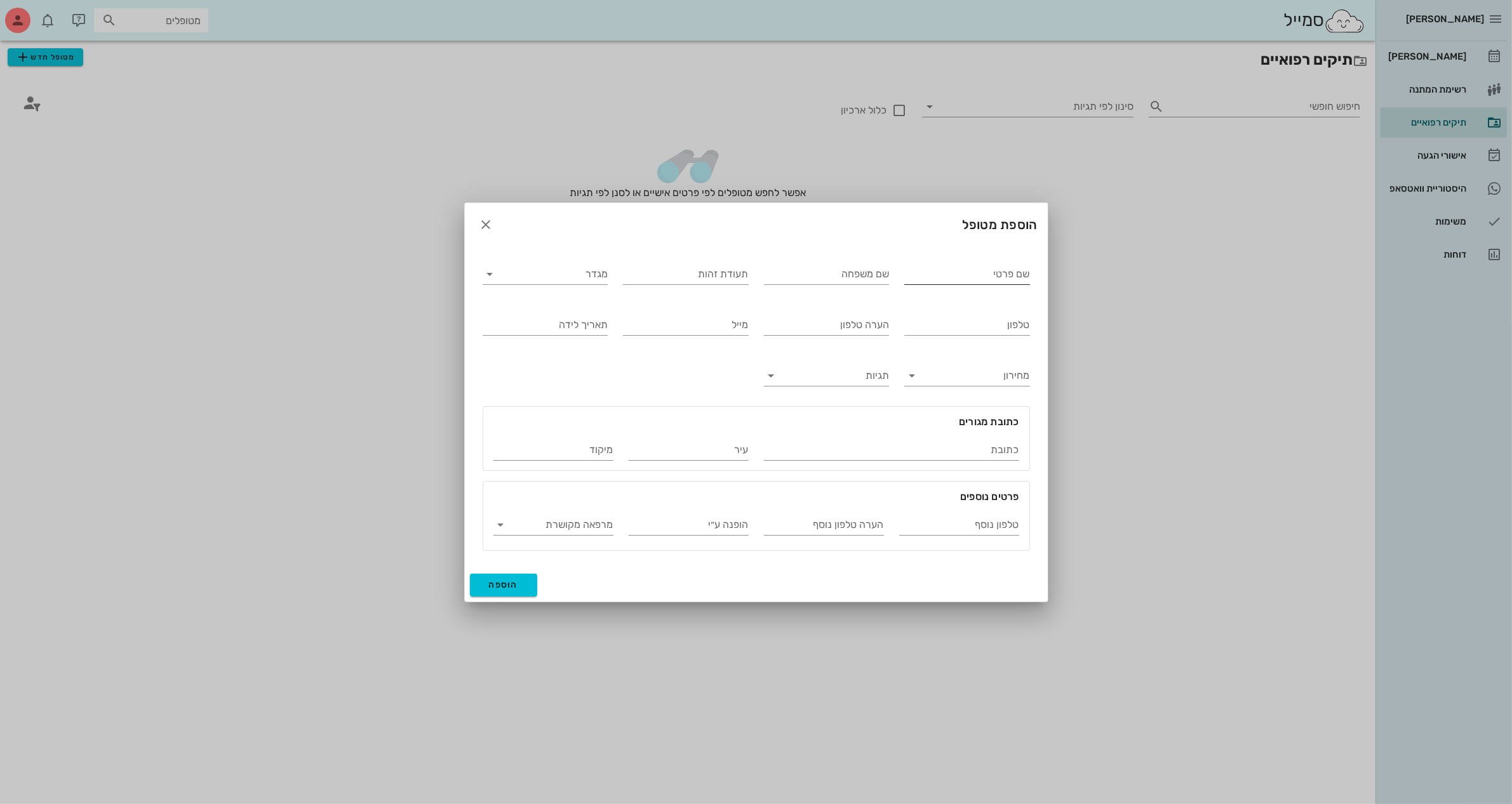
click at [947, 275] on input "שם פרטי" at bounding box center [966, 274] width 125 height 20
type input "[PERSON_NAME]"
click at [525, 275] on input "מגדר" at bounding box center [555, 274] width 106 height 20
click at [572, 319] on div "נקבה" at bounding box center [545, 314] width 105 height 12
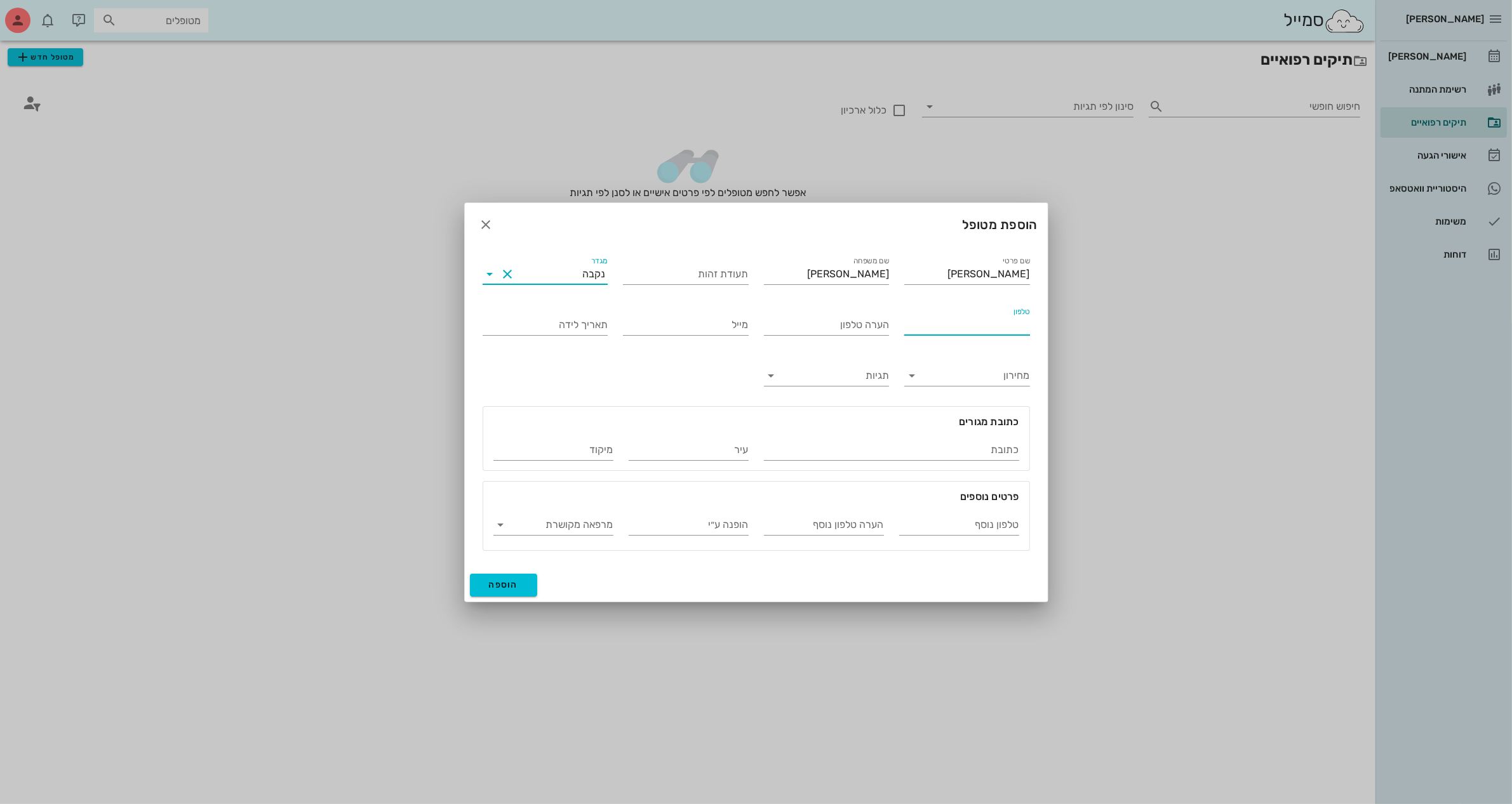
click at [951, 331] on input "טלפון" at bounding box center [966, 325] width 125 height 20
type input "050-3568876"
click at [502, 583] on span "הוספה" at bounding box center [503, 585] width 30 height 11
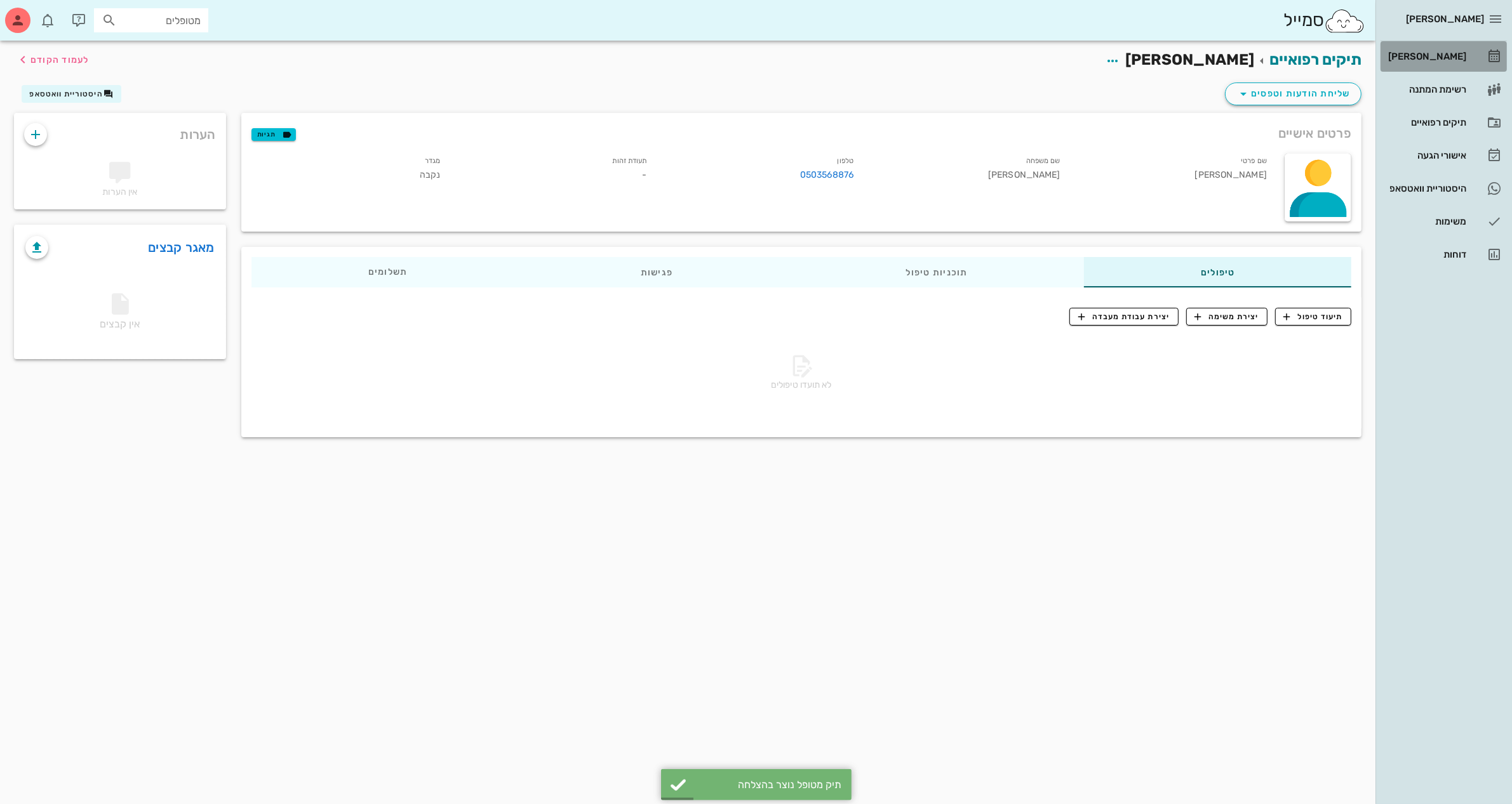
click at [1442, 55] on div "[PERSON_NAME]" at bounding box center [1425, 56] width 81 height 10
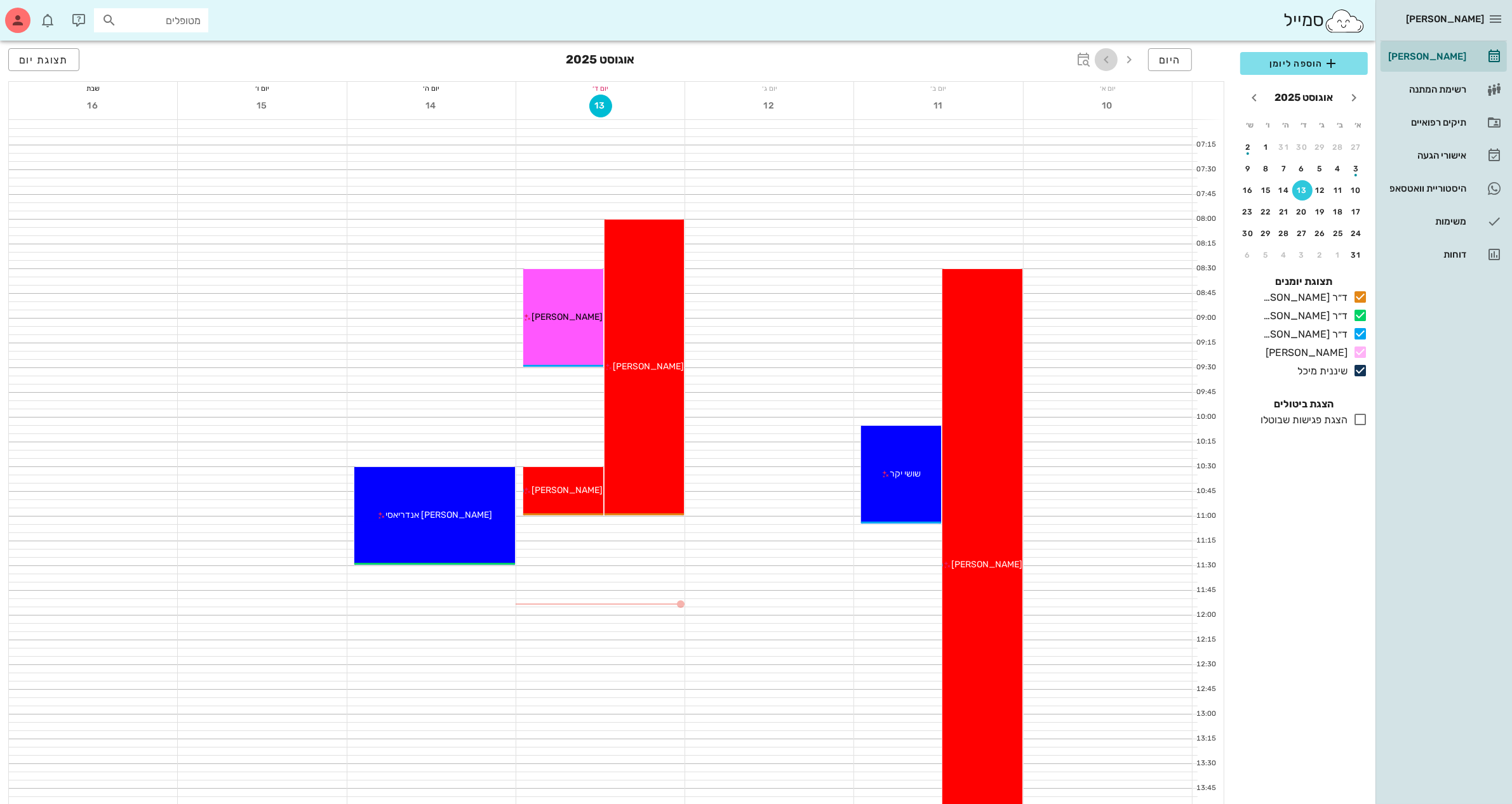
click at [1105, 57] on icon "button" at bounding box center [1106, 60] width 15 height 15
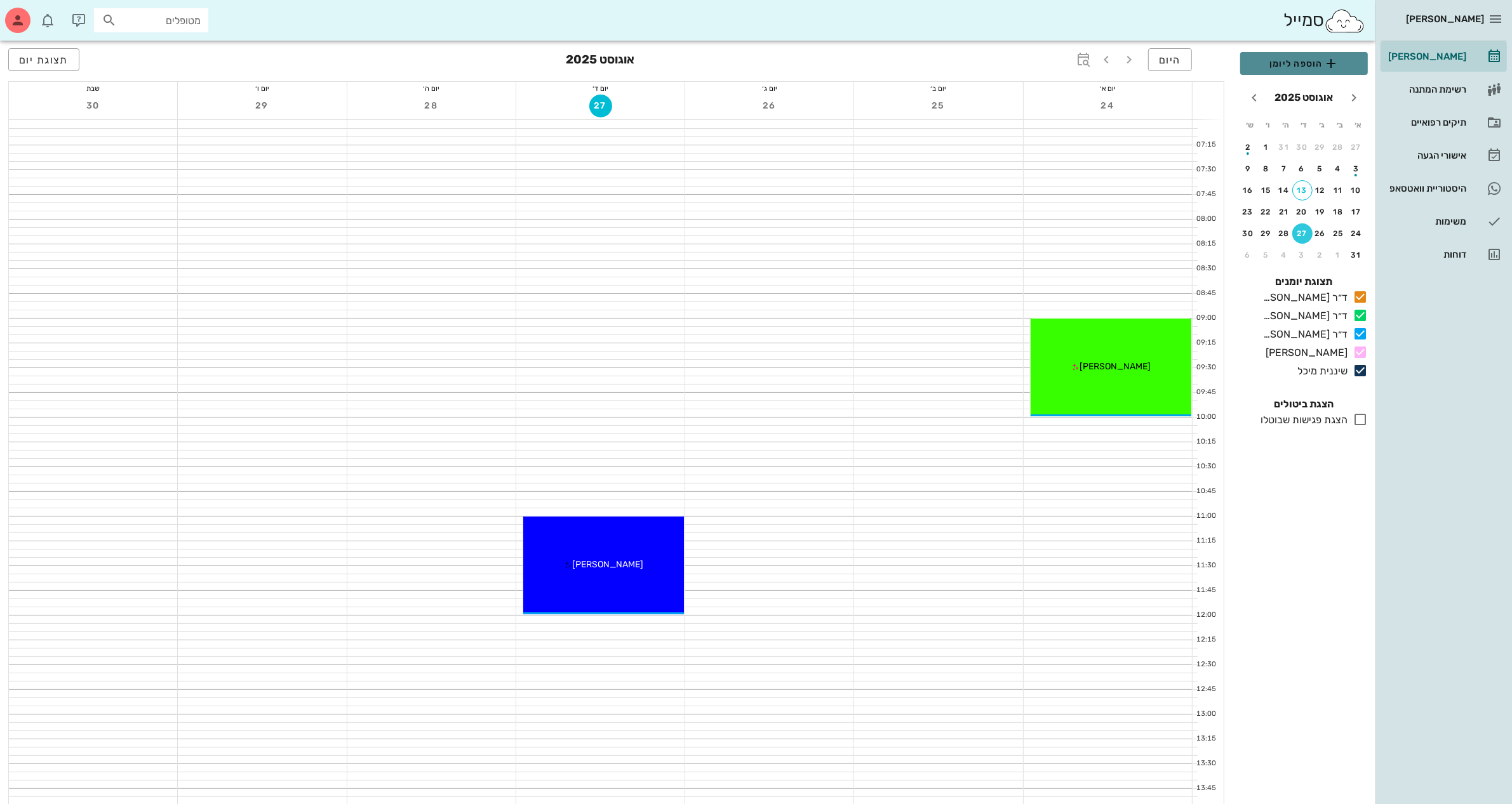
click at [1303, 59] on span "הוספה ליומן" at bounding box center [1303, 63] width 107 height 15
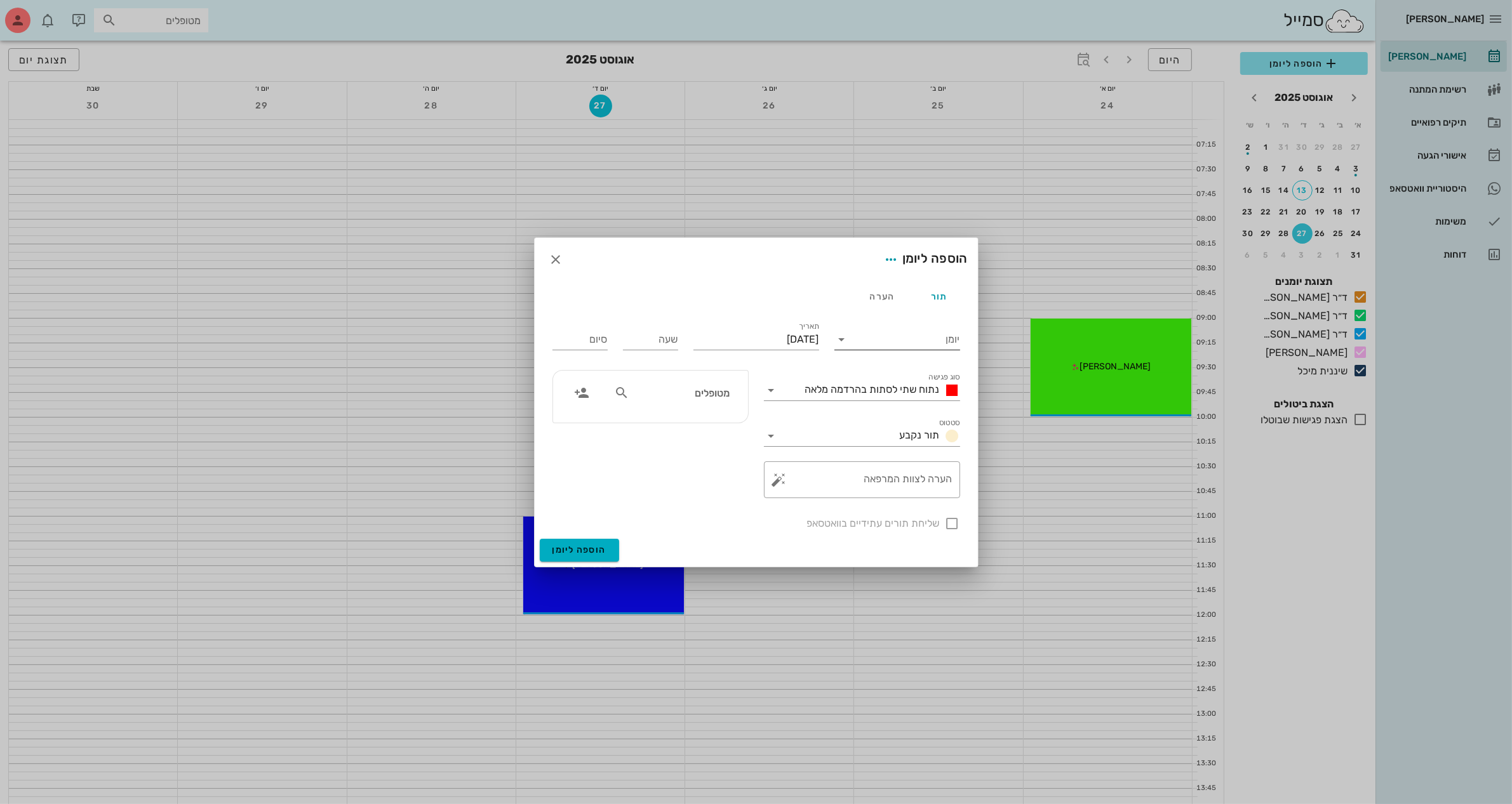
click at [846, 341] on icon at bounding box center [842, 340] width 15 height 15
click at [885, 411] on div "ד״ר [PERSON_NAME]" at bounding box center [896, 410] width 106 height 12
click at [879, 392] on span "נתוח שתי לסתות בהרדמה מלאה" at bounding box center [872, 390] width 135 height 12
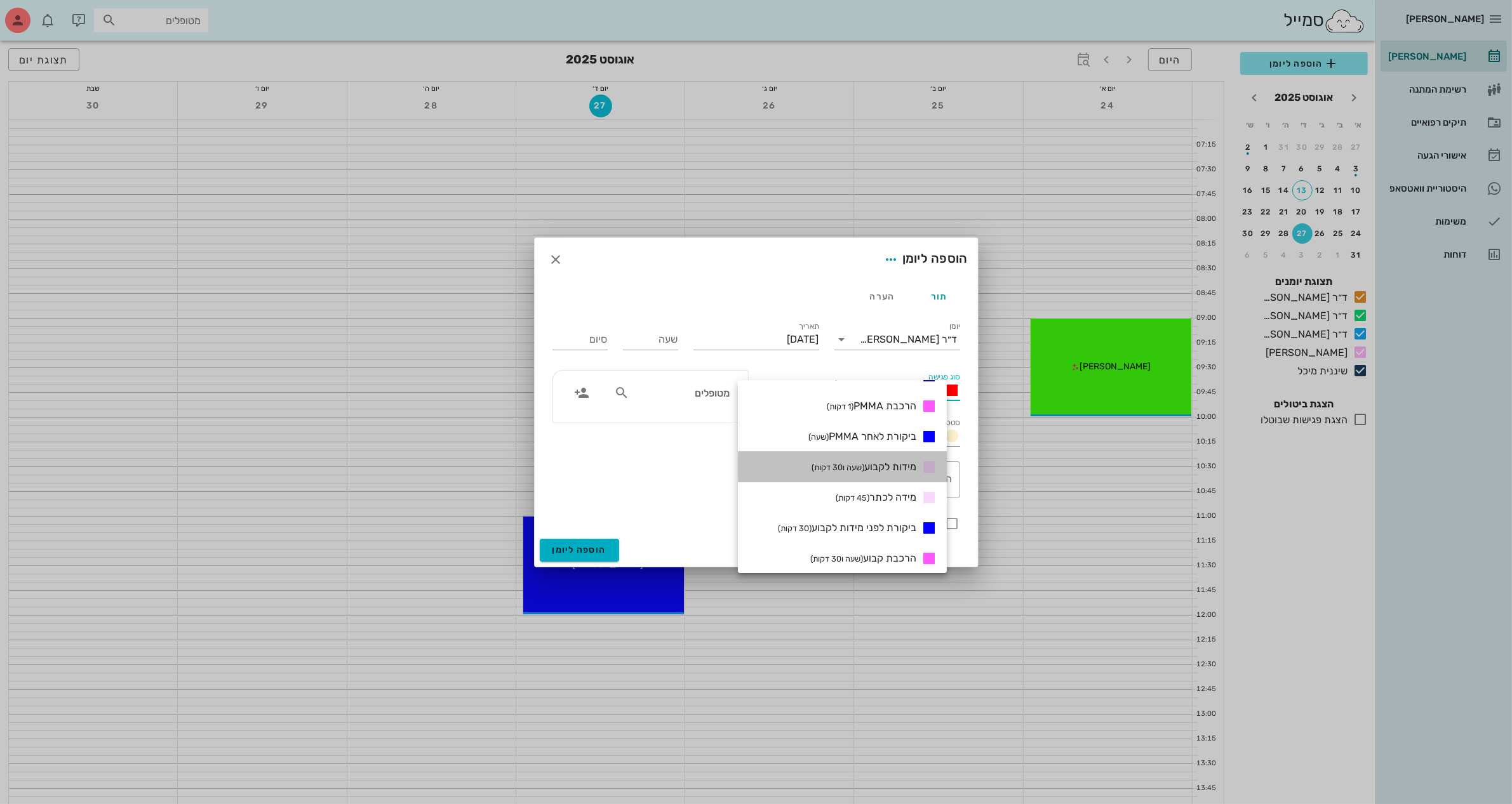
click at [891, 468] on span "מידות לקבוע (שעה ו30 דקות)" at bounding box center [864, 467] width 105 height 12
type input "01:30"
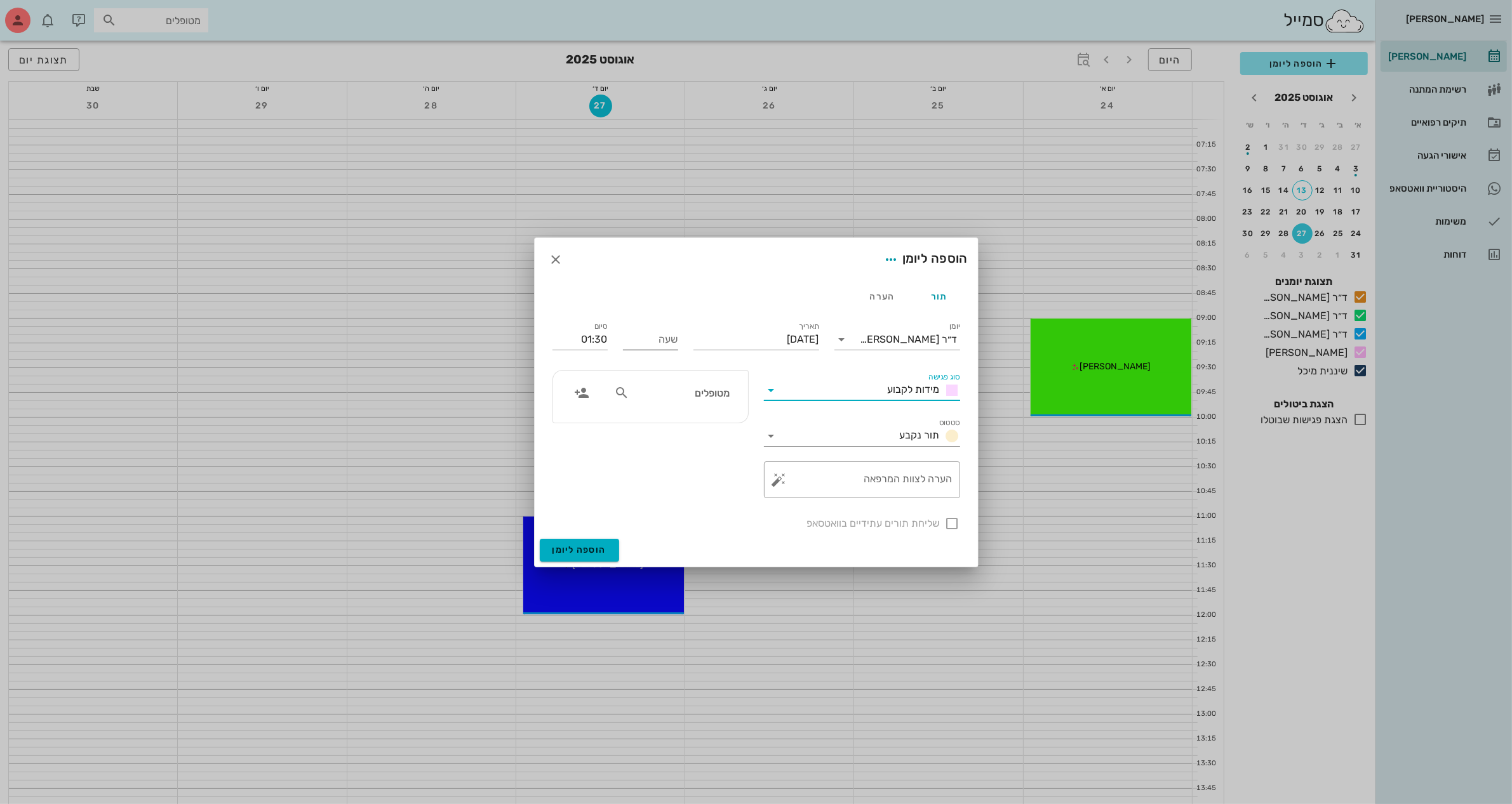
click at [650, 338] on input "שעה" at bounding box center [650, 340] width 55 height 20
type input "11:00"
click at [540, 539] on button "הוספה ליומן" at bounding box center [580, 551] width 80 height 23
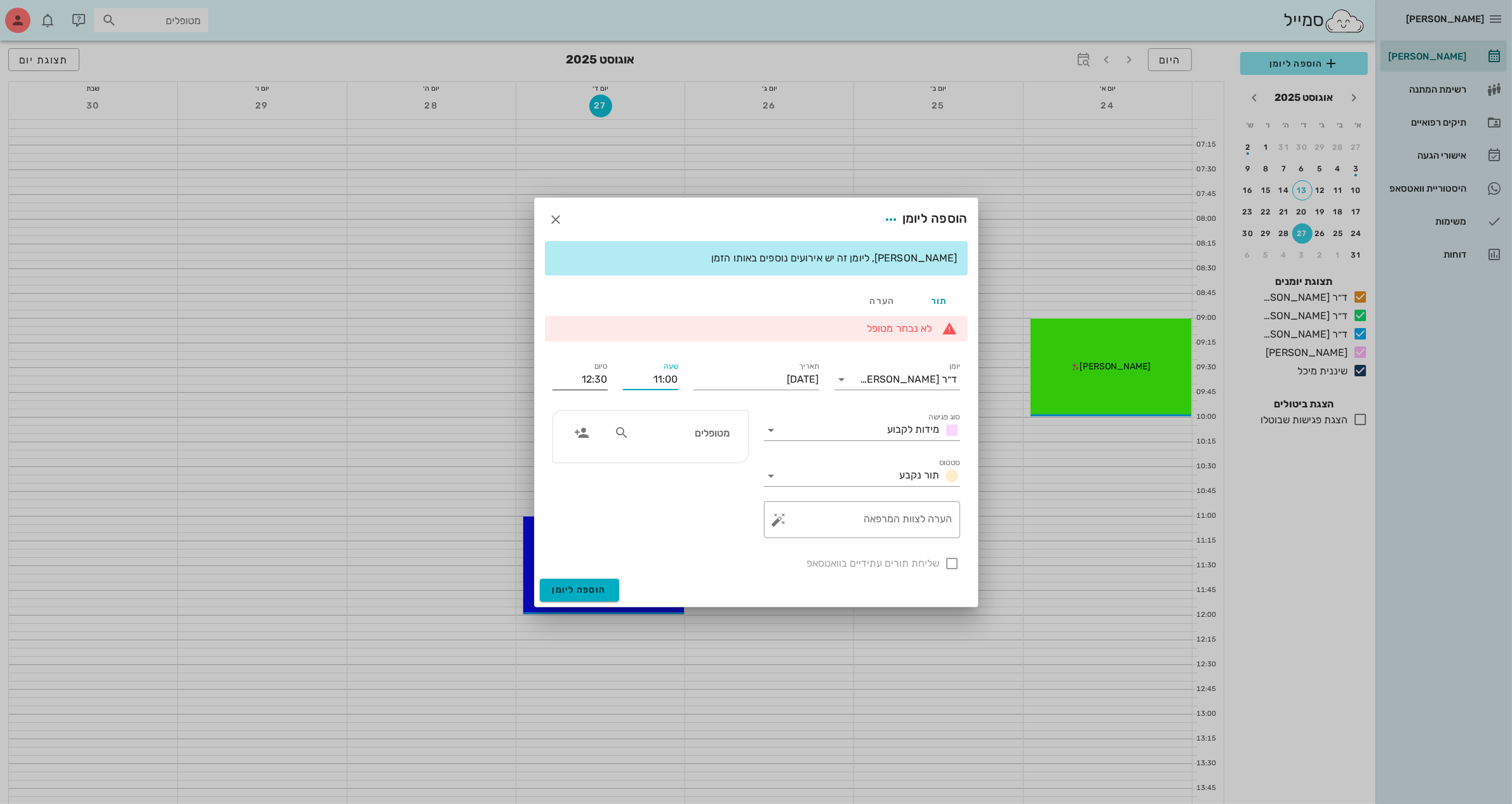
click at [599, 382] on input "12:30" at bounding box center [580, 380] width 55 height 20
click at [599, 381] on input "12:30" at bounding box center [580, 380] width 55 height 20
type input "12:00"
click at [838, 521] on textarea "הערה לצוות המרפאה" at bounding box center [867, 522] width 171 height 31
click at [618, 438] on icon at bounding box center [621, 433] width 15 height 15
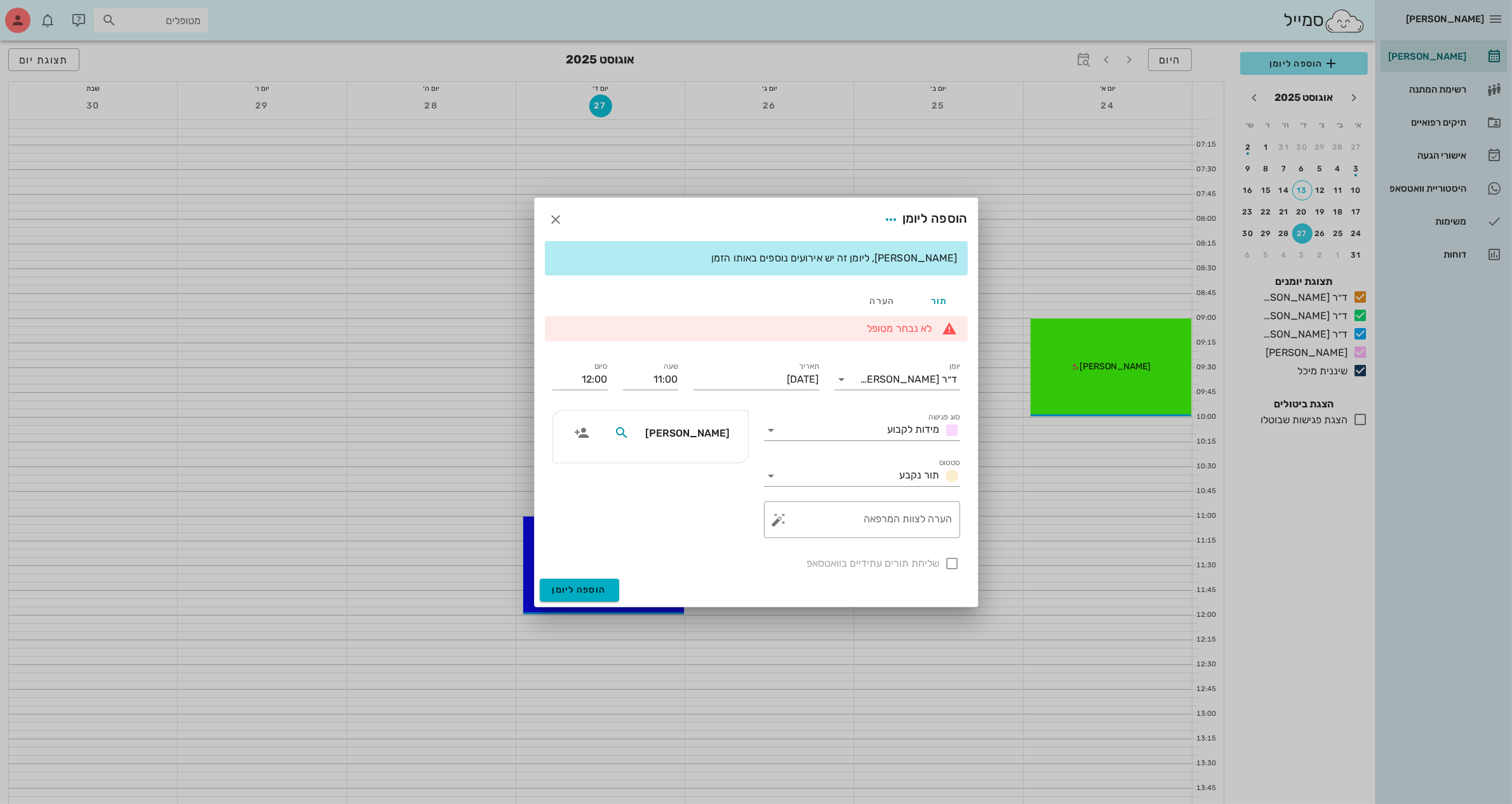
type input "[PERSON_NAME]"
click at [715, 463] on div "[PERSON_NAME]" at bounding box center [682, 461] width 130 height 10
click at [955, 565] on div at bounding box center [952, 564] width 22 height 22
checkbox input "true"
click at [797, 378] on input "[DATE]" at bounding box center [756, 380] width 125 height 20
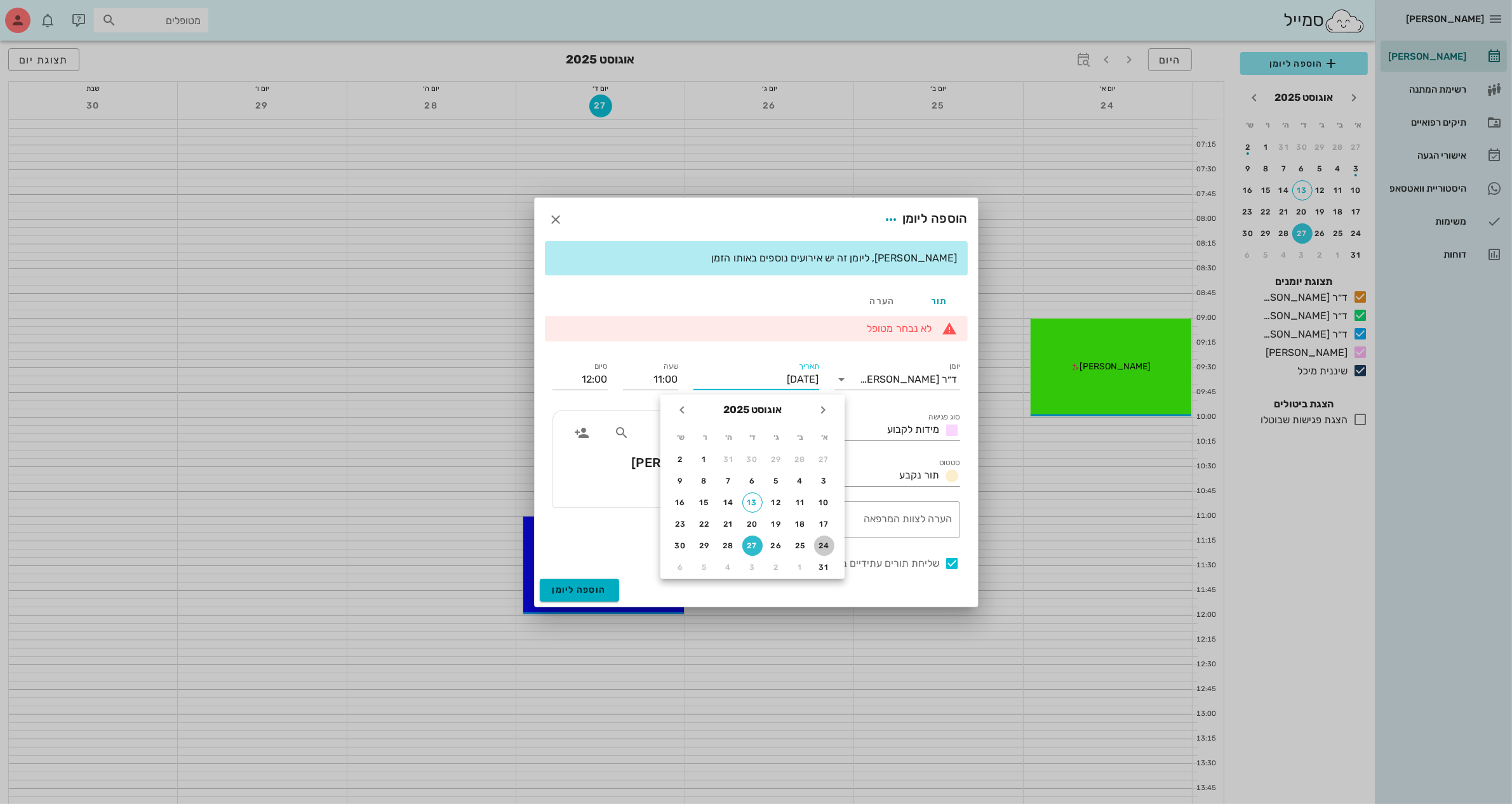
click at [823, 542] on div "24" at bounding box center [824, 546] width 20 height 9
type input "[DATE]"
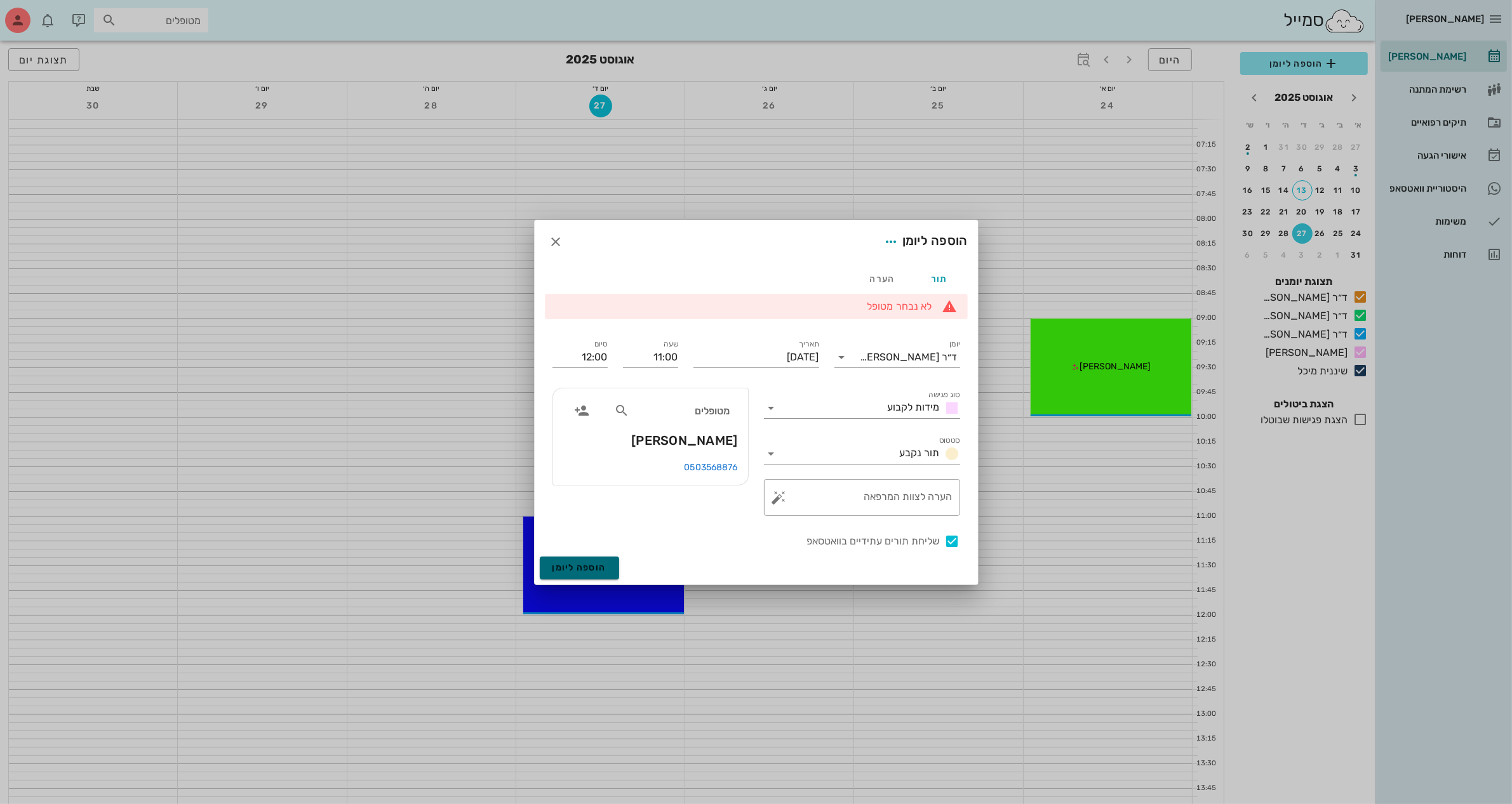
click at [584, 568] on span "הוספה ליומן" at bounding box center [579, 567] width 54 height 11
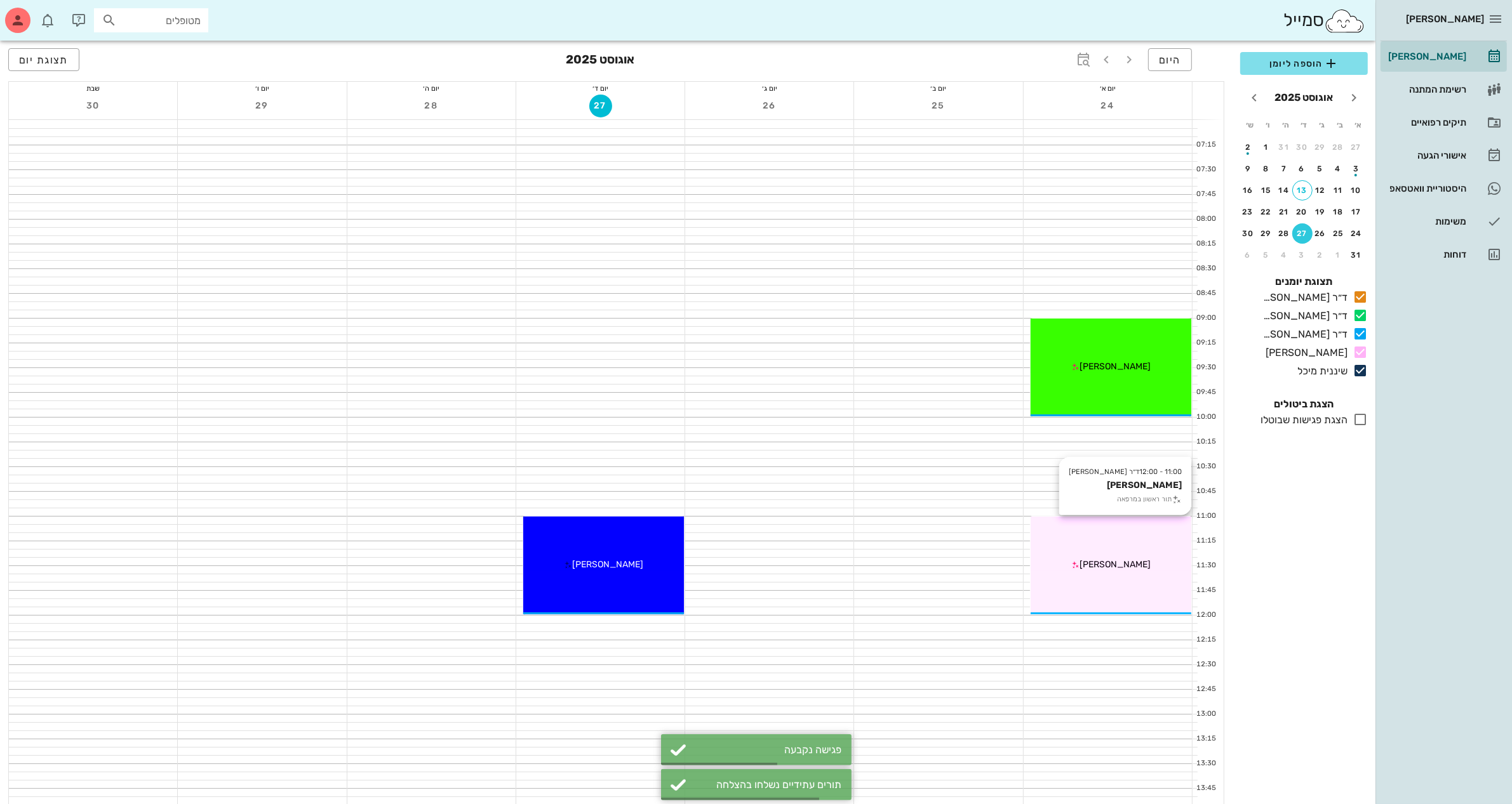
click at [1108, 561] on span "[PERSON_NAME]" at bounding box center [1115, 564] width 71 height 11
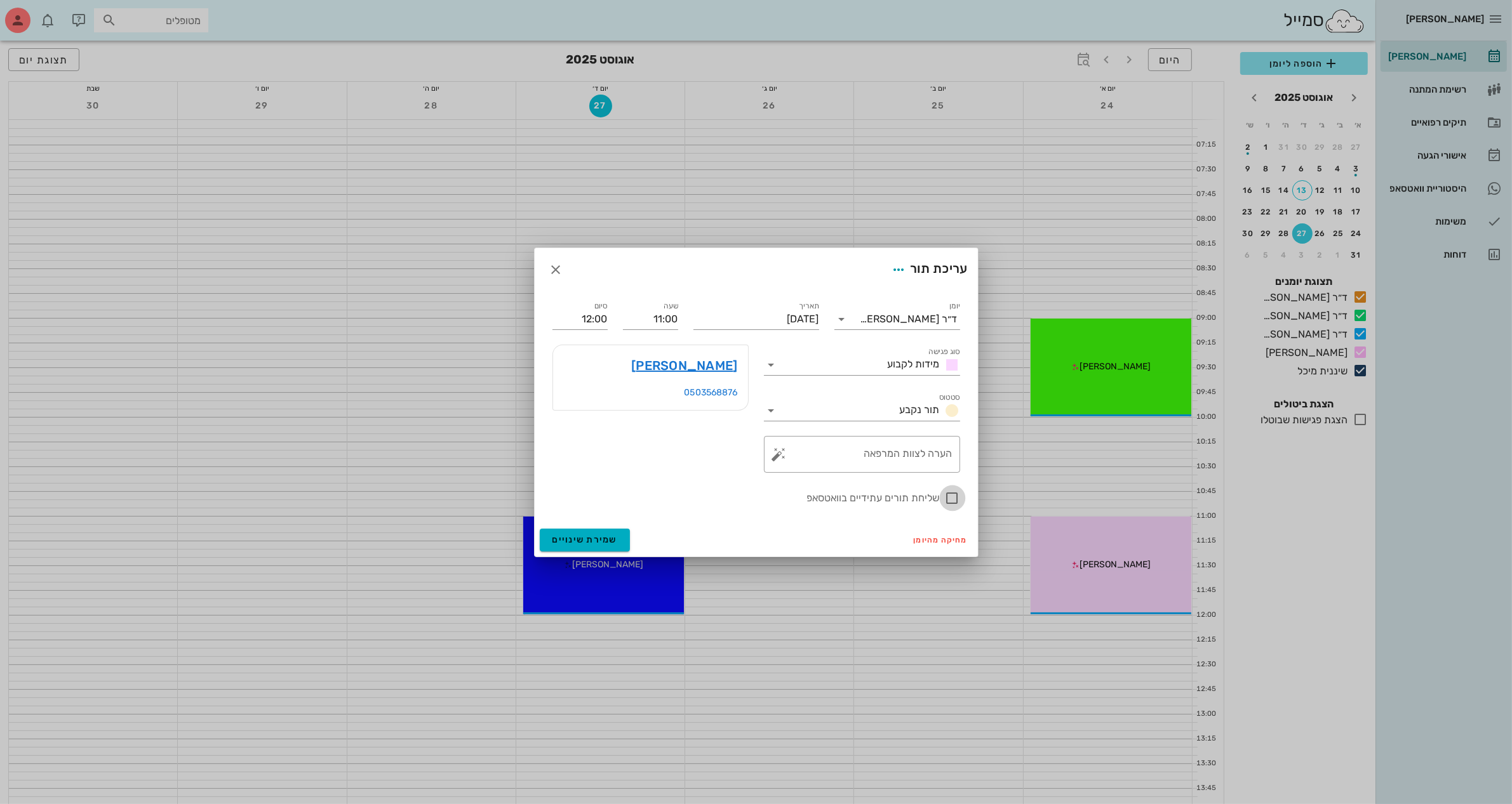
click at [949, 499] on div at bounding box center [952, 498] width 22 height 22
checkbox input "true"
click at [822, 449] on textarea "הערה לצוות המרפאה" at bounding box center [867, 458] width 171 height 31
type textarea "מידות"
click at [583, 538] on span "שמירת שינויים" at bounding box center [585, 539] width 66 height 11
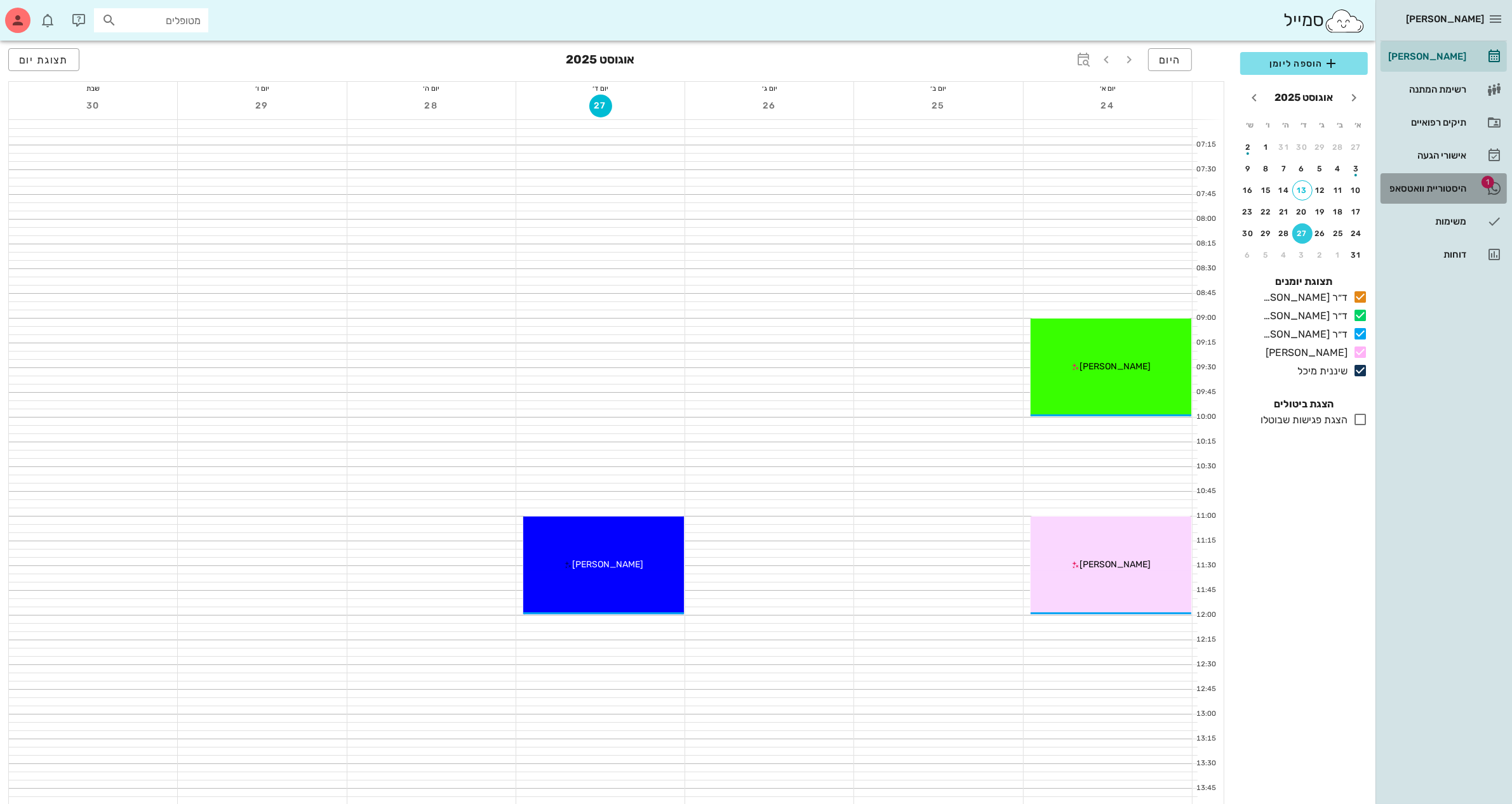
click at [1439, 195] on div "היסטוריית וואטסאפ" at bounding box center [1425, 189] width 81 height 20
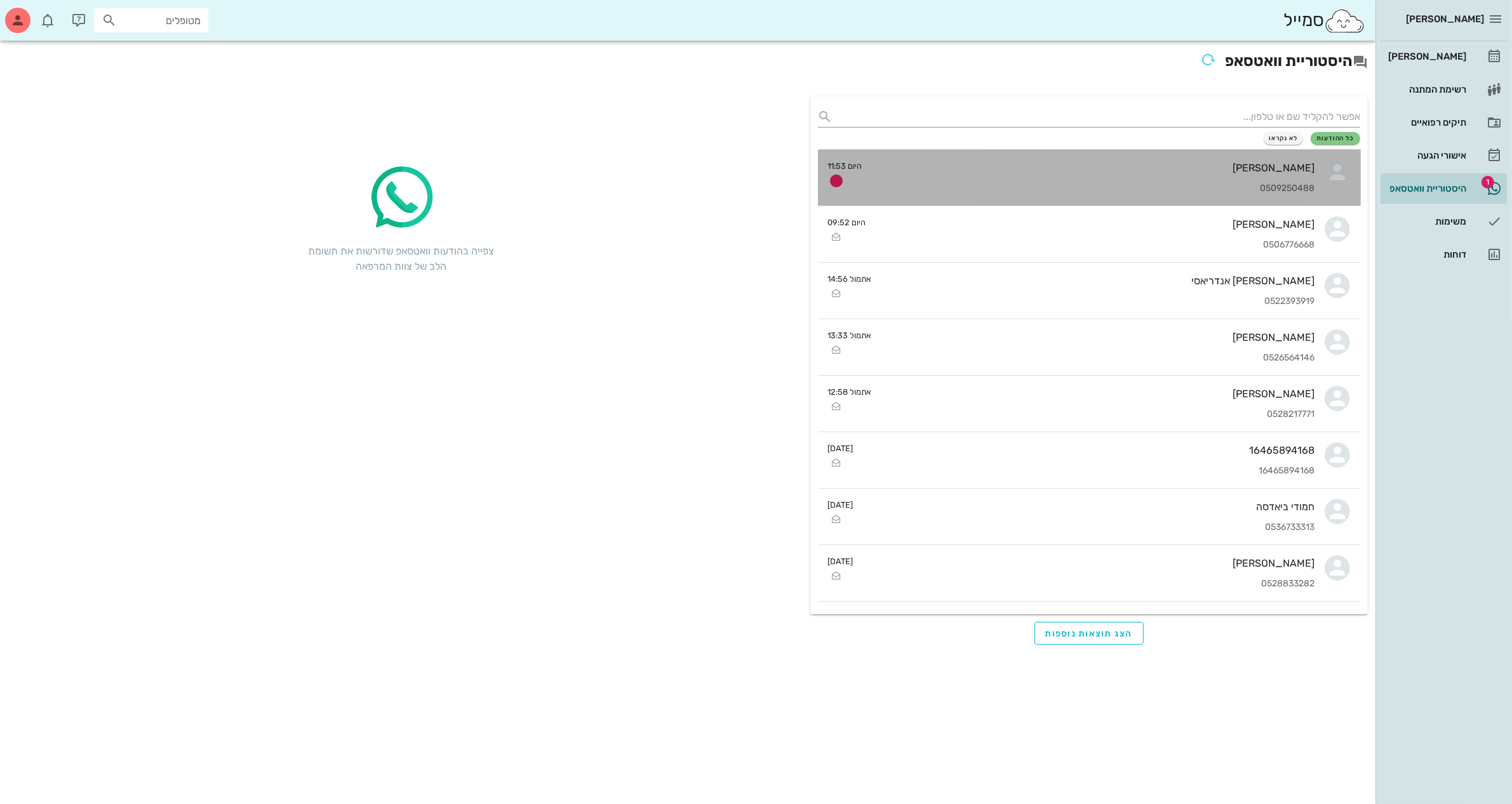
click at [1185, 176] on div "[PERSON_NAME] 0509250488" at bounding box center [1093, 177] width 443 height 56
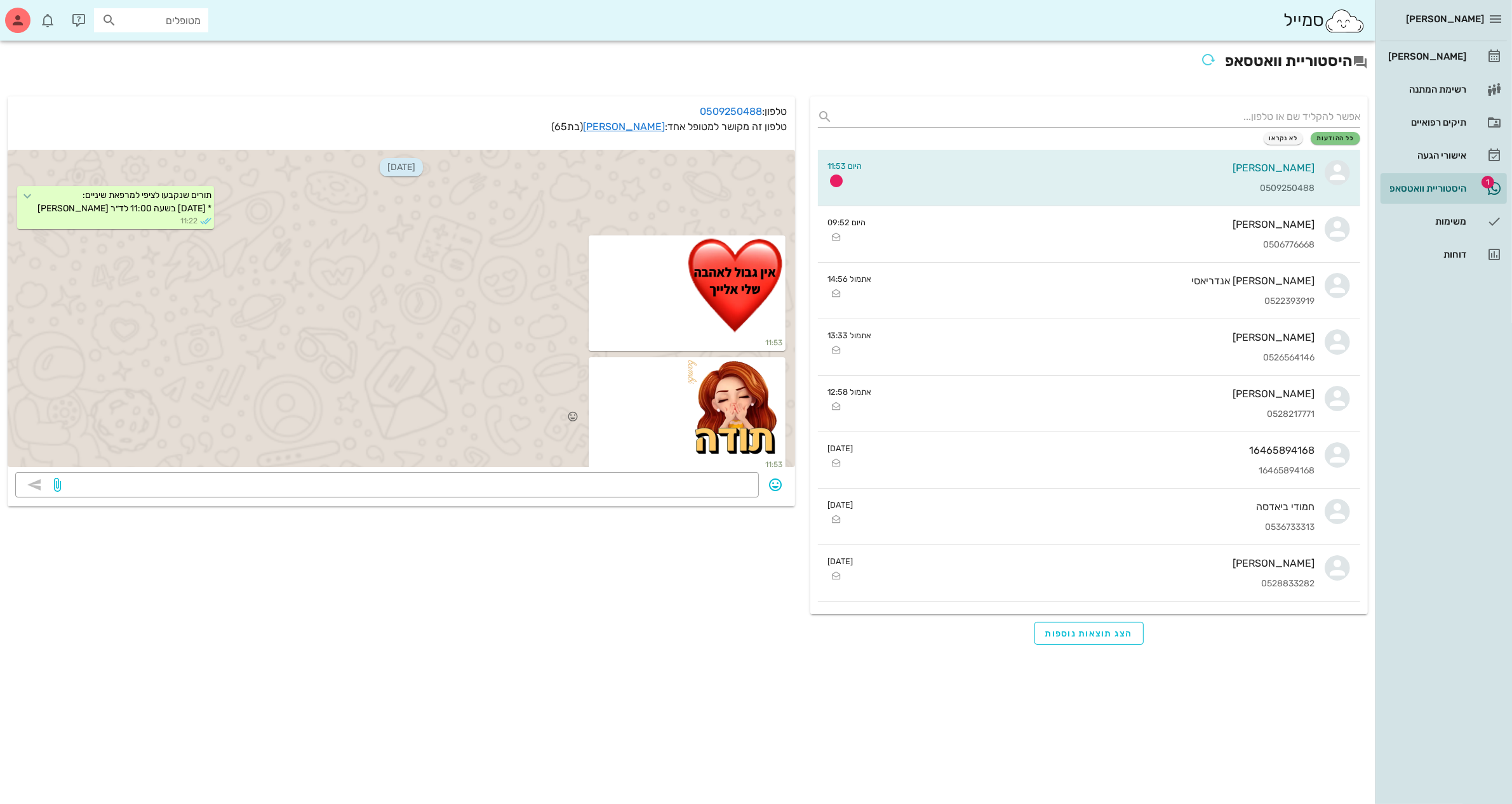
scroll to position [26, 0]
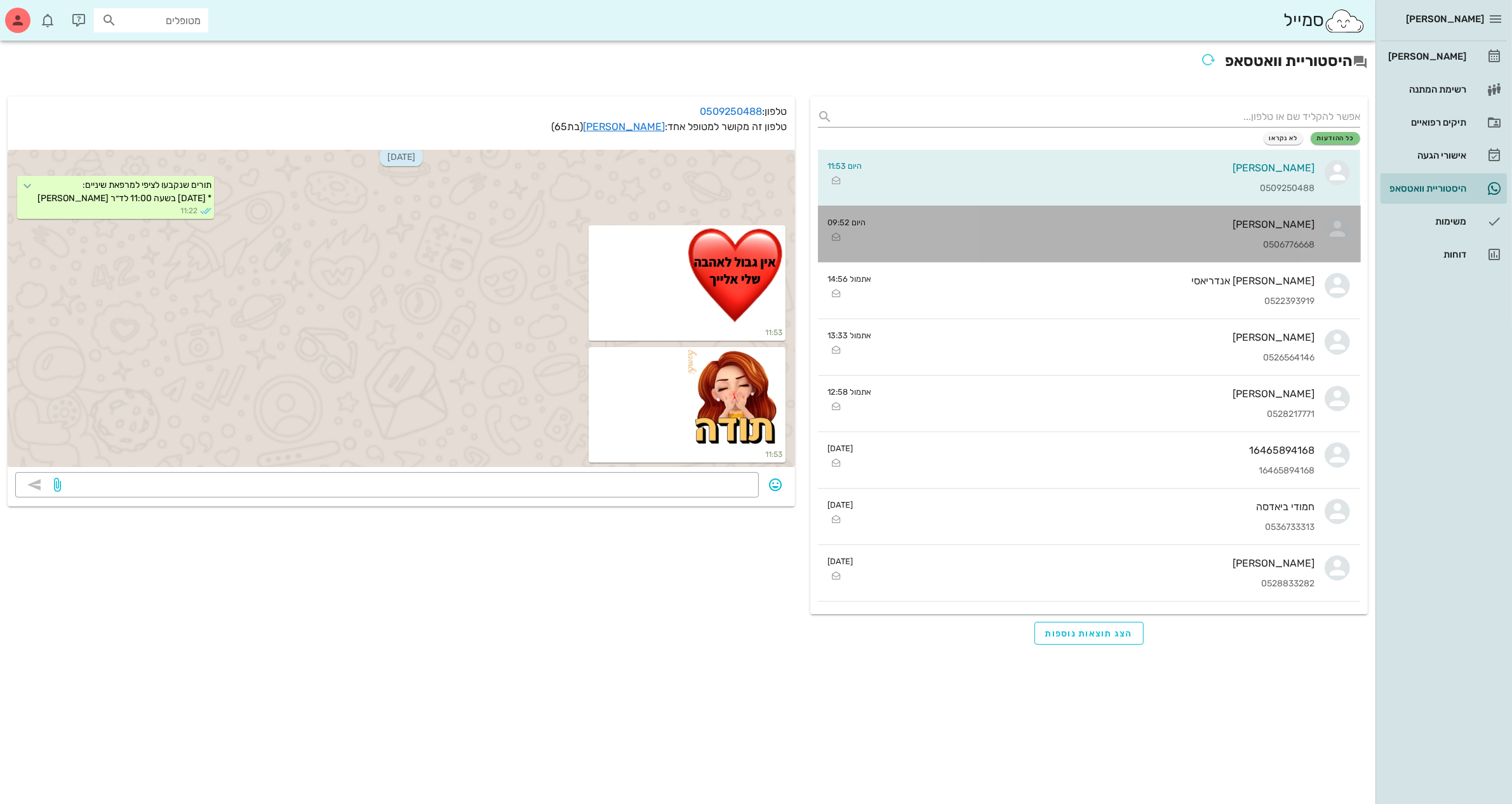
click at [1073, 240] on div "0506776668" at bounding box center [1096, 245] width 439 height 11
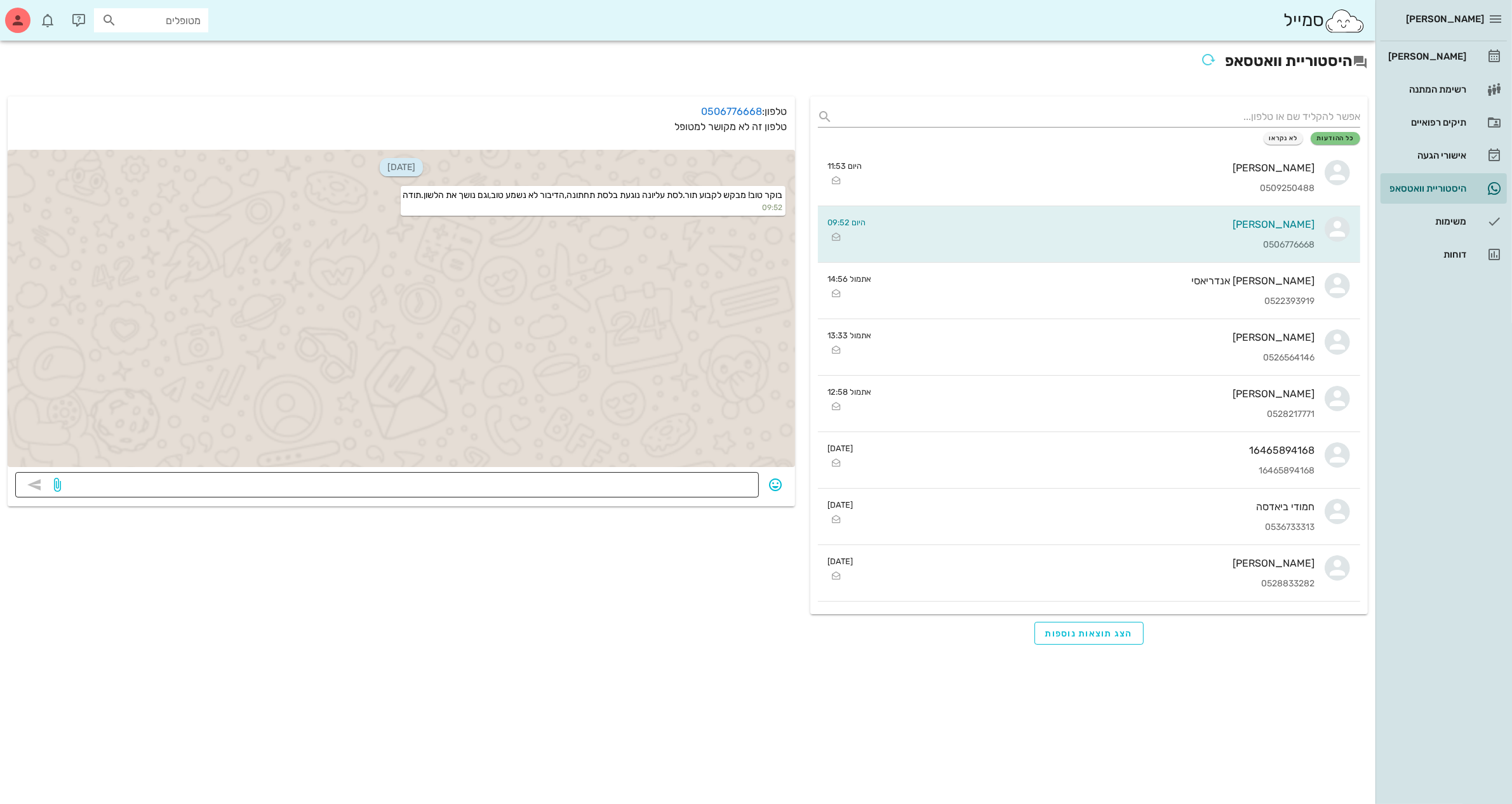
click at [732, 490] on textarea at bounding box center [407, 486] width 688 height 20
click at [1427, 115] on div "תיקים רפואיים" at bounding box center [1425, 122] width 81 height 20
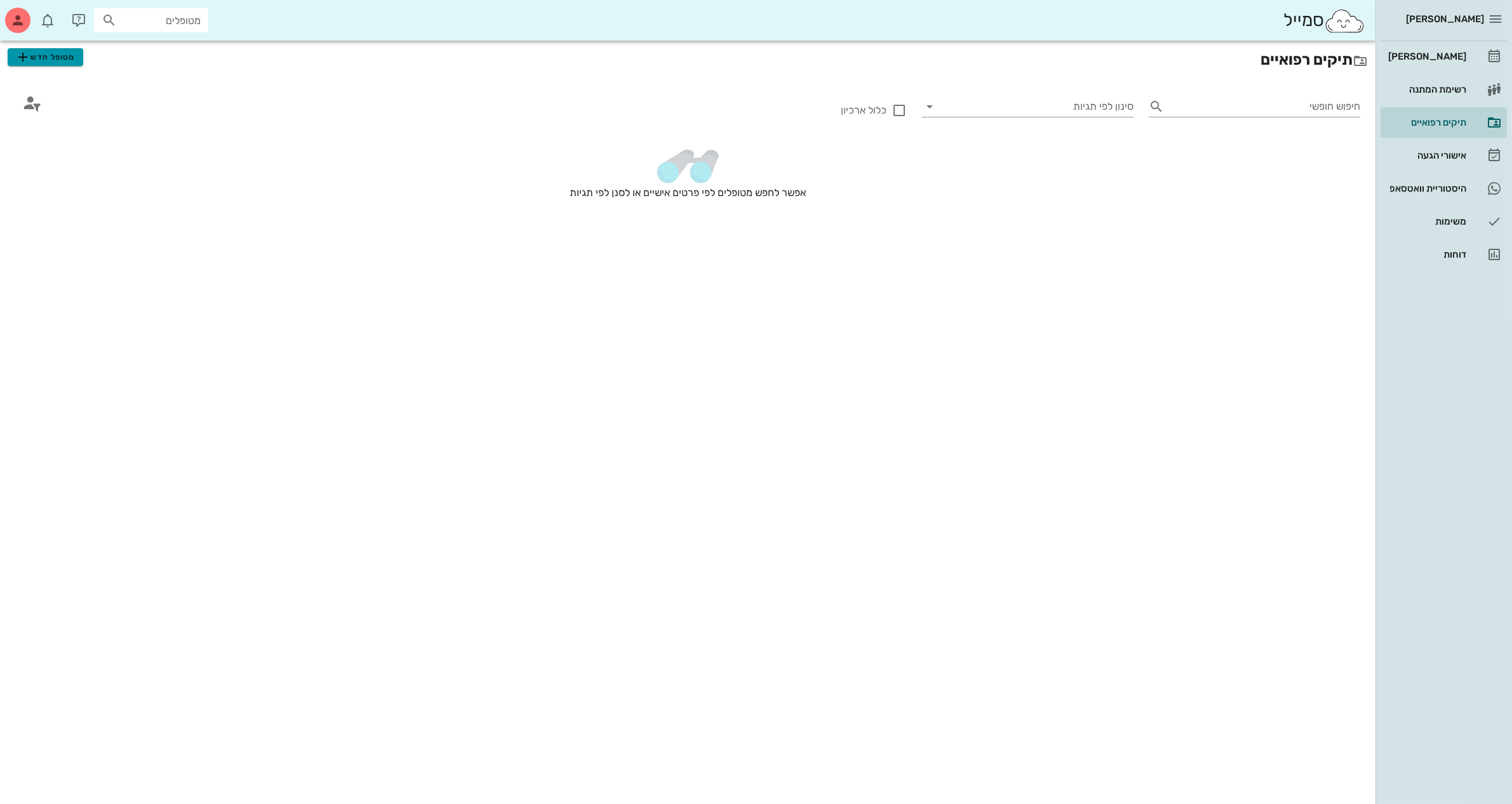
click at [63, 57] on span "מטופל חדש" at bounding box center [45, 57] width 60 height 15
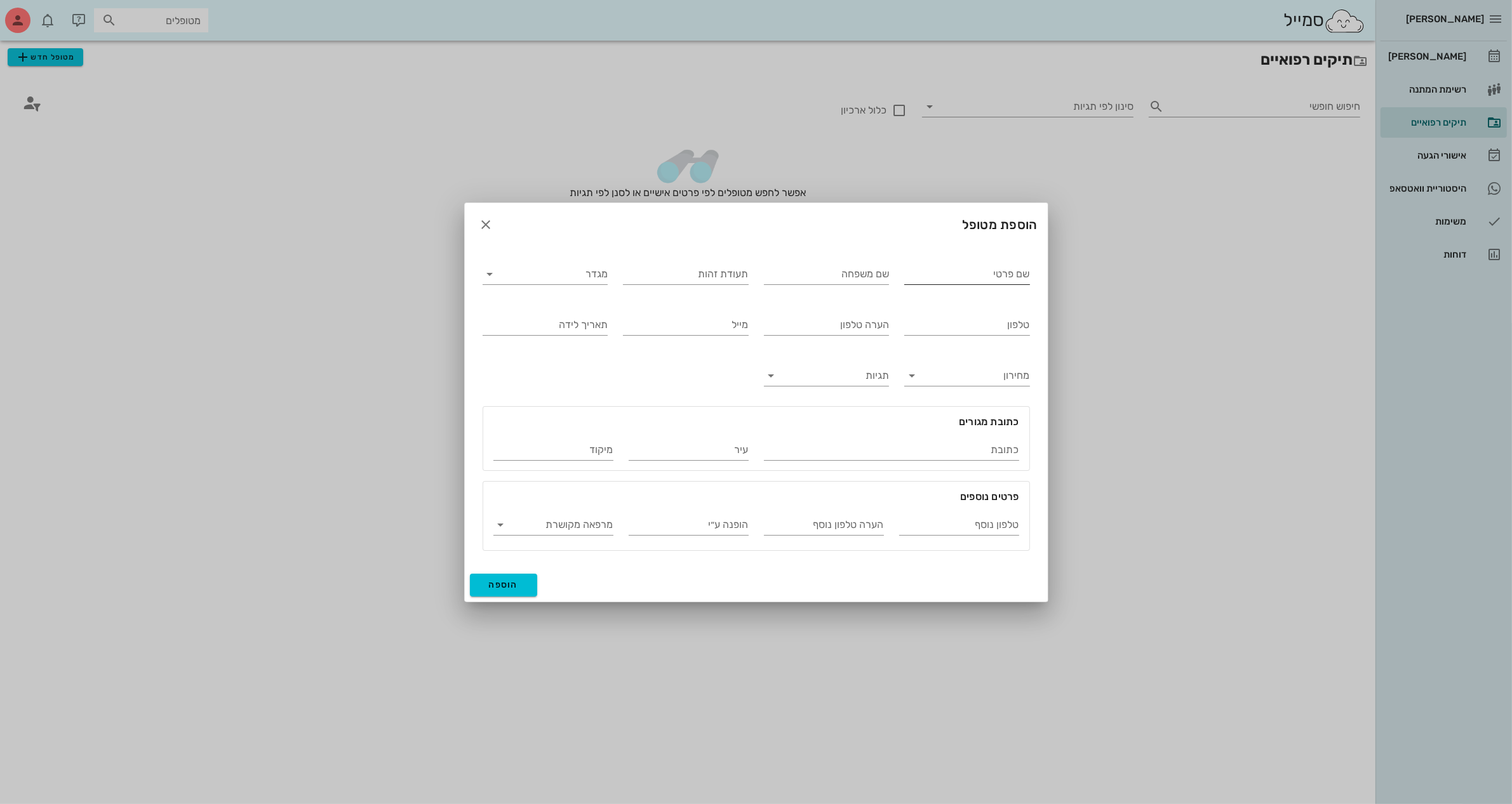
click at [944, 270] on input "שם פרטי" at bounding box center [966, 274] width 125 height 20
click at [1201, 96] on div at bounding box center [756, 402] width 1512 height 804
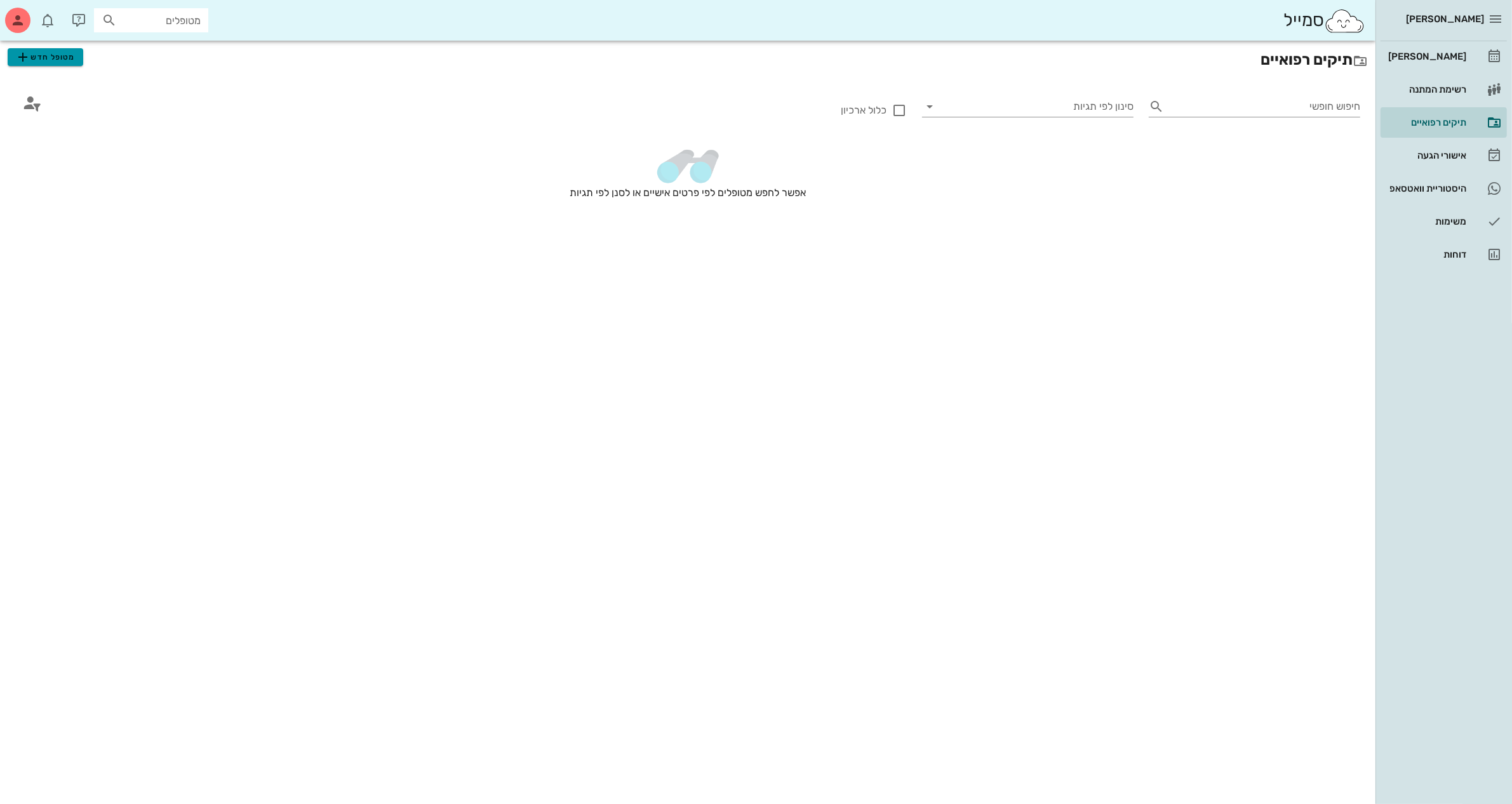
click at [42, 56] on span "מטופל חדש" at bounding box center [45, 57] width 60 height 15
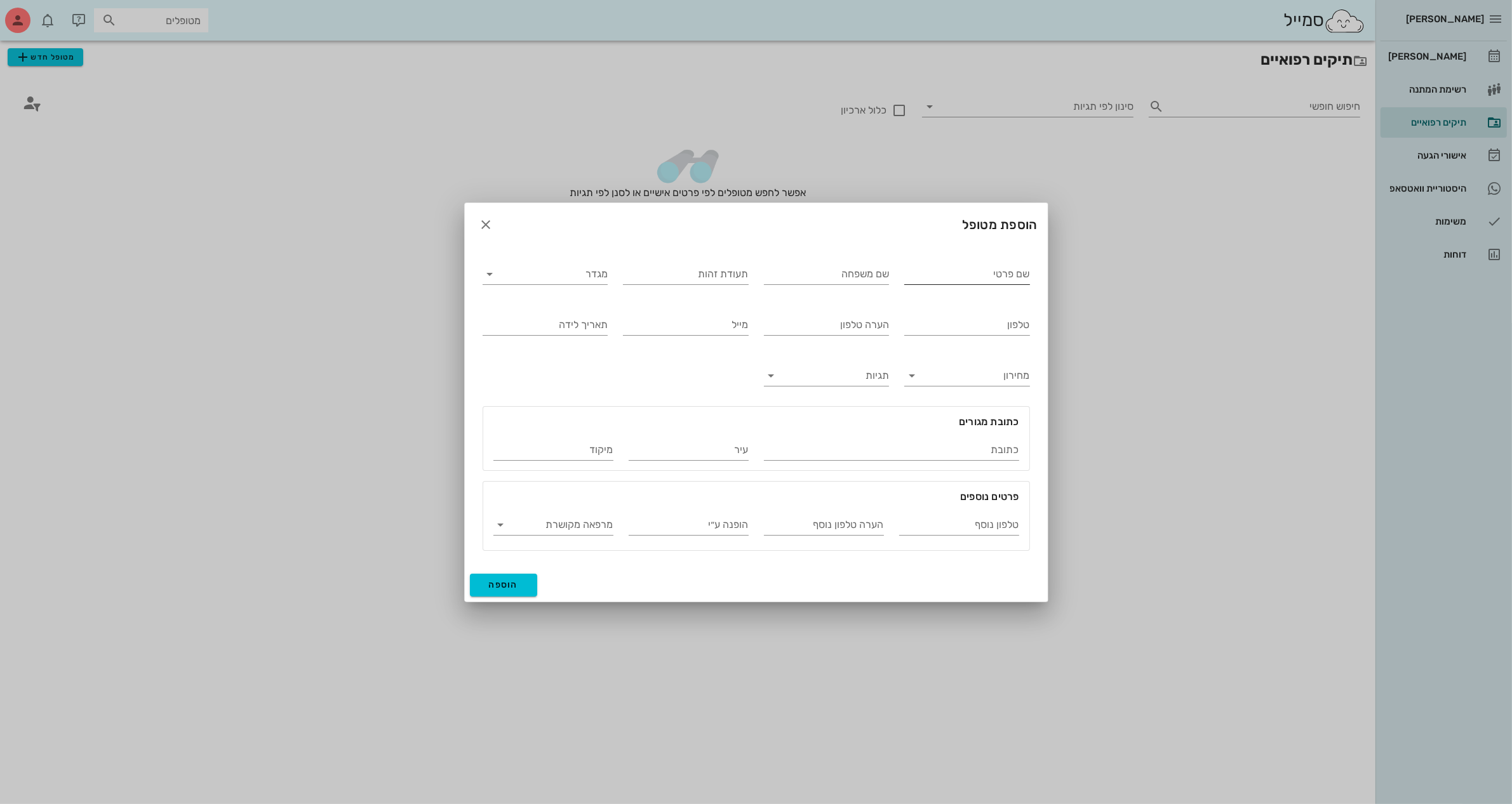
click at [986, 276] on input "שם פרטי" at bounding box center [966, 274] width 125 height 20
type input "[PERSON_NAME]"
click at [528, 276] on input "מגדר" at bounding box center [555, 274] width 106 height 20
click at [562, 283] on div "זכר" at bounding box center [545, 283] width 105 height 12
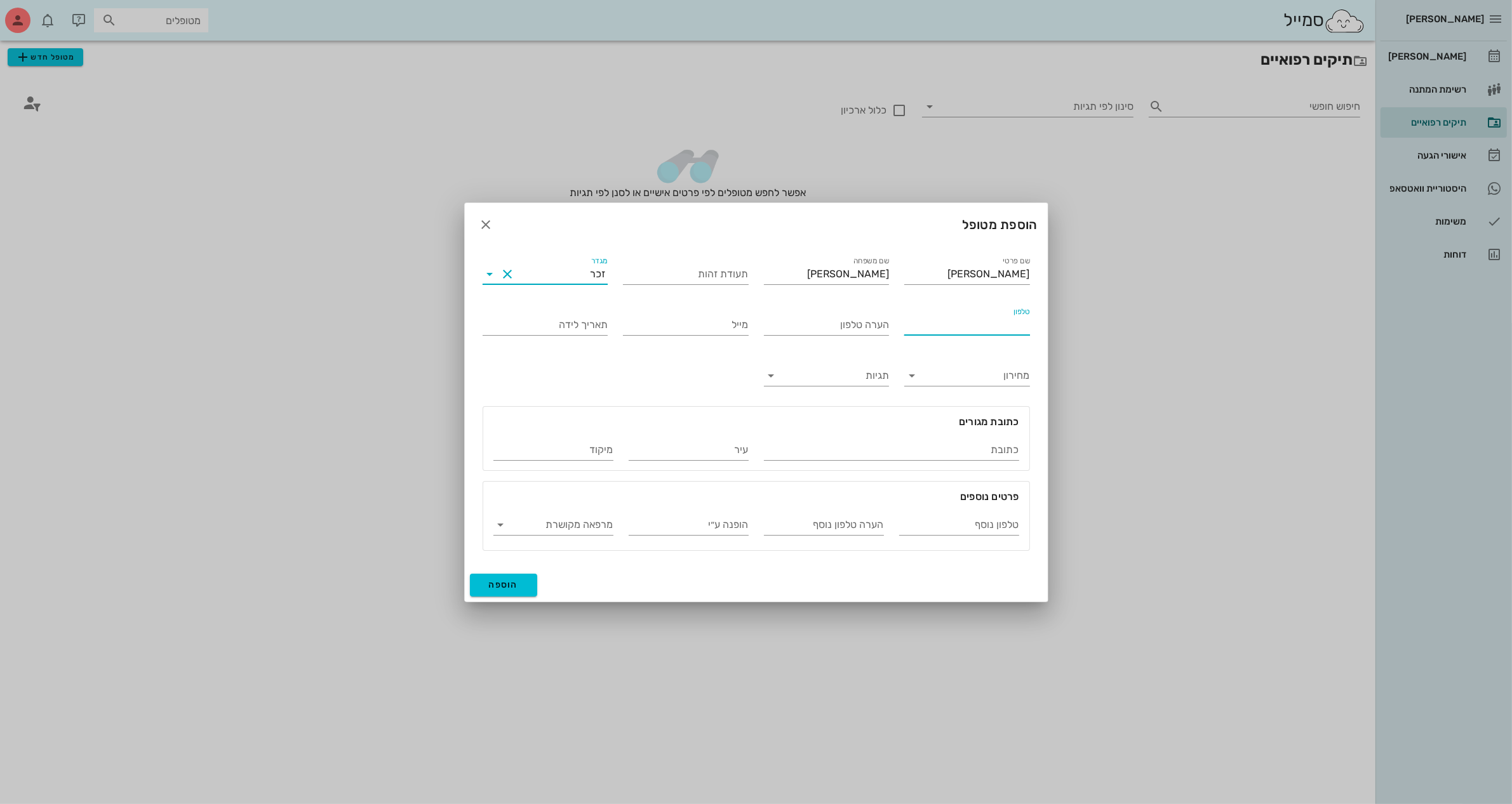
click at [929, 321] on input "טלפון" at bounding box center [966, 325] width 125 height 20
type input "050-6776668"
click at [506, 583] on span "הוספה" at bounding box center [503, 585] width 30 height 11
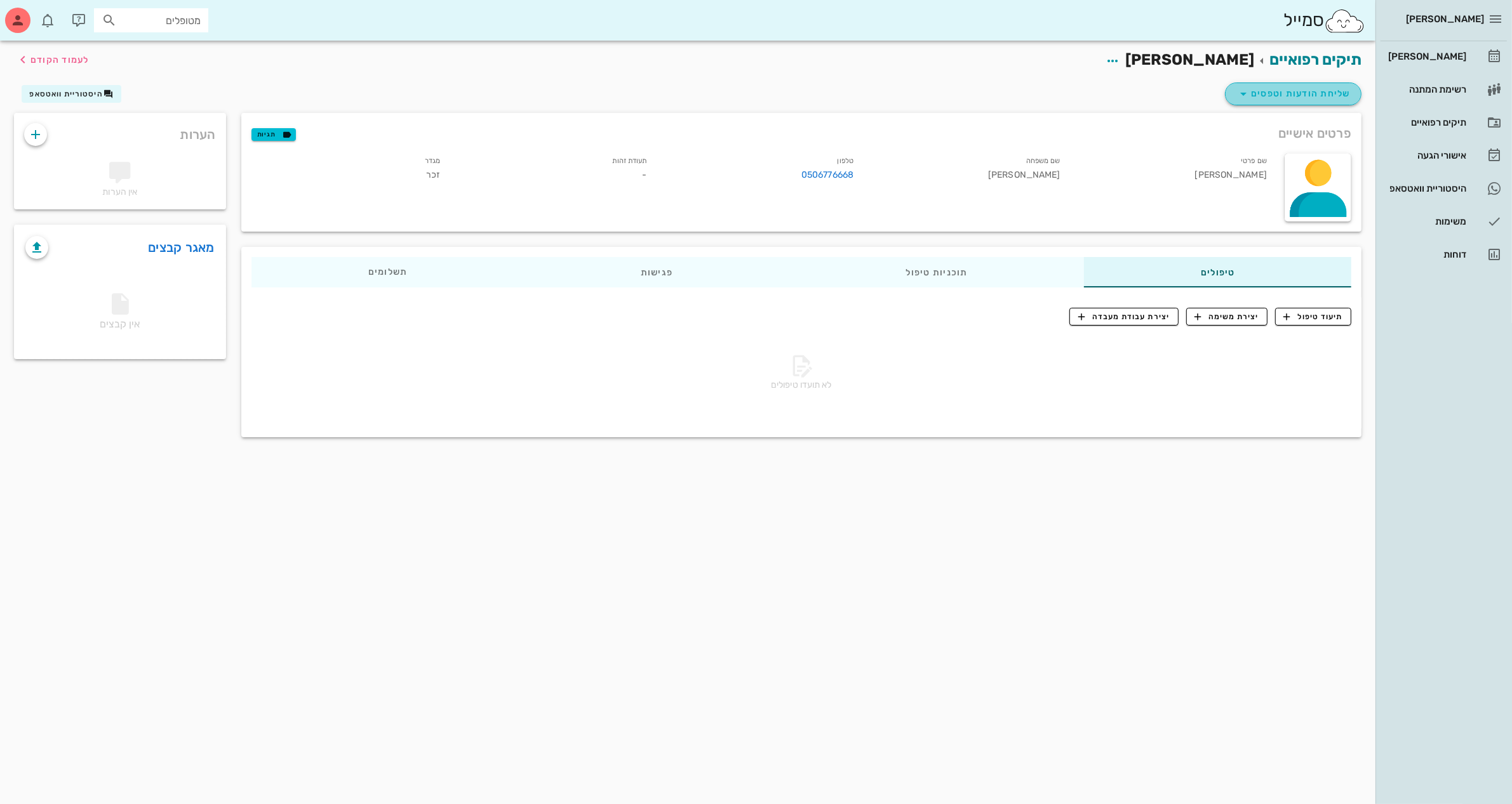
click at [1294, 91] on span "שליחת הודעות וטפסים" at bounding box center [1293, 94] width 115 height 15
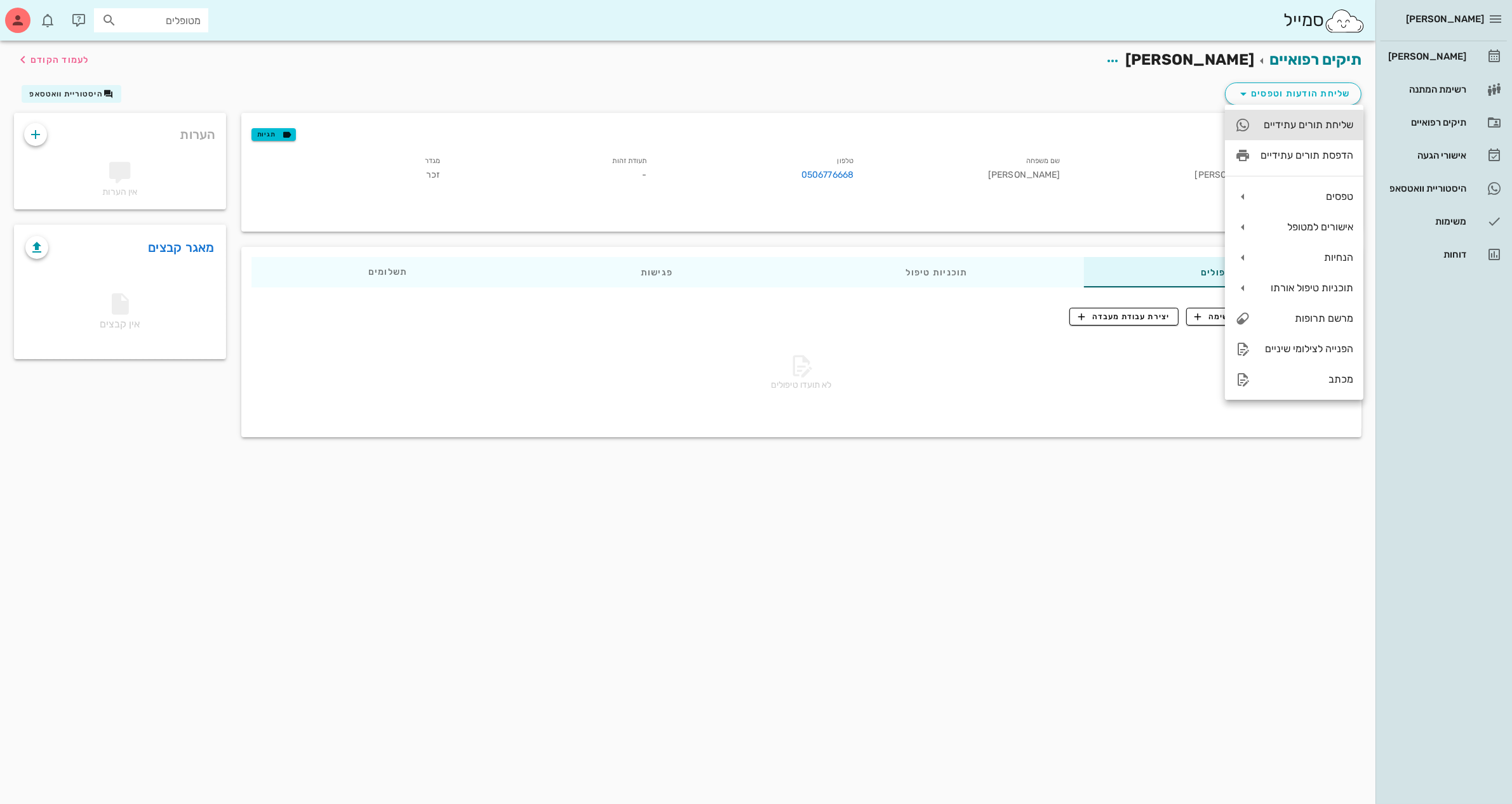
click at [1295, 122] on div "שליחת תורים עתידיים" at bounding box center [1307, 125] width 93 height 12
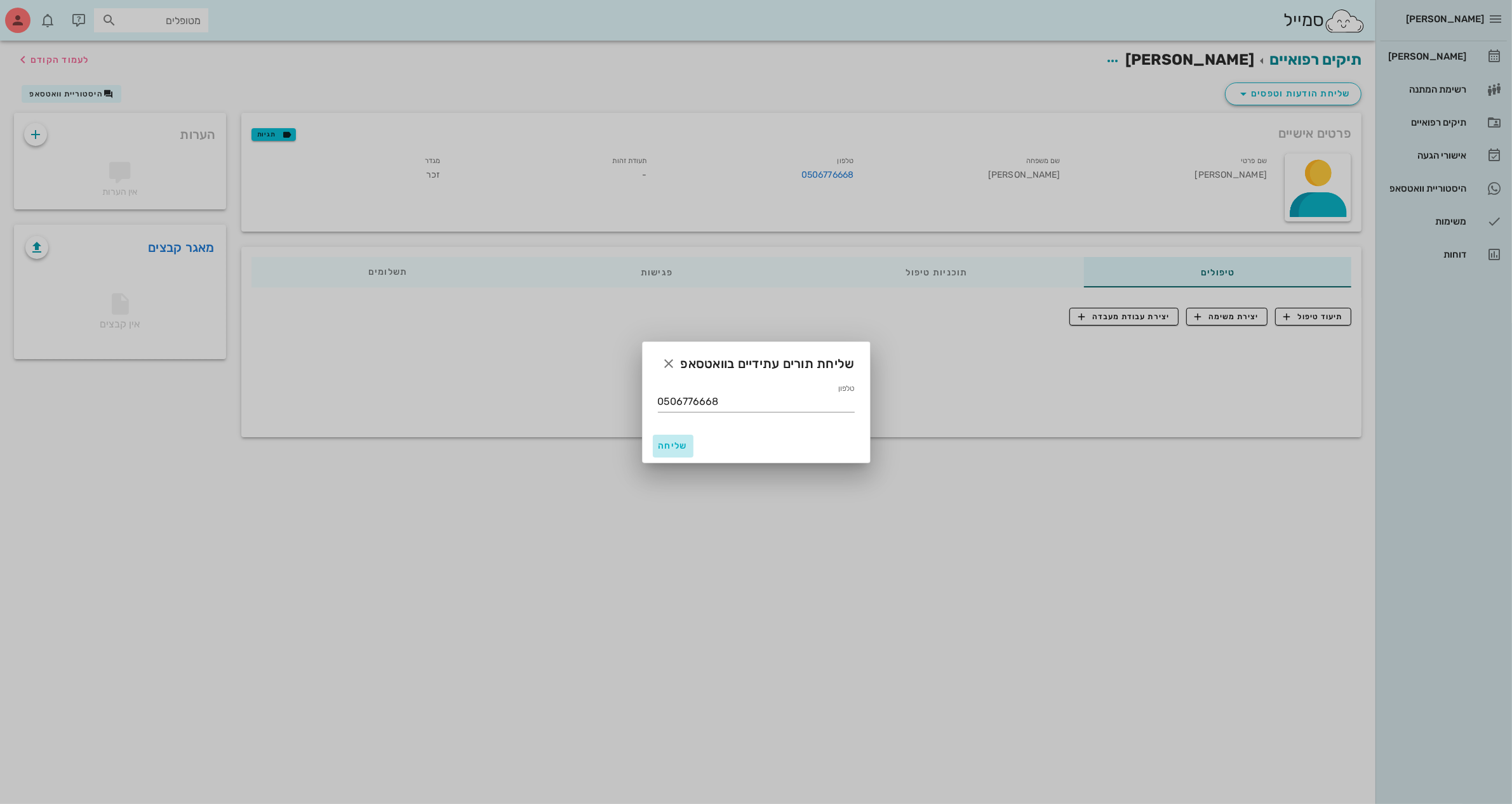
click at [673, 445] on span "שליחה" at bounding box center [673, 445] width 31 height 11
click at [670, 360] on icon "button" at bounding box center [669, 364] width 15 height 15
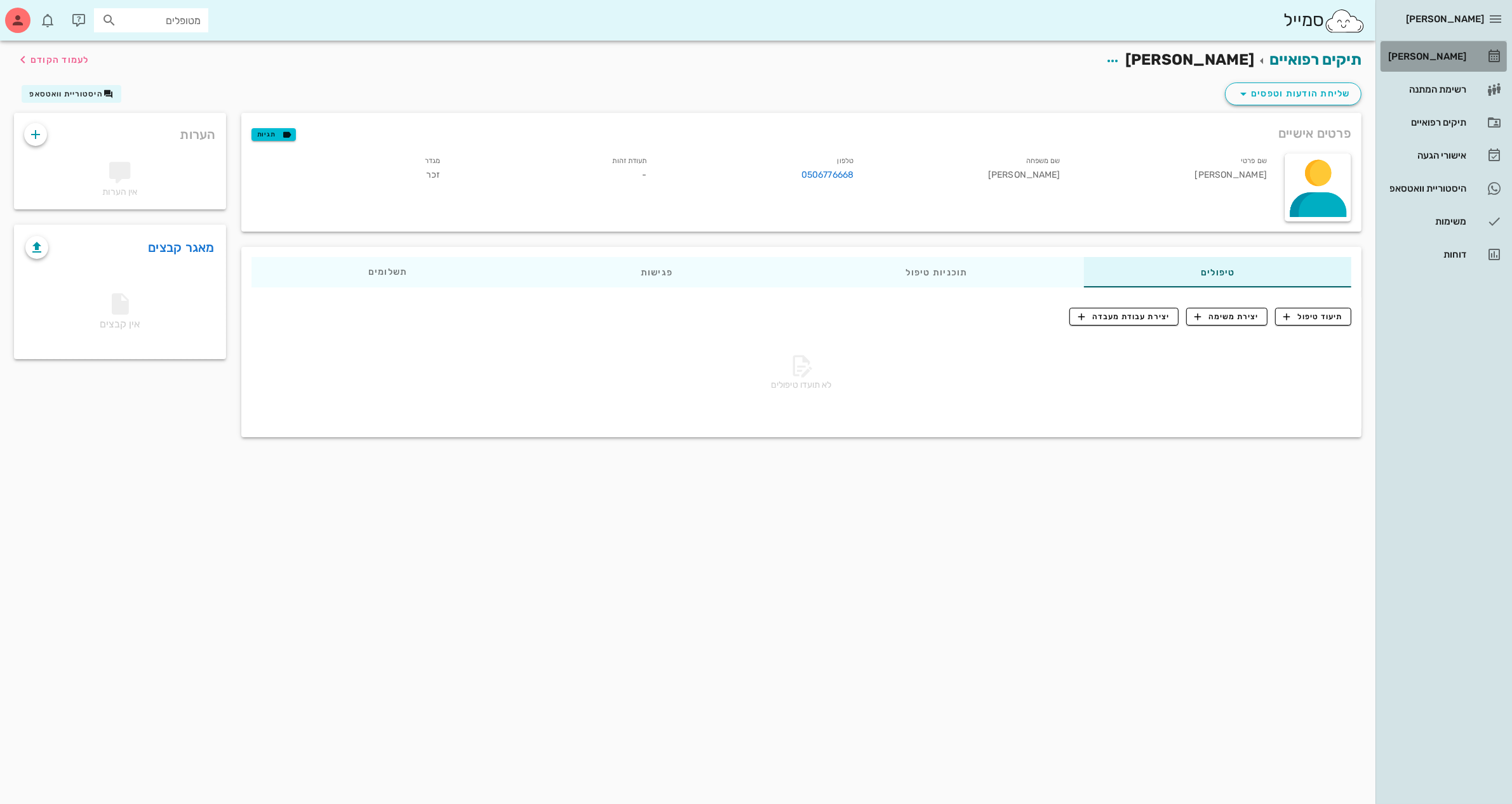
click at [1423, 51] on div "[PERSON_NAME]" at bounding box center [1425, 56] width 81 height 10
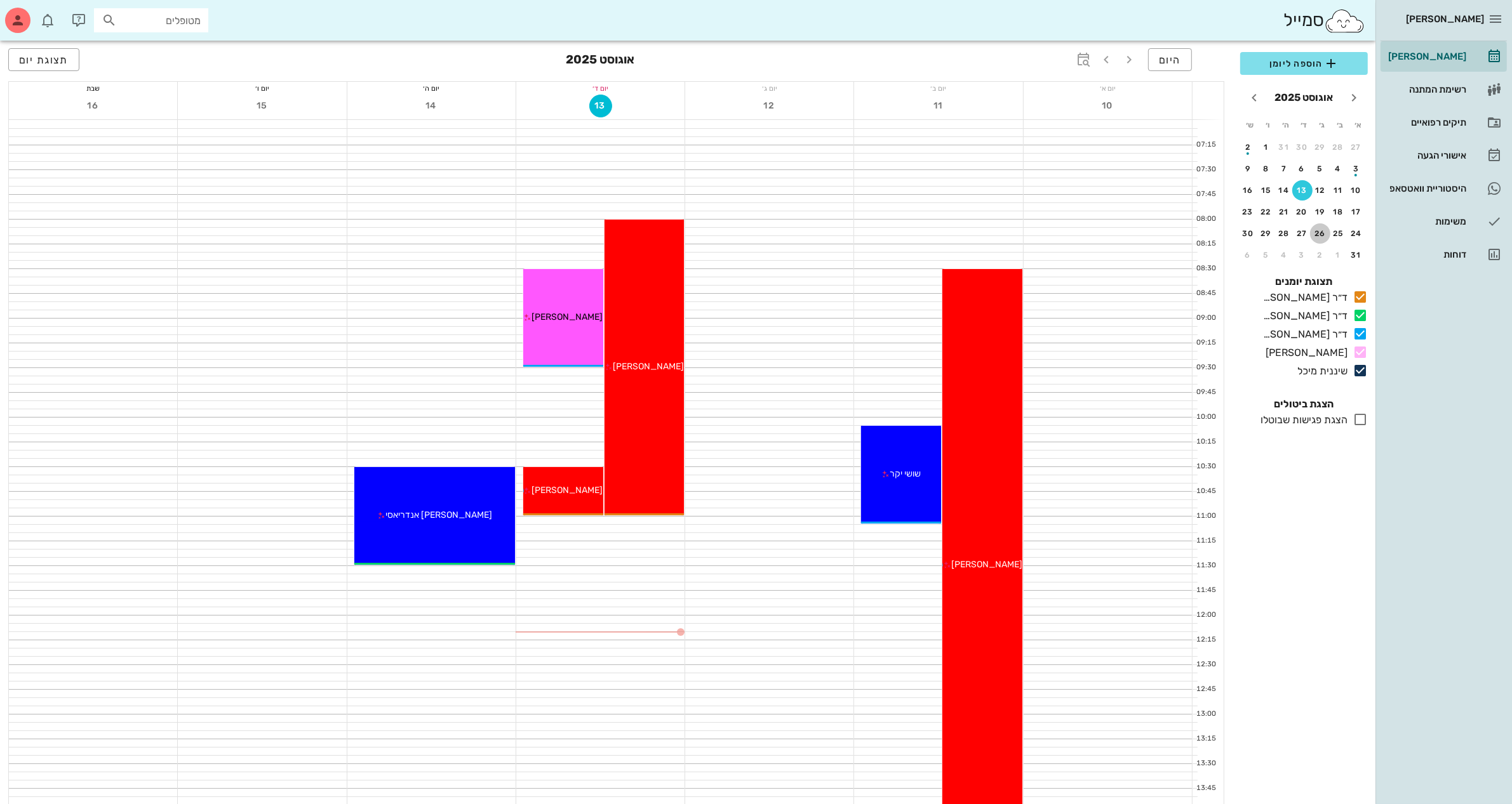
click at [1321, 229] on div "26" at bounding box center [1320, 233] width 20 height 9
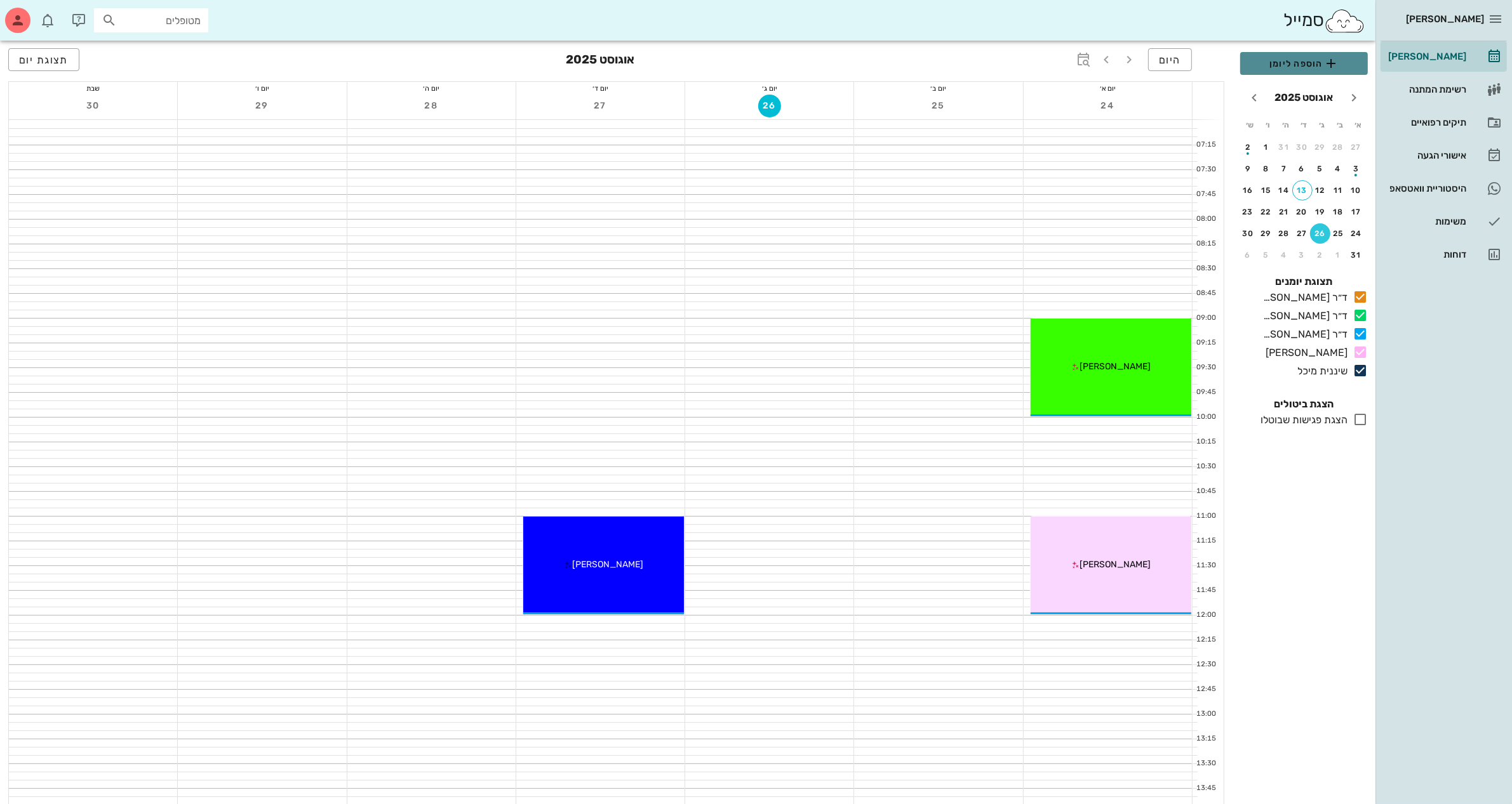
click at [1308, 58] on span "הוספה ליומן" at bounding box center [1303, 63] width 107 height 15
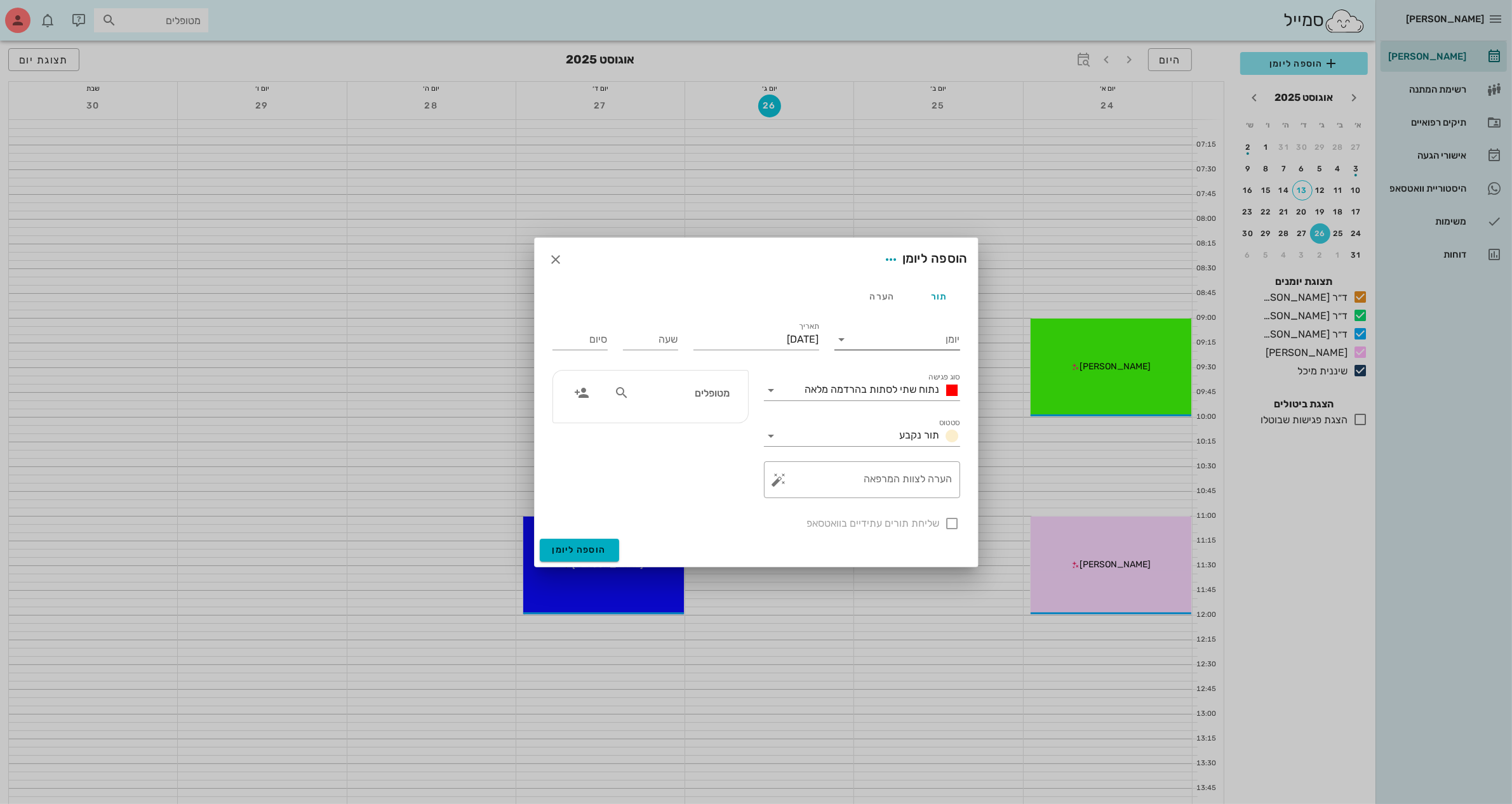
click at [880, 343] on input "יומן" at bounding box center [906, 340] width 108 height 20
click at [887, 413] on div "ד״ר [PERSON_NAME]" at bounding box center [896, 410] width 106 height 12
click at [832, 385] on span "נתוח שתי לסתות בהרדמה מלאה" at bounding box center [872, 390] width 135 height 12
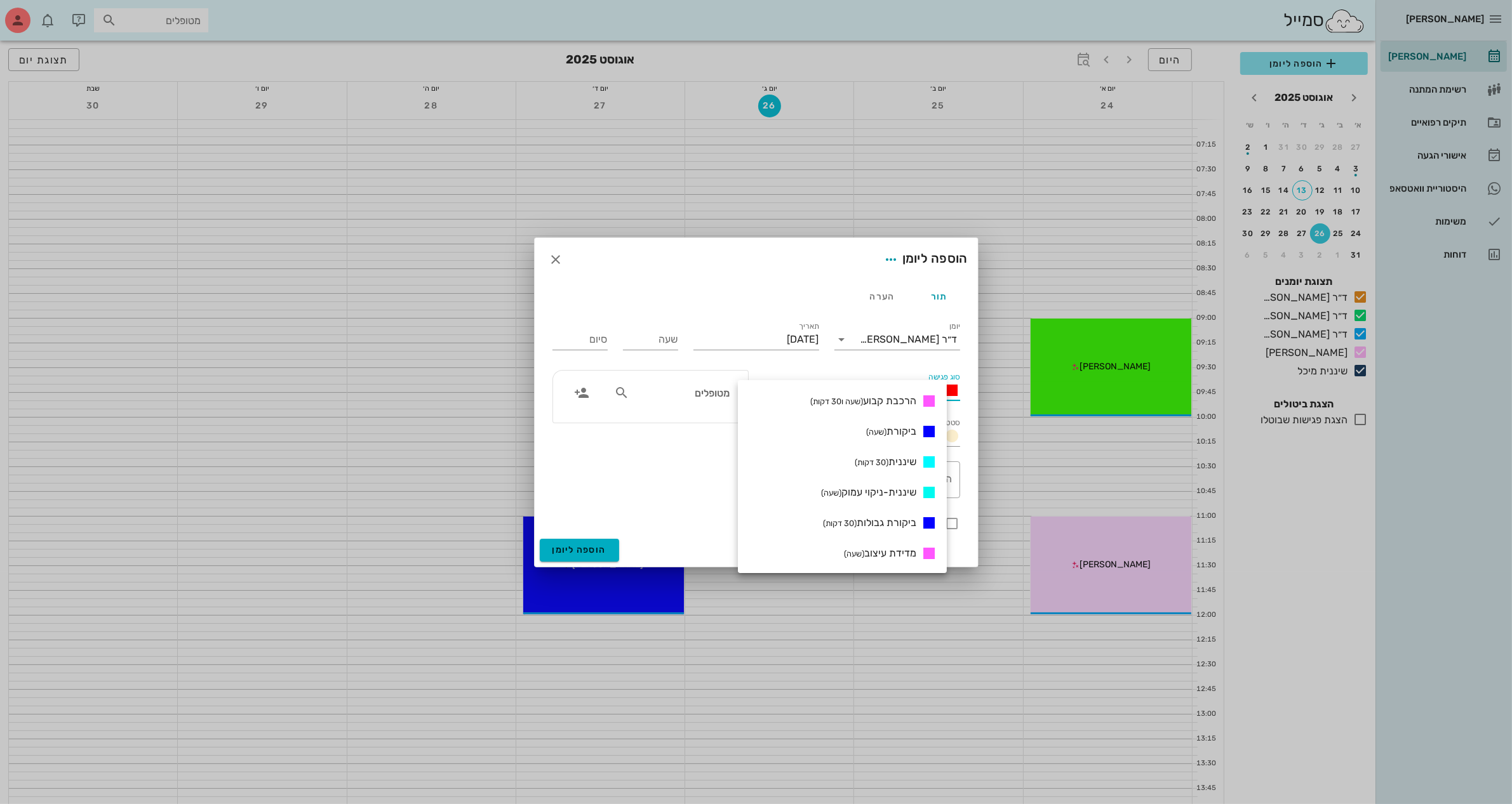
scroll to position [397, 0]
click at [908, 424] on span "ביקורת (שעה)" at bounding box center [891, 429] width 50 height 12
type input "01:00"
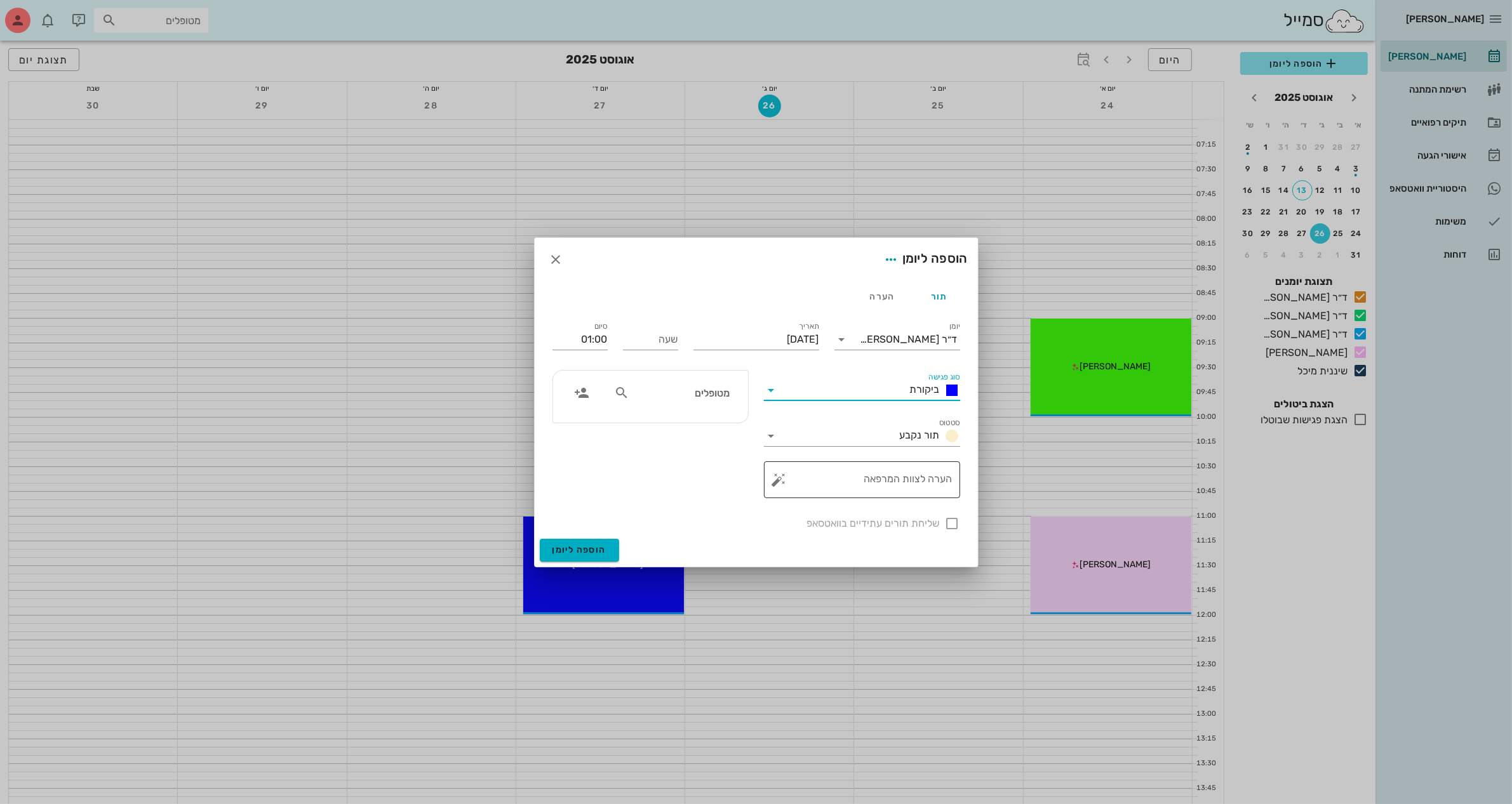
click at [886, 479] on textarea "הערה לצוות המרפאה" at bounding box center [867, 483] width 171 height 31
type textarea "איזון סגר"
click at [624, 392] on icon at bounding box center [621, 393] width 15 height 15
type input "[PERSON_NAME]"
click at [681, 426] on div "[PERSON_NAME] 0506776668" at bounding box center [681, 426] width 128 height 32
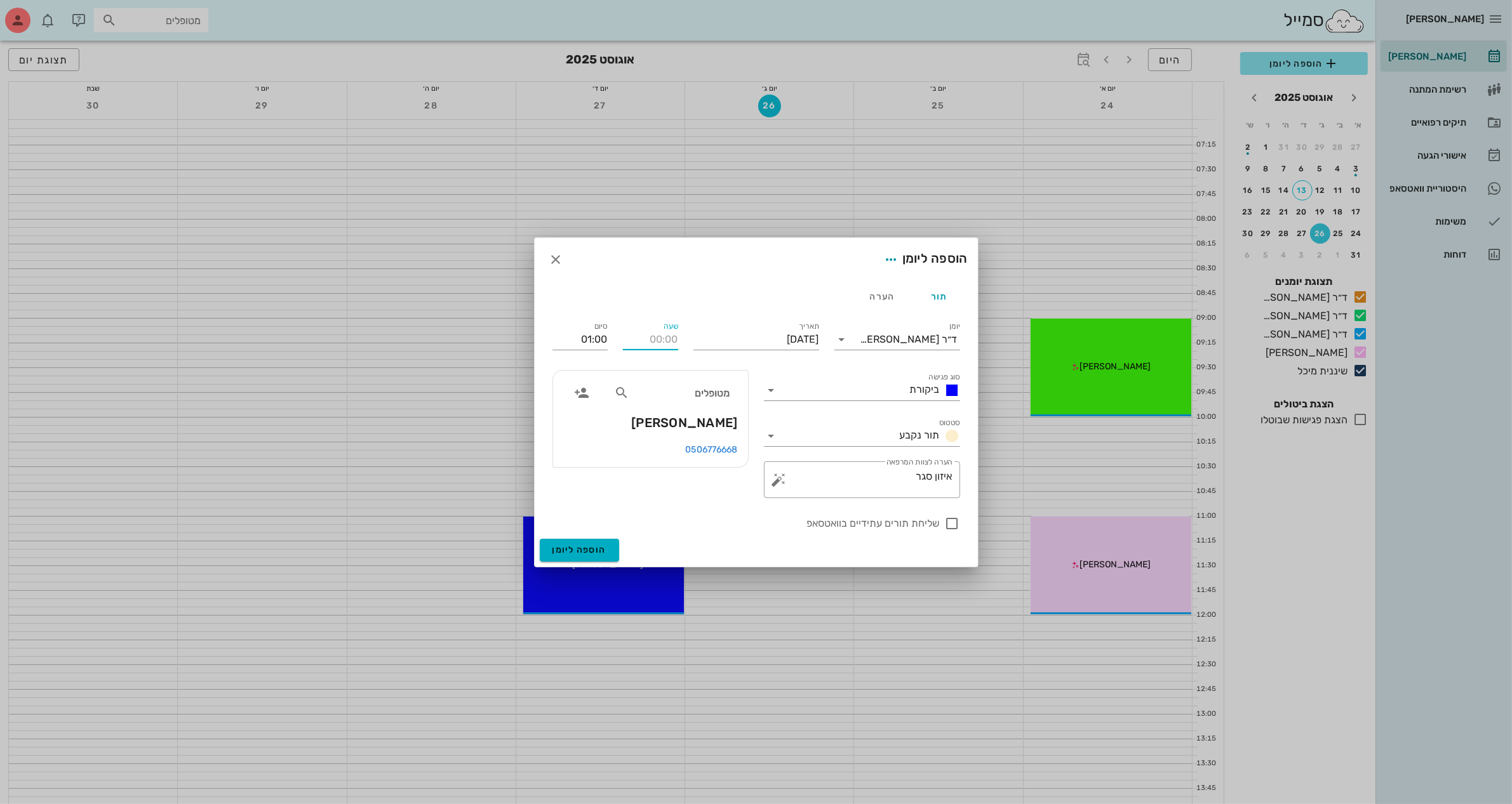
click at [650, 340] on input "שעה" at bounding box center [650, 340] width 55 height 20
type input "10:00"
click at [540, 539] on button "הוספה ליומן" at bounding box center [580, 551] width 80 height 23
type input "11:00"
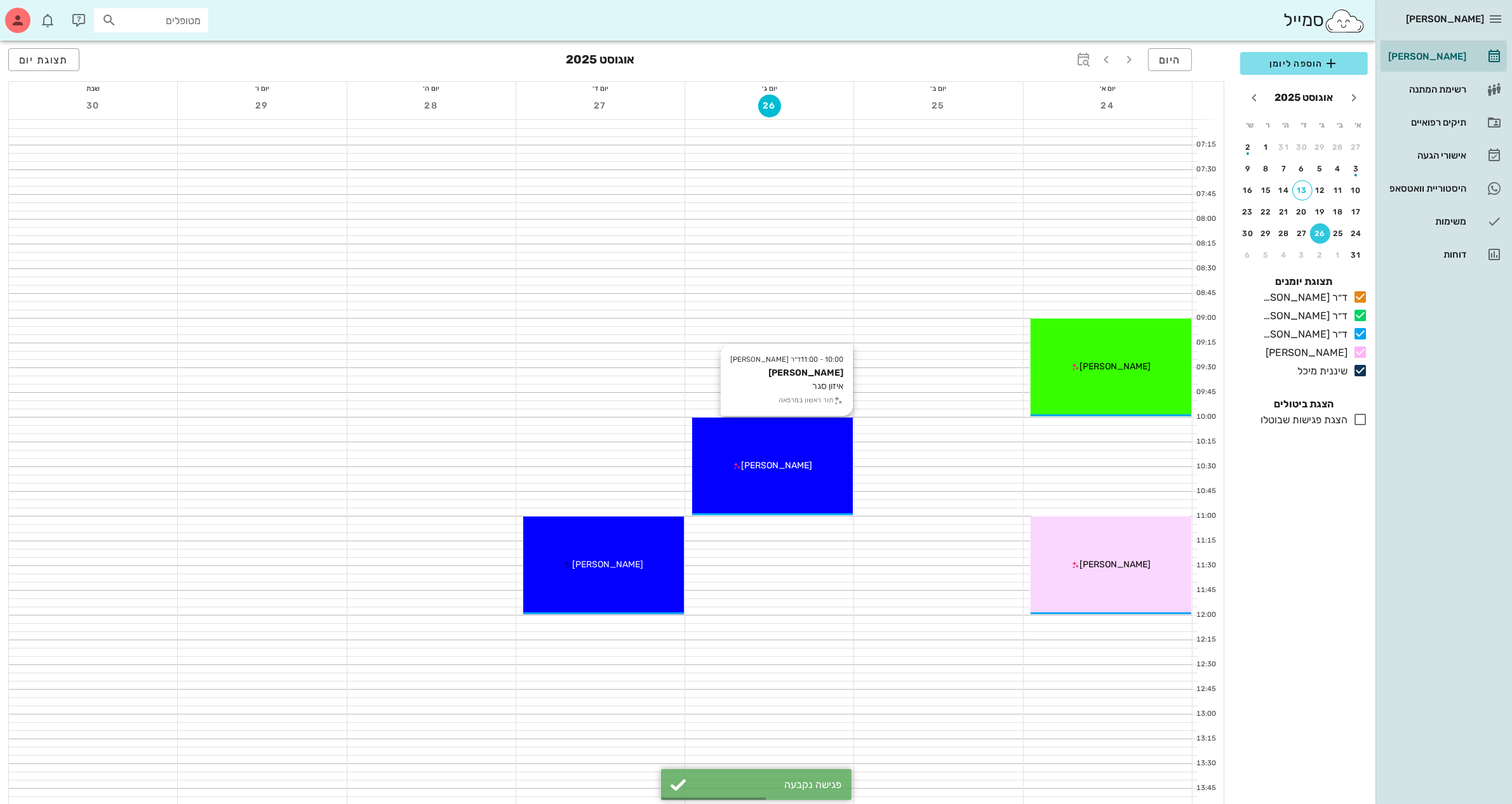
click at [770, 459] on div "[PERSON_NAME]" at bounding box center [772, 466] width 160 height 13
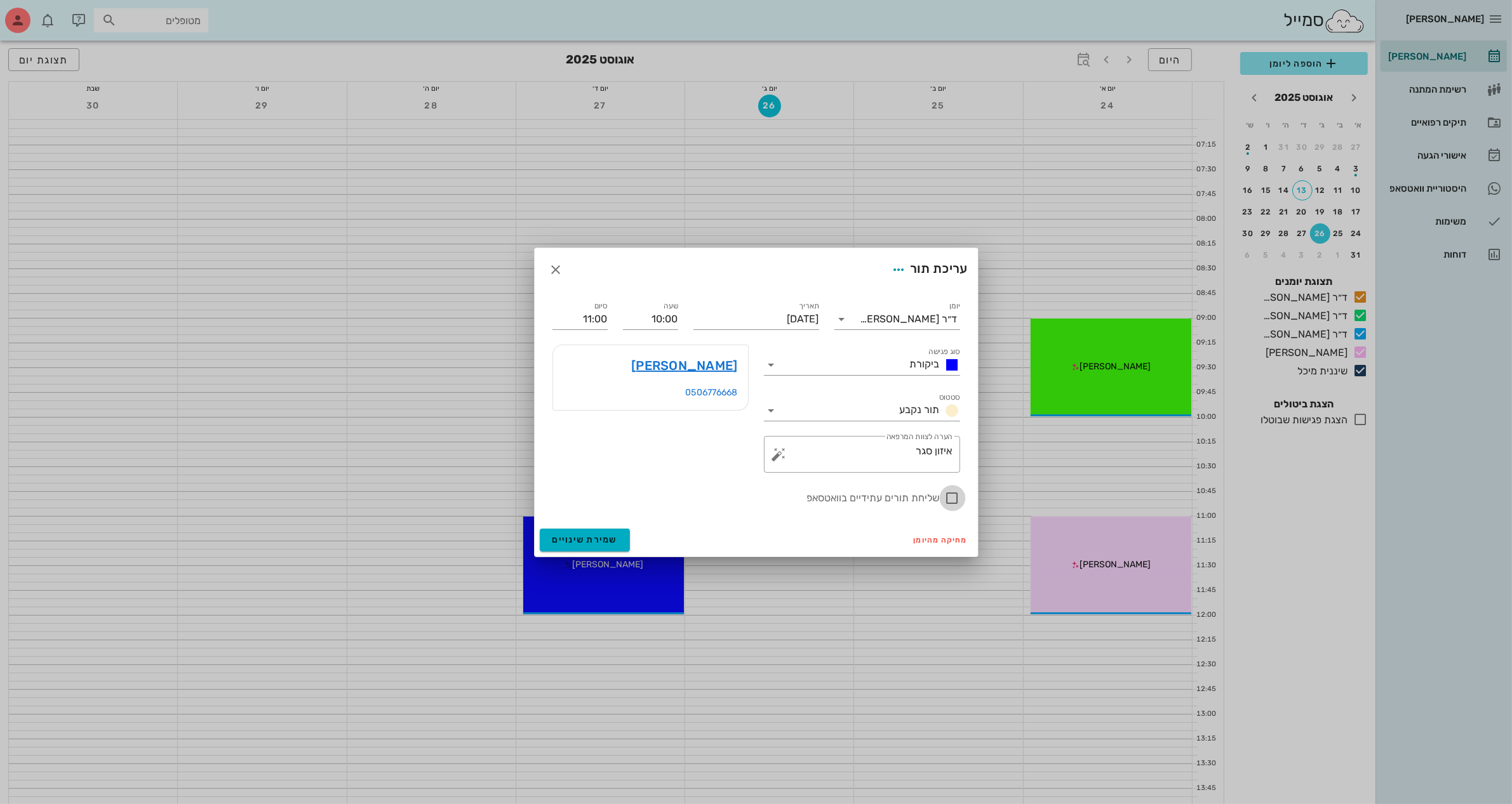
click at [952, 500] on div at bounding box center [952, 498] width 22 height 22
checkbox input "true"
click at [577, 537] on span "שמירת שינויים" at bounding box center [585, 539] width 66 height 11
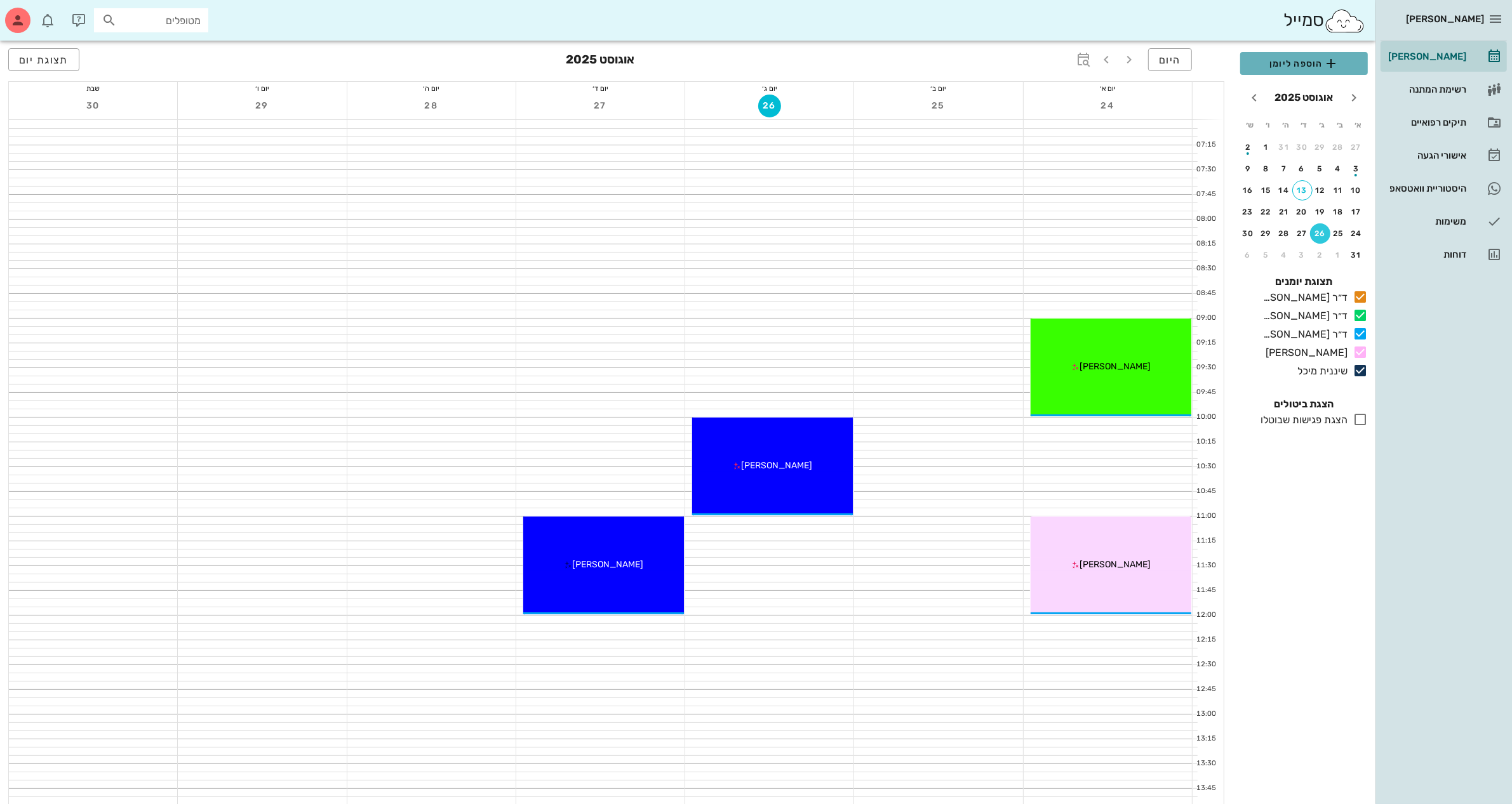
click at [1291, 61] on span "הוספה ליומן" at bounding box center [1303, 63] width 107 height 15
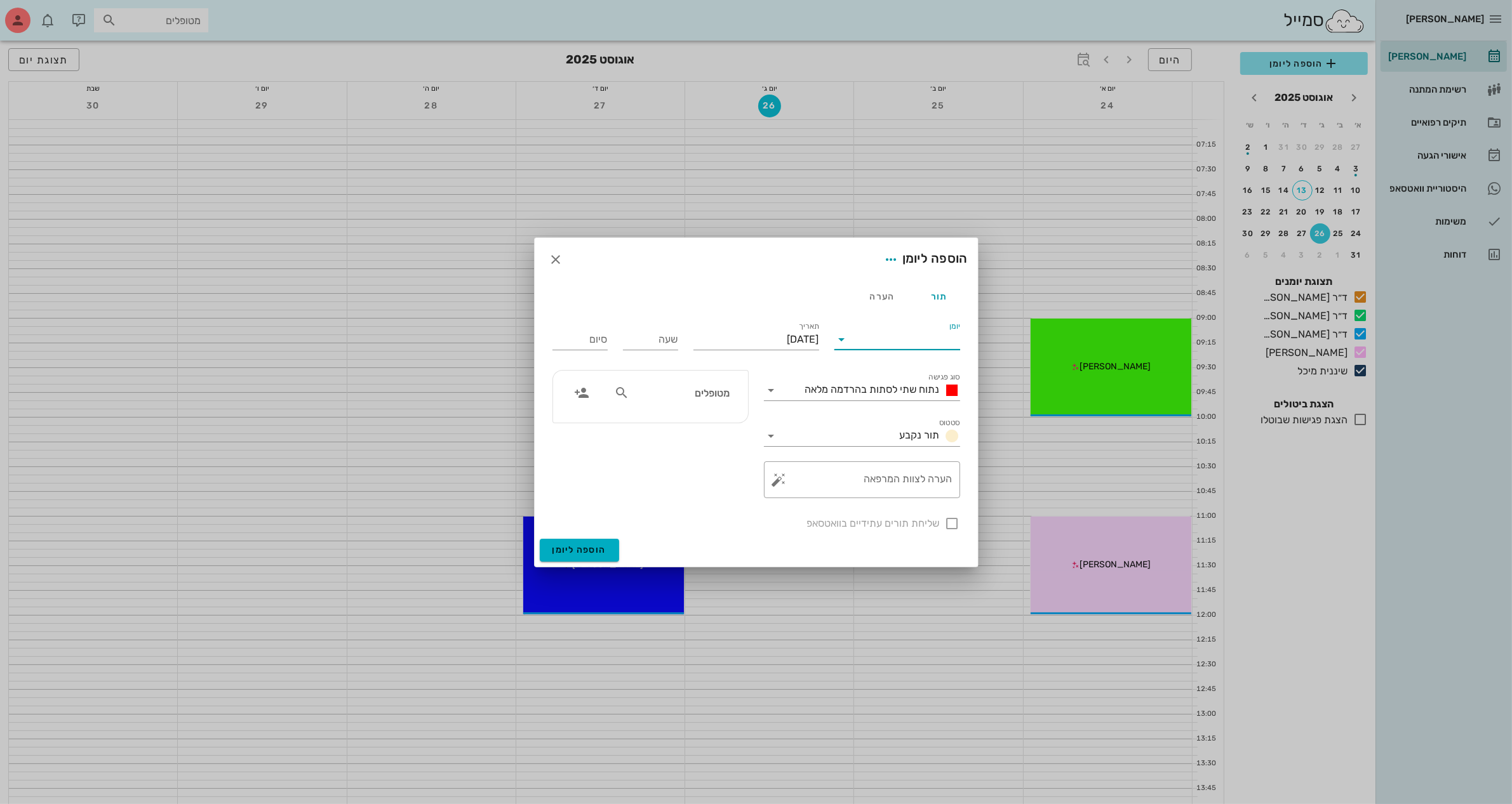
click at [866, 343] on input "יומן" at bounding box center [906, 340] width 108 height 20
click at [886, 405] on div "ד״ר [PERSON_NAME]" at bounding box center [896, 410] width 106 height 12
click at [753, 335] on input "[DATE]" at bounding box center [756, 340] width 125 height 20
click at [683, 373] on icon "חודש הבא" at bounding box center [682, 370] width 15 height 15
click at [774, 415] on div "2" at bounding box center [776, 419] width 20 height 9
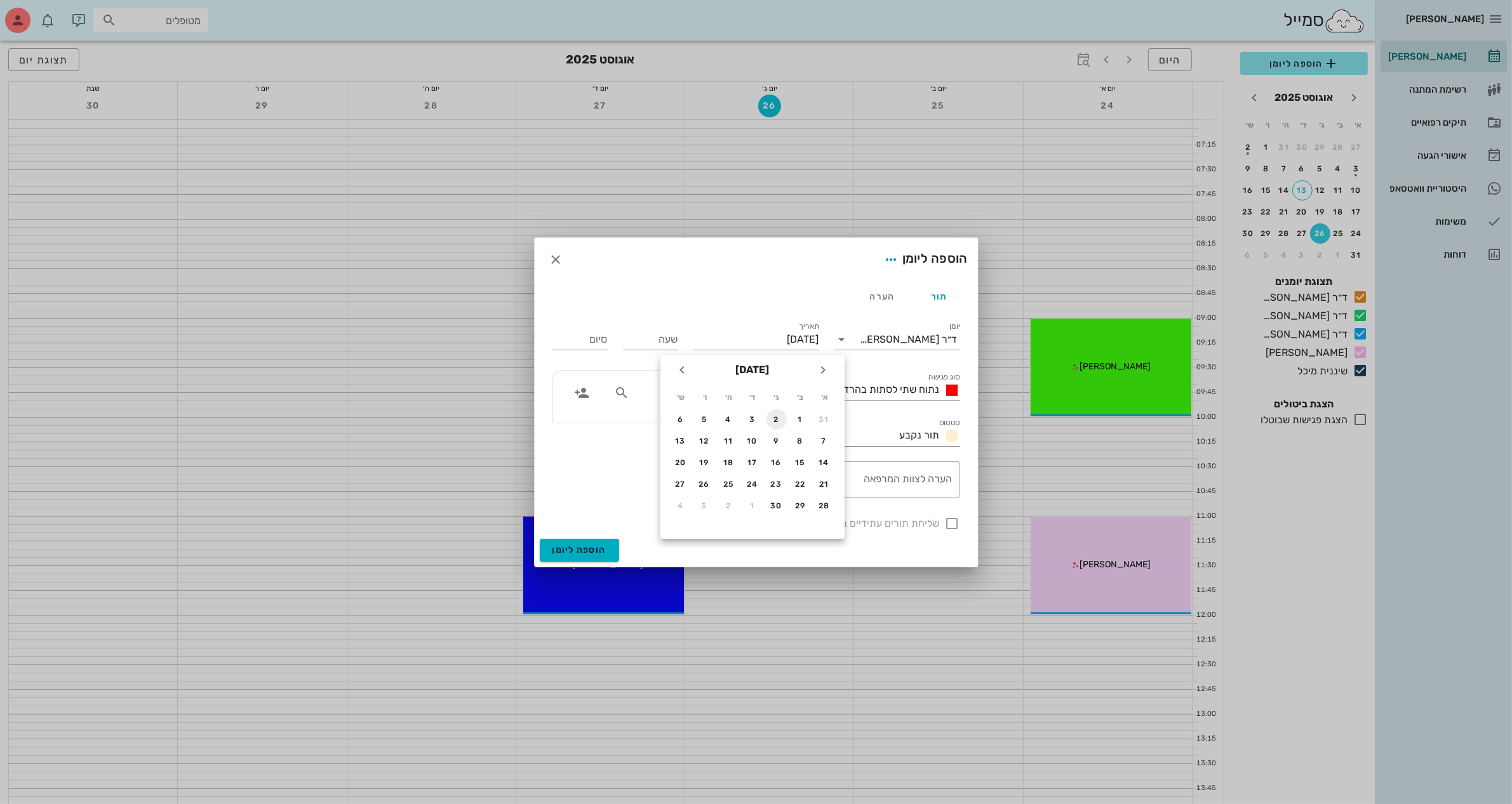
type input "[DATE]"
click at [655, 333] on input "שעה" at bounding box center [650, 340] width 55 height 20
type input "10:00"
click at [540, 539] on button "הוספה ליומן" at bounding box center [580, 551] width 80 height 23
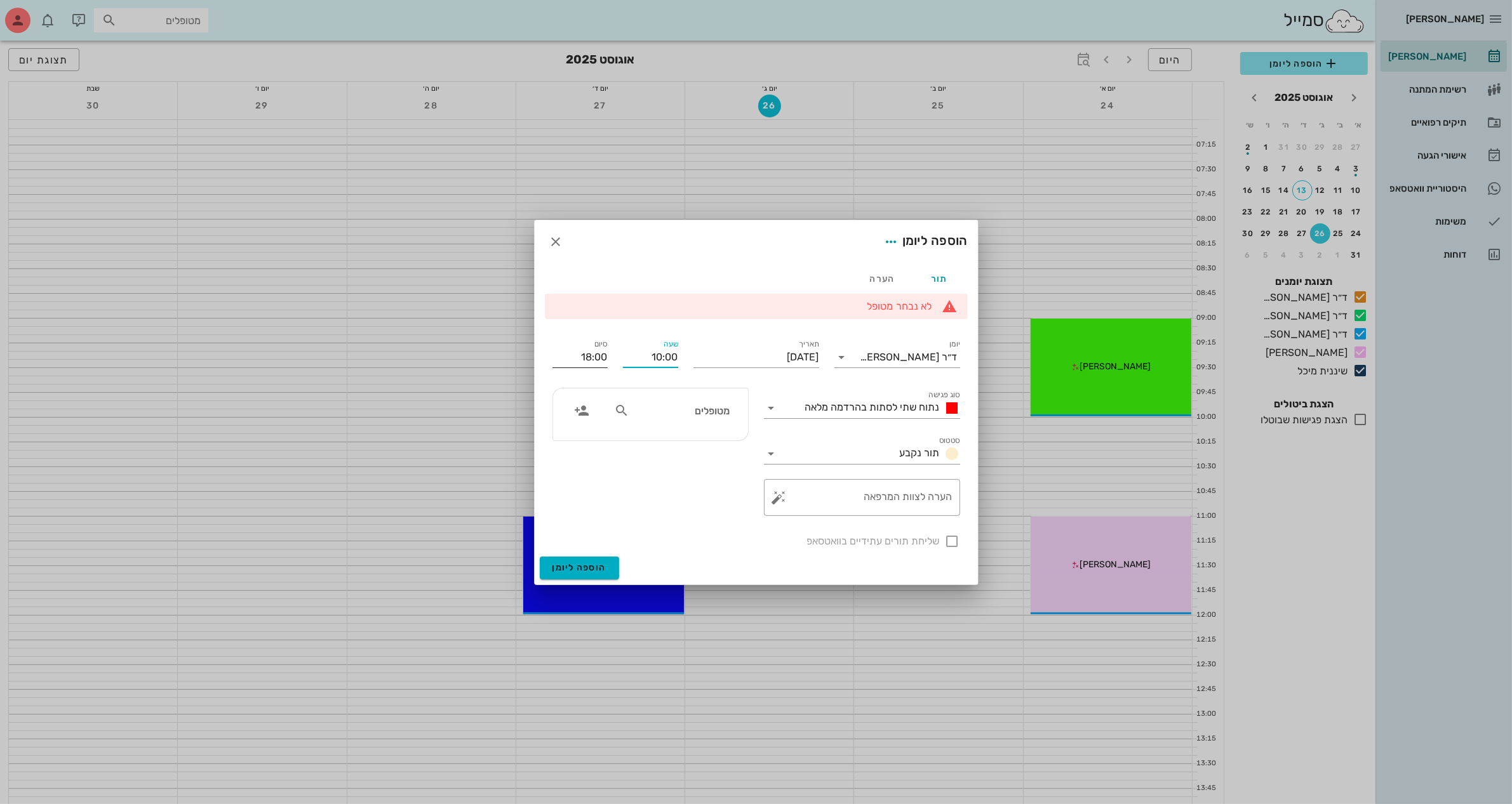
click at [587, 354] on input "18:00" at bounding box center [580, 357] width 55 height 20
click at [603, 354] on input "18:00" at bounding box center [580, 357] width 55 height 20
click at [586, 353] on input "18:00" at bounding box center [580, 357] width 55 height 20
type input "11:00"
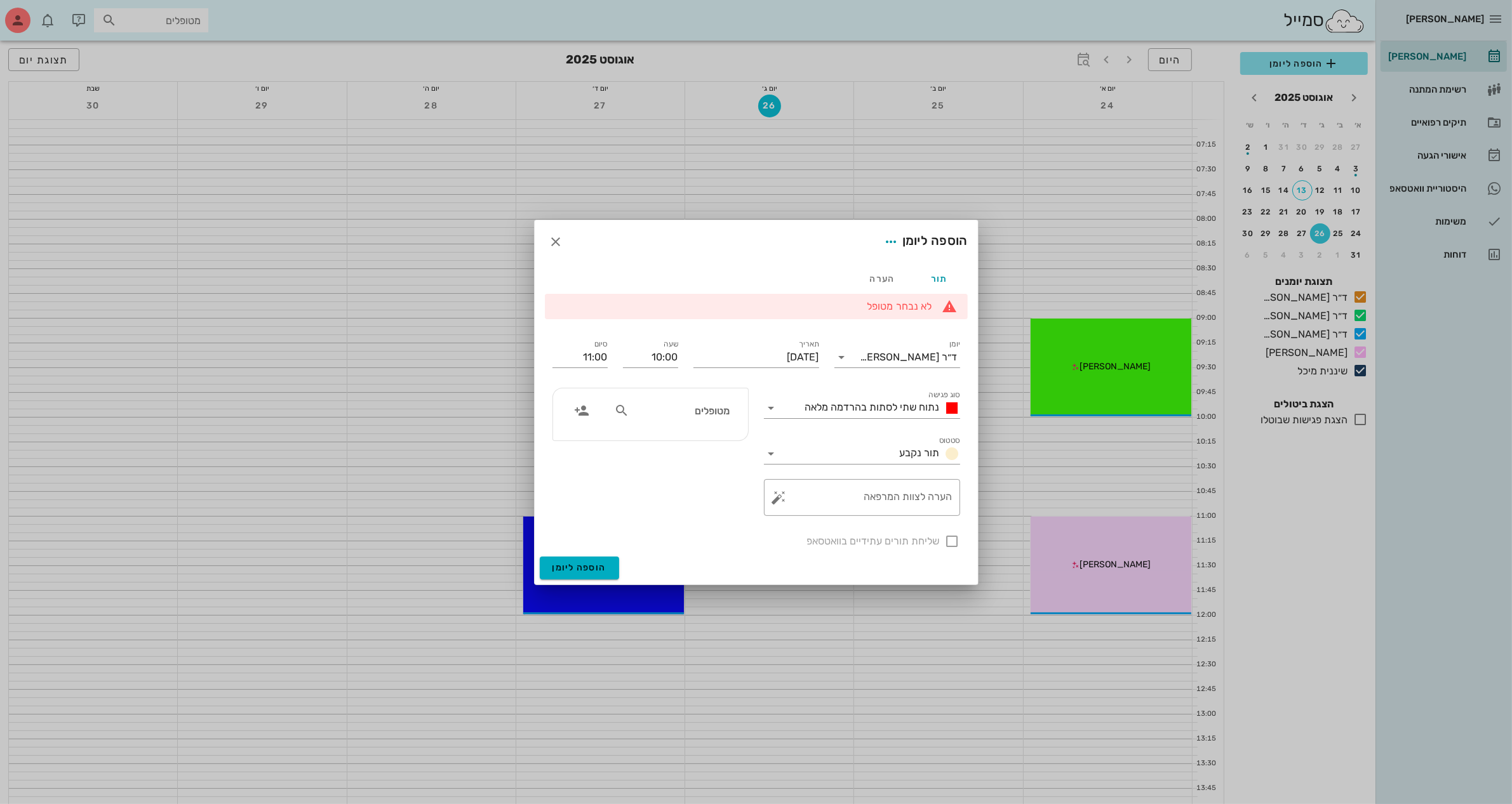
click at [763, 409] on div "סוג פגישה נתוח שתי לסתות בהרדמה מלאה" at bounding box center [862, 403] width 211 height 46
click at [767, 408] on icon at bounding box center [771, 408] width 15 height 15
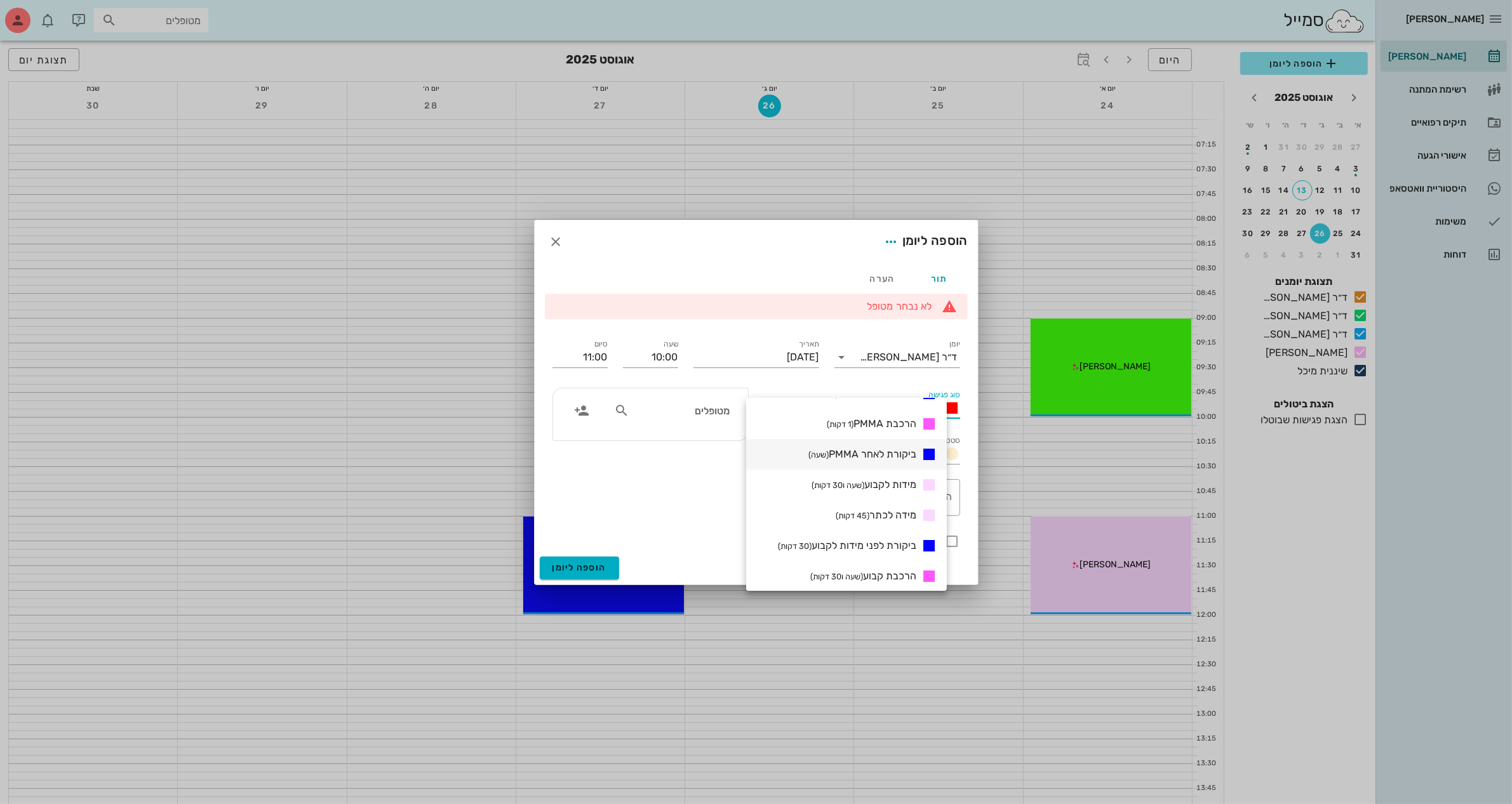
click at [884, 451] on span "ביקורת לאחר PMMA (שעה)" at bounding box center [862, 454] width 108 height 12
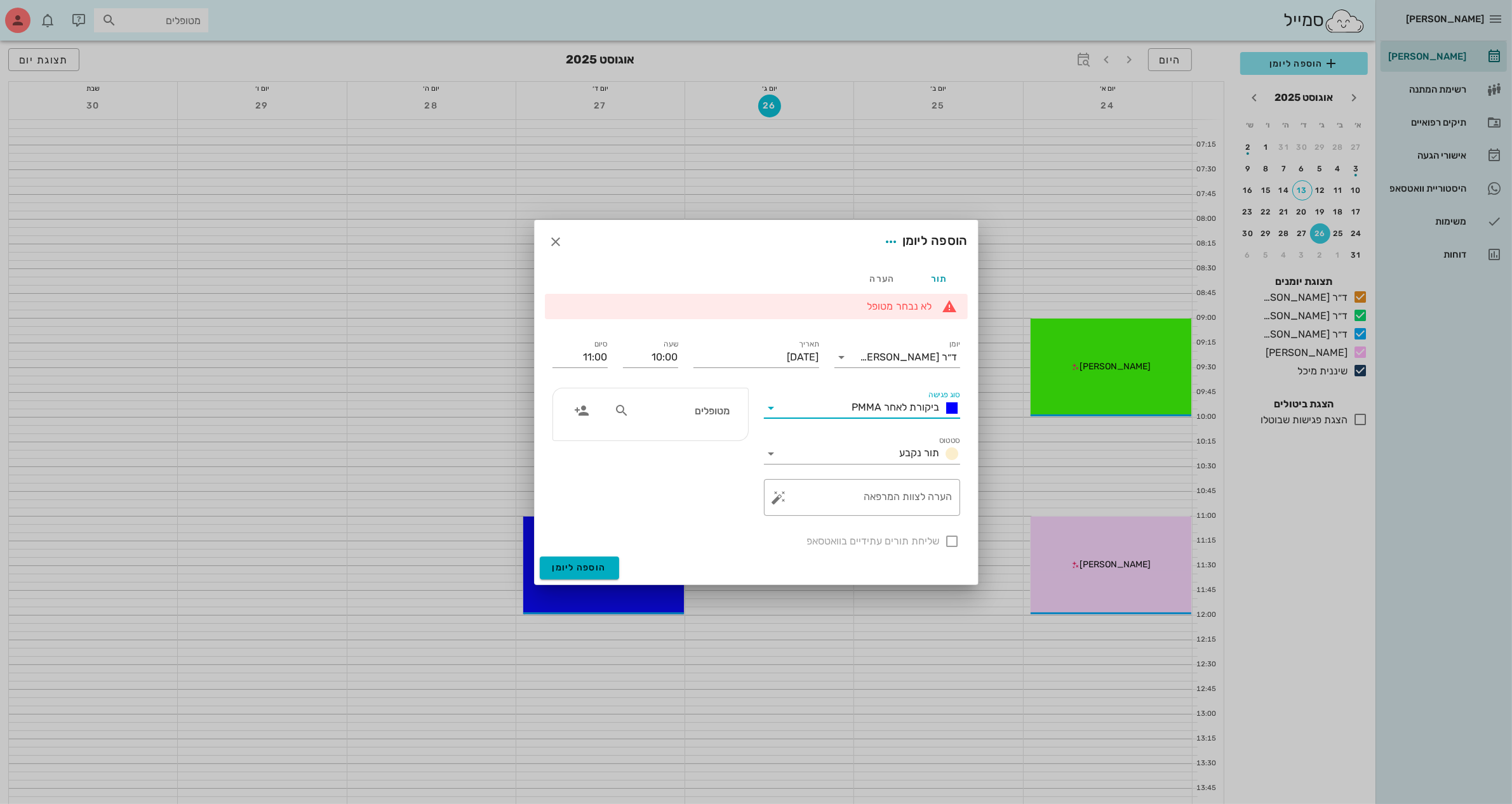
click at [613, 410] on div "מטופלים" at bounding box center [671, 410] width 130 height 24
type input "[PERSON_NAME]"
click at [690, 475] on div "[PERSON_NAME] 021920905" at bounding box center [663, 470] width 140 height 10
click at [946, 541] on div at bounding box center [952, 542] width 22 height 22
checkbox input "true"
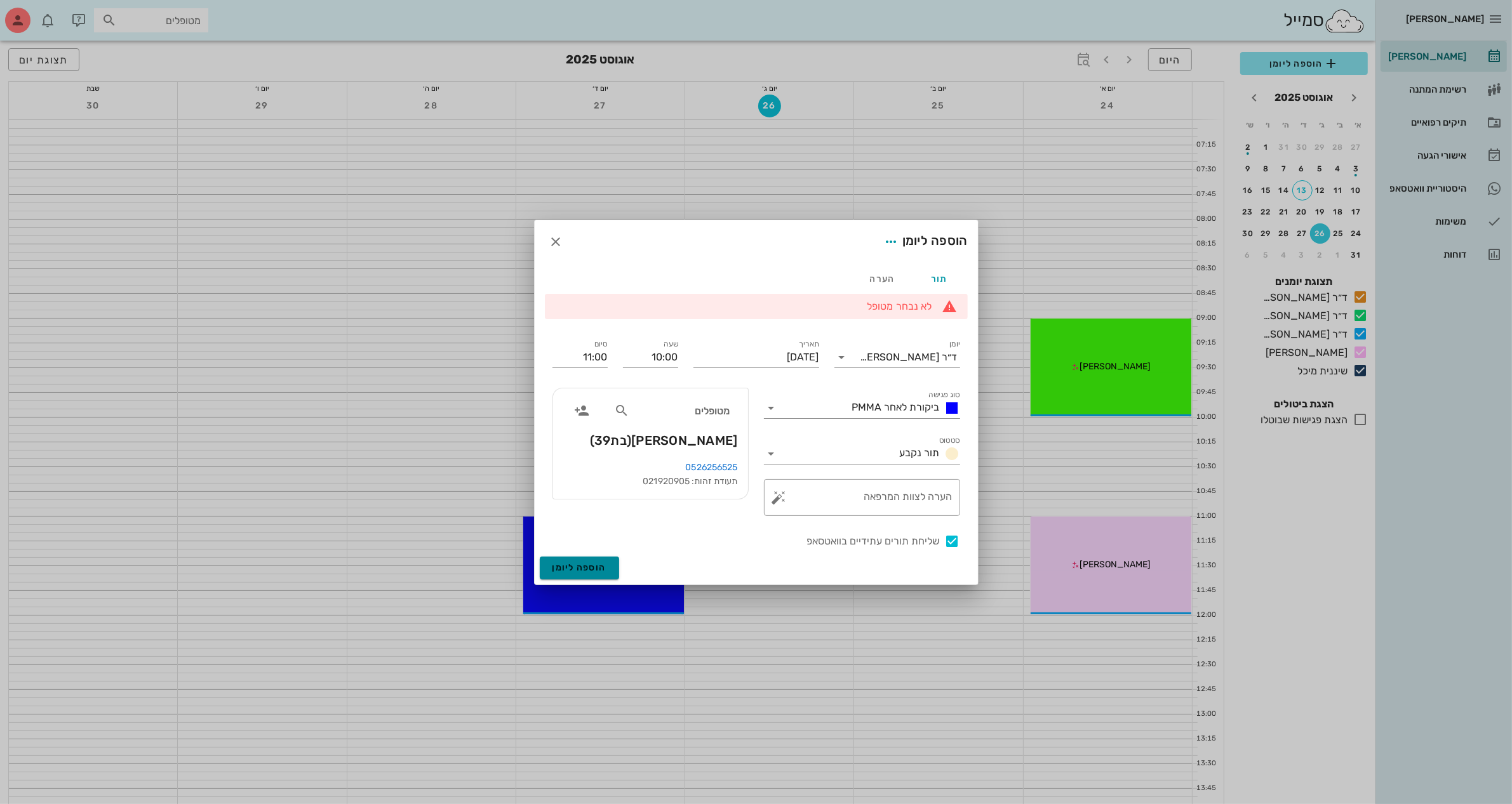
click at [587, 564] on span "הוספה ליומן" at bounding box center [579, 567] width 54 height 11
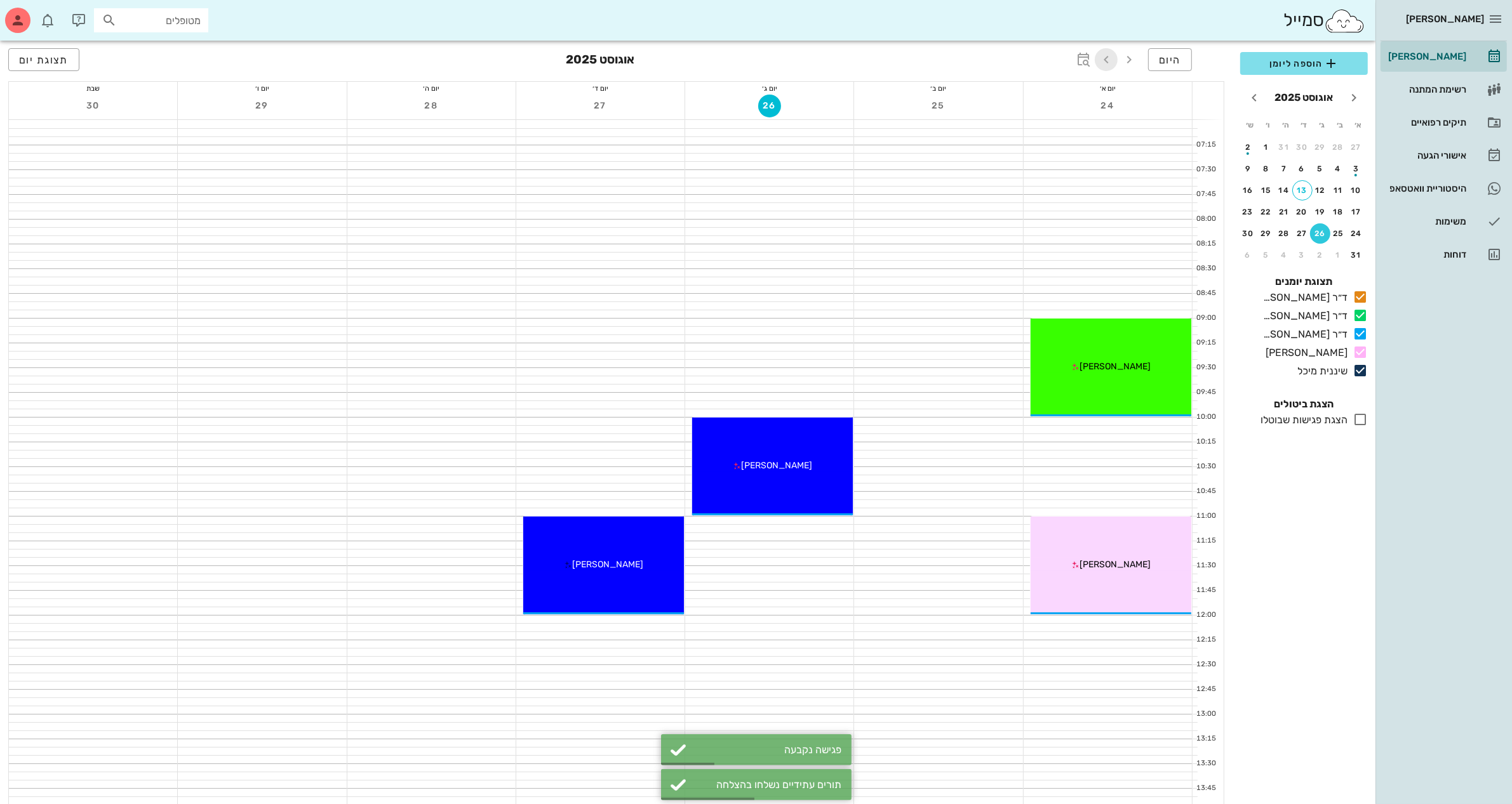
click at [1110, 61] on icon "button" at bounding box center [1106, 60] width 15 height 15
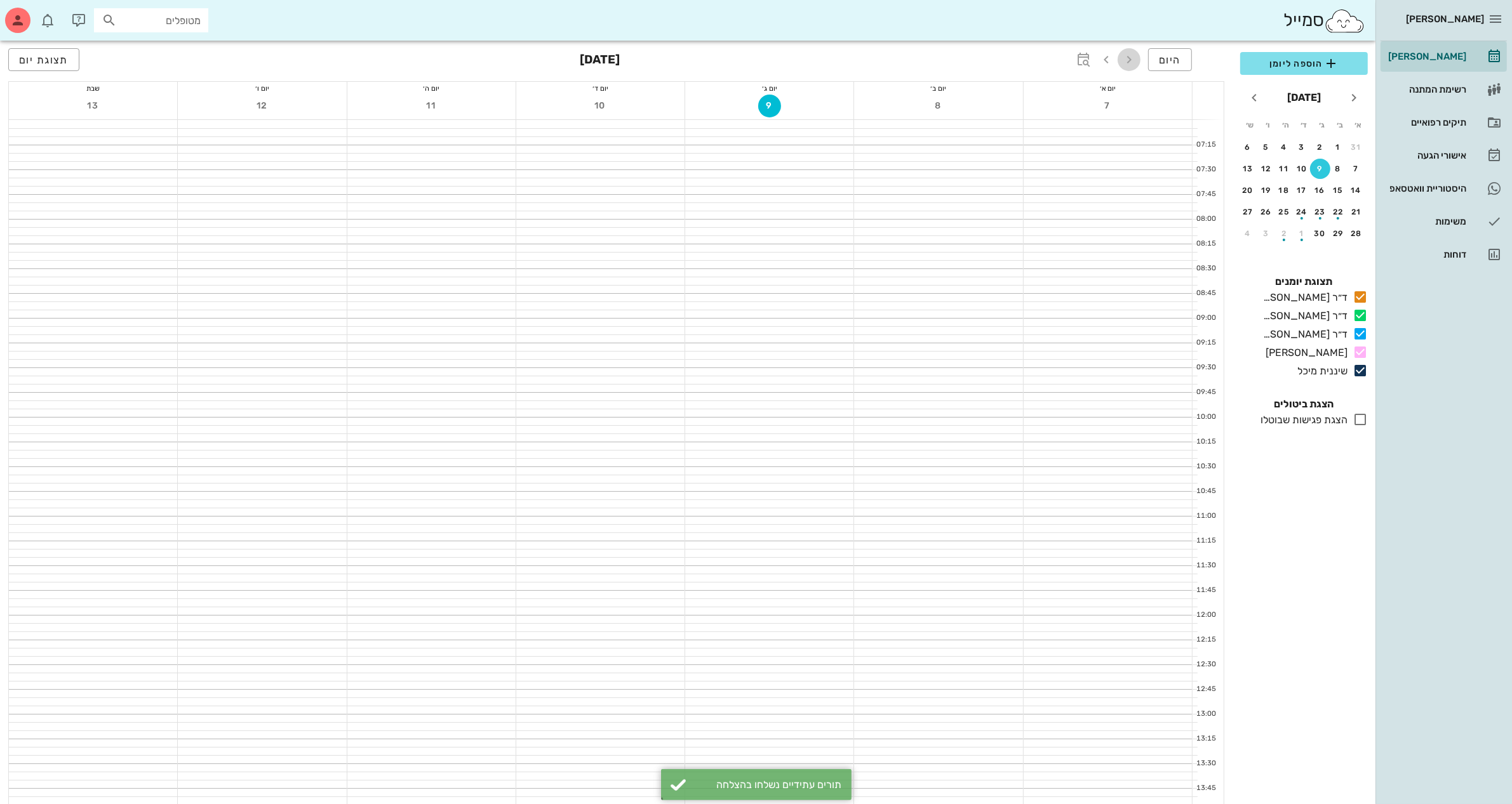
click at [1128, 61] on icon "button" at bounding box center [1129, 60] width 15 height 15
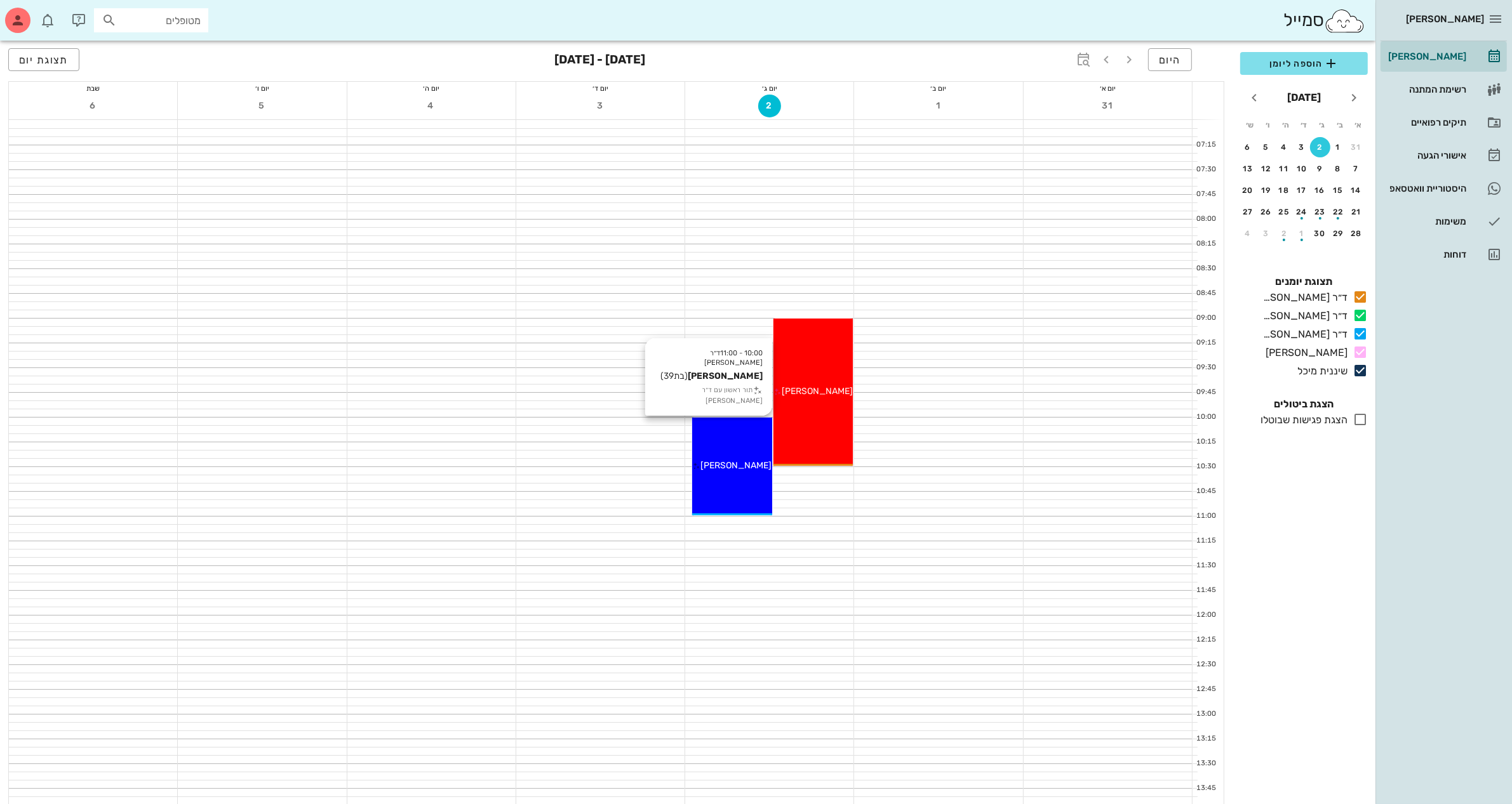
click at [725, 445] on div "10:00 - 11:00 ד״ר [PERSON_NAME] [PERSON_NAME] (בת 39 ) תור ראשון עם ד״ר [PERSON…" at bounding box center [732, 467] width 80 height 98
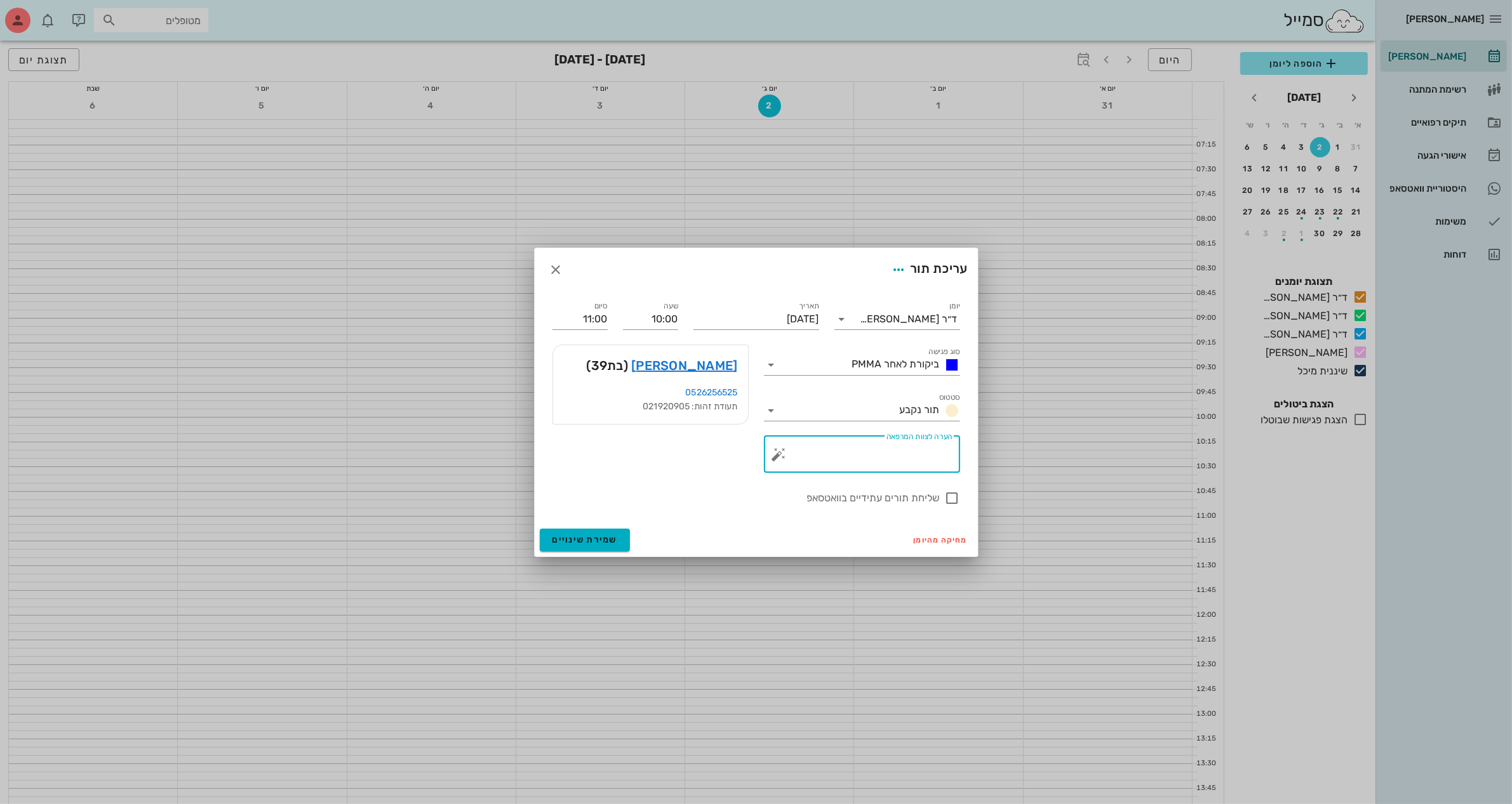
click at [801, 462] on textarea "הערה לצוות המרפאה" at bounding box center [867, 458] width 171 height 31
type textarea "ביקורת לאחר PMMA"
click at [586, 540] on span "שמירת שינויים" at bounding box center [585, 539] width 66 height 11
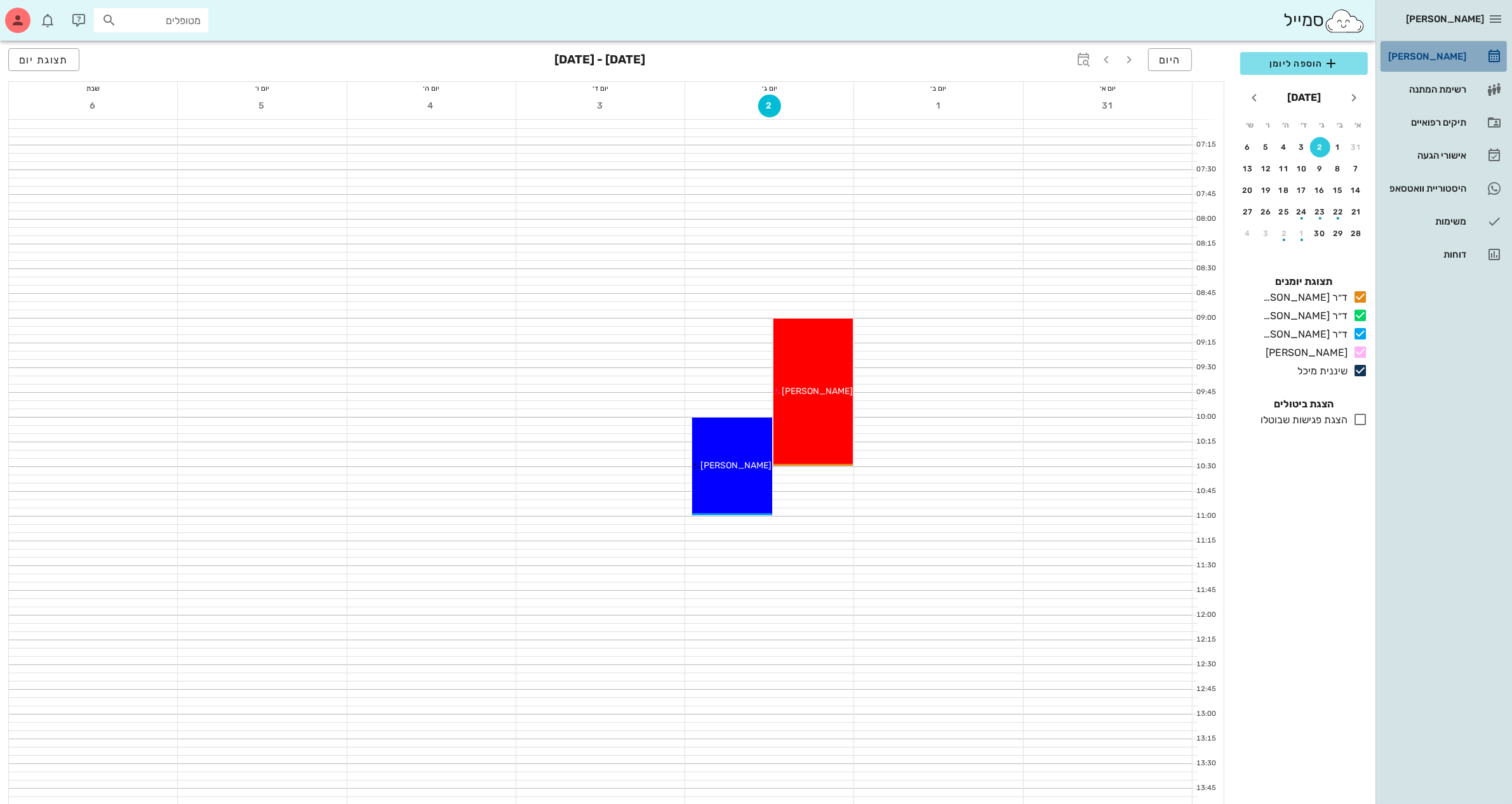
click at [1427, 51] on div "[PERSON_NAME]" at bounding box center [1425, 56] width 81 height 10
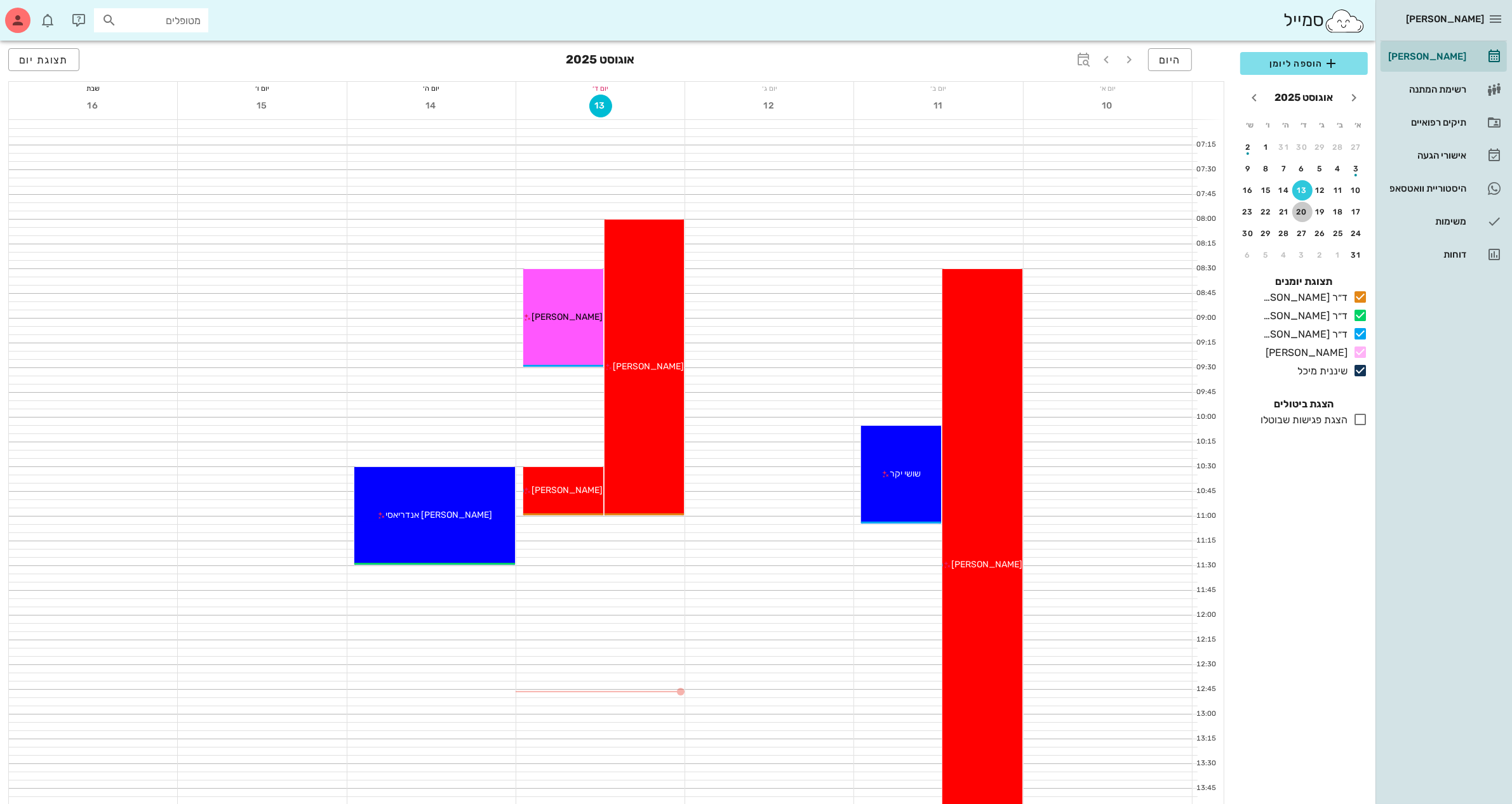
click at [1297, 209] on div "20" at bounding box center [1302, 212] width 20 height 9
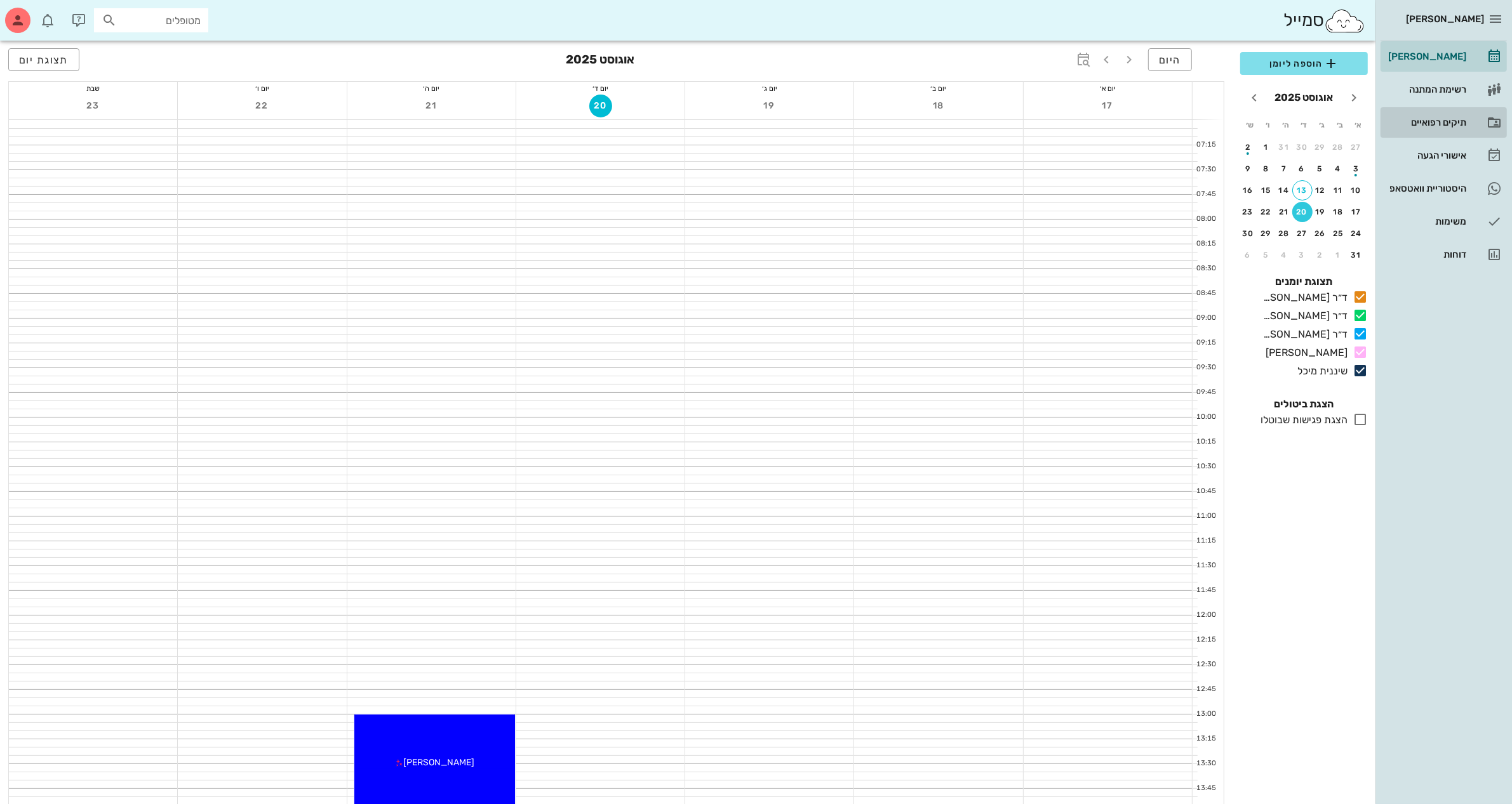
click at [1417, 125] on div "תיקים רפואיים" at bounding box center [1425, 122] width 81 height 10
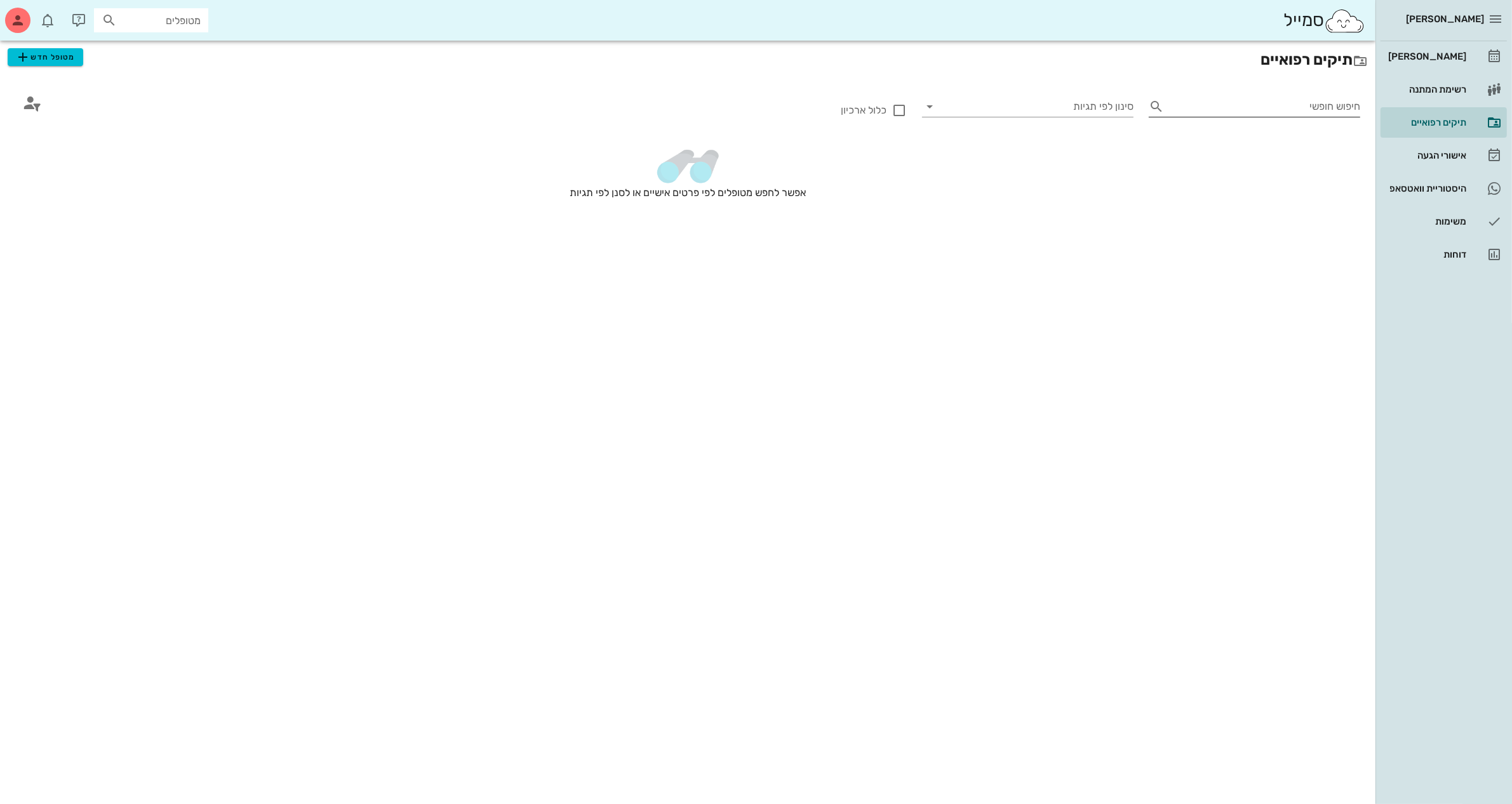
click at [1159, 100] on icon at bounding box center [1156, 106] width 15 height 15
click at [69, 78] on div "תיקים רפואיים מטופל חדש חיפוש חופשי סינון לפי תגיות כלול ארכיון אפשר לחפש מטופל…" at bounding box center [687, 145] width 1375 height 208
click at [50, 56] on span "מטופל חדש" at bounding box center [45, 57] width 60 height 15
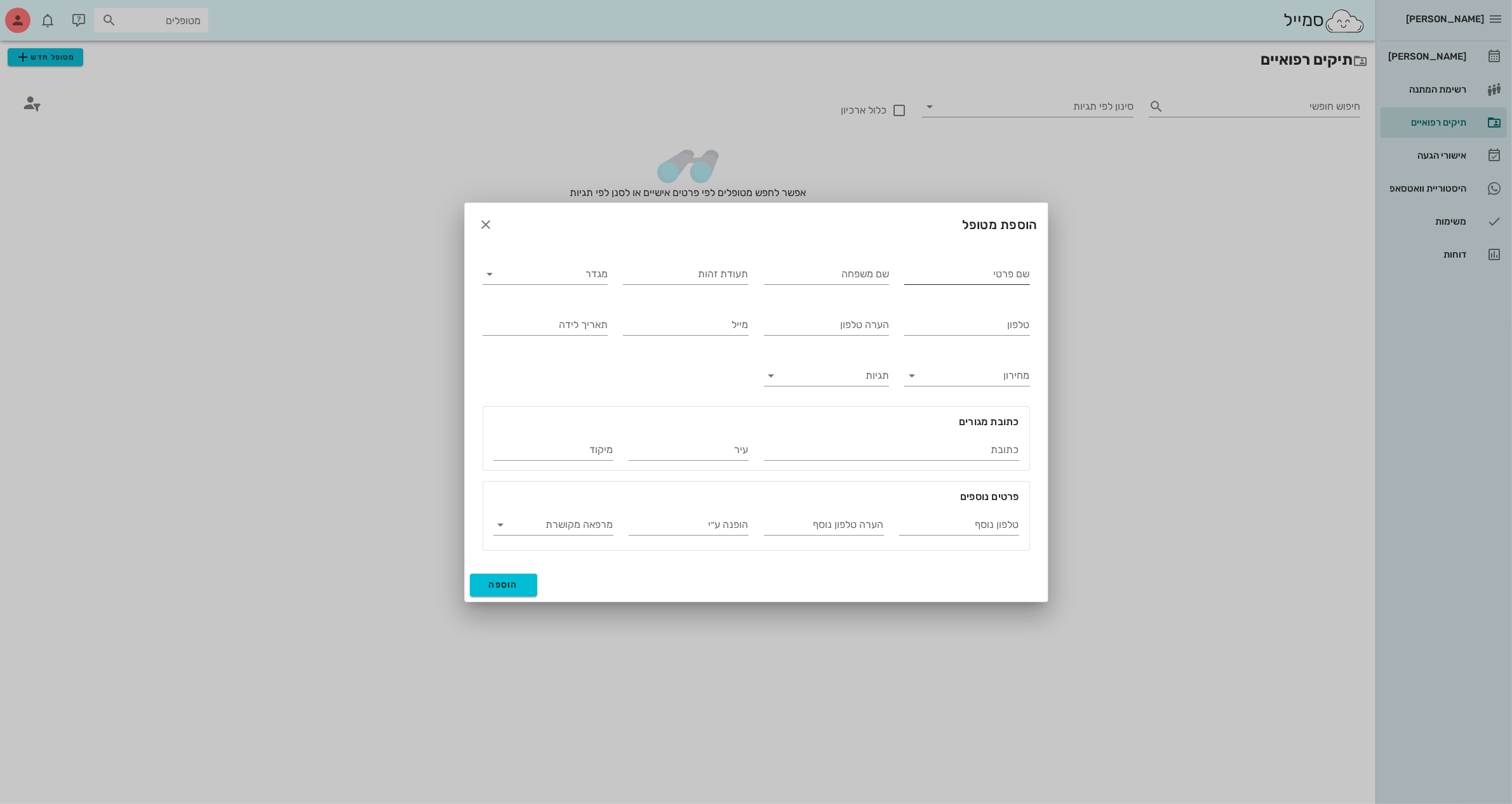
click at [959, 271] on input "שם פרטי" at bounding box center [966, 274] width 125 height 20
type input "[PERSON_NAME]"
click at [562, 273] on input "מגדר" at bounding box center [555, 274] width 106 height 20
click at [587, 287] on div "זכר" at bounding box center [545, 283] width 105 height 12
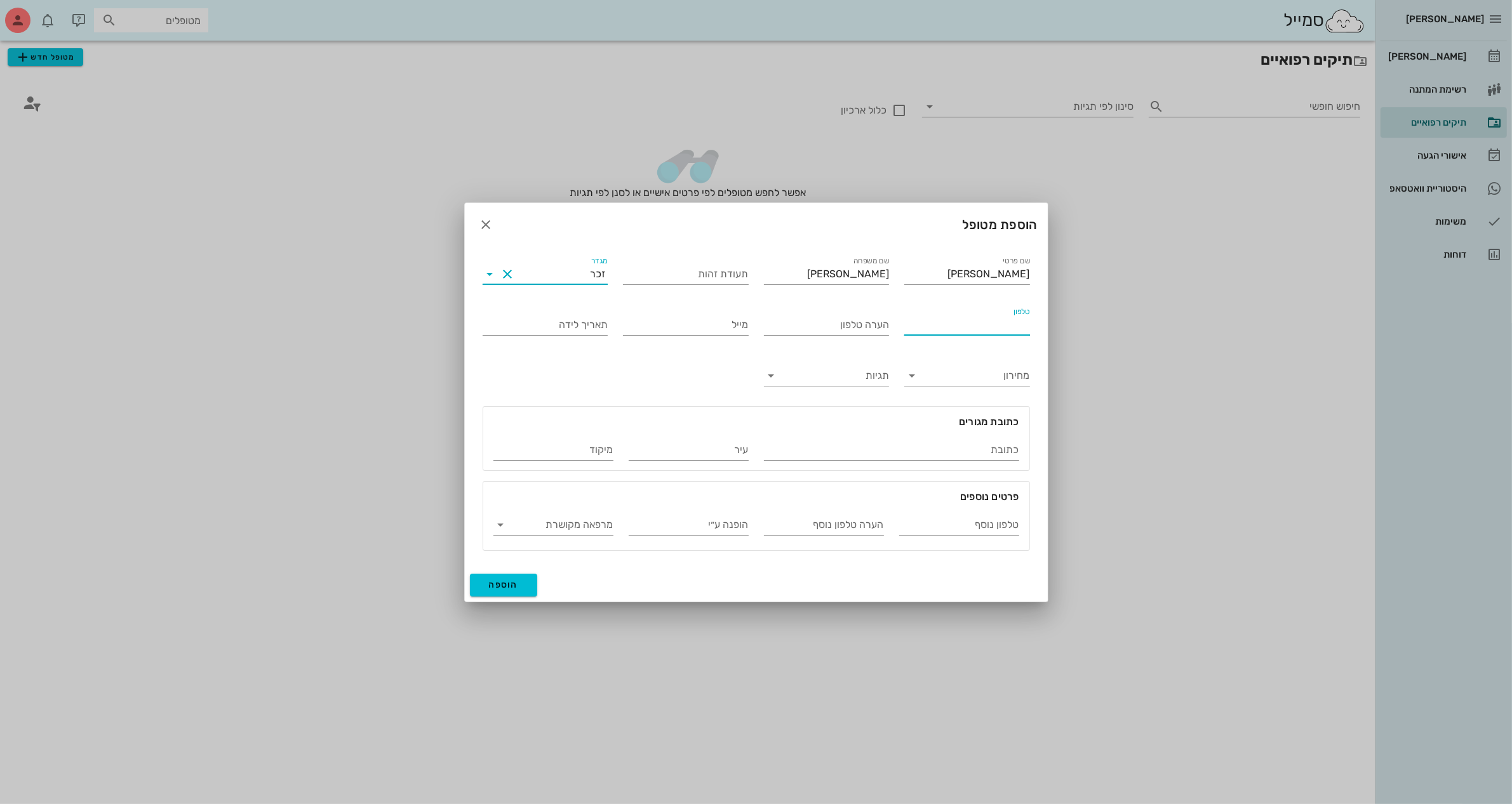
click at [950, 321] on input "טלפון" at bounding box center [966, 325] width 125 height 20
type input "050-7370297"
click at [502, 587] on span "הוספה" at bounding box center [503, 585] width 30 height 11
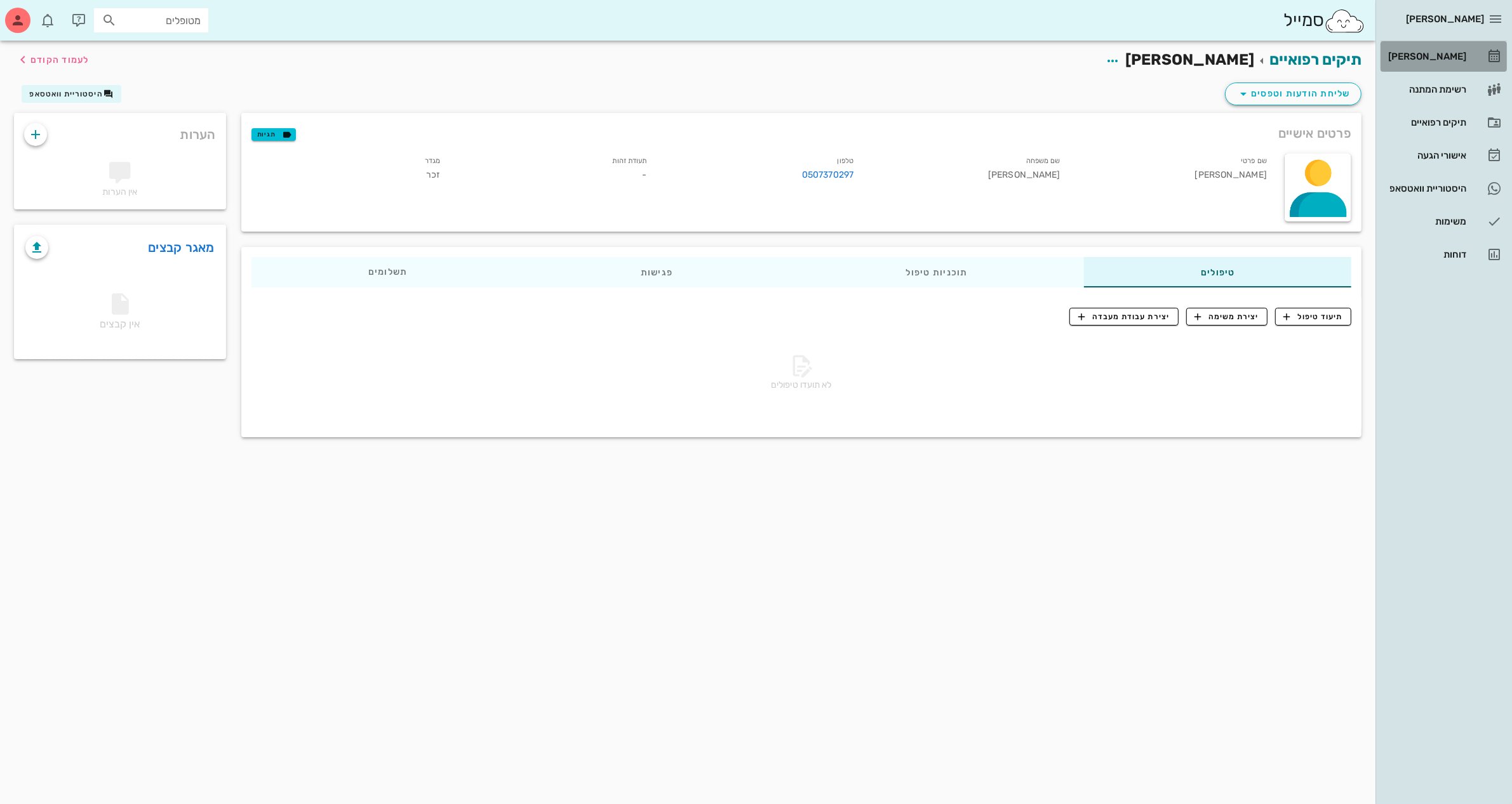
click at [1423, 55] on div "[PERSON_NAME]" at bounding box center [1425, 56] width 81 height 10
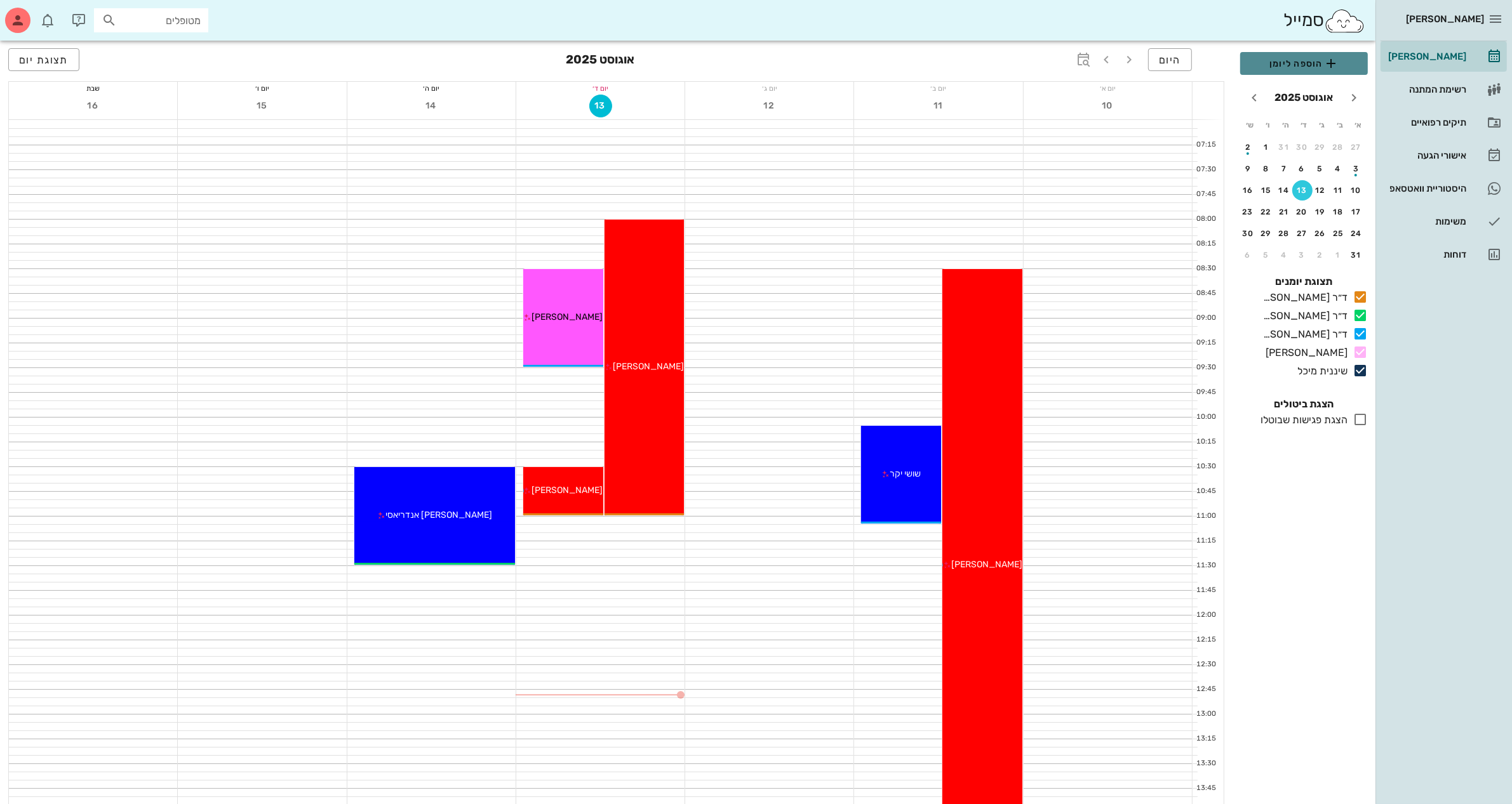
click at [1315, 65] on span "הוספה ליומן" at bounding box center [1303, 63] width 107 height 15
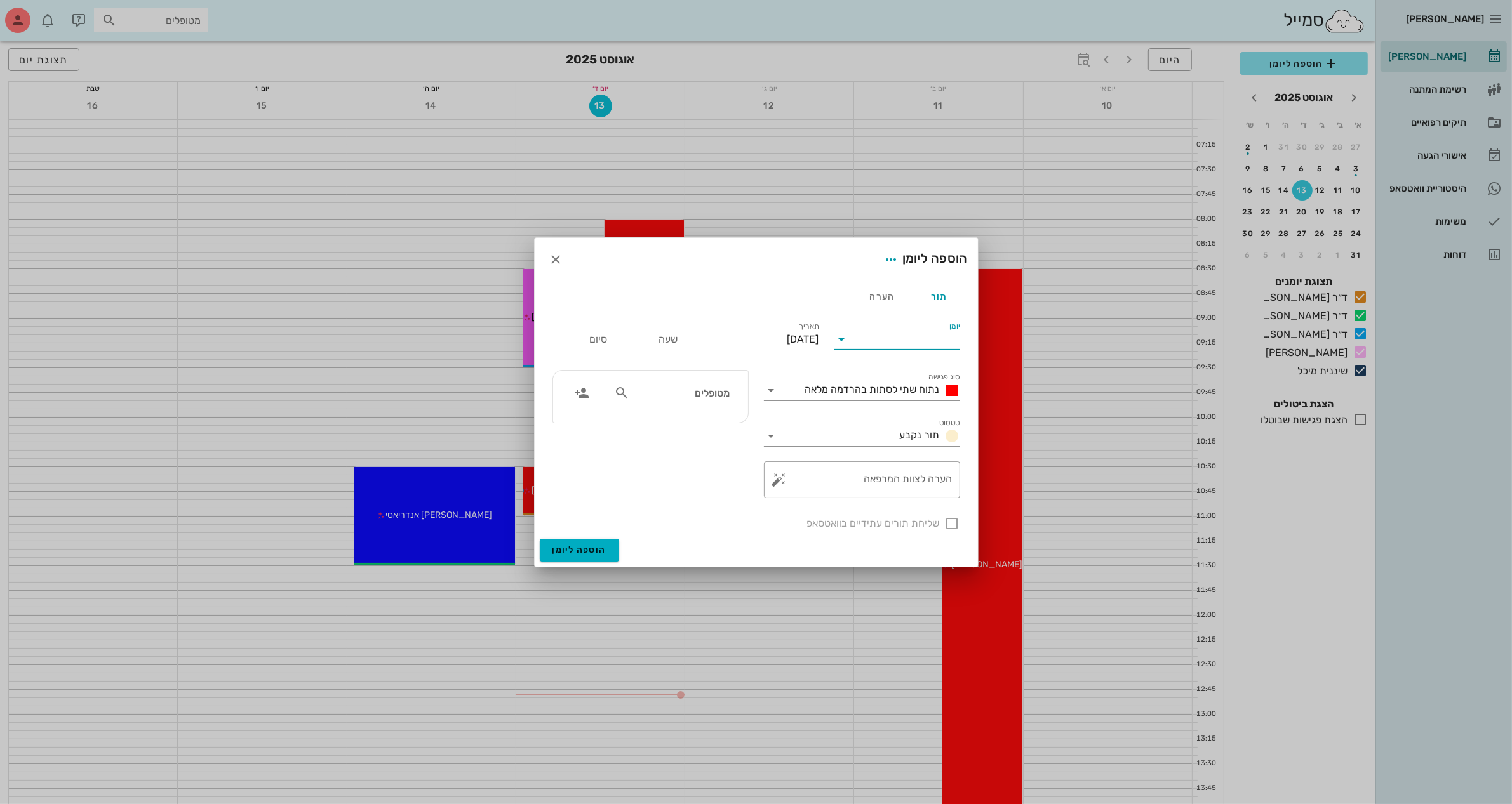
click at [930, 341] on input "יומן" at bounding box center [906, 340] width 108 height 20
click at [896, 406] on div "ד״ר [PERSON_NAME]" at bounding box center [896, 410] width 106 height 12
click at [785, 336] on input "[DATE]" at bounding box center [756, 340] width 125 height 20
click at [750, 480] on div "20" at bounding box center [752, 484] width 20 height 9
type input "[DATE]"
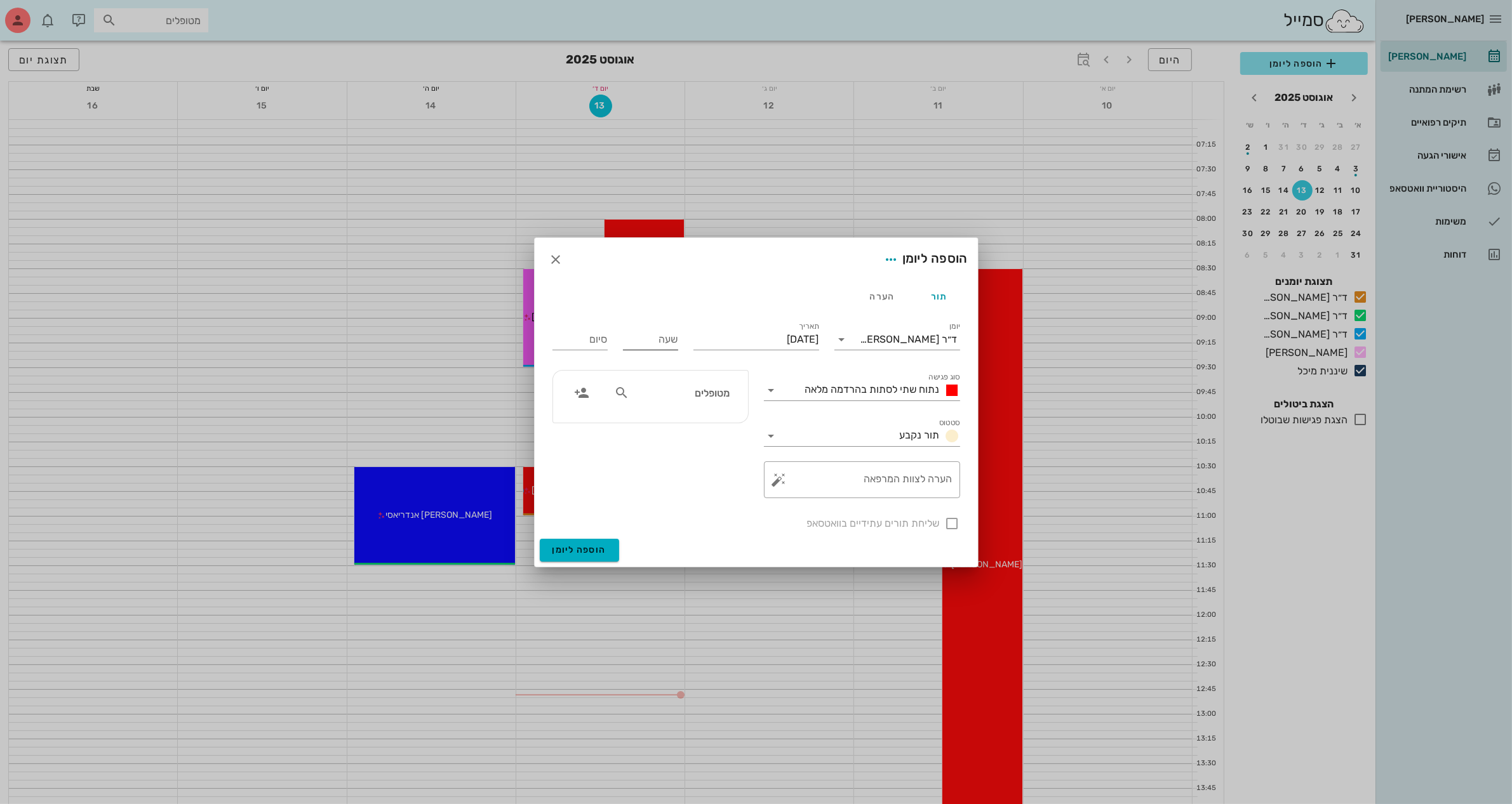
click at [658, 343] on input "שעה" at bounding box center [650, 340] width 55 height 20
type input "11:00"
click at [540, 539] on button "הוספה ליומן" at bounding box center [580, 551] width 80 height 23
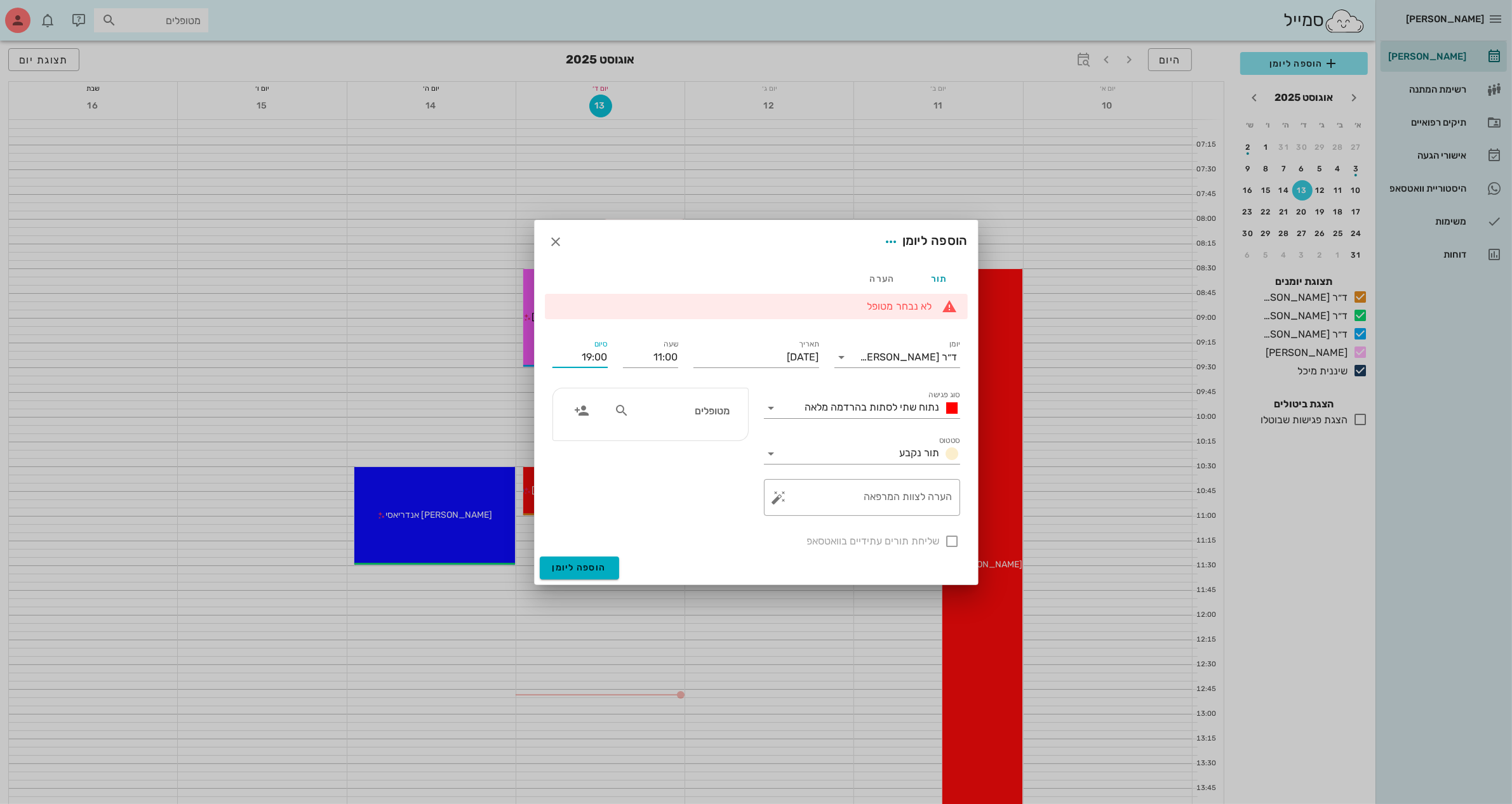
click at [588, 355] on input "19:00" at bounding box center [580, 357] width 55 height 20
type input "12:00"
click at [773, 408] on icon at bounding box center [771, 408] width 15 height 15
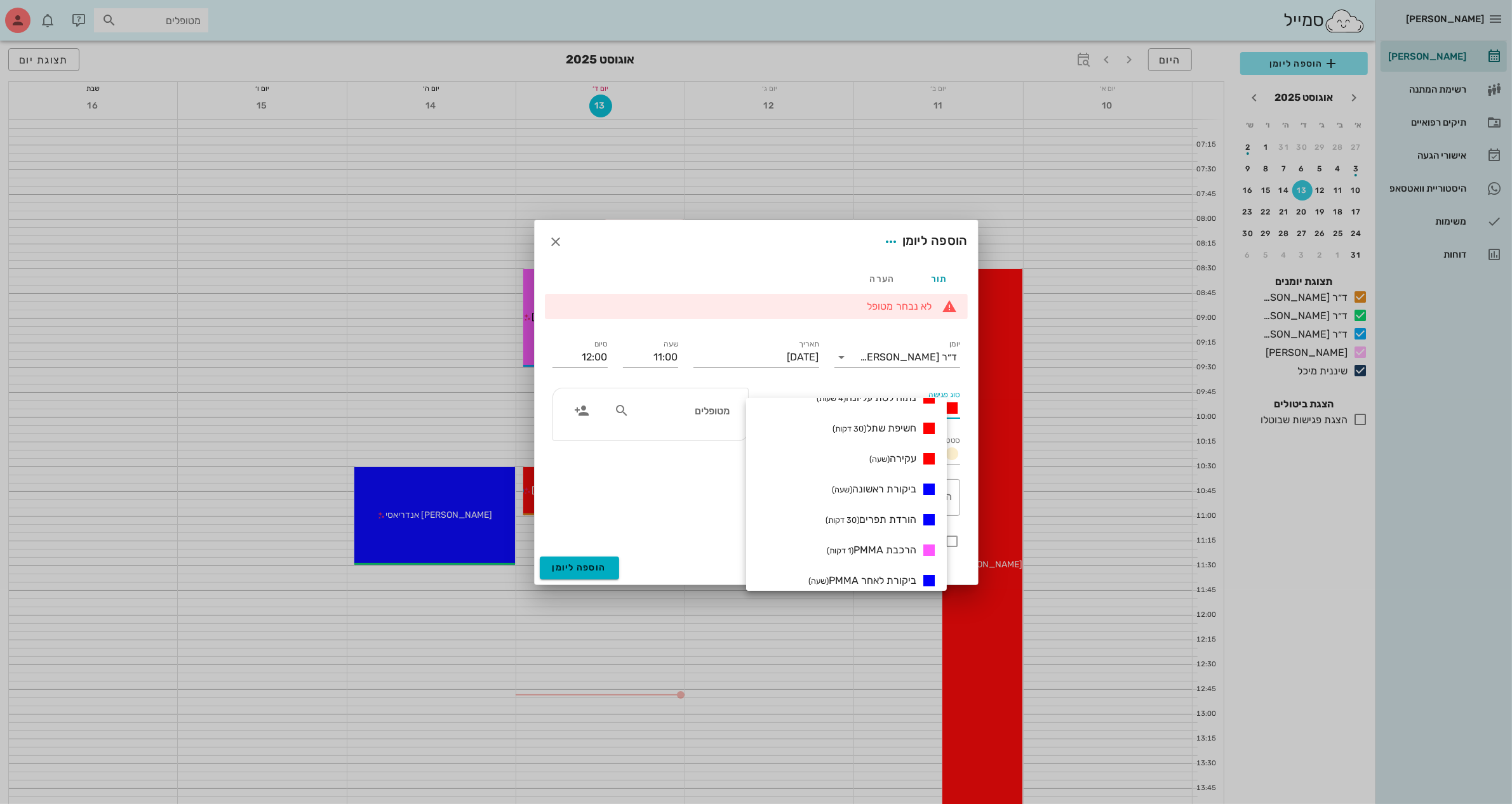
scroll to position [397, 0]
click at [901, 445] on span "ביקורת (שעה)" at bounding box center [891, 448] width 50 height 12
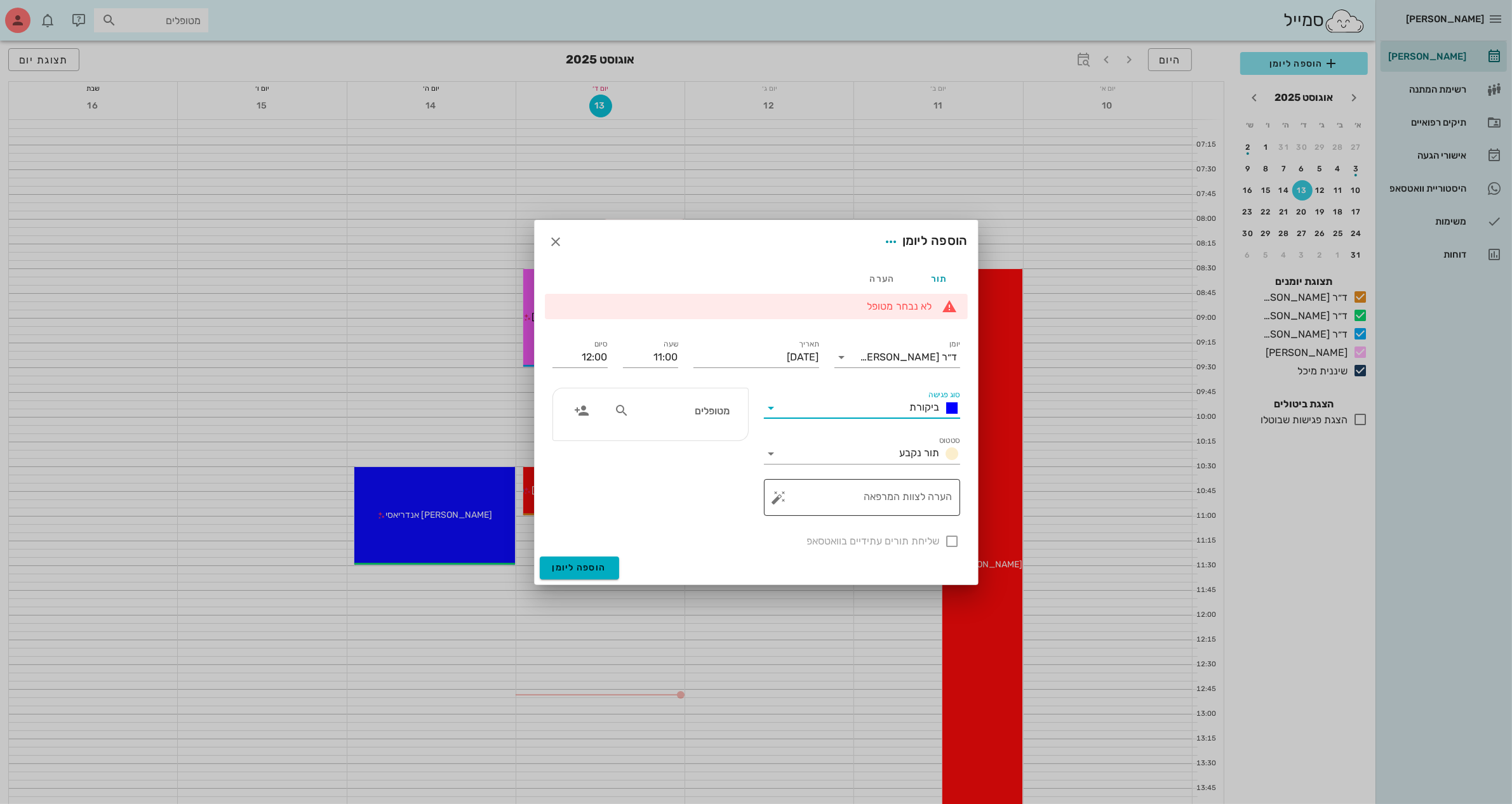
click at [909, 495] on textarea "הערה לצוות המרפאה" at bounding box center [867, 501] width 171 height 31
type textarea "תזוזה עליונה"
click at [651, 419] on div "מטופלים" at bounding box center [671, 410] width 130 height 24
type input "ישר"
click at [697, 449] on div "0507370297" at bounding box center [679, 450] width 128 height 10
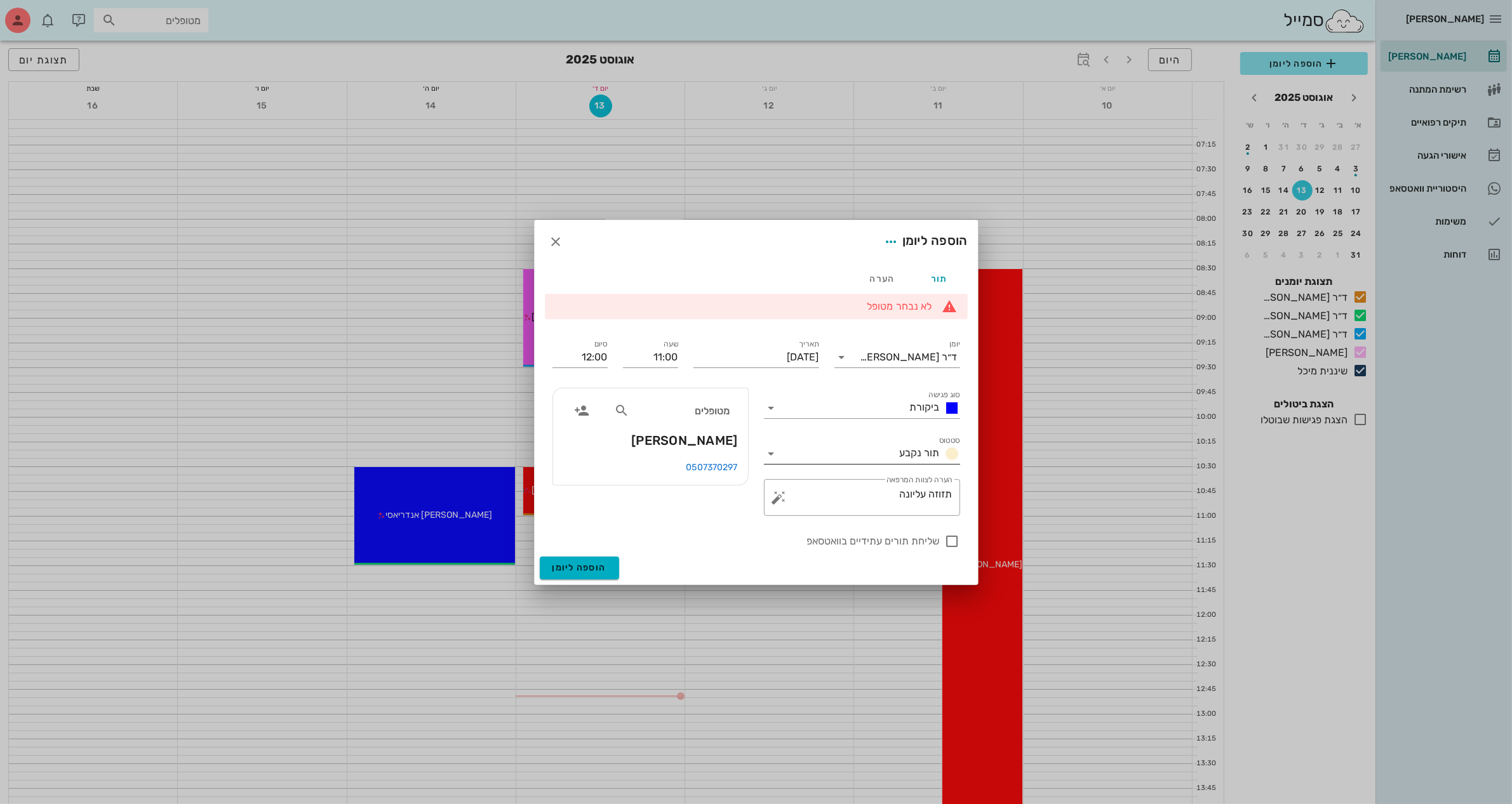
click at [830, 454] on input "סטטוס" at bounding box center [838, 453] width 113 height 20
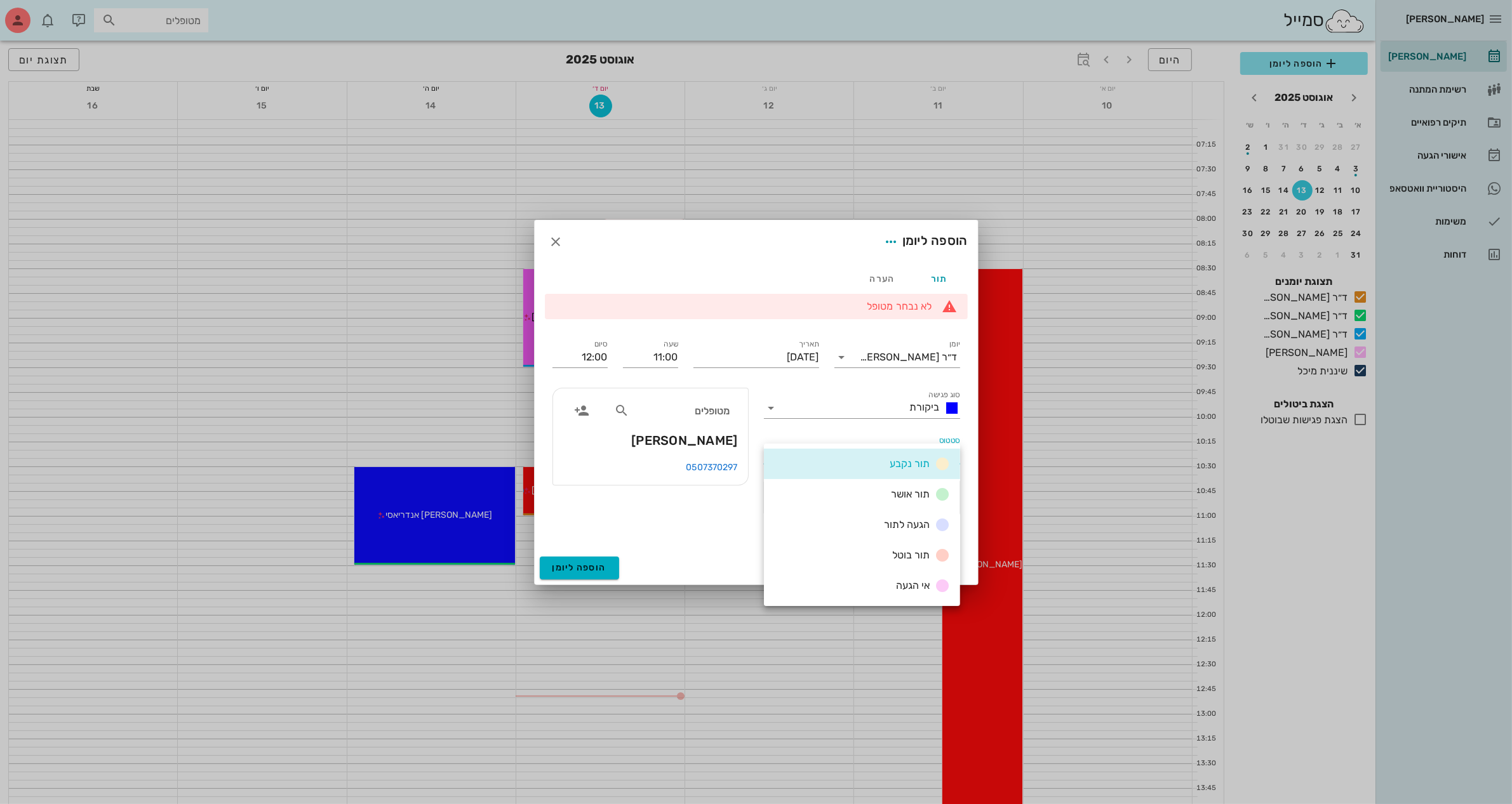
click at [864, 470] on div "תור נקבע" at bounding box center [862, 463] width 196 height 31
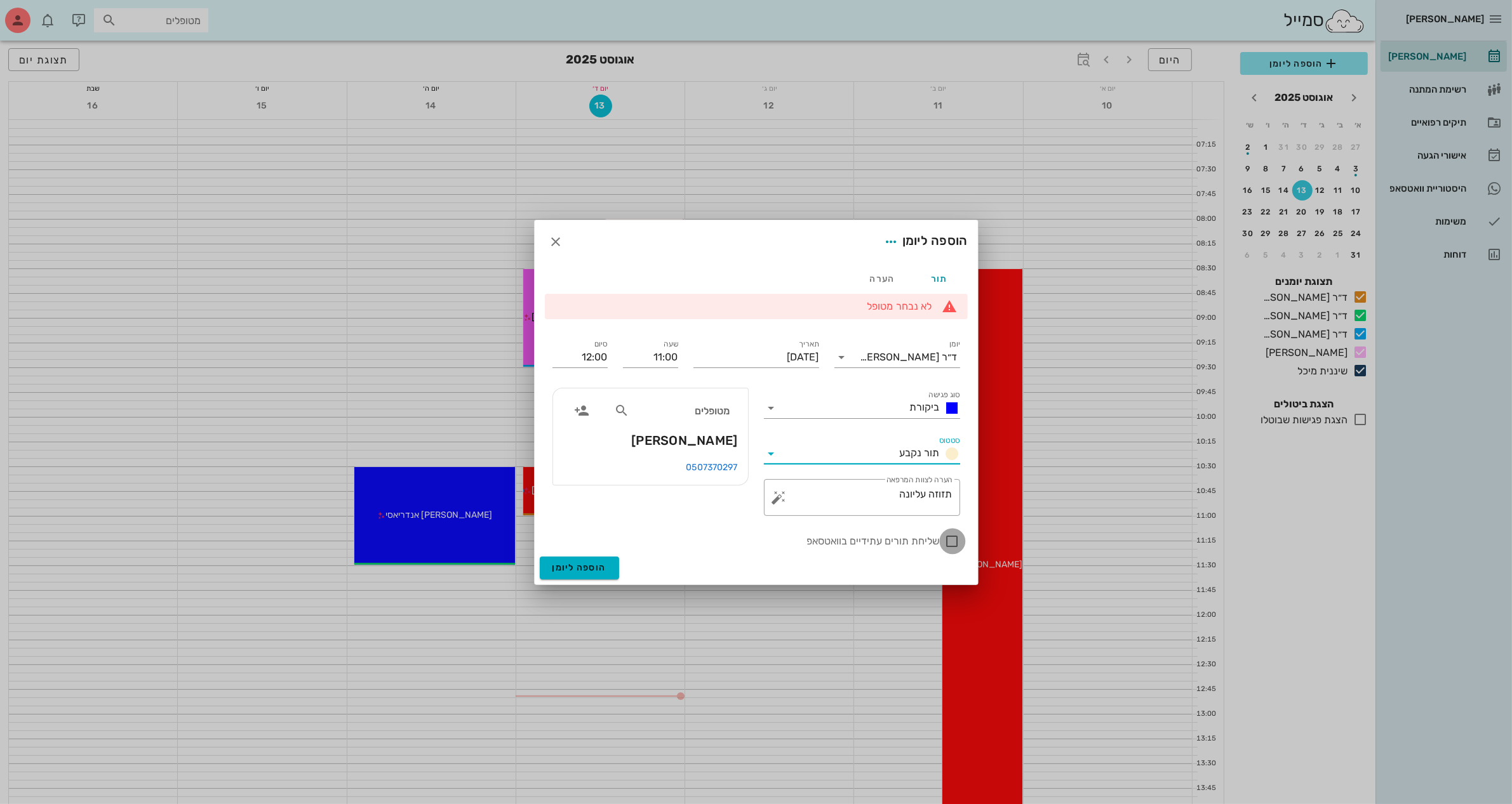
click at [952, 540] on div at bounding box center [952, 542] width 22 height 22
checkbox input "true"
click at [588, 566] on span "הוספה ליומן" at bounding box center [579, 567] width 54 height 11
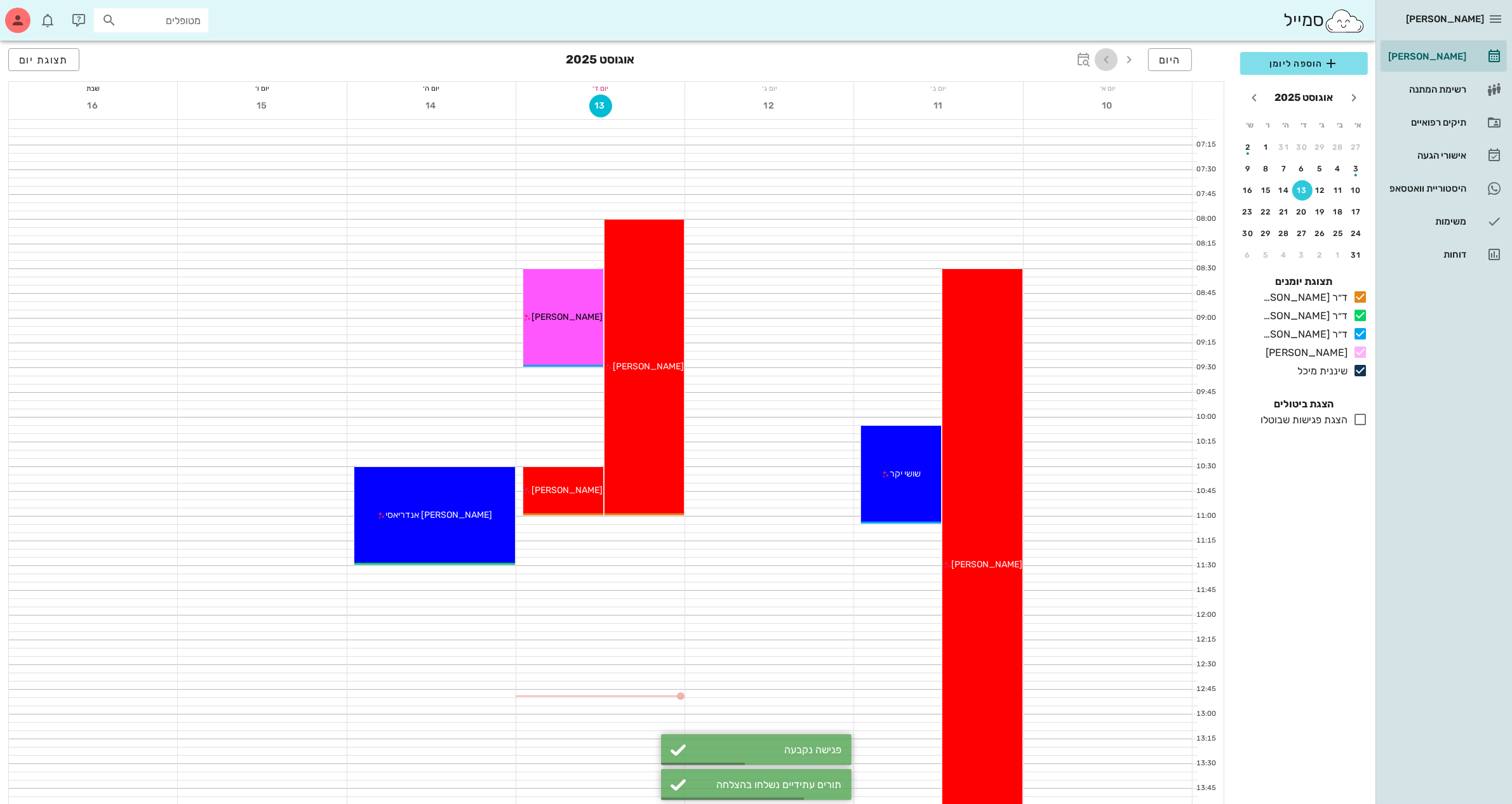
click at [1102, 61] on icon "button" at bounding box center [1106, 60] width 15 height 15
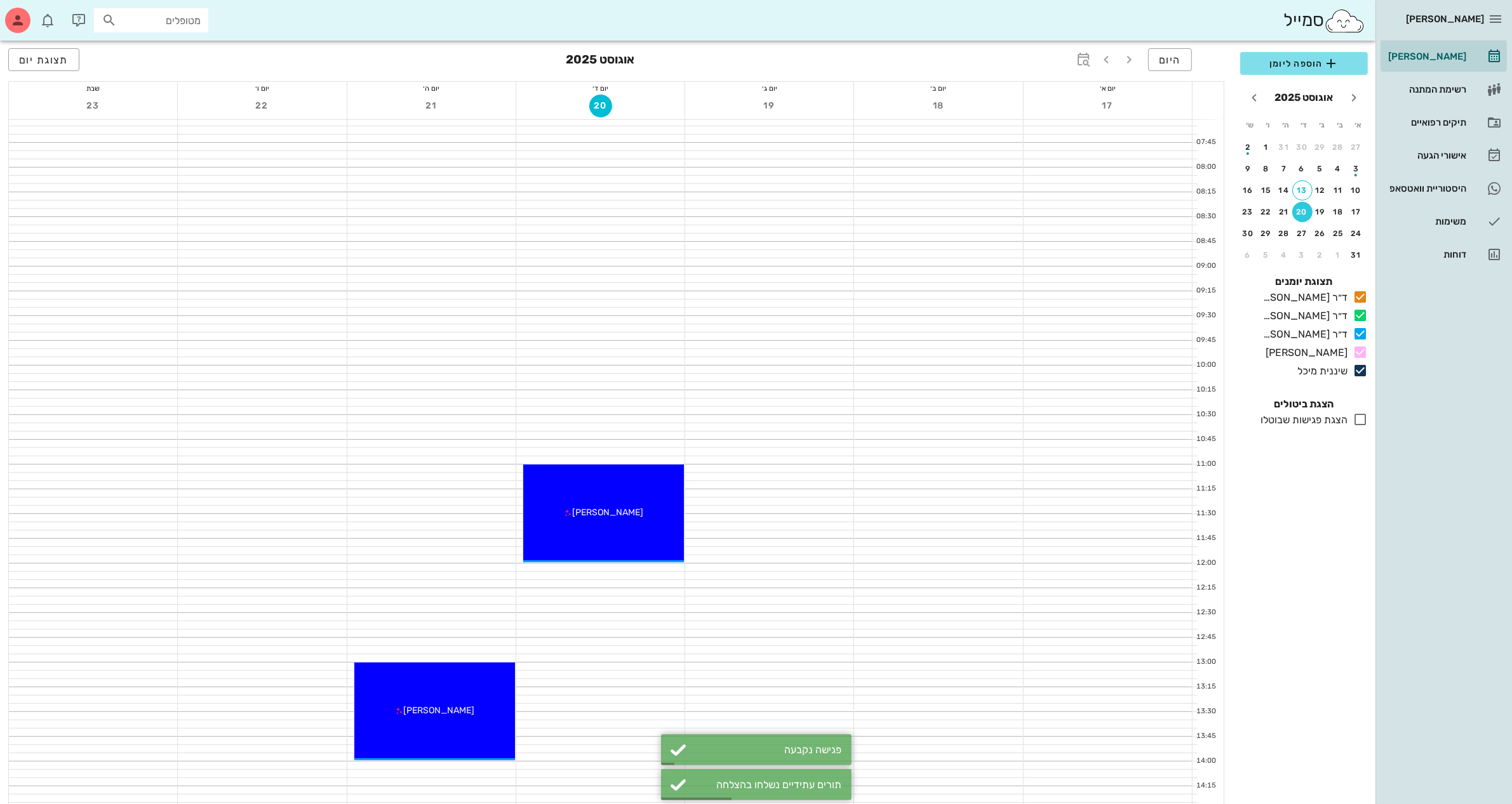
scroll to position [80, 0]
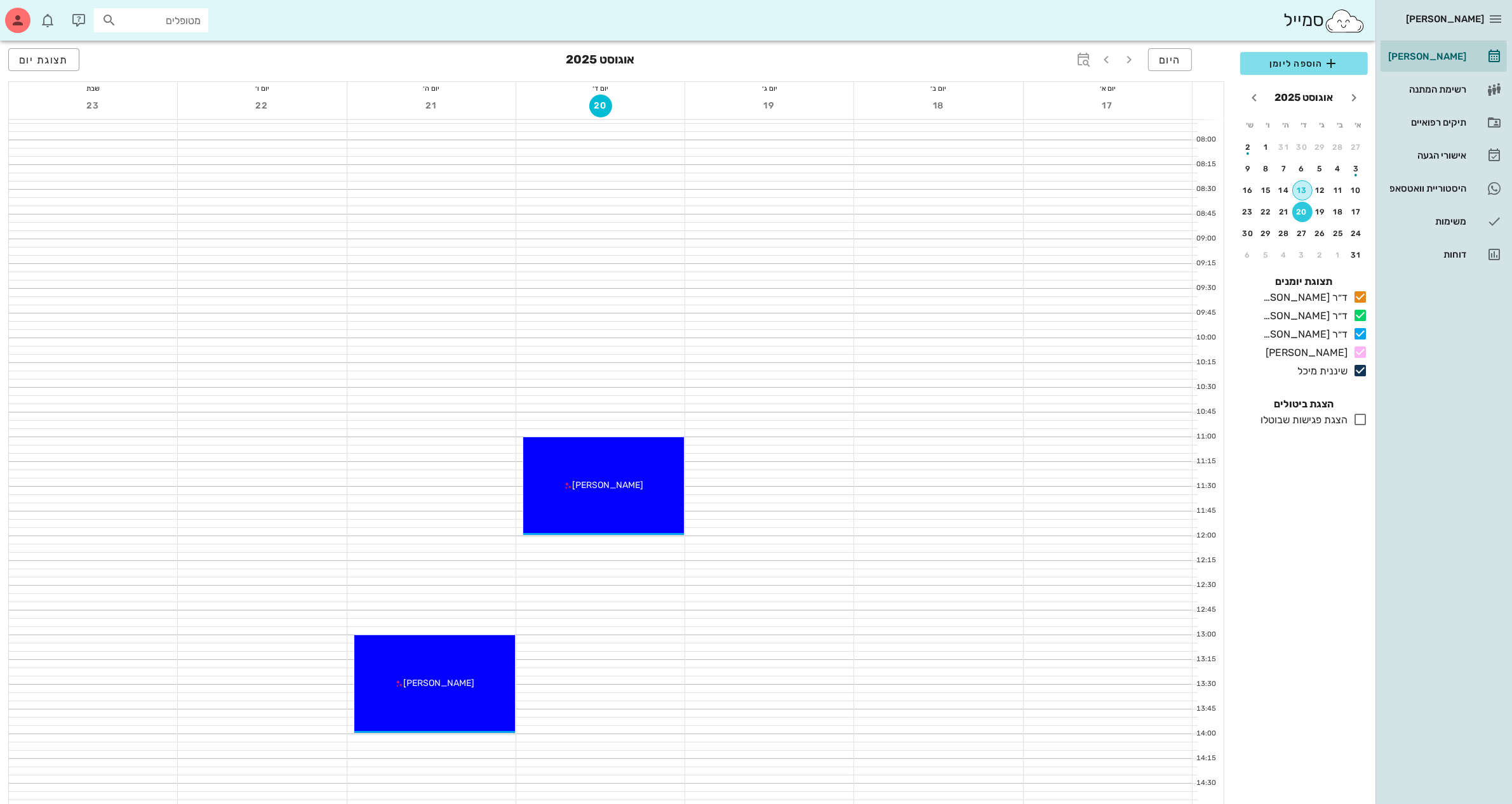
click at [1302, 186] on div "13" at bounding box center [1302, 190] width 19 height 9
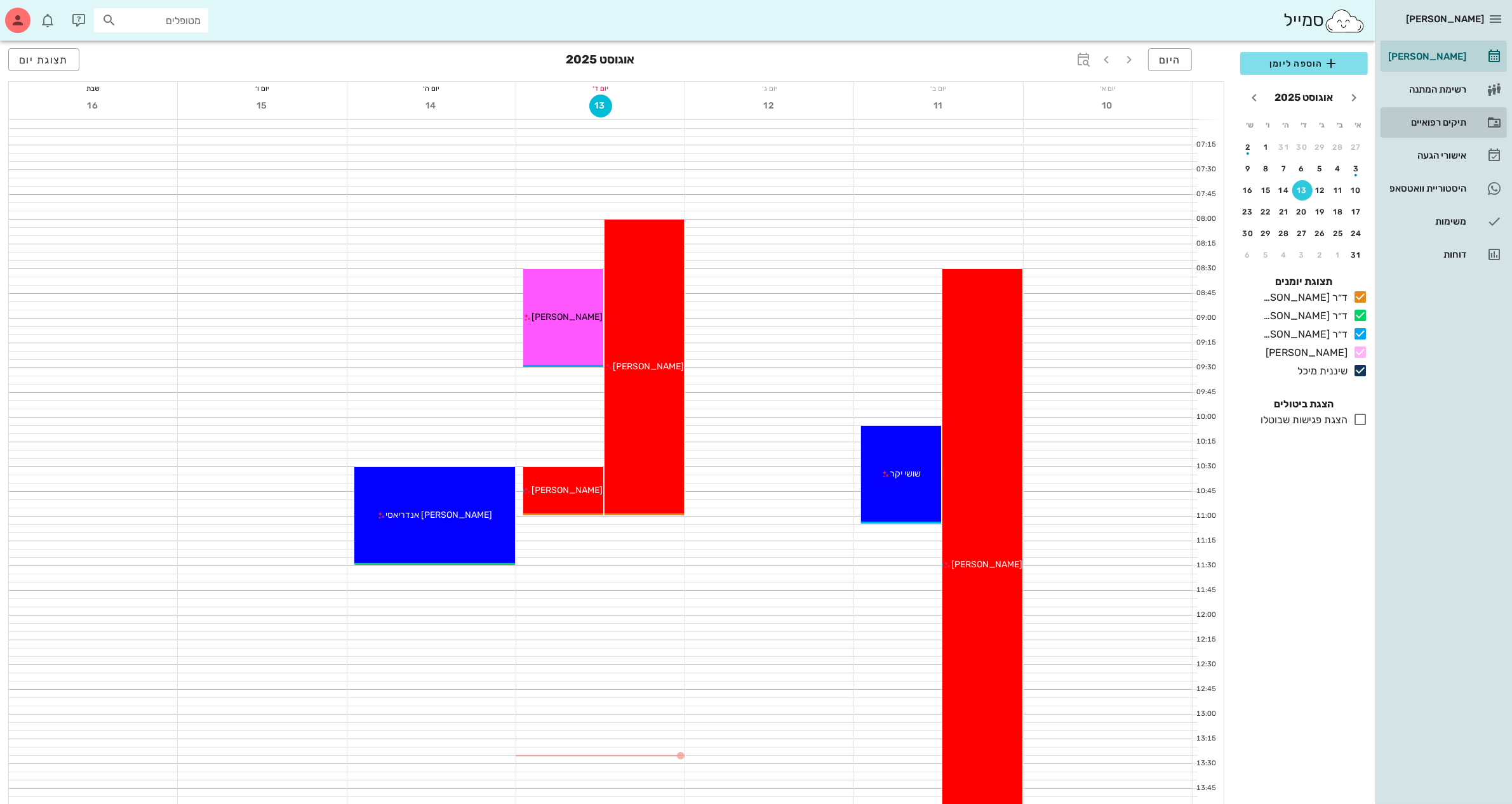
click at [1426, 115] on div "תיקים רפואיים" at bounding box center [1425, 122] width 81 height 20
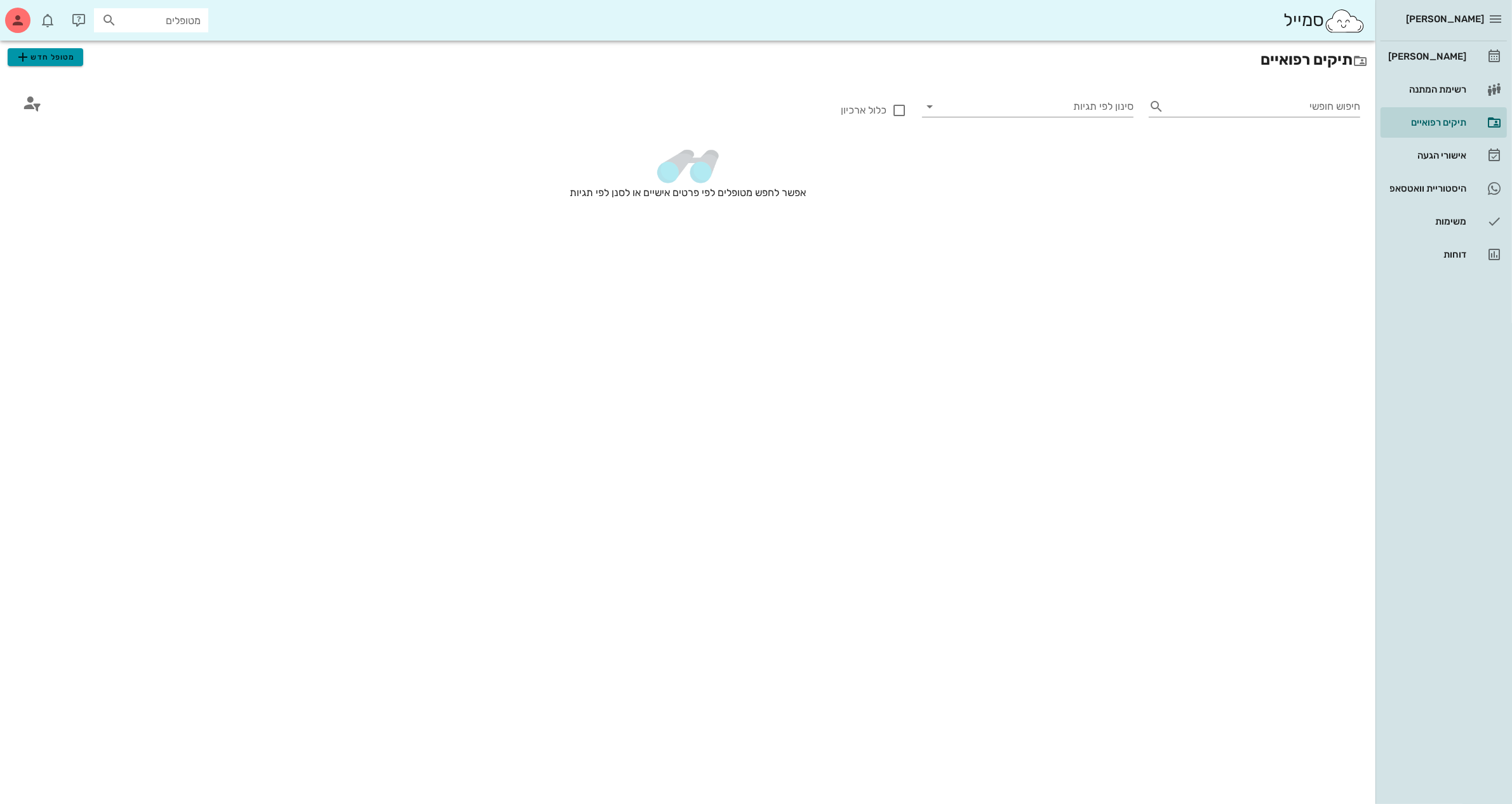
click at [55, 58] on span "מטופל חדש" at bounding box center [45, 57] width 60 height 15
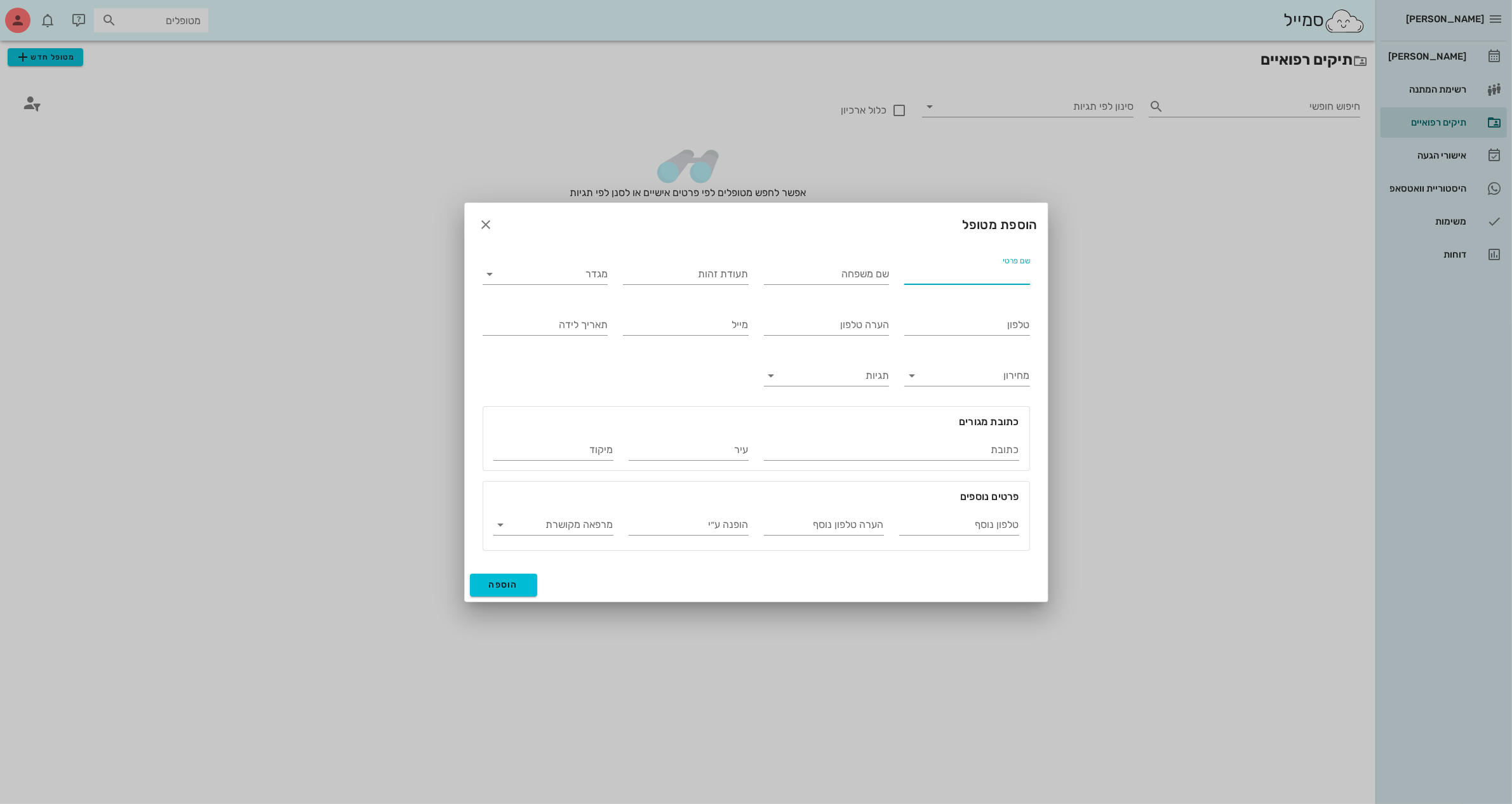
click at [989, 273] on input "שם פרטי" at bounding box center [966, 274] width 125 height 20
type input "[PERSON_NAME]"
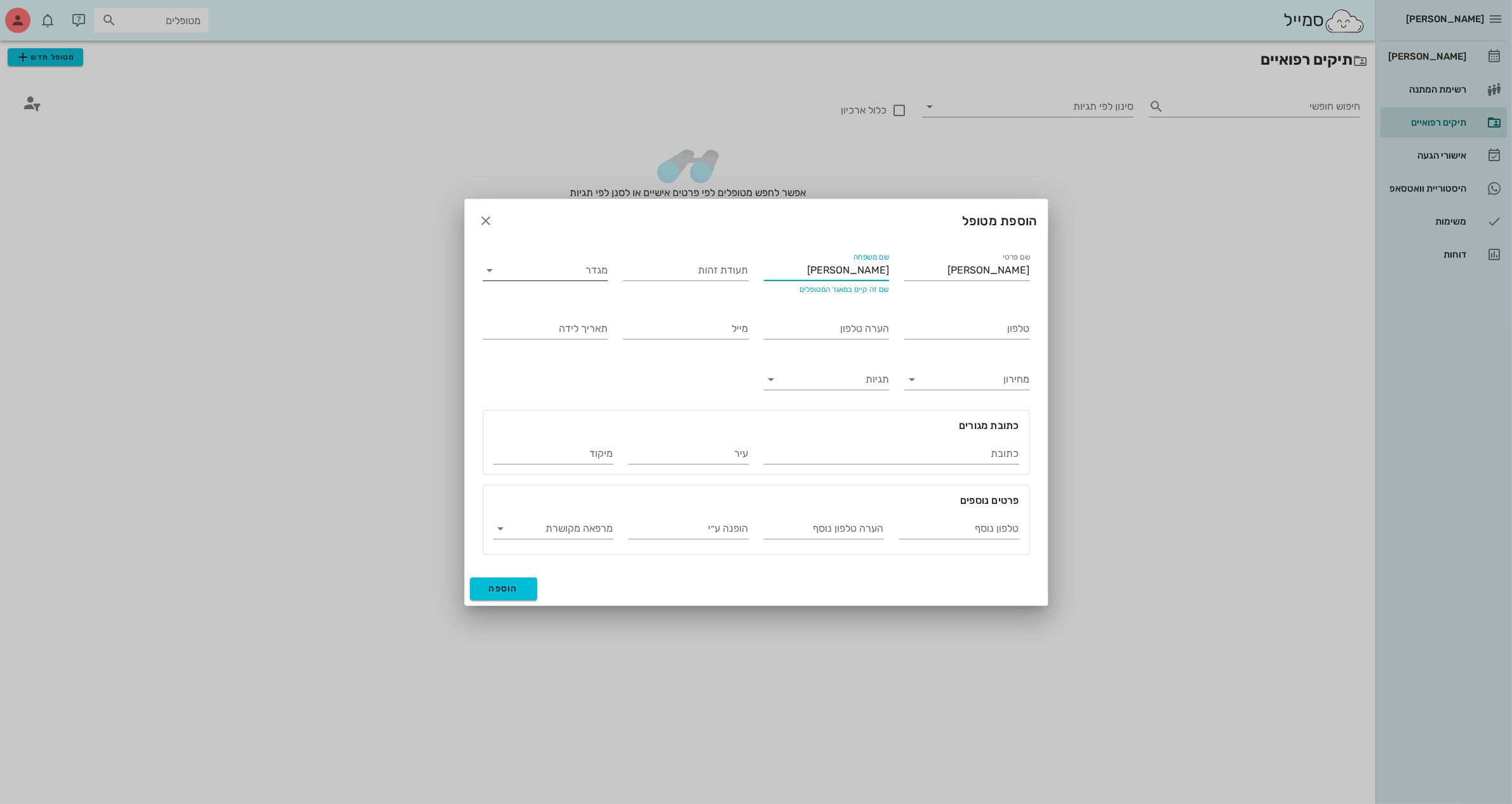
type input "[PERSON_NAME]"
click at [599, 276] on input "מגדר" at bounding box center [555, 270] width 106 height 20
click at [578, 306] on div "נקבה" at bounding box center [545, 310] width 105 height 12
click at [975, 332] on input "טלפון" at bounding box center [966, 329] width 125 height 20
type input "050-2229221"
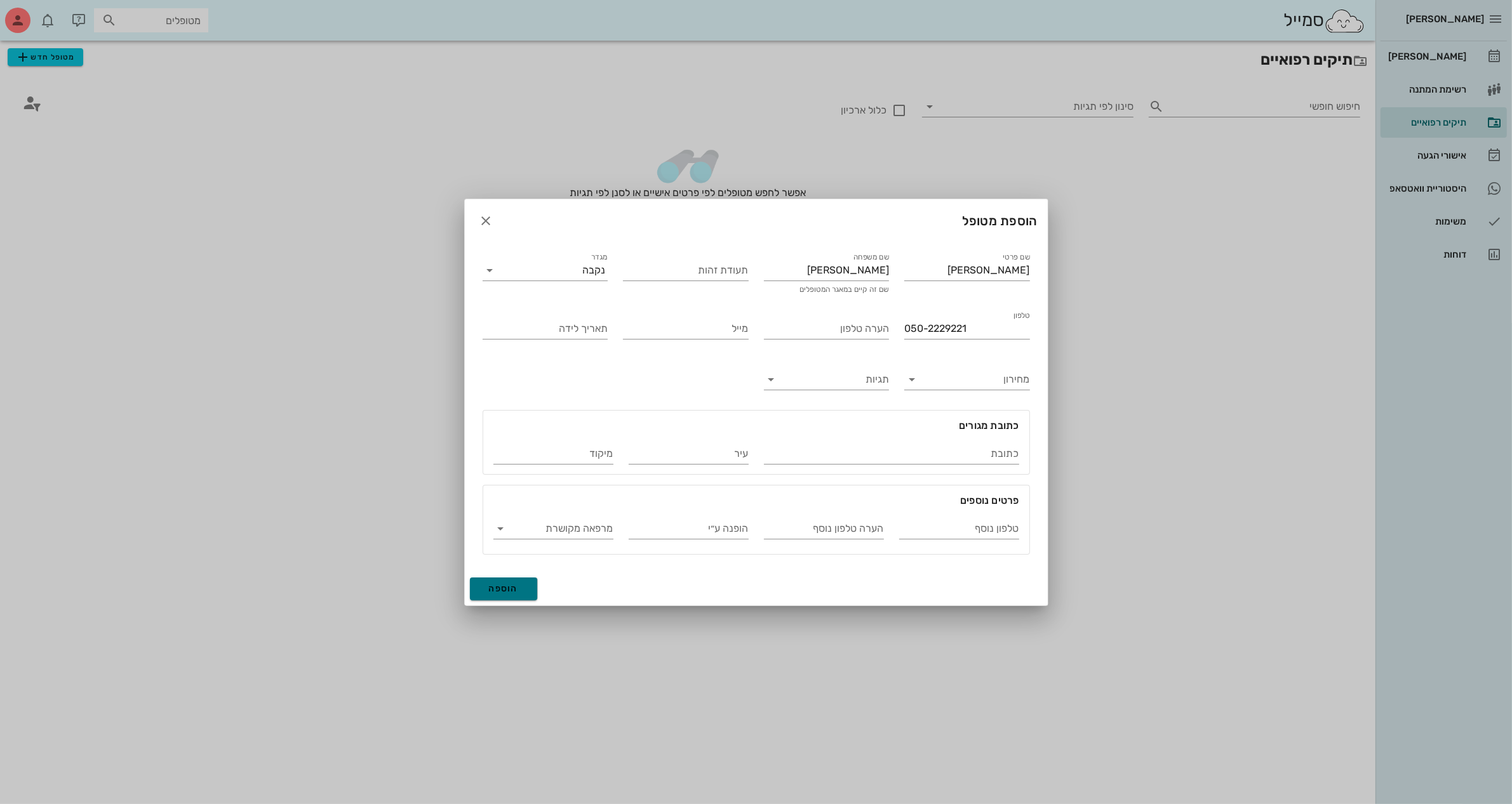
click at [503, 588] on span "הוספה" at bounding box center [503, 588] width 30 height 11
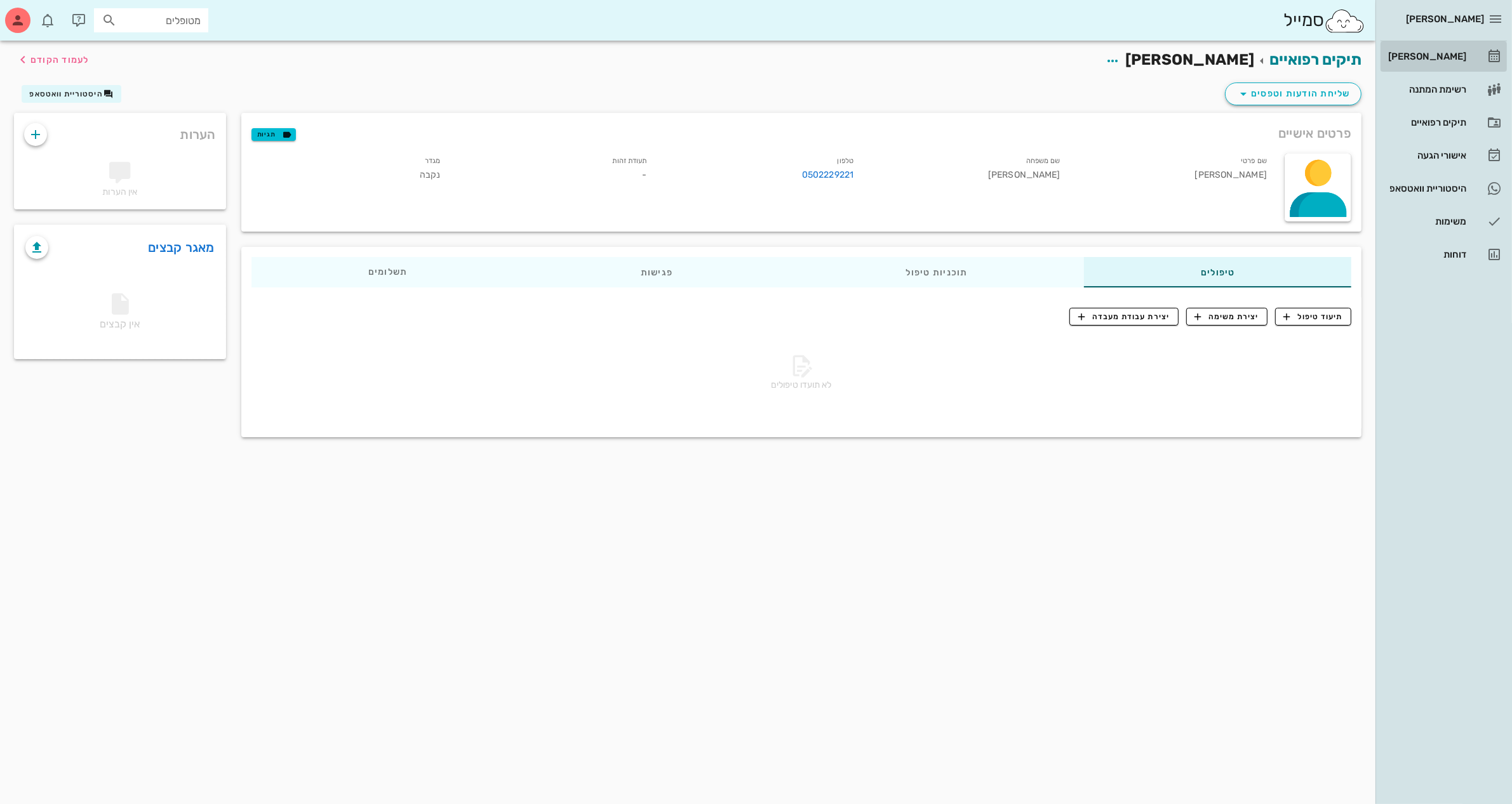
click at [1438, 52] on div "[PERSON_NAME]" at bounding box center [1425, 56] width 81 height 10
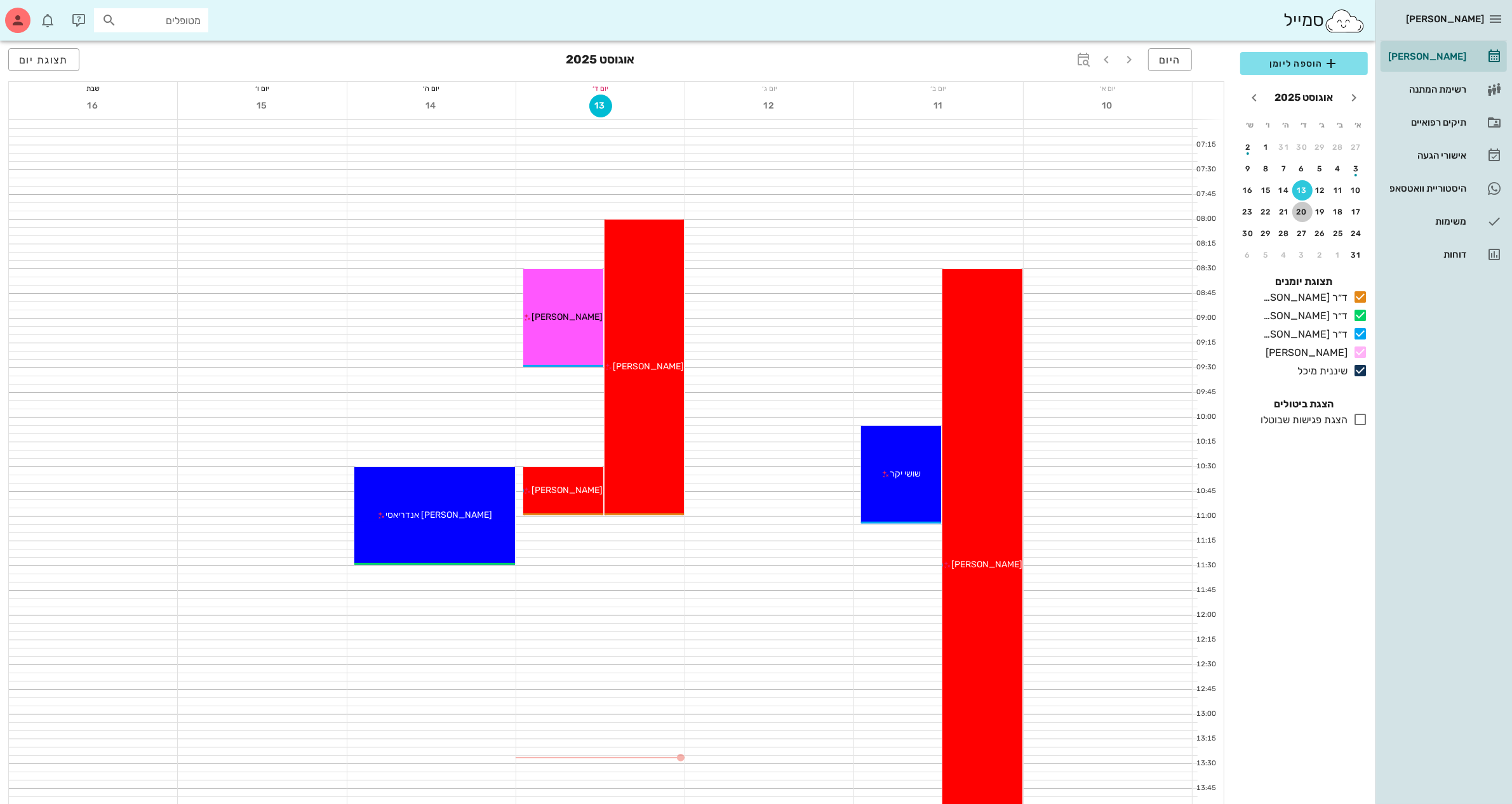
click at [1302, 208] on div "20" at bounding box center [1302, 212] width 20 height 9
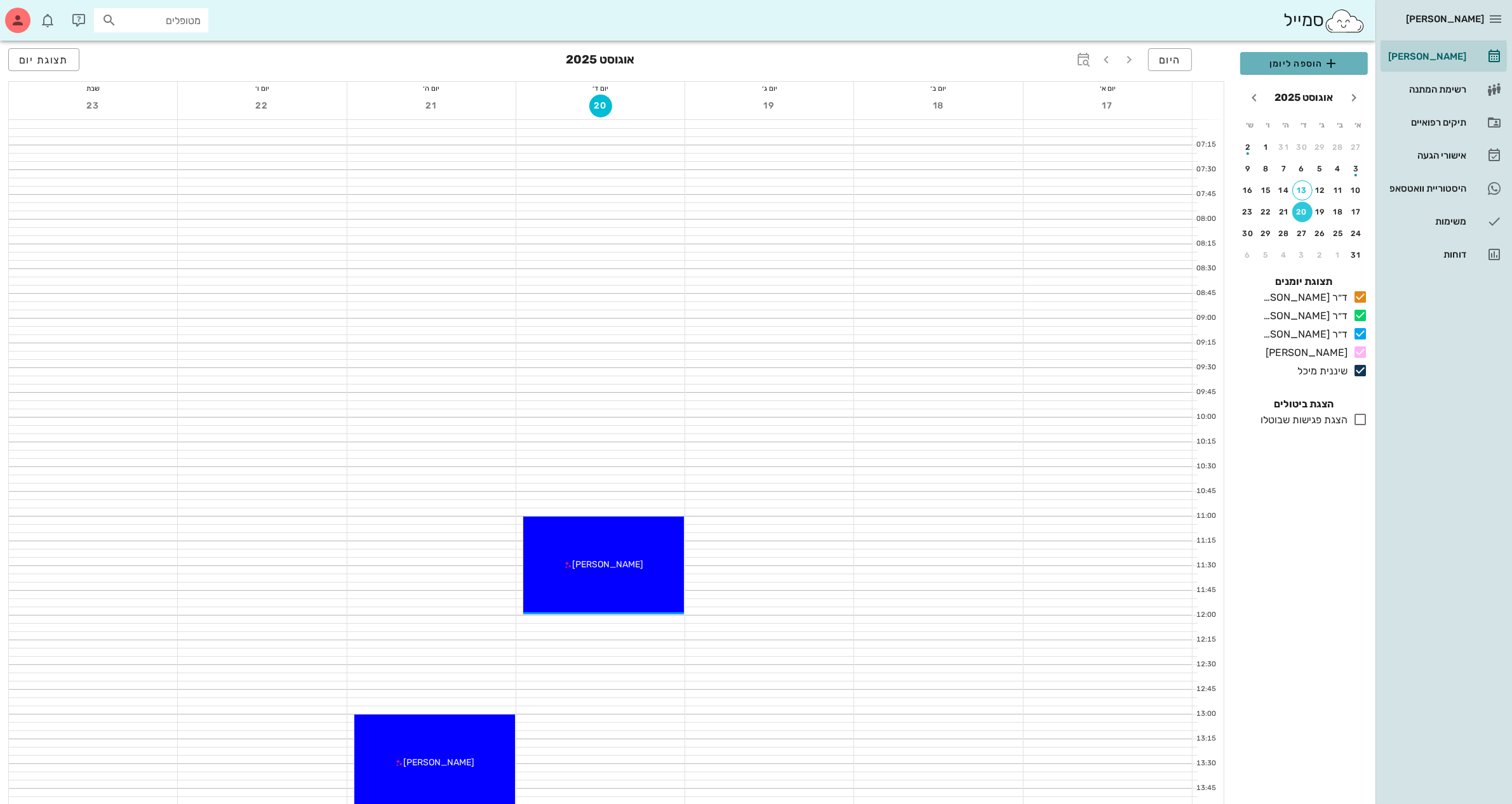
click at [1302, 61] on span "הוספה ליומן" at bounding box center [1303, 63] width 107 height 15
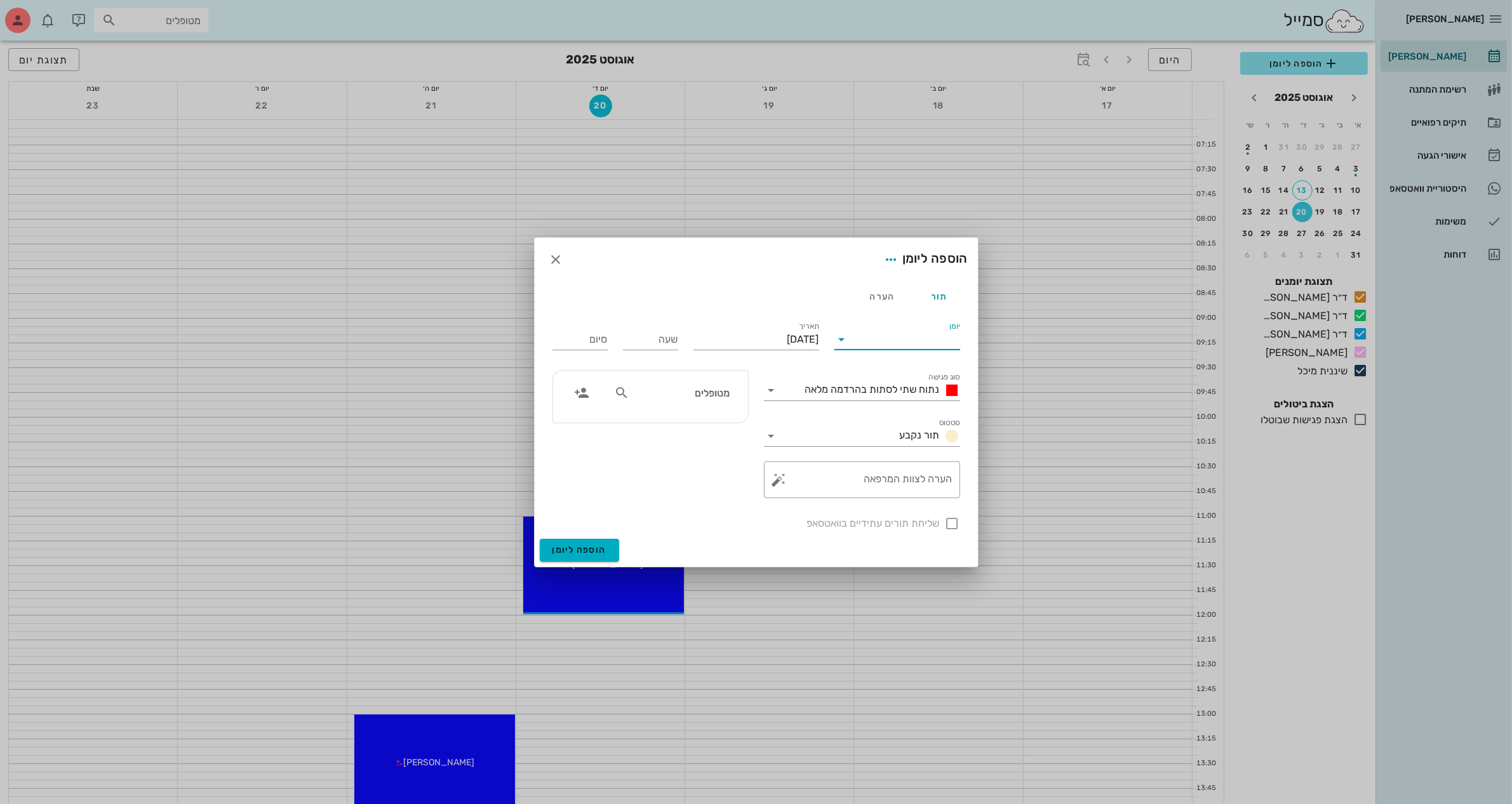
click at [893, 340] on input "יומן" at bounding box center [906, 340] width 108 height 20
click at [900, 408] on div "ד״ר [PERSON_NAME]" at bounding box center [896, 410] width 106 height 12
click at [650, 338] on input "שעה" at bounding box center [650, 340] width 55 height 20
type input "12:00"
click at [540, 539] on button "הוספה ליומן" at bounding box center [580, 551] width 80 height 23
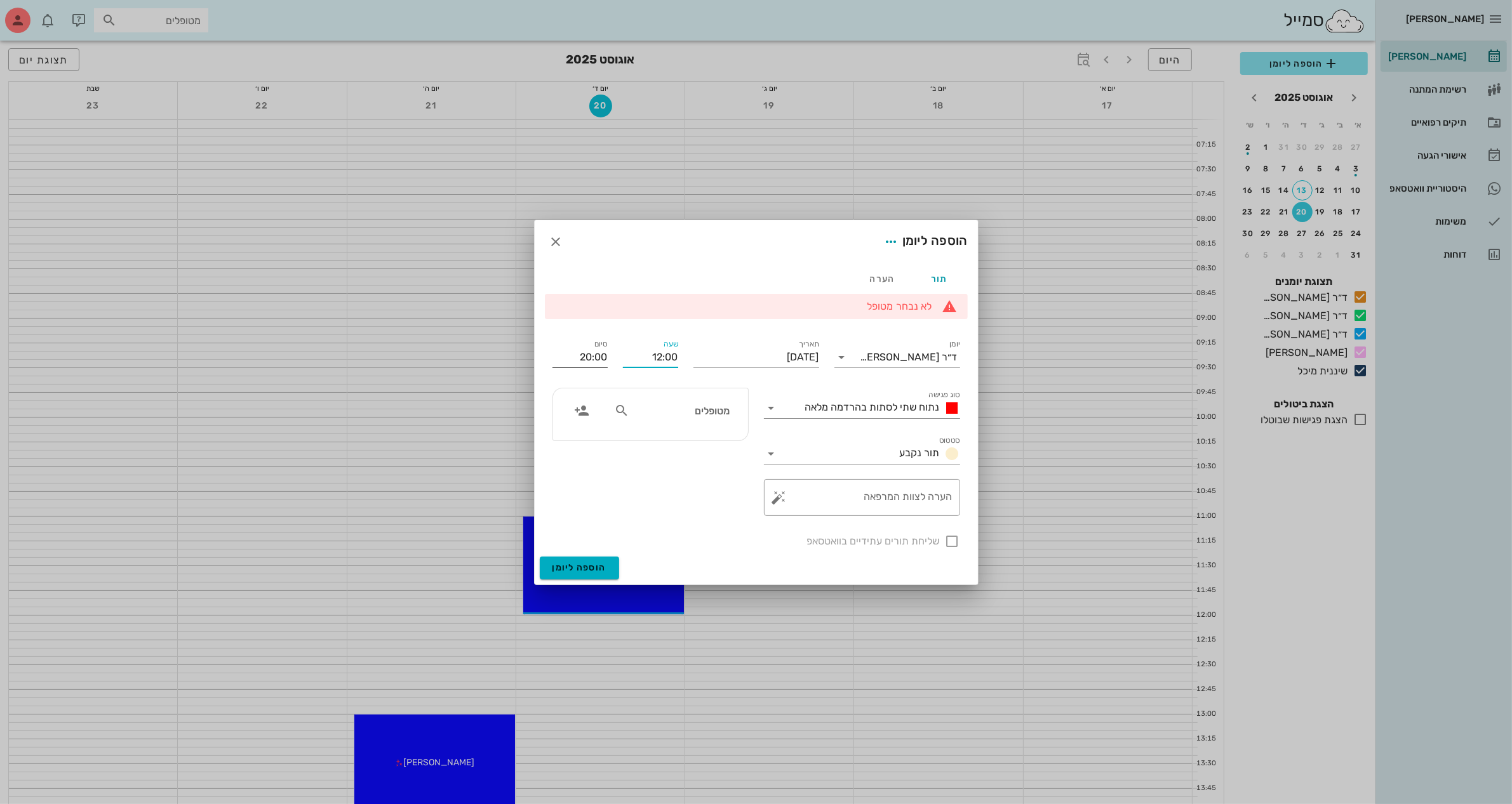
click at [587, 354] on input "20:00" at bounding box center [580, 357] width 55 height 20
click at [588, 354] on input "20:00" at bounding box center [580, 357] width 55 height 20
click at [584, 351] on input "20:00" at bounding box center [580, 357] width 55 height 20
click at [820, 408] on span "נתוח שתי לסתות בהרדמה מלאה" at bounding box center [872, 407] width 135 height 12
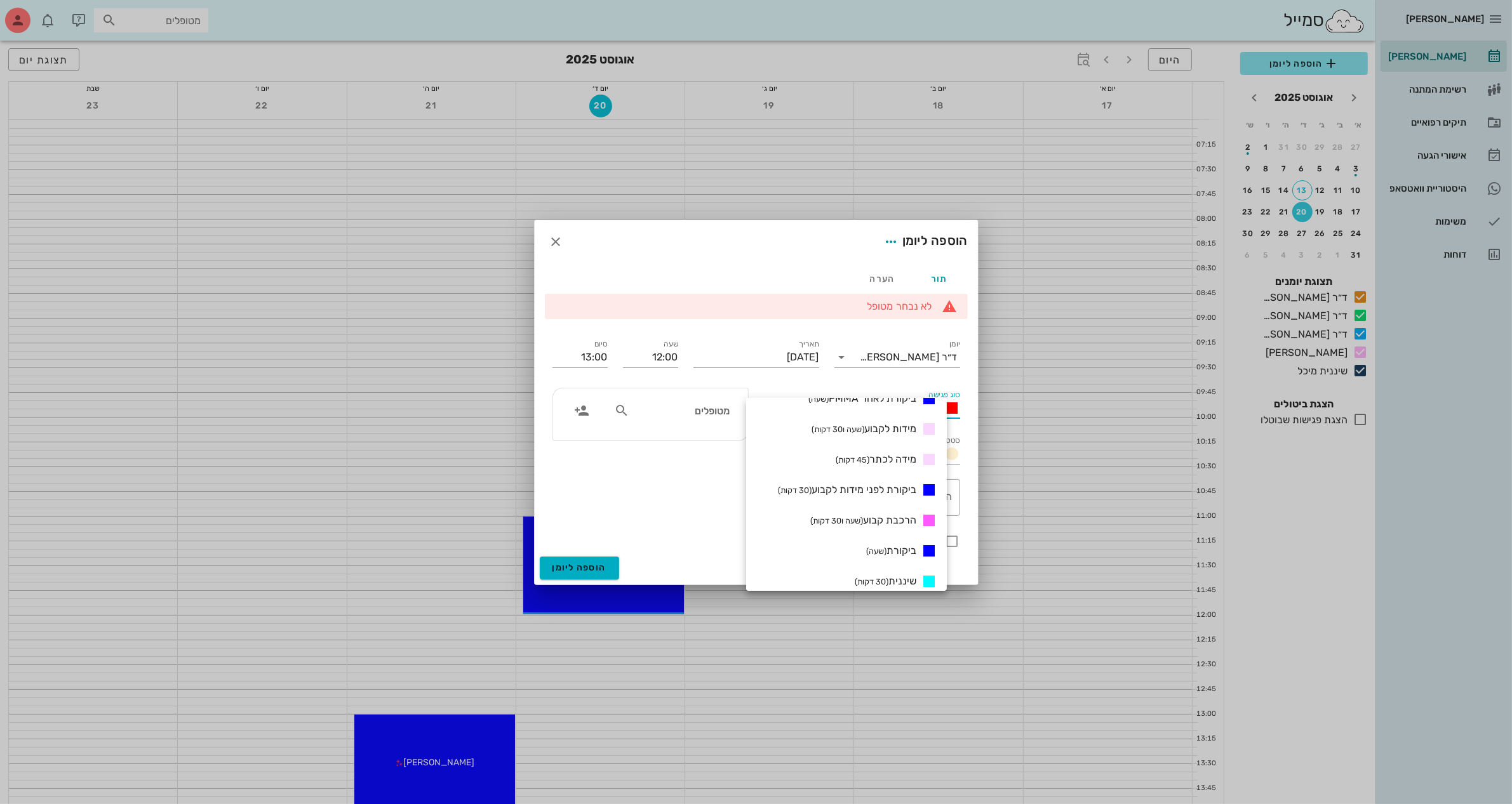
scroll to position [317, 0]
click at [900, 499] on span "הרכבת קבוע (שעה ו30 דקות)" at bounding box center [863, 497] width 106 height 12
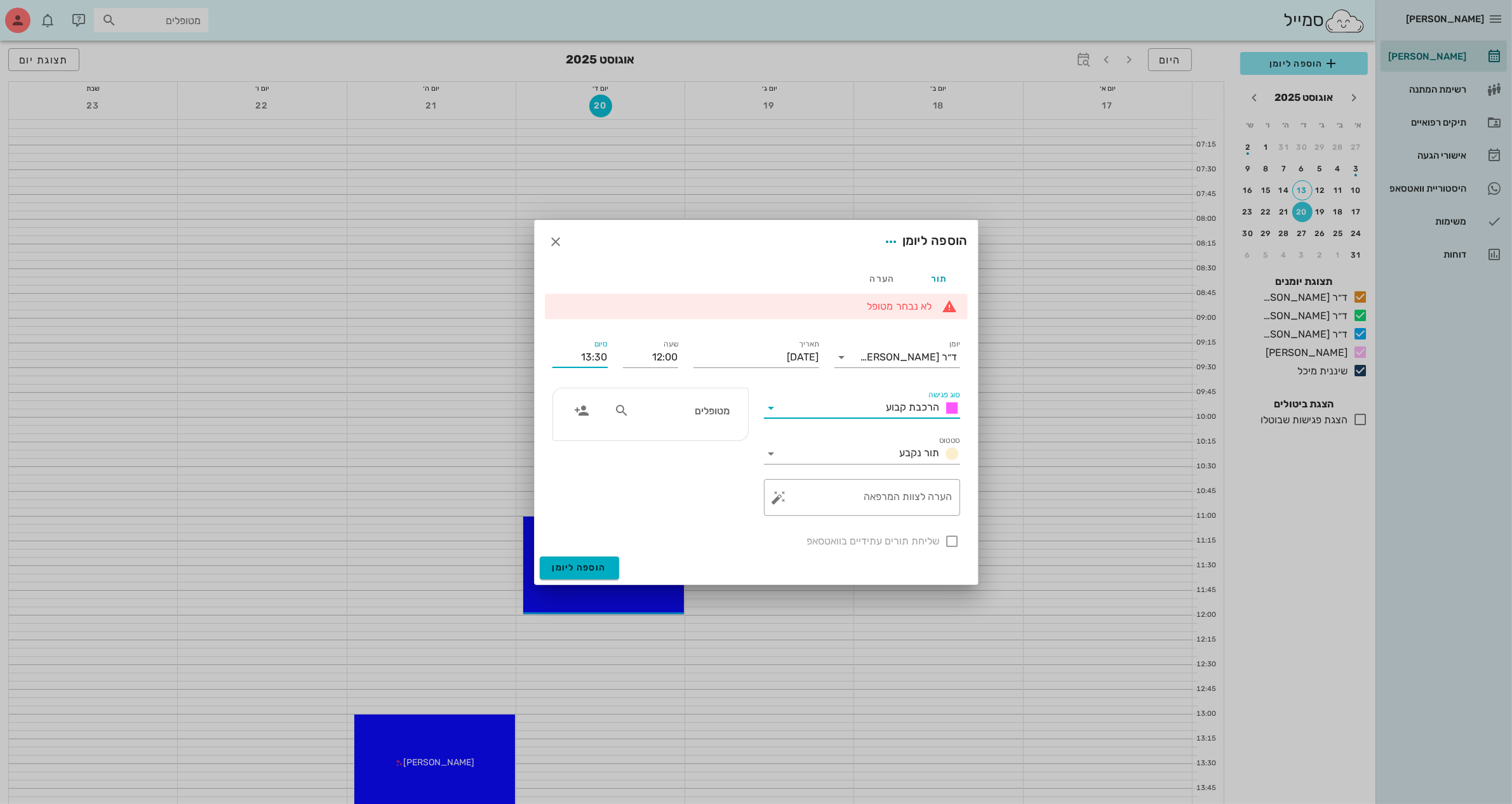
click at [600, 360] on input "13:30" at bounding box center [580, 357] width 55 height 20
type input "13:00"
click at [624, 414] on icon at bounding box center [621, 410] width 15 height 15
type input "[PERSON_NAME]"
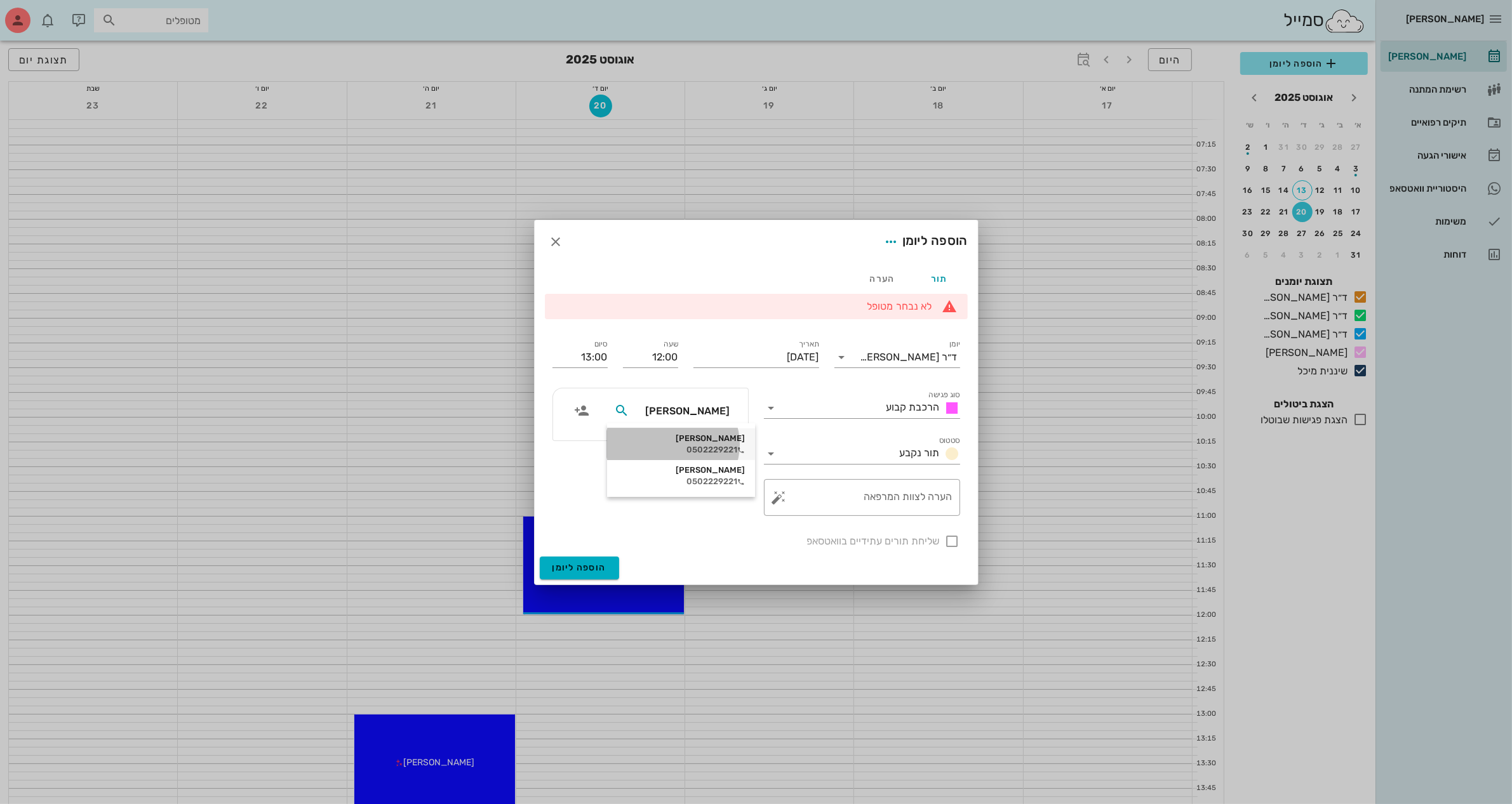
click at [687, 445] on div "0502229221" at bounding box center [681, 450] width 128 height 10
click at [954, 541] on div at bounding box center [952, 542] width 22 height 22
checkbox input "true"
click at [569, 561] on button "הוספה ליומן" at bounding box center [580, 568] width 80 height 23
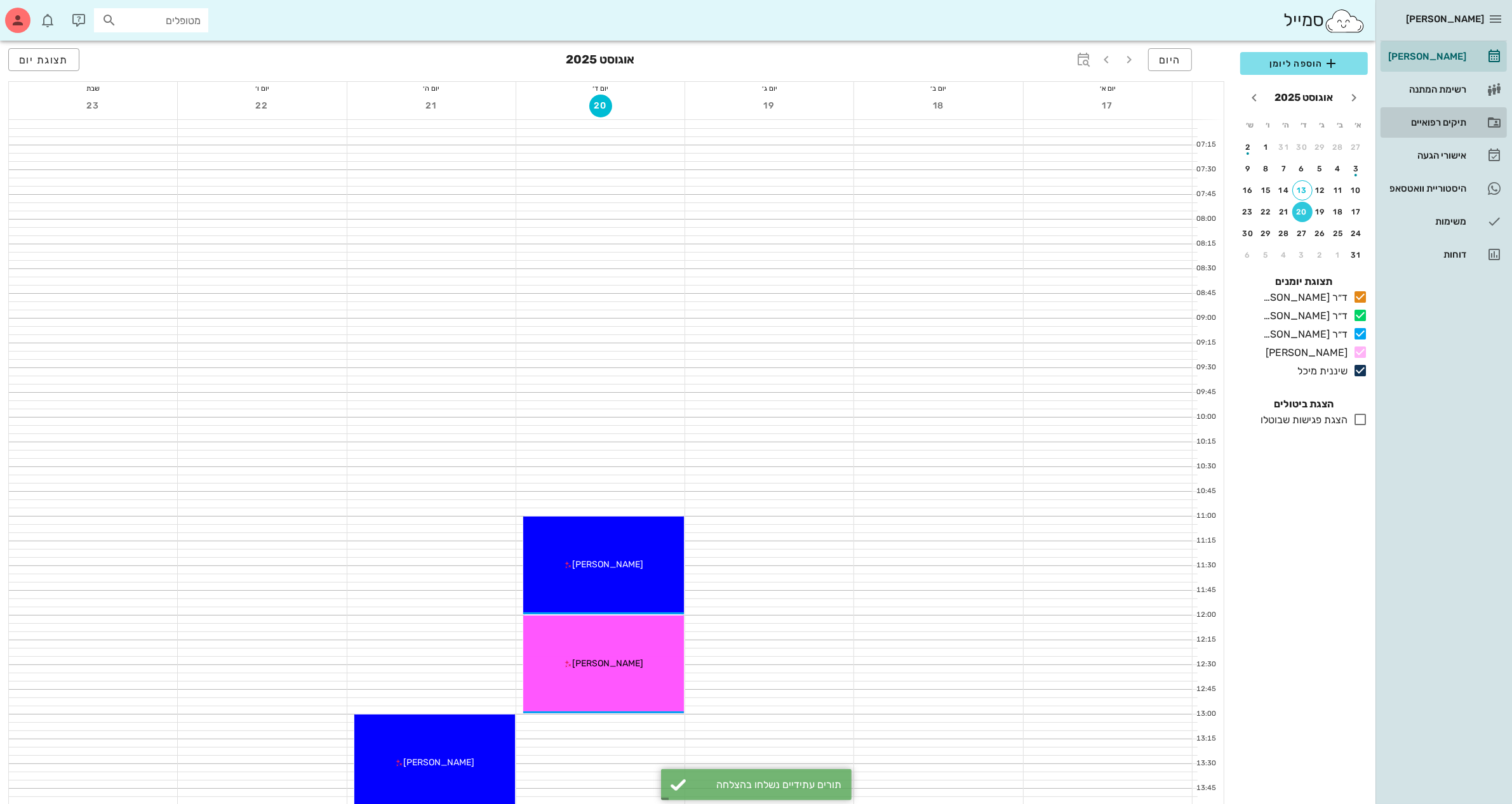
click at [1451, 120] on div "תיקים רפואיים" at bounding box center [1425, 122] width 81 height 10
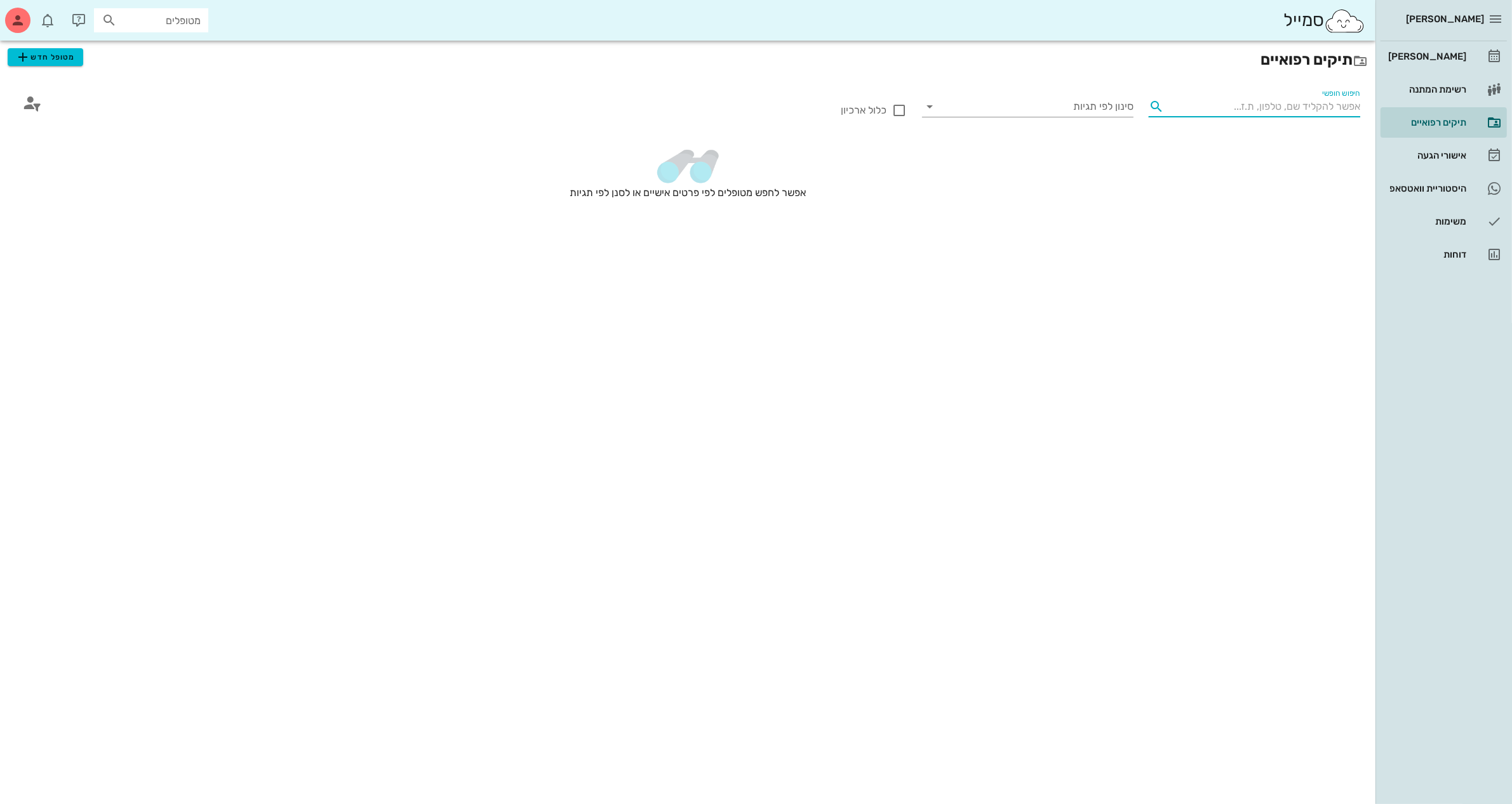
click at [1280, 109] on input "חיפוש חופשי" at bounding box center [1264, 106] width 191 height 20
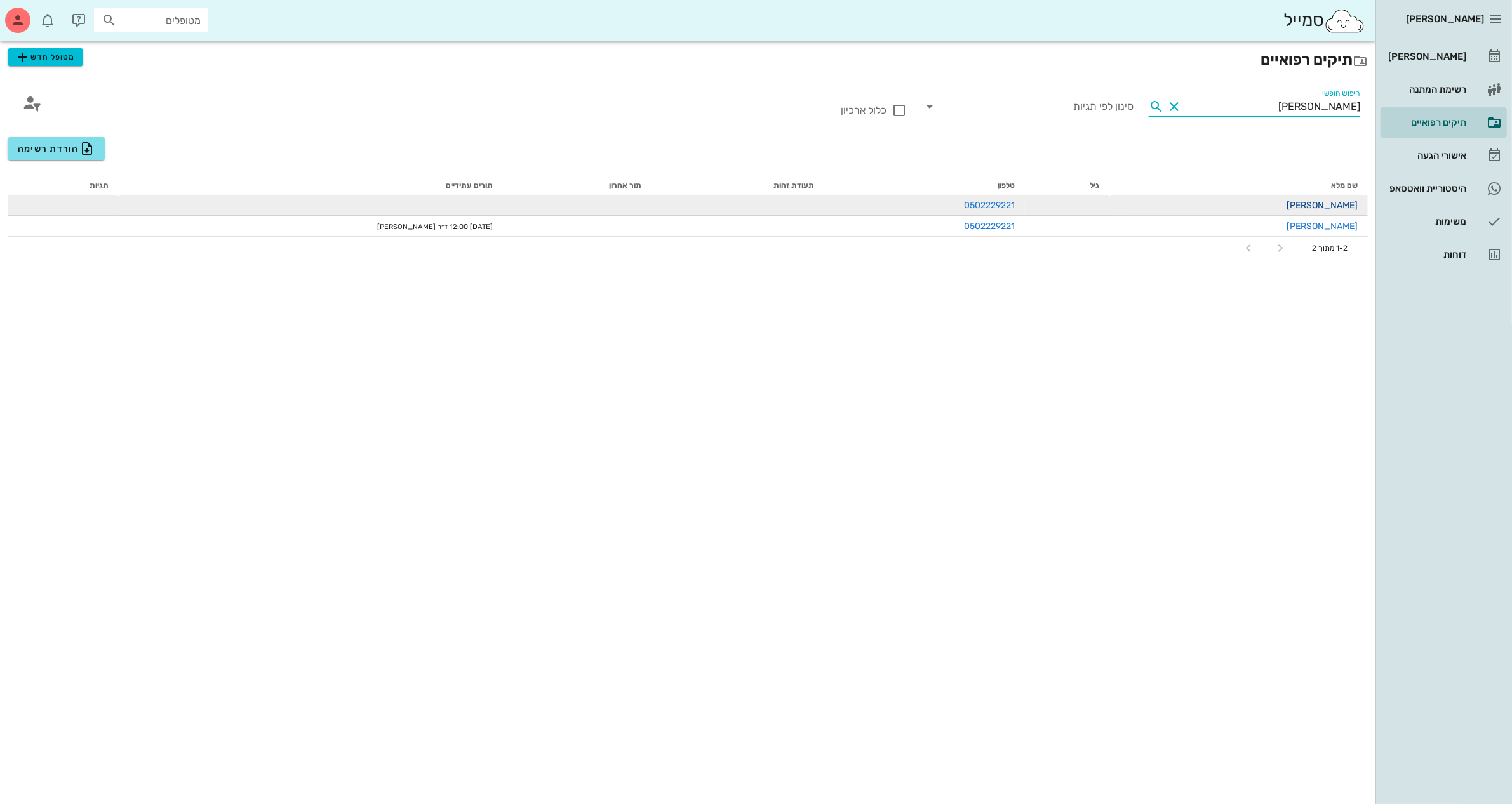
type input "[PERSON_NAME]"
click at [1340, 208] on link "[PERSON_NAME]" at bounding box center [1322, 205] width 71 height 11
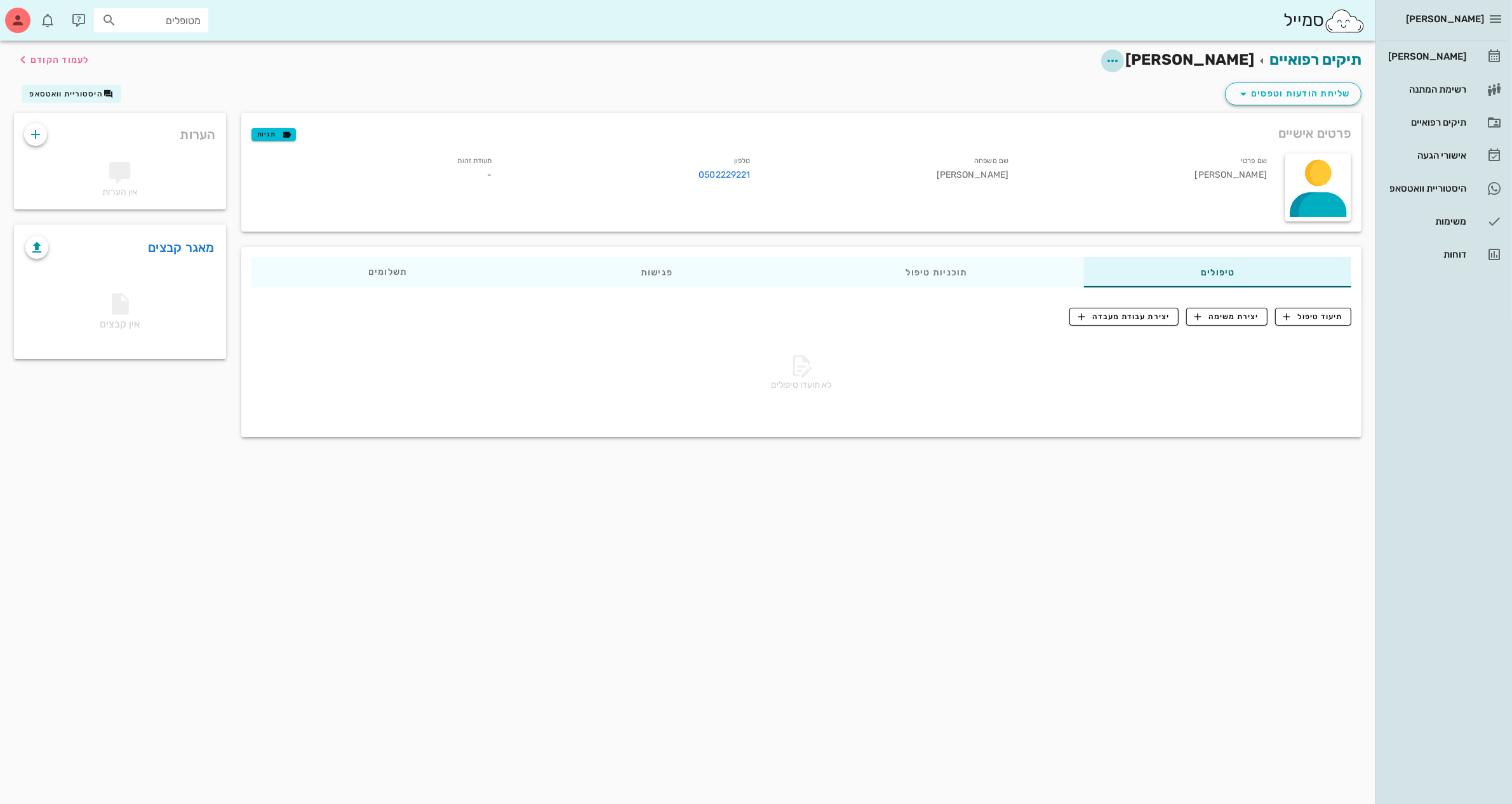
click at [1120, 58] on icon "button" at bounding box center [1112, 61] width 15 height 15
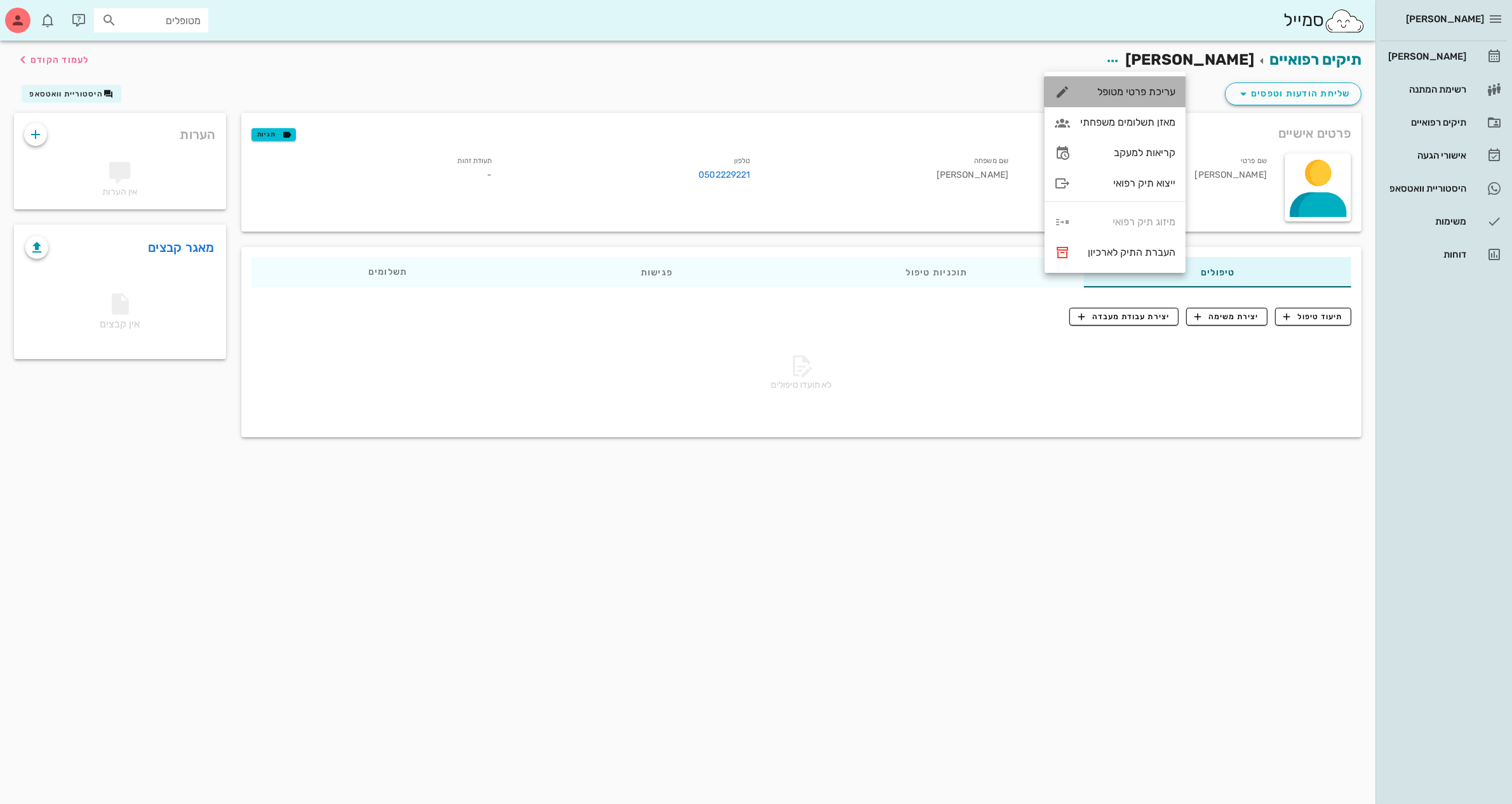
click at [1126, 93] on div "עריכת פרטי מטופל" at bounding box center [1127, 91] width 96 height 12
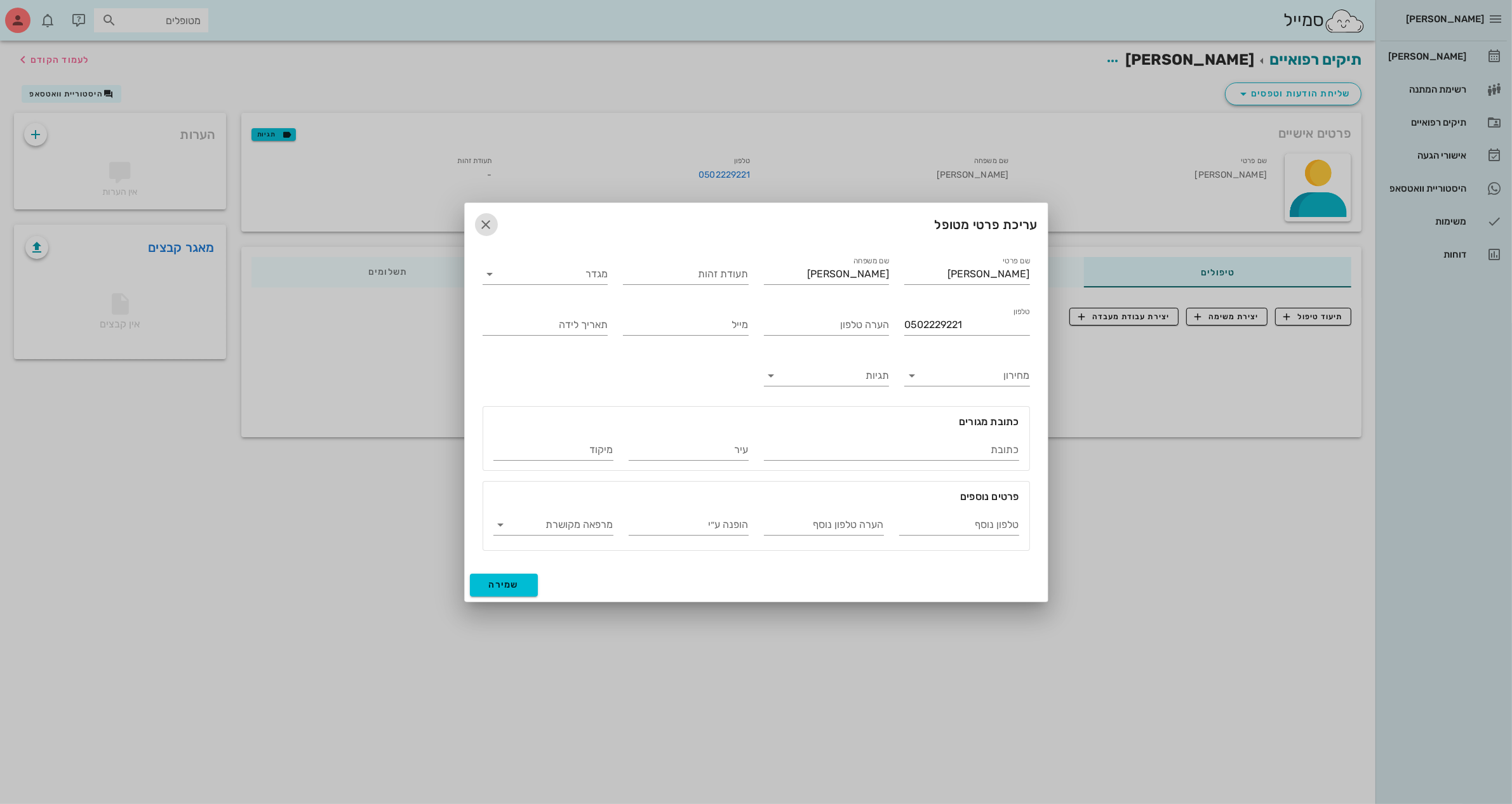
click at [486, 223] on icon "button" at bounding box center [486, 224] width 15 height 15
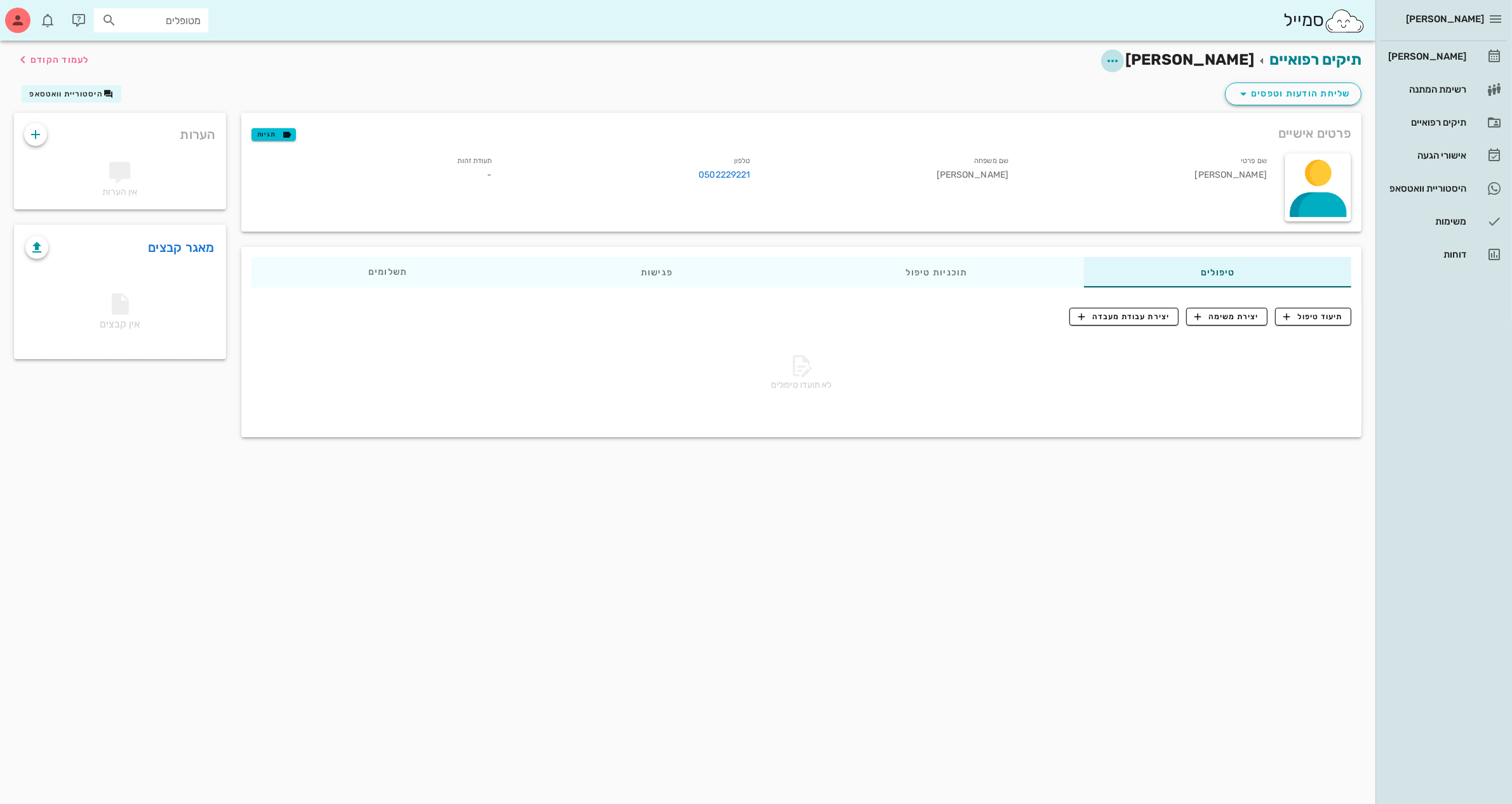
click at [1120, 58] on icon "button" at bounding box center [1112, 61] width 15 height 15
click at [1136, 254] on div "העברת התיק לארכיון" at bounding box center [1127, 252] width 96 height 12
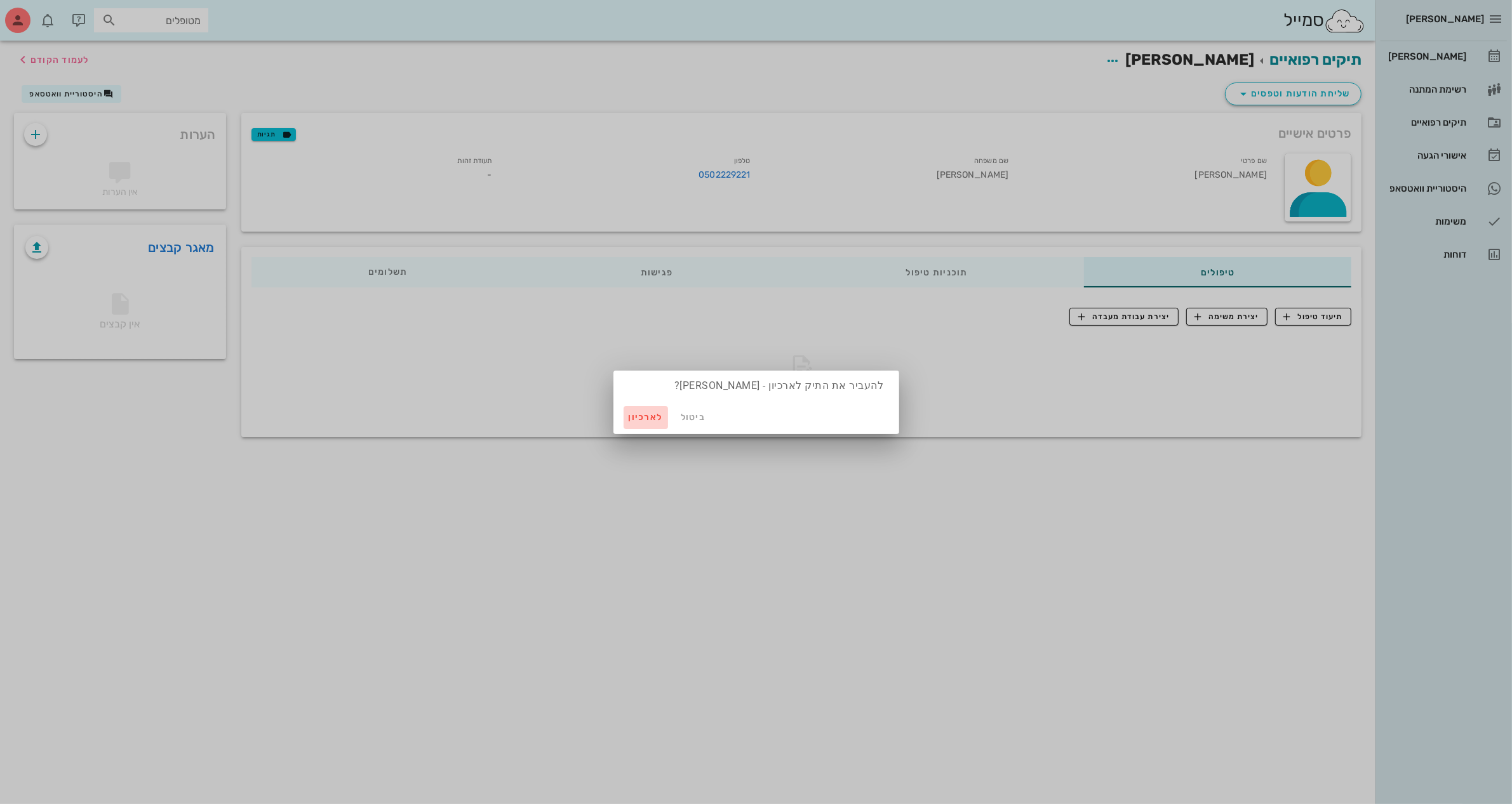
click at [645, 420] on span "לארכיון" at bounding box center [646, 417] width 34 height 11
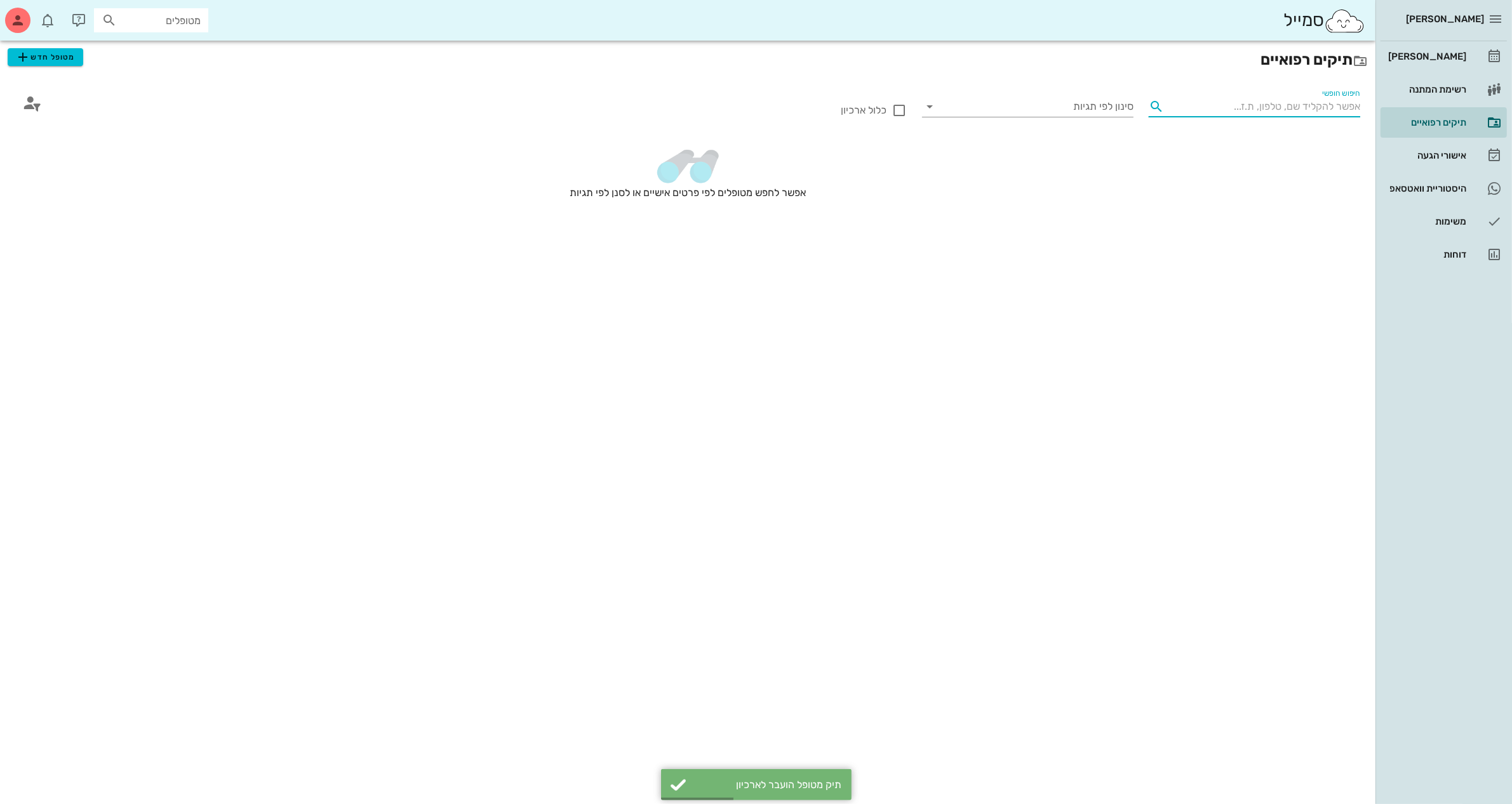
click at [1273, 102] on input "חיפוש חופשי" at bounding box center [1264, 106] width 191 height 20
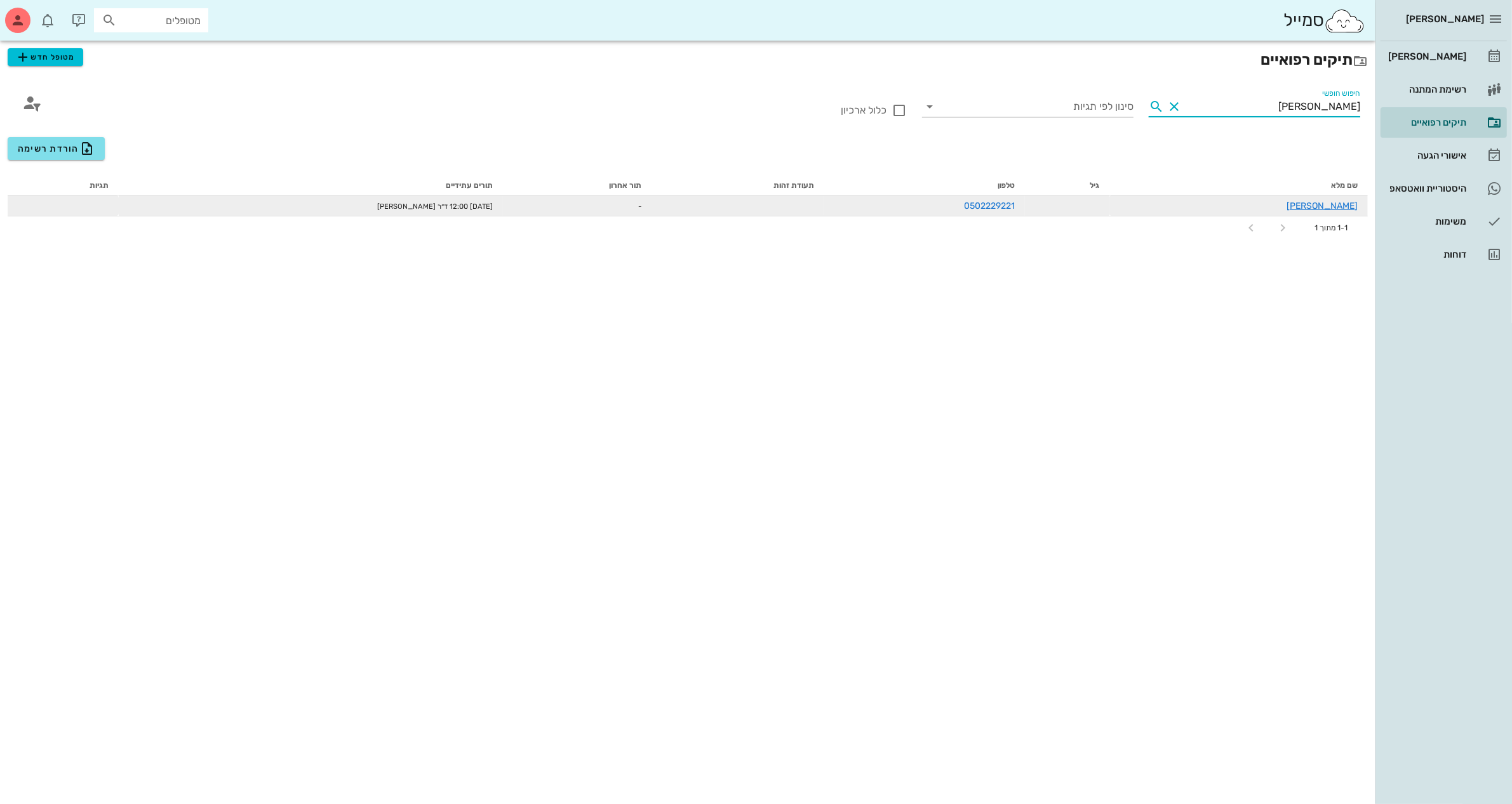
type input "[PERSON_NAME]"
click at [1245, 209] on div "[PERSON_NAME]" at bounding box center [1238, 206] width 238 height 13
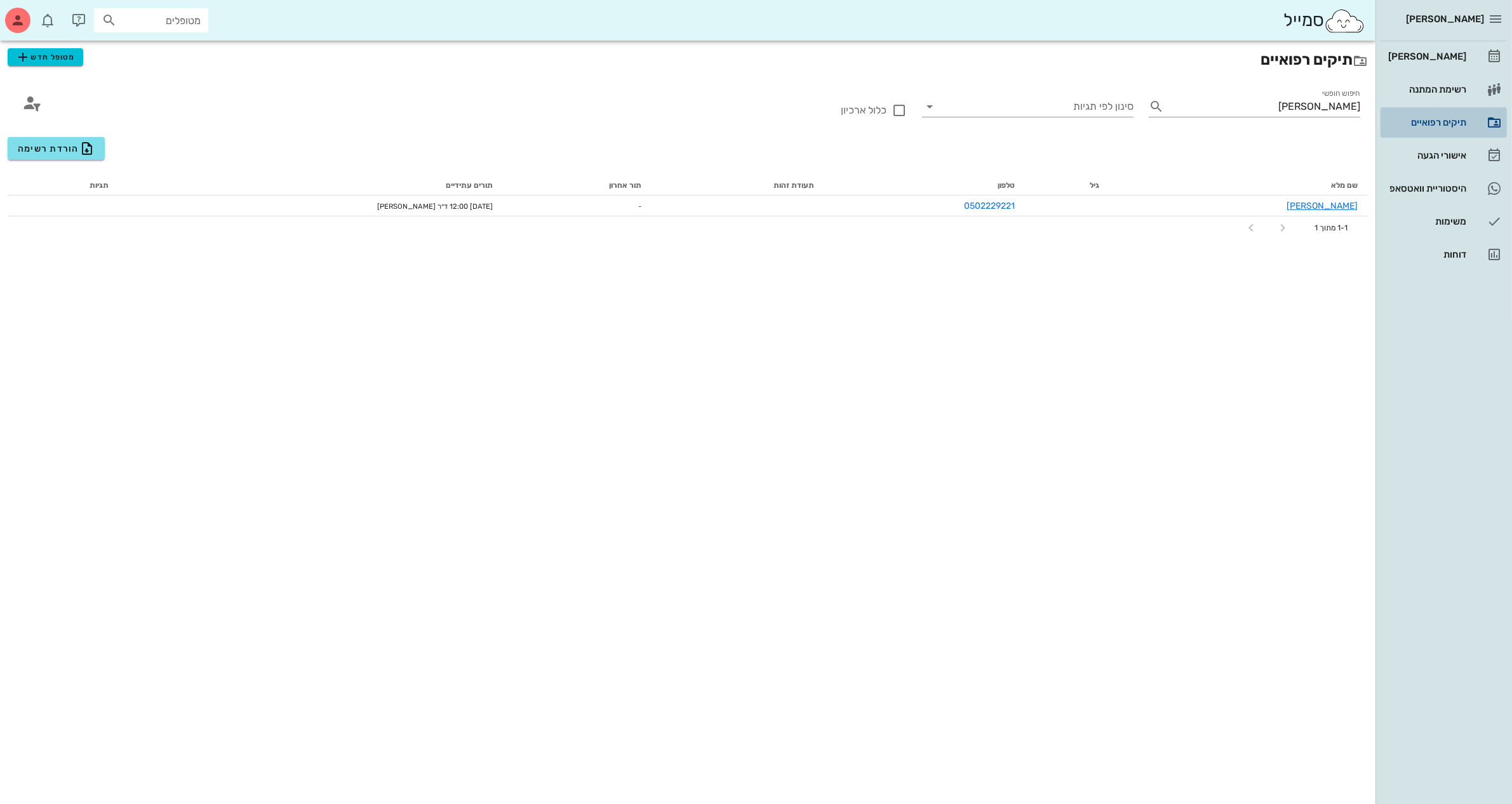
click at [1430, 116] on div "תיקים רפואיים" at bounding box center [1425, 122] width 81 height 20
click at [1431, 49] on div "[PERSON_NAME]" at bounding box center [1425, 56] width 81 height 20
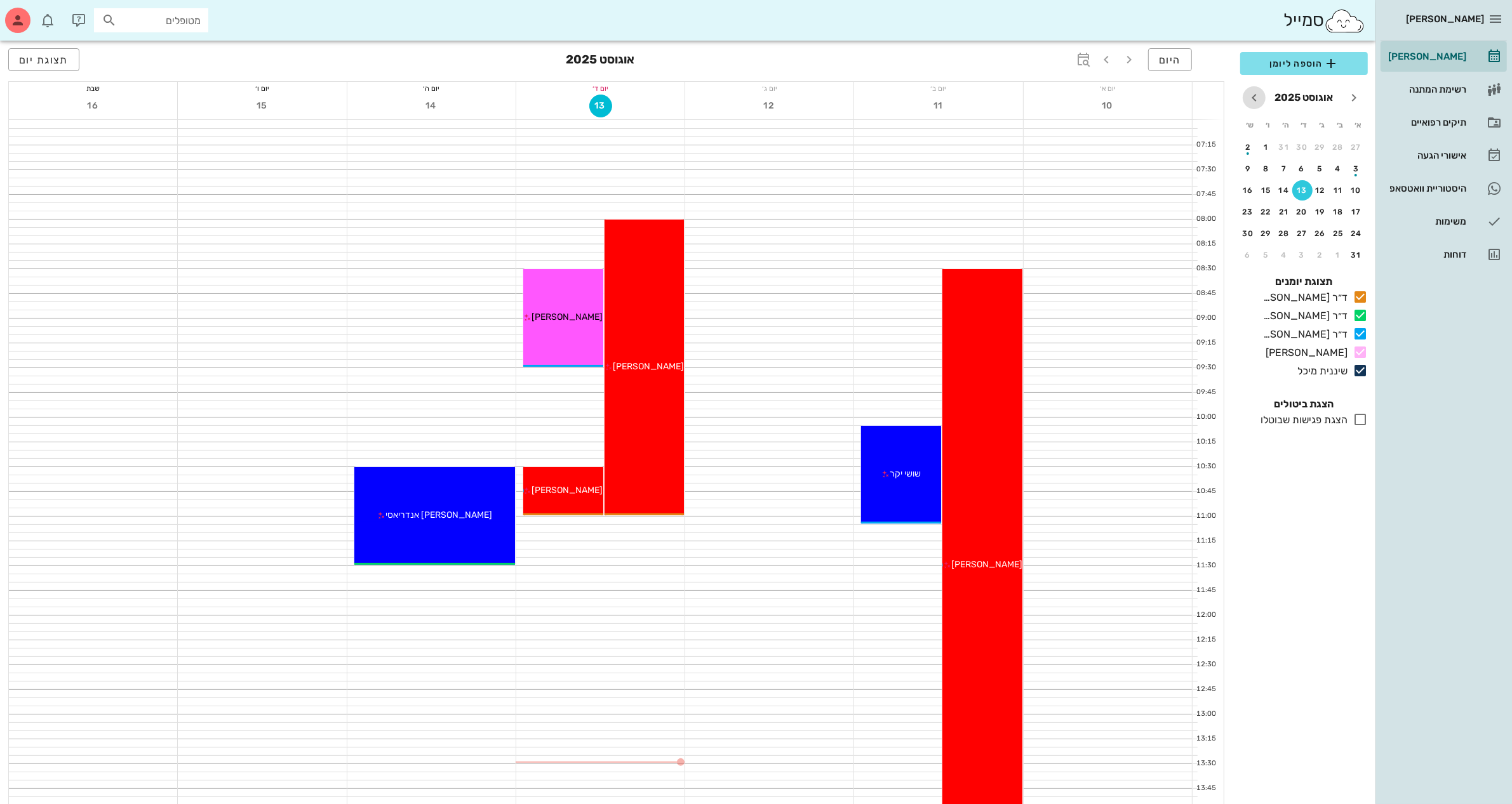
click at [1252, 93] on icon "חודש הבא" at bounding box center [1254, 98] width 15 height 15
click at [1348, 96] on icon "חודש שעבר" at bounding box center [1353, 98] width 15 height 15
click at [1302, 211] on div "20" at bounding box center [1302, 212] width 20 height 9
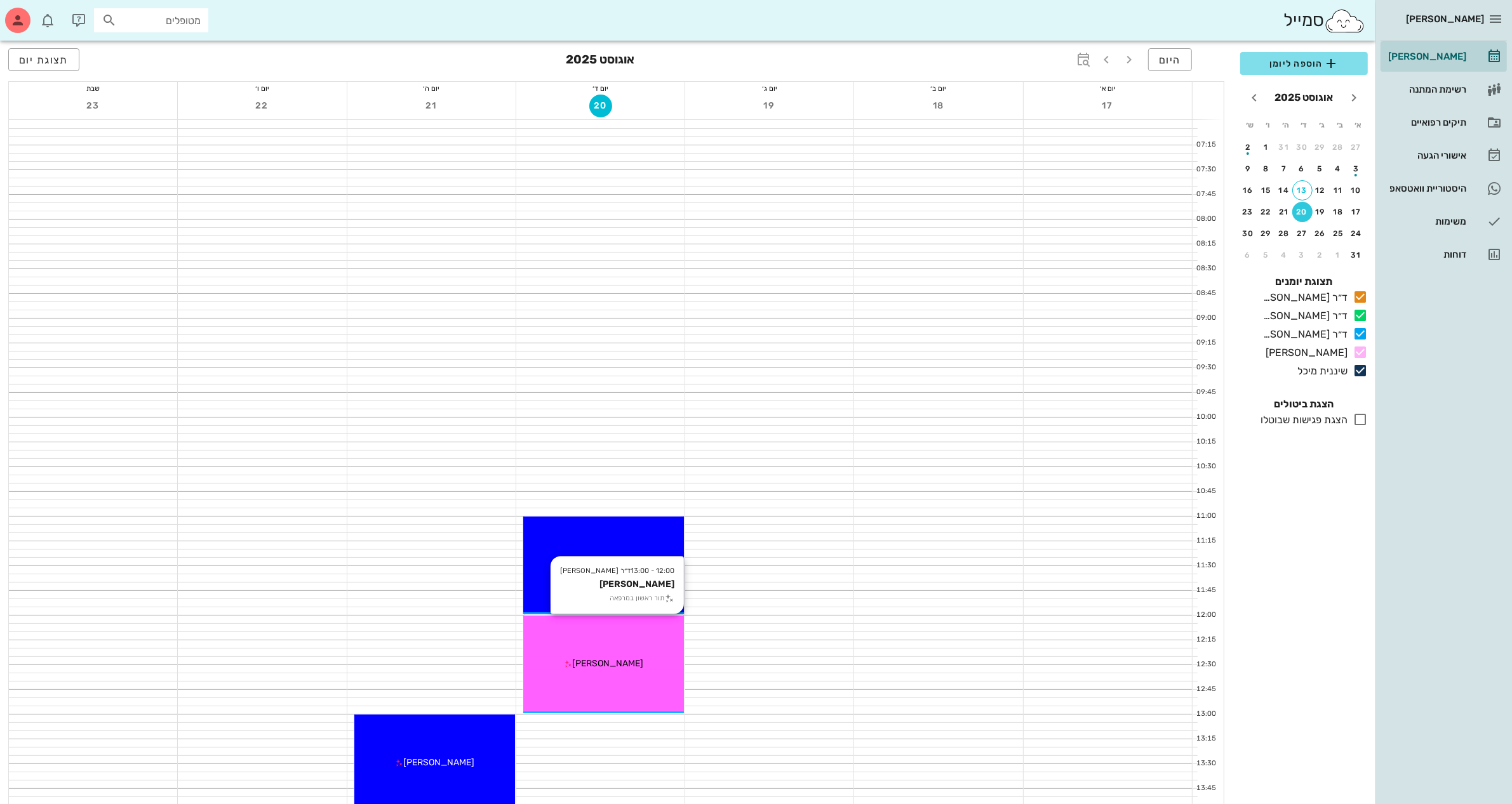
click at [623, 655] on div "12:00 - 13:00 ד״ר [PERSON_NAME] [PERSON_NAME] תור ראשון במרפאה [PERSON_NAME]" at bounding box center [603, 664] width 160 height 98
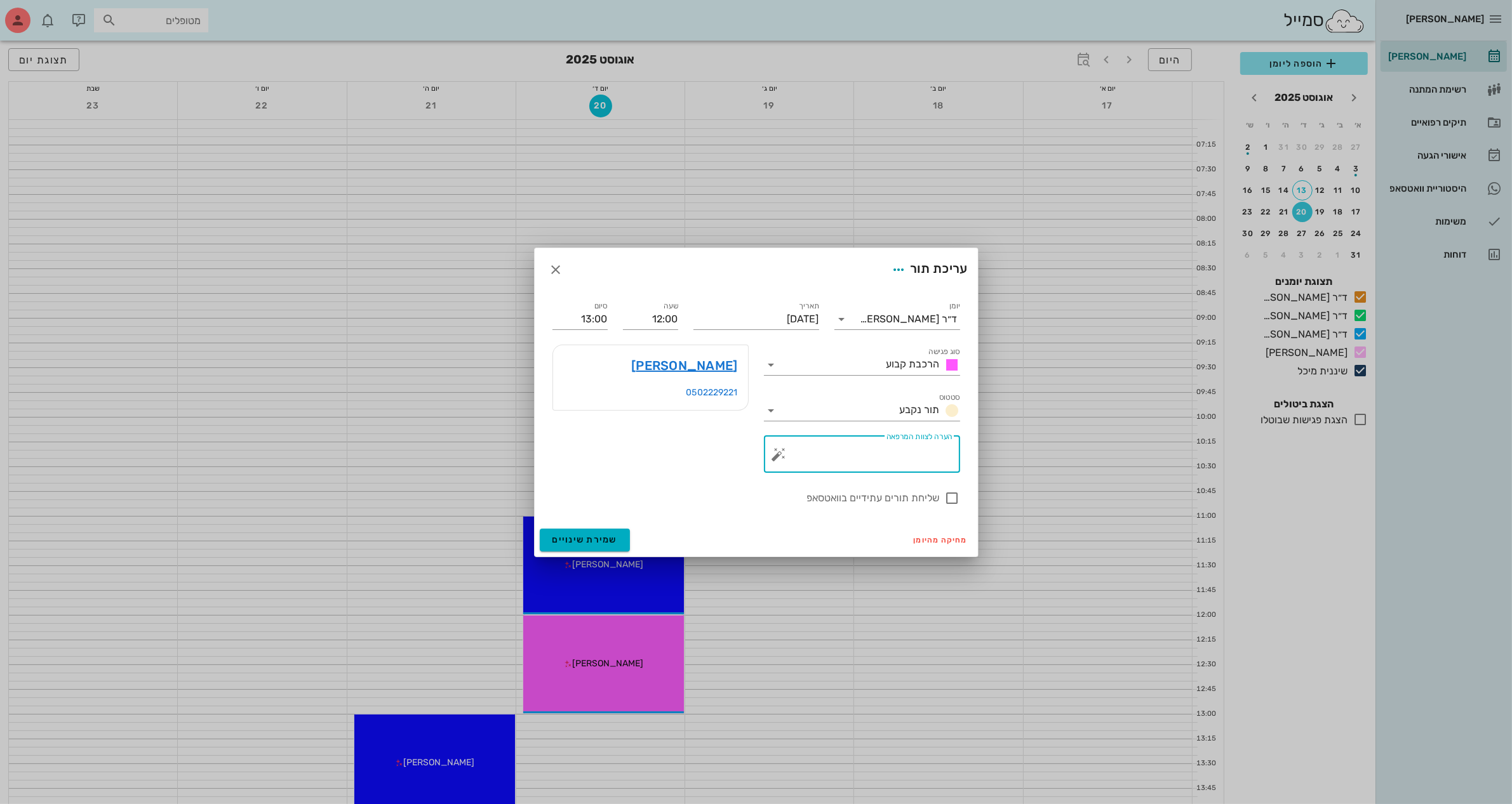
click at [825, 460] on textarea "הערה לצוות המרפאה" at bounding box center [867, 458] width 171 height 31
type textarea "הרכבה לקבוע"
click at [575, 535] on span "שמירת שינויים" at bounding box center [585, 539] width 66 height 11
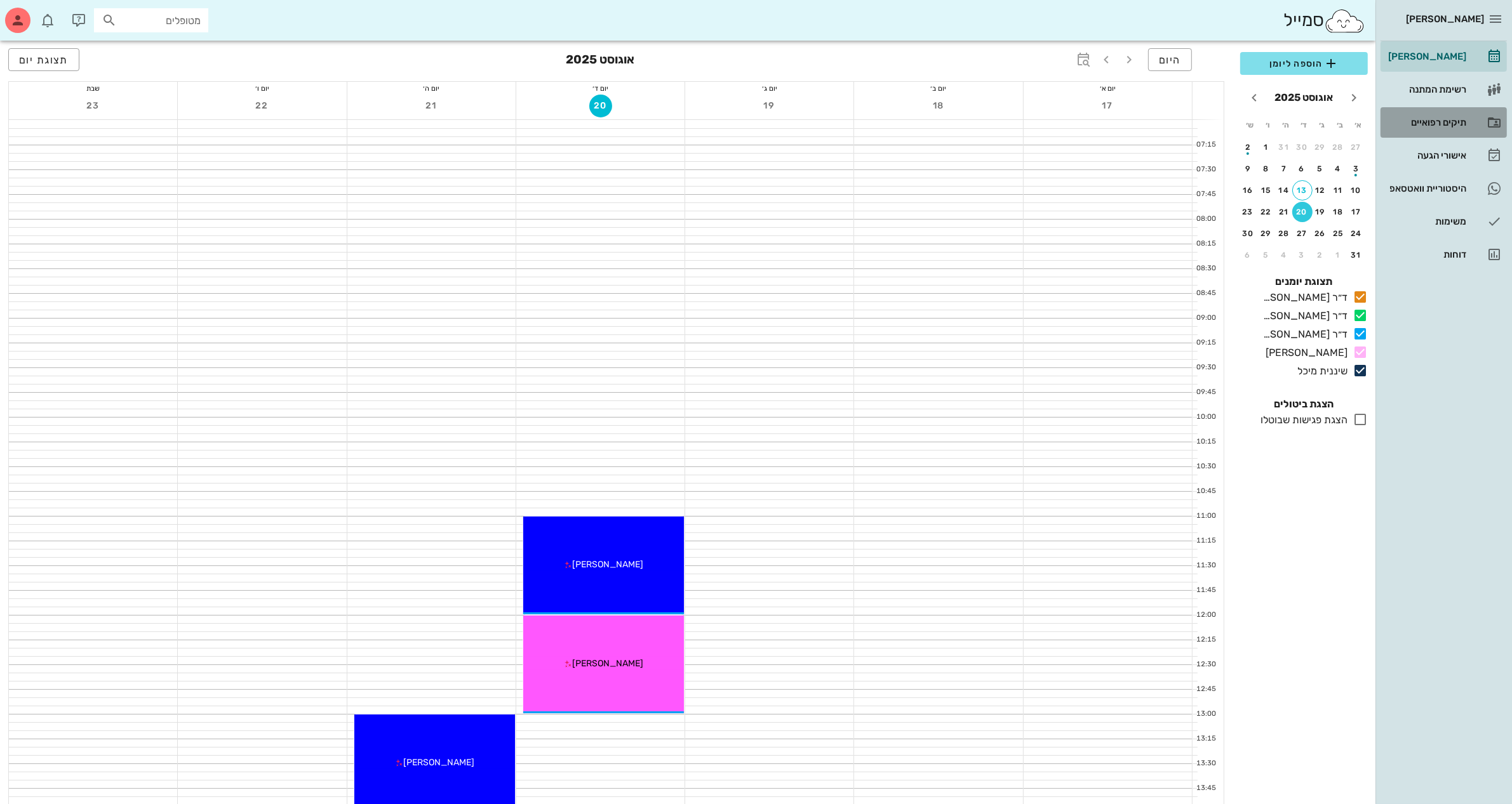
click at [1420, 121] on div "תיקים רפואיים" at bounding box center [1425, 122] width 81 height 10
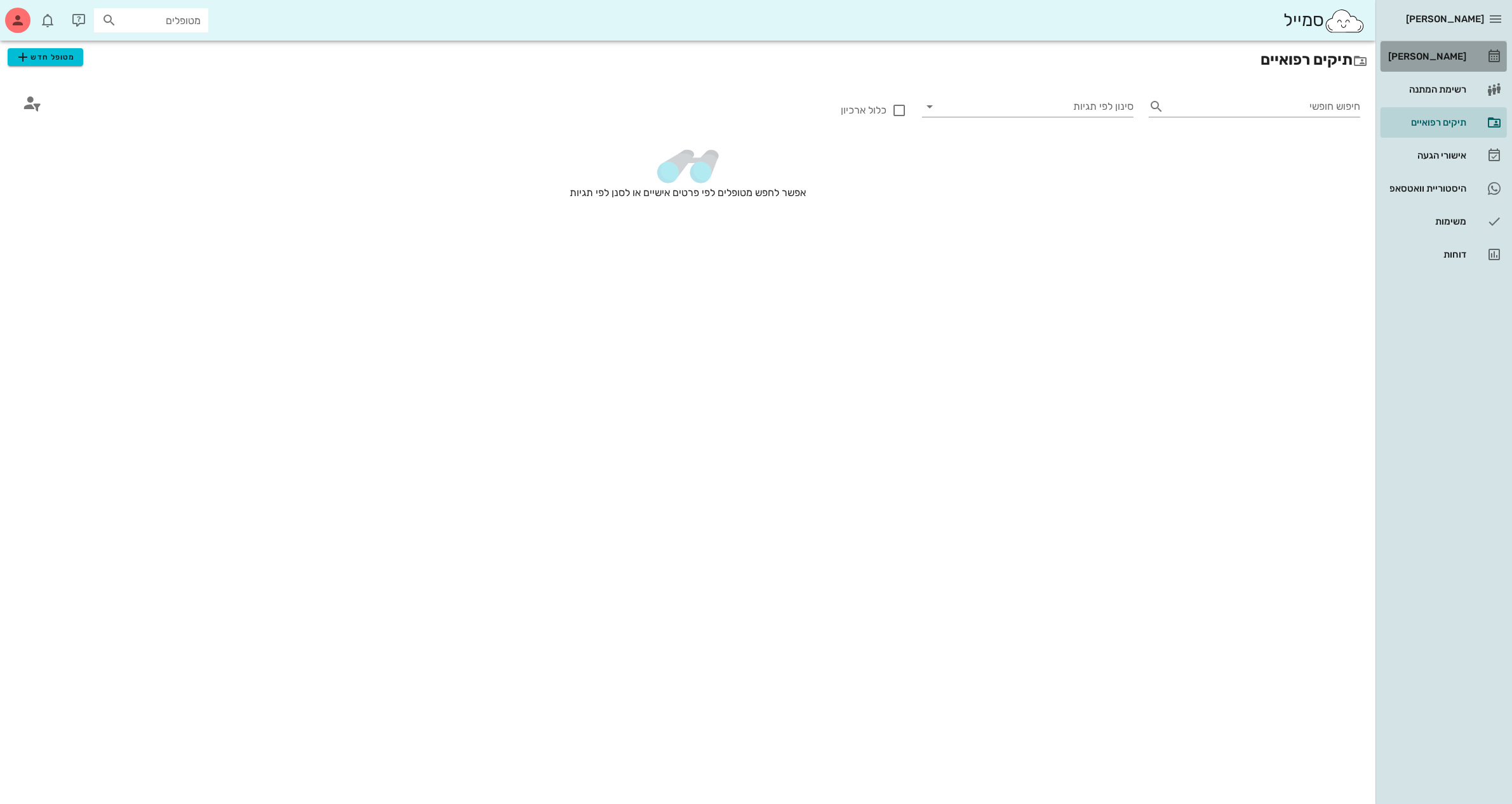
click at [1440, 57] on div "[PERSON_NAME]" at bounding box center [1425, 56] width 81 height 10
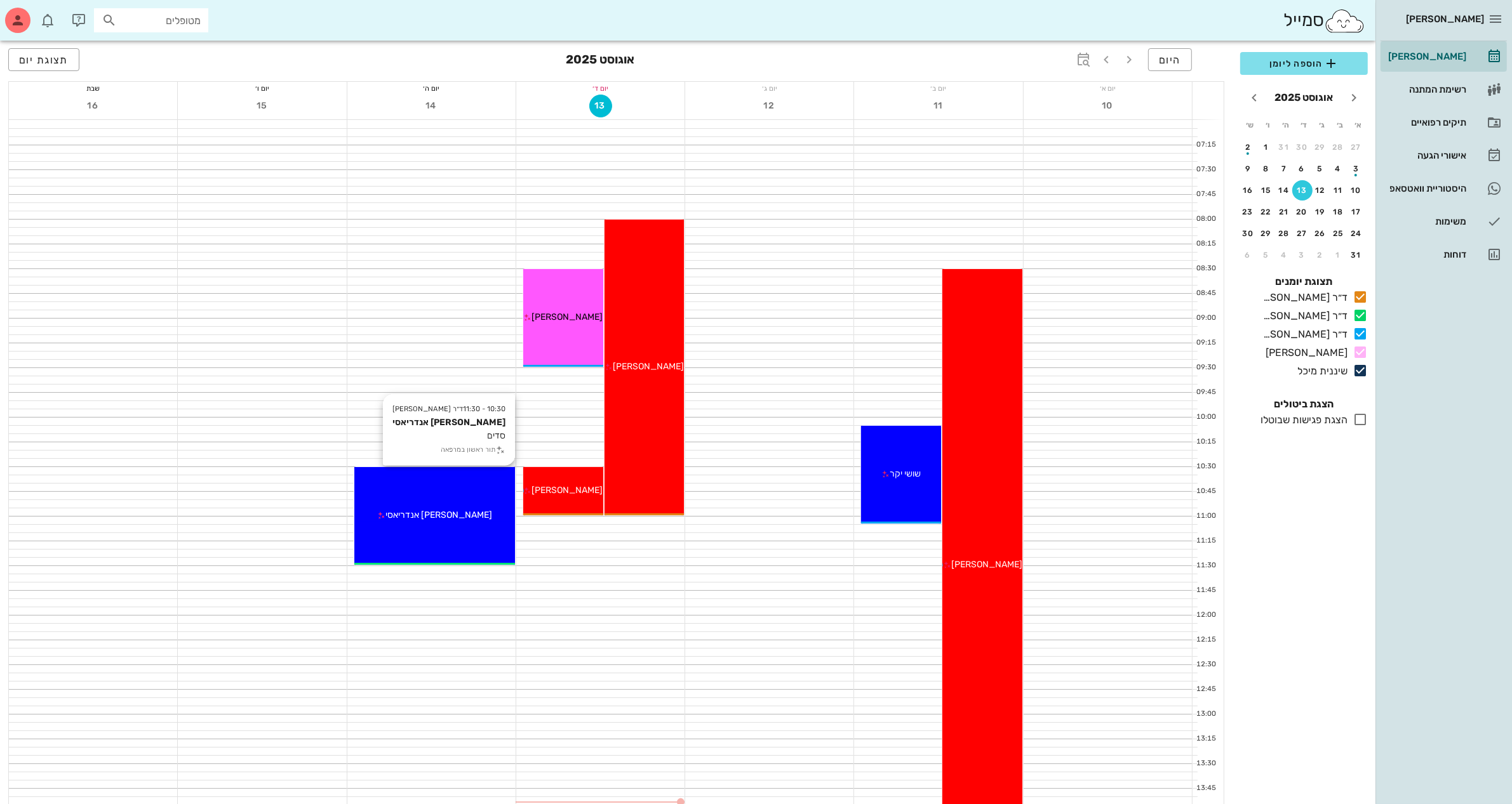
click at [474, 517] on div "[PERSON_NAME] אנדריאסי" at bounding box center [434, 515] width 160 height 13
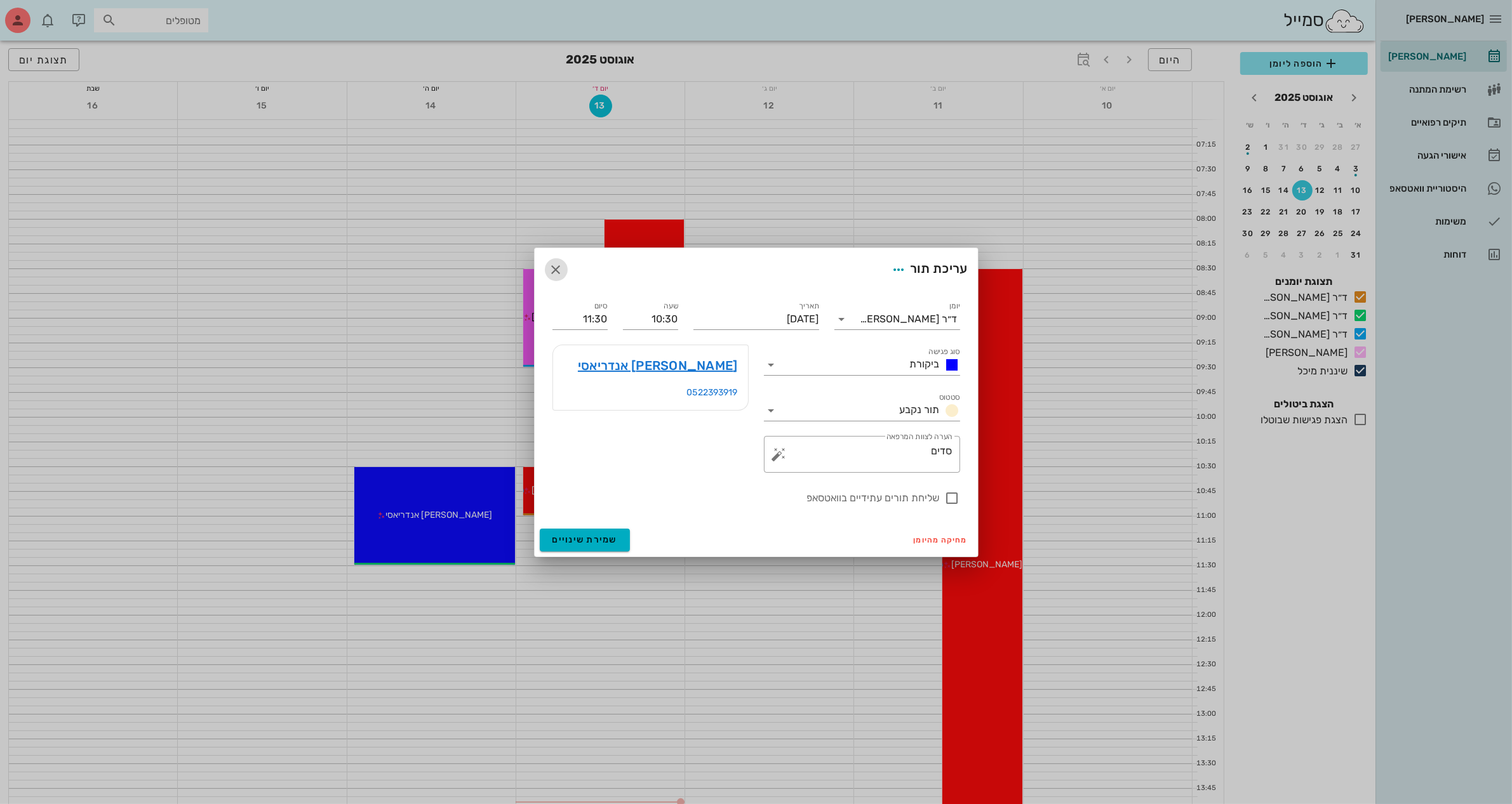
click at [553, 267] on icon "button" at bounding box center [556, 270] width 15 height 15
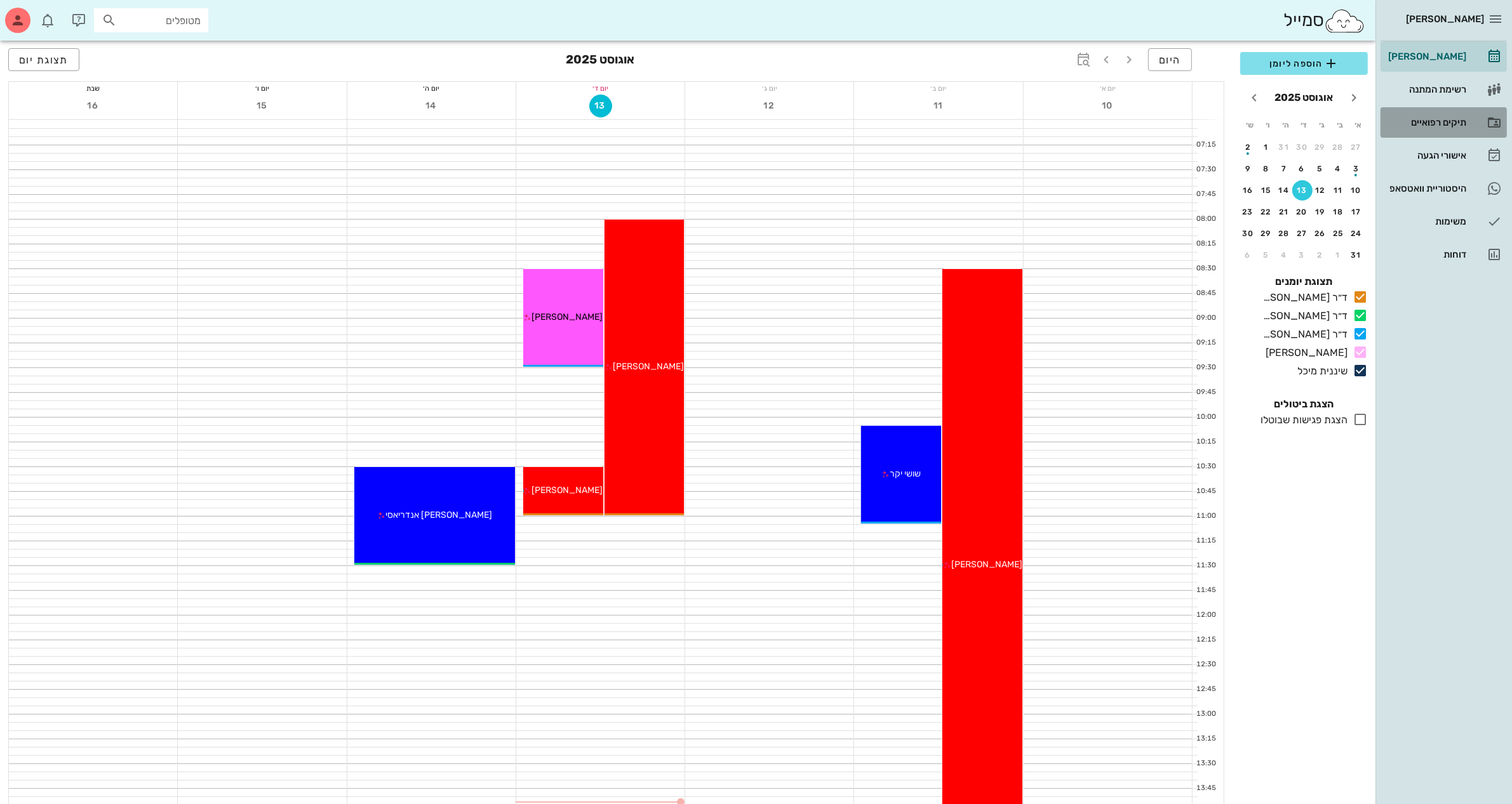
click at [1435, 115] on div "תיקים רפואיים" at bounding box center [1425, 122] width 81 height 20
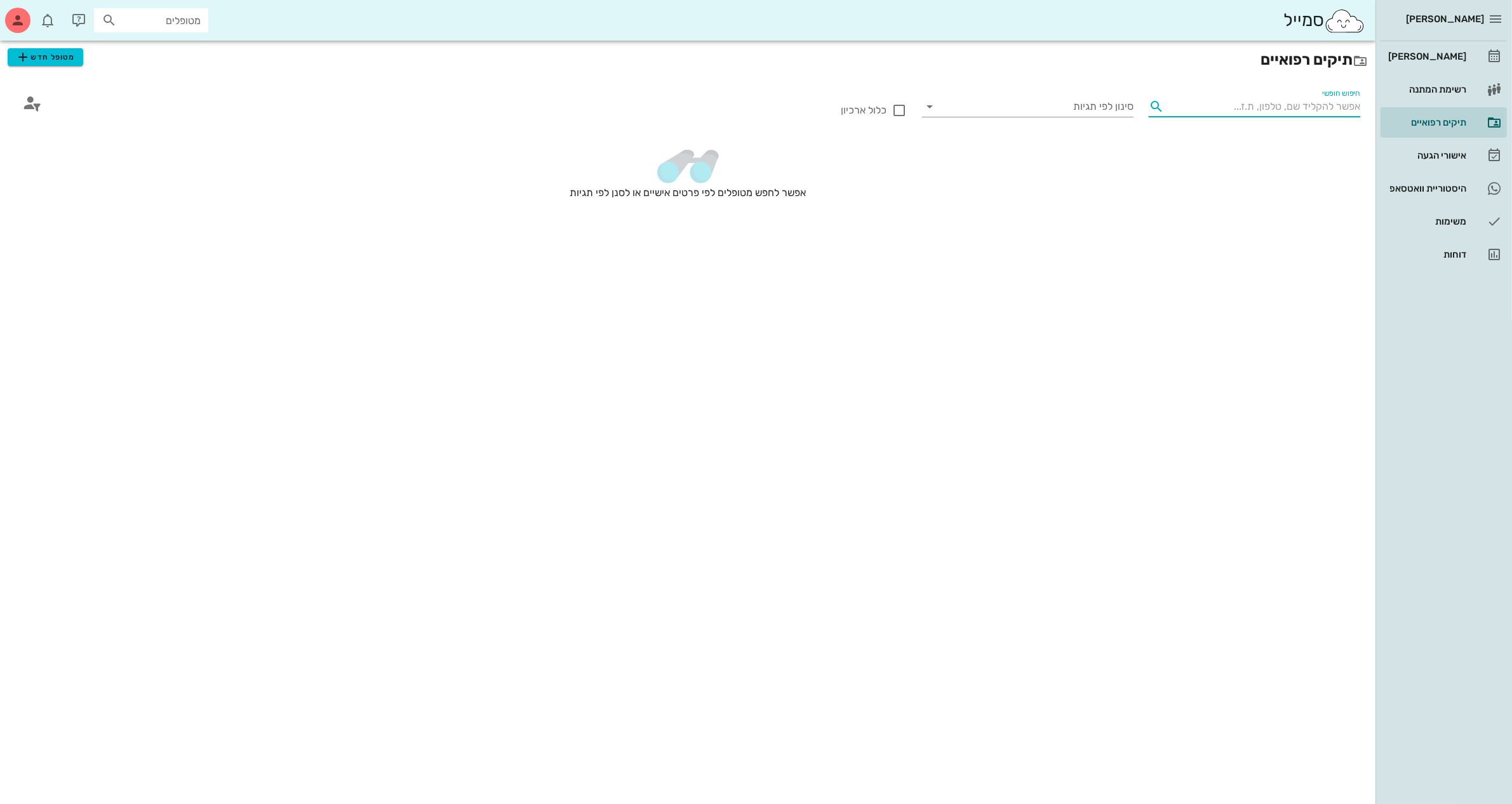
click at [1206, 105] on input "חיפוש חופשי" at bounding box center [1264, 106] width 191 height 20
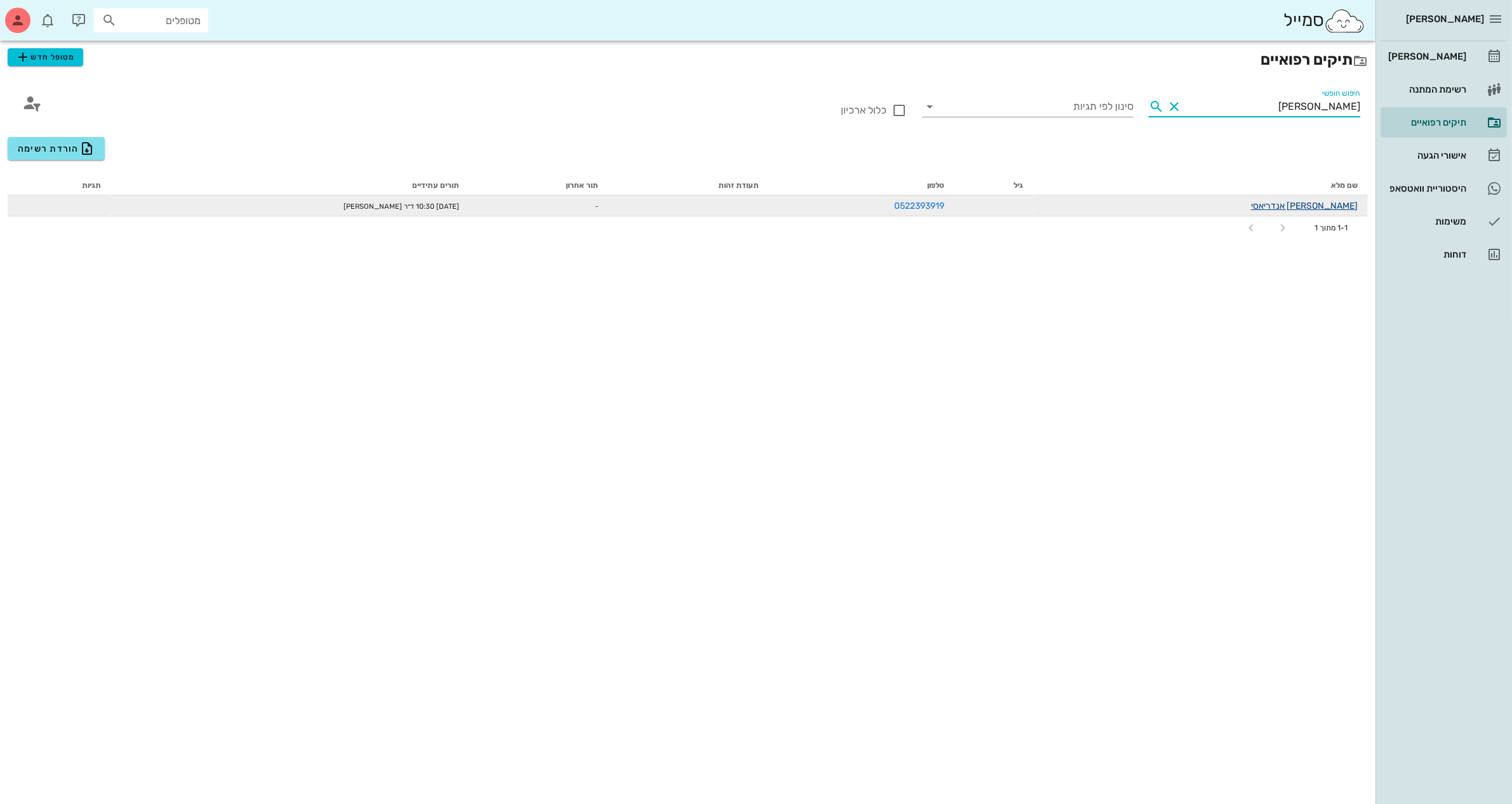
type input "[PERSON_NAME]"
click at [1328, 205] on link "[PERSON_NAME] אנדריאסי" at bounding box center [1303, 205] width 106 height 11
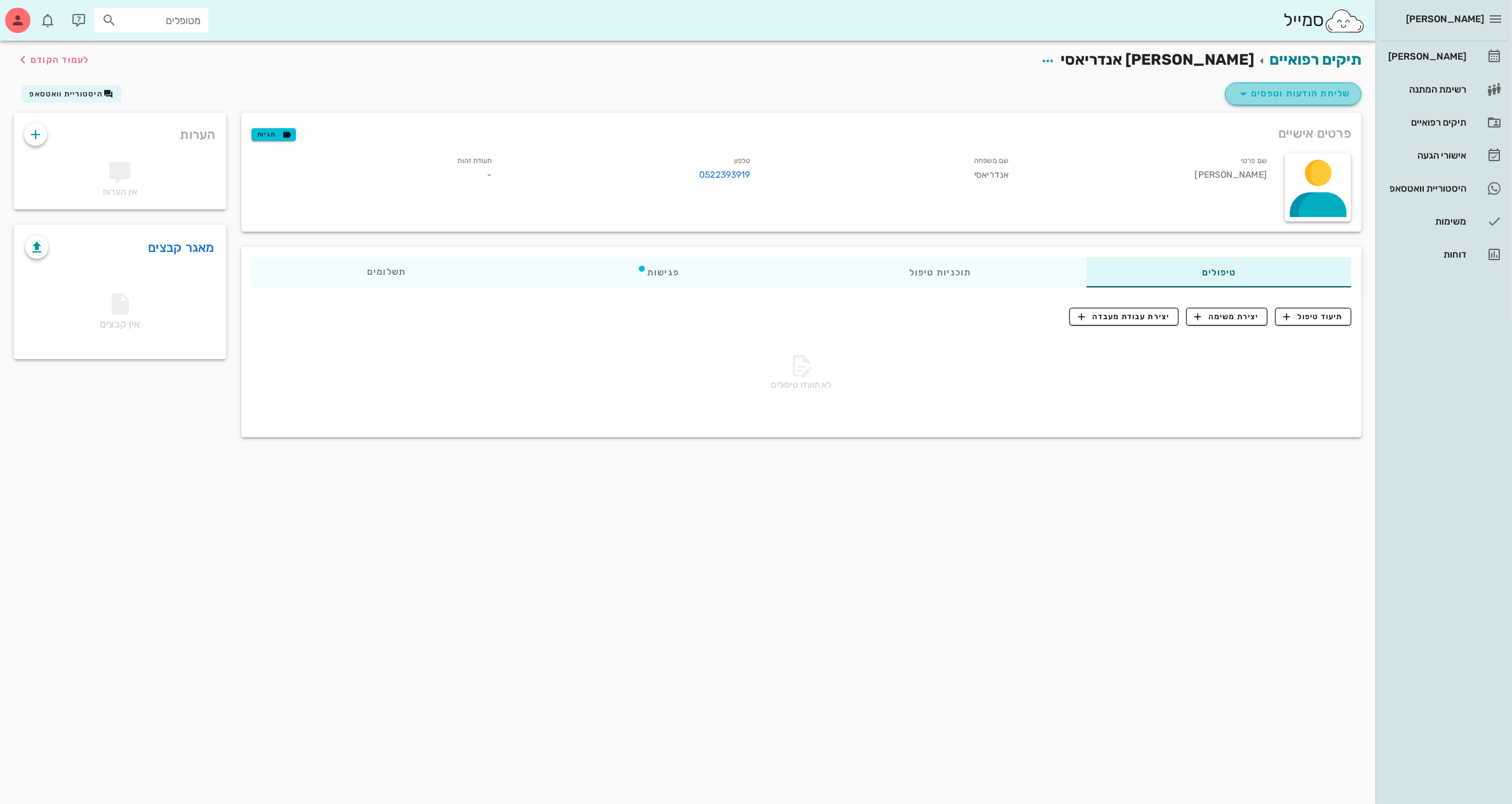
click at [1303, 93] on span "שליחת הודעות וטפסים" at bounding box center [1293, 94] width 115 height 15
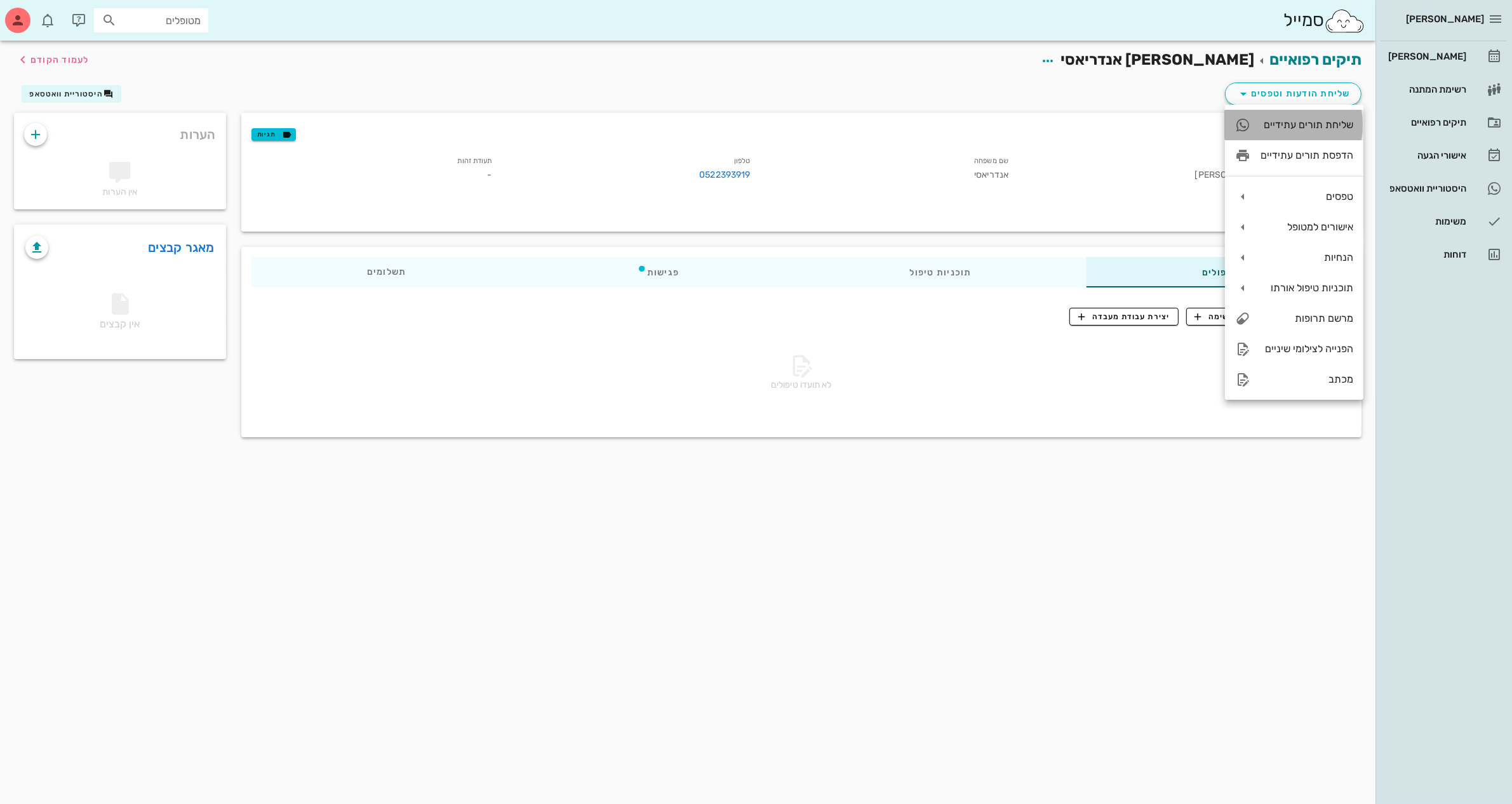
click at [1284, 124] on div "שליחת תורים עתידיים" at bounding box center [1307, 125] width 93 height 12
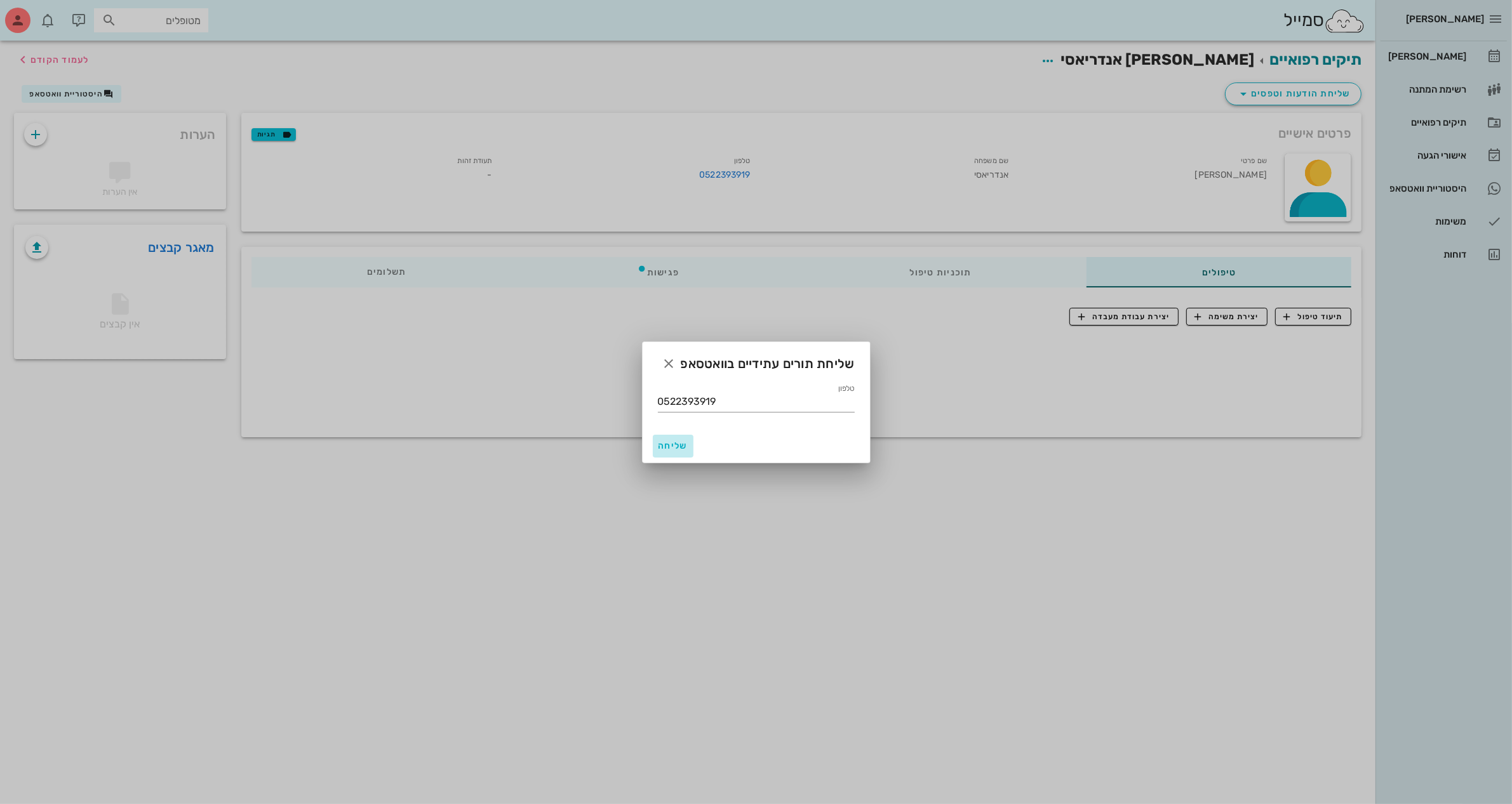
click at [666, 448] on span "שליחה" at bounding box center [673, 445] width 31 height 11
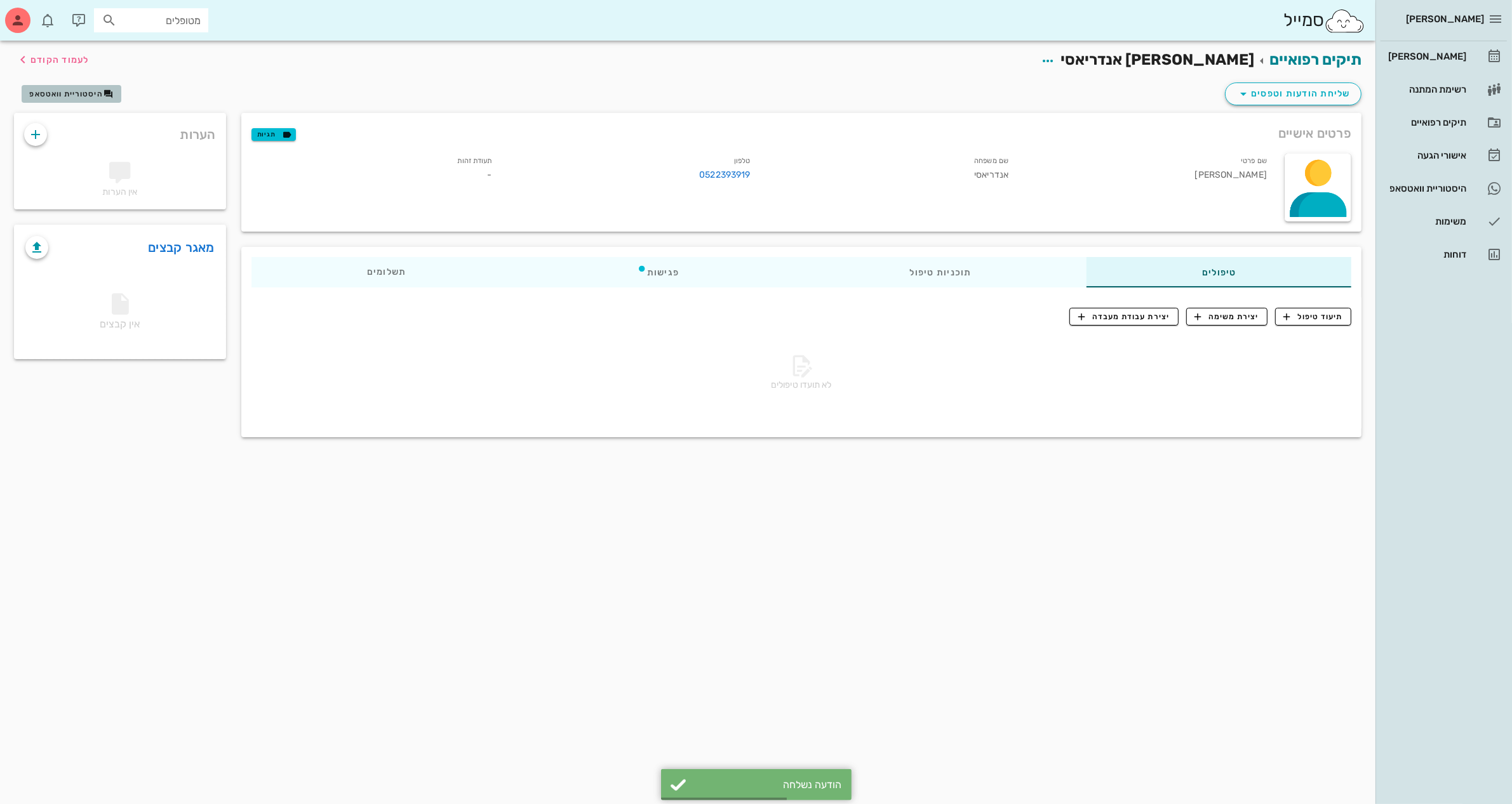
click at [63, 91] on span "היסטוריית וואטסאפ" at bounding box center [66, 94] width 74 height 9
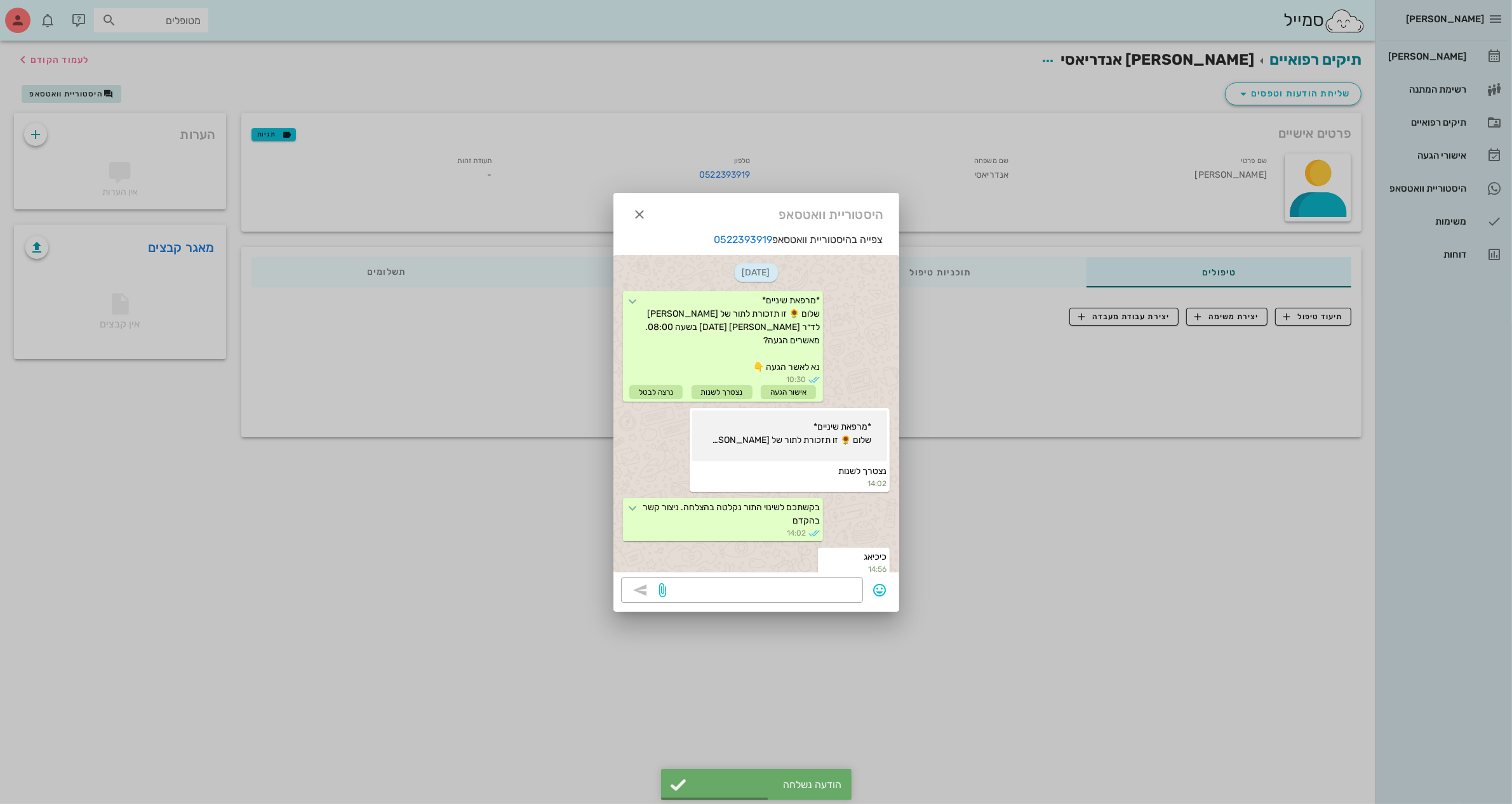
scroll to position [206, 0]
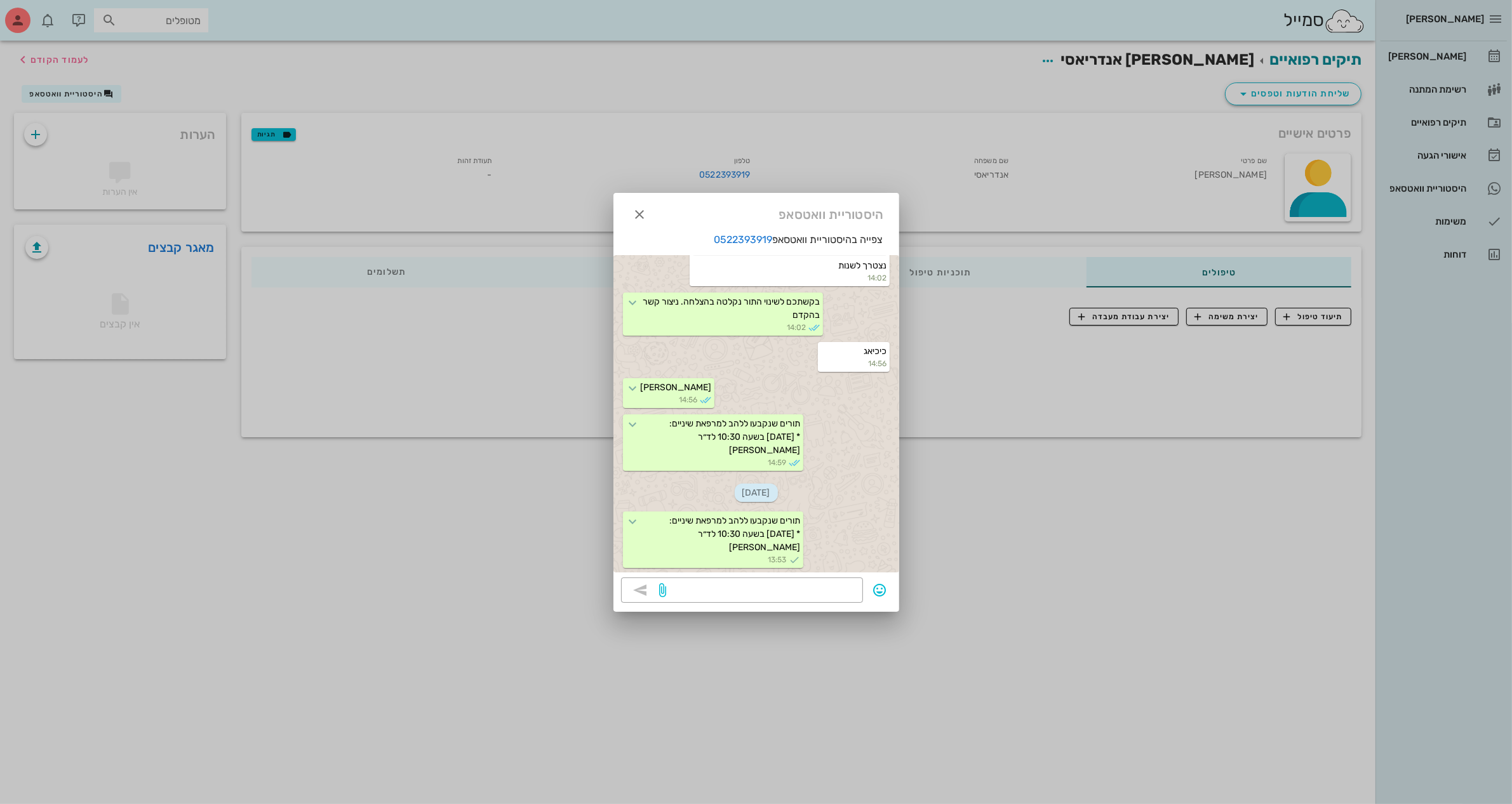
click at [1290, 93] on div at bounding box center [756, 402] width 1512 height 804
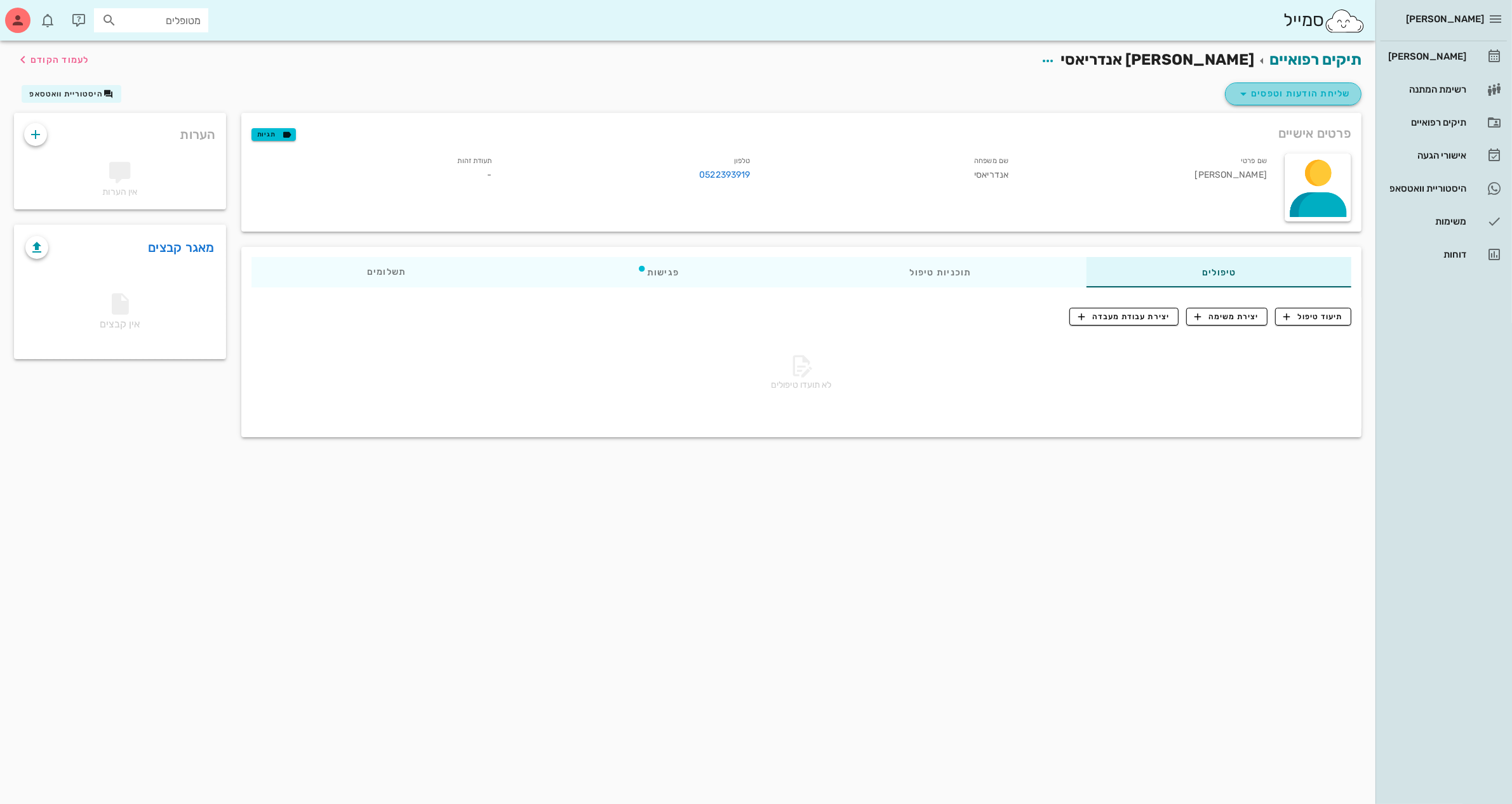
click at [1279, 96] on span "שליחת הודעות וטפסים" at bounding box center [1293, 94] width 115 height 15
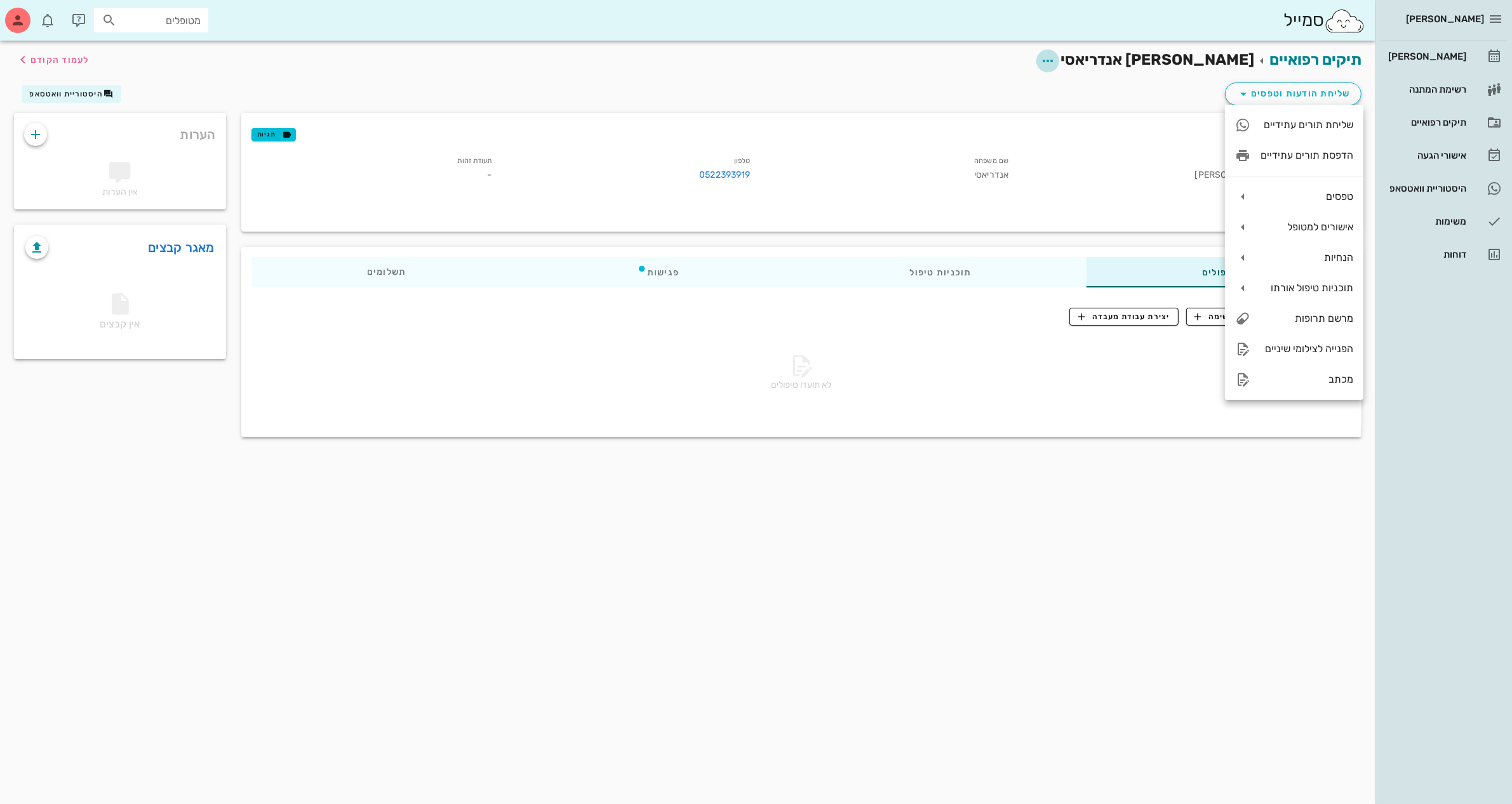
click at [1055, 61] on icon "button" at bounding box center [1048, 61] width 15 height 15
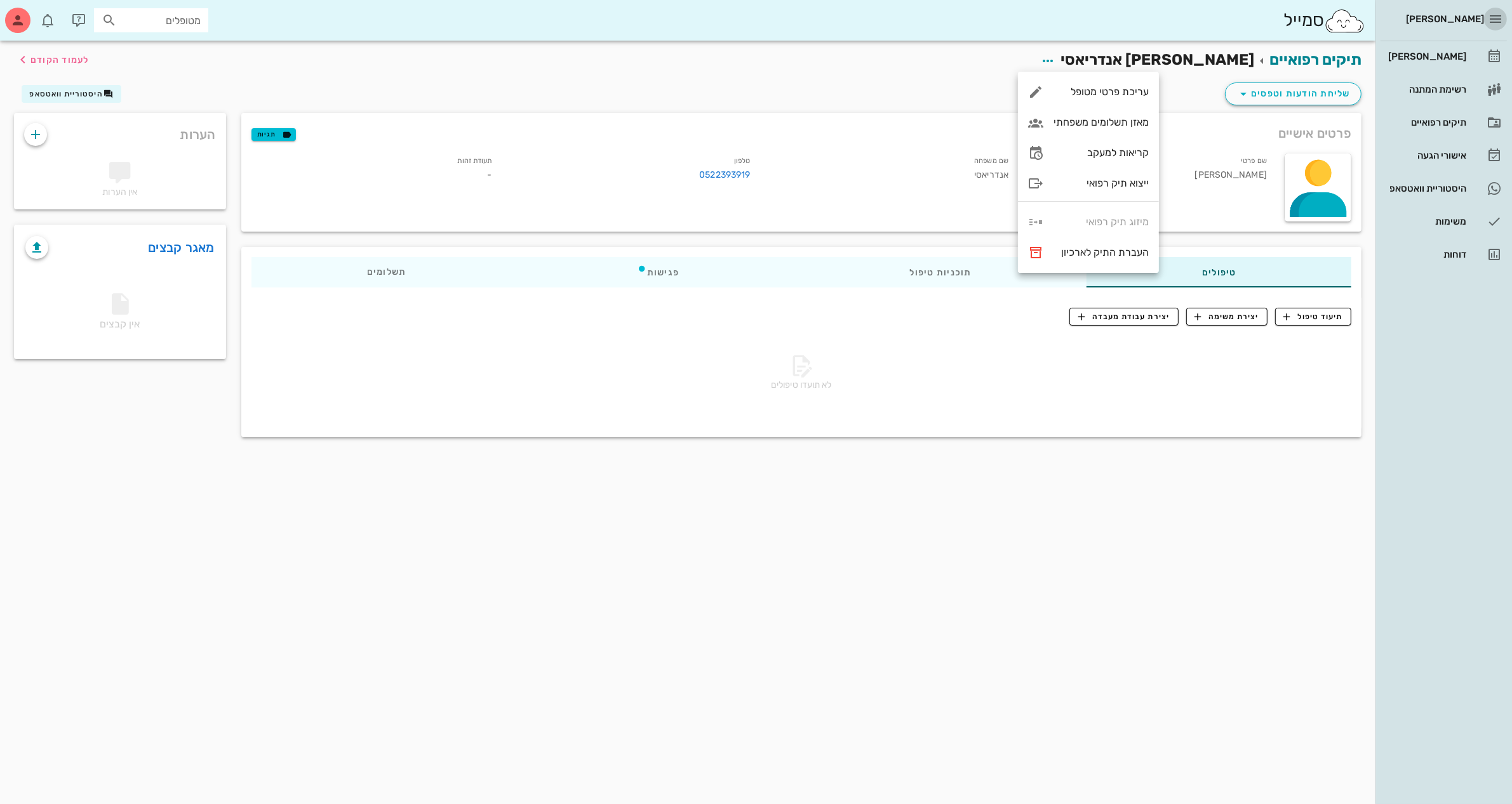
click at [1500, 17] on icon "button" at bounding box center [1495, 19] width 15 height 15
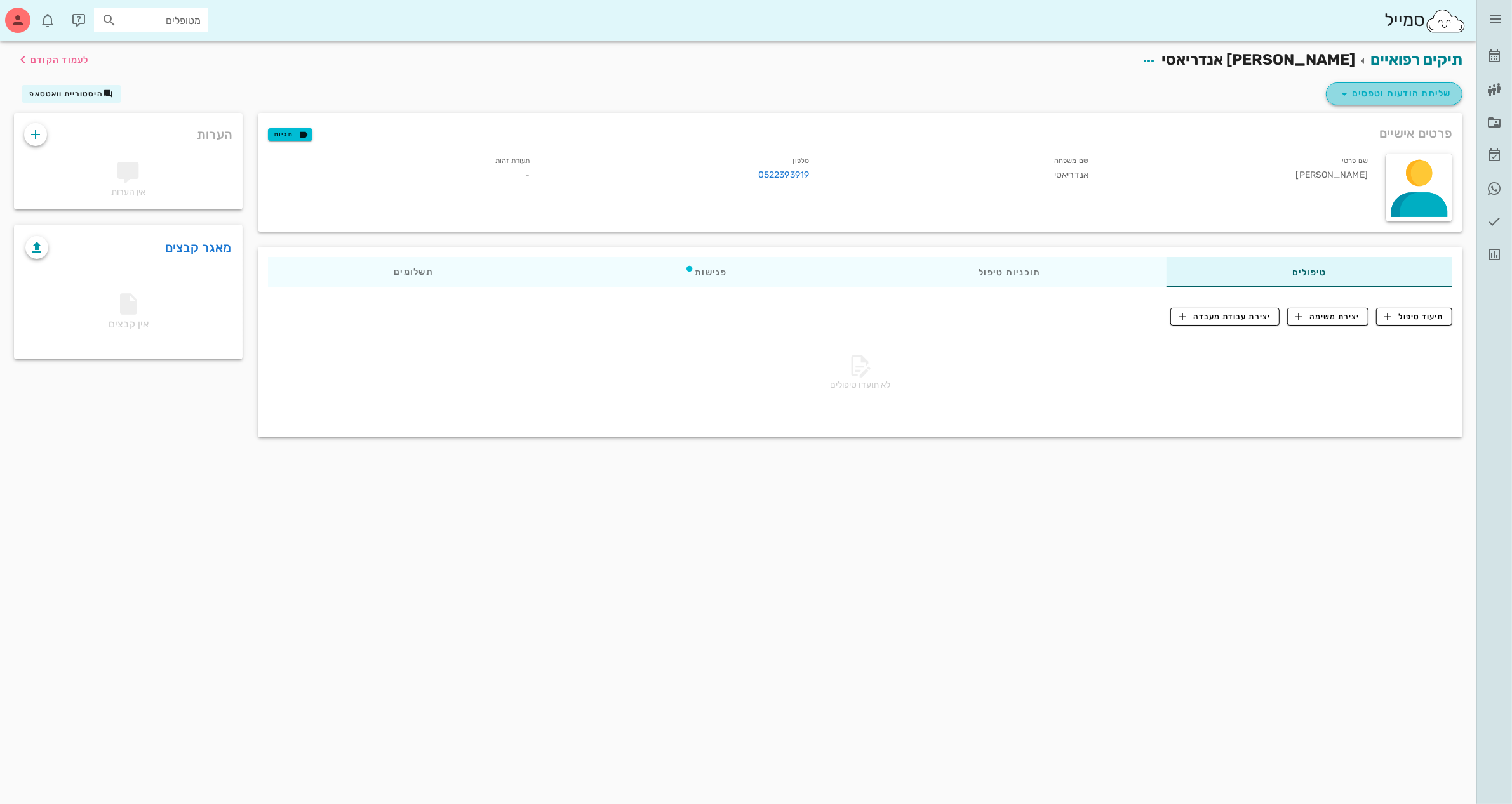
click at [1339, 93] on icon "button" at bounding box center [1344, 94] width 15 height 15
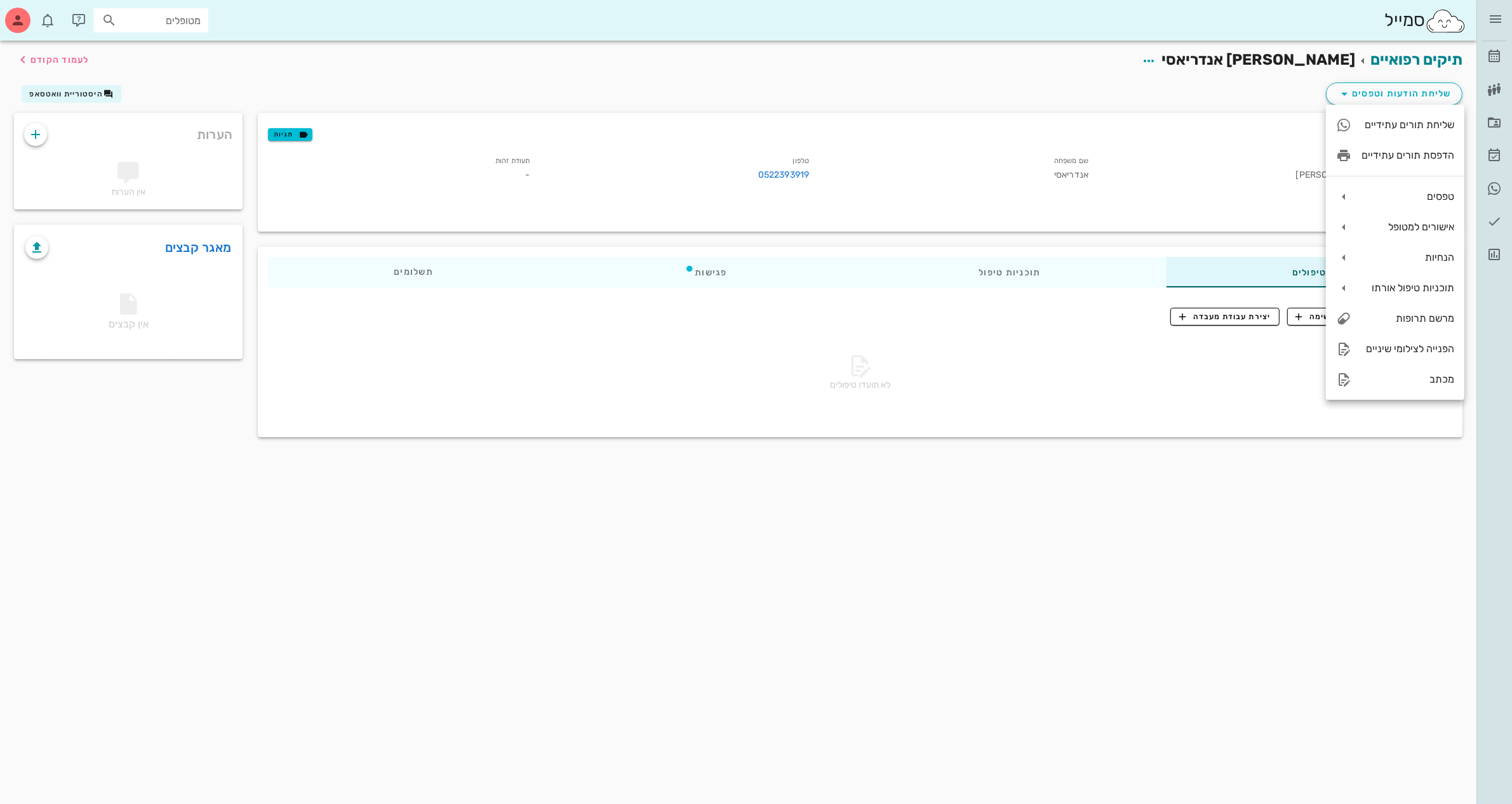
click at [1112, 521] on div "תיקים רפואיים [PERSON_NAME] אנדריאסי לעמוד הקודם שליחת הודעות וטפסים היסטוריית …" at bounding box center [738, 422] width 1476 height 763
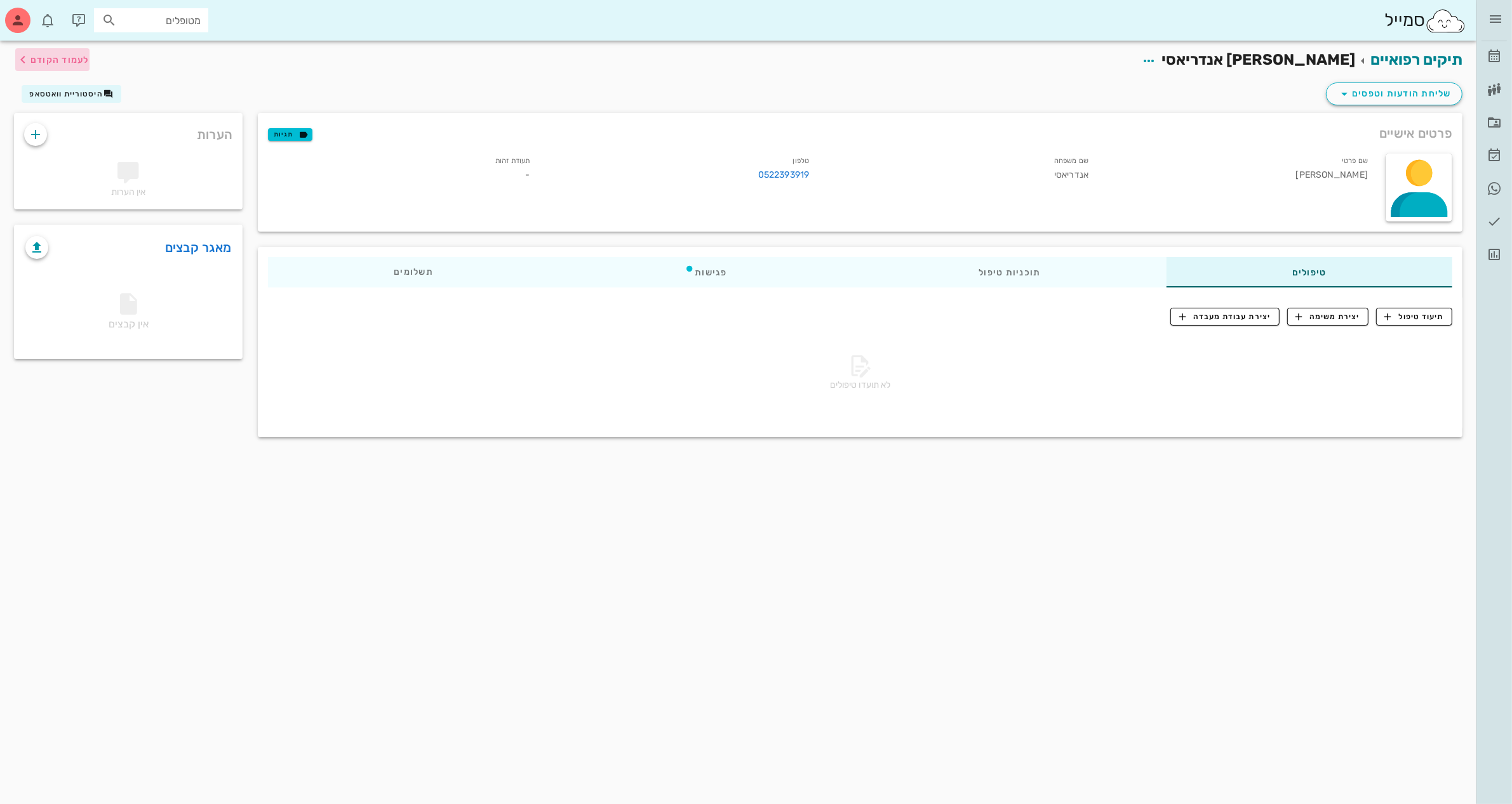
click at [69, 61] on span "לעמוד הקודם" at bounding box center [60, 60] width 59 height 11
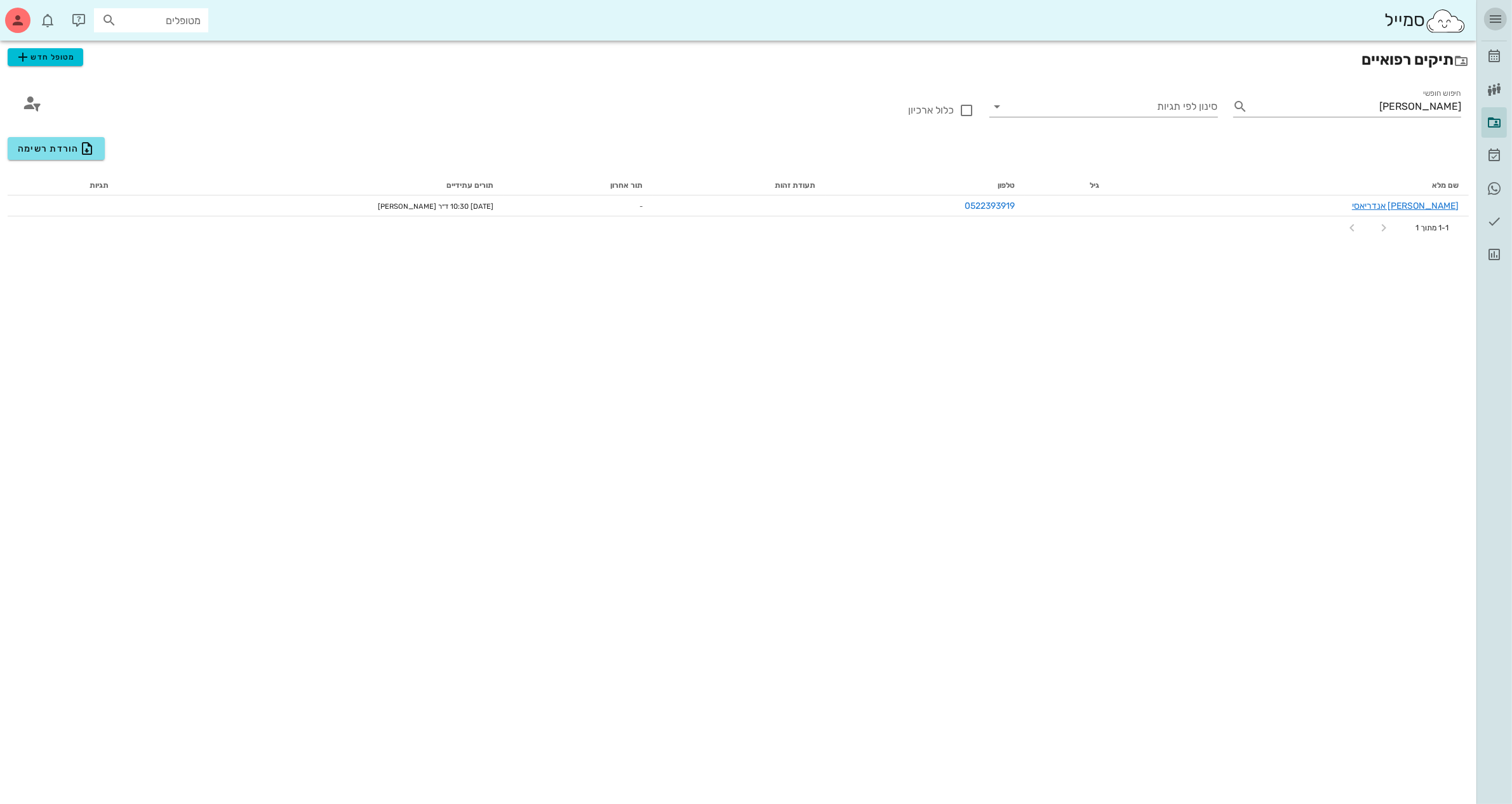
click at [1494, 12] on icon "button" at bounding box center [1495, 19] width 15 height 15
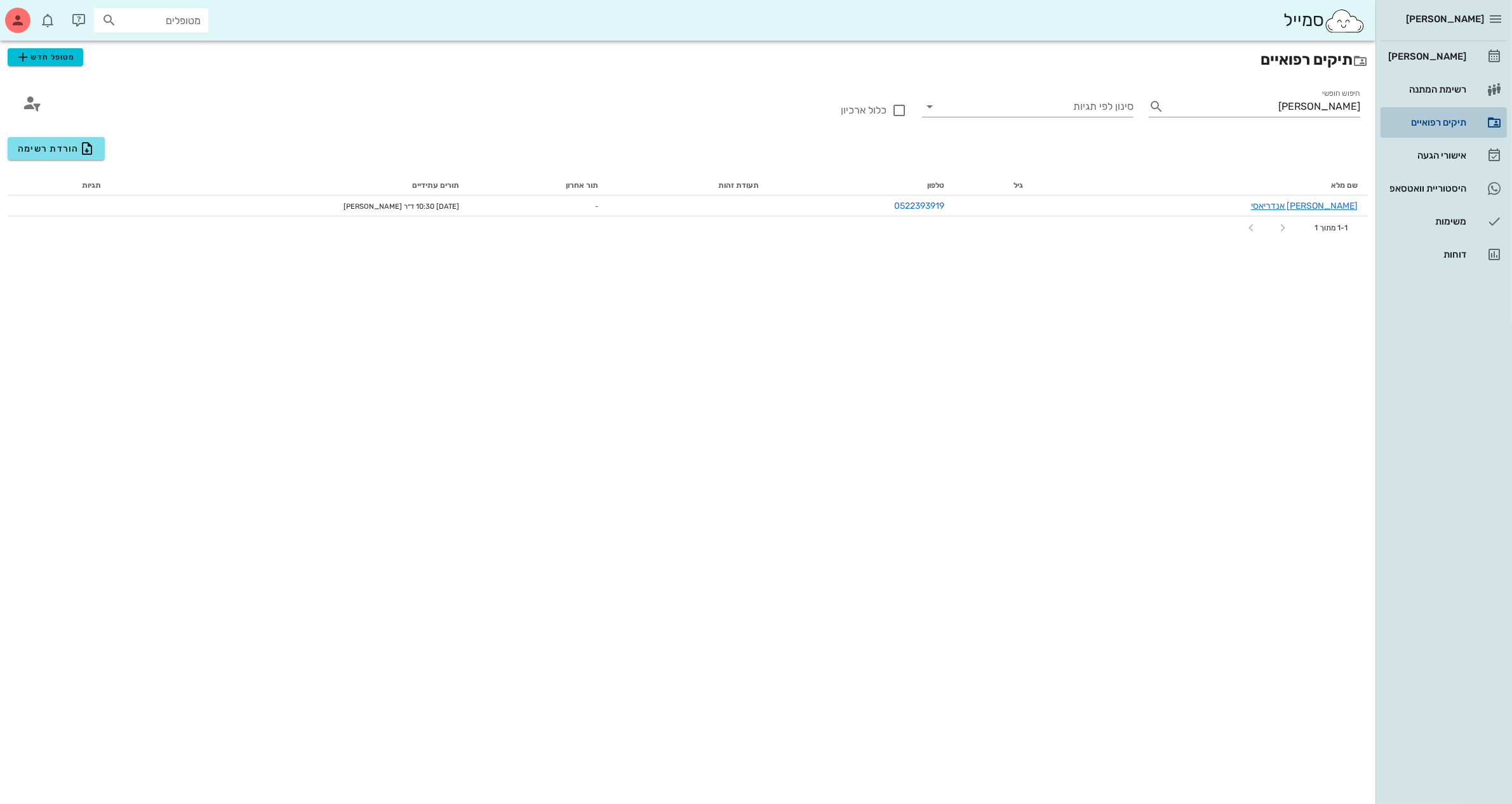
click at [1417, 117] on div "תיקים רפואיים" at bounding box center [1425, 122] width 81 height 10
click at [54, 56] on span "מטופל חדש" at bounding box center [45, 57] width 60 height 15
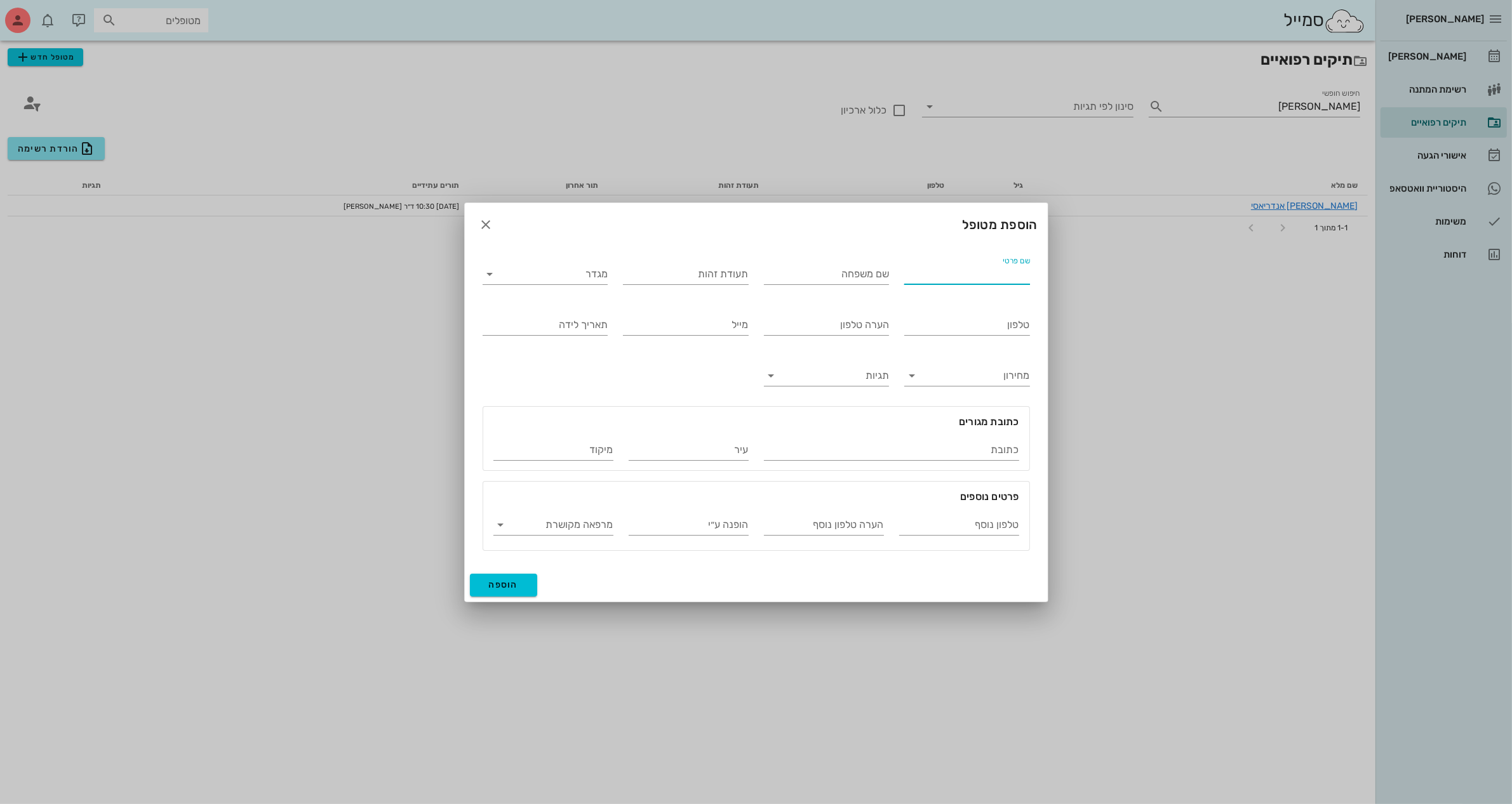
click at [925, 271] on input "שם פרטי" at bounding box center [966, 274] width 125 height 20
type input "לינור"
click at [828, 272] on input "שם משפחה" at bounding box center [826, 274] width 125 height 20
type input "[PERSON_NAME]"
type input "040462525"
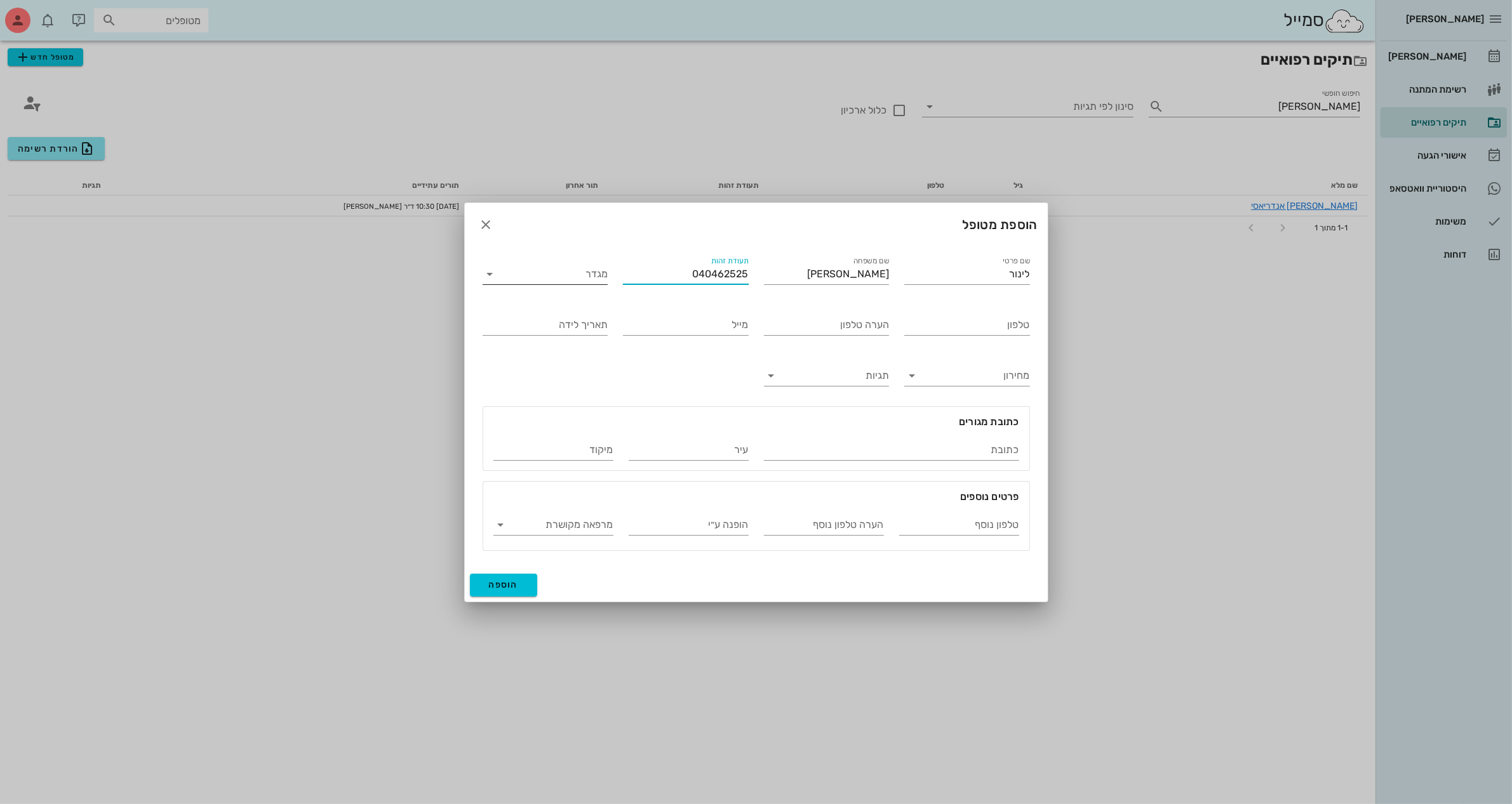
click at [578, 272] on input "מגדר" at bounding box center [555, 274] width 106 height 20
click at [570, 309] on div "נקבה" at bounding box center [545, 314] width 105 height 12
click at [943, 330] on input "טלפון" at bounding box center [966, 325] width 125 height 20
type input "050-9140093"
click at [562, 326] on input "תאריך לידה" at bounding box center [545, 325] width 125 height 20
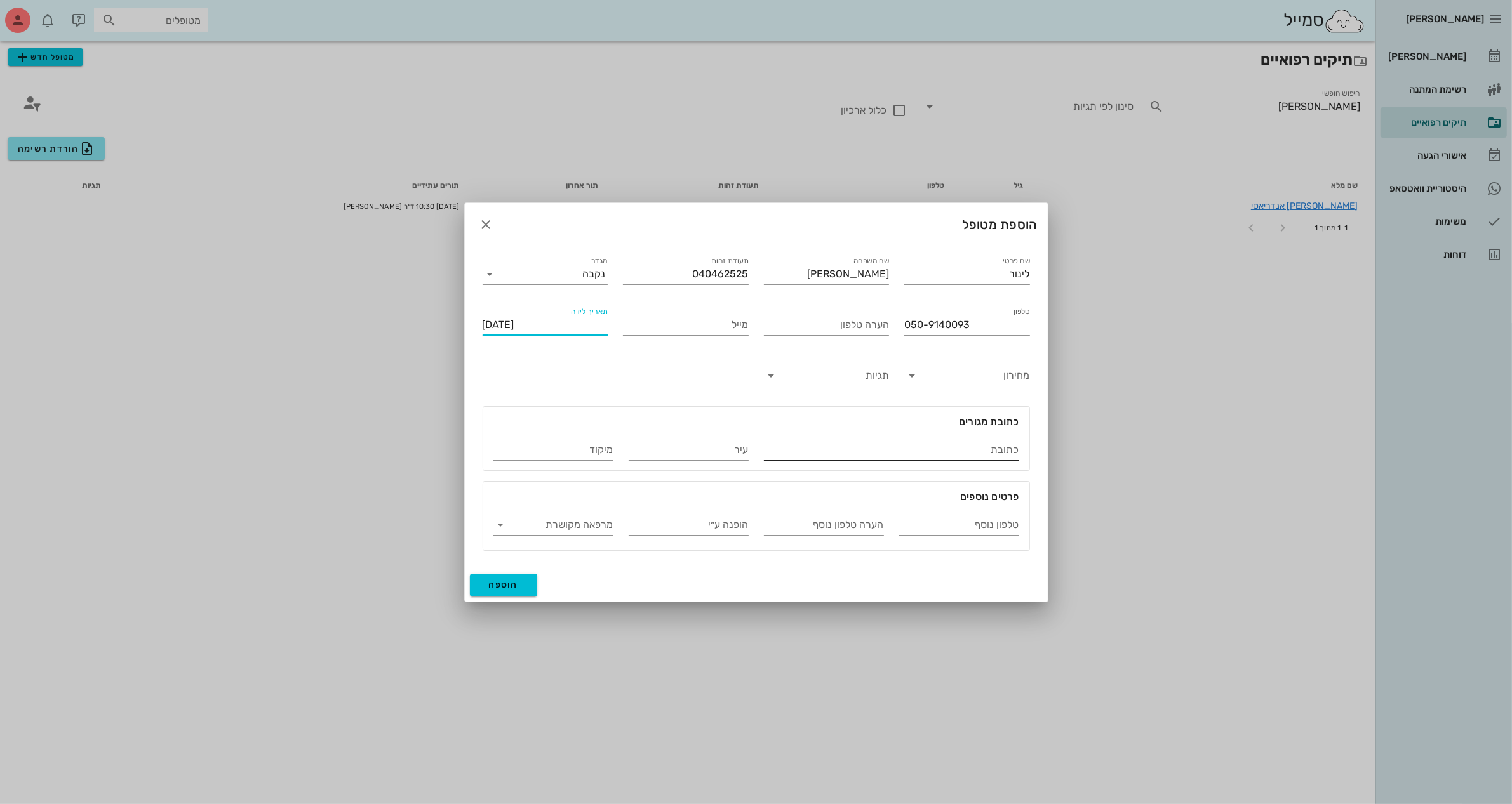
type input "[DATE]"
click at [877, 445] on input "כתובת" at bounding box center [891, 450] width 255 height 20
type input "הבשמים 27/א"
type input "חדרה"
click at [505, 581] on span "הוספה" at bounding box center [503, 585] width 30 height 11
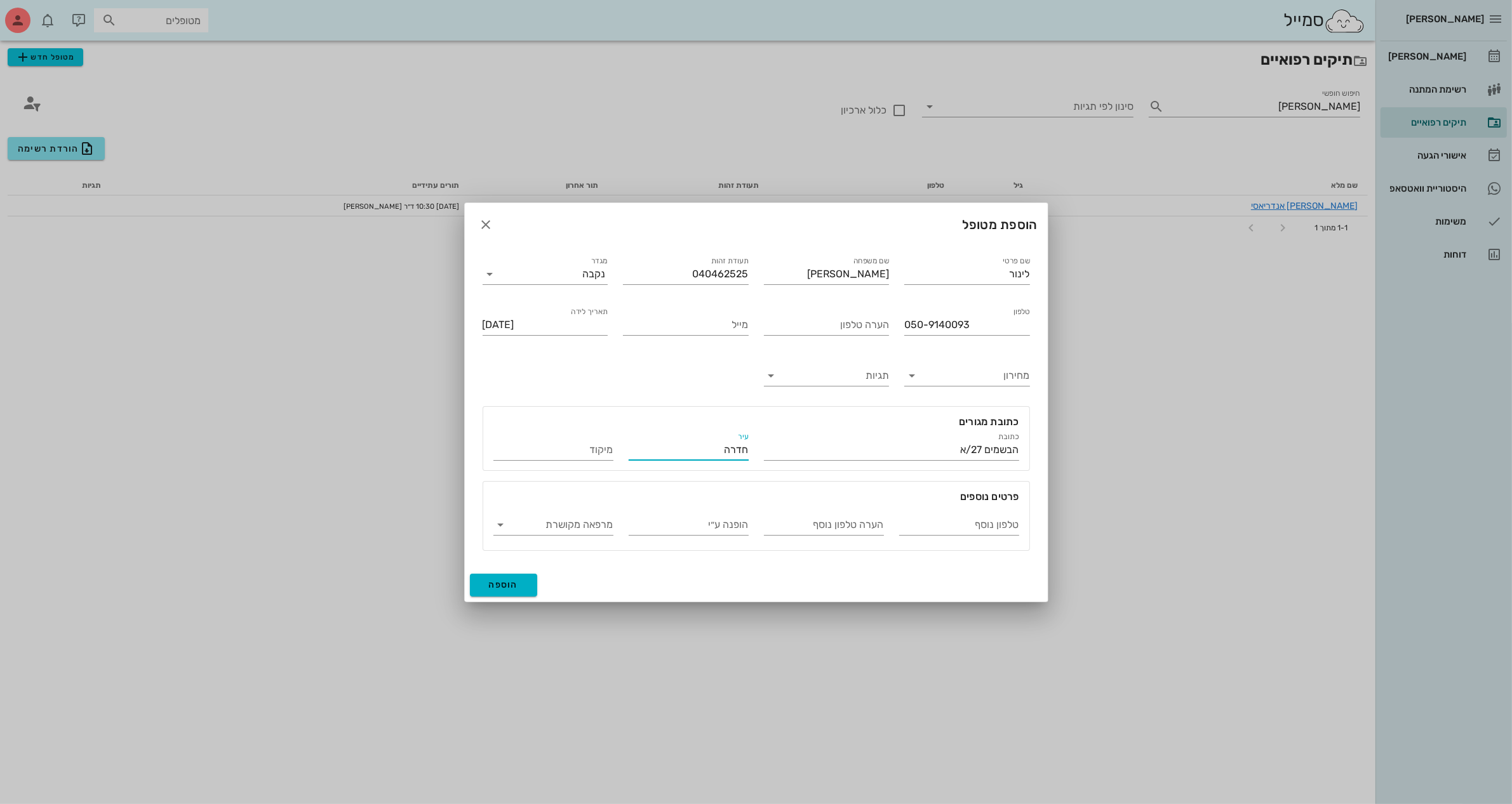
type input "[DATE]"
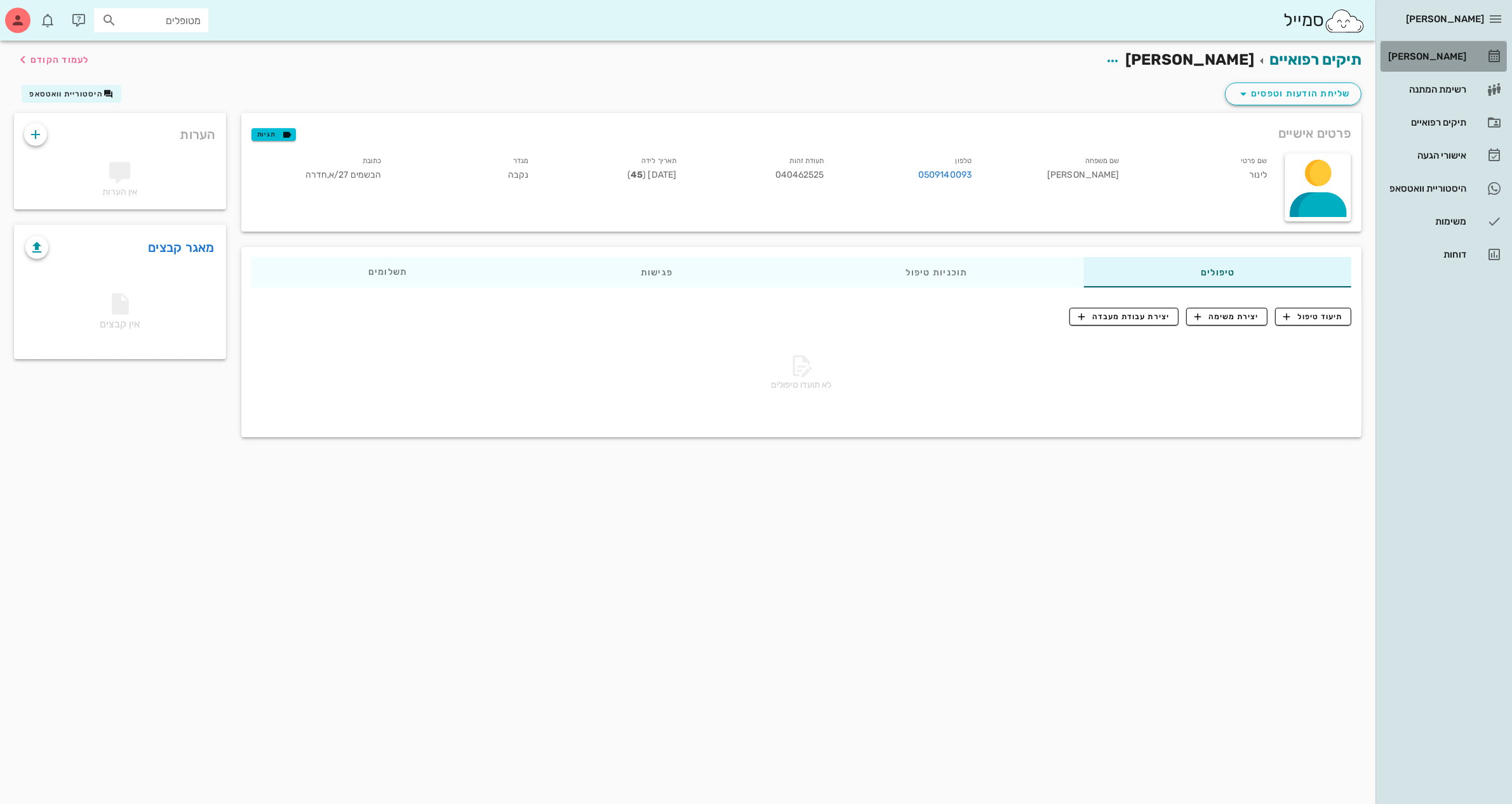
click at [1428, 58] on div "[PERSON_NAME]" at bounding box center [1425, 56] width 81 height 10
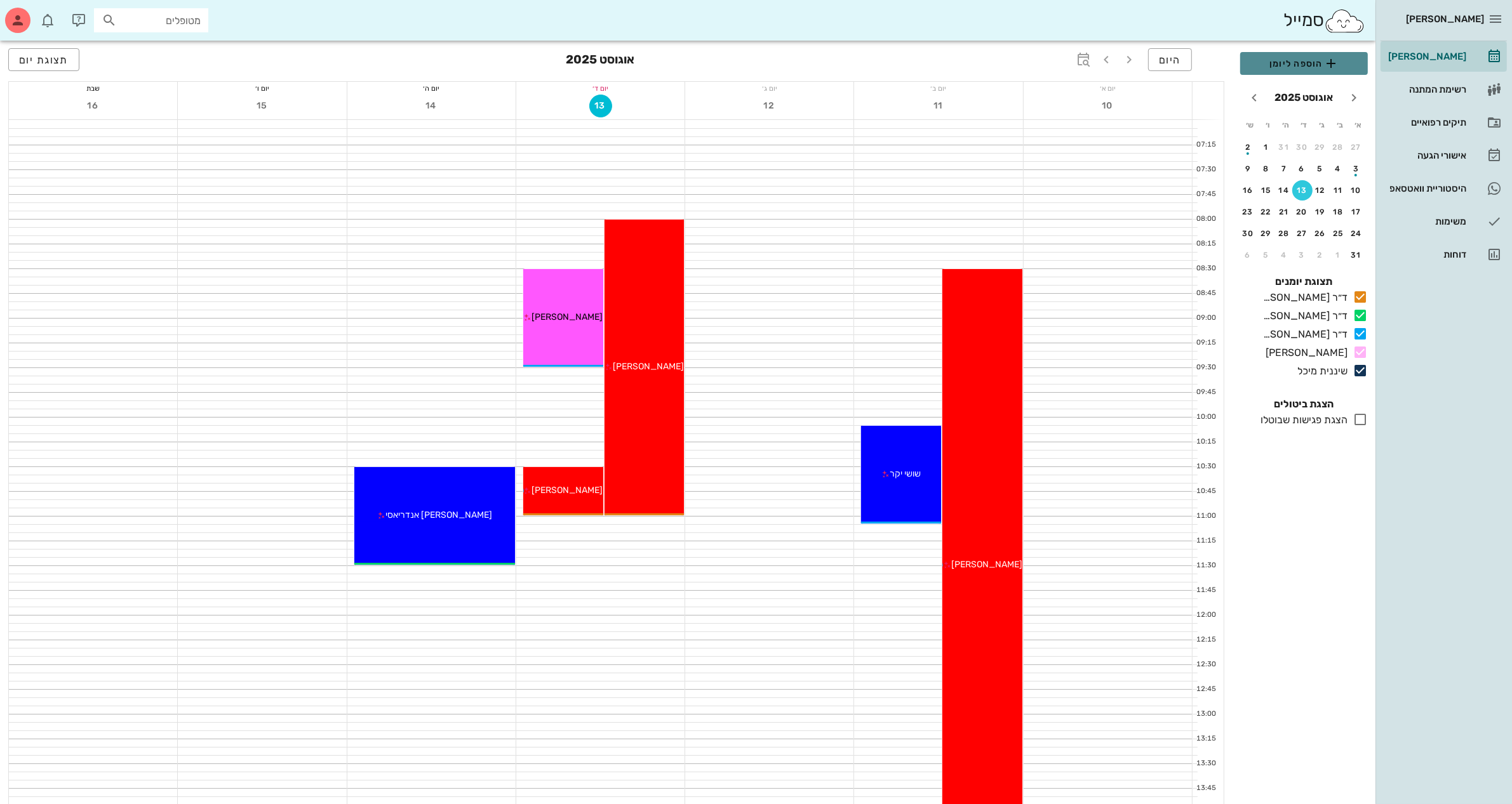
click at [1299, 66] on span "הוספה ליומן" at bounding box center [1303, 63] width 107 height 15
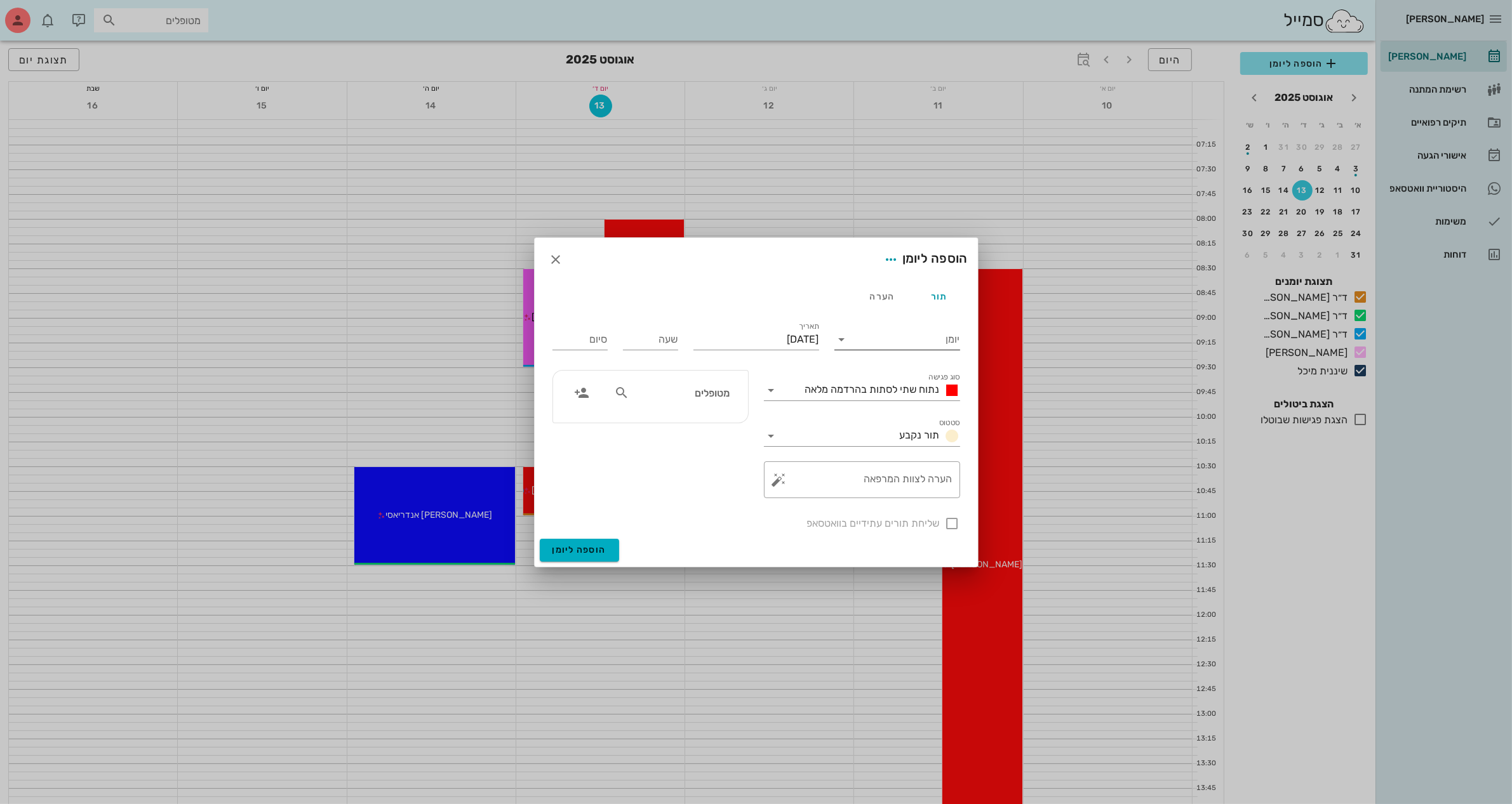
click at [892, 336] on input "יומן" at bounding box center [906, 340] width 108 height 20
click at [901, 413] on div "ד״ר [PERSON_NAME]" at bounding box center [896, 410] width 106 height 12
click at [667, 338] on input "שעה" at bounding box center [650, 340] width 55 height 20
type input "14:00"
click at [540, 539] on button "הוספה ליומן" at bounding box center [580, 551] width 80 height 23
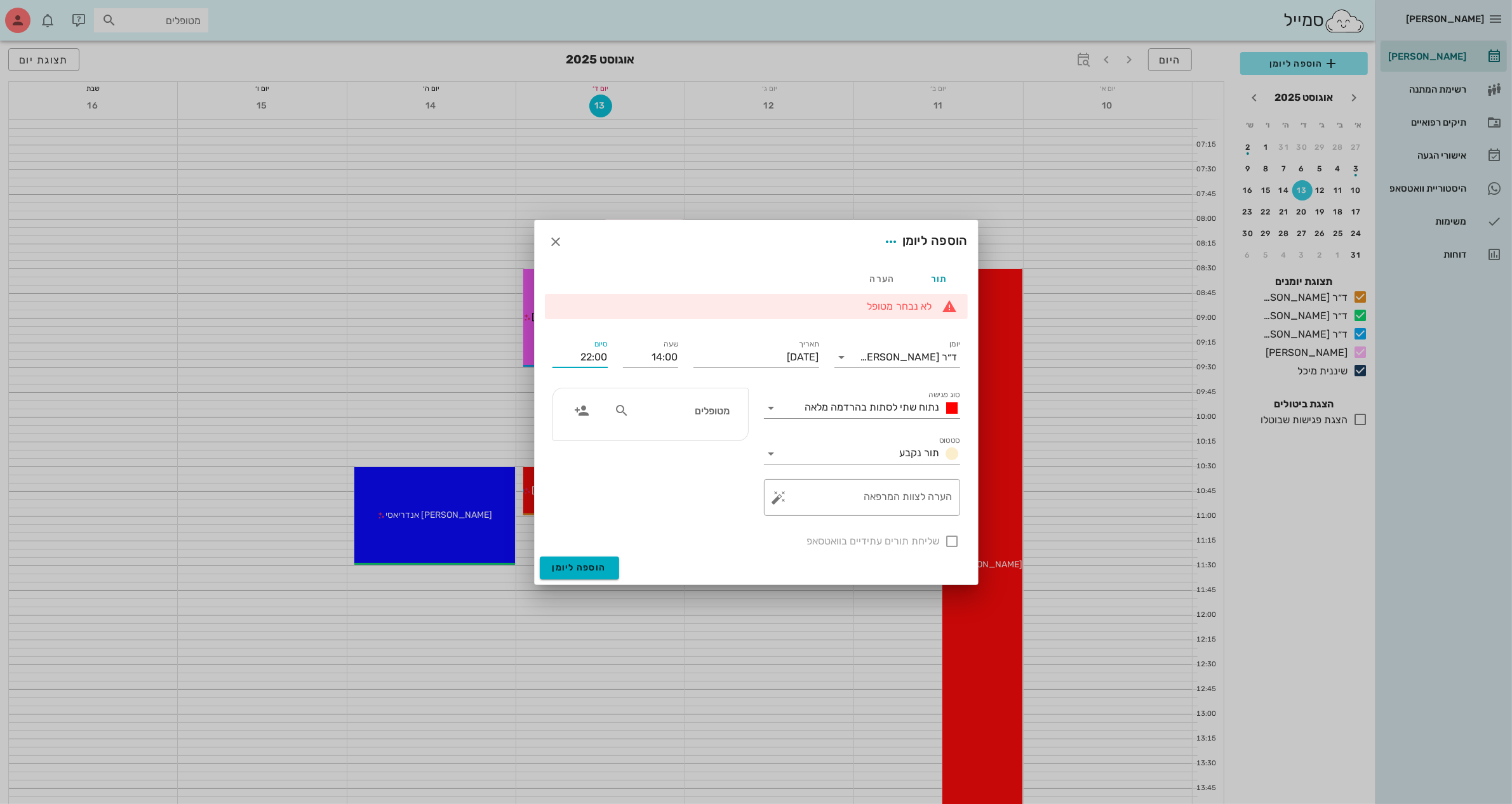
click at [586, 359] on input "22:00" at bounding box center [580, 357] width 55 height 20
click at [776, 407] on icon at bounding box center [771, 408] width 15 height 15
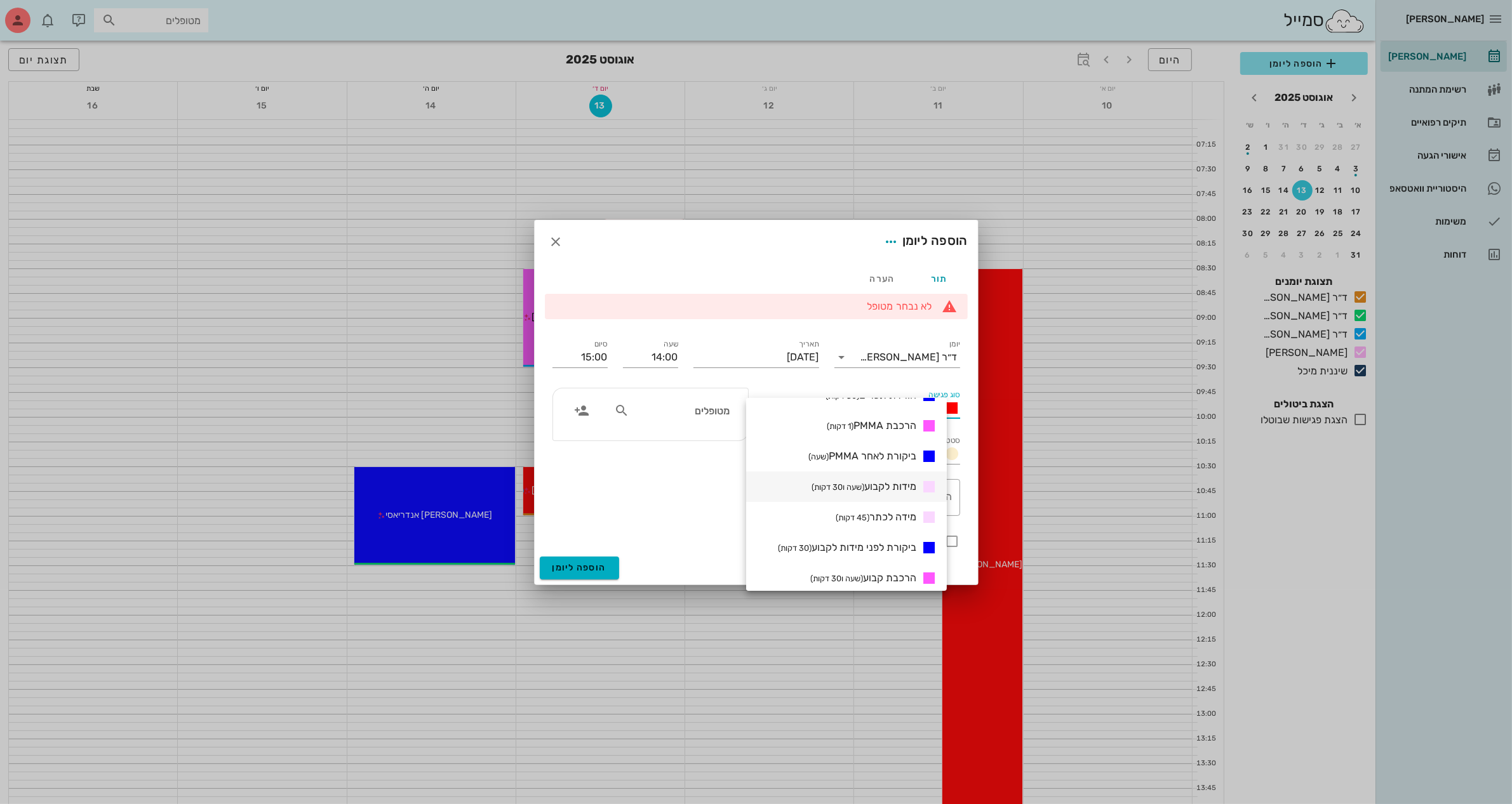
scroll to position [238, 0]
click at [882, 429] on span "הרכבת PMMA (1 דקות)" at bounding box center [871, 424] width 90 height 12
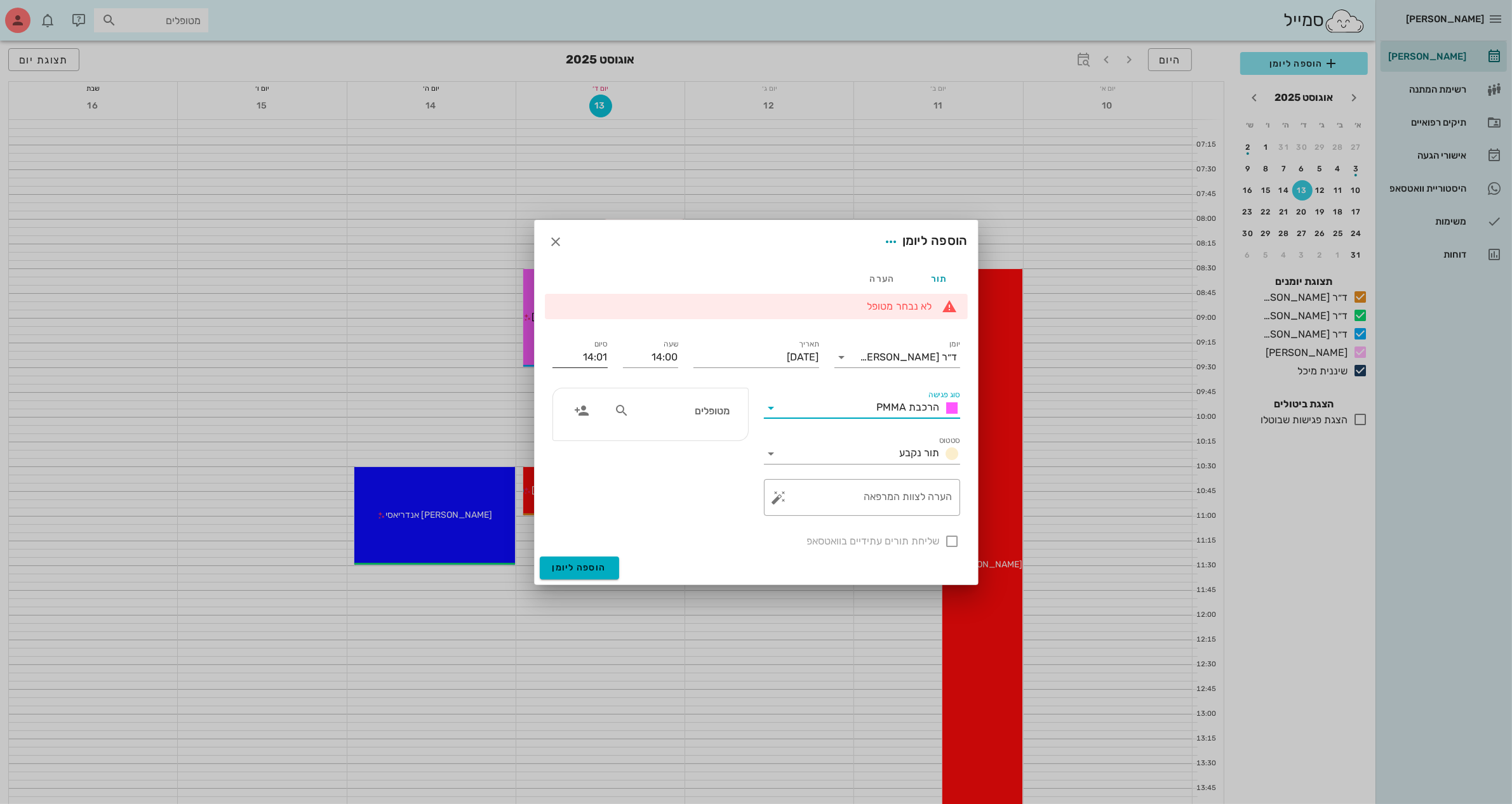
click at [588, 354] on input "14:01" at bounding box center [580, 357] width 55 height 20
drag, startPoint x: 597, startPoint y: 354, endPoint x: 608, endPoint y: 353, distance: 11.0
click at [608, 353] on div "סיום 15:01" at bounding box center [580, 355] width 71 height 51
type input "15:00"
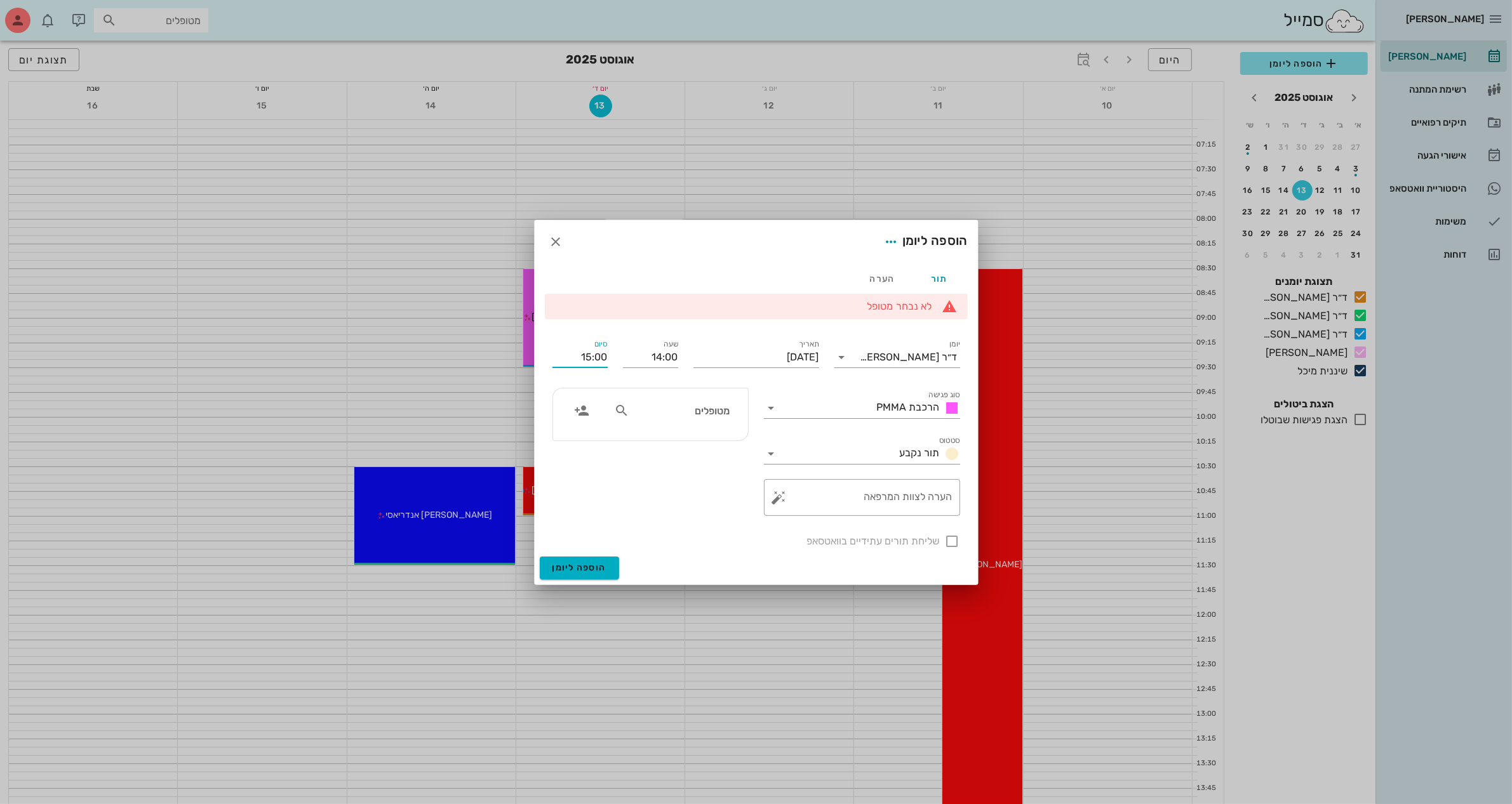
click at [620, 405] on icon at bounding box center [621, 410] width 15 height 15
type input "לינ"
click at [706, 438] on div "[PERSON_NAME] 040462525" at bounding box center [658, 439] width 140 height 10
click at [858, 493] on textarea "הערה לצוות המרפאה" at bounding box center [867, 501] width 171 height 31
type textarea "הרכבה PMMA"
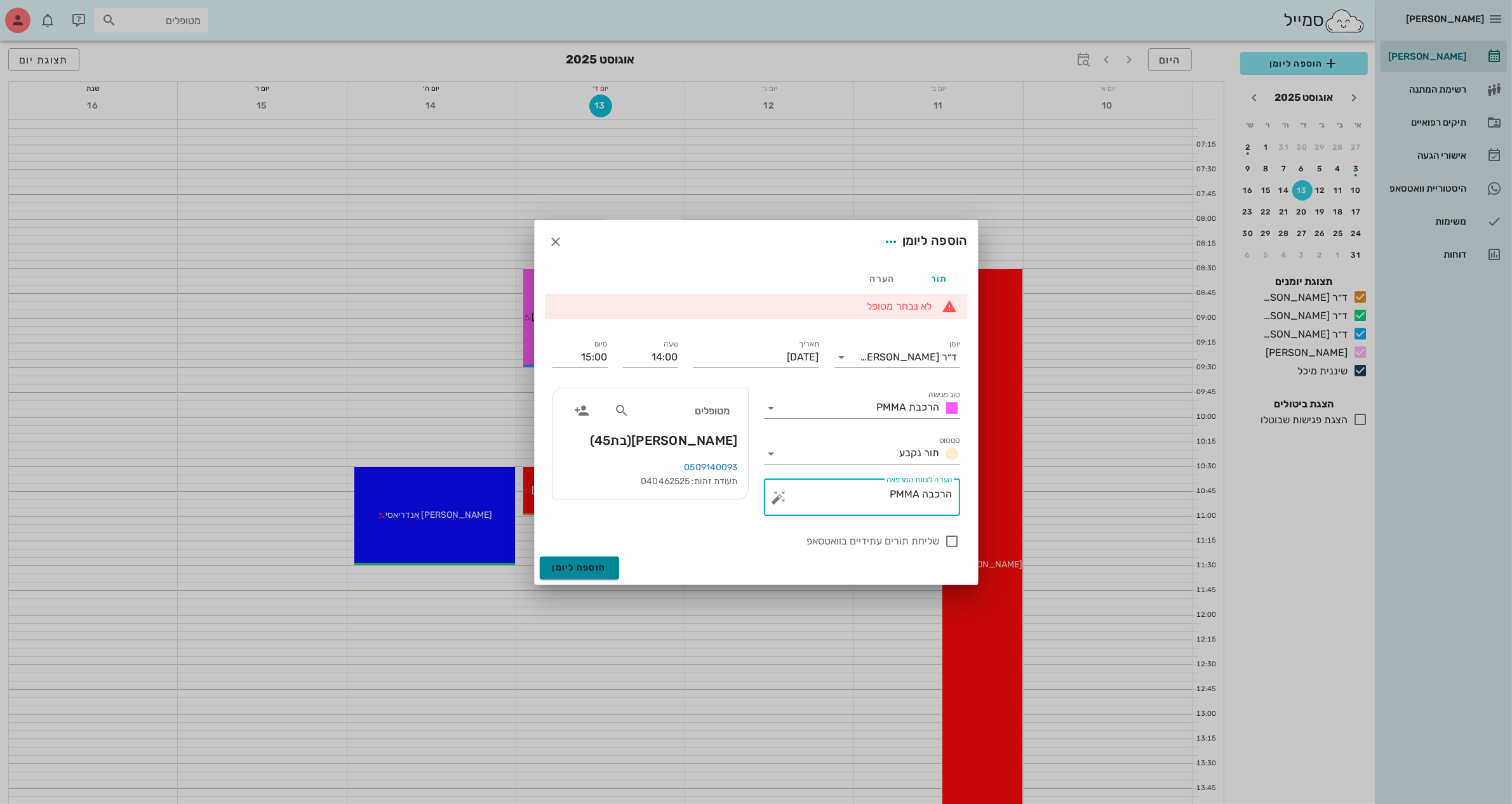
click at [575, 568] on span "הוספה ליומן" at bounding box center [579, 567] width 54 height 11
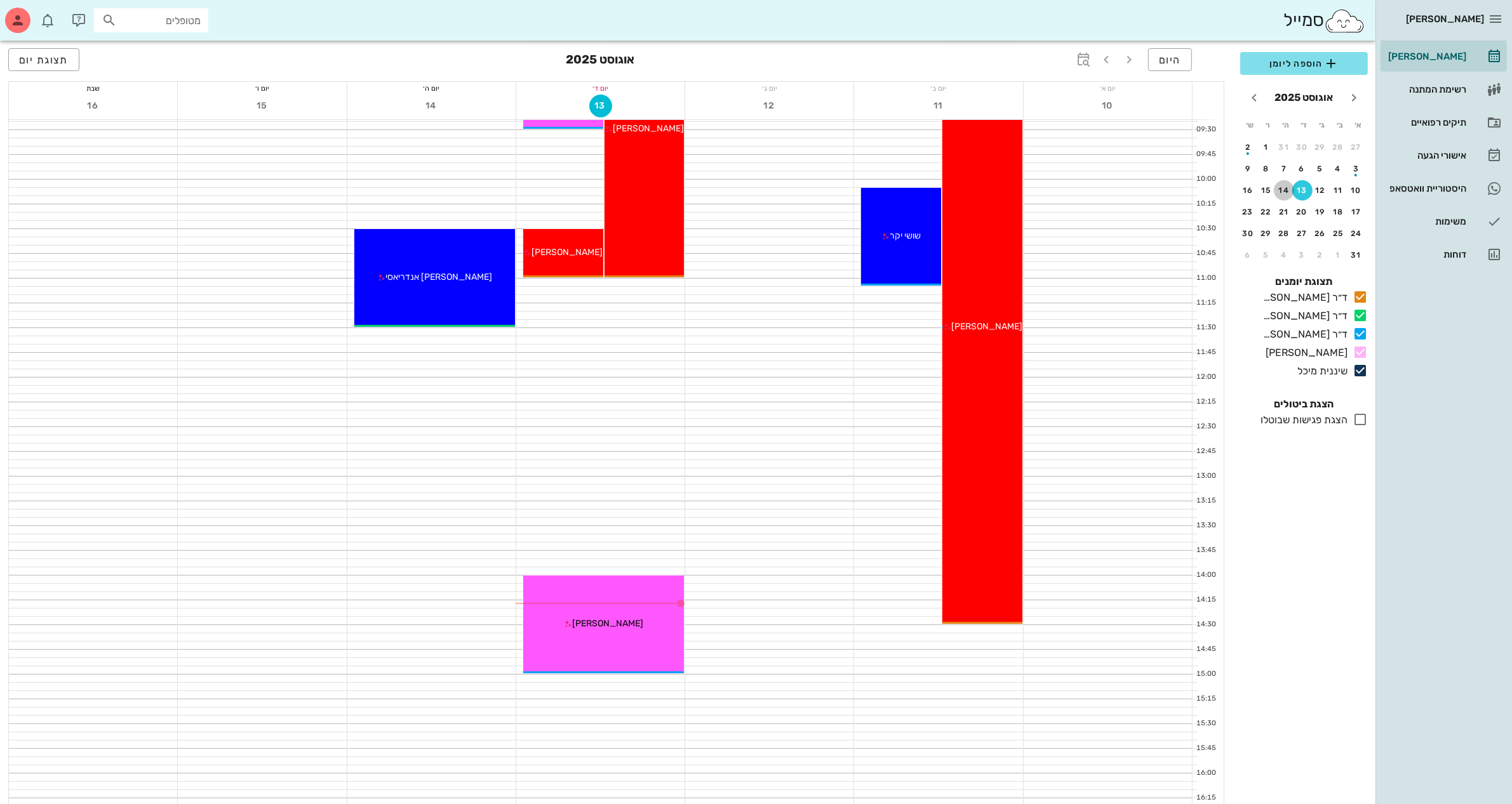
click at [1281, 187] on div "14" at bounding box center [1284, 190] width 20 height 9
click at [1446, 115] on div "תיקים רפואיים" at bounding box center [1425, 122] width 81 height 20
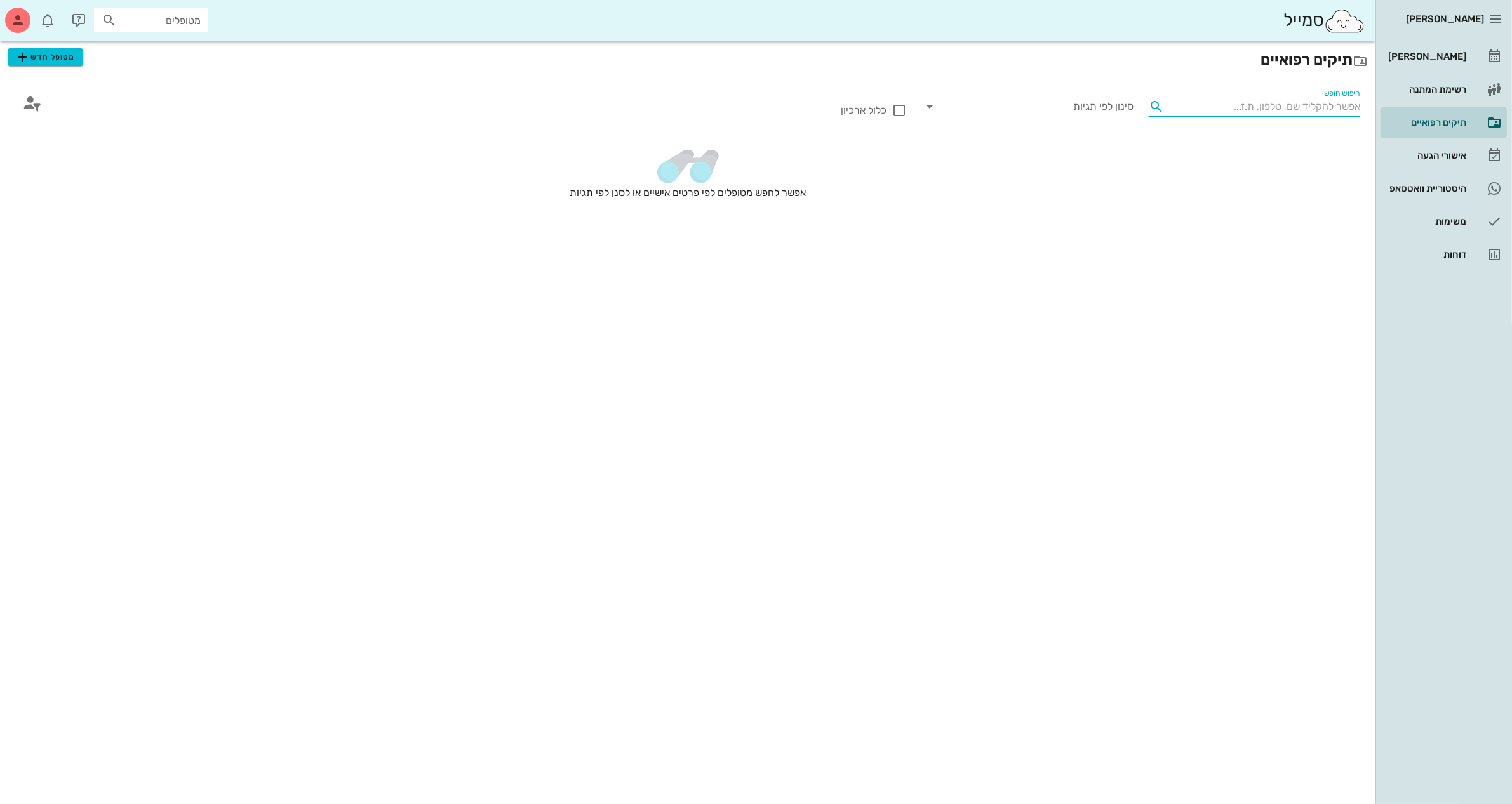
click at [1326, 100] on div "חיפוש חופשי" at bounding box center [1264, 106] width 191 height 20
click at [52, 57] on span "מטופל חדש" at bounding box center [45, 57] width 60 height 15
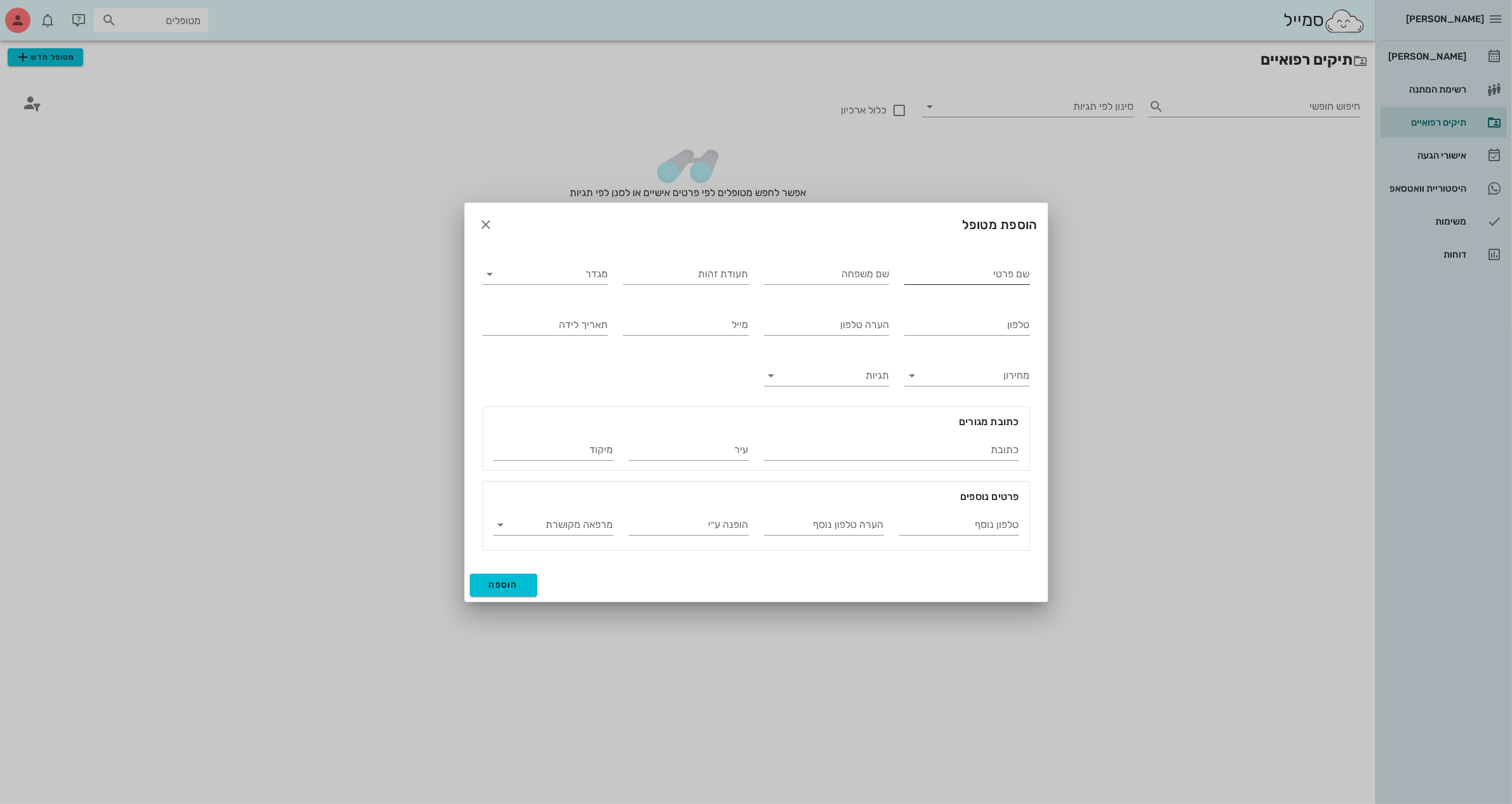
click at [954, 271] on input "שם פרטי" at bounding box center [966, 274] width 125 height 20
type input "[PERSON_NAME]"
click at [573, 276] on input "מגדר" at bounding box center [555, 274] width 106 height 20
click at [588, 287] on div "זכר" at bounding box center [545, 283] width 105 height 12
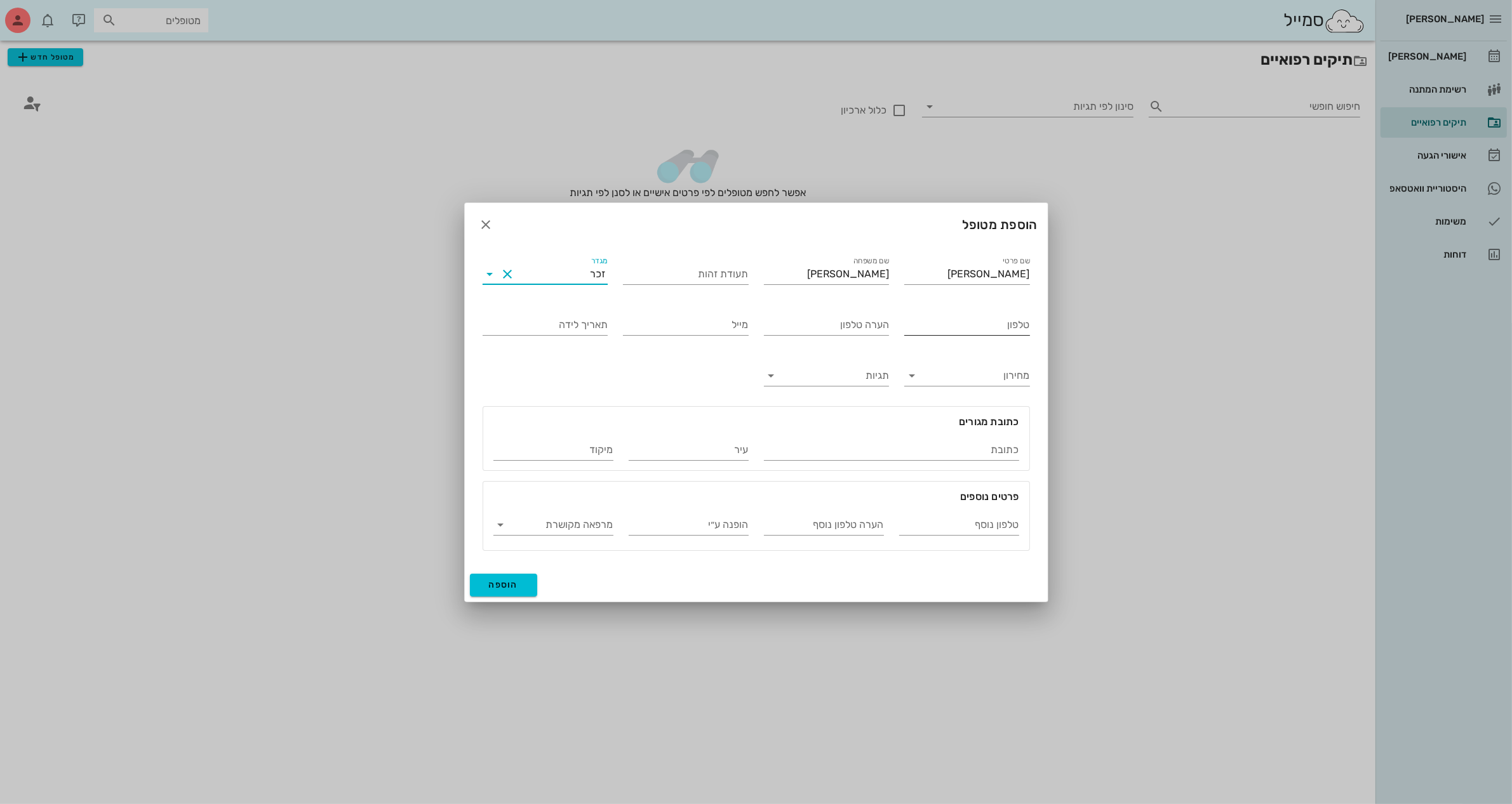
click at [989, 328] on input "טלפון" at bounding box center [966, 325] width 125 height 20
click at [988, 327] on input "טלפון" at bounding box center [966, 325] width 125 height 20
type input "050-2865403"
click at [960, 521] on input "טלפון נוסף" at bounding box center [959, 525] width 120 height 20
type input "052-5771460"
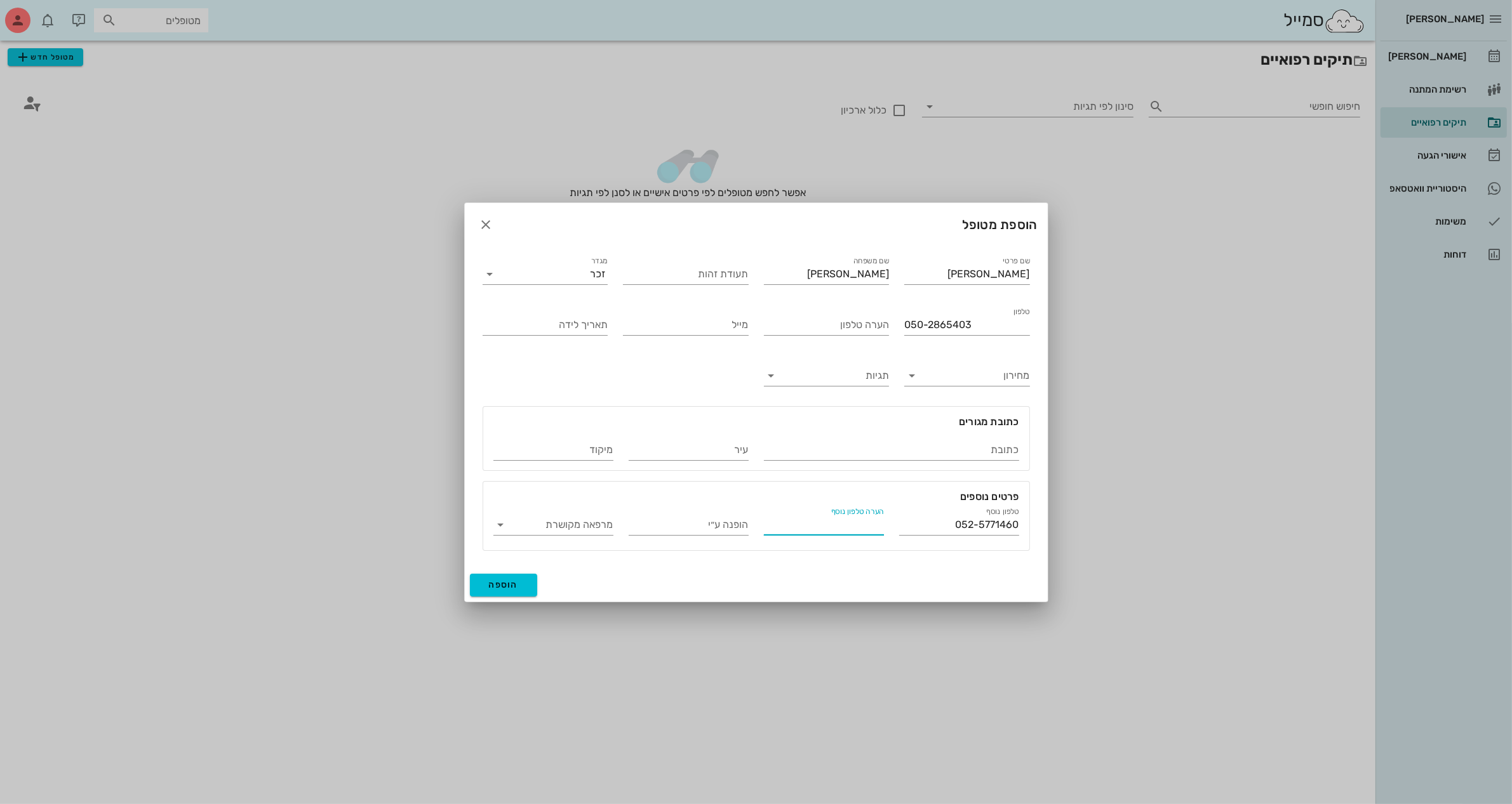
click at [863, 527] on input "הערה טלפון נוסף" at bounding box center [823, 525] width 120 height 20
type input "[PERSON_NAME]"
click at [513, 581] on span "הוספה" at bounding box center [503, 585] width 30 height 11
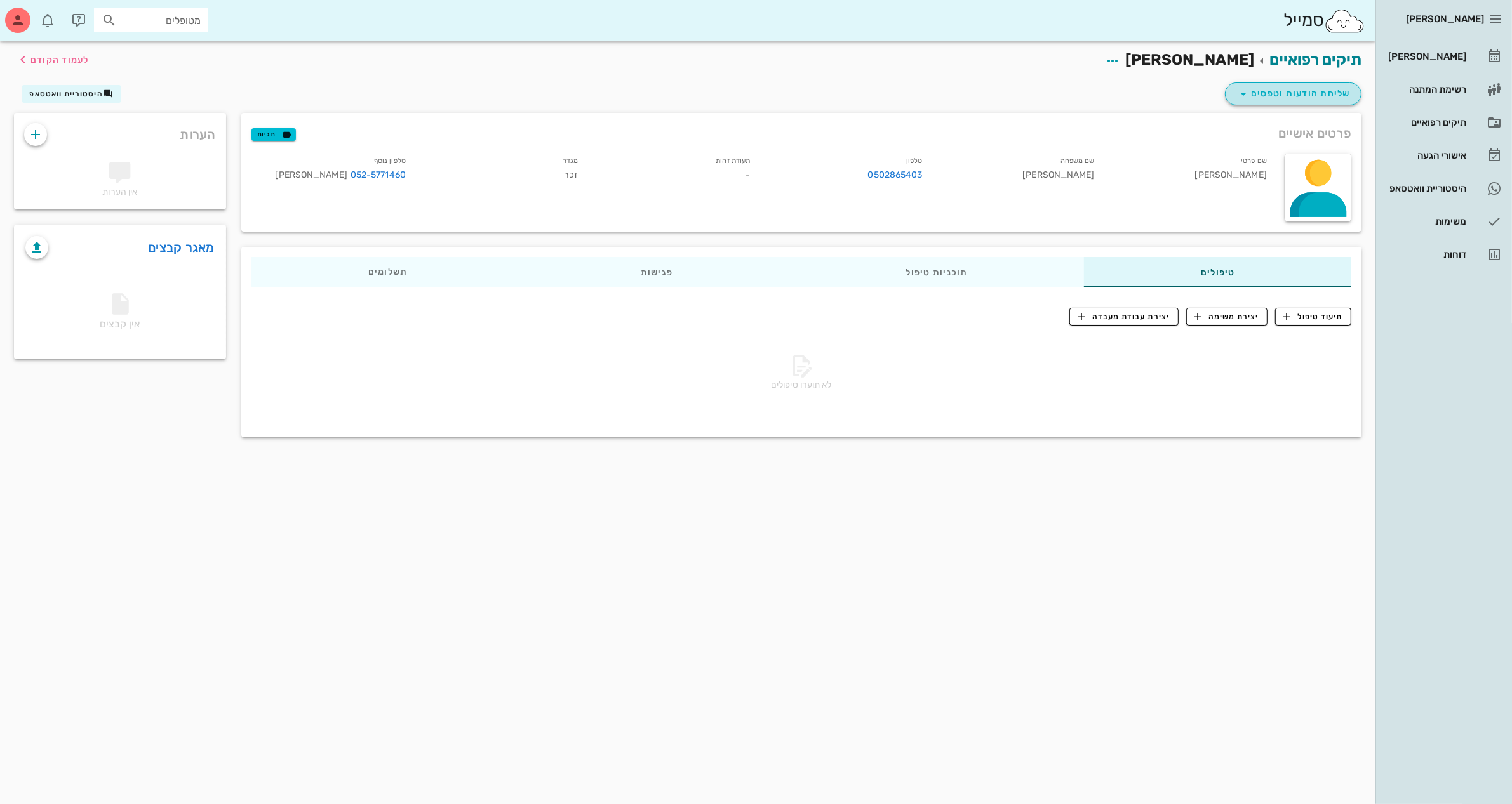
click at [1294, 94] on span "שליחת הודעות וטפסים" at bounding box center [1293, 94] width 115 height 15
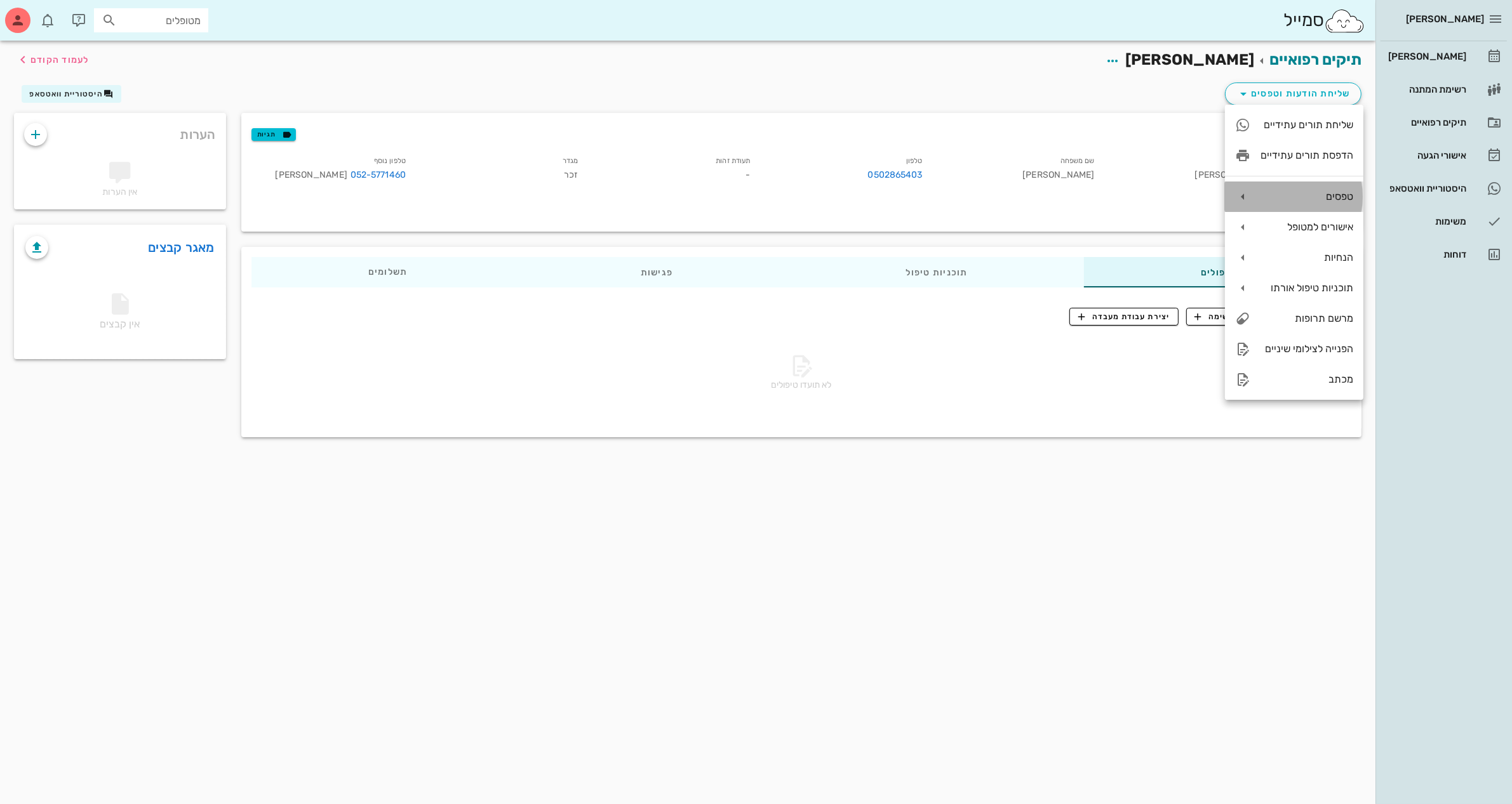
click at [1303, 197] on div "טפסים" at bounding box center [1307, 196] width 93 height 12
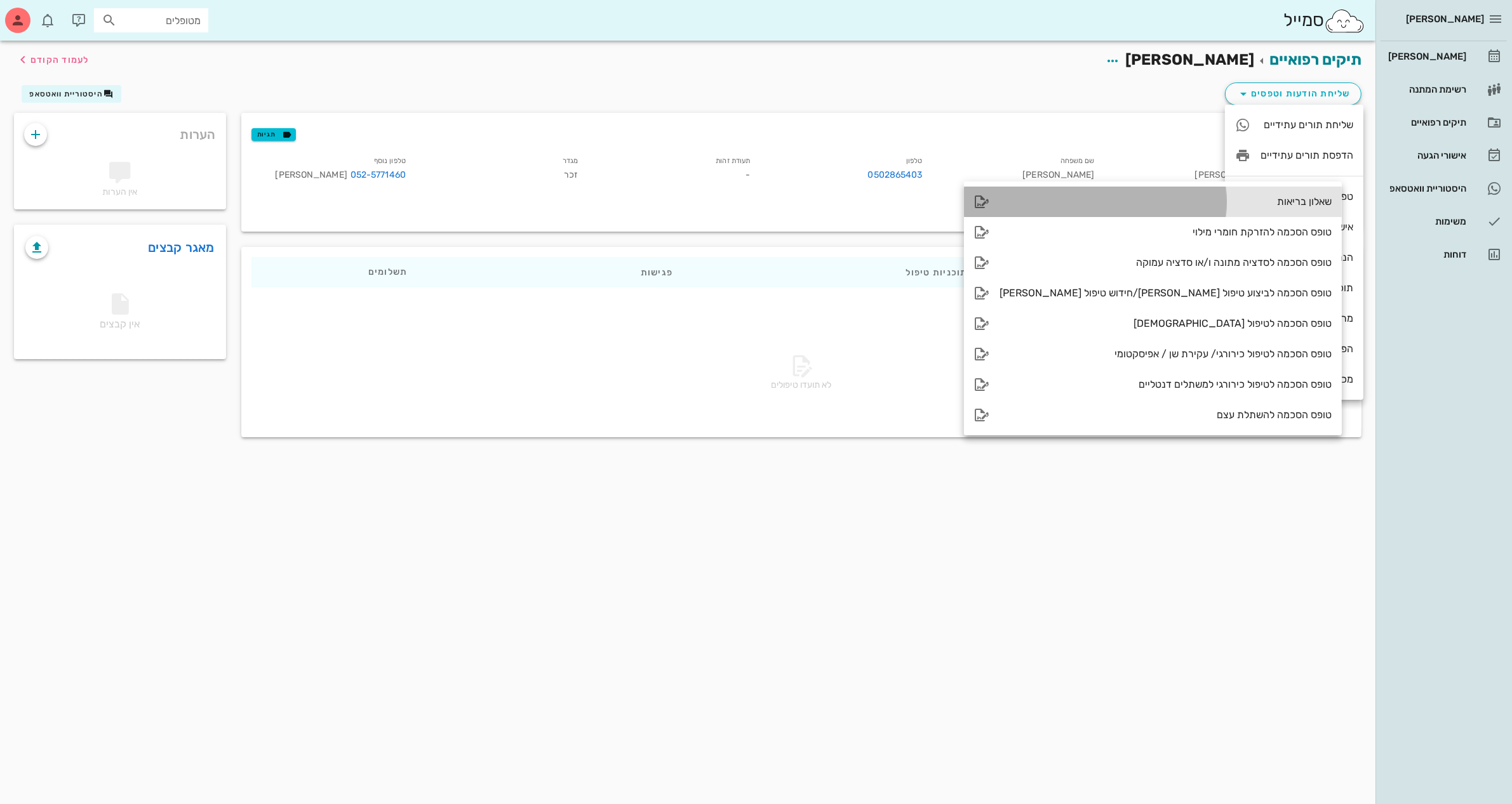
click at [1173, 199] on div "שאלון בריאות" at bounding box center [1166, 201] width 332 height 12
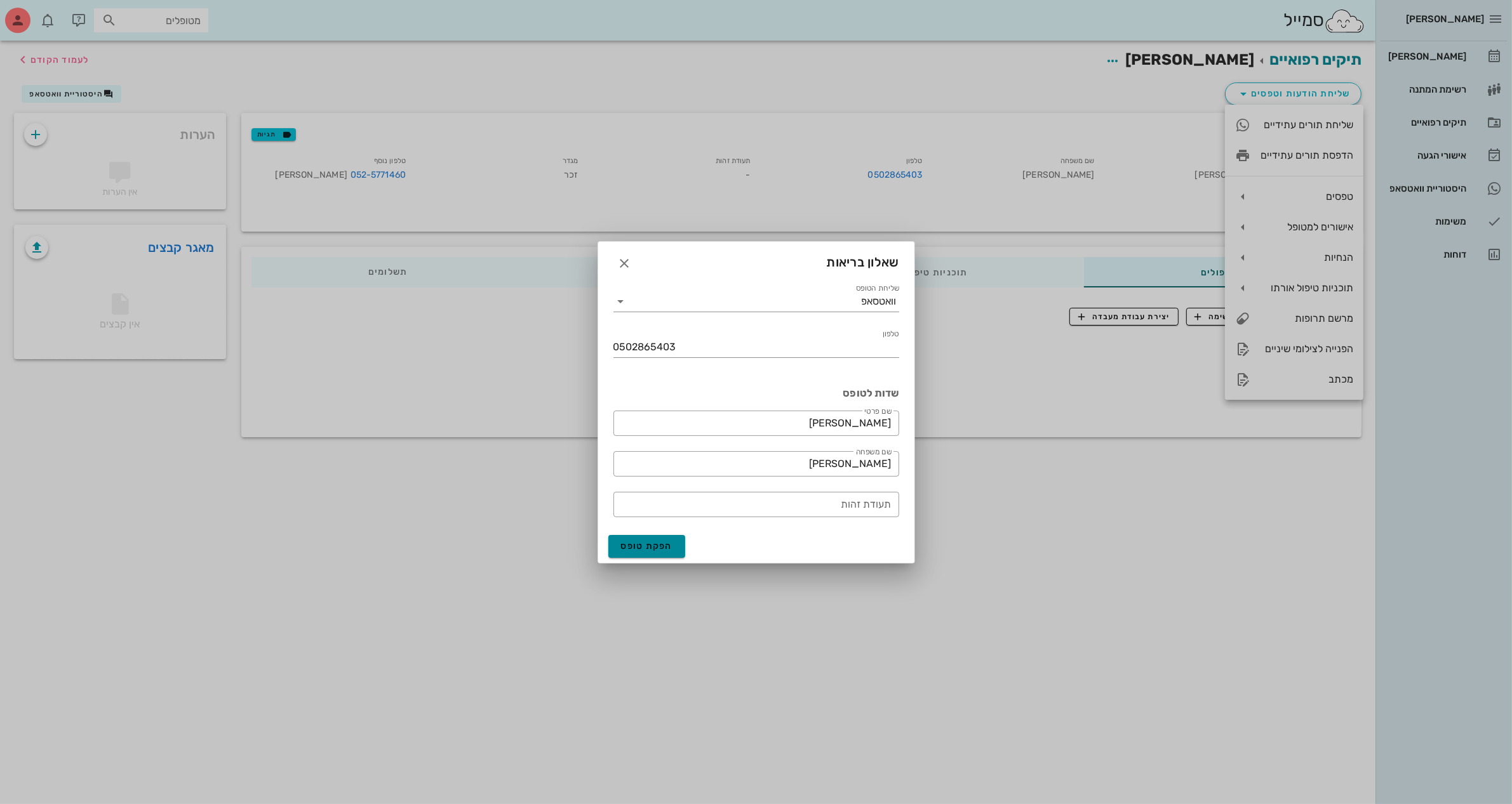
click at [652, 549] on span "הפקת טופס" at bounding box center [646, 546] width 52 height 11
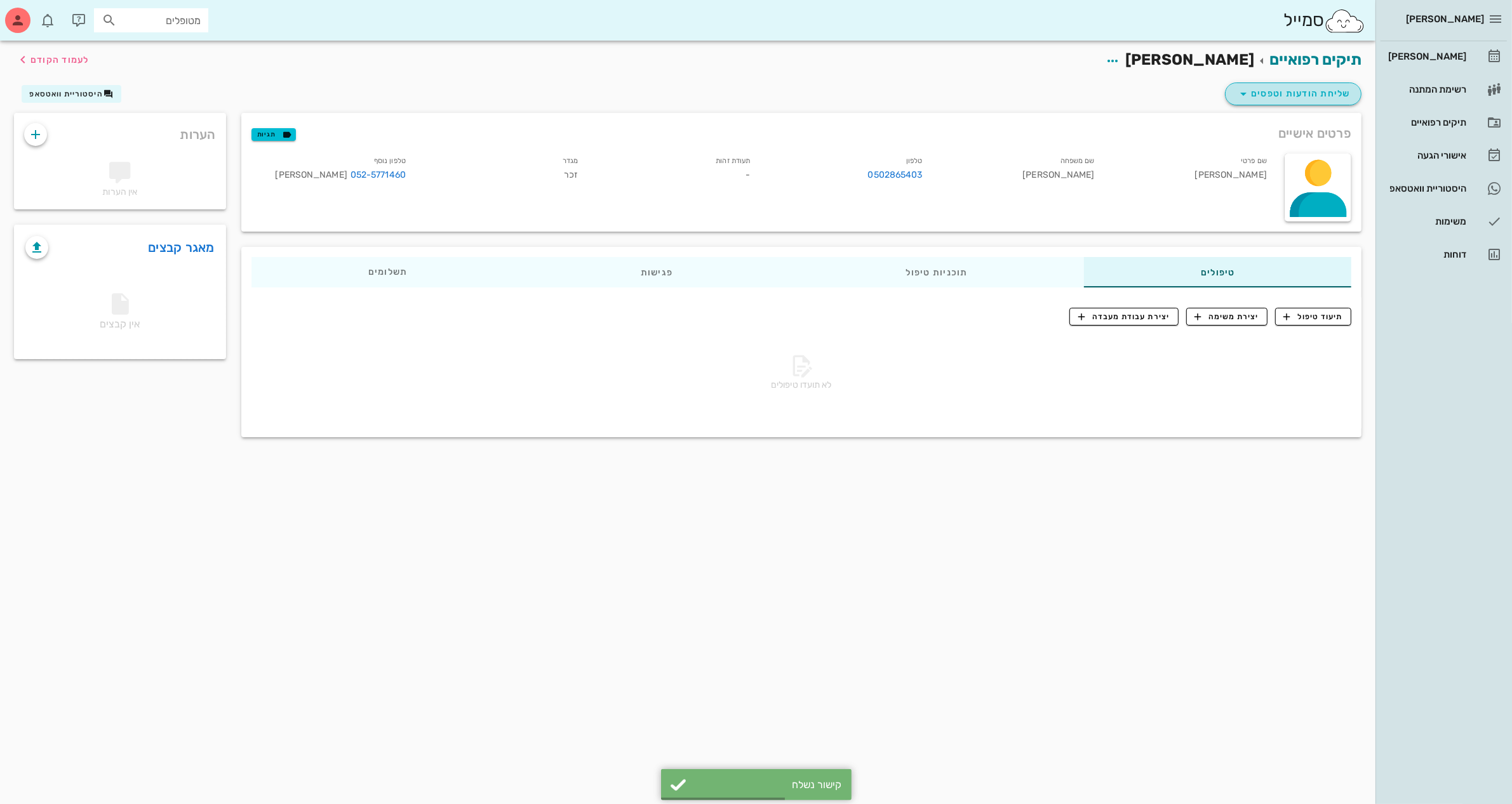
click at [1288, 92] on span "שליחת הודעות וטפסים" at bounding box center [1293, 94] width 115 height 15
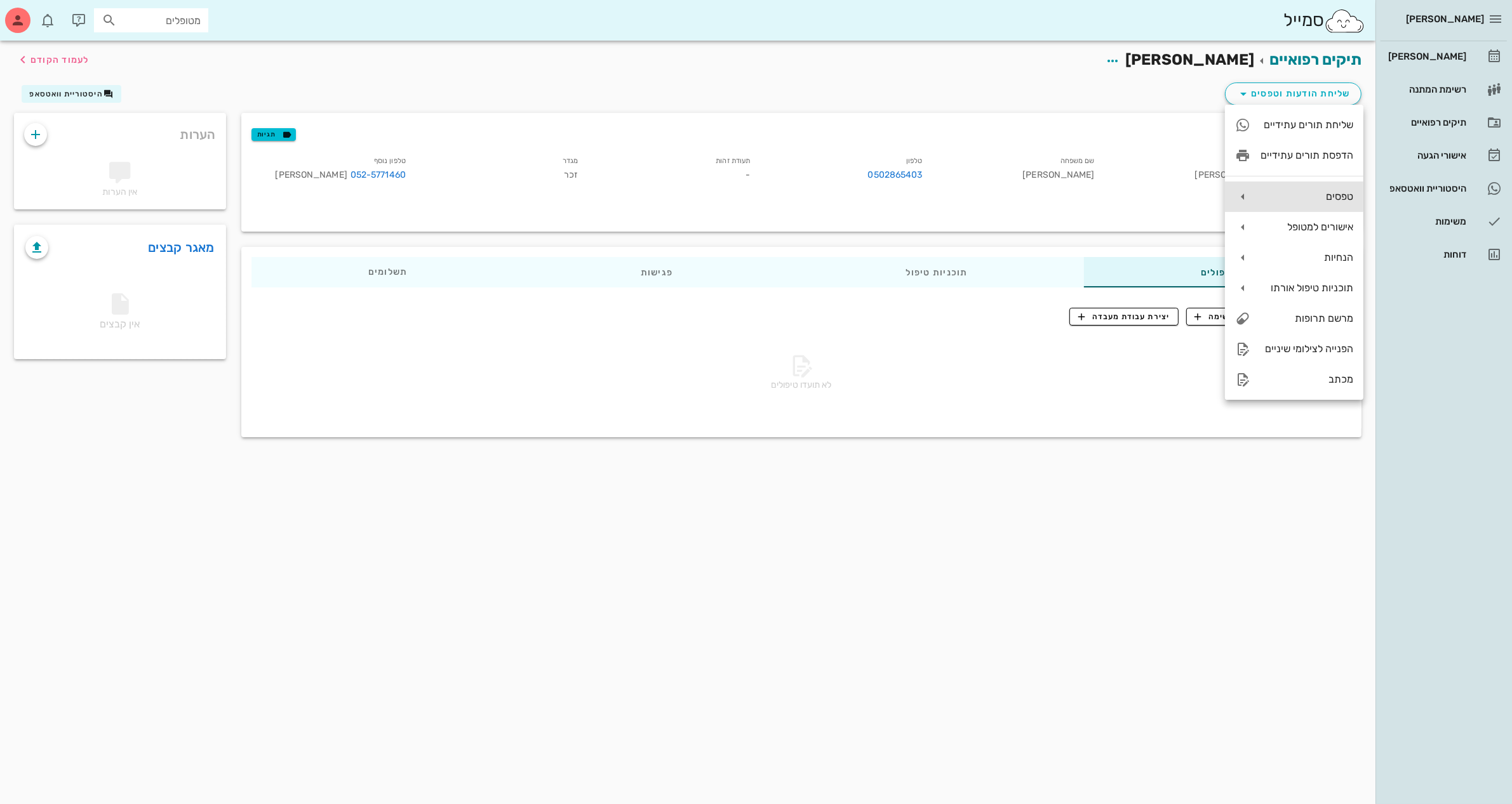
click at [1294, 188] on div "טפסים" at bounding box center [1294, 197] width 139 height 31
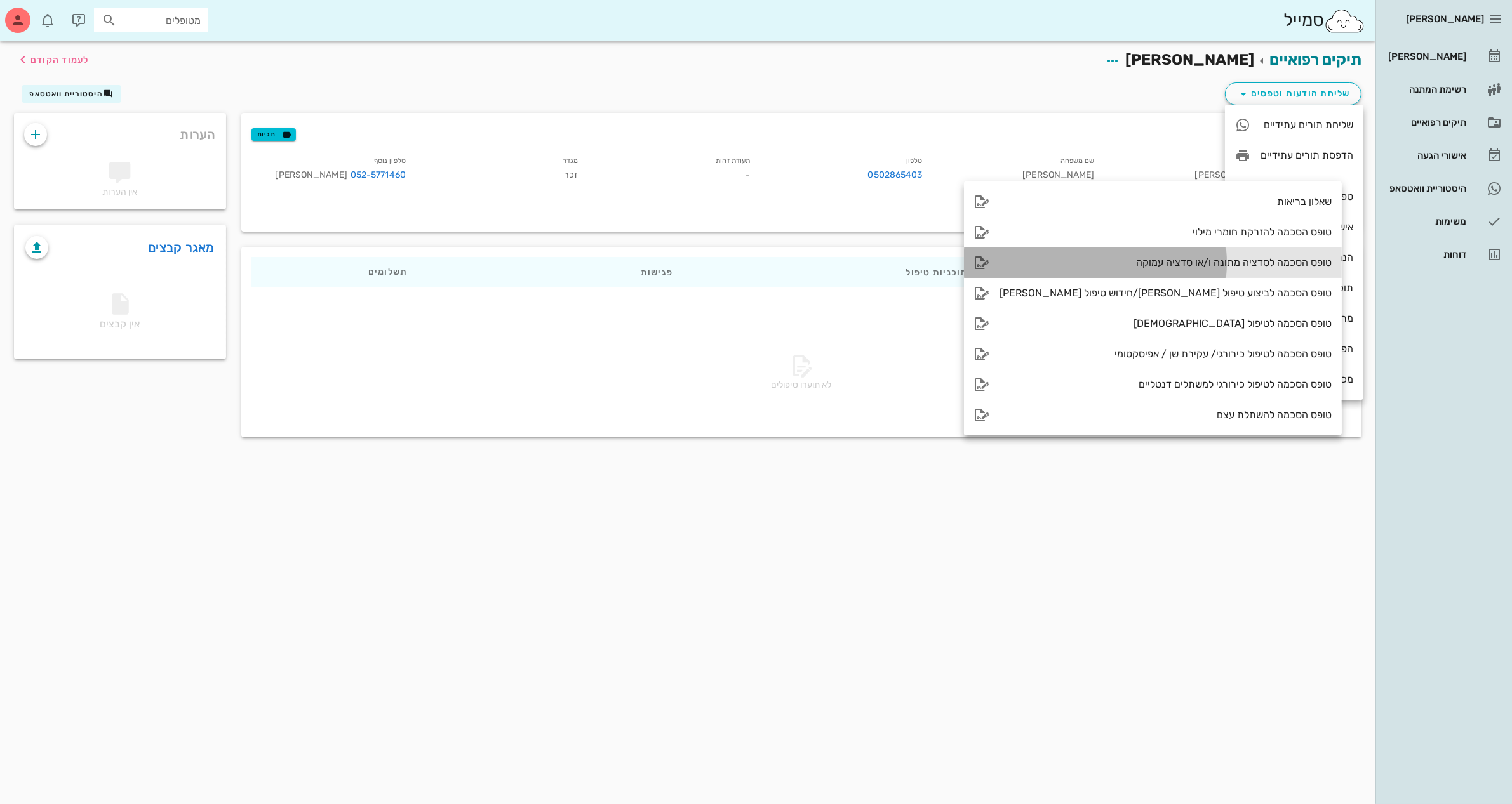
click at [1156, 261] on div "טופס הסכמה לסדציה מתונה ו/או סדציה עמוקה" at bounding box center [1166, 262] width 332 height 12
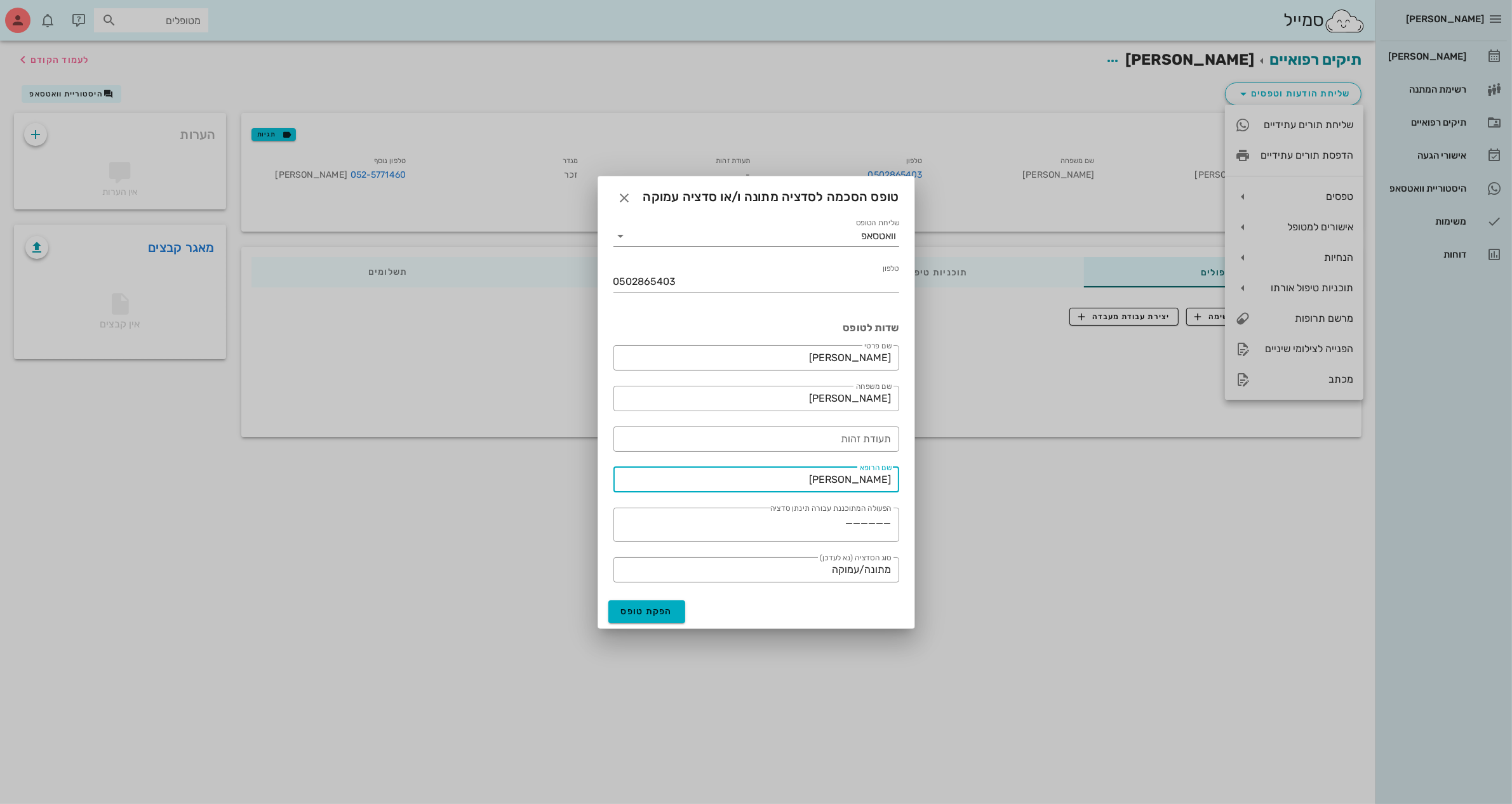
drag, startPoint x: 847, startPoint y: 478, endPoint x: 1014, endPoint y: 474, distance: 167.0
click at [1011, 474] on div "[PERSON_NAME] יומן מרפאה רשימת המתנה תיקים רפואיים אישורי הגעה היסטוריית וואטסא…" at bounding box center [756, 402] width 1512 height 804
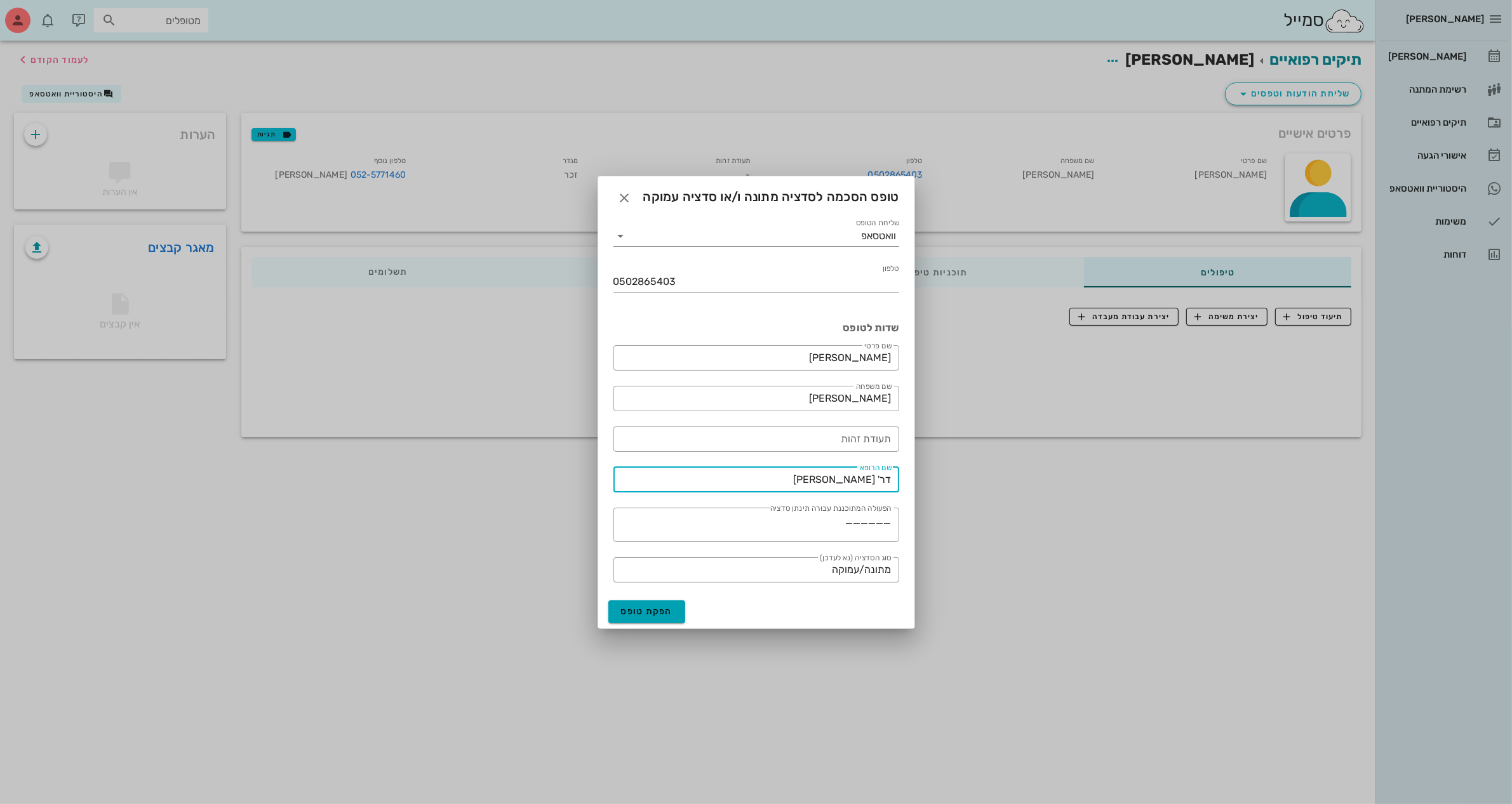
type input "דר' [PERSON_NAME]"
click at [638, 610] on span "הפקת טופס" at bounding box center [646, 611] width 52 height 11
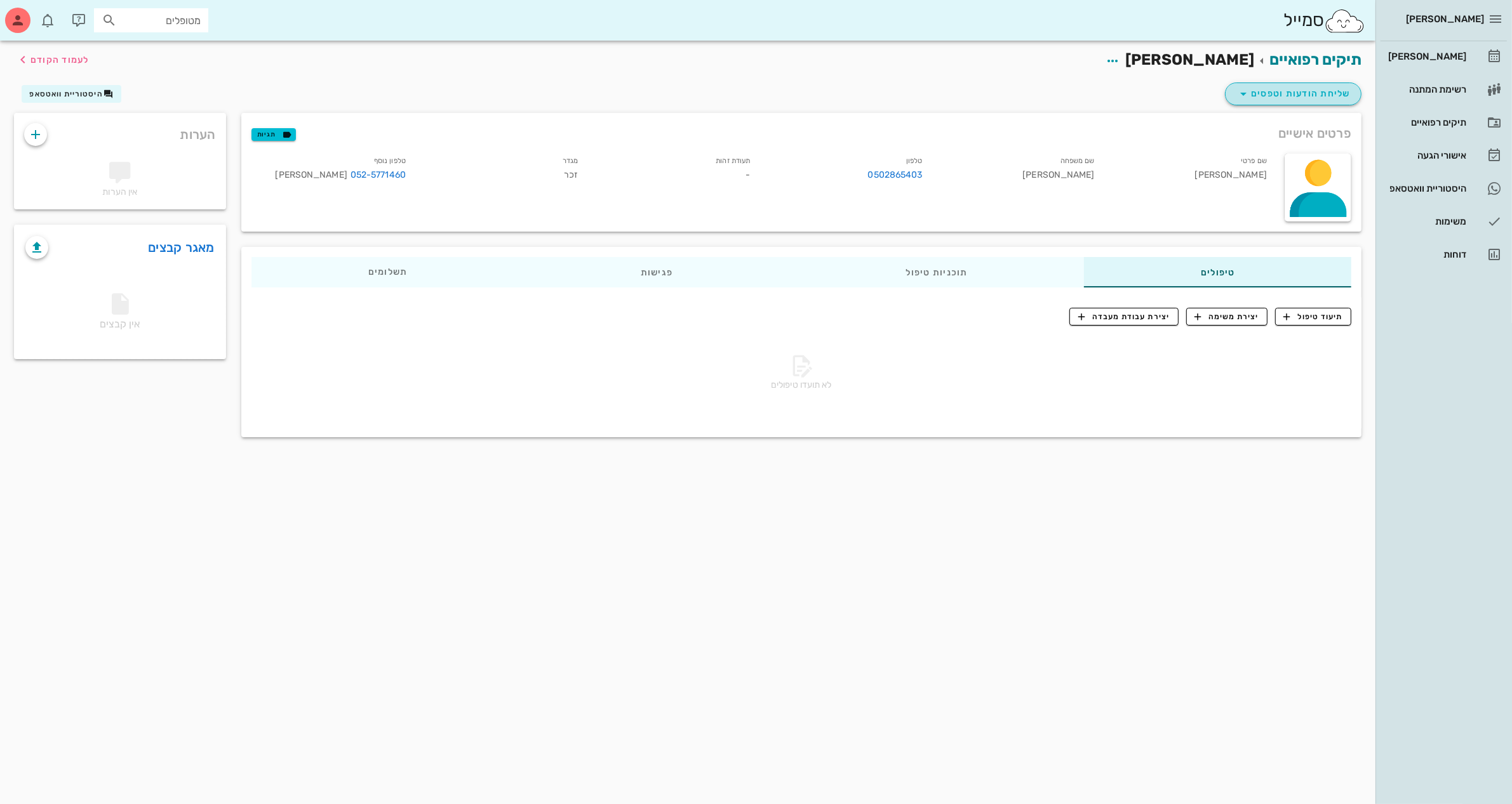
click at [1313, 93] on span "שליחת הודעות וטפסים" at bounding box center [1293, 94] width 115 height 15
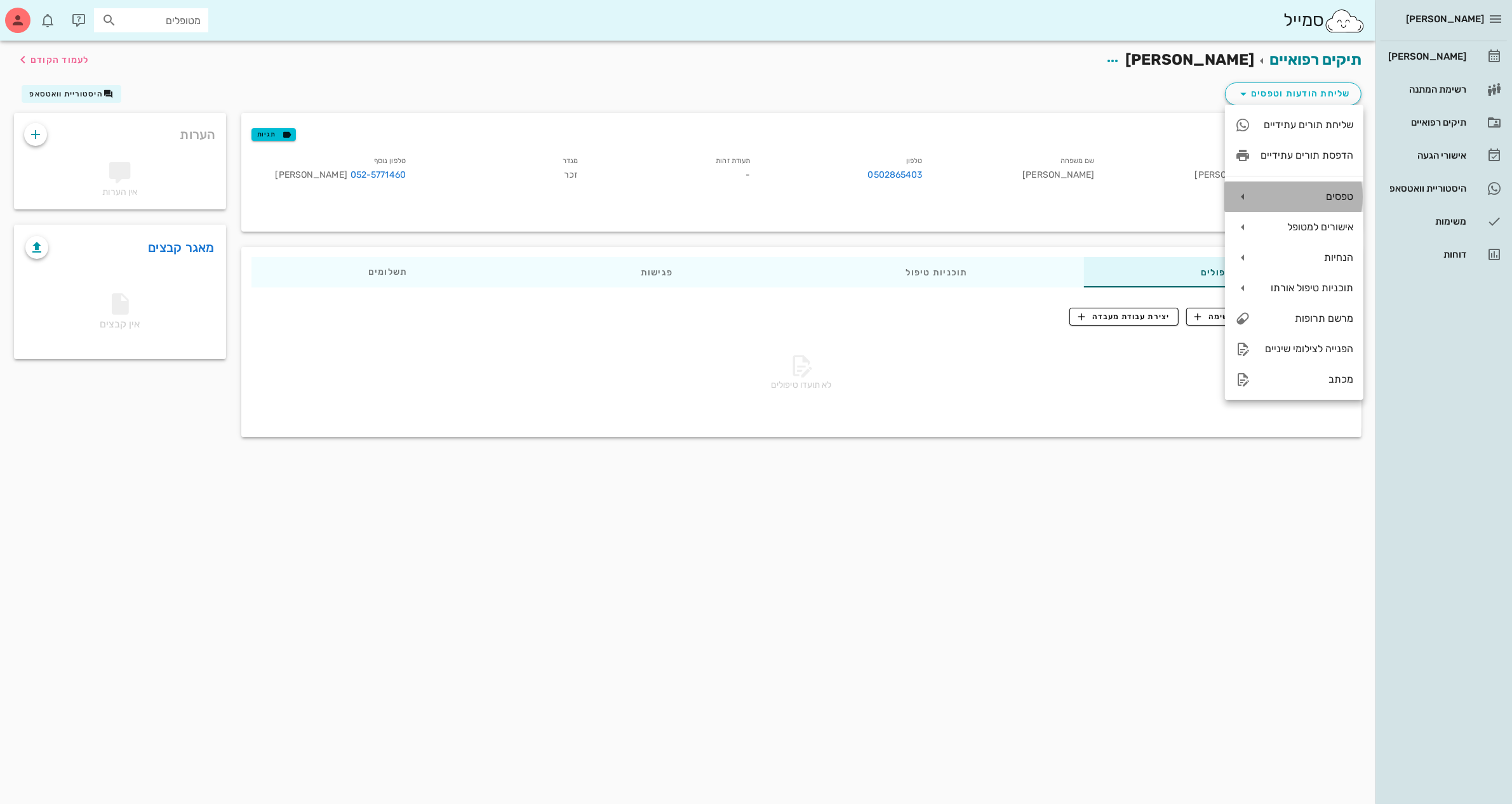
click at [1306, 193] on div "טפסים" at bounding box center [1307, 196] width 93 height 12
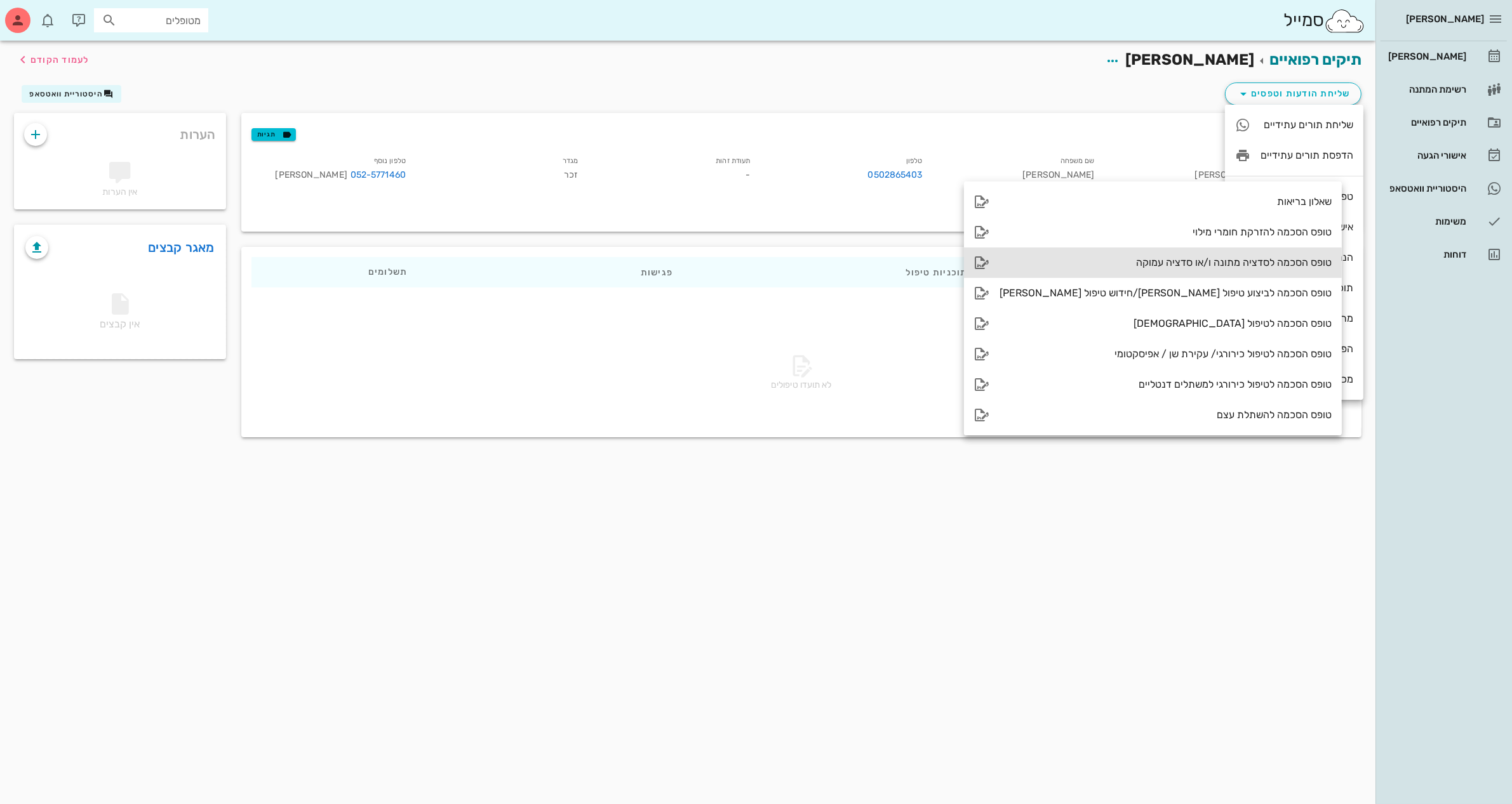
click at [1145, 263] on div "טופס הסכמה לסדציה מתונה ו/או סדציה עמוקה" at bounding box center [1166, 262] width 332 height 12
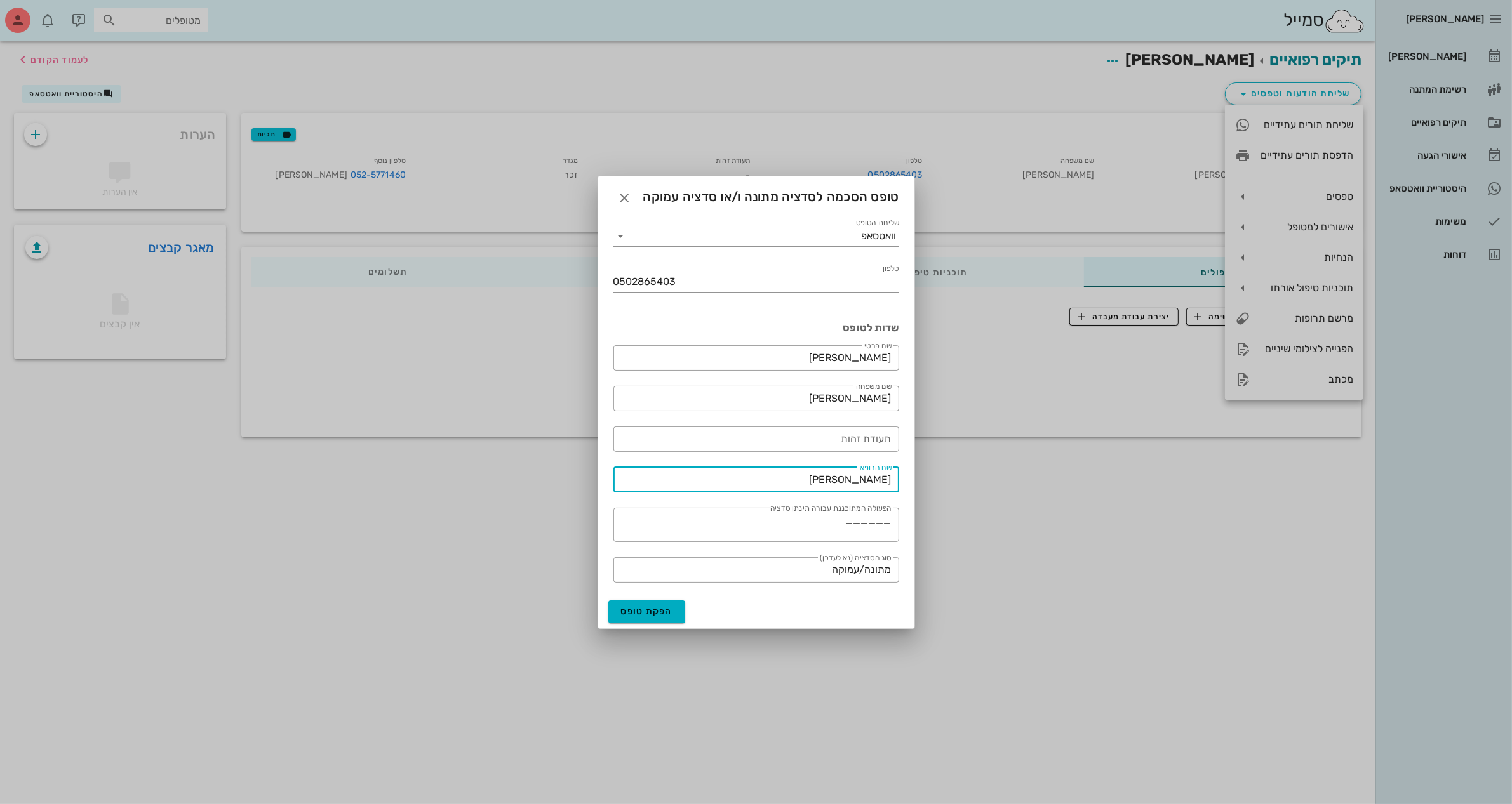
drag, startPoint x: 844, startPoint y: 480, endPoint x: 965, endPoint y: 502, distance: 123.0
click at [965, 499] on div "[PERSON_NAME] יומן מרפאה רשימת המתנה תיקים רפואיים אישורי הגעה היסטוריית וואטסא…" at bounding box center [756, 402] width 1512 height 804
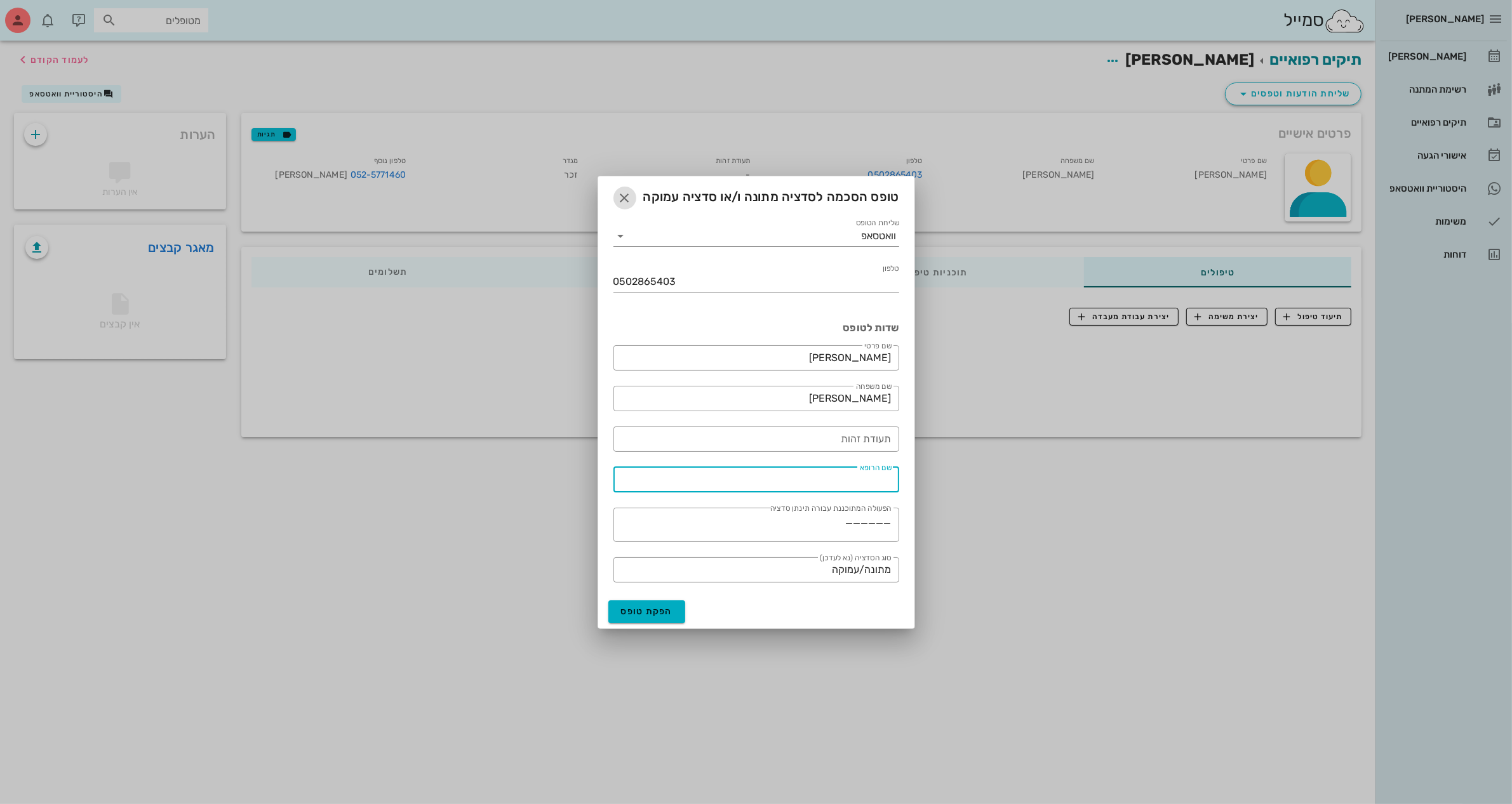
click at [622, 198] on icon "button" at bounding box center [625, 198] width 15 height 15
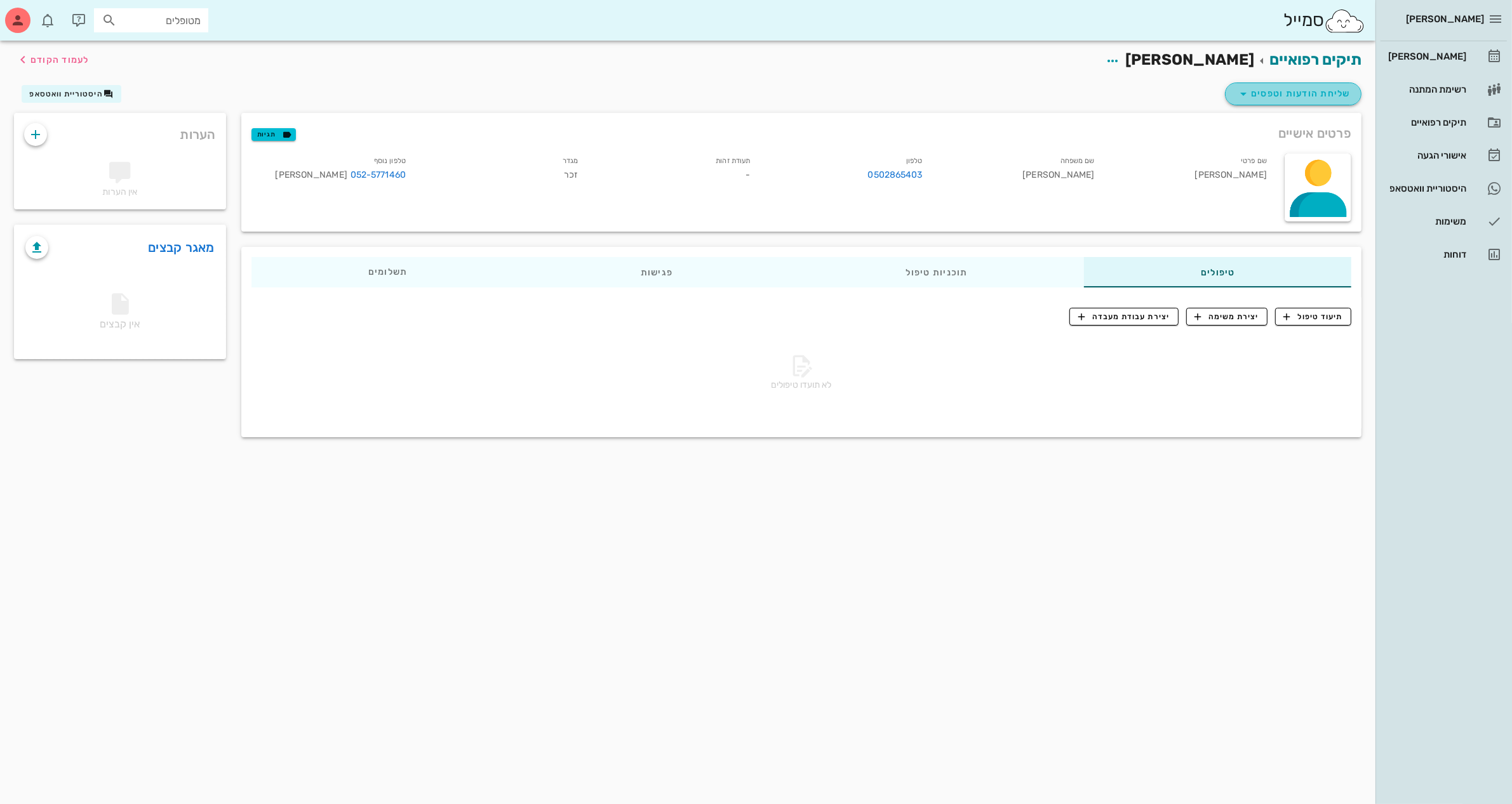
click at [1306, 96] on span "שליחת הודעות וטפסים" at bounding box center [1293, 94] width 115 height 15
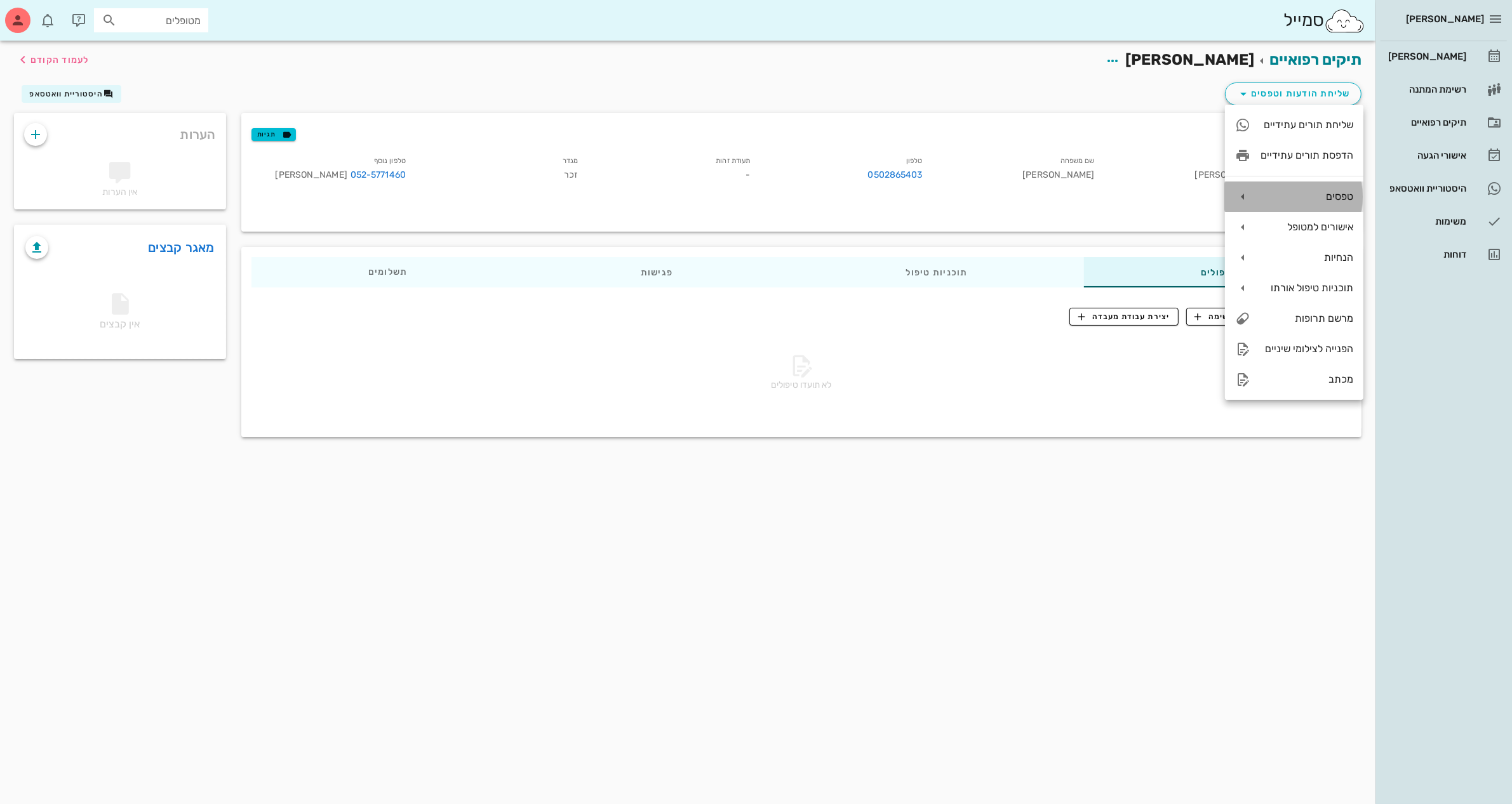
click at [1304, 194] on div "טפסים" at bounding box center [1307, 196] width 93 height 12
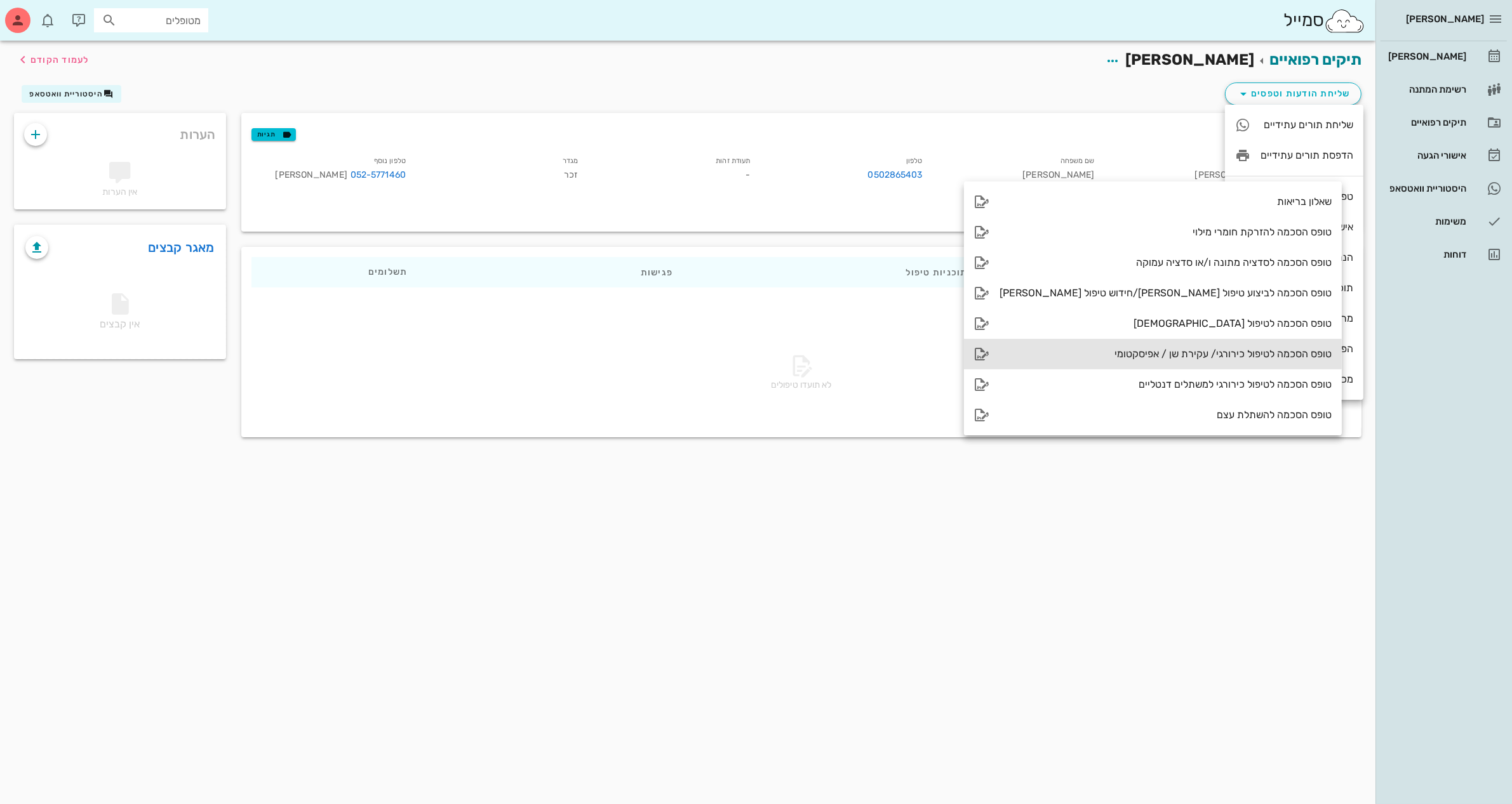
click at [1127, 352] on div "טופס הסכמה לטיפול כירורגי/ עקירת שן / אפיסקטומי" at bounding box center [1166, 354] width 332 height 12
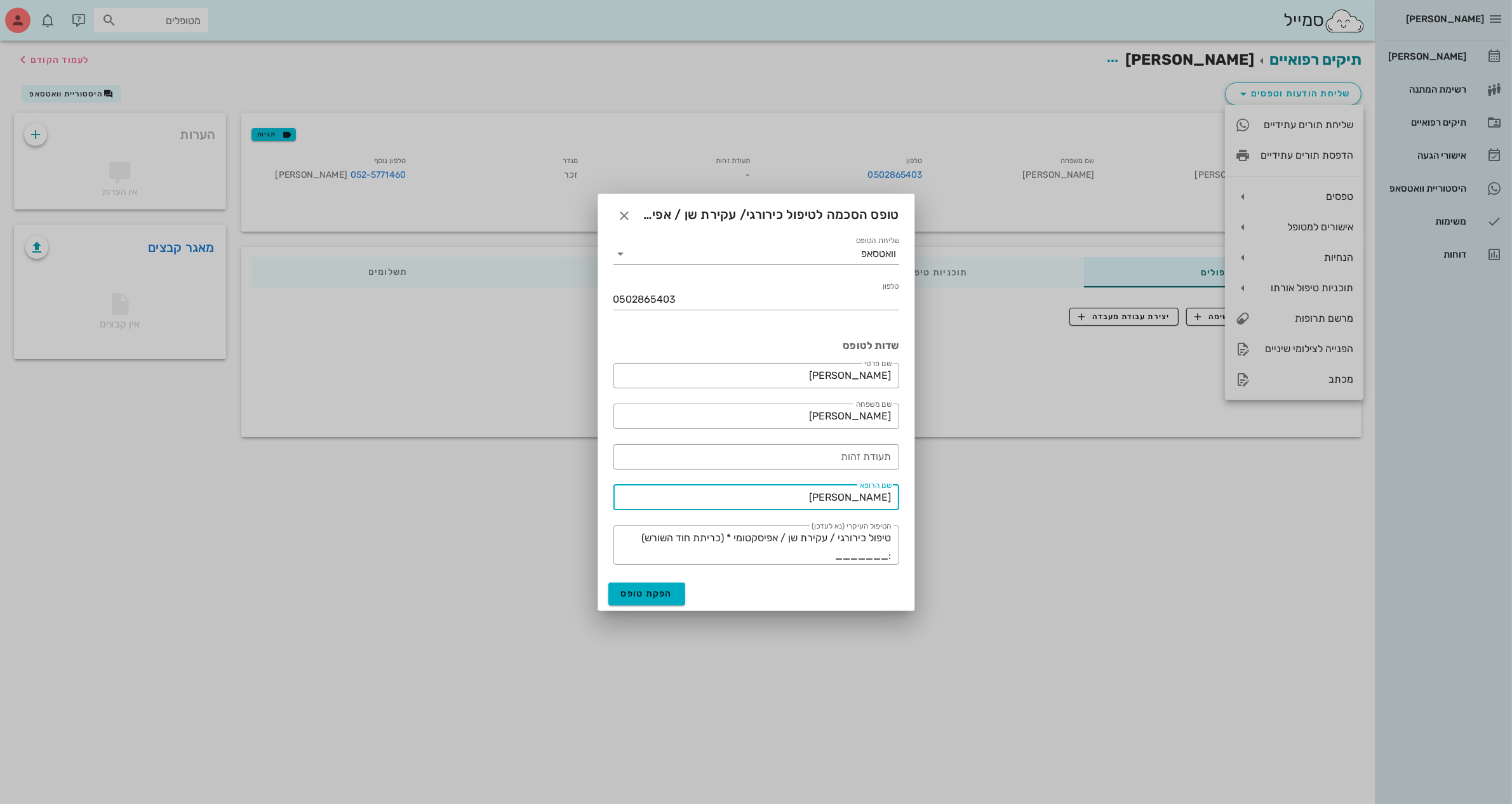
drag, startPoint x: 835, startPoint y: 497, endPoint x: 1024, endPoint y: 507, distance: 189.3
click at [1024, 507] on div "[PERSON_NAME] יומן מרפאה רשימת המתנה תיקים רפואיים אישורי הגעה היסטוריית וואטסא…" at bounding box center [756, 402] width 1512 height 804
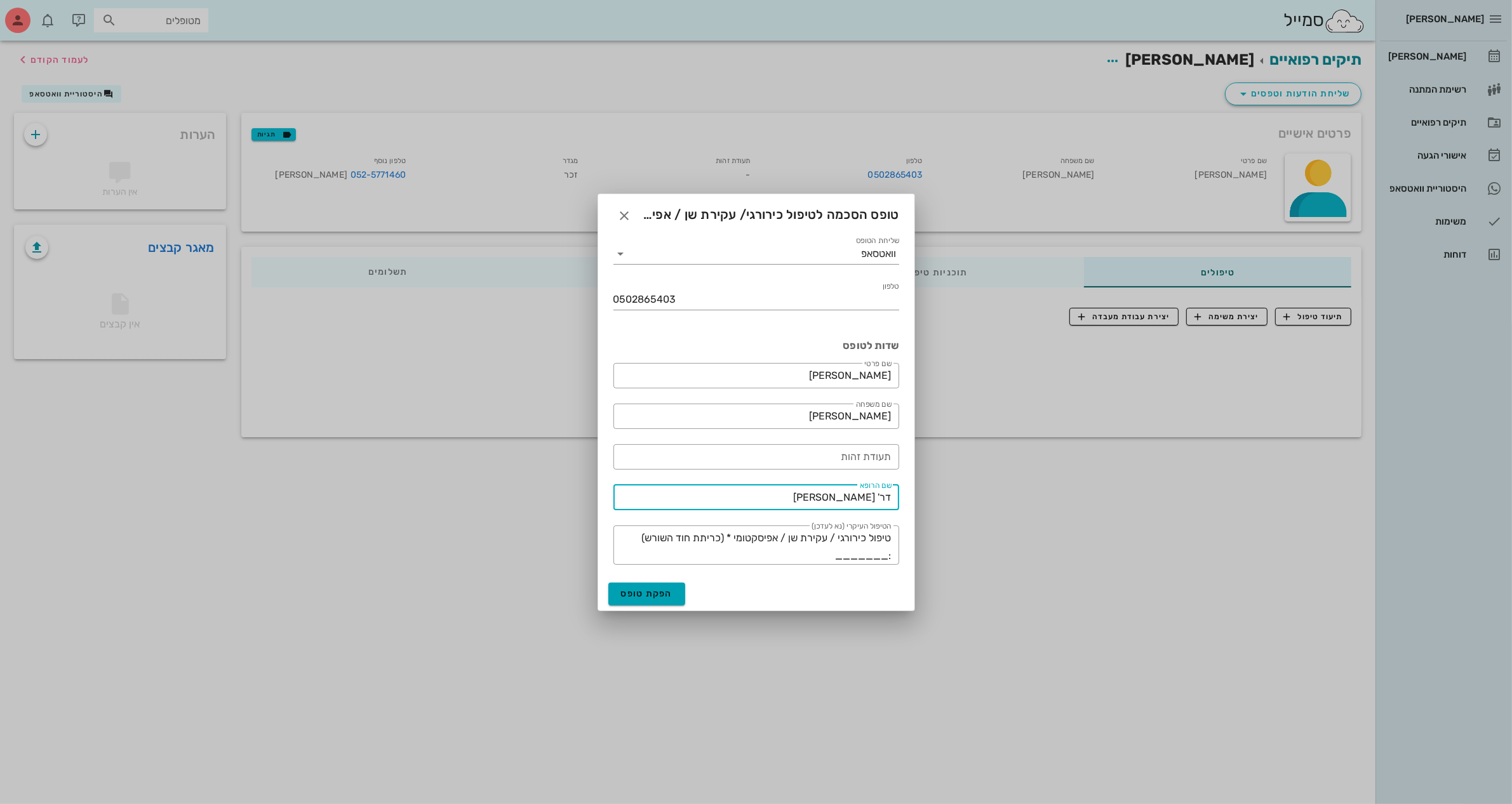
type input "דר' [PERSON_NAME]"
click at [650, 594] on span "הפקת טופס" at bounding box center [646, 593] width 52 height 11
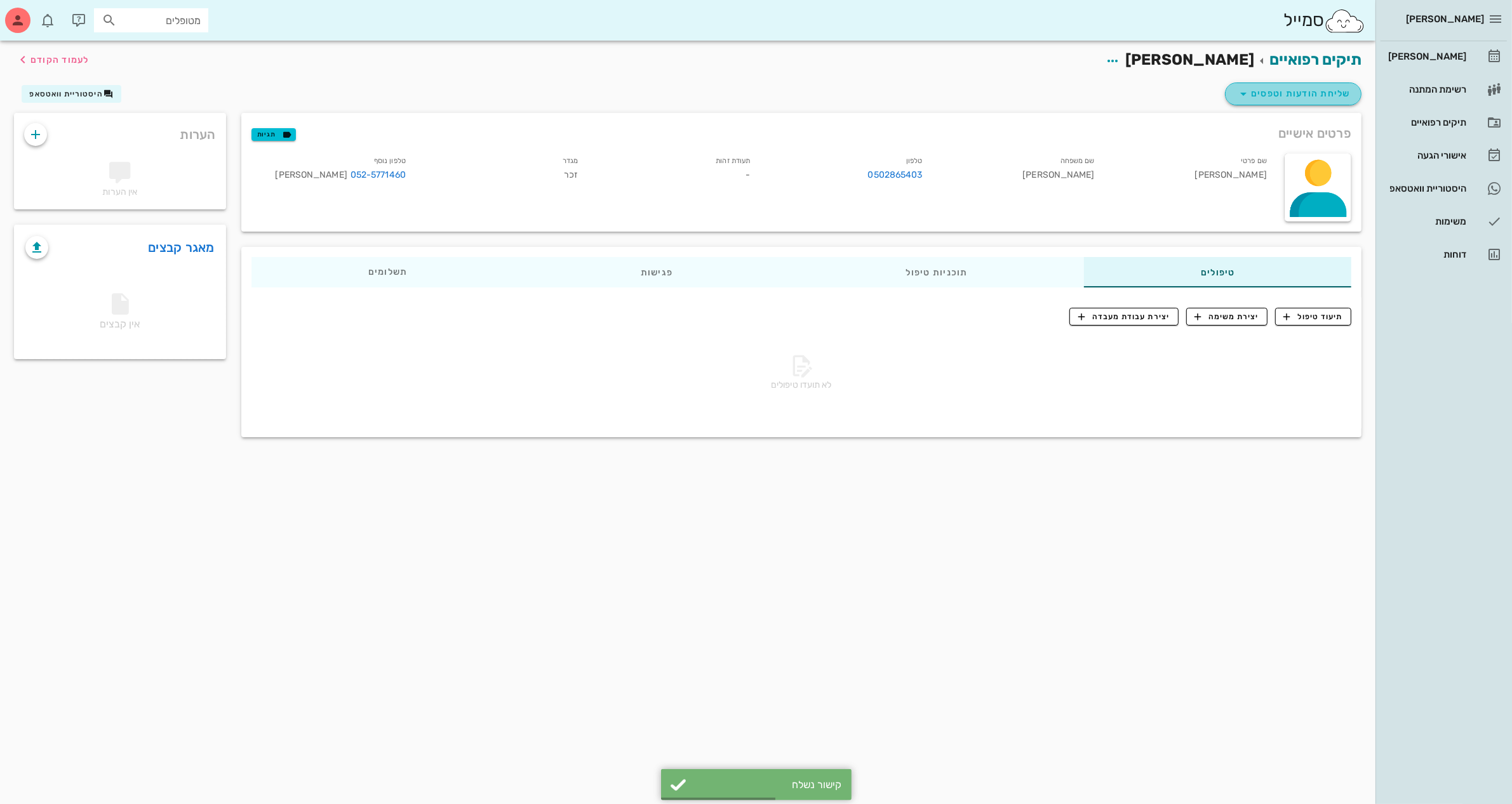
click at [1277, 93] on span "שליחת הודעות וטפסים" at bounding box center [1293, 94] width 115 height 15
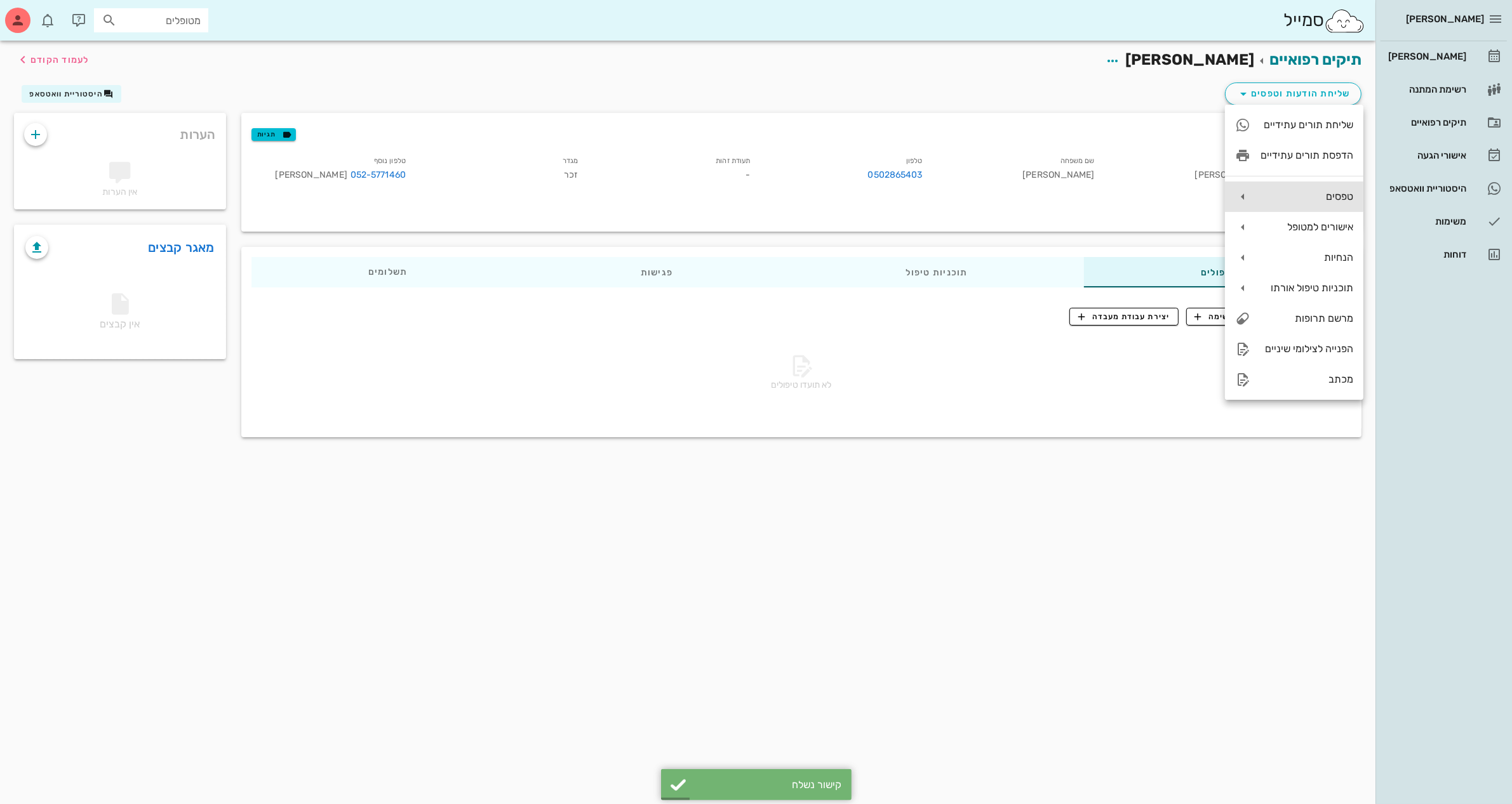
click at [1273, 200] on div "טפסים" at bounding box center [1307, 196] width 93 height 12
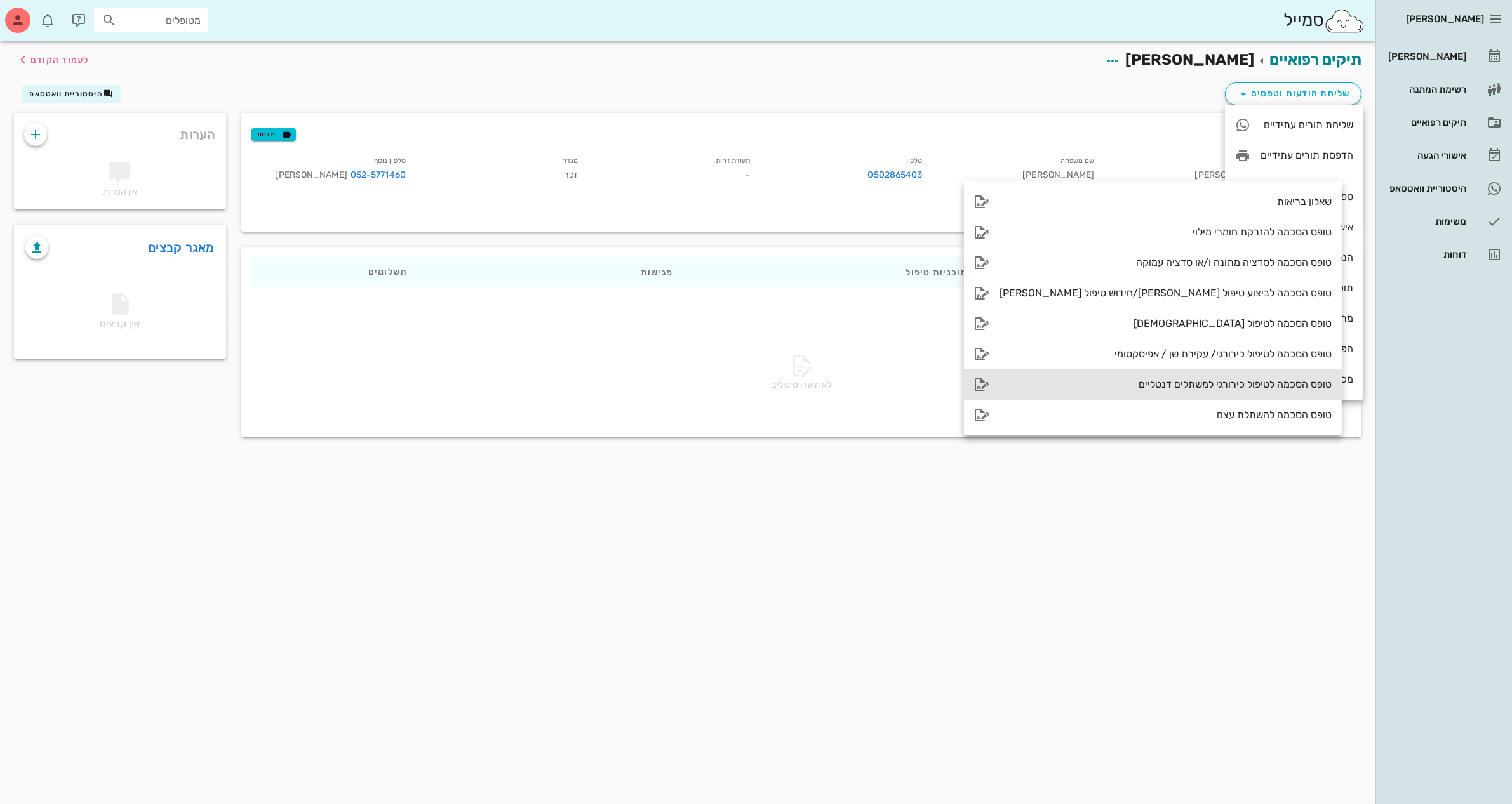
click at [1102, 380] on div "טופס הסכמה לטיפול כירורגי למשתלים דנטליים" at bounding box center [1166, 384] width 332 height 12
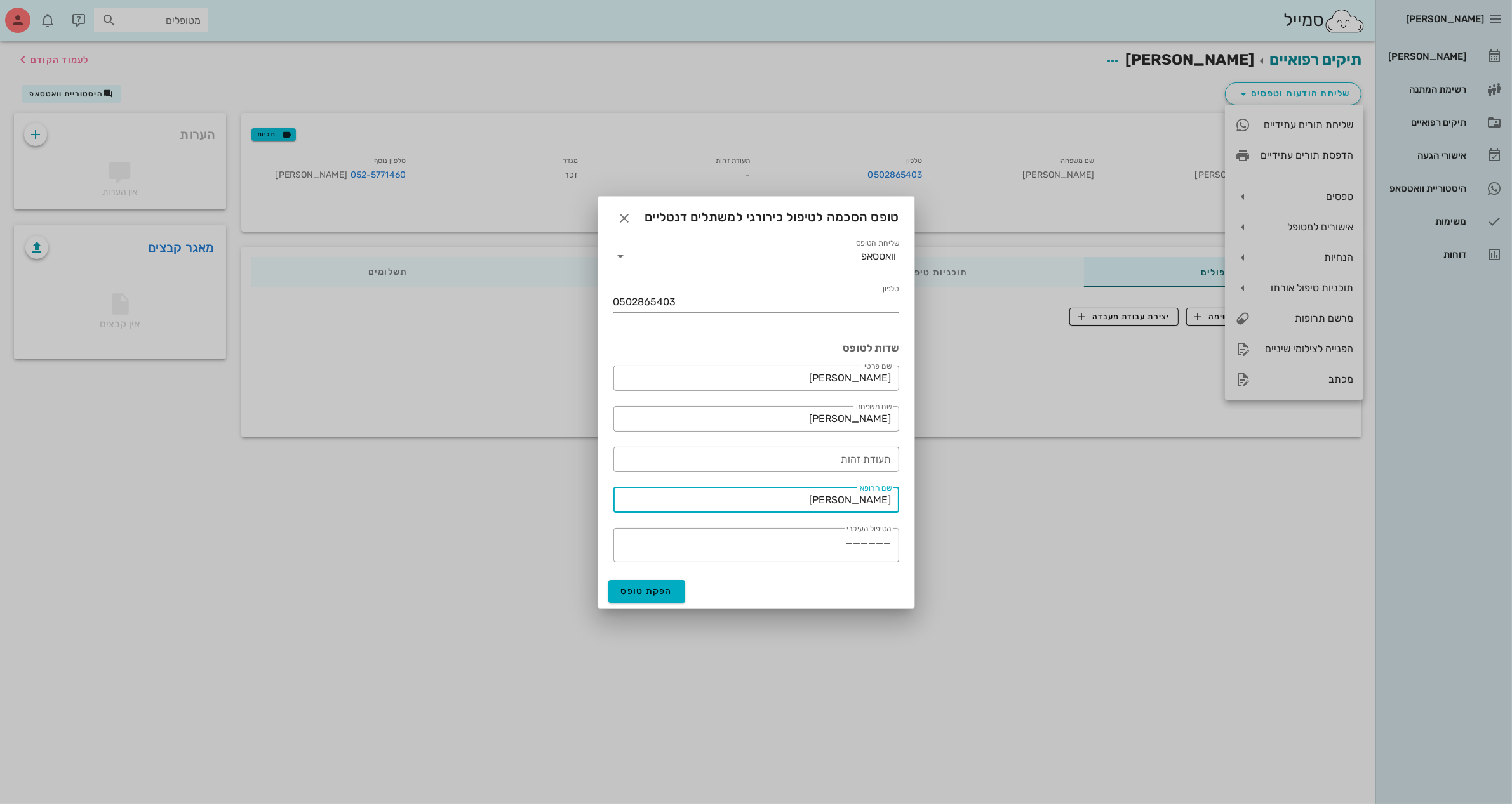
click at [927, 502] on div "[PERSON_NAME] יומן מרפאה רשימת המתנה תיקים רפואיים אישורי הגעה היסטוריית וואטסא…" at bounding box center [756, 402] width 1512 height 804
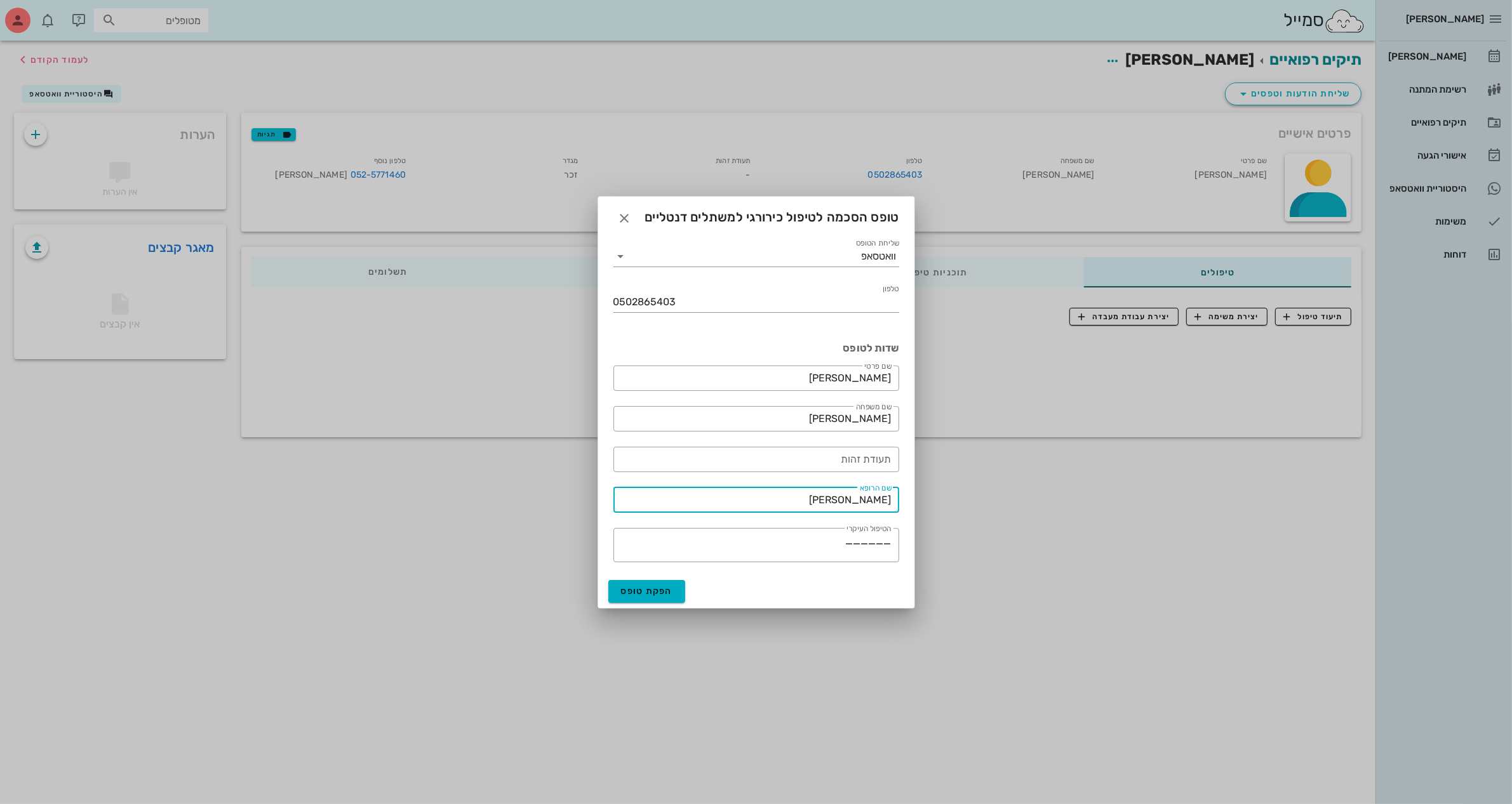
click at [844, 502] on input "[PERSON_NAME]" at bounding box center [756, 500] width 271 height 20
type input "דר' [PERSON_NAME]"
click at [641, 588] on span "הפקת טופס" at bounding box center [646, 591] width 52 height 11
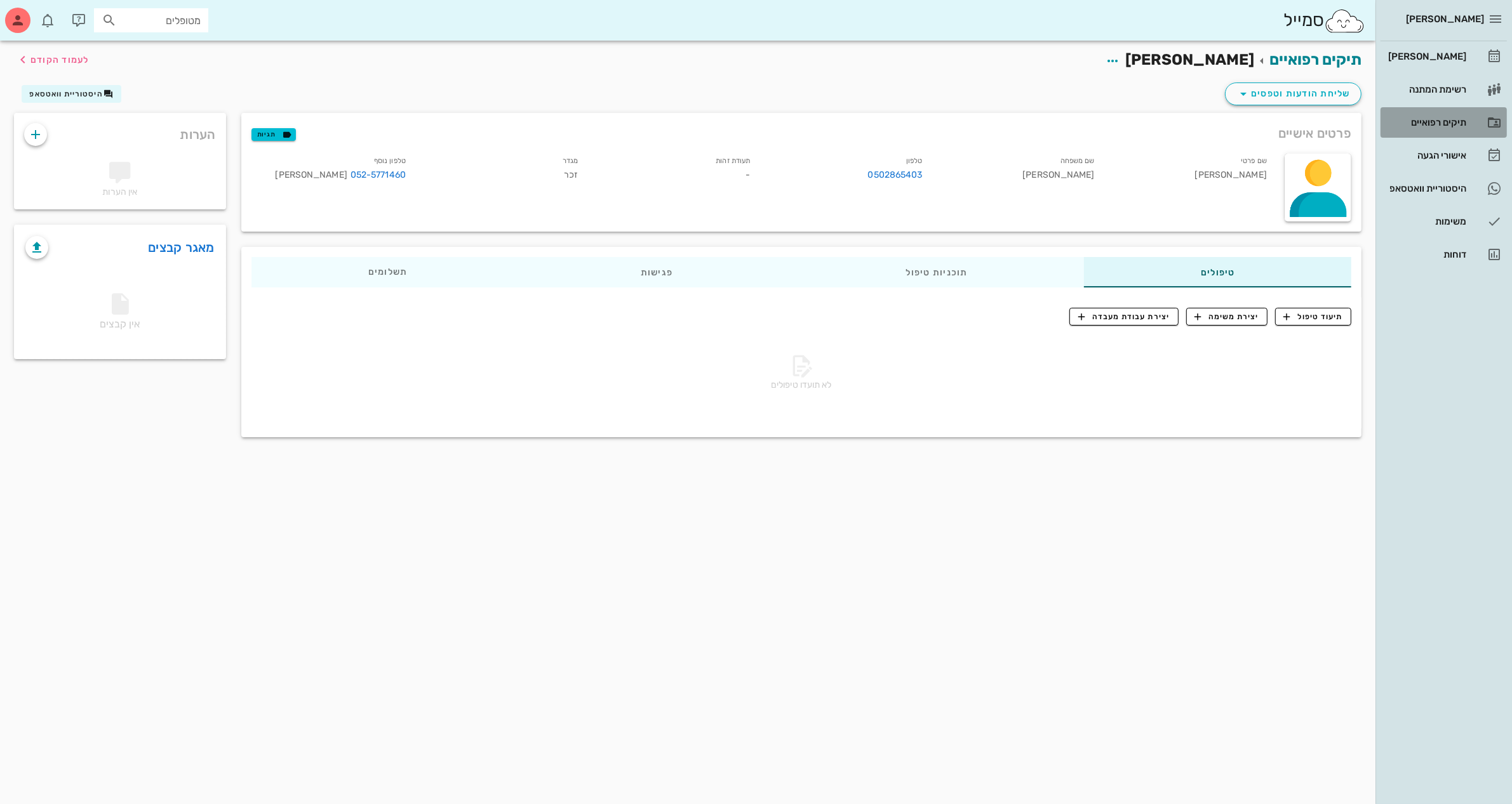
click at [1431, 116] on div "תיקים רפואיים" at bounding box center [1425, 122] width 81 height 20
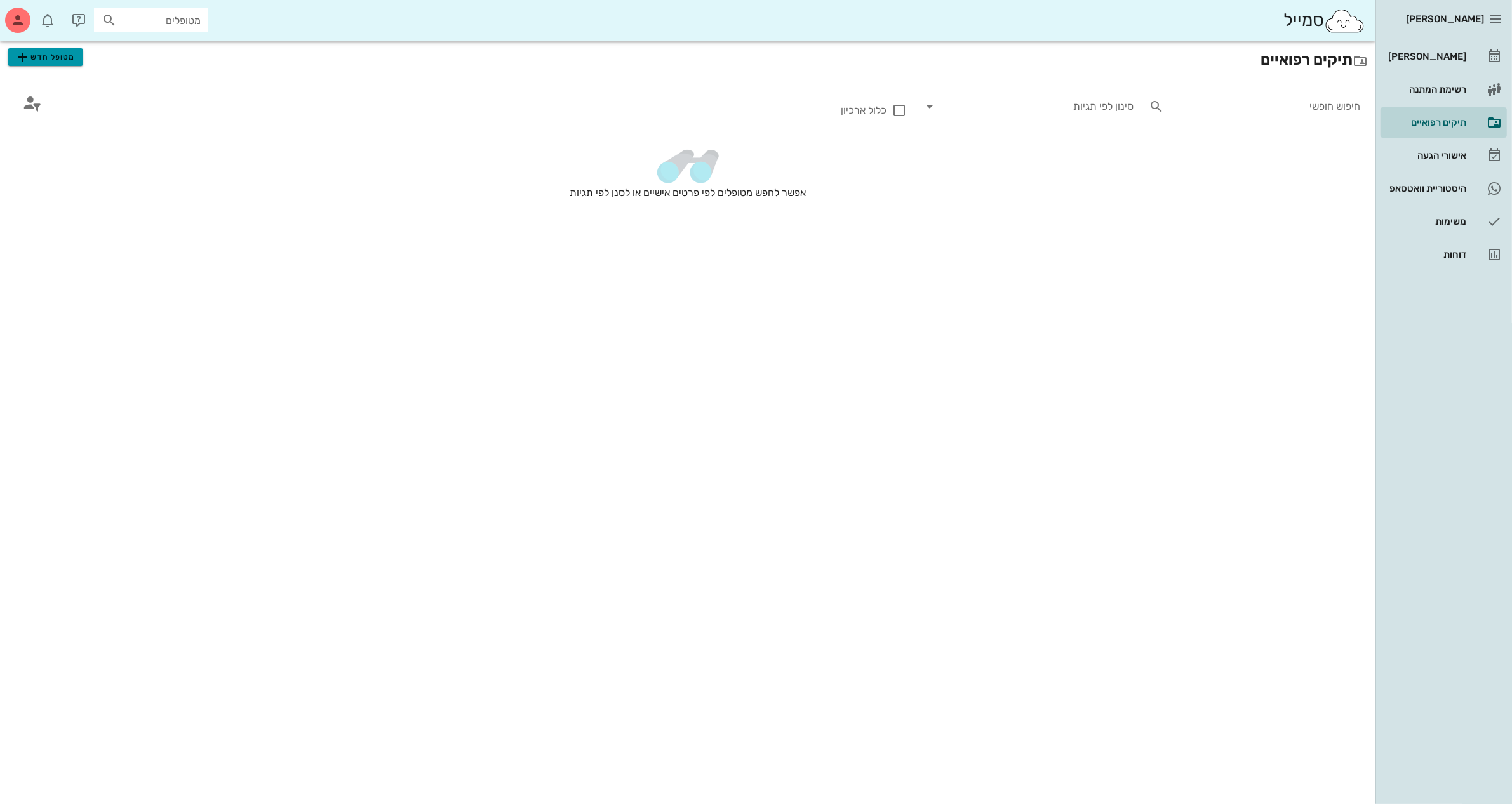
click at [40, 61] on span "מטופל חדש" at bounding box center [45, 57] width 60 height 15
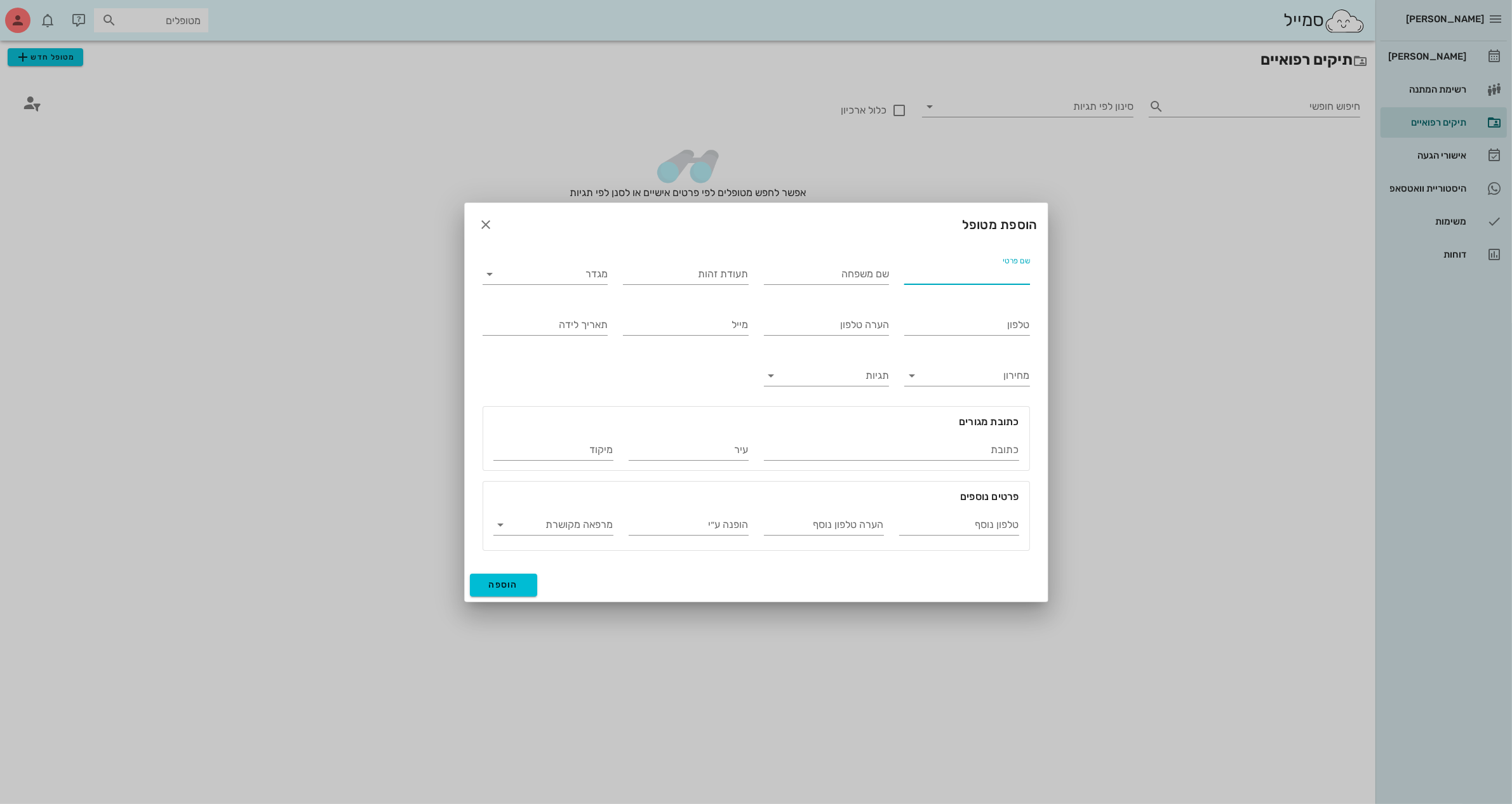
click at [995, 275] on input "שם פרטי" at bounding box center [966, 274] width 125 height 20
type input "אלה"
type input "[PERSON_NAME]"
type input "307178897"
click at [563, 273] on input "מגדר" at bounding box center [555, 274] width 106 height 20
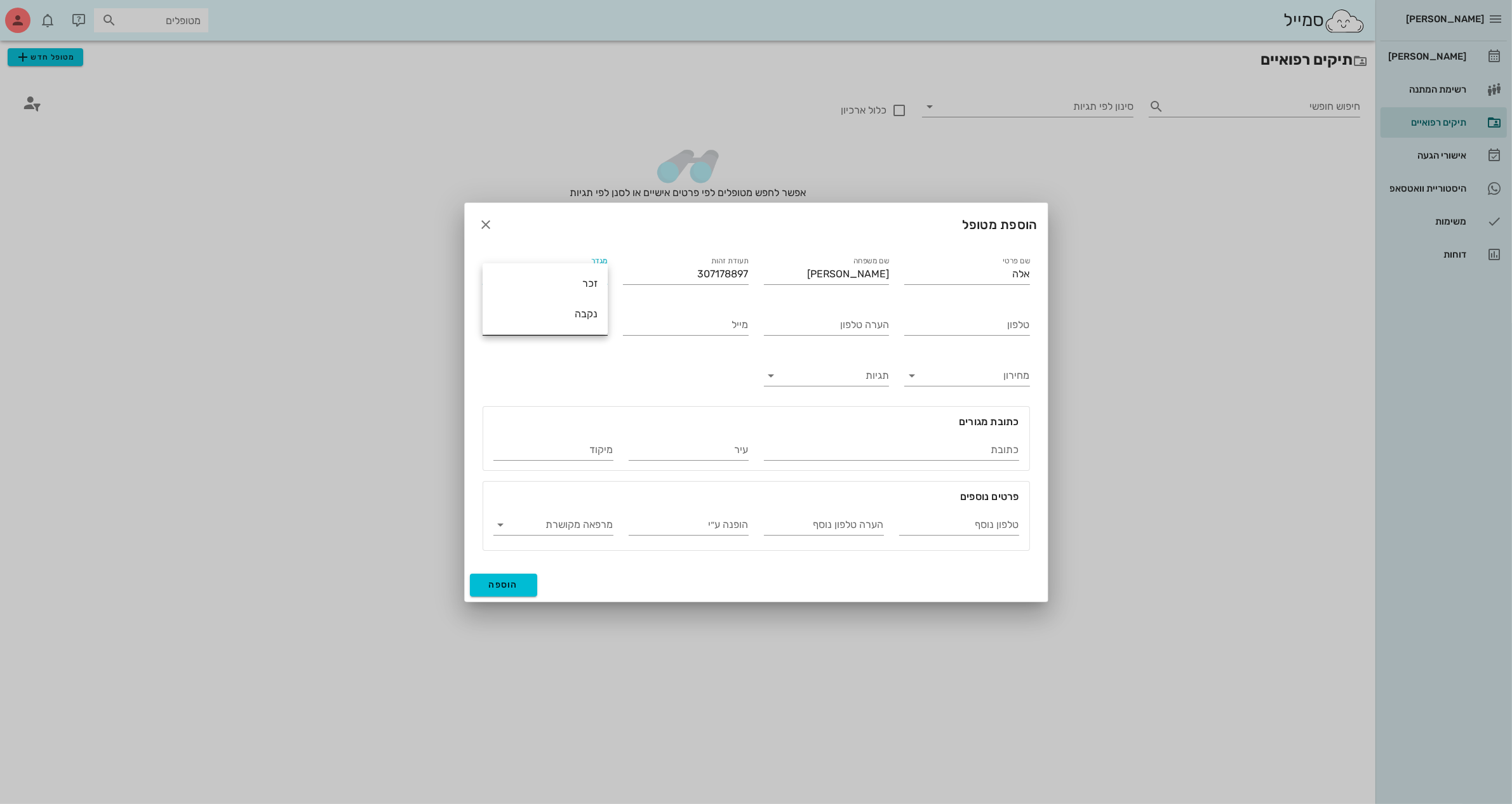
drag, startPoint x: 569, startPoint y: 319, endPoint x: 585, endPoint y: 316, distance: 16.3
click at [570, 319] on div "נקבה" at bounding box center [545, 314] width 105 height 12
click at [922, 325] on input "טלפון" at bounding box center [966, 325] width 125 height 20
click at [925, 325] on input "054-729886" at bounding box center [966, 325] width 125 height 20
type input "054-4729886"
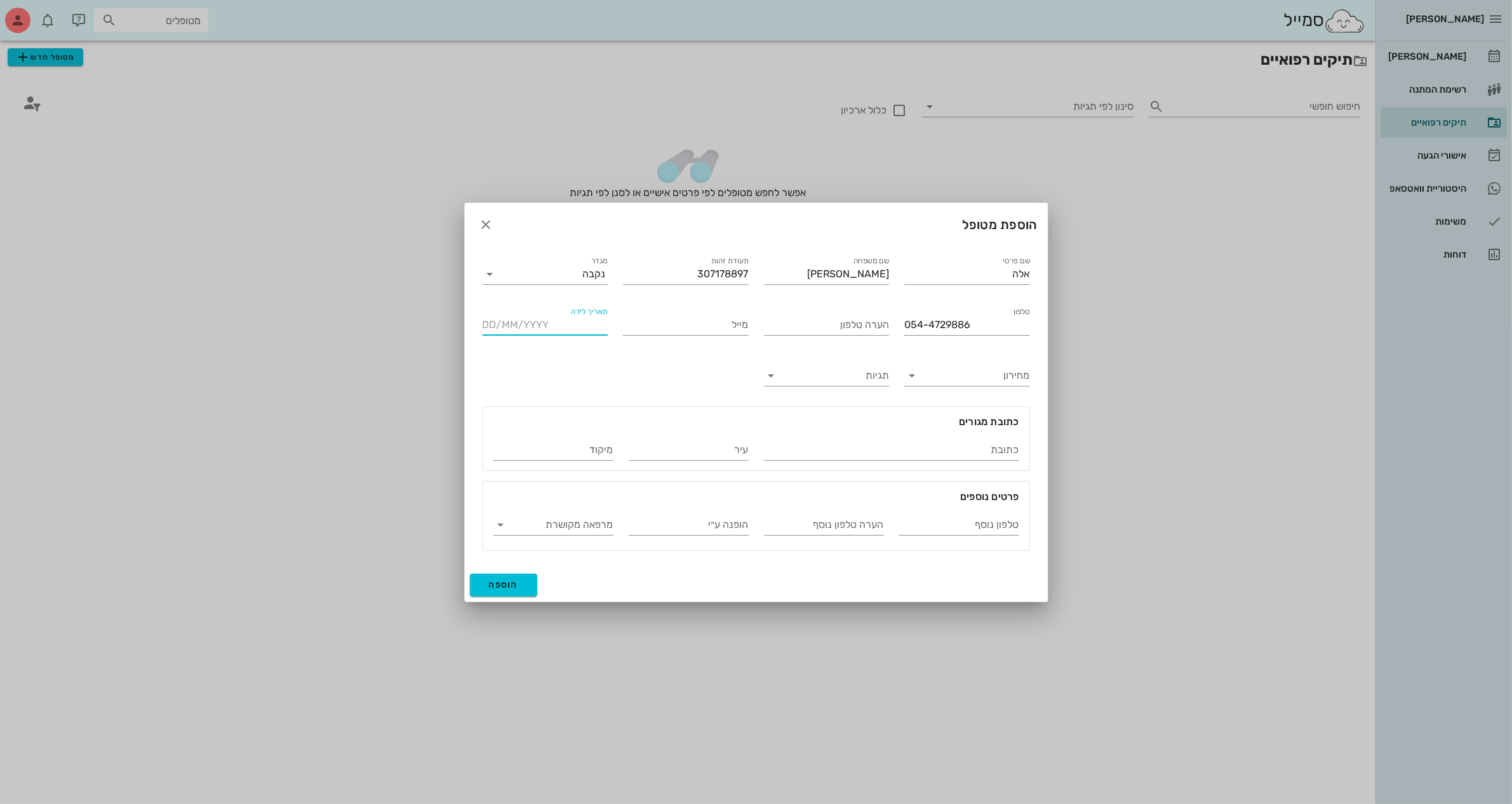
click at [566, 327] on input "תאריך לידה" at bounding box center [545, 325] width 125 height 20
type input "[DATE]"
click at [951, 451] on input "כתובת" at bounding box center [891, 450] width 255 height 20
click at [964, 207] on div "הוספת מטופל" at bounding box center [756, 225] width 583 height 43
click at [930, 71] on div at bounding box center [756, 402] width 1512 height 804
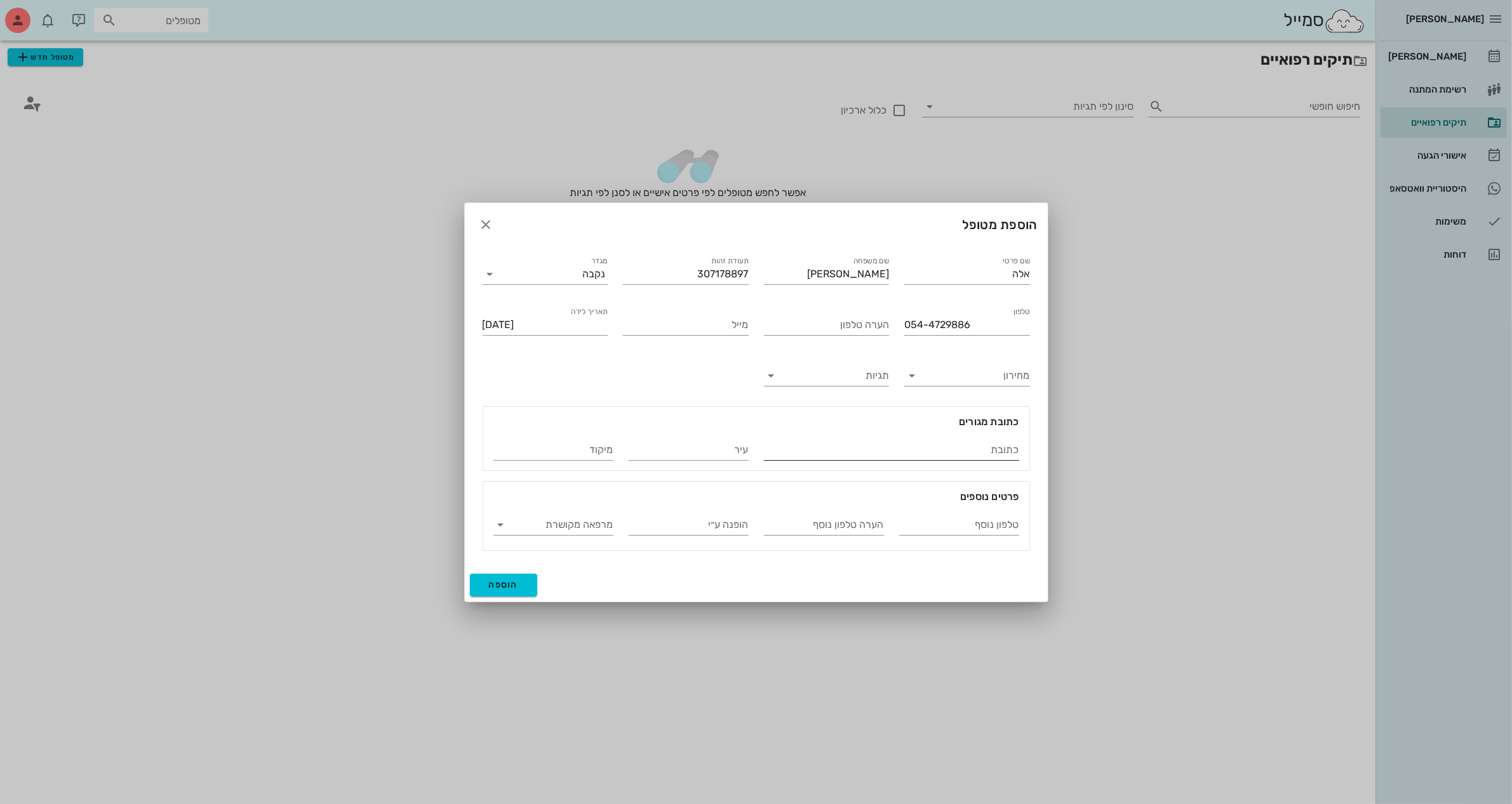
click at [946, 451] on input "כתובת" at bounding box center [891, 450] width 255 height 20
type input "הציונות 9"
type input "[GEOGRAPHIC_DATA][PERSON_NAME]"
click at [494, 584] on span "הוספה" at bounding box center [503, 585] width 30 height 11
type input "[DATE]"
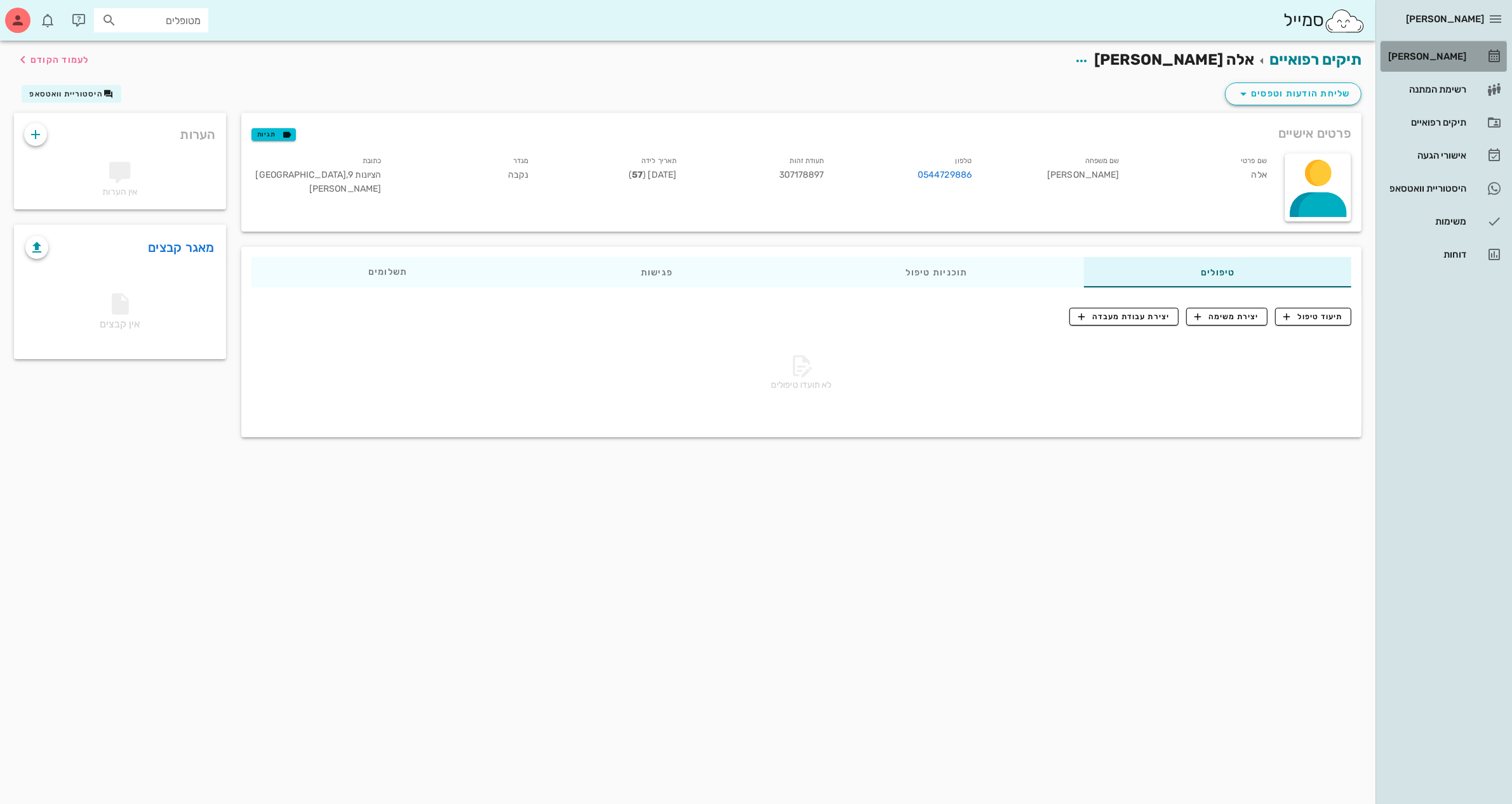
click at [1439, 55] on div "[PERSON_NAME]" at bounding box center [1425, 56] width 81 height 10
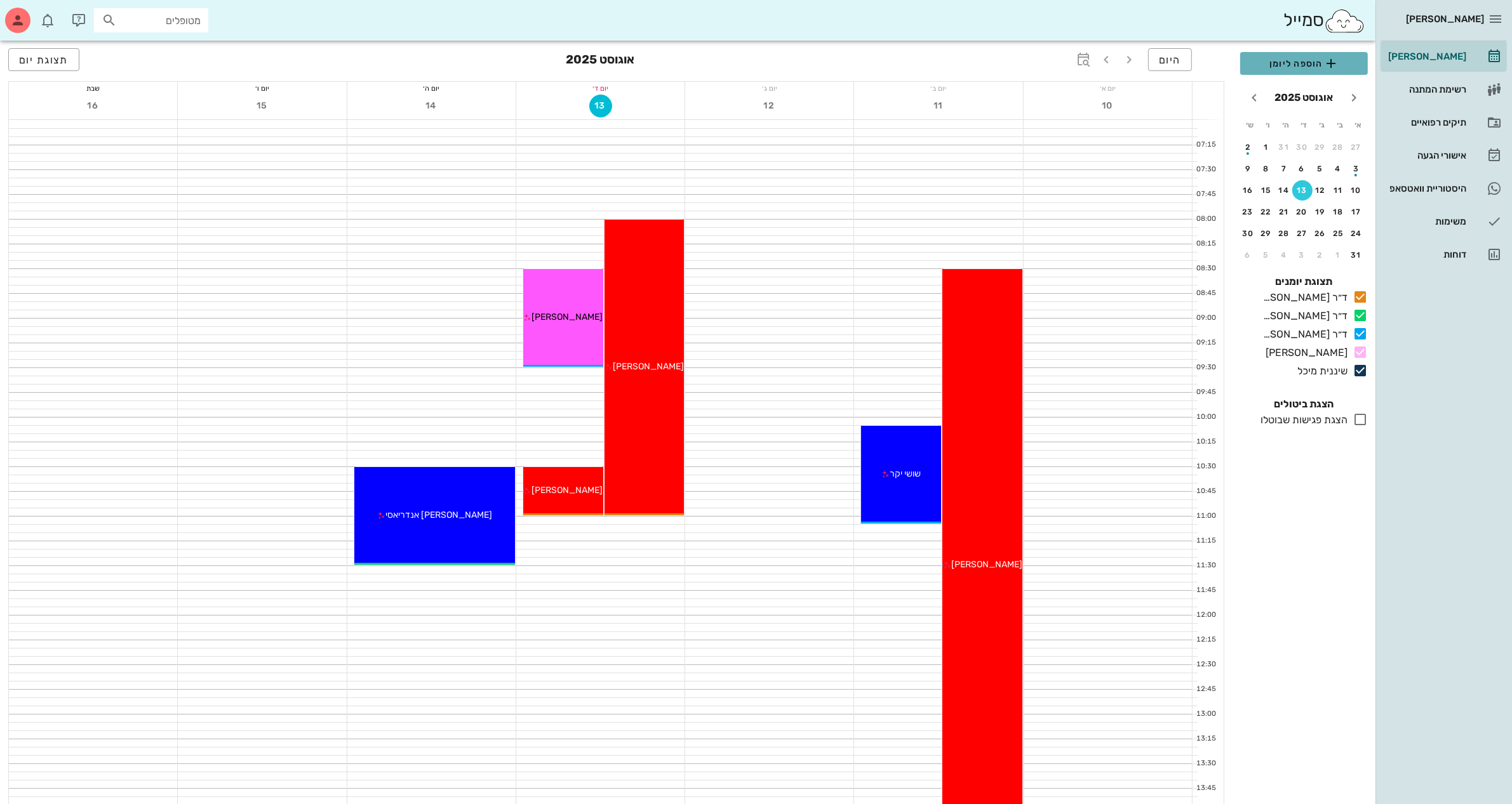
click at [1305, 56] on span "הוספה ליומן" at bounding box center [1303, 63] width 107 height 15
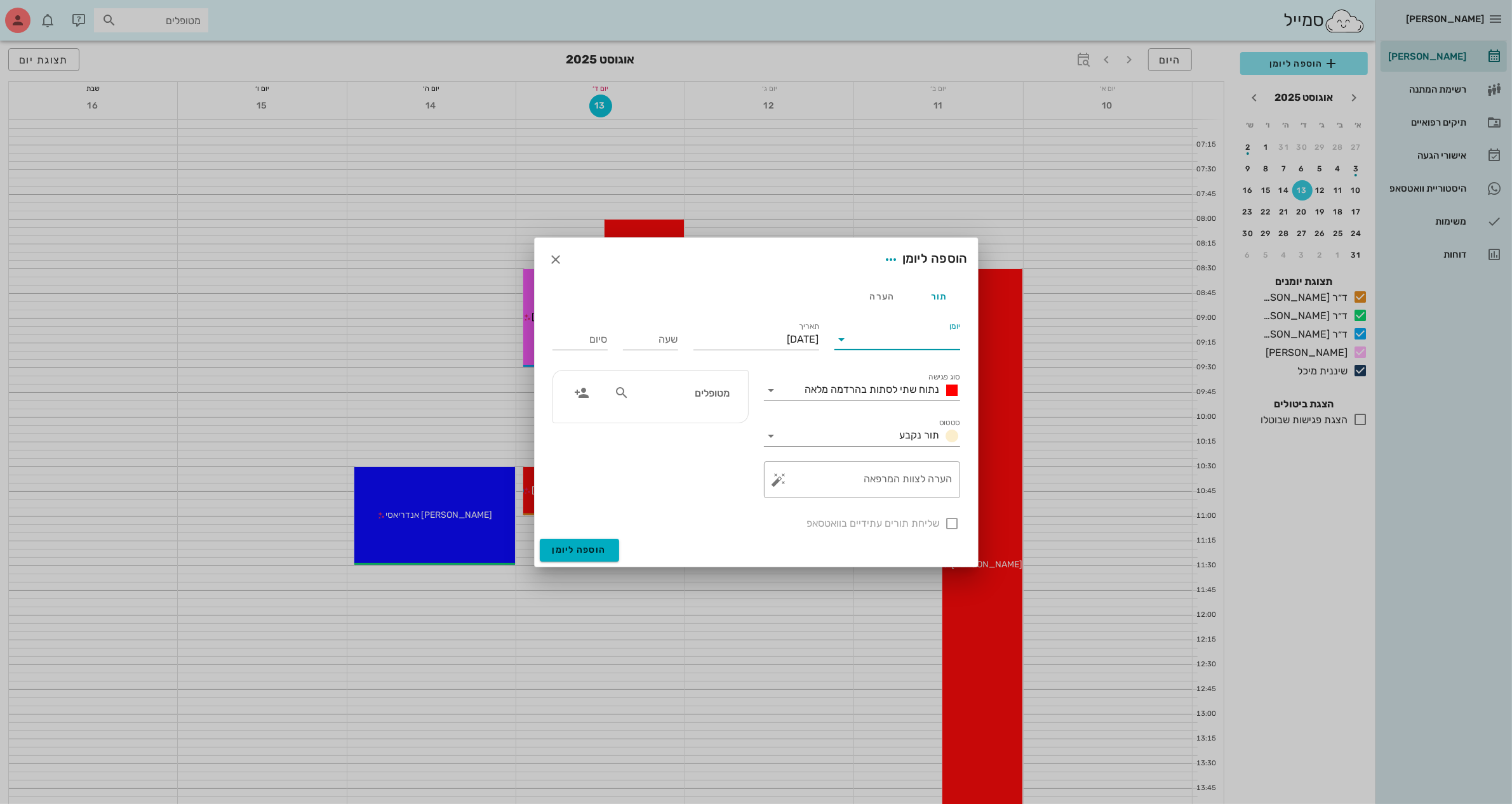
click at [933, 345] on input "יומן" at bounding box center [906, 340] width 108 height 20
click at [922, 411] on div "ד״ר [PERSON_NAME]" at bounding box center [896, 410] width 106 height 12
click at [670, 336] on div "שעה" at bounding box center [650, 340] width 55 height 20
type input "14:30"
click at [600, 333] on div "סיום 22:30" at bounding box center [580, 336] width 71 height 51
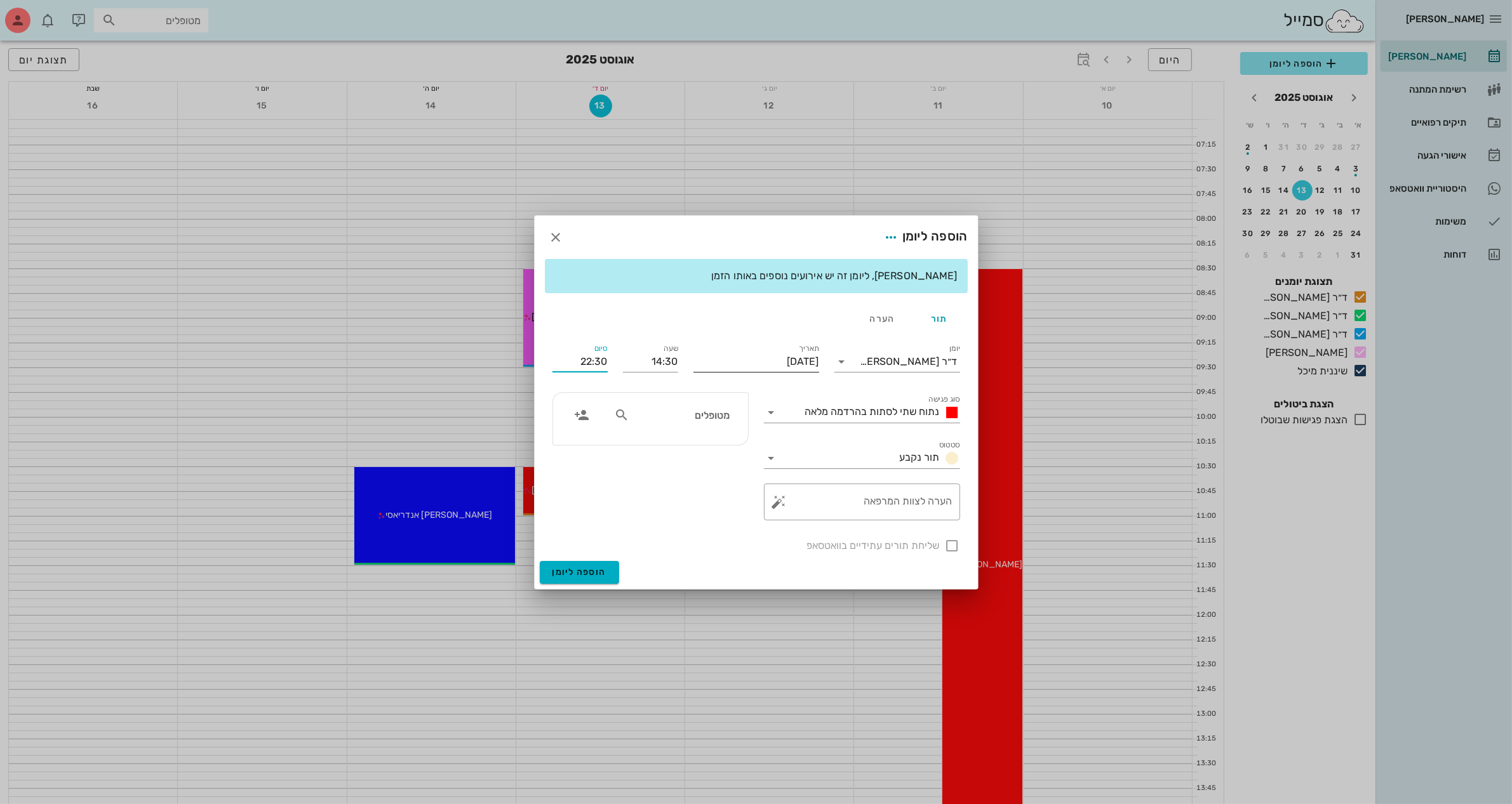
drag, startPoint x: 568, startPoint y: 357, endPoint x: 758, endPoint y: 351, distance: 190.1
click at [758, 351] on div "יומן ד״ר [PERSON_NAME] סוג פגישה נתוח שתי לסתות בהרדמה מלאה סטטוס תור נקבע תארי…" at bounding box center [756, 448] width 423 height 228
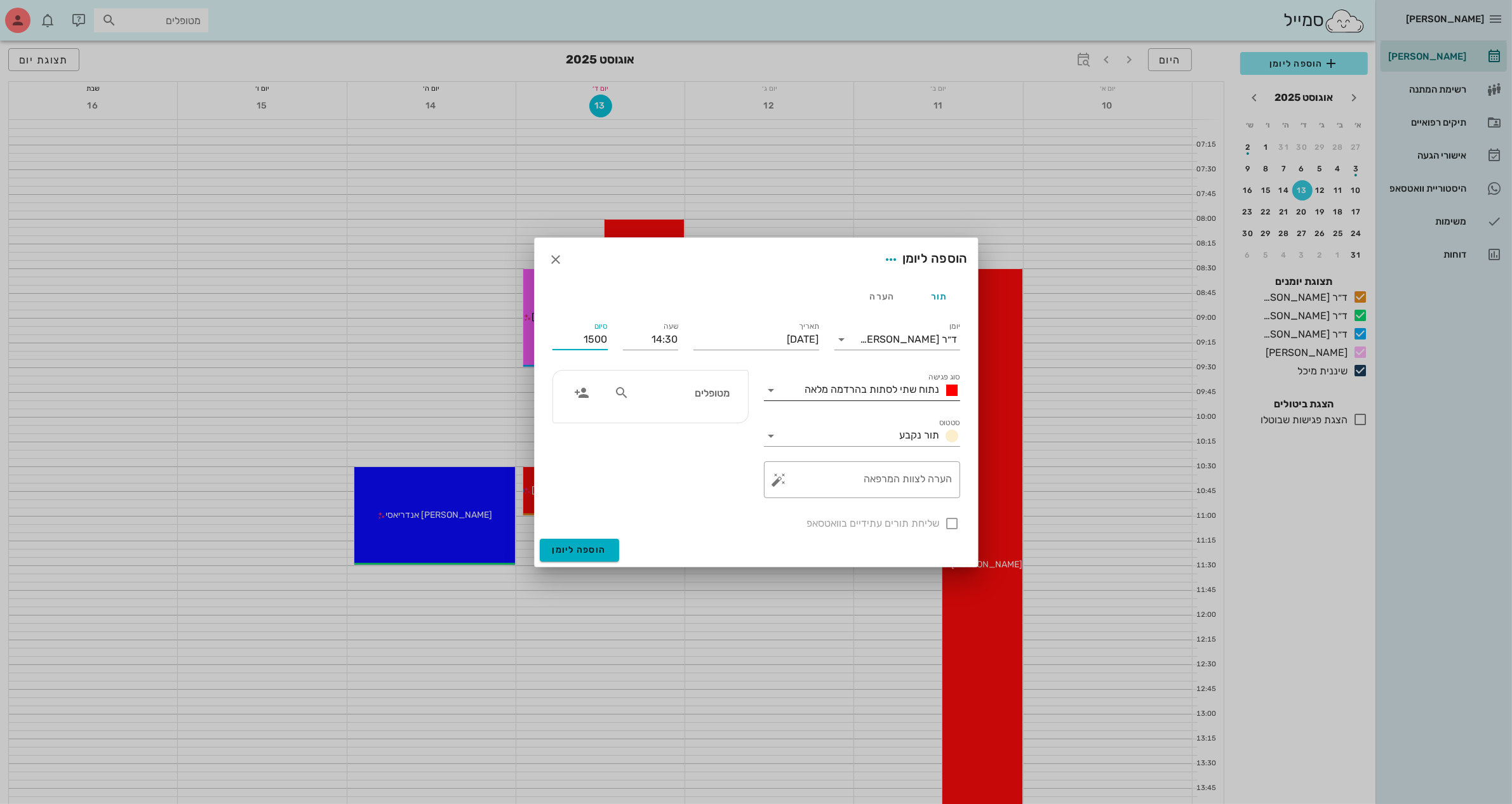
click at [766, 392] on icon at bounding box center [771, 390] width 15 height 15
type input "15:00"
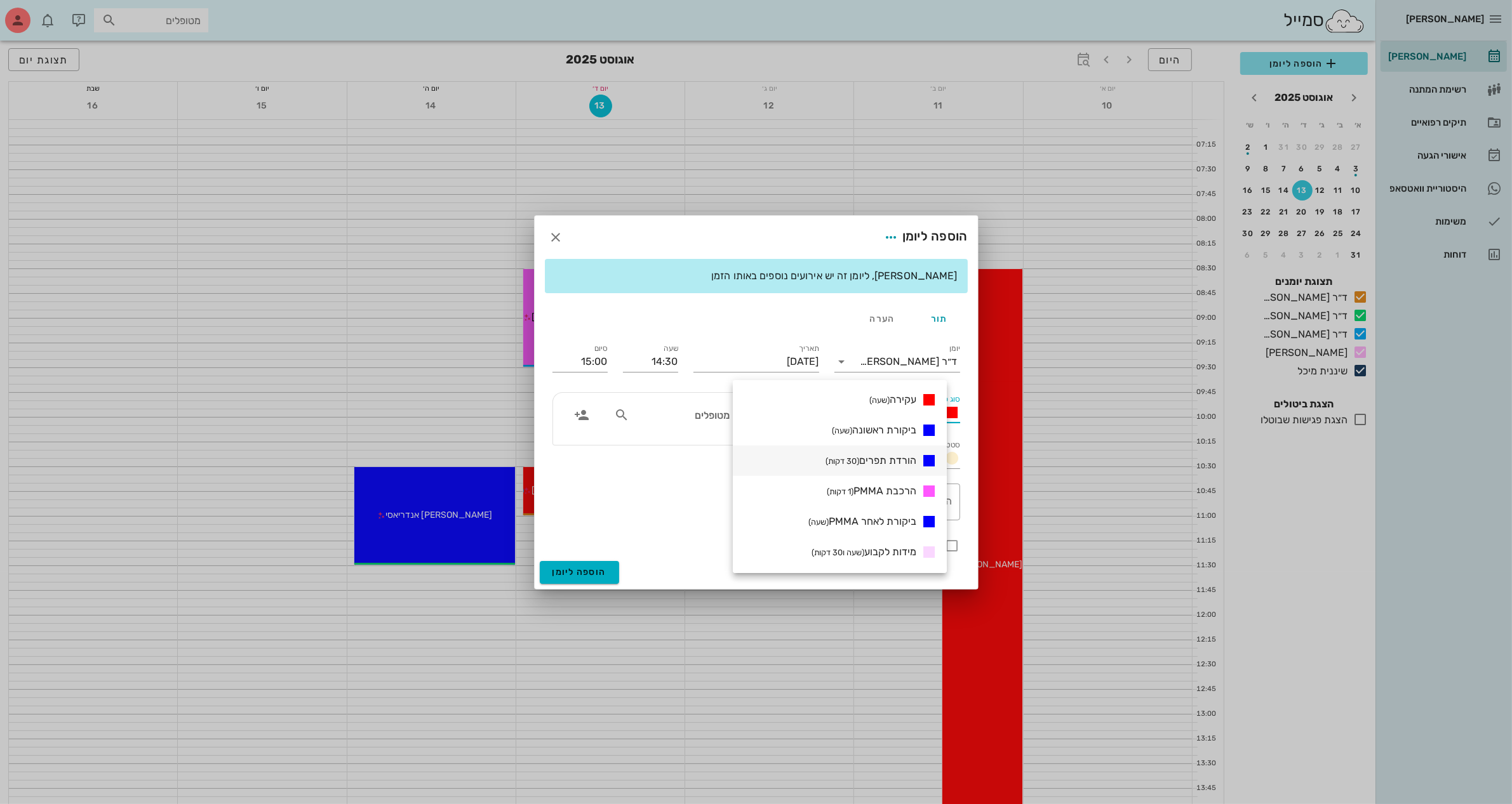
scroll to position [159, 0]
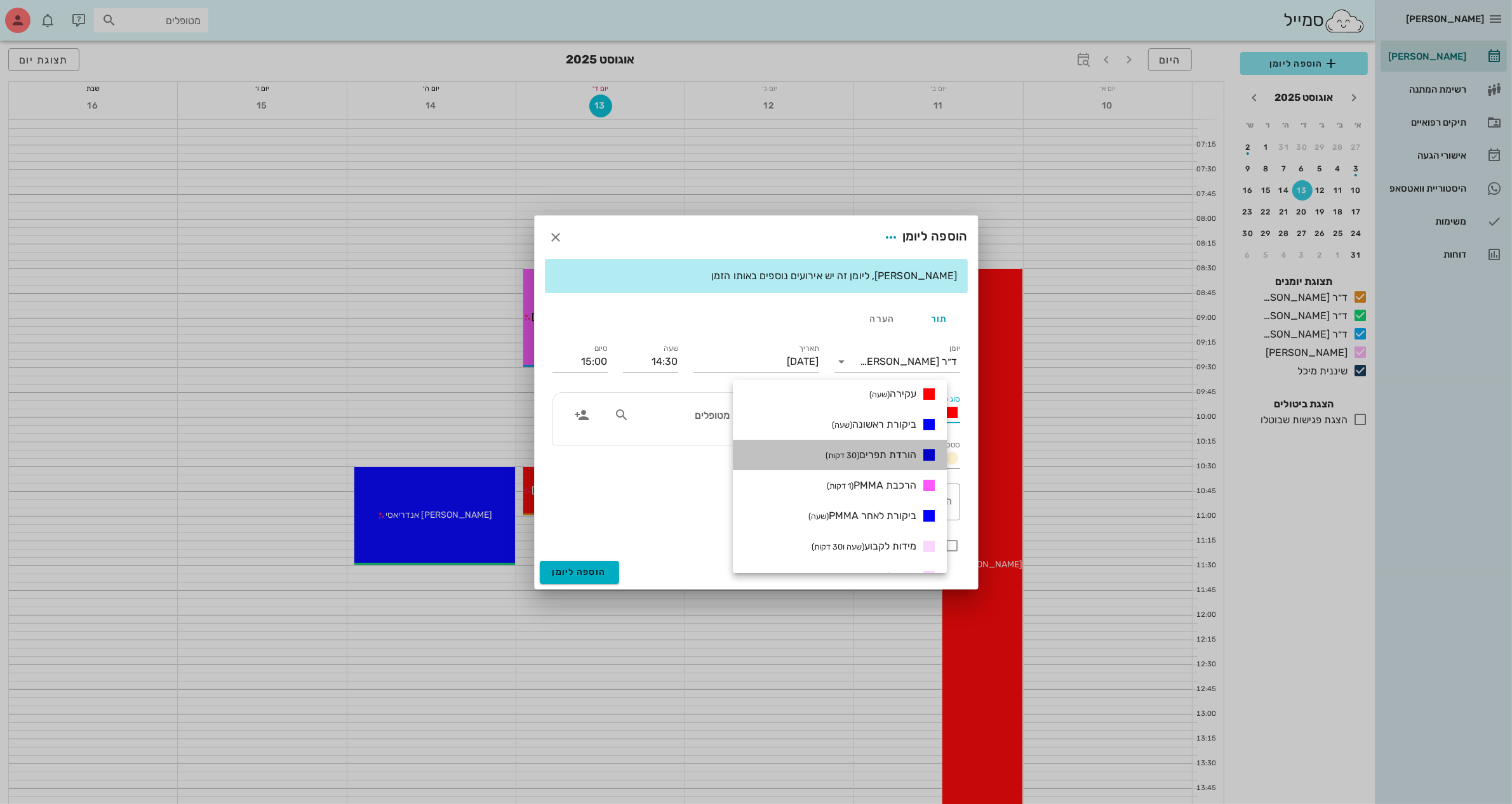
click at [878, 455] on span "הורדת תפרים (30 דקות)" at bounding box center [870, 454] width 91 height 12
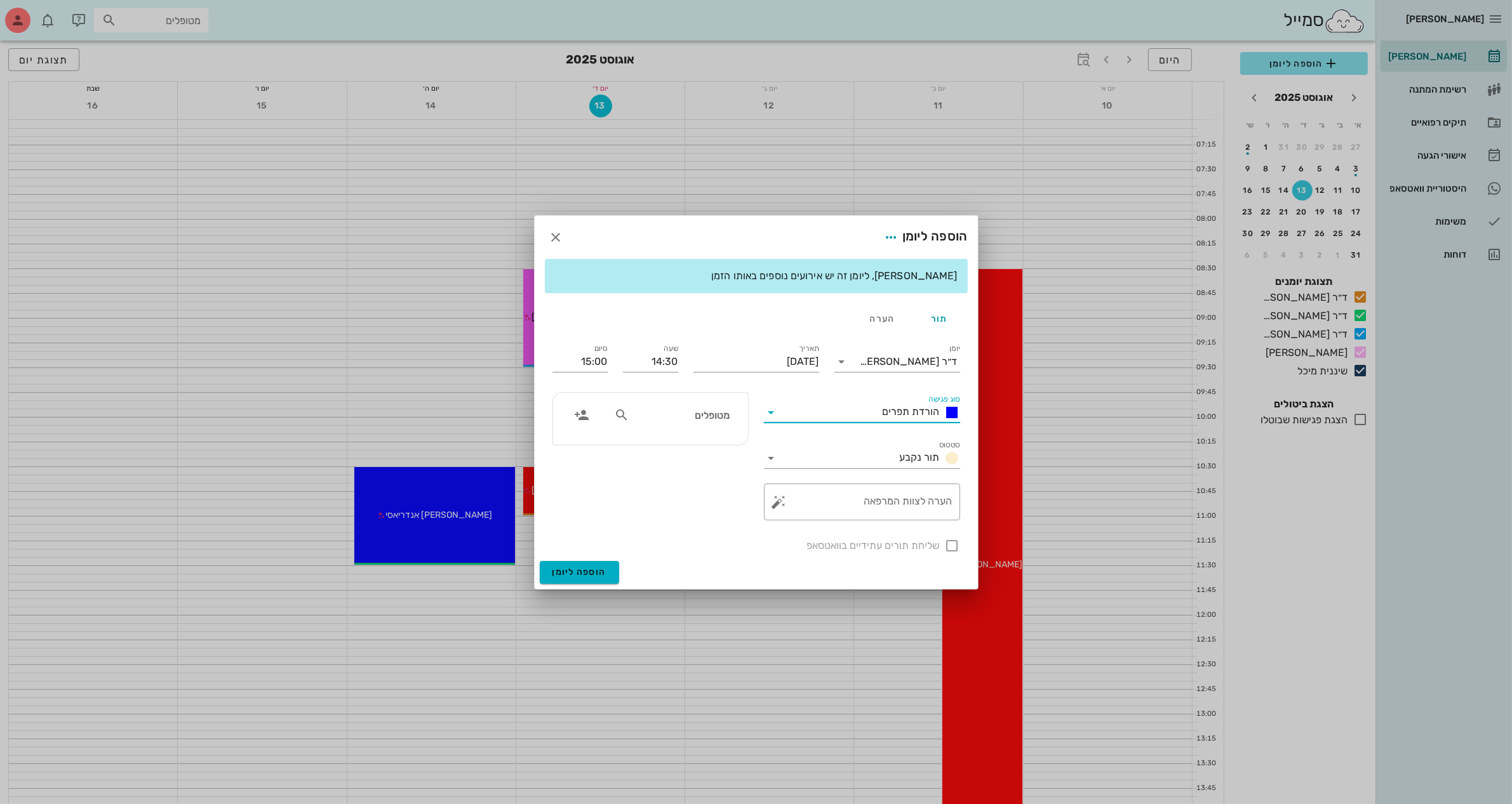
click at [623, 424] on div "מטופלים" at bounding box center [671, 414] width 130 height 24
type input "ל"
type input "אל"
click at [702, 440] on div "אלה [PERSON_NAME] 307178897" at bounding box center [658, 443] width 140 height 10
click at [835, 507] on textarea "הערה לצוות המרפאה" at bounding box center [867, 505] width 171 height 31
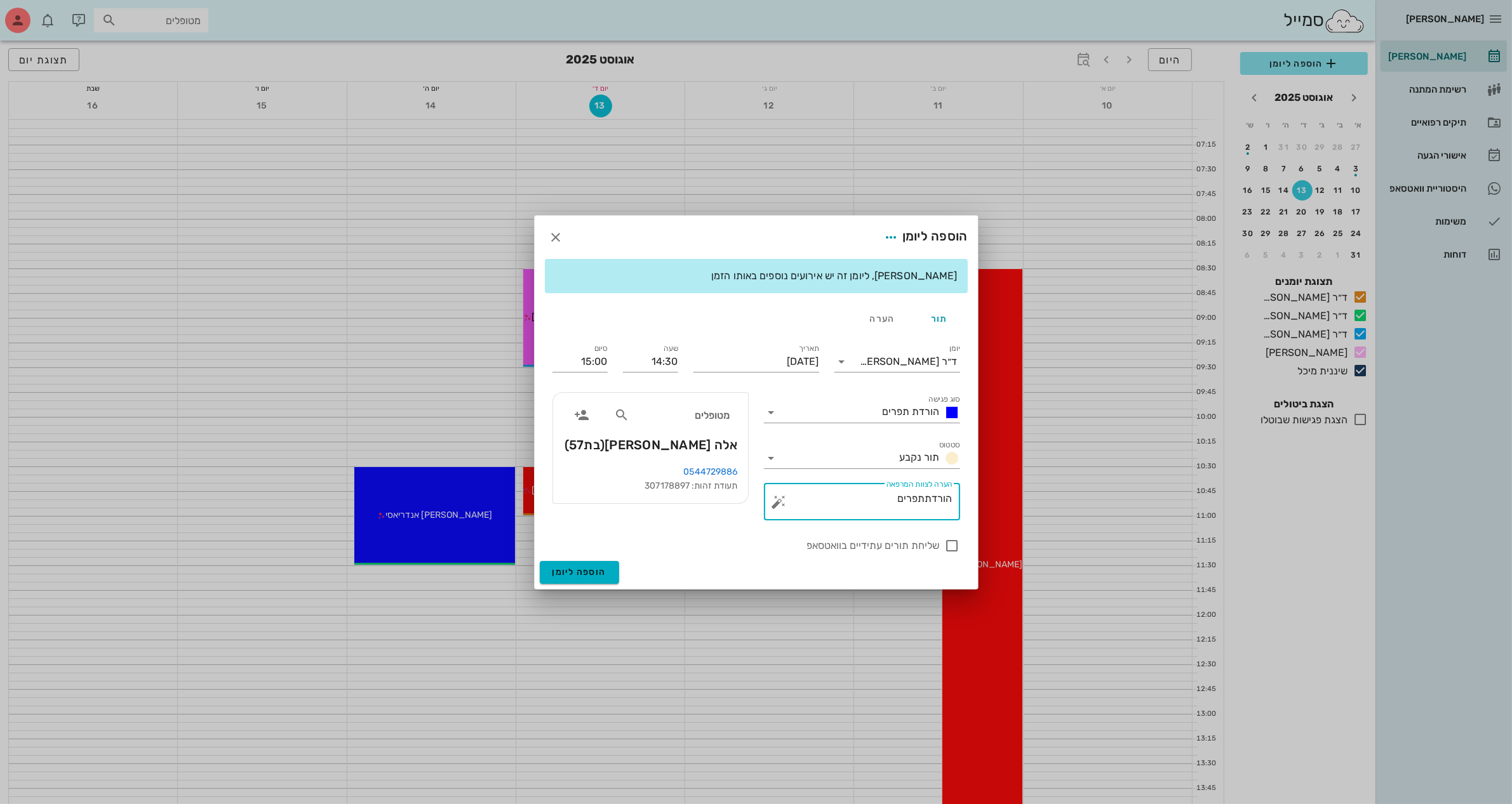
click at [924, 500] on textarea "הורדתתפרים" at bounding box center [867, 505] width 171 height 31
type textarea "הורדת תפרים"
click at [586, 570] on span "הוספה ליומן" at bounding box center [579, 571] width 54 height 11
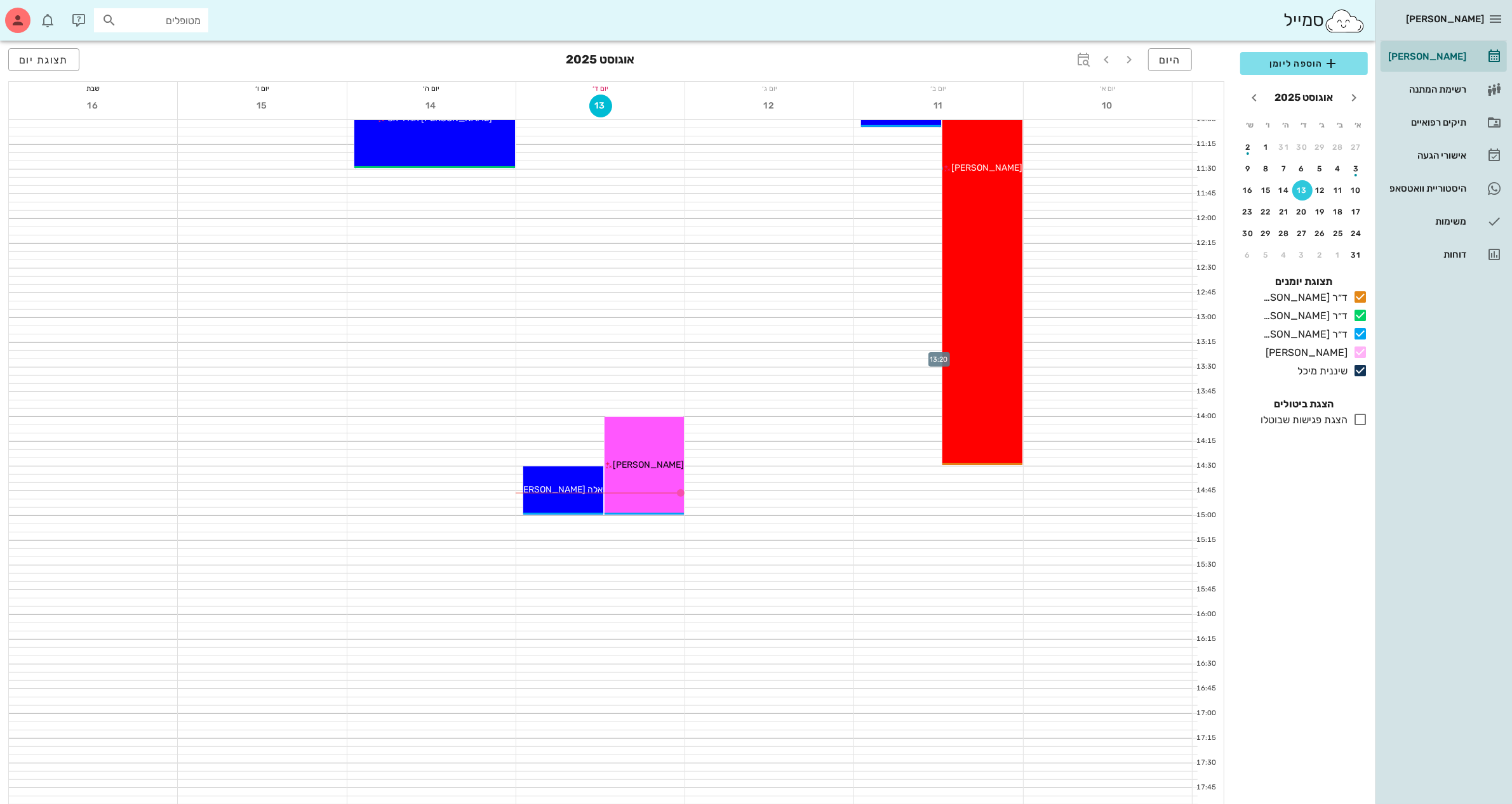
scroll to position [238, 0]
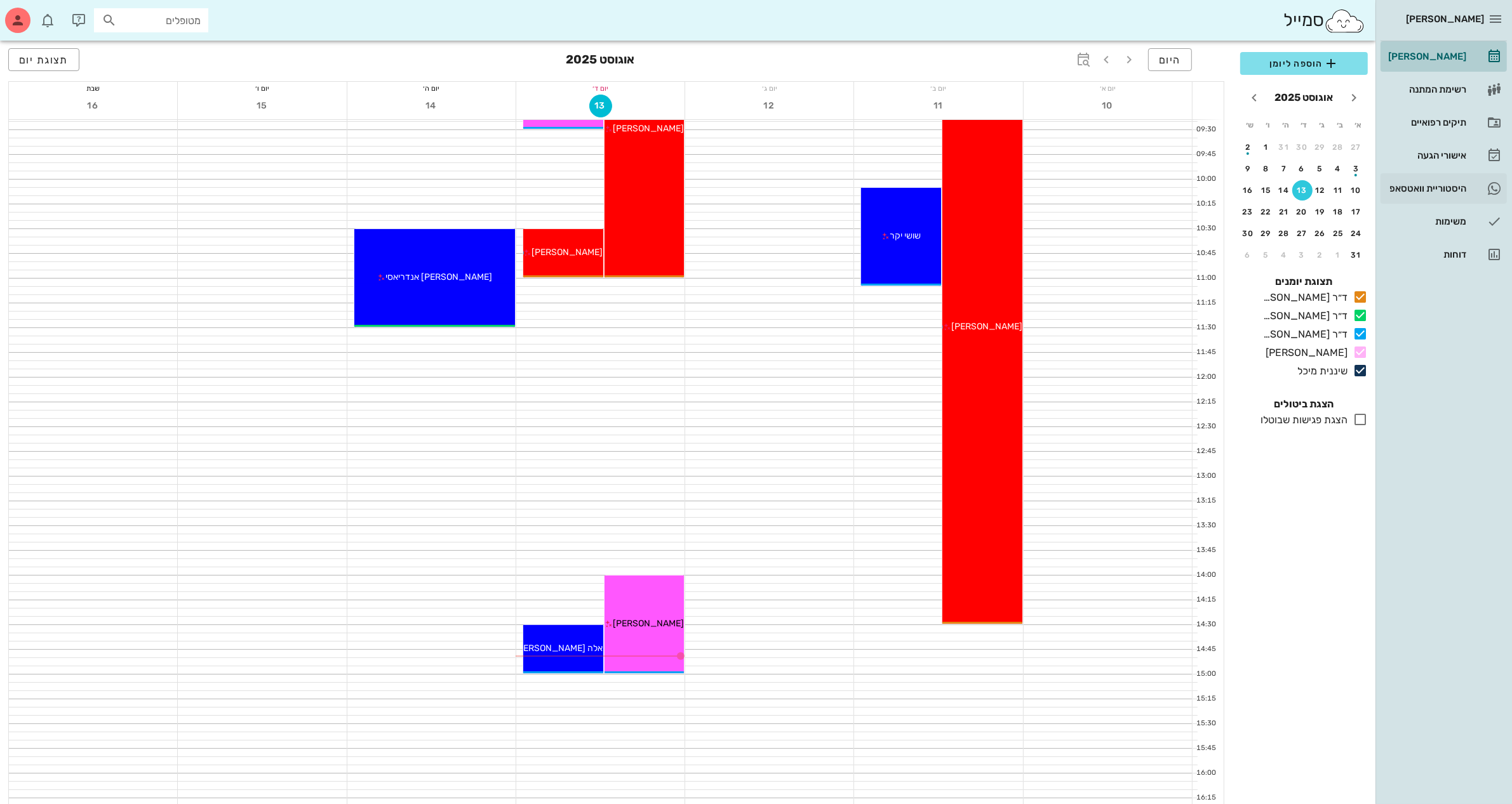
click at [1438, 55] on div "[PERSON_NAME]" at bounding box center [1425, 56] width 81 height 10
